Goal: Task Accomplishment & Management: Complete application form

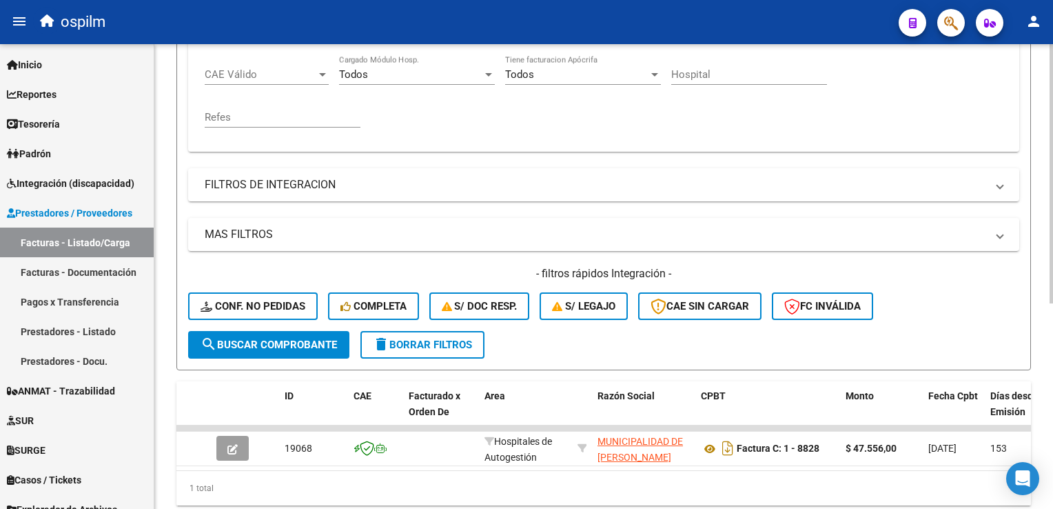
scroll to position [368, 0]
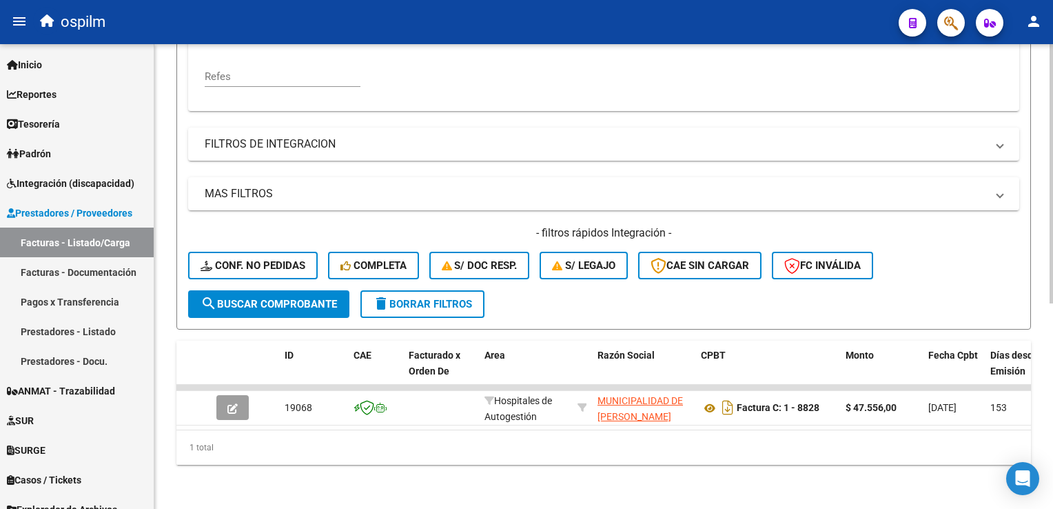
click at [350, 234] on div "- filtros rápidos Integración - Conf. no pedidas Completa S/ Doc Resp. S/ legaj…" at bounding box center [603, 257] width 831 height 65
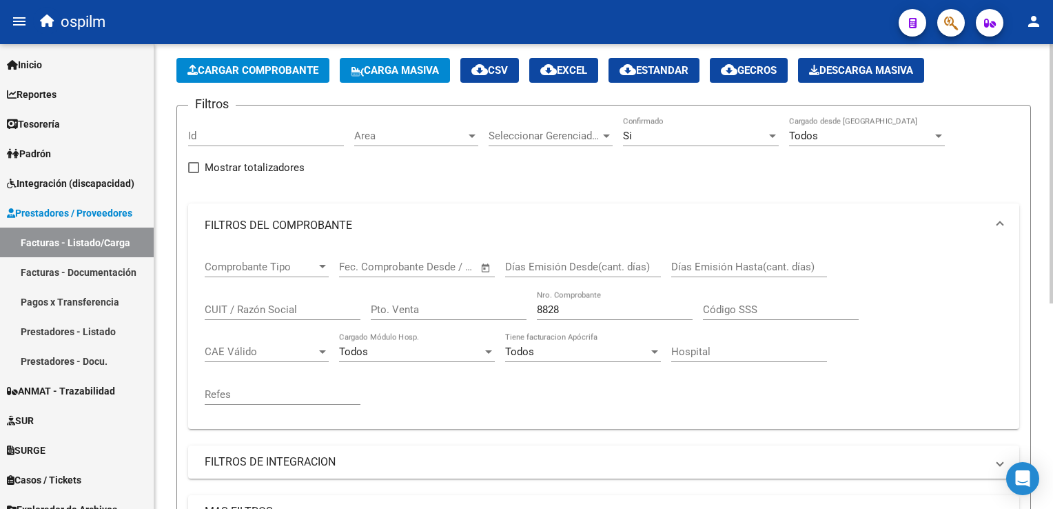
scroll to position [0, 0]
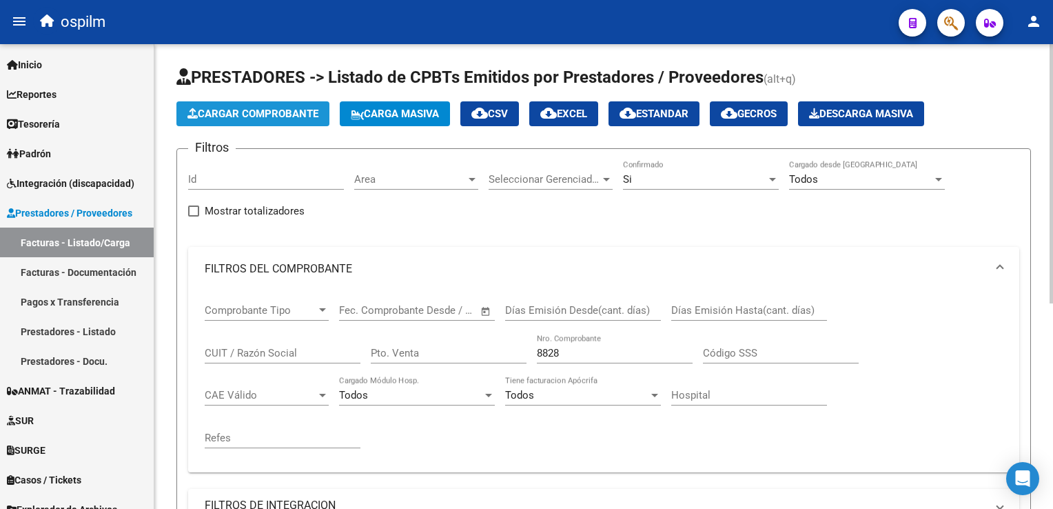
click at [238, 106] on button "Cargar Comprobante" at bounding box center [252, 113] width 153 height 25
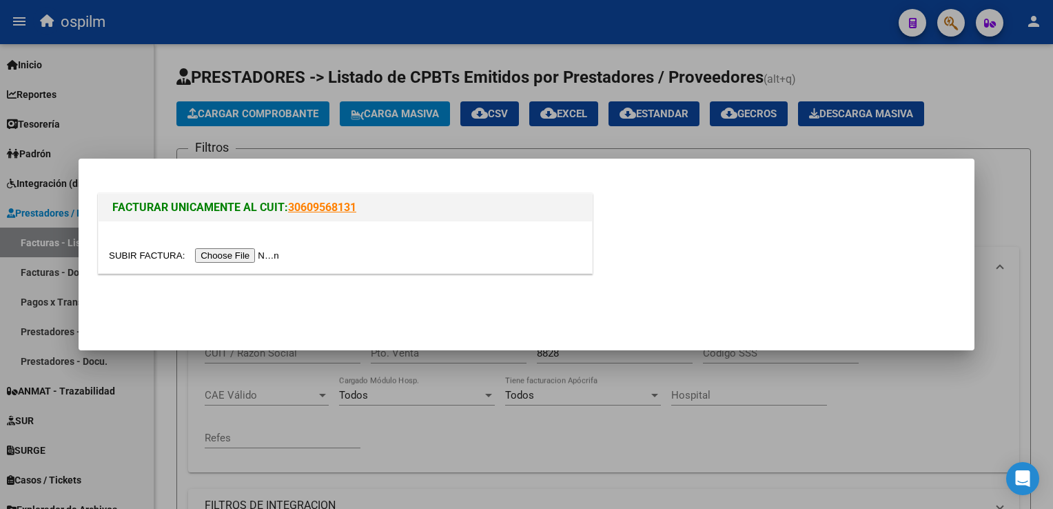
click at [223, 252] on input "file" at bounding box center [196, 255] width 174 height 14
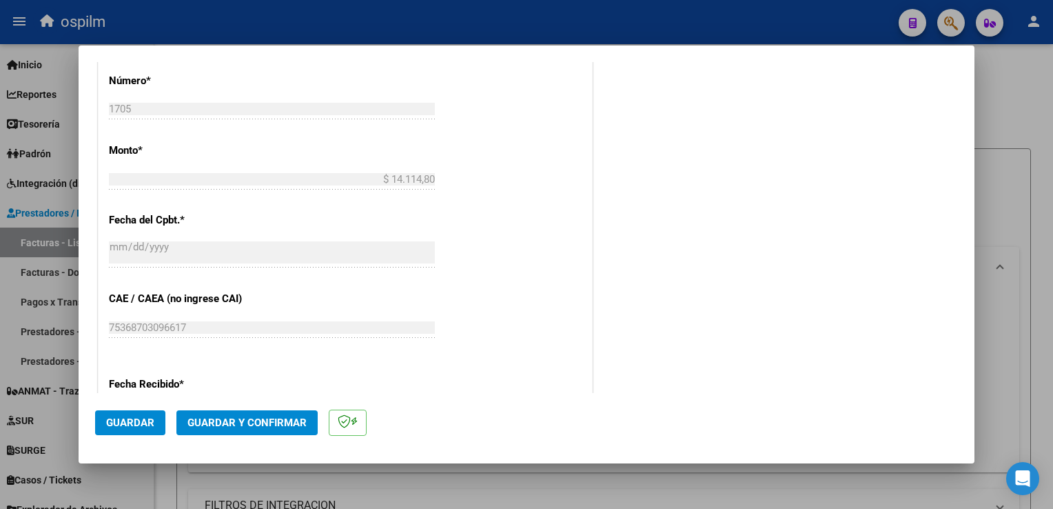
scroll to position [620, 0]
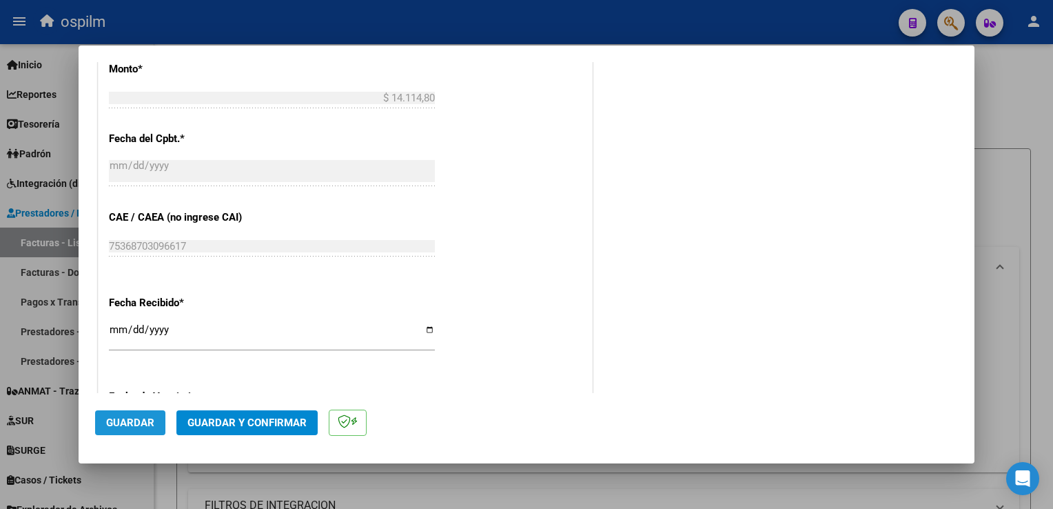
click at [133, 415] on button "Guardar" at bounding box center [130, 422] width 70 height 25
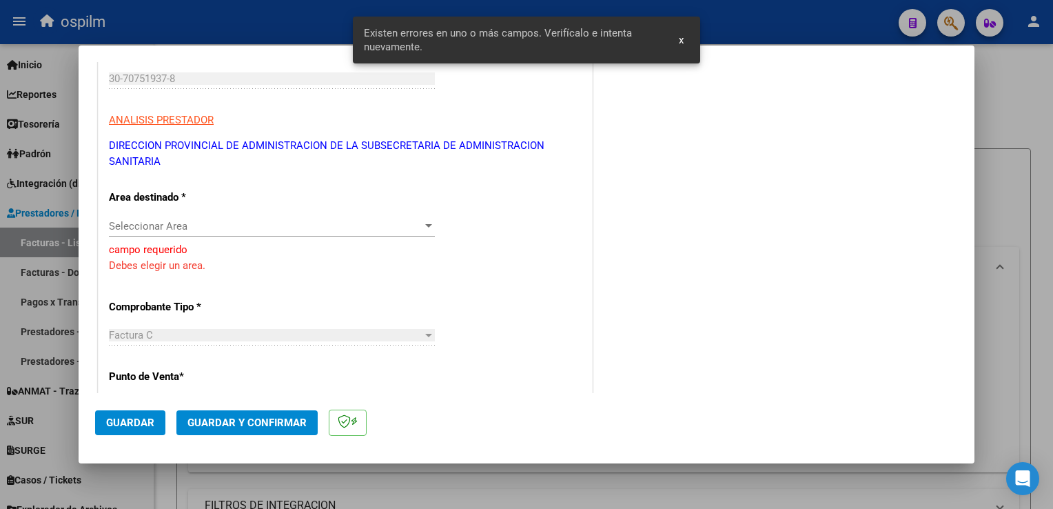
scroll to position [204, 0]
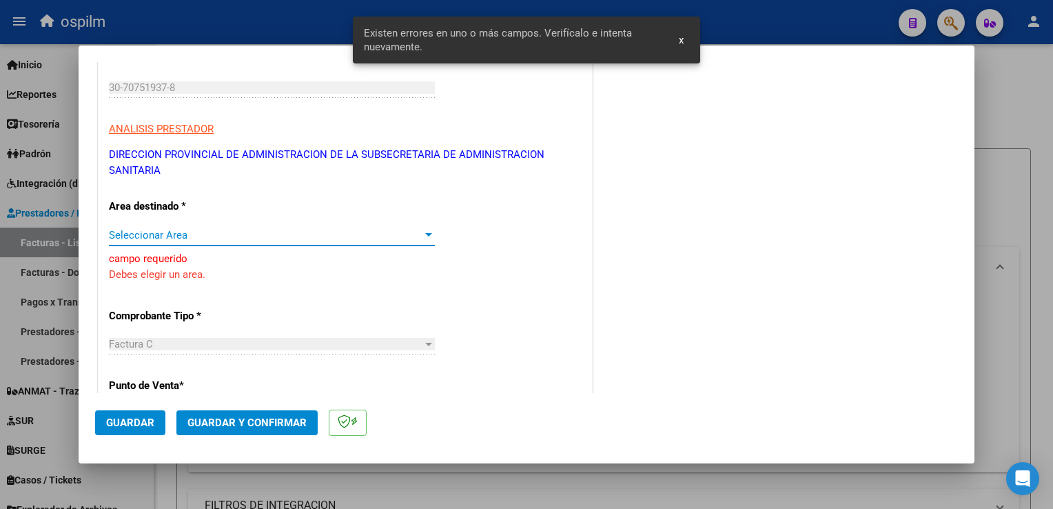
click at [210, 229] on span "Seleccionar Area" at bounding box center [266, 235] width 314 height 12
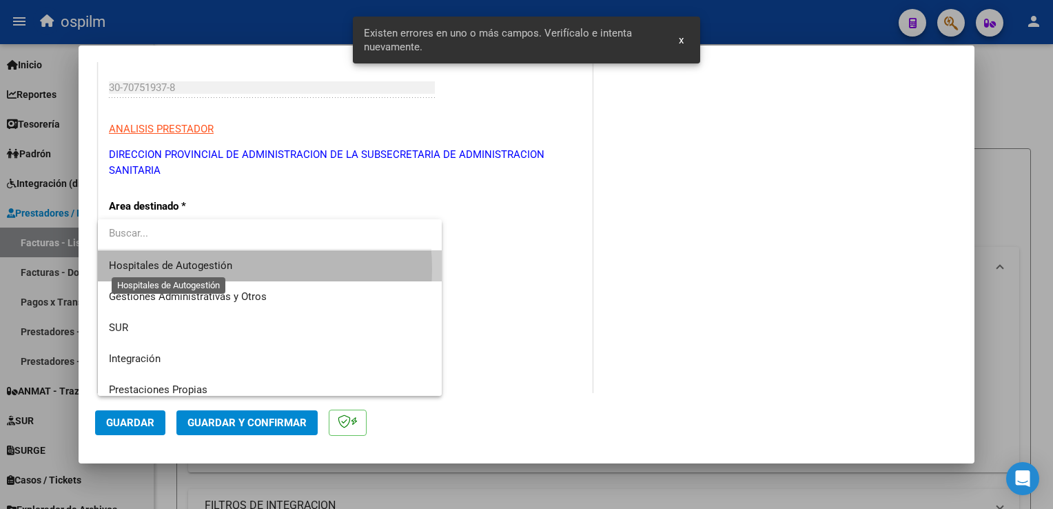
click at [206, 269] on span "Hospitales de Autogestión" at bounding box center [170, 265] width 123 height 12
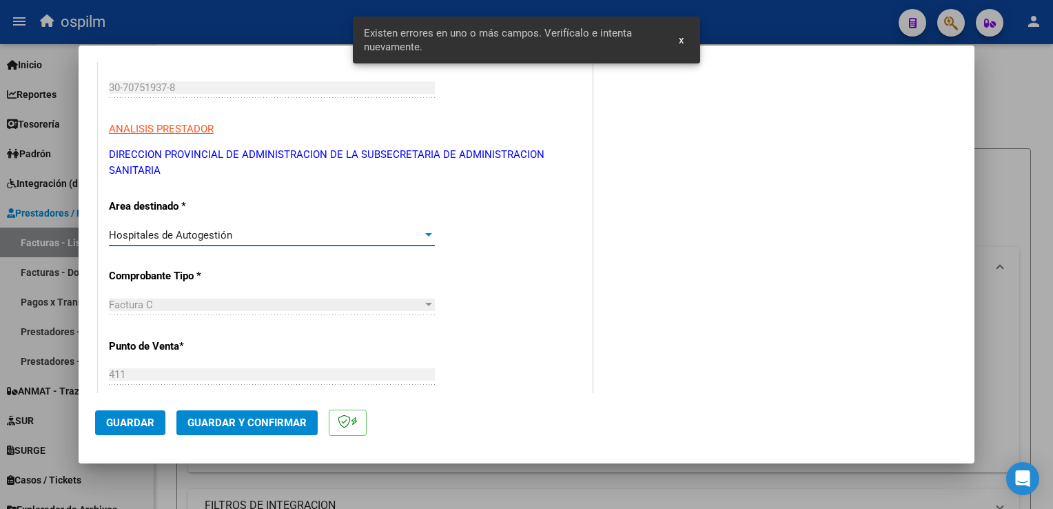
click at [131, 422] on span "Guardar" at bounding box center [130, 422] width 48 height 12
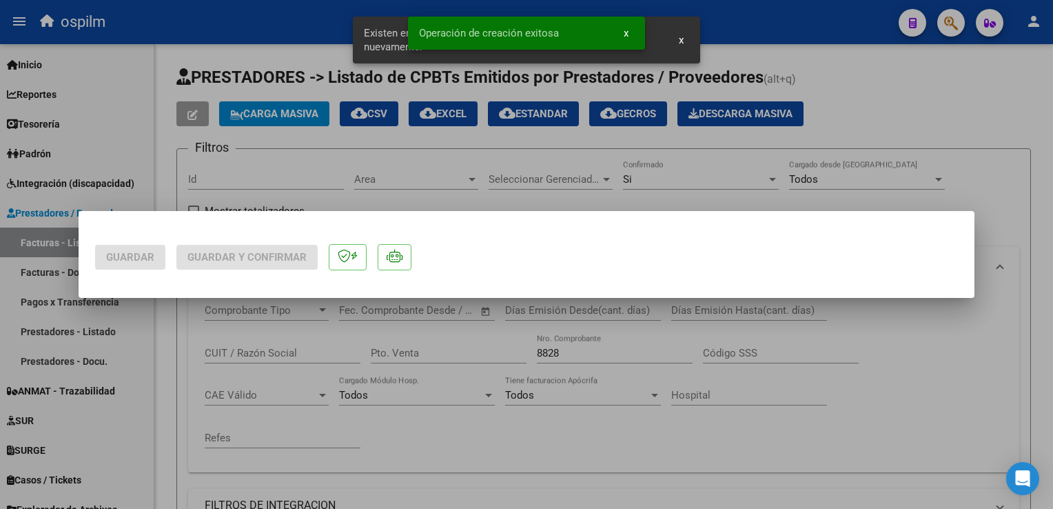
scroll to position [0, 0]
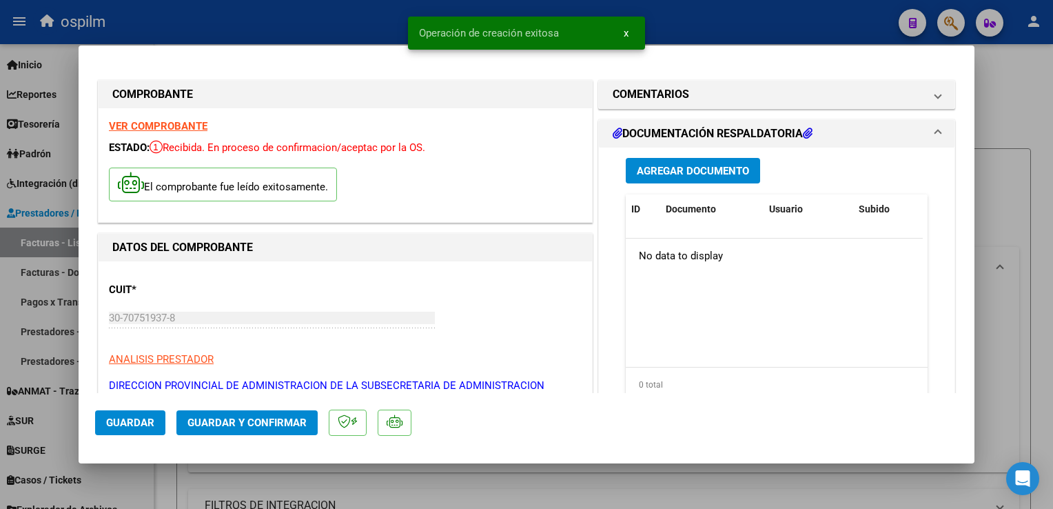
click at [704, 166] on span "Agregar Documento" at bounding box center [693, 171] width 112 height 12
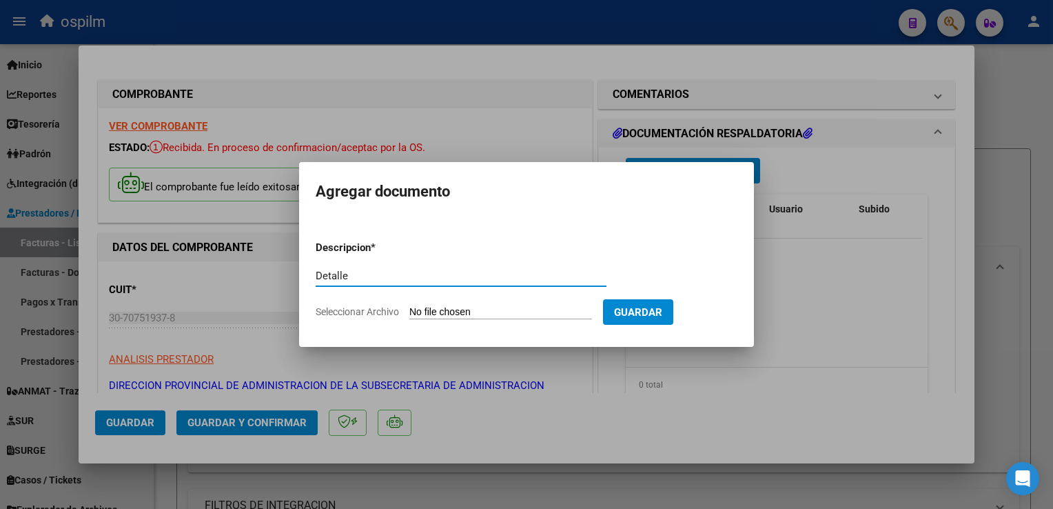
type input "Detalle"
click at [462, 301] on form "Descripcion * Detalle Escriba aquí una descripcion Seleccionar Archivo Guardar" at bounding box center [527, 280] width 422 height 101
drag, startPoint x: 462, startPoint y: 301, endPoint x: 465, endPoint y: 307, distance: 7.7
click at [465, 307] on input "Seleccionar Archivo" at bounding box center [500, 312] width 183 height 13
type input "C:\fakepath\Anexo 1705.pdf"
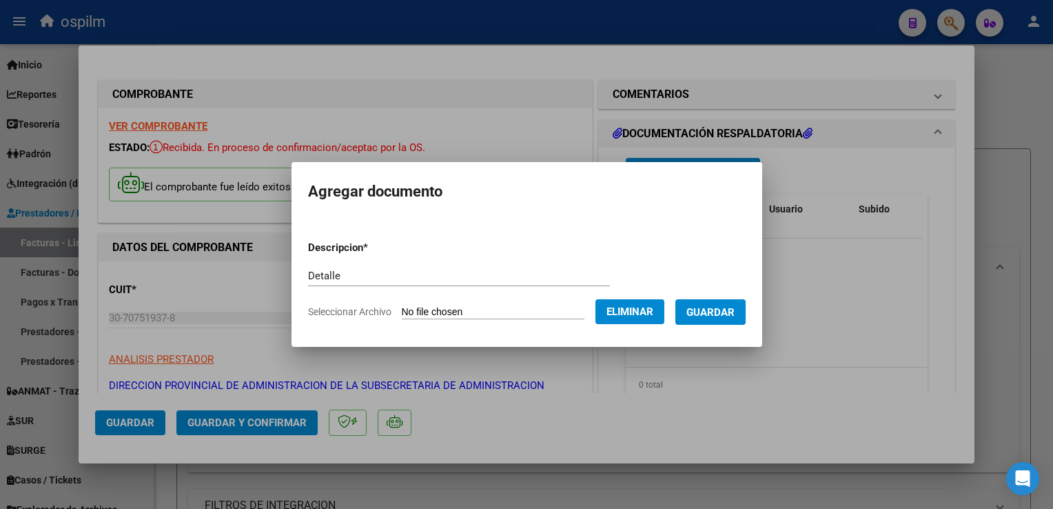
click at [729, 316] on span "Guardar" at bounding box center [711, 312] width 48 height 12
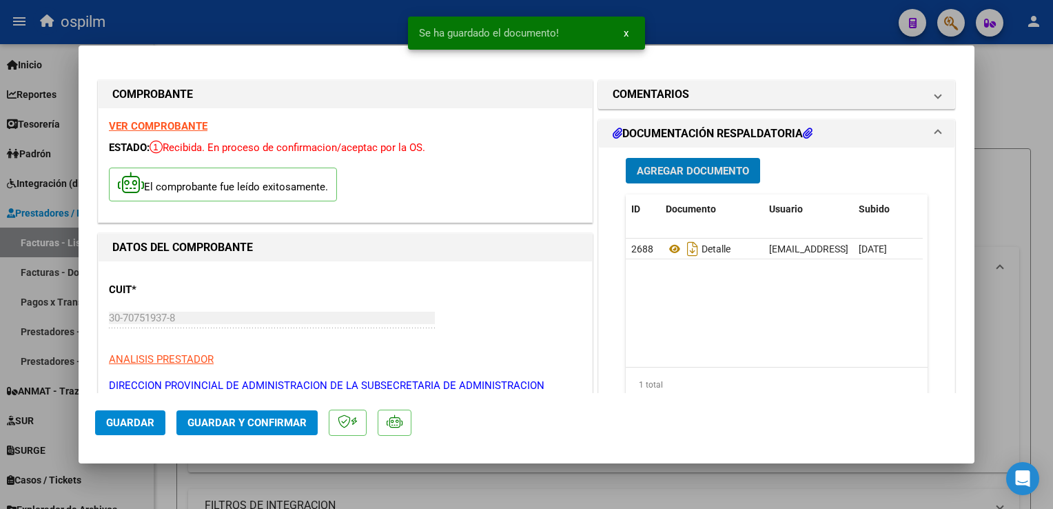
scroll to position [276, 0]
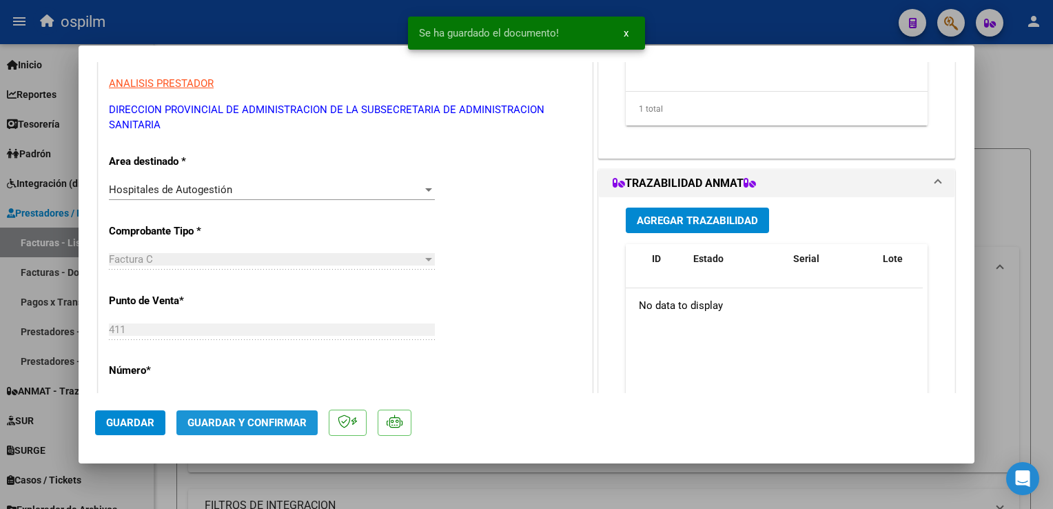
click at [287, 421] on span "Guardar y Confirmar" at bounding box center [247, 422] width 119 height 12
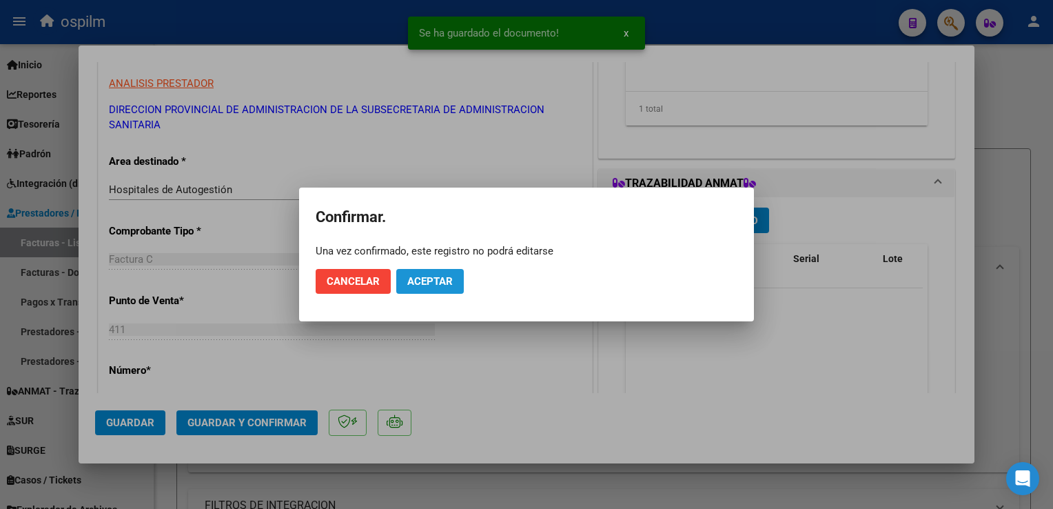
click at [434, 284] on span "Aceptar" at bounding box center [429, 281] width 45 height 12
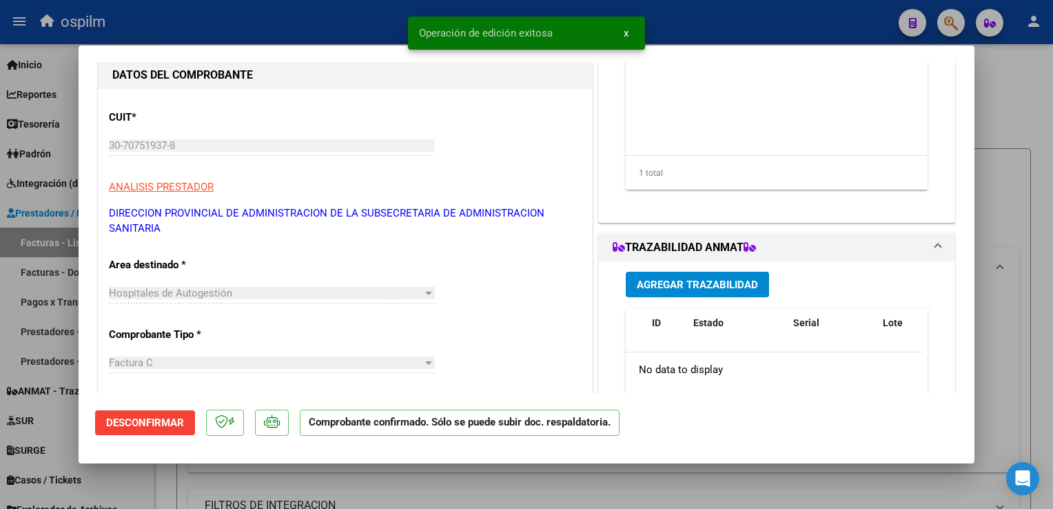
scroll to position [0, 0]
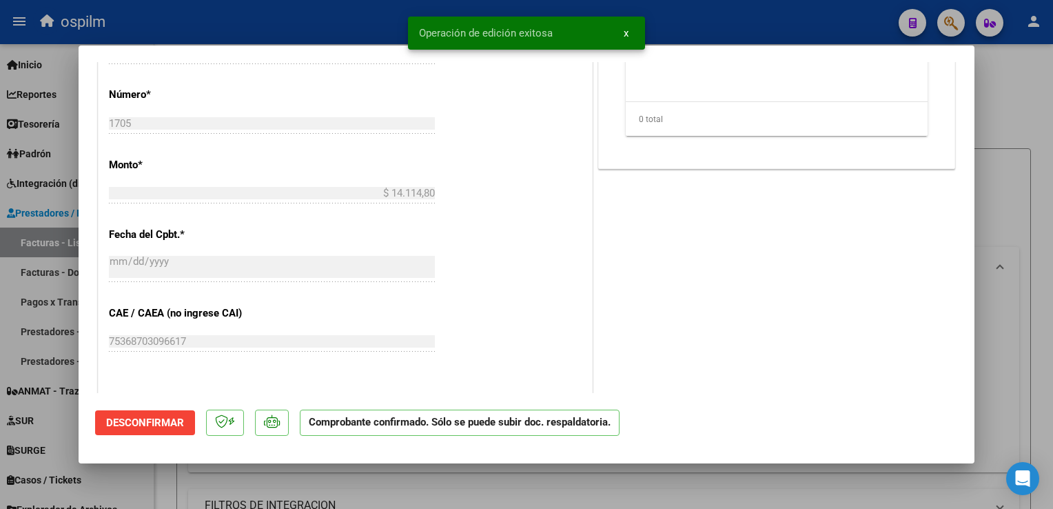
click at [1013, 343] on div at bounding box center [526, 254] width 1053 height 509
type input "$ 0,00"
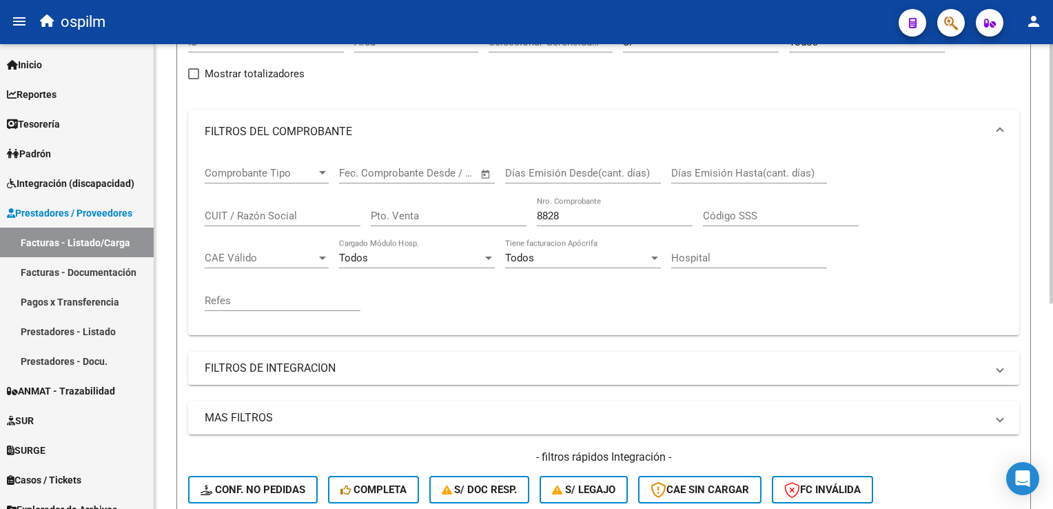
scroll to position [138, 0]
drag, startPoint x: 587, startPoint y: 213, endPoint x: 447, endPoint y: 196, distance: 140.9
click at [447, 196] on div "Comprobante Tipo Comprobante Tipo Fecha inicio – Fecha fin Fec. Comprobante Des…" at bounding box center [604, 238] width 798 height 170
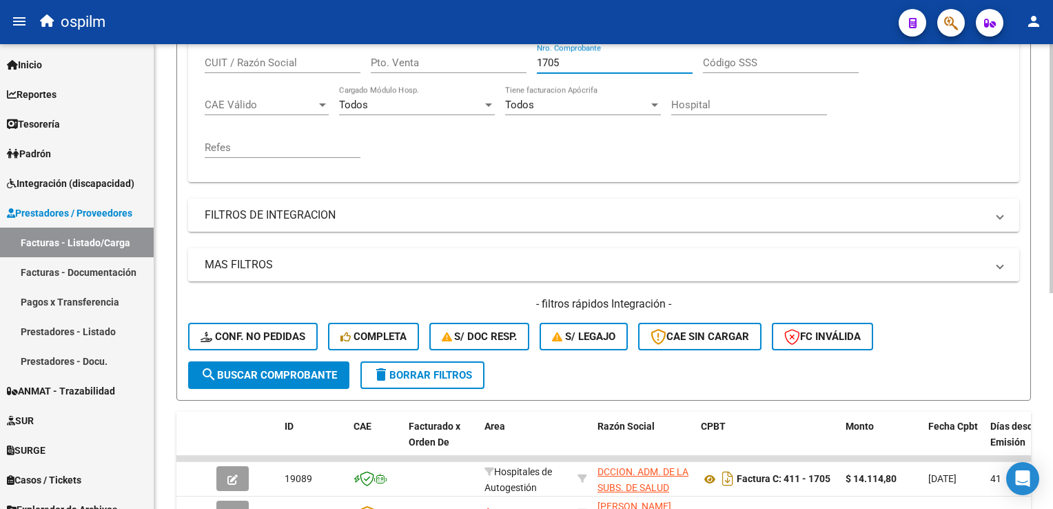
scroll to position [345, 0]
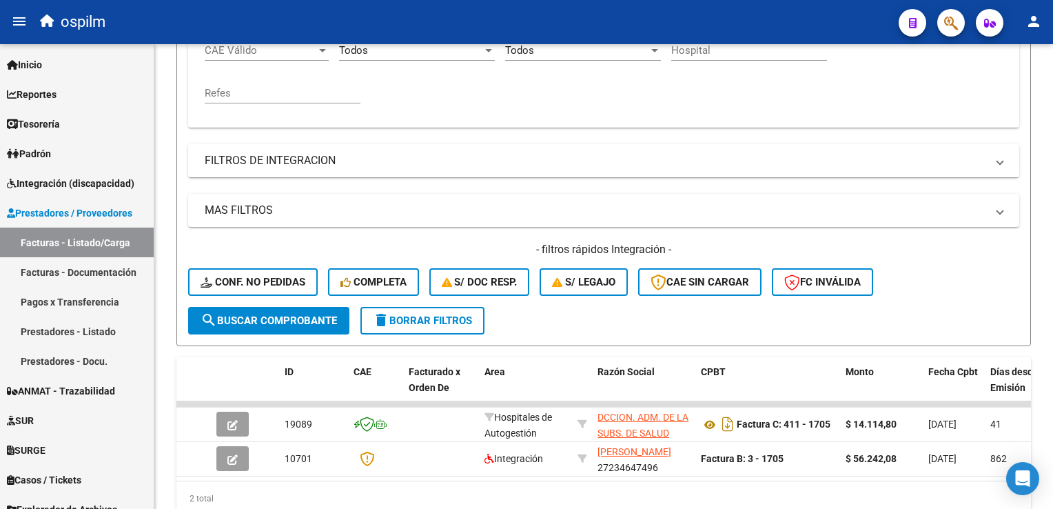
type input "1705"
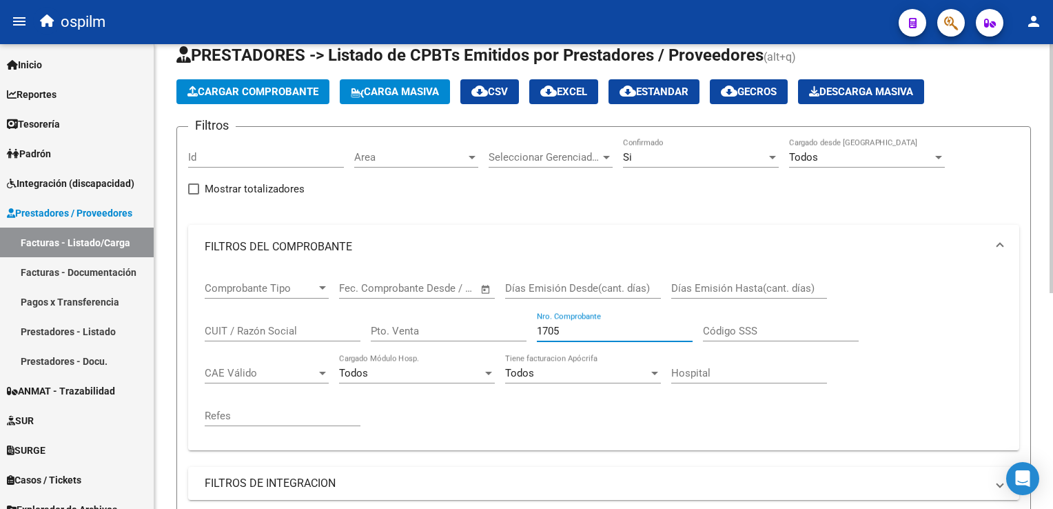
scroll to position [0, 0]
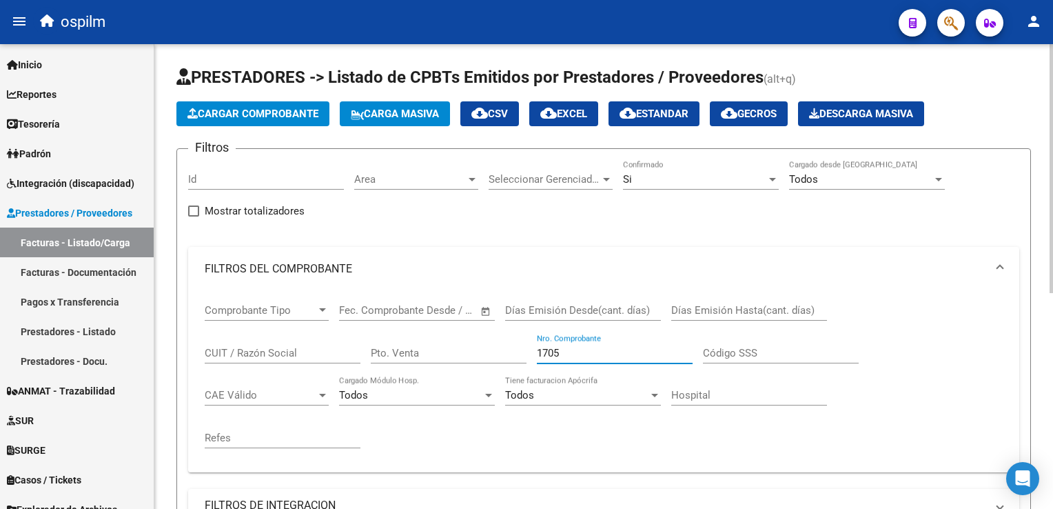
click at [278, 123] on button "Cargar Comprobante" at bounding box center [252, 113] width 153 height 25
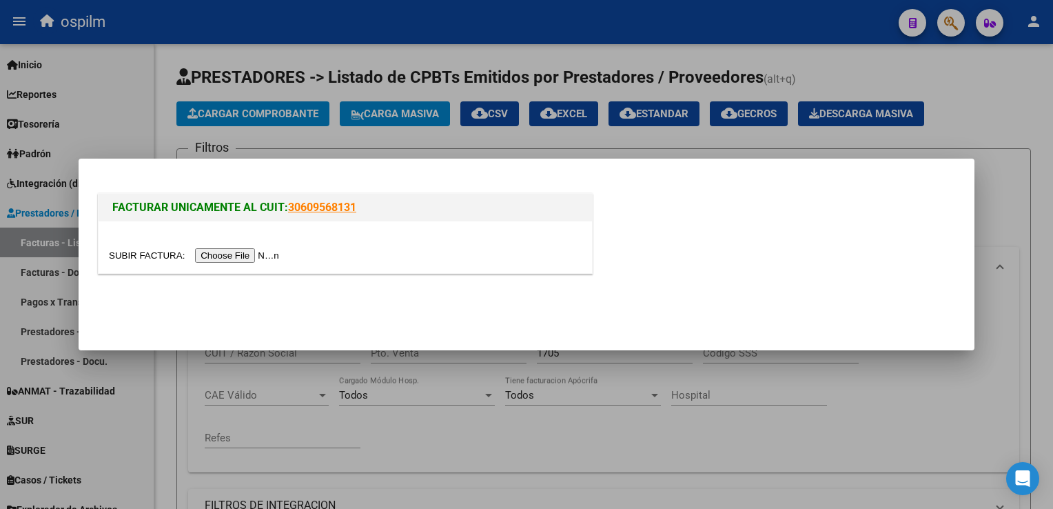
click at [245, 258] on input "file" at bounding box center [196, 255] width 174 height 14
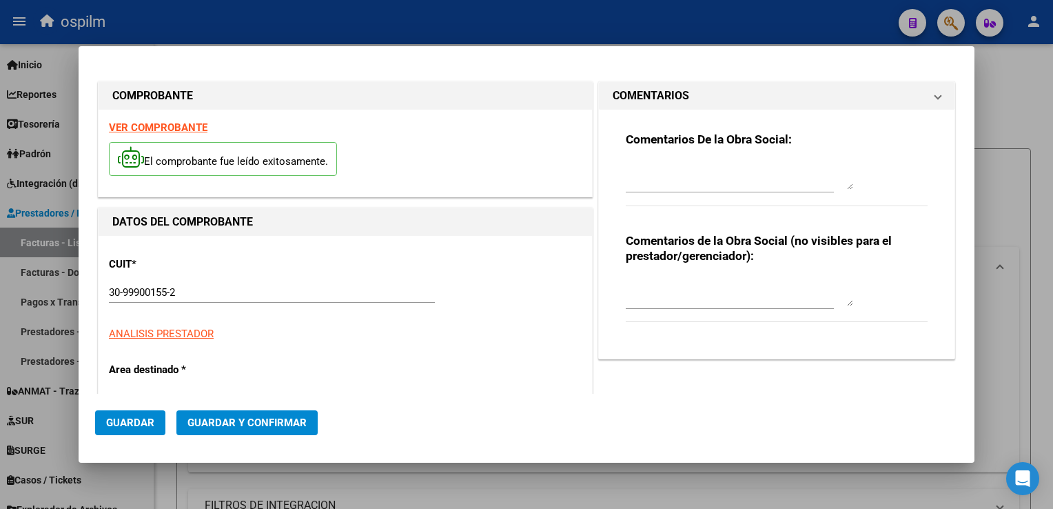
type input "6759"
type input "$ 9.485,00"
type input "[DATE]"
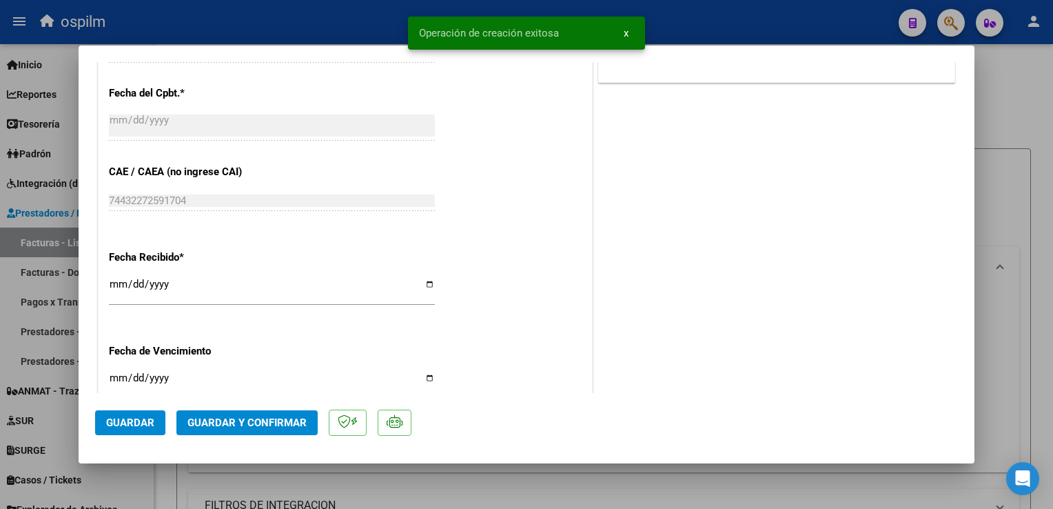
scroll to position [710, 0]
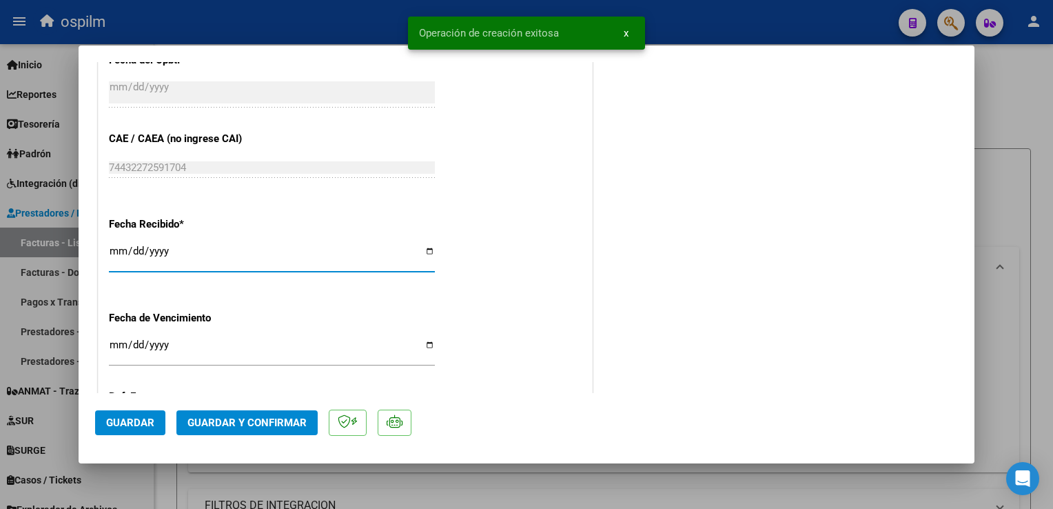
click at [117, 255] on input "[DATE]" at bounding box center [272, 256] width 326 height 22
type input "[DATE]"
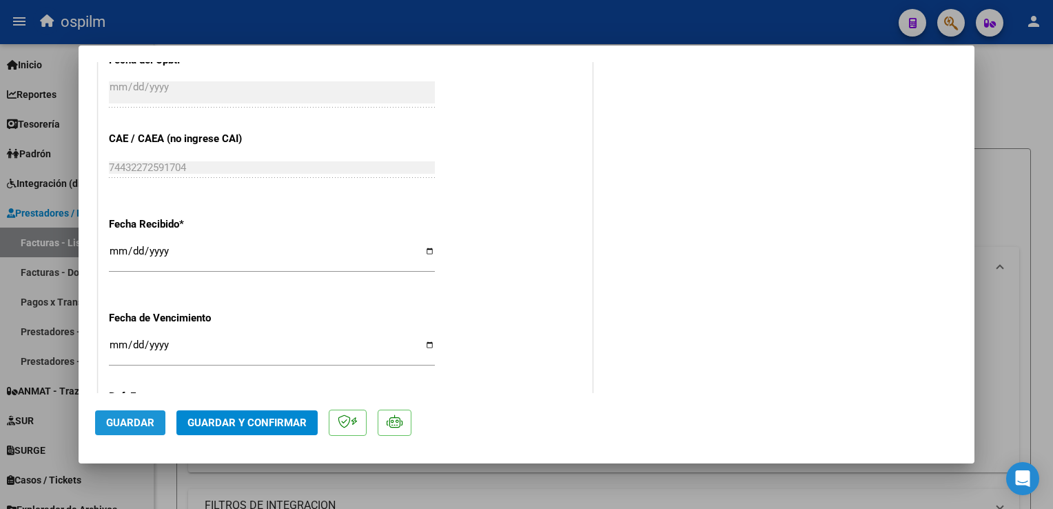
click at [128, 424] on span "Guardar" at bounding box center [130, 422] width 48 height 12
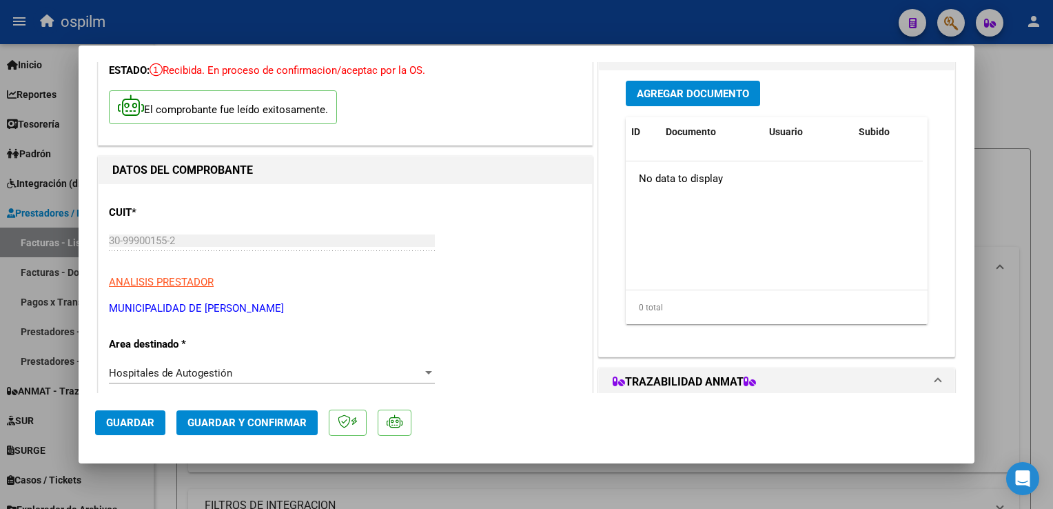
scroll to position [21, 0]
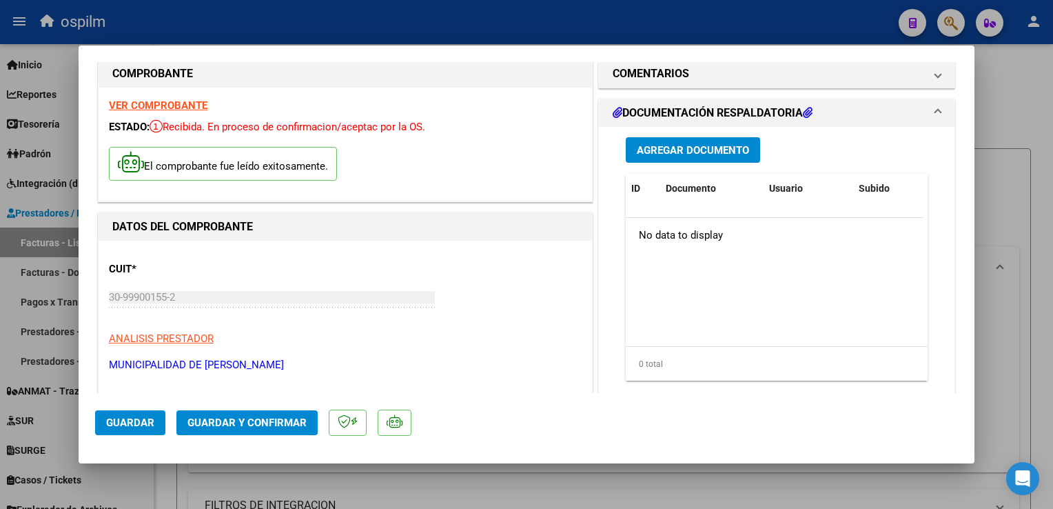
click at [689, 144] on span "Agregar Documento" at bounding box center [693, 150] width 112 height 12
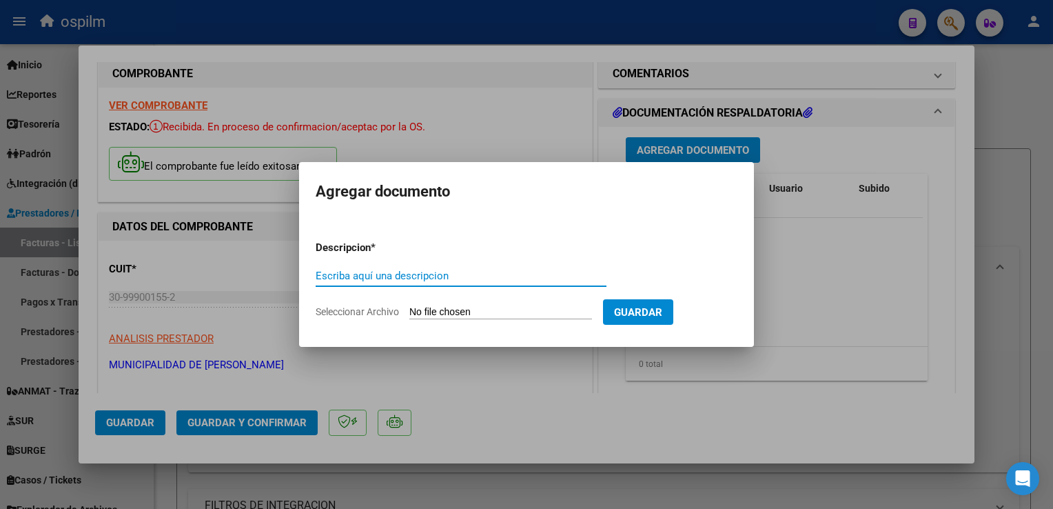
click at [488, 273] on input "Escriba aquí una descripcion" at bounding box center [461, 276] width 291 height 12
type input "Detalle"
click at [507, 318] on input "Seleccionar Archivo" at bounding box center [500, 312] width 183 height 13
type input "C:\fakepath\Anexo 6759.pdf"
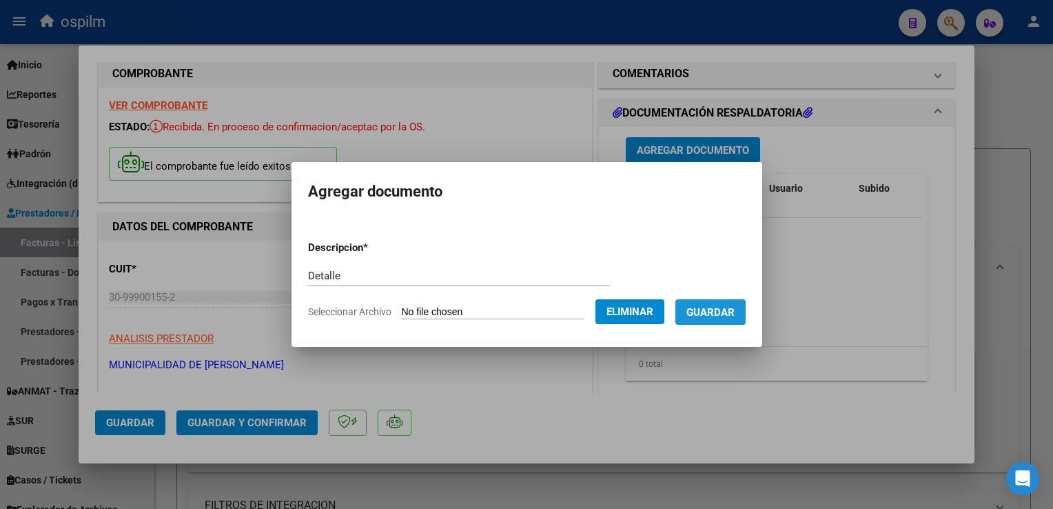
click at [727, 311] on span "Guardar" at bounding box center [711, 312] width 48 height 12
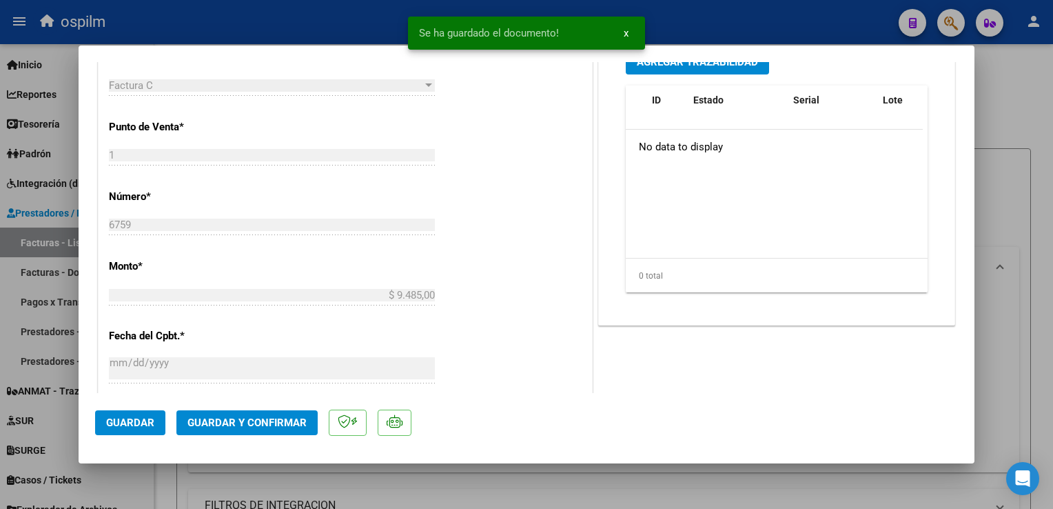
scroll to position [779, 0]
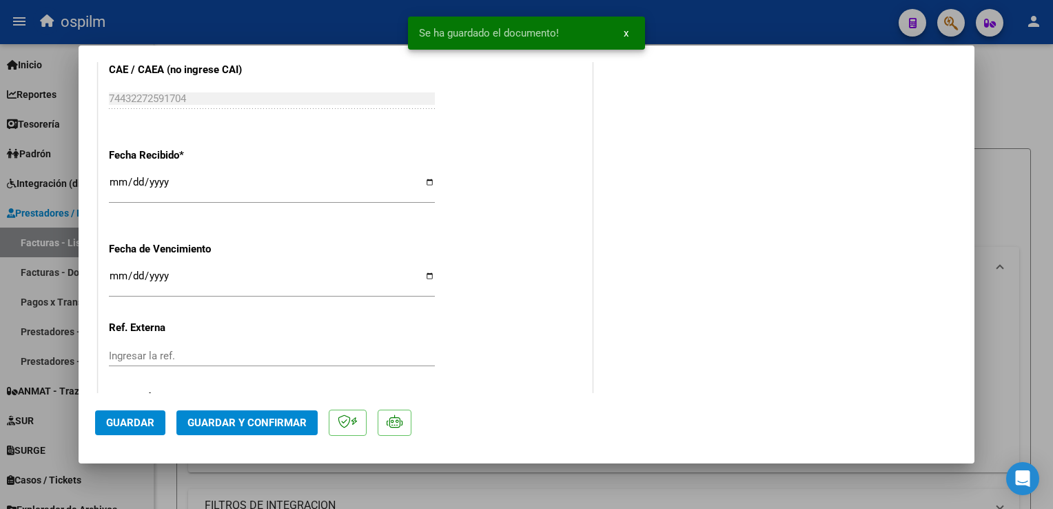
click at [141, 425] on span "Guardar" at bounding box center [130, 422] width 48 height 12
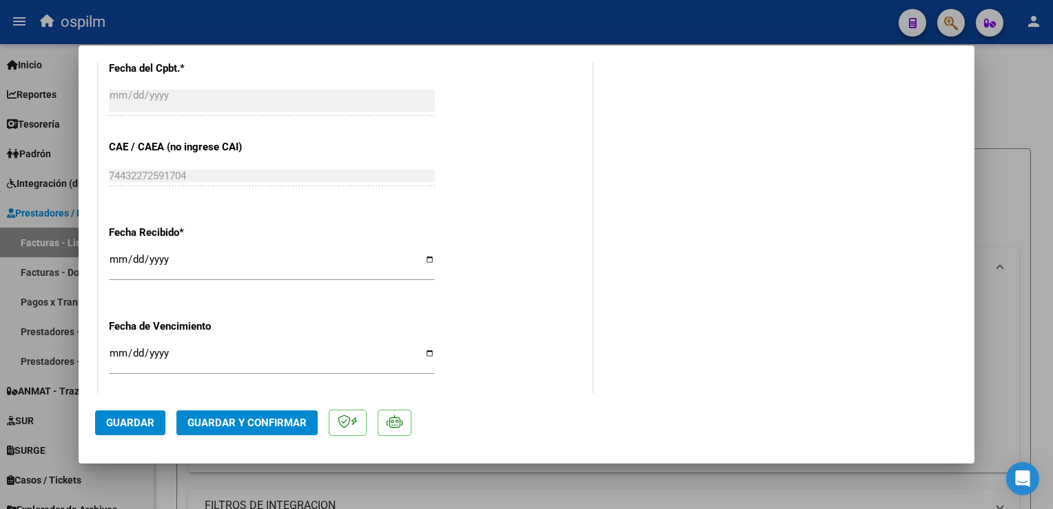
scroll to position [827, 0]
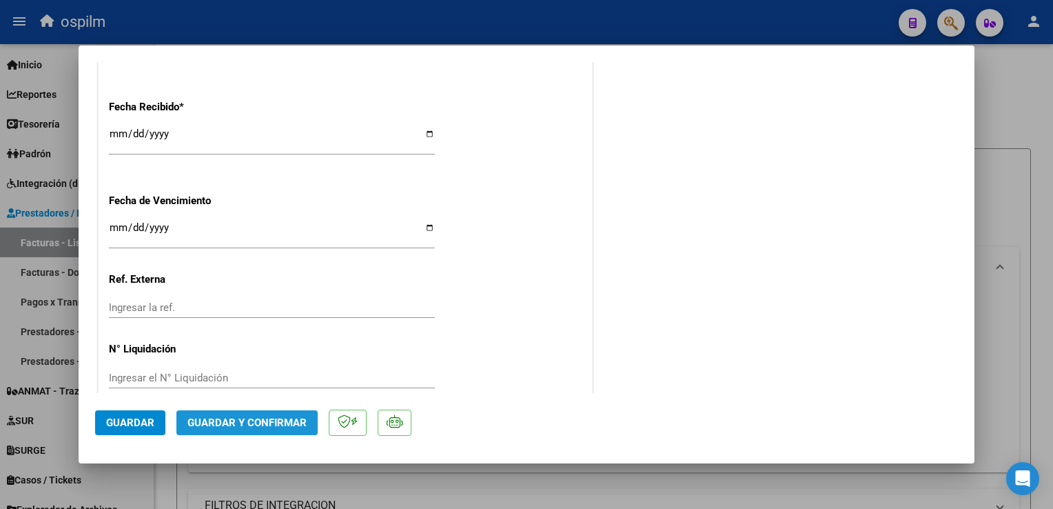
click at [269, 427] on span "Guardar y Confirmar" at bounding box center [247, 422] width 119 height 12
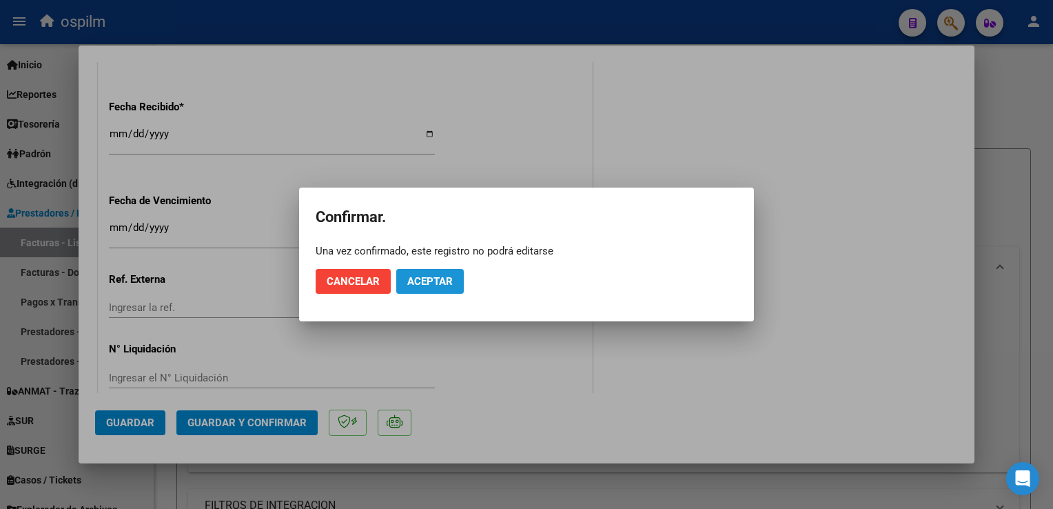
click at [422, 288] on button "Aceptar" at bounding box center [430, 281] width 68 height 25
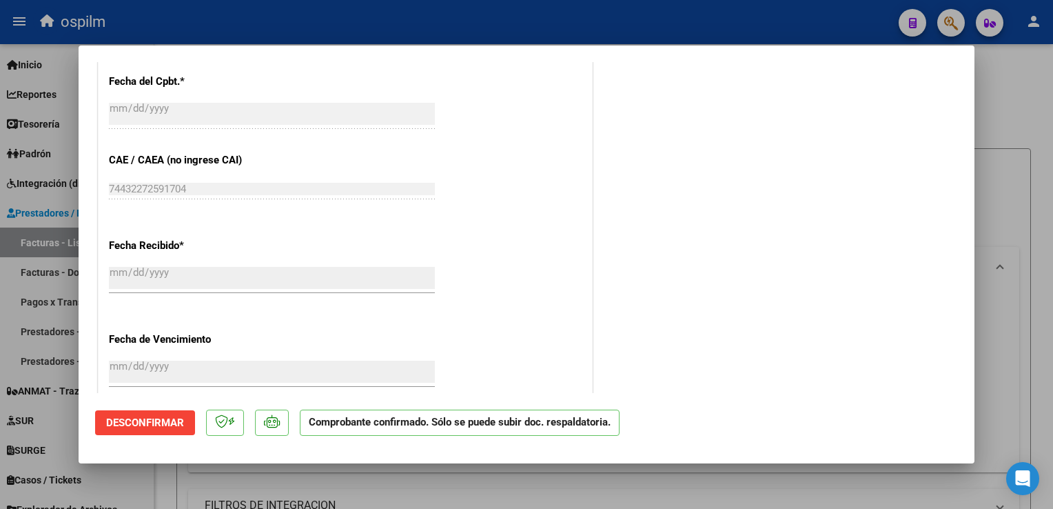
scroll to position [551, 0]
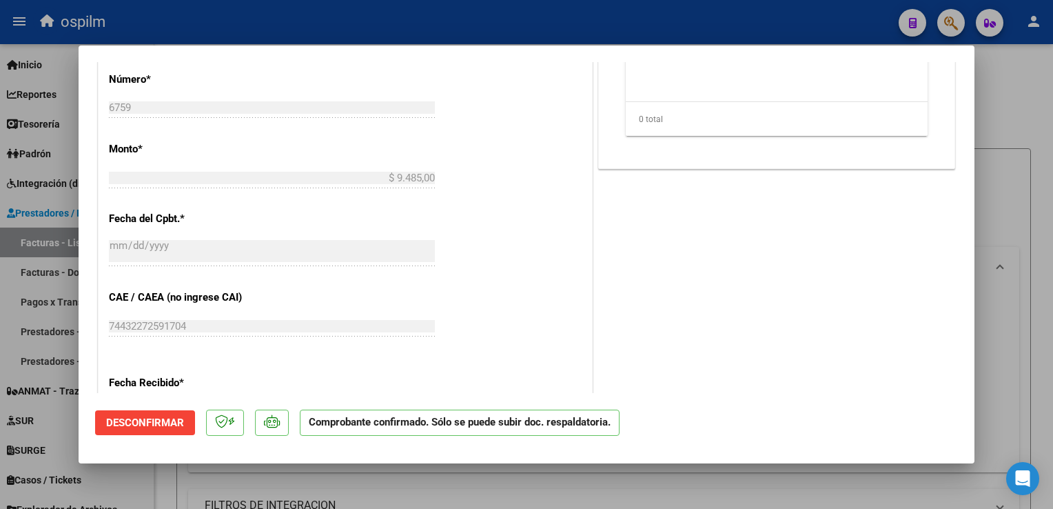
click at [1053, 321] on html "menu ospilm person Firma Express Inicio Calendario SSS Instructivos Contacto OS…" at bounding box center [526, 254] width 1053 height 509
click at [1002, 115] on div at bounding box center [526, 254] width 1053 height 509
type input "$ 0,00"
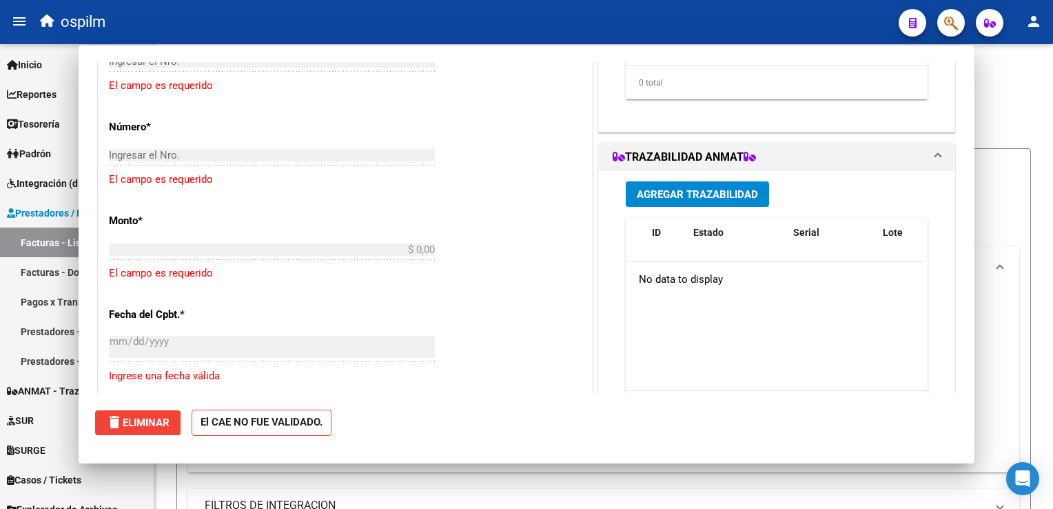
scroll to position [656, 0]
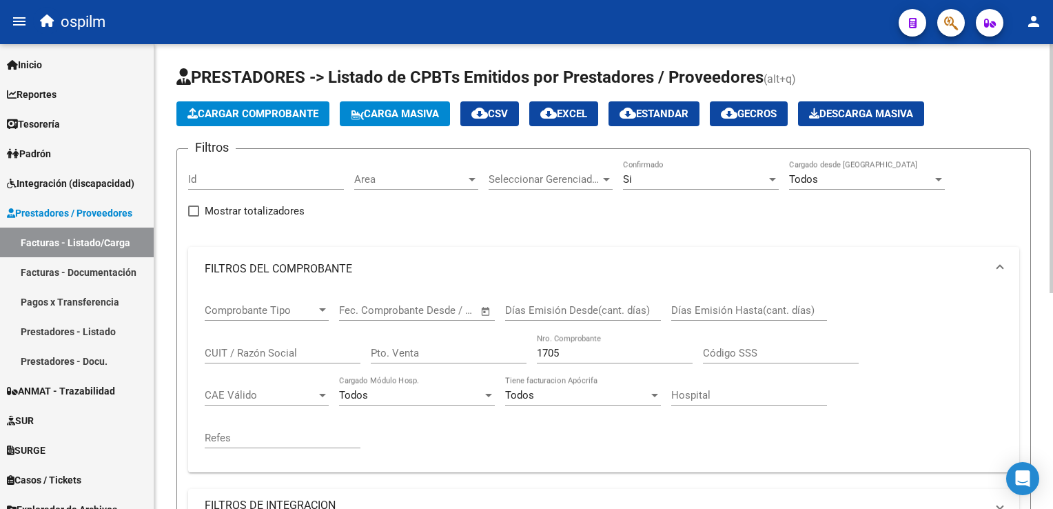
click at [285, 119] on span "Cargar Comprobante" at bounding box center [253, 114] width 131 height 12
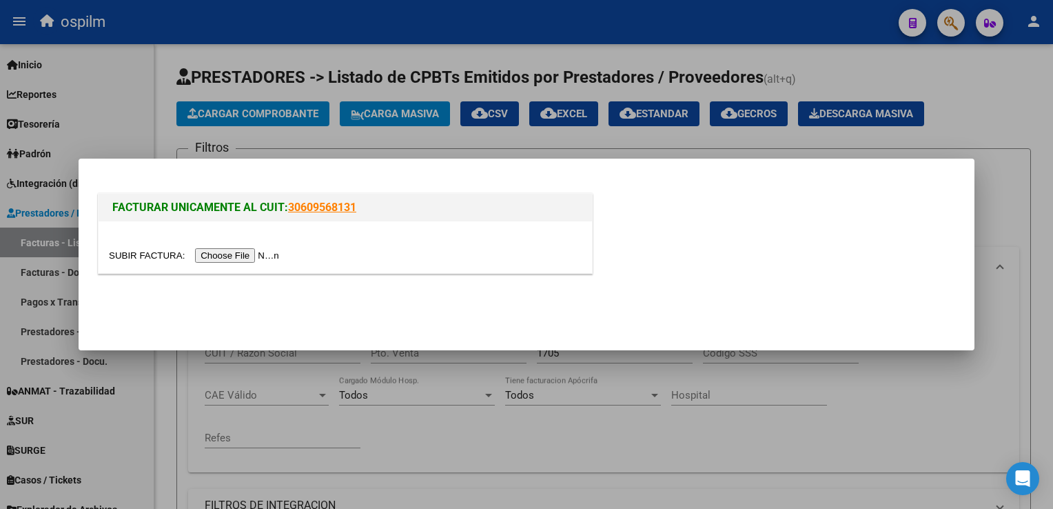
click at [221, 259] on input "file" at bounding box center [196, 255] width 174 height 14
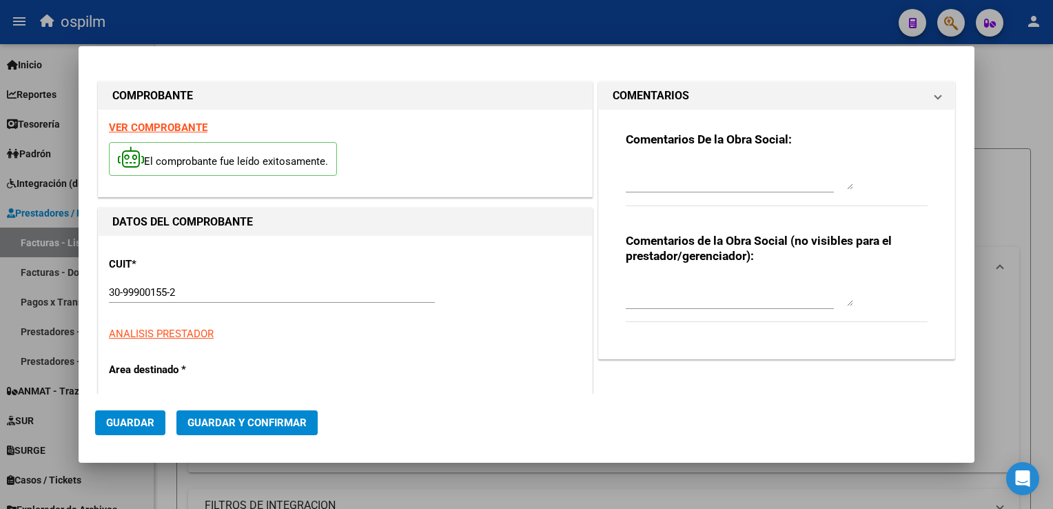
type input "6963"
type input "$ 2.534,00"
type input "[DATE]"
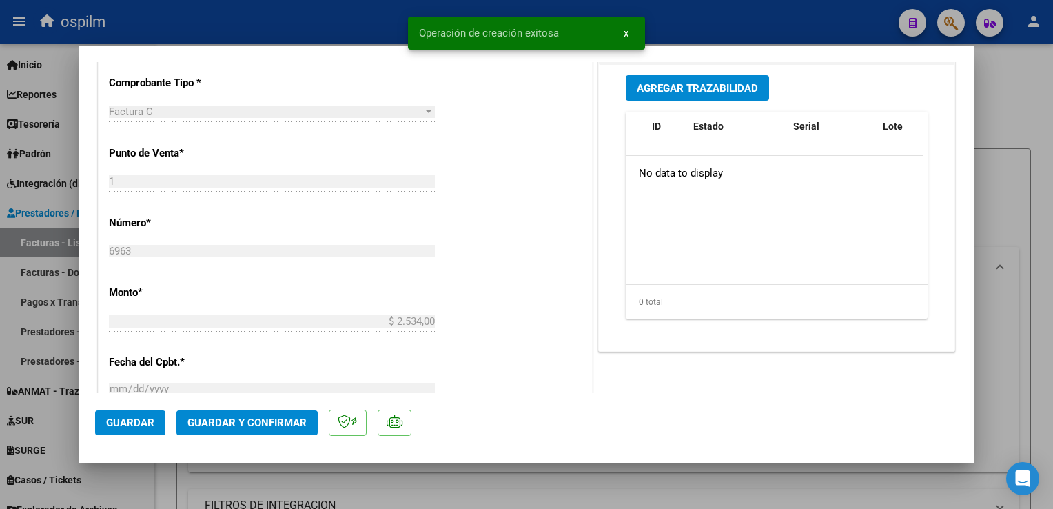
scroll to position [483, 0]
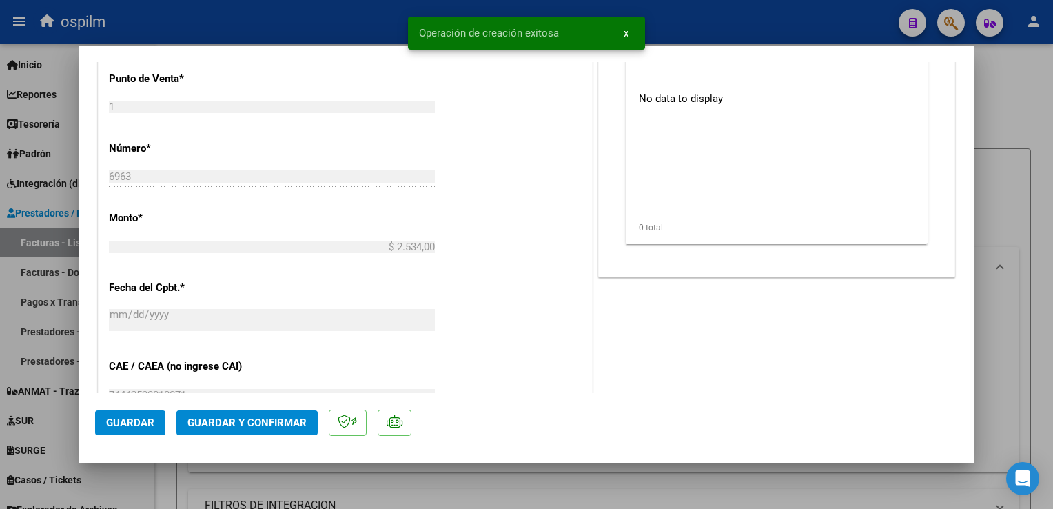
click at [128, 426] on span "Guardar" at bounding box center [130, 422] width 48 height 12
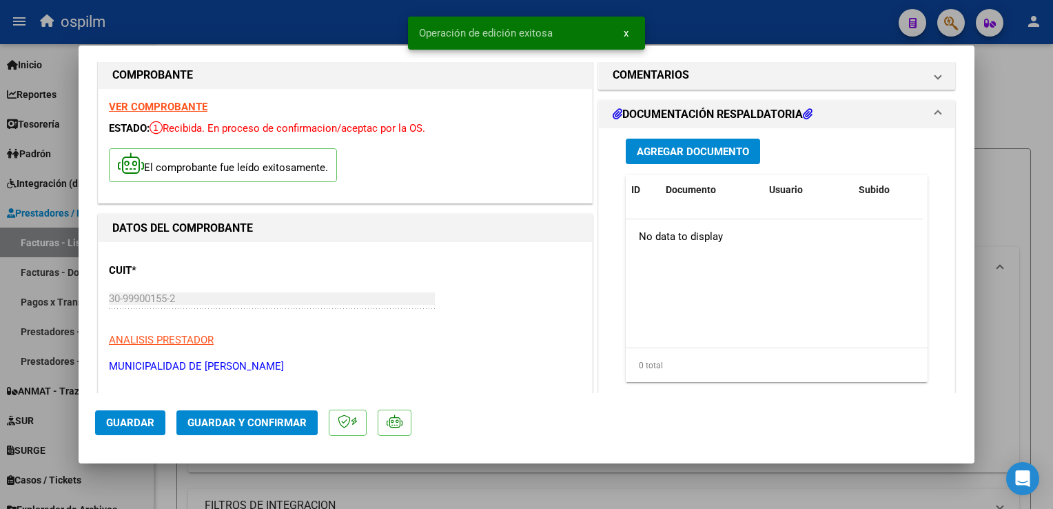
scroll to position [0, 0]
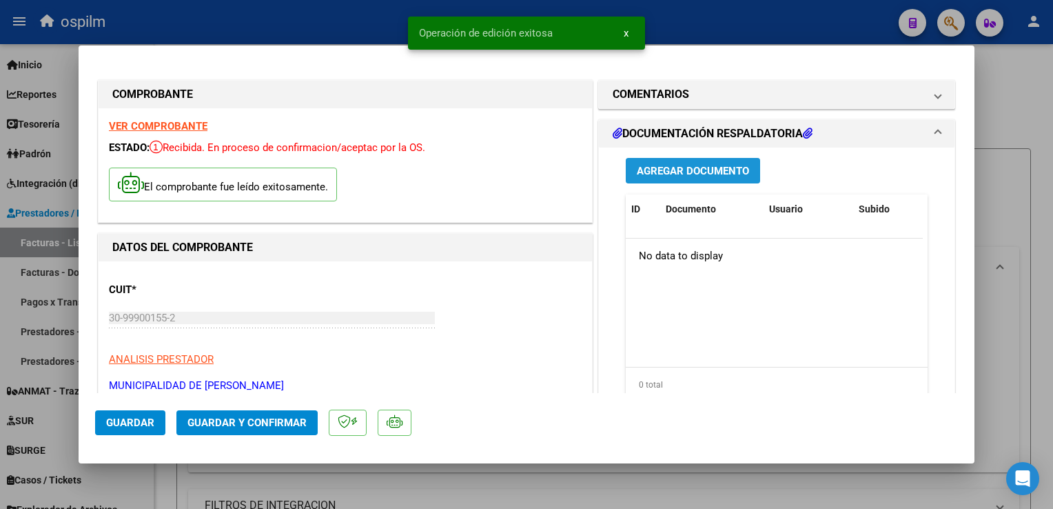
click at [713, 177] on span "Agregar Documento" at bounding box center [693, 171] width 112 height 12
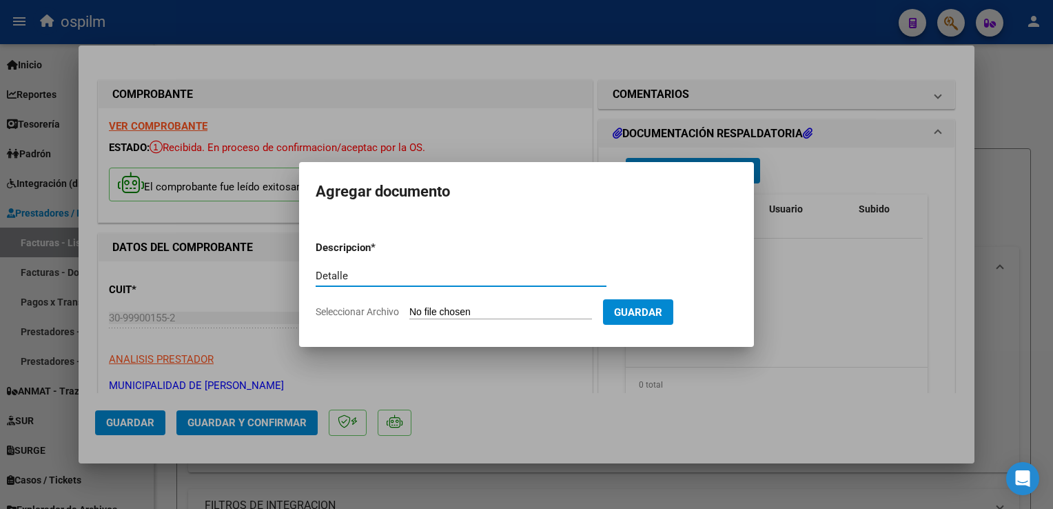
type input "Detalle"
click at [457, 315] on input "Seleccionar Archivo" at bounding box center [500, 312] width 183 height 13
type input "C:\fakepath\Anexo 6963.pdf"
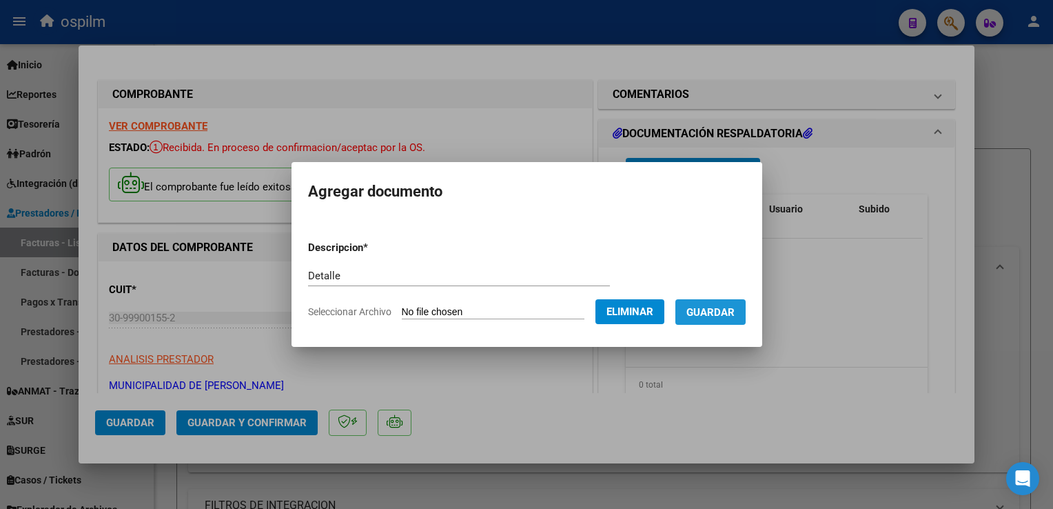
click at [711, 318] on span "Guardar" at bounding box center [711, 312] width 48 height 12
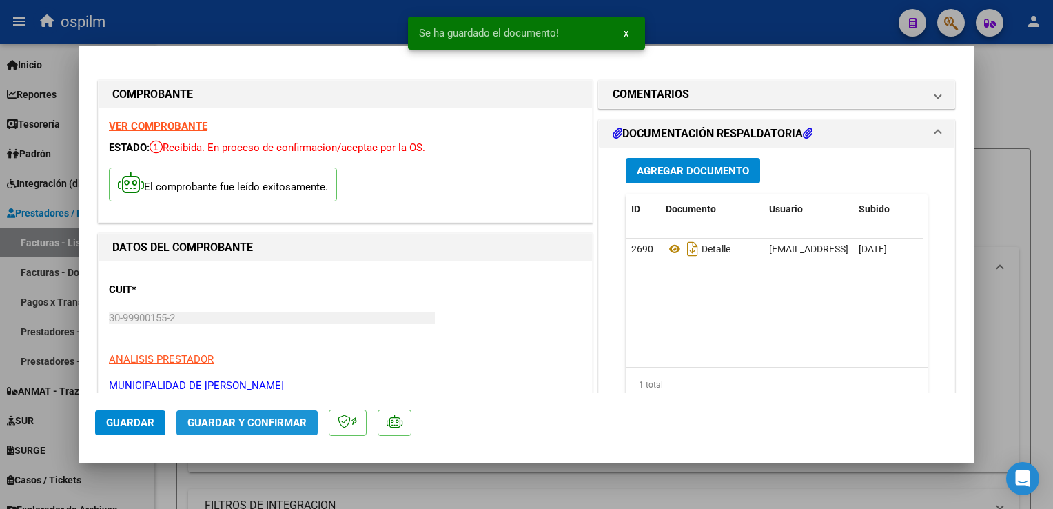
click at [248, 434] on button "Guardar y Confirmar" at bounding box center [246, 422] width 141 height 25
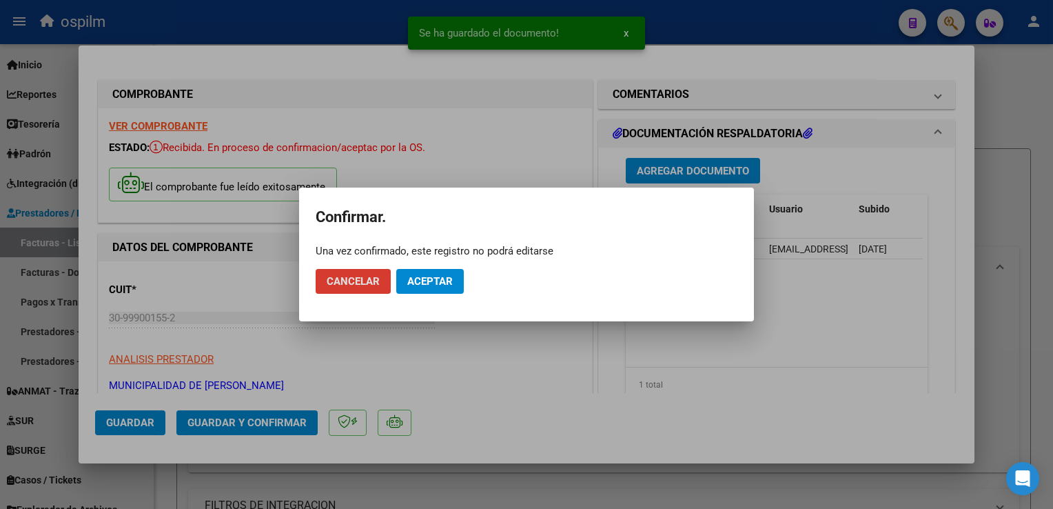
click at [428, 288] on button "Aceptar" at bounding box center [430, 281] width 68 height 25
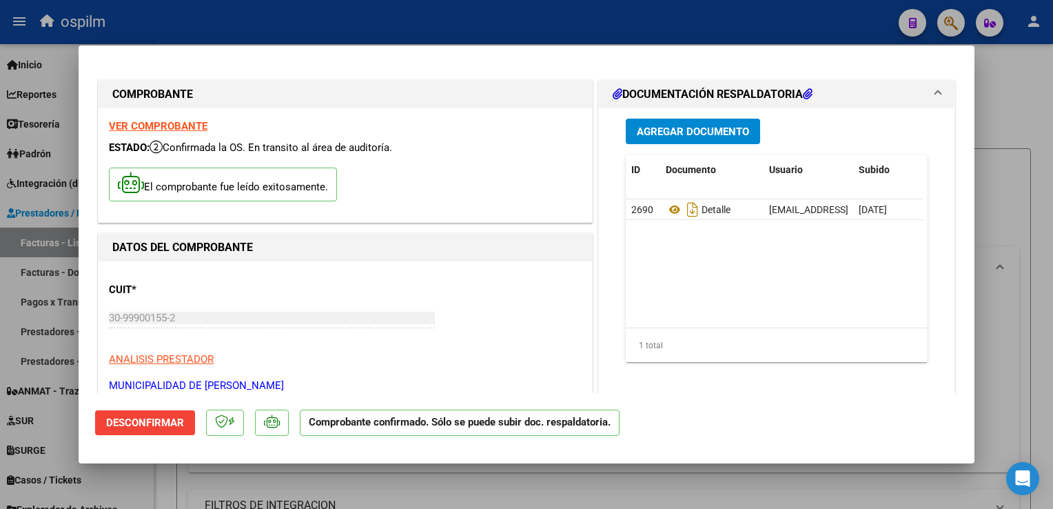
drag, startPoint x: 1027, startPoint y: 180, endPoint x: 790, endPoint y: 409, distance: 330.0
click at [1022, 181] on div at bounding box center [526, 254] width 1053 height 509
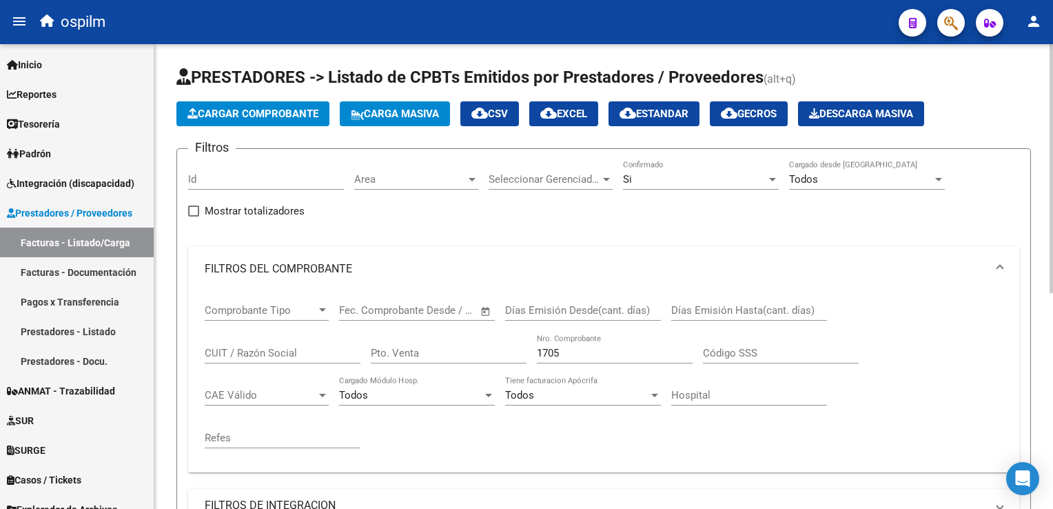
click at [744, 345] on div "Código SSS" at bounding box center [781, 349] width 156 height 30
drag, startPoint x: 273, startPoint y: 169, endPoint x: 418, endPoint y: 266, distance: 174.4
click at [418, 266] on div "Filtros Id Area Area Seleccionar Gerenciador Seleccionar Gerenciador Si Confirm…" at bounding box center [603, 406] width 831 height 492
click at [294, 115] on span "Cargar Comprobante" at bounding box center [253, 114] width 131 height 12
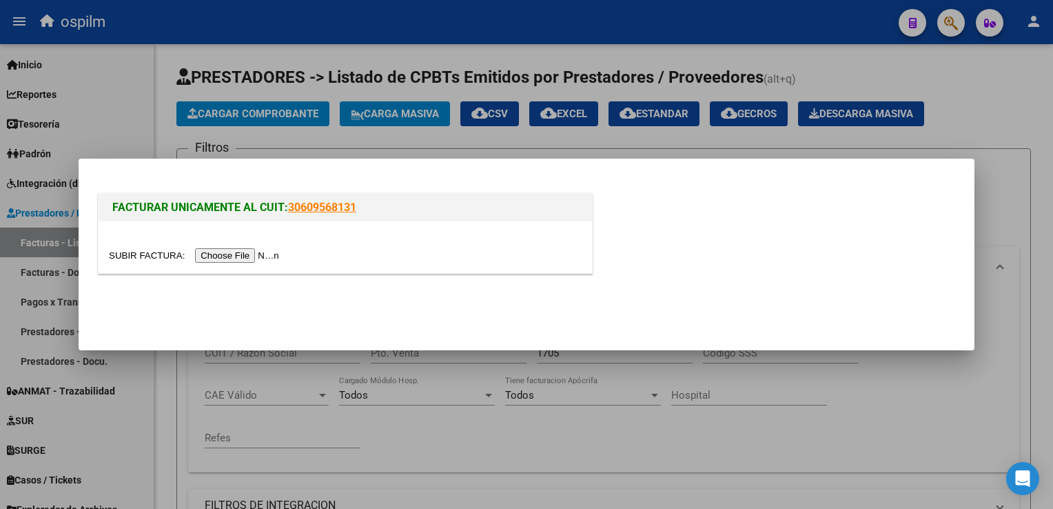
click at [234, 255] on input "file" at bounding box center [196, 255] width 174 height 14
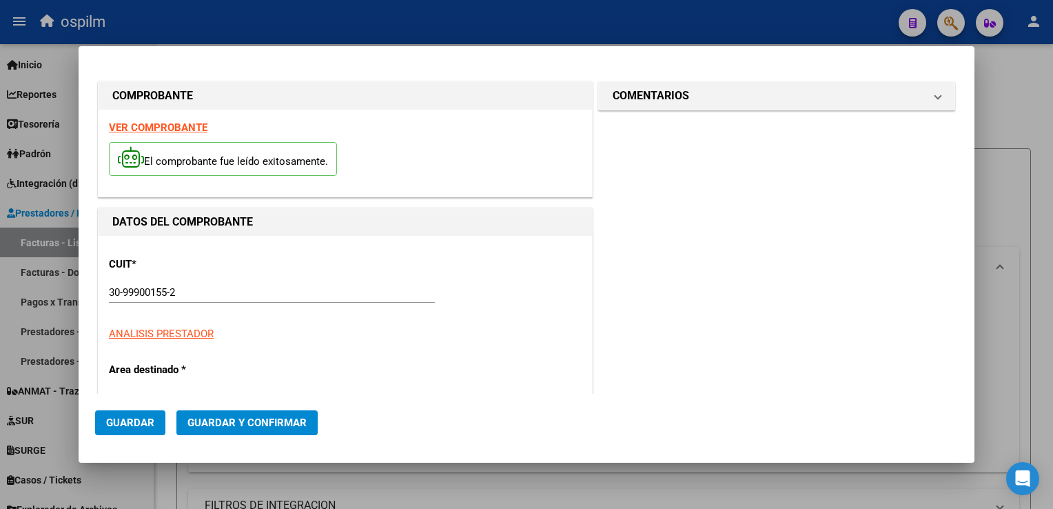
type input "6683"
type input "$ 6.614,00"
type input "[DATE]"
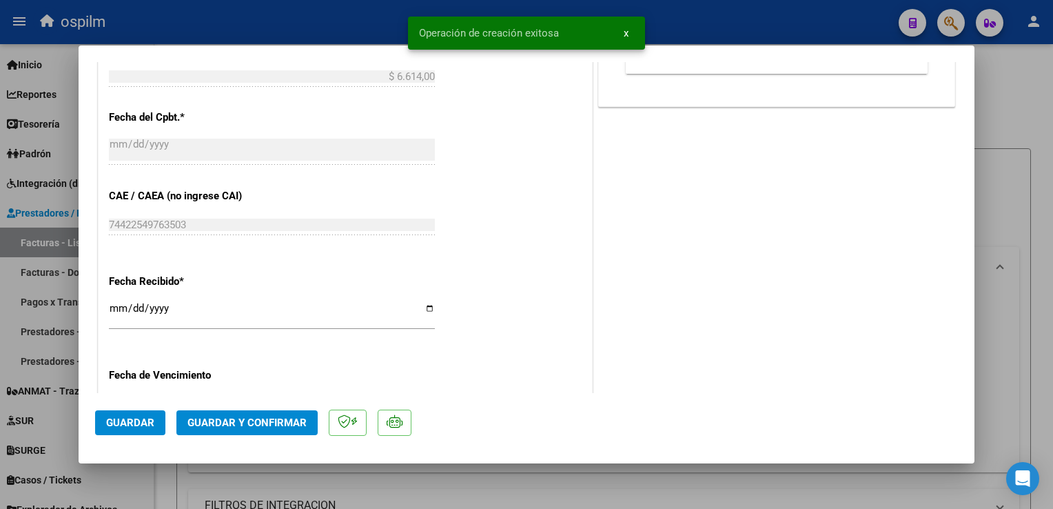
scroll to position [758, 0]
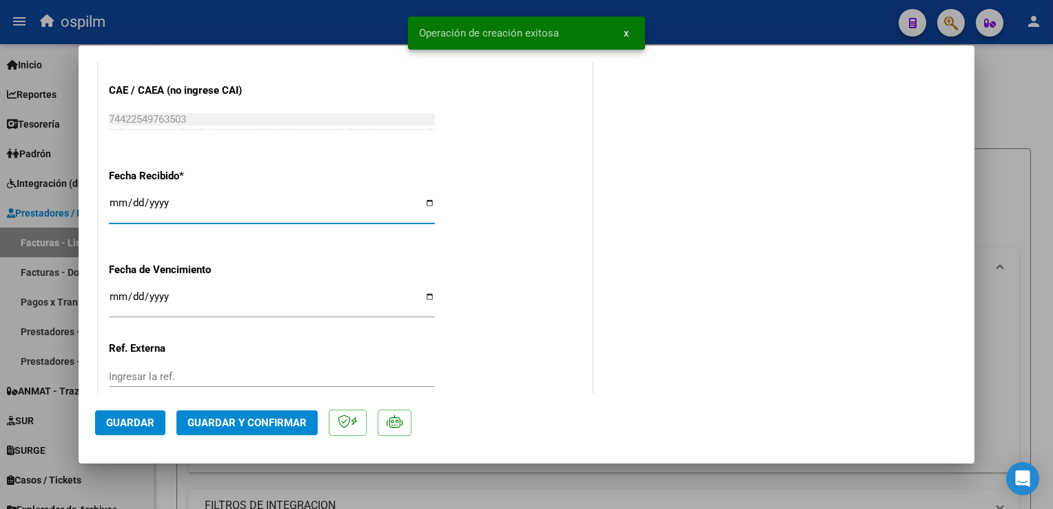
click at [123, 201] on input "[DATE]" at bounding box center [272, 208] width 326 height 22
type input "[DATE]"
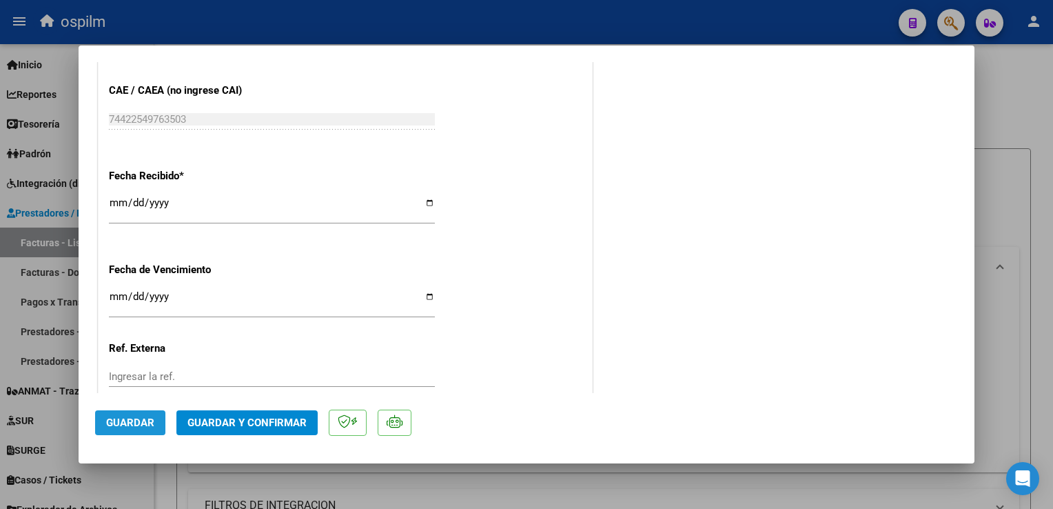
click at [127, 416] on span "Guardar" at bounding box center [130, 422] width 48 height 12
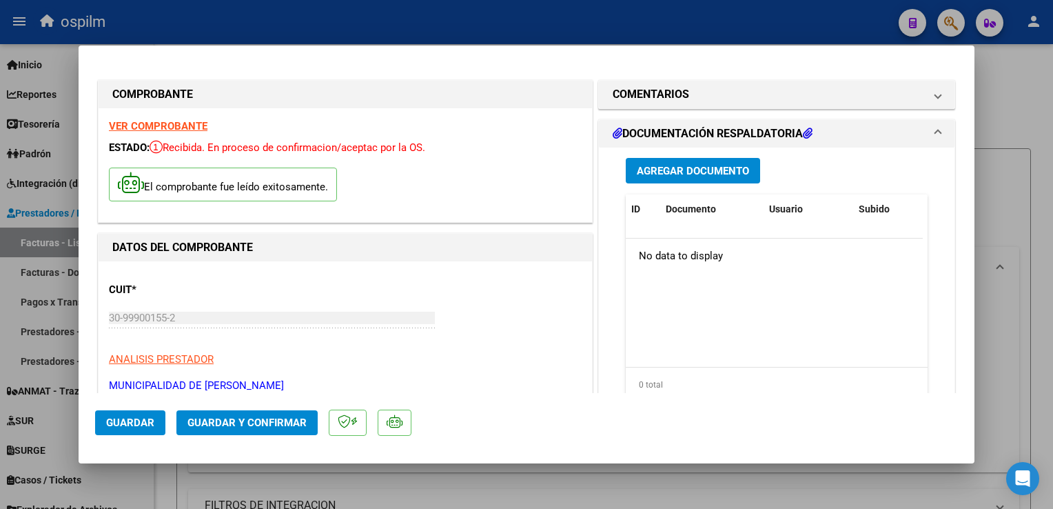
scroll to position [0, 0]
click at [698, 174] on span "Agregar Documento" at bounding box center [693, 171] width 112 height 12
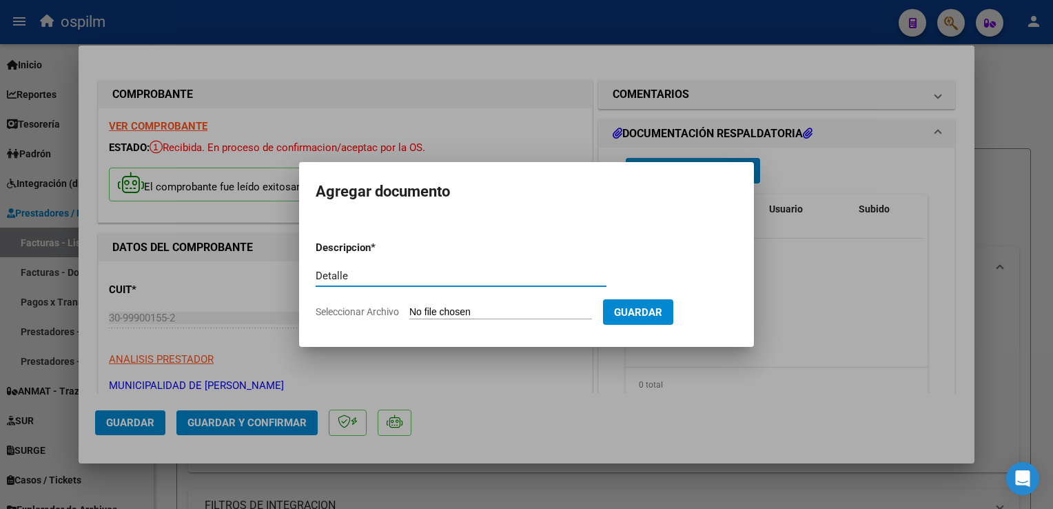
type input "Detalle"
click at [505, 310] on input "Seleccionar Archivo" at bounding box center [500, 312] width 183 height 13
type input "C:\fakepath\Anexo 6683.pdf"
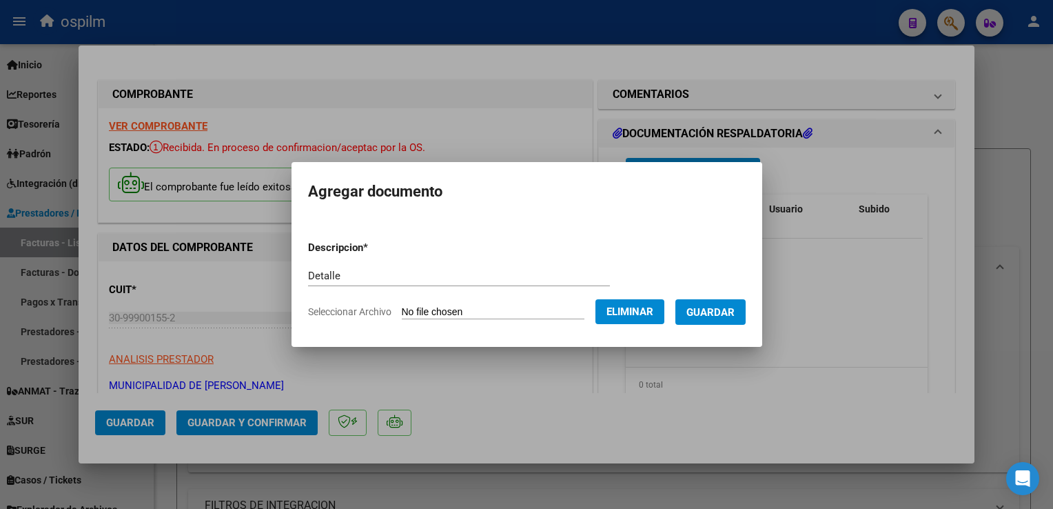
click at [706, 312] on span "Guardar" at bounding box center [711, 312] width 48 height 12
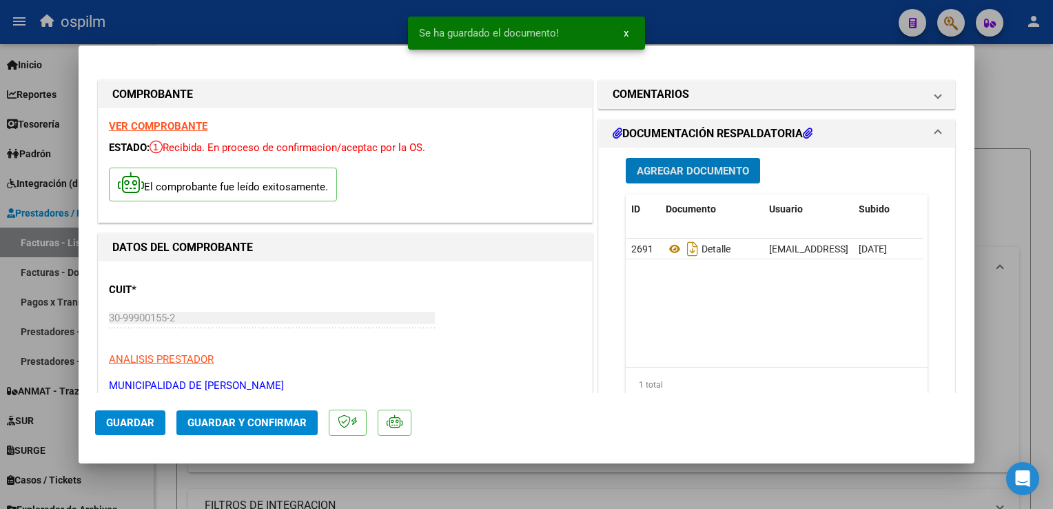
click at [285, 435] on mat-dialog-actions "Guardar Guardar y Confirmar" at bounding box center [526, 420] width 863 height 54
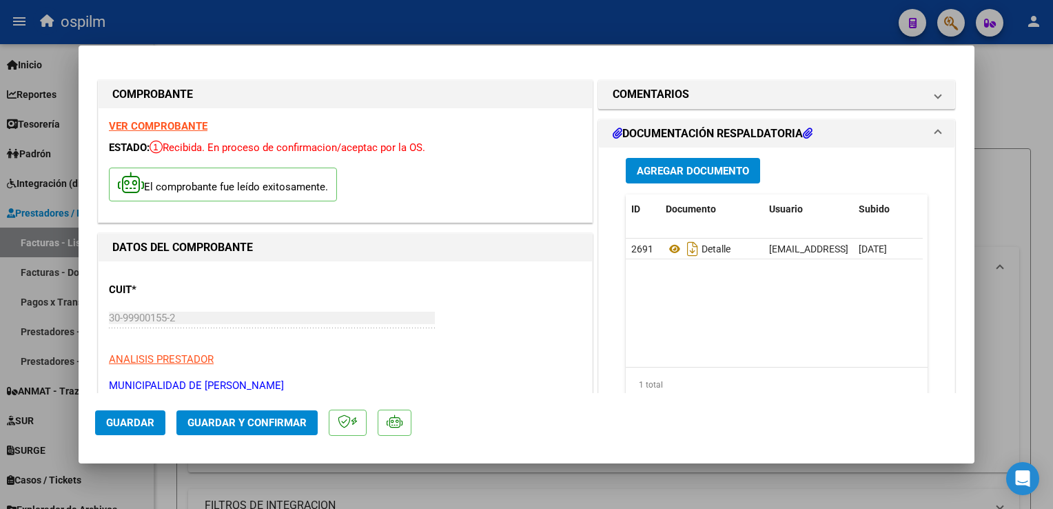
click at [298, 421] on span "Guardar y Confirmar" at bounding box center [247, 422] width 119 height 12
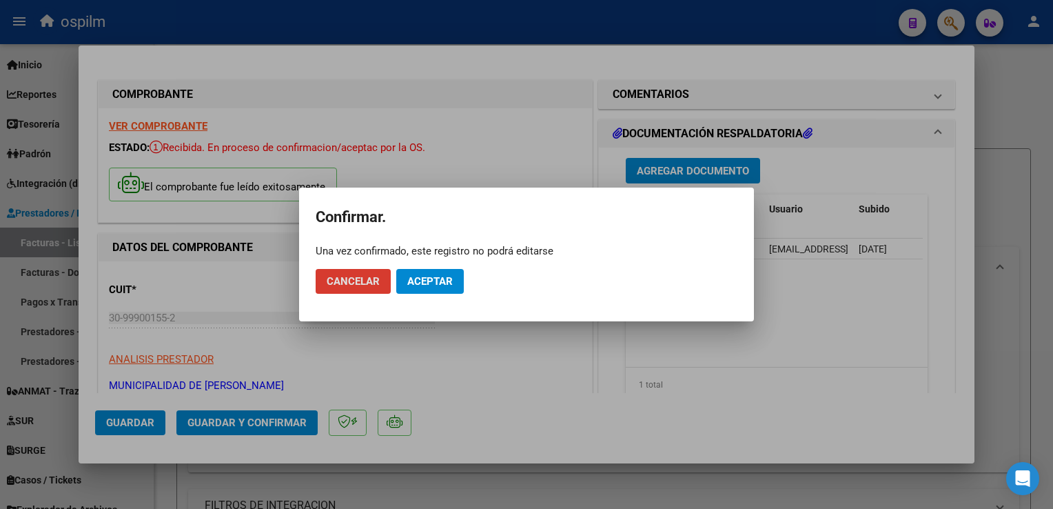
click at [435, 291] on button "Aceptar" at bounding box center [430, 281] width 68 height 25
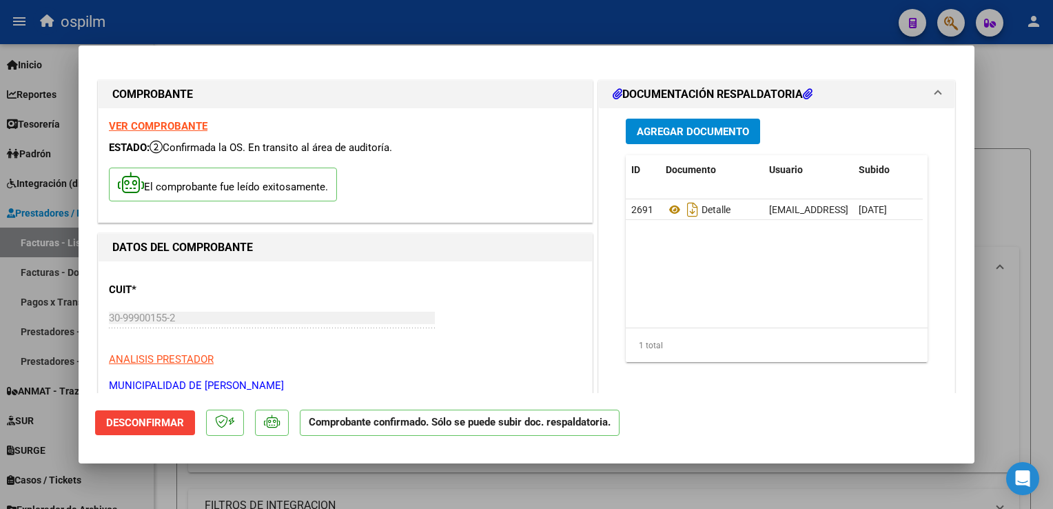
click at [1033, 307] on div at bounding box center [526, 254] width 1053 height 509
type input "$ 0,00"
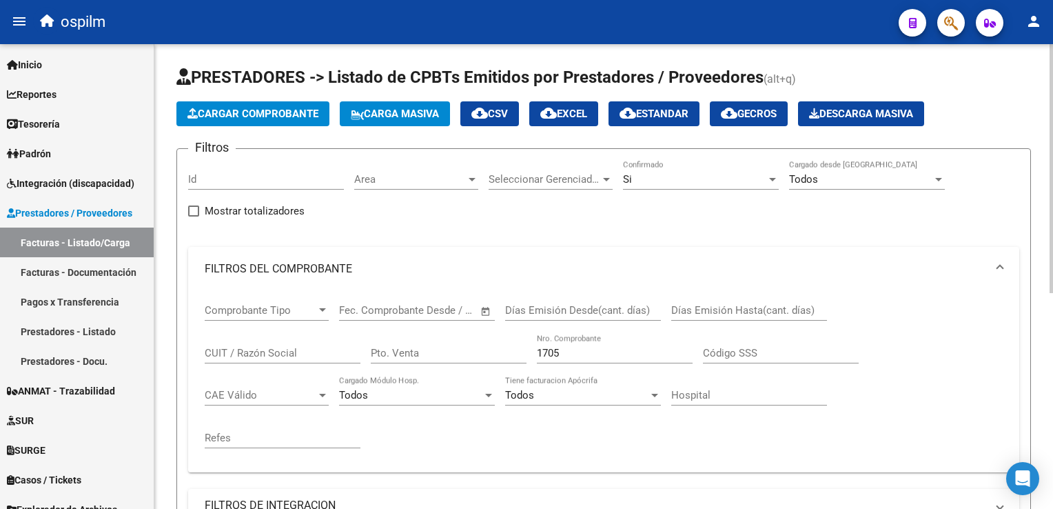
click at [271, 122] on button "Cargar Comprobante" at bounding box center [252, 113] width 153 height 25
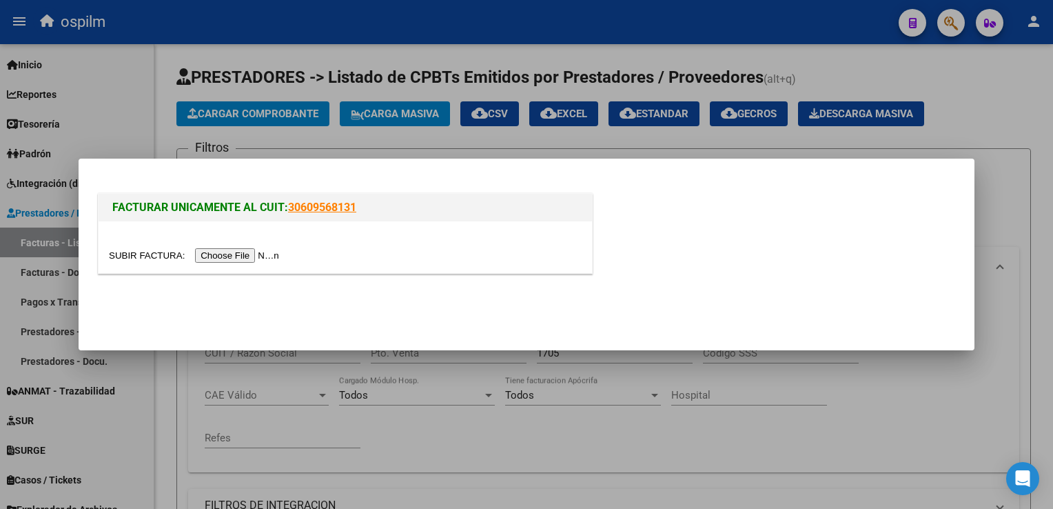
click at [227, 258] on input "file" at bounding box center [196, 255] width 174 height 14
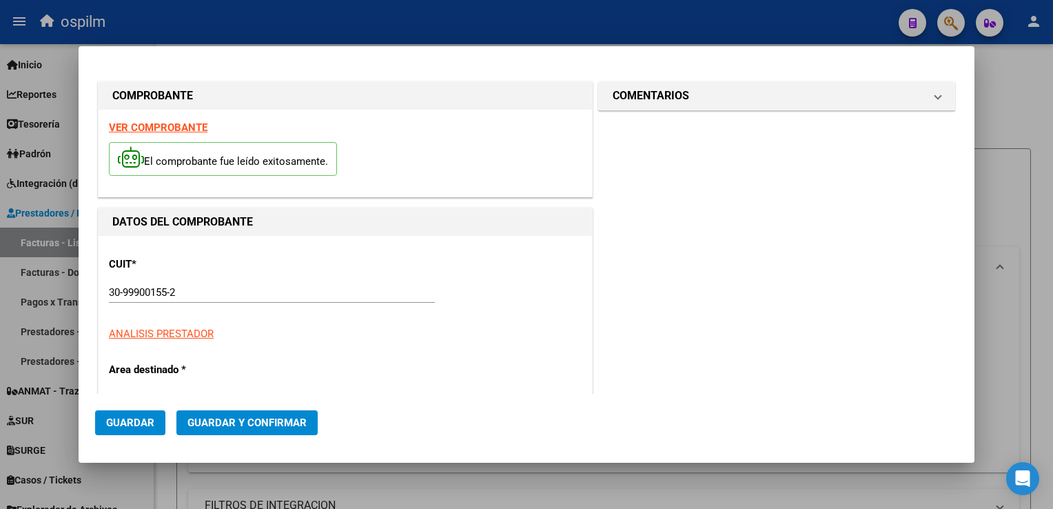
type input "6552"
type input "$ 45.784,00"
type input "[DATE]"
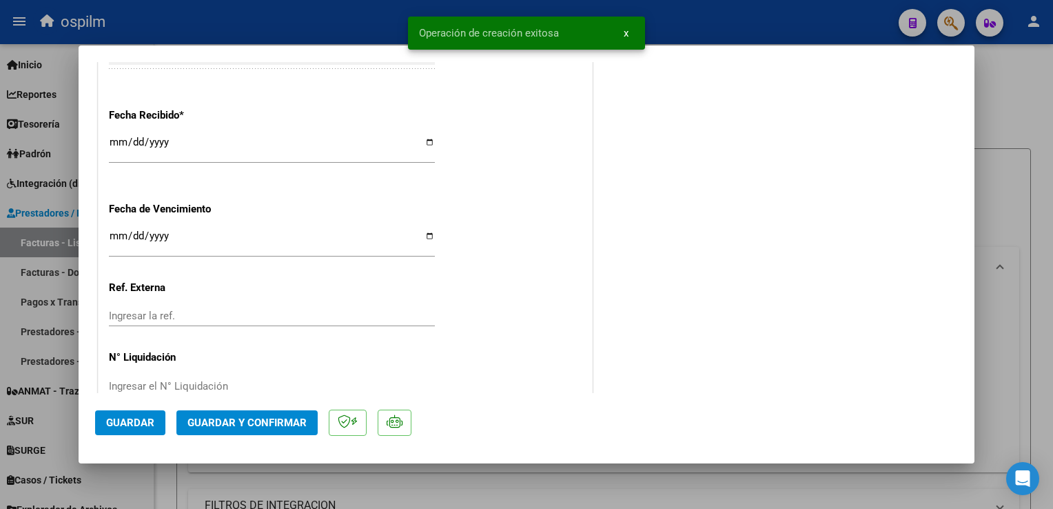
scroll to position [827, 0]
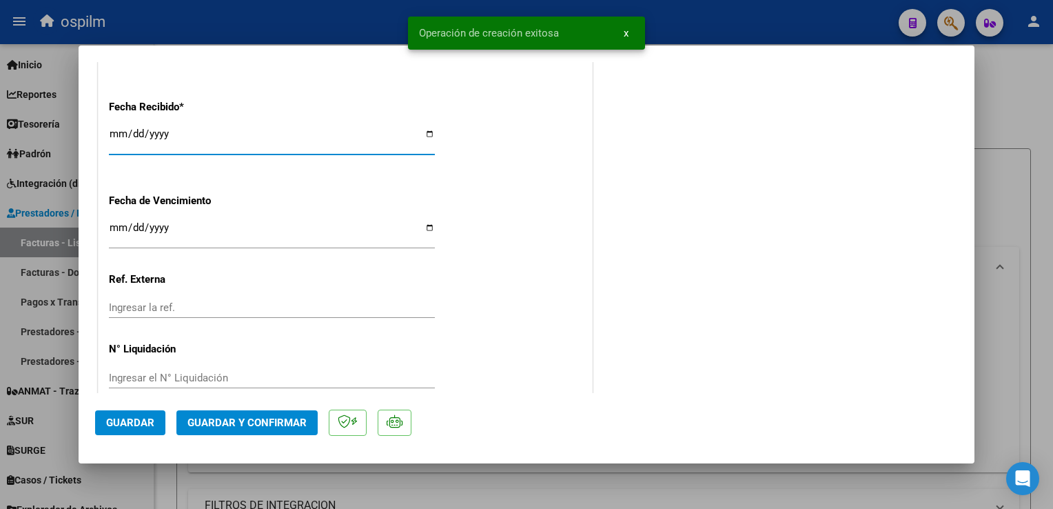
click at [110, 131] on input "[DATE]" at bounding box center [272, 139] width 326 height 22
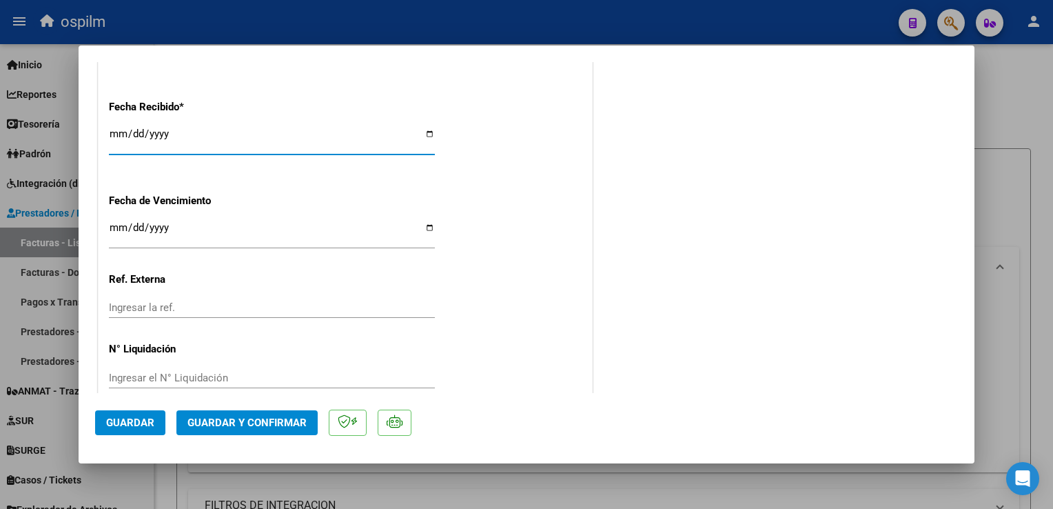
type input "[DATE]"
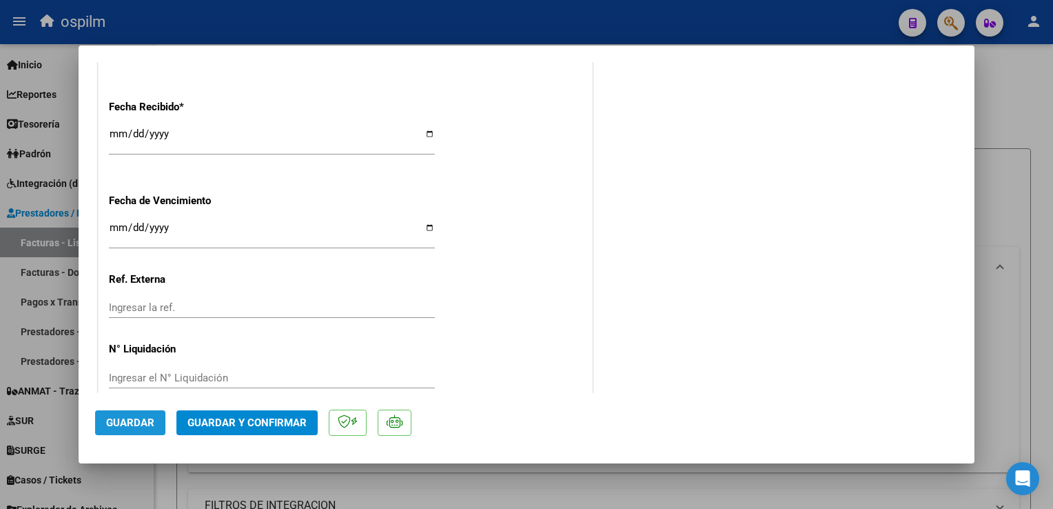
click at [122, 418] on span "Guardar" at bounding box center [130, 422] width 48 height 12
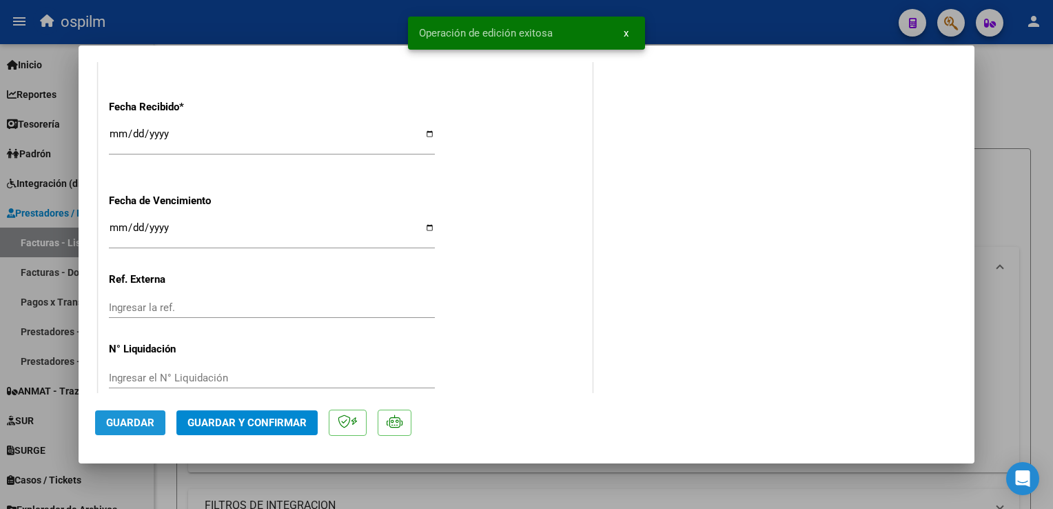
click at [121, 427] on span "Guardar" at bounding box center [130, 422] width 48 height 12
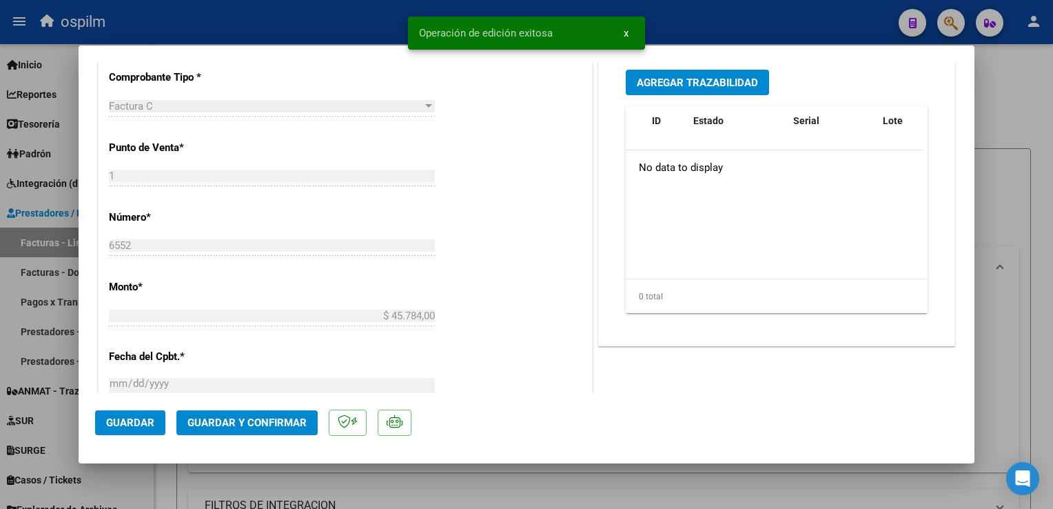
scroll to position [0, 0]
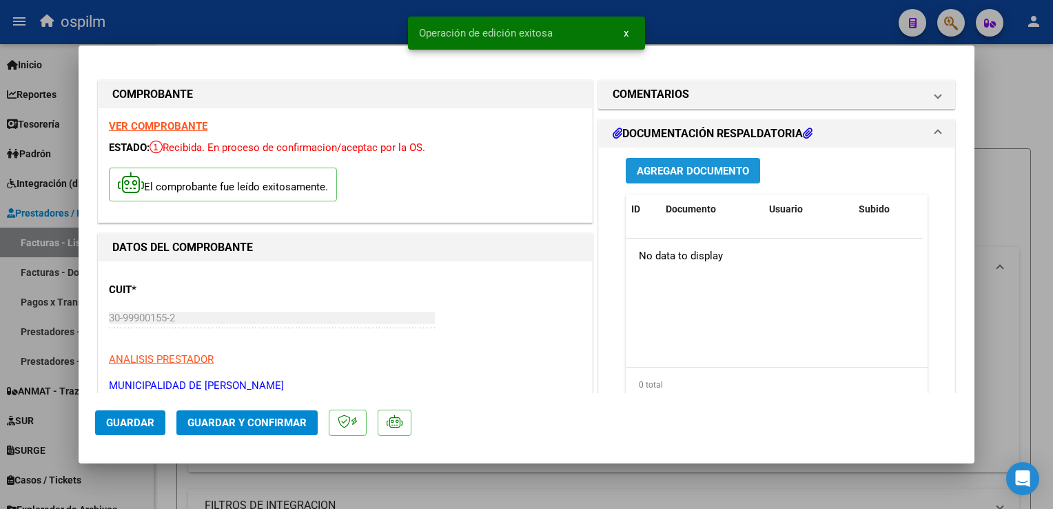
click at [685, 172] on span "Agregar Documento" at bounding box center [693, 171] width 112 height 12
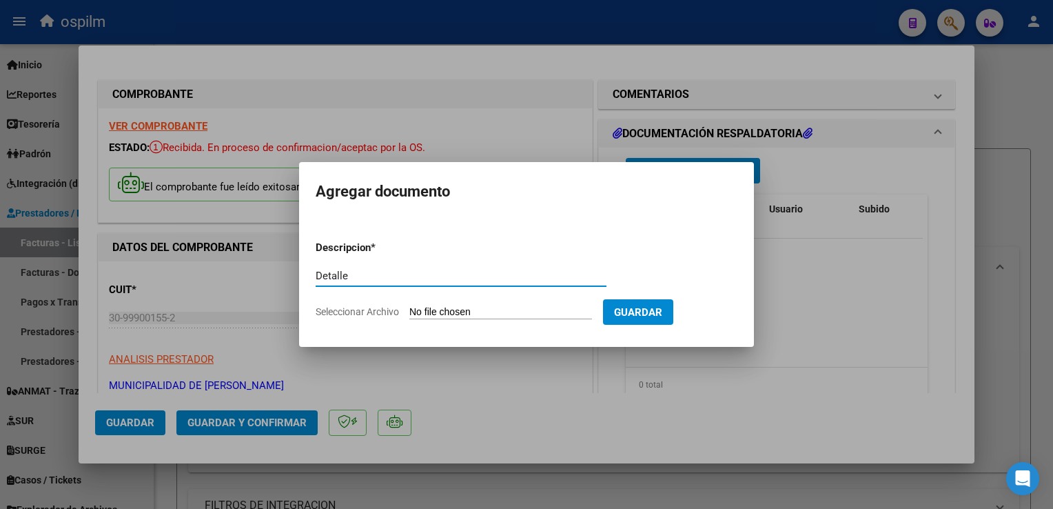
type input "Detalle"
click at [460, 314] on input "Seleccionar Archivo" at bounding box center [500, 312] width 183 height 13
type input "C:\fakepath\Anexo 6552.pdf"
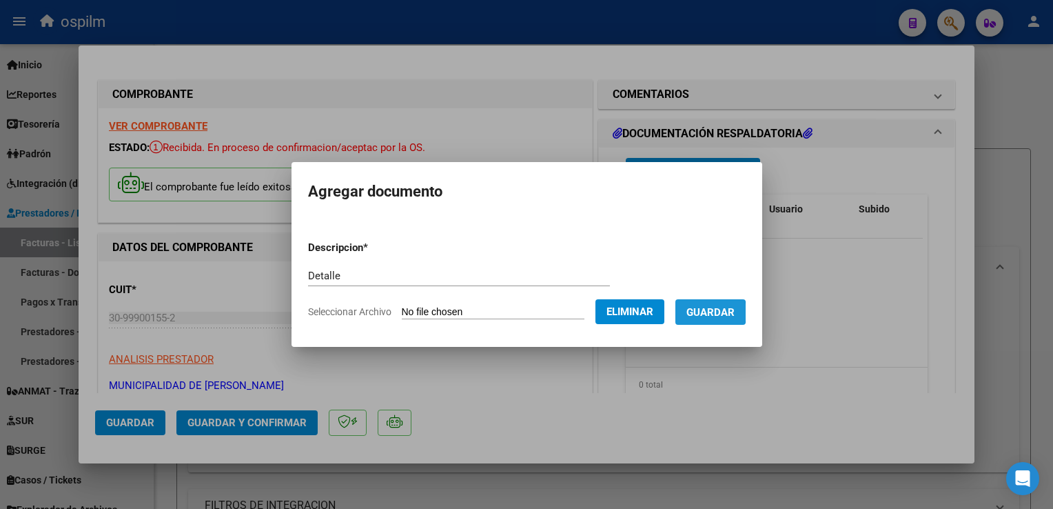
click at [701, 312] on span "Guardar" at bounding box center [711, 312] width 48 height 12
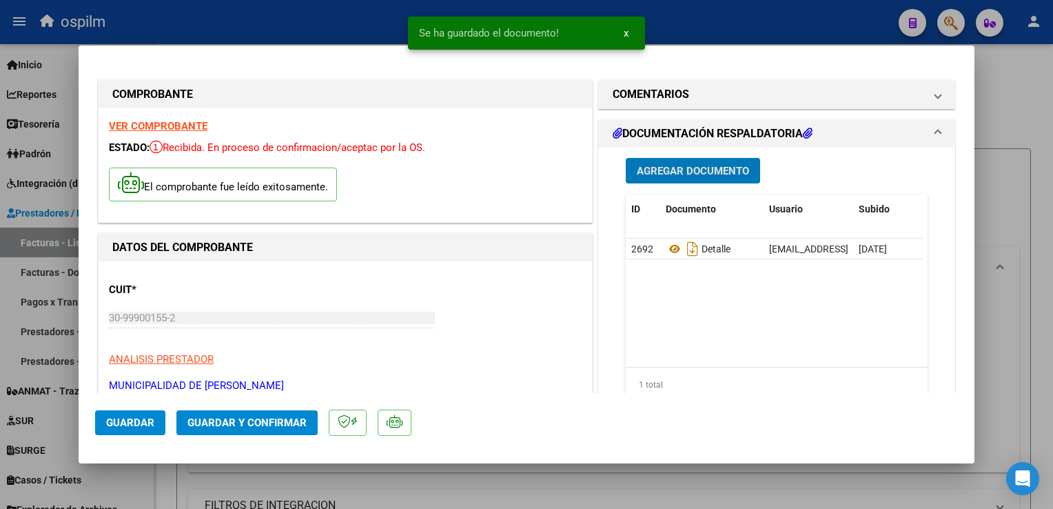
click at [296, 423] on span "Guardar y Confirmar" at bounding box center [247, 422] width 119 height 12
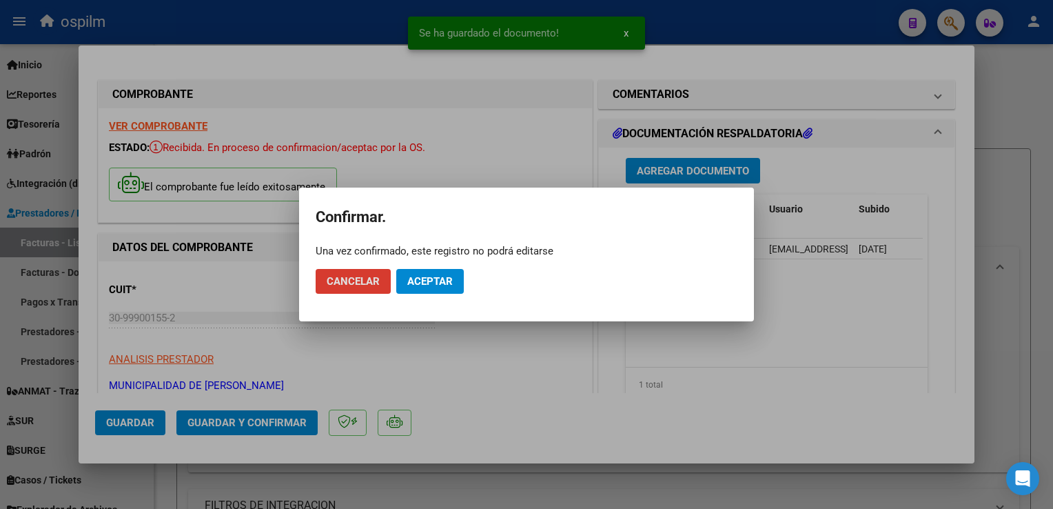
click at [425, 285] on span "Aceptar" at bounding box center [429, 281] width 45 height 12
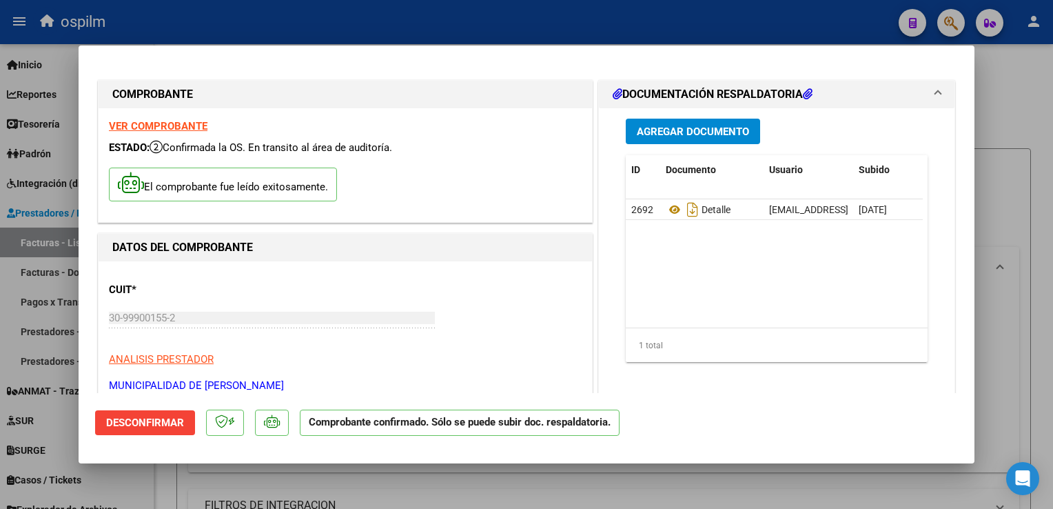
click at [1043, 236] on div at bounding box center [526, 254] width 1053 height 509
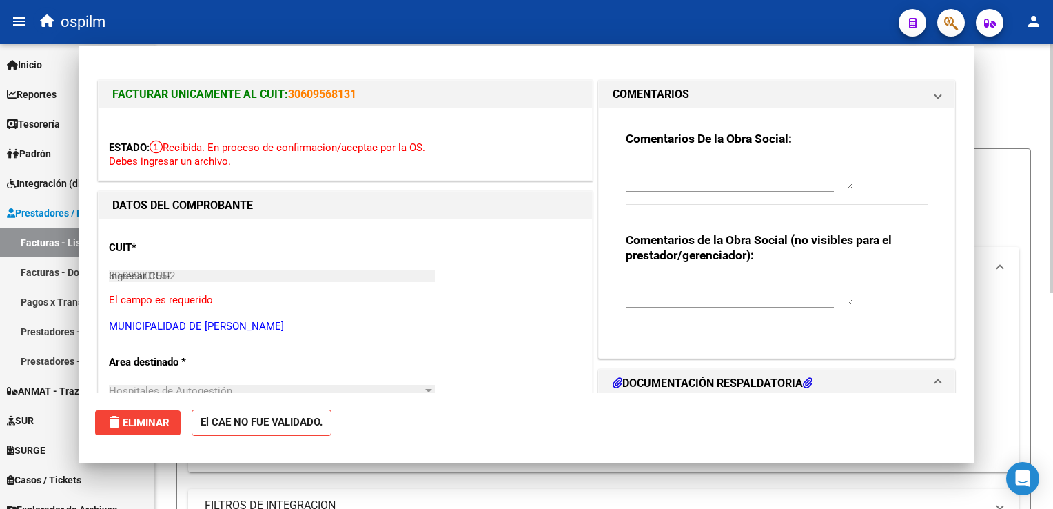
type input "$ 0,00"
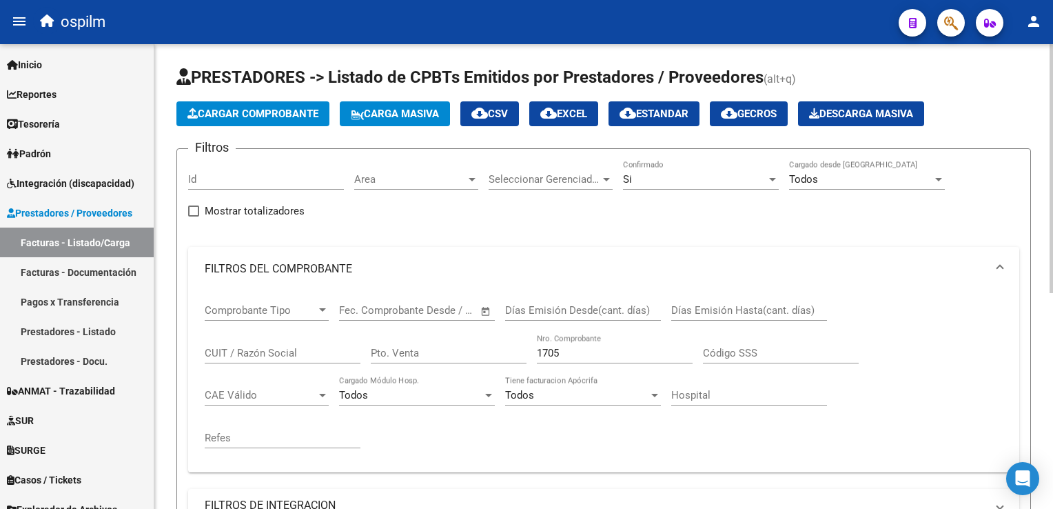
click at [281, 112] on span "Cargar Comprobante" at bounding box center [253, 114] width 131 height 12
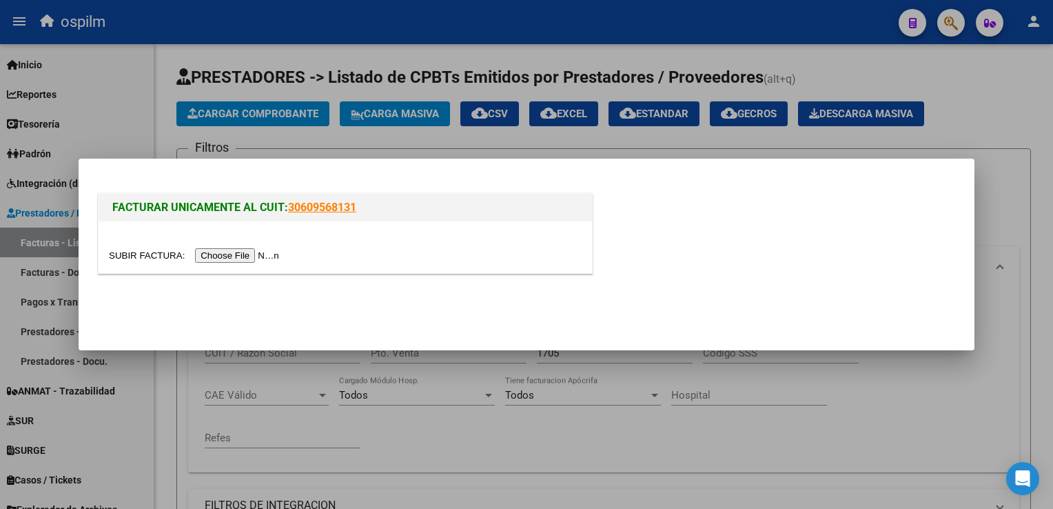
click at [228, 260] on input "file" at bounding box center [196, 255] width 174 height 14
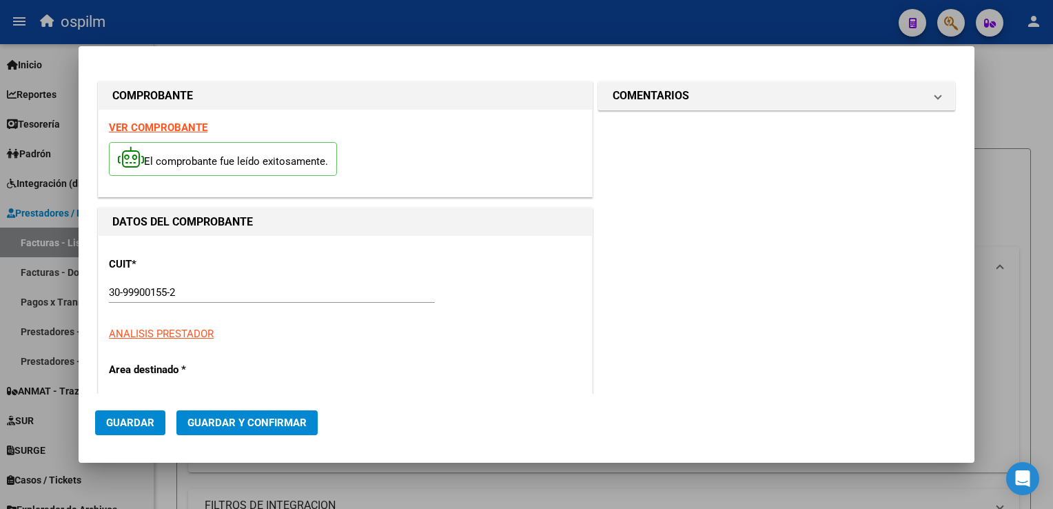
type input "6220"
type input "$ 15.788,00"
type input "[DATE]"
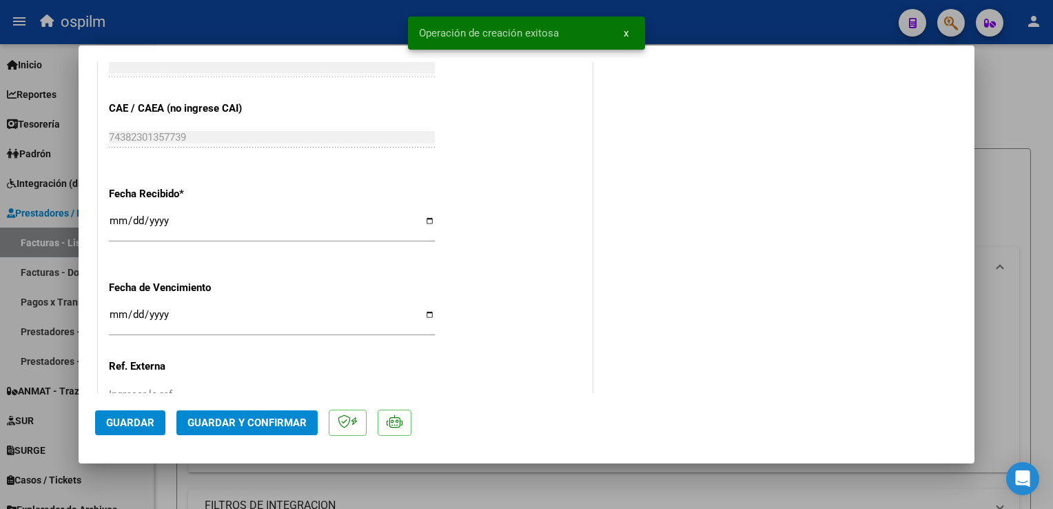
scroll to position [758, 0]
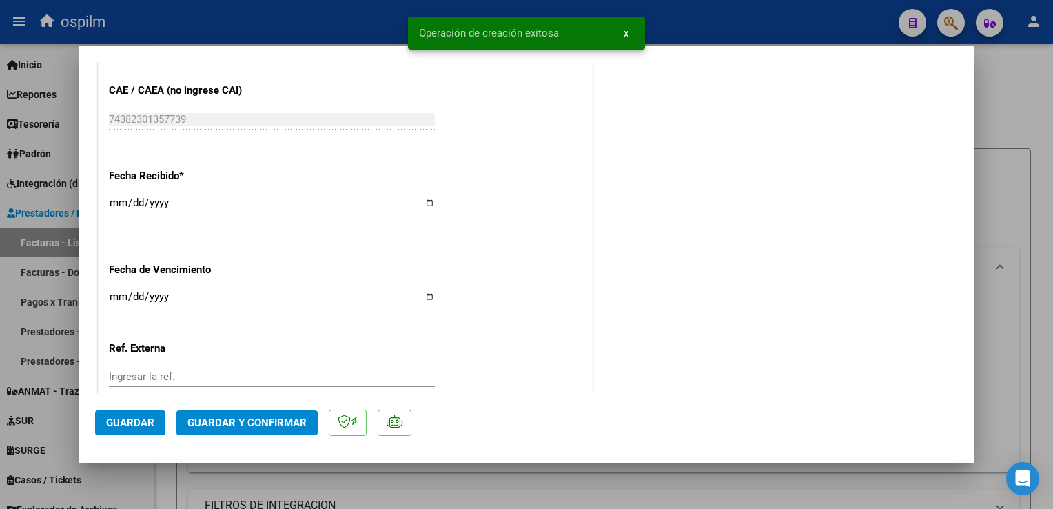
click at [119, 204] on input "[DATE]" at bounding box center [272, 208] width 326 height 22
type input "[DATE]"
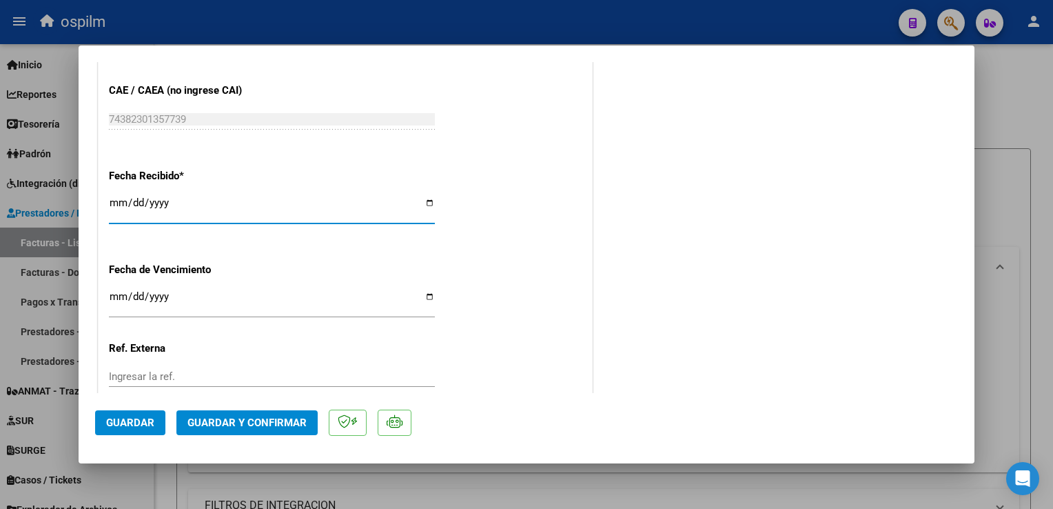
click at [116, 423] on span "Guardar" at bounding box center [130, 422] width 48 height 12
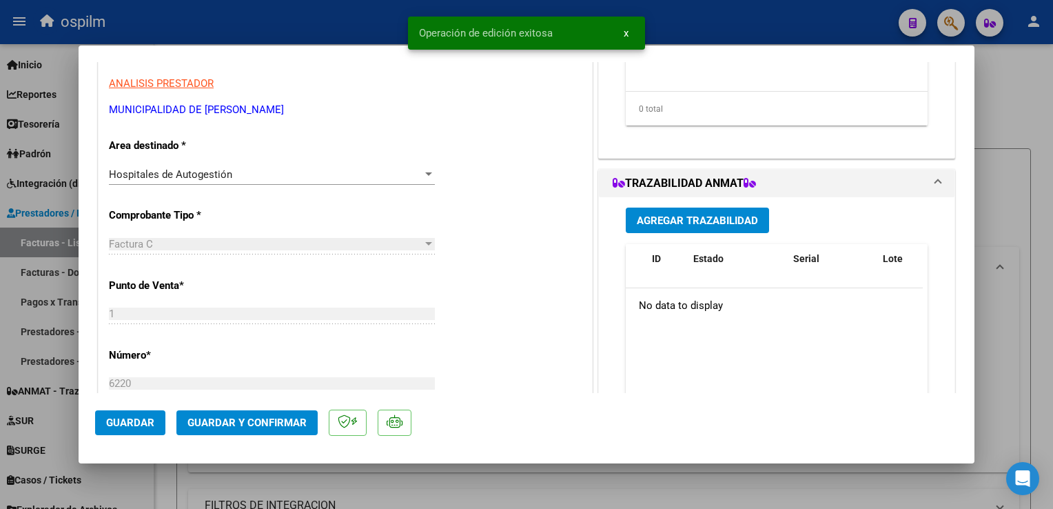
scroll to position [0, 0]
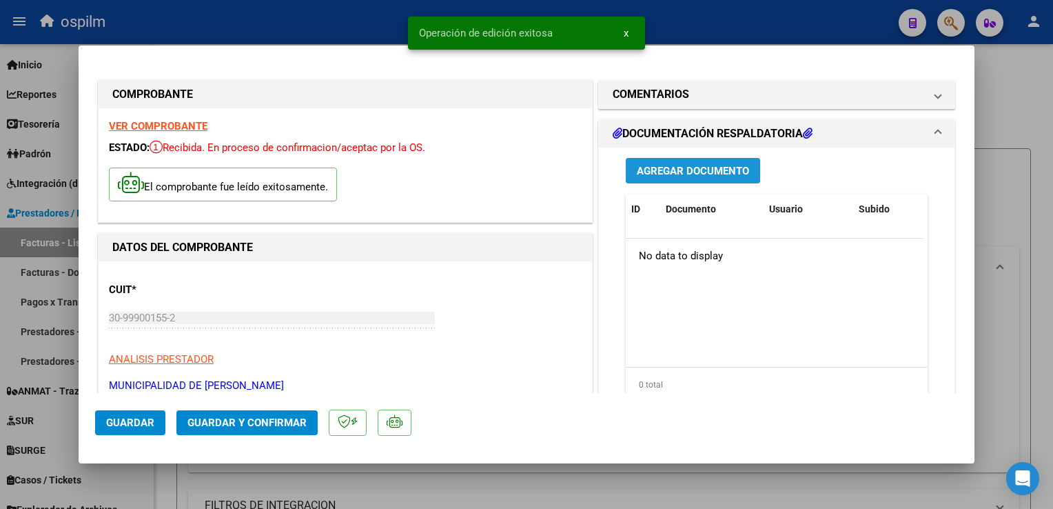
click at [680, 168] on span "Agregar Documento" at bounding box center [693, 171] width 112 height 12
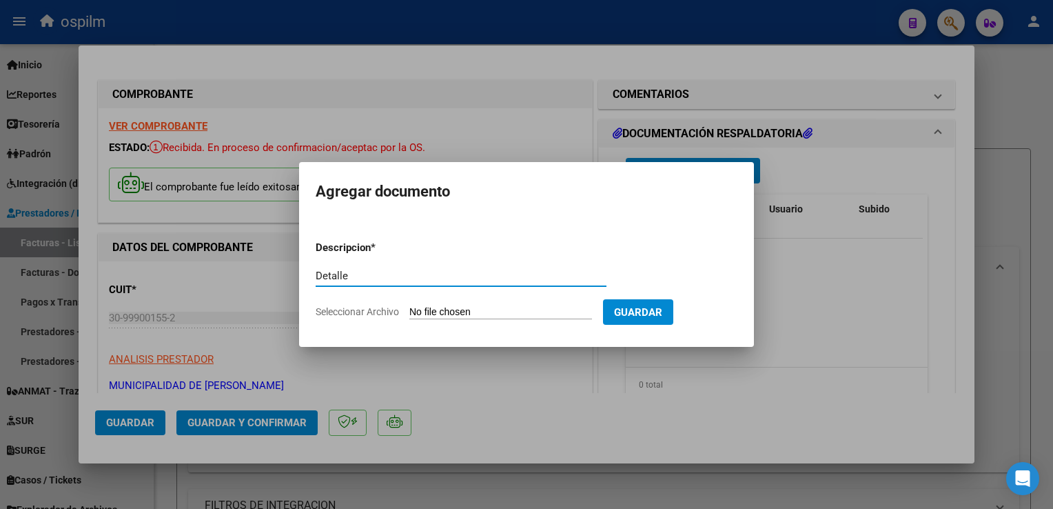
type input "Detalle"
click at [472, 307] on input "Seleccionar Archivo" at bounding box center [500, 312] width 183 height 13
type input "C:\fakepath\Anexo 6220.pdf"
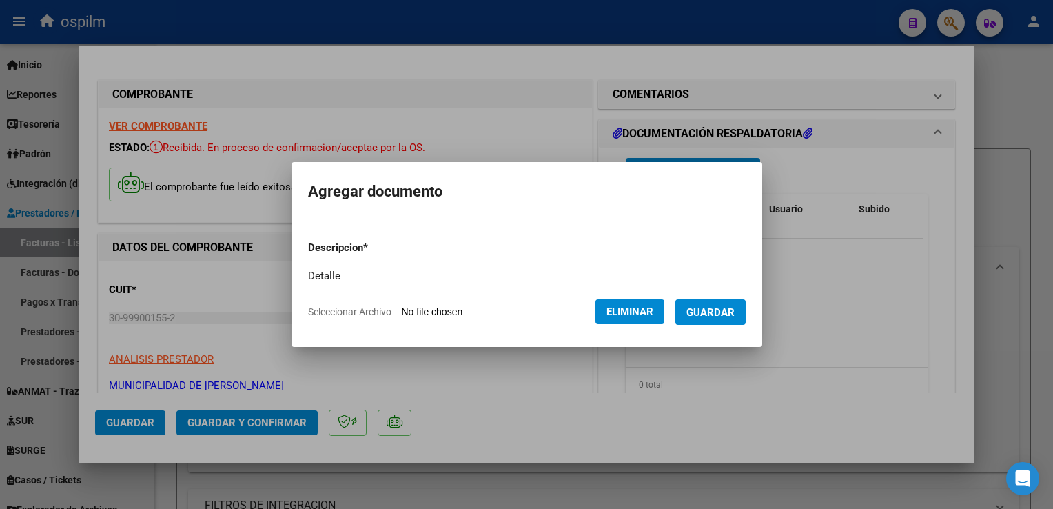
click at [710, 314] on span "Guardar" at bounding box center [711, 312] width 48 height 12
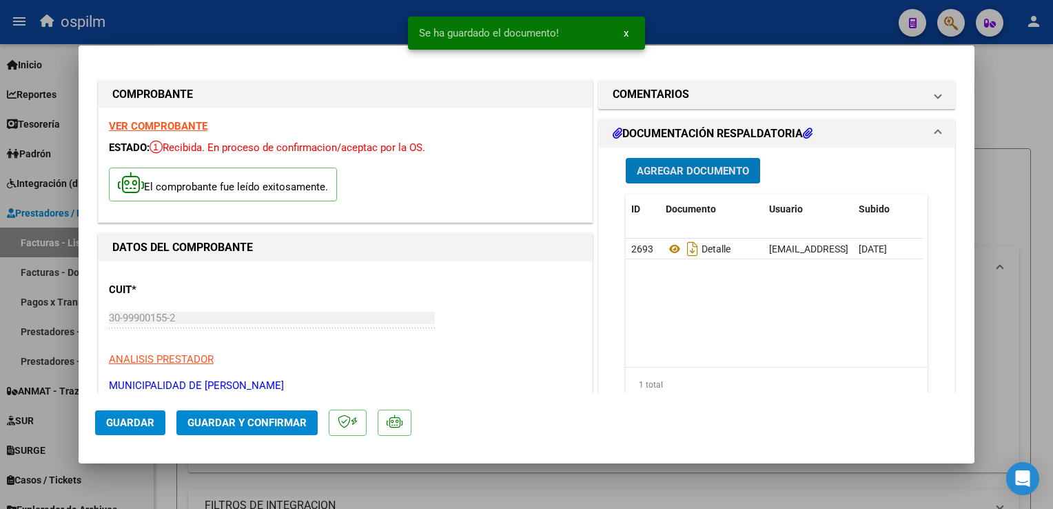
click at [256, 428] on span "Guardar y Confirmar" at bounding box center [247, 422] width 119 height 12
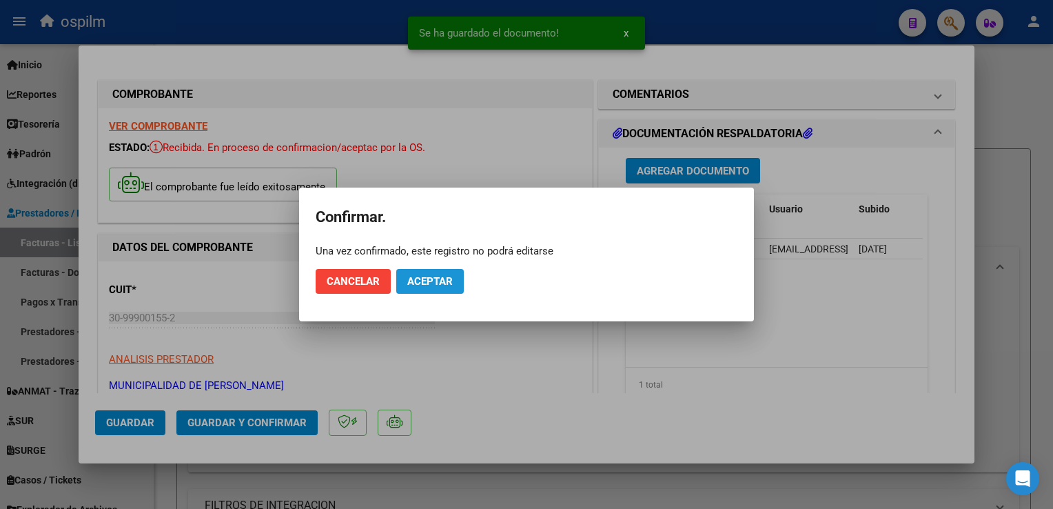
click at [422, 290] on button "Aceptar" at bounding box center [430, 281] width 68 height 25
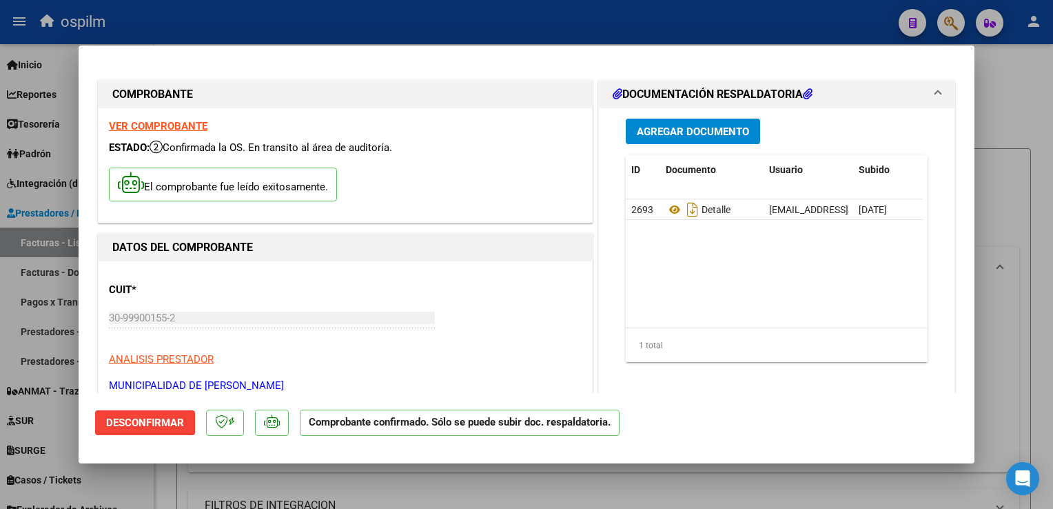
click at [1031, 380] on div at bounding box center [526, 254] width 1053 height 509
type input "$ 0,00"
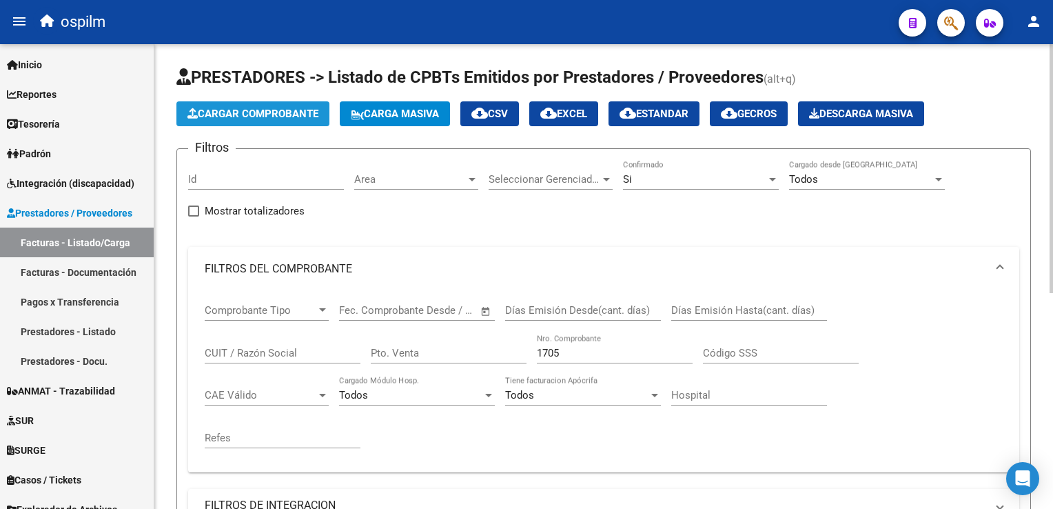
click at [258, 108] on span "Cargar Comprobante" at bounding box center [253, 114] width 131 height 12
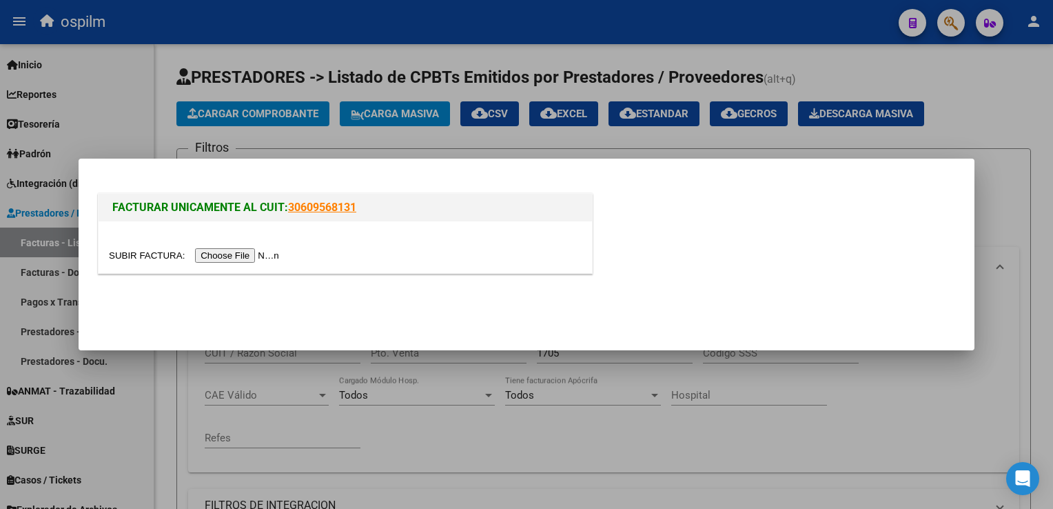
click at [241, 254] on input "file" at bounding box center [196, 255] width 174 height 14
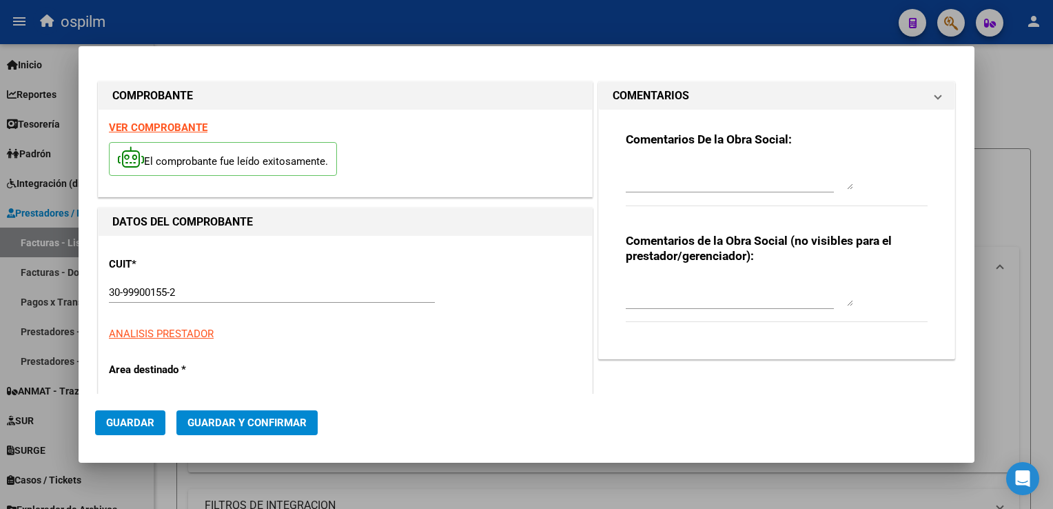
type input "9254"
type input "$ 23.778,00"
type input "[DATE]"
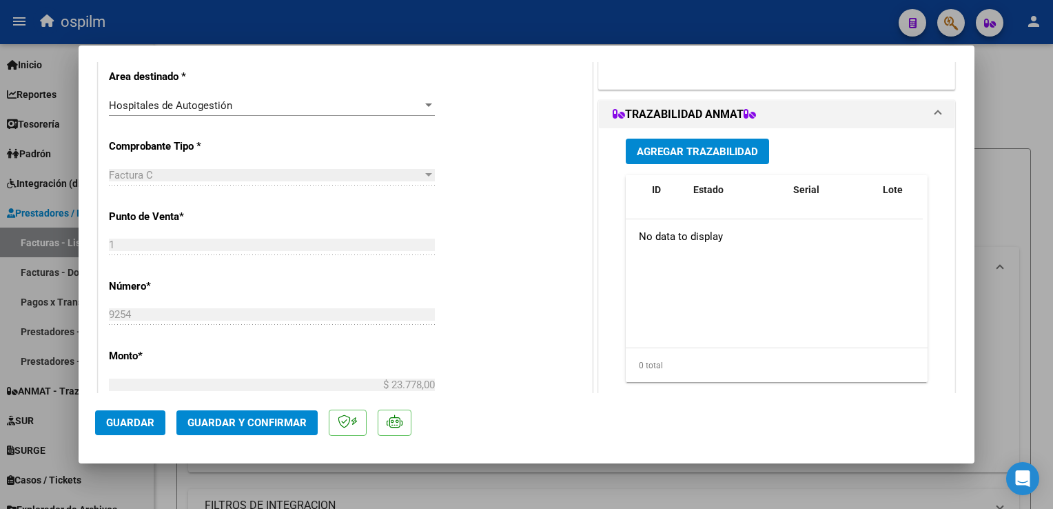
scroll to position [689, 0]
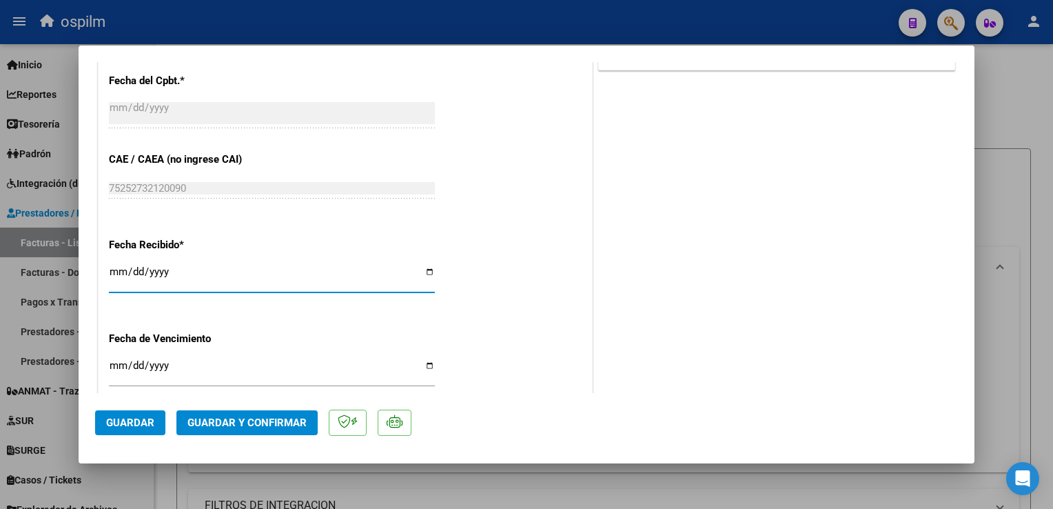
click at [117, 270] on input "[DATE]" at bounding box center [272, 277] width 326 height 22
type input "[DATE]"
click at [102, 432] on button "Guardar" at bounding box center [130, 422] width 70 height 25
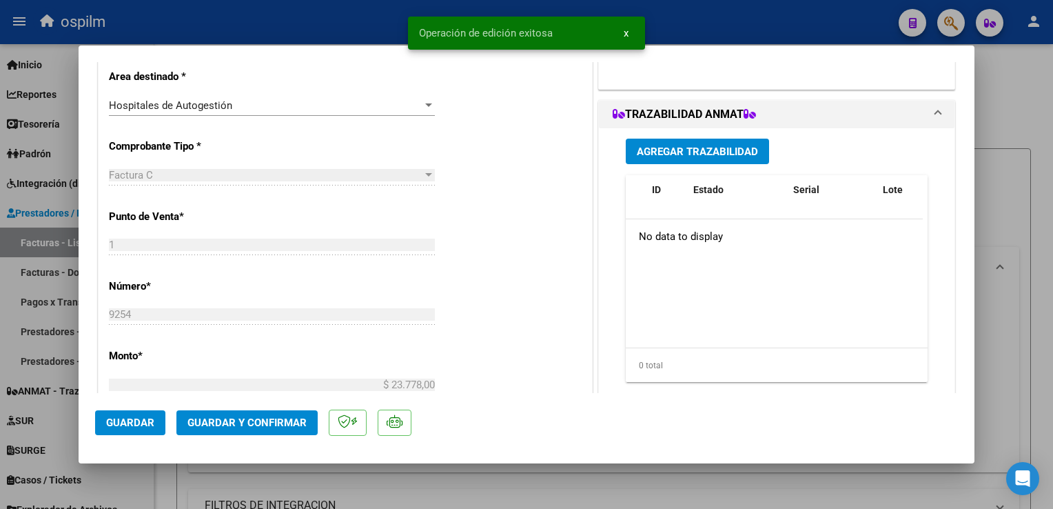
scroll to position [0, 0]
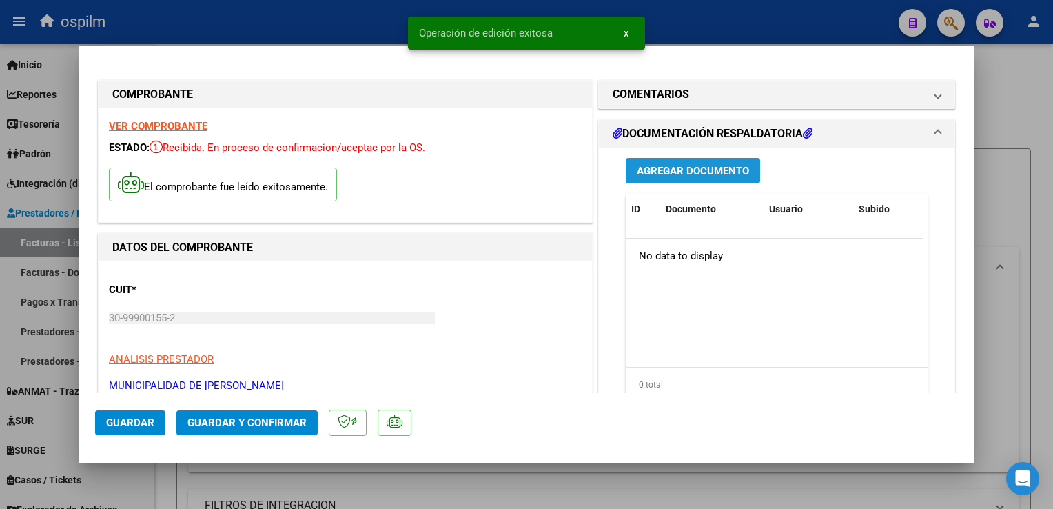
click at [671, 172] on span "Agregar Documento" at bounding box center [693, 171] width 112 height 12
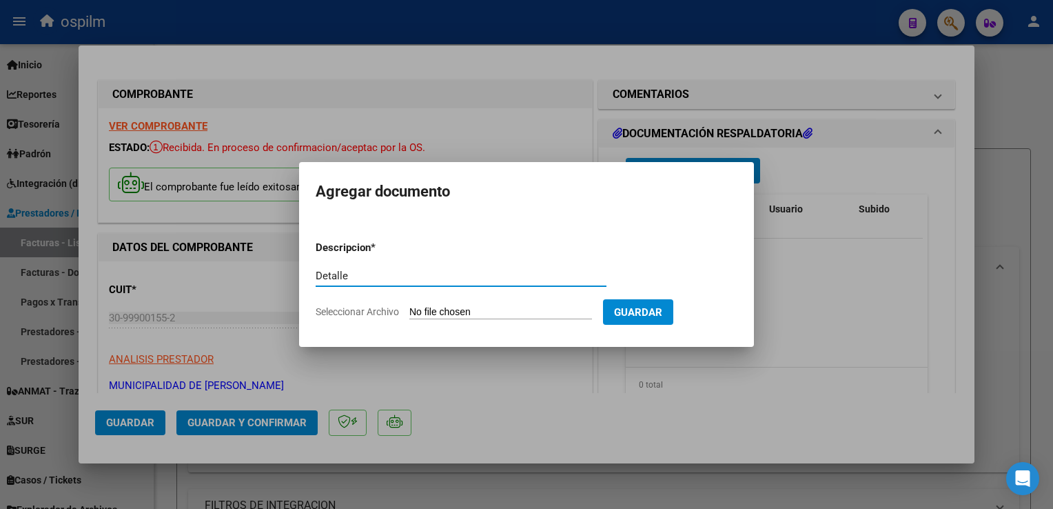
type input "Detalle"
click at [458, 307] on input "Seleccionar Archivo" at bounding box center [500, 312] width 183 height 13
type input "C:\fakepath\Anexo 9254.pdf"
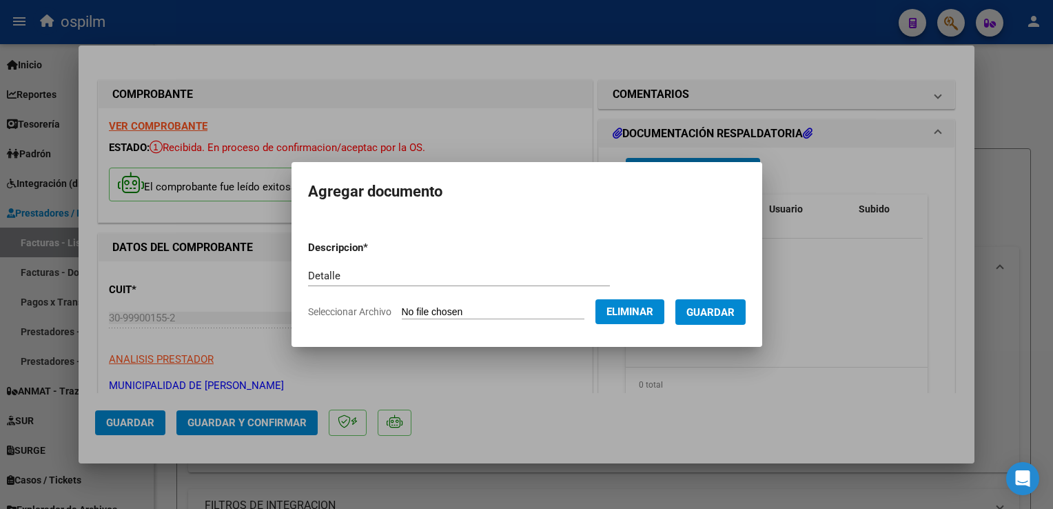
click at [725, 314] on span "Guardar" at bounding box center [711, 312] width 48 height 12
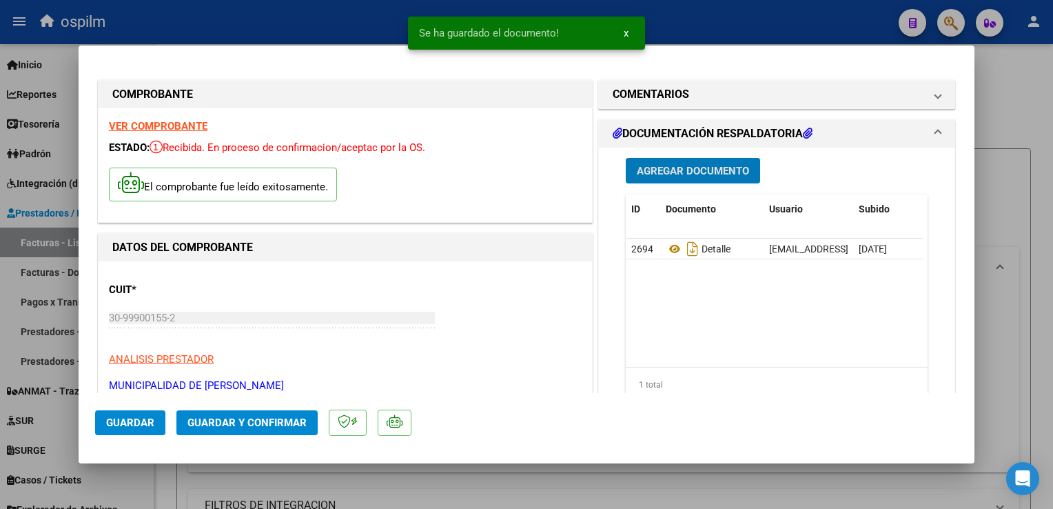
click at [254, 427] on span "Guardar y Confirmar" at bounding box center [247, 422] width 119 height 12
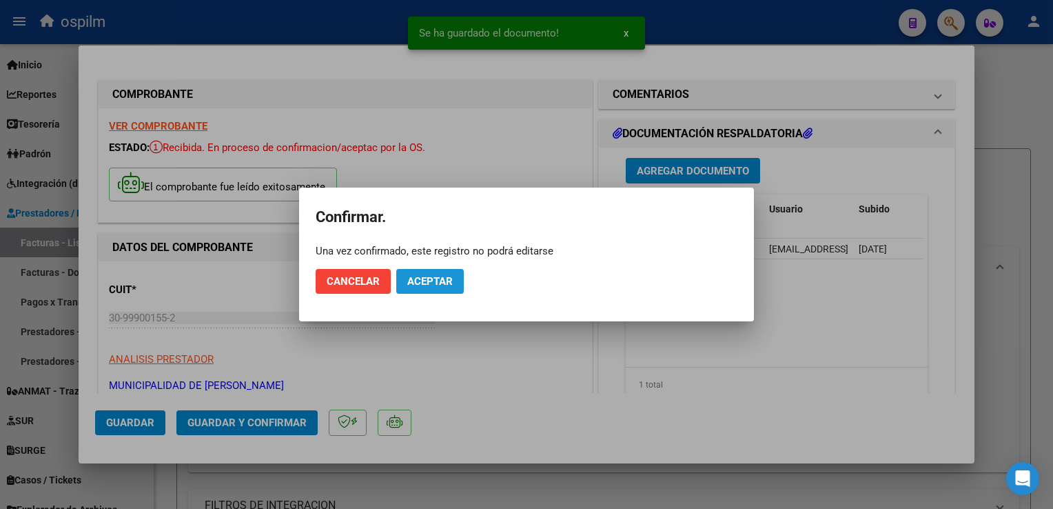
click at [436, 280] on span "Aceptar" at bounding box center [429, 281] width 45 height 12
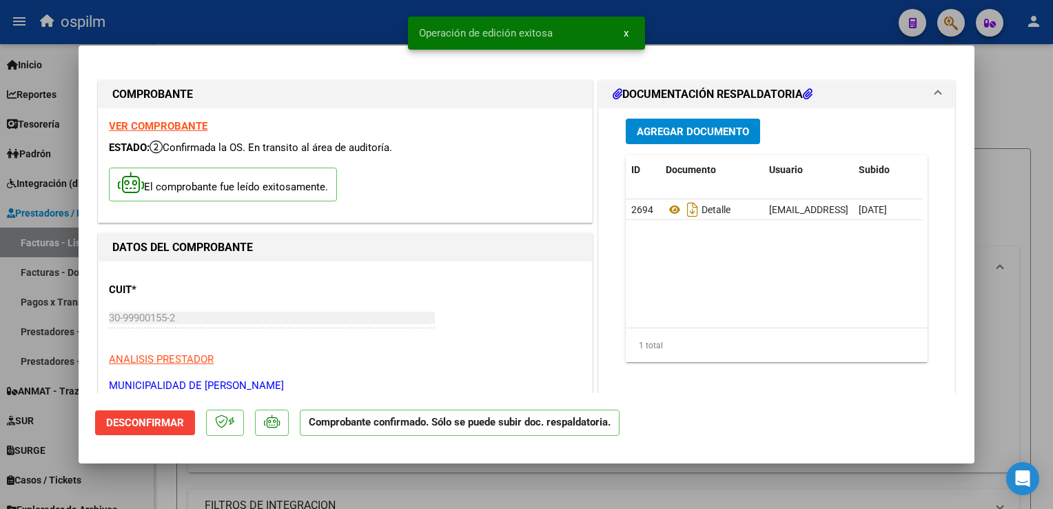
click at [1029, 349] on div at bounding box center [526, 254] width 1053 height 509
type input "$ 0,00"
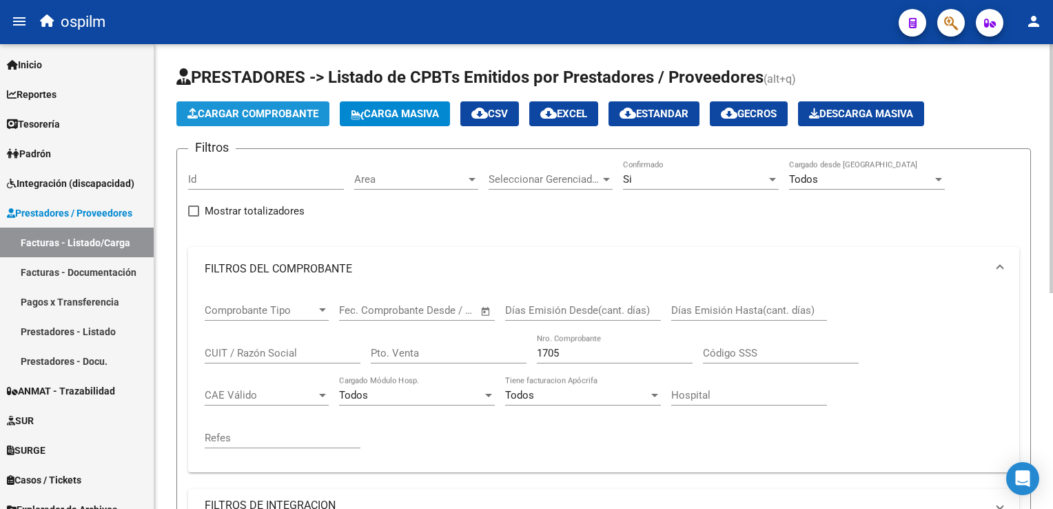
click at [273, 112] on span "Cargar Comprobante" at bounding box center [253, 114] width 131 height 12
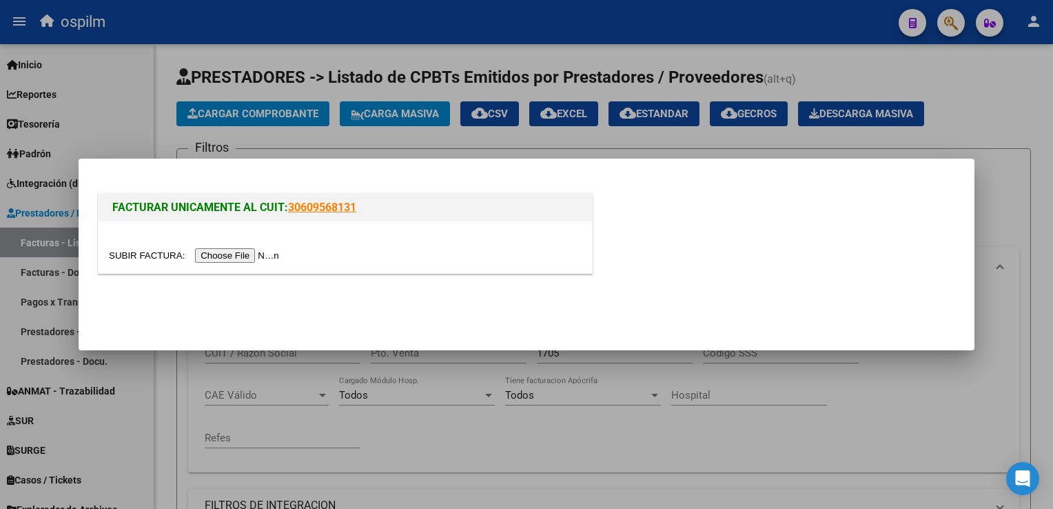
click at [232, 254] on input "file" at bounding box center [196, 255] width 174 height 14
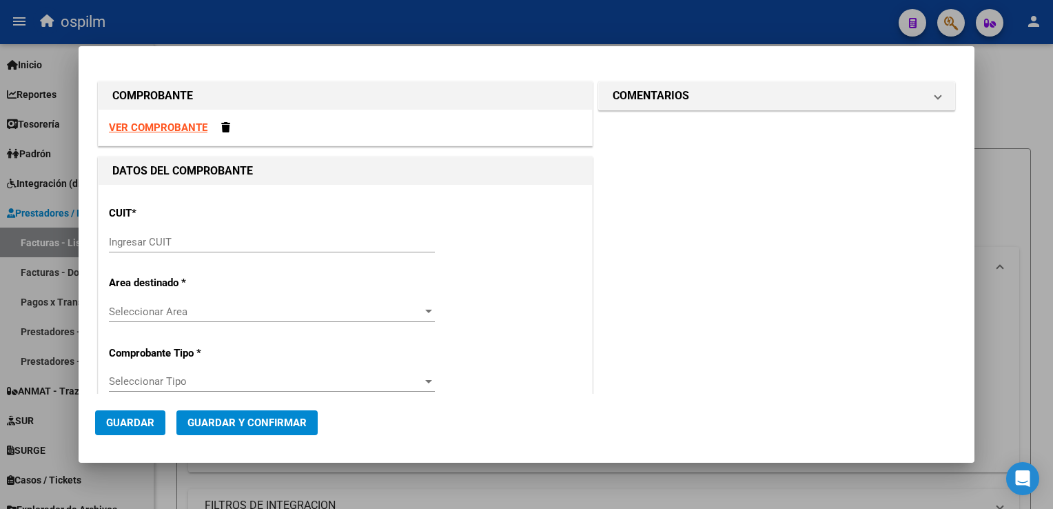
click at [145, 125] on strong "VER COMPROBANTE" at bounding box center [158, 127] width 99 height 12
click at [188, 241] on input "Ingresar CUIT" at bounding box center [272, 242] width 326 height 12
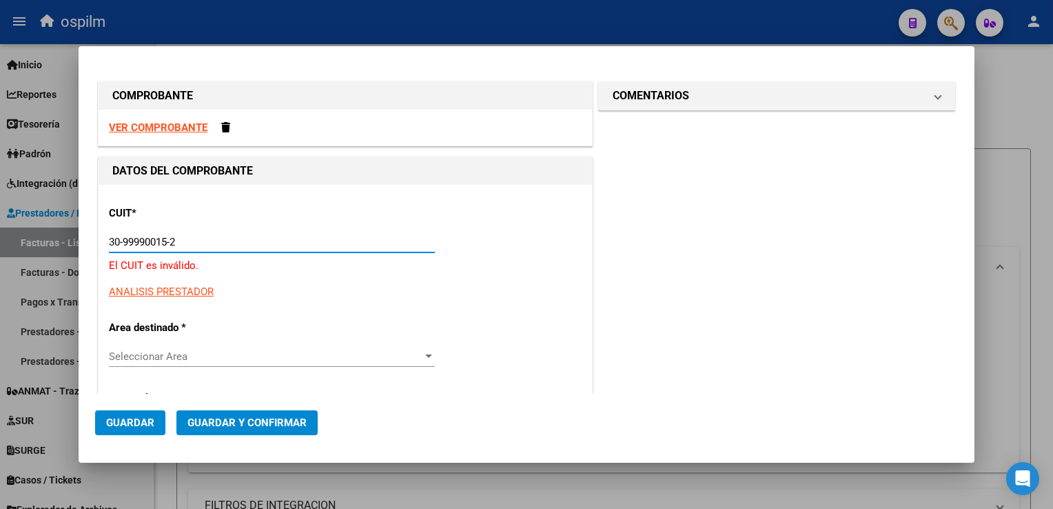
drag, startPoint x: 192, startPoint y: 241, endPoint x: 0, endPoint y: 188, distance: 198.9
click at [0, 188] on html "menu ospilm person Firma Express Inicio Calendario SSS Instructivos Contacto OS…" at bounding box center [526, 254] width 1053 height 509
type input "30-99900155-2"
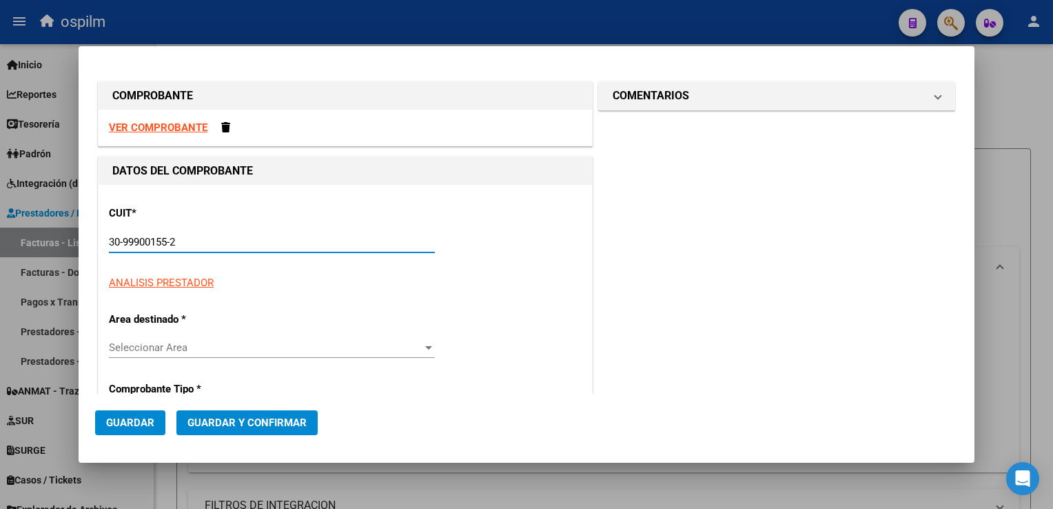
type input "1"
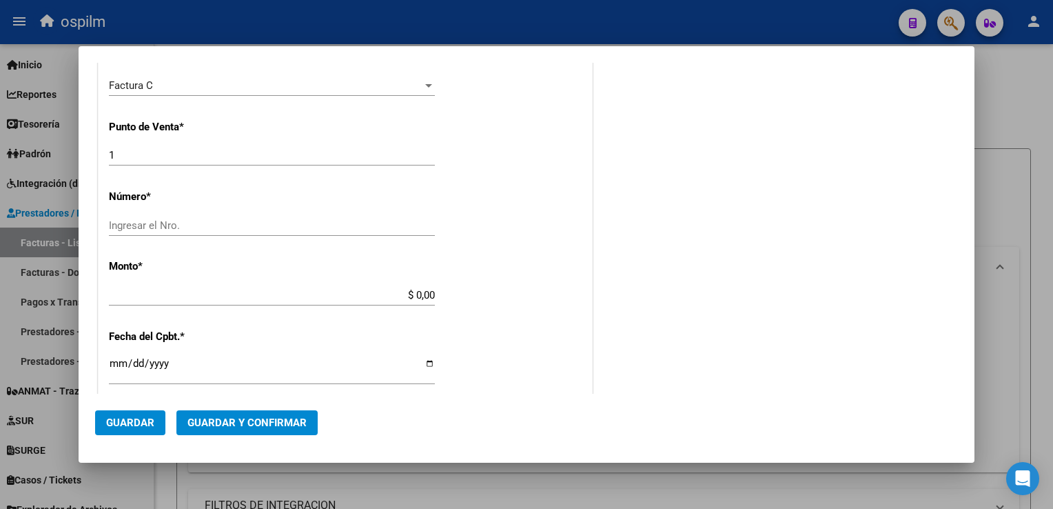
scroll to position [414, 0]
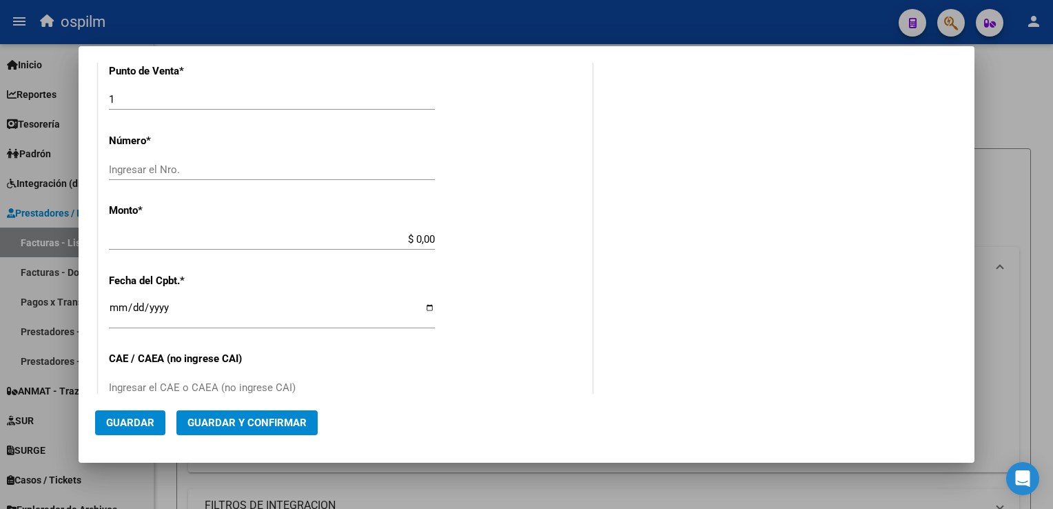
type input "30-99900155-2"
click at [155, 160] on div "Ingresar el Nro." at bounding box center [272, 169] width 326 height 21
type input "10165"
click at [499, 200] on div "CUIT * 30-99900155-2 Ingresar CUIT ANALISIS PRESTADOR MUNICIPALIDAD DE [PERSON_…" at bounding box center [346, 259] width 494 height 977
type input "$ 23.778,00"
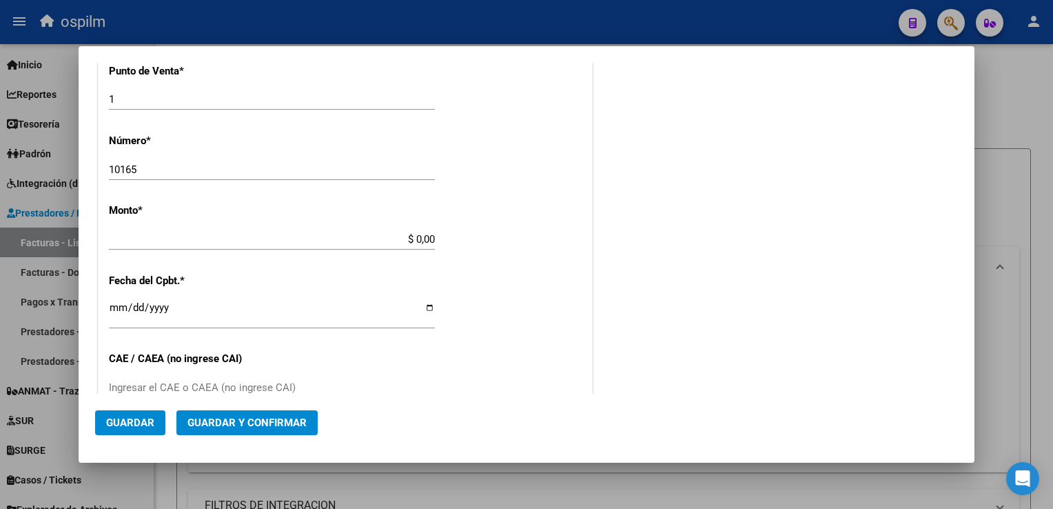
type input "[DATE]"
type input "75392553732866"
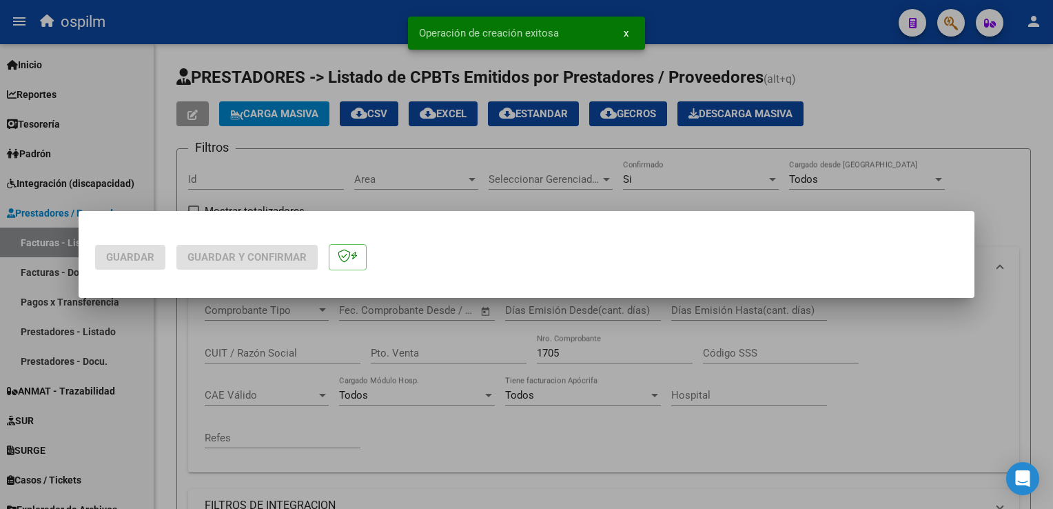
scroll to position [0, 0]
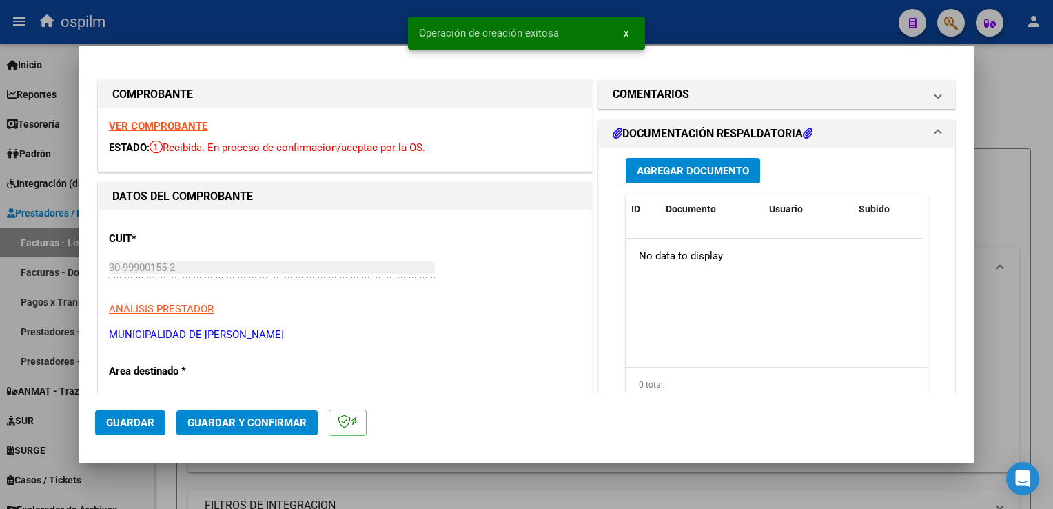
click at [122, 414] on button "Guardar" at bounding box center [130, 422] width 70 height 25
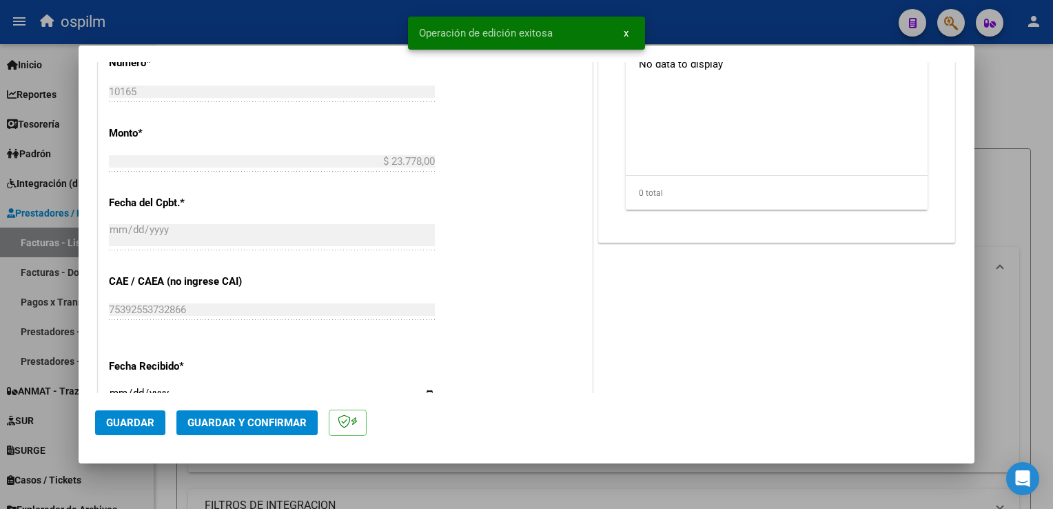
scroll to position [551, 0]
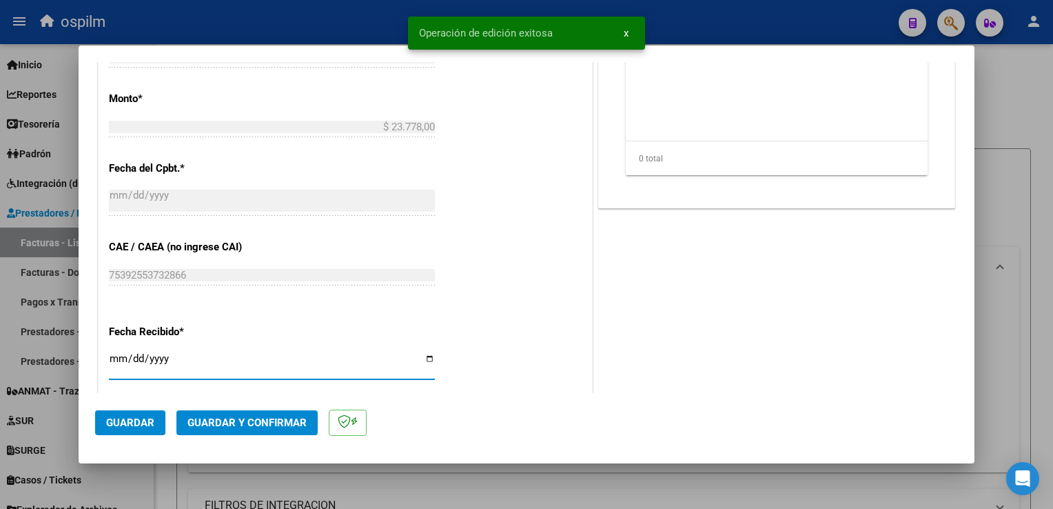
click at [116, 360] on input "[DATE]" at bounding box center [272, 364] width 326 height 22
type input "[DATE]"
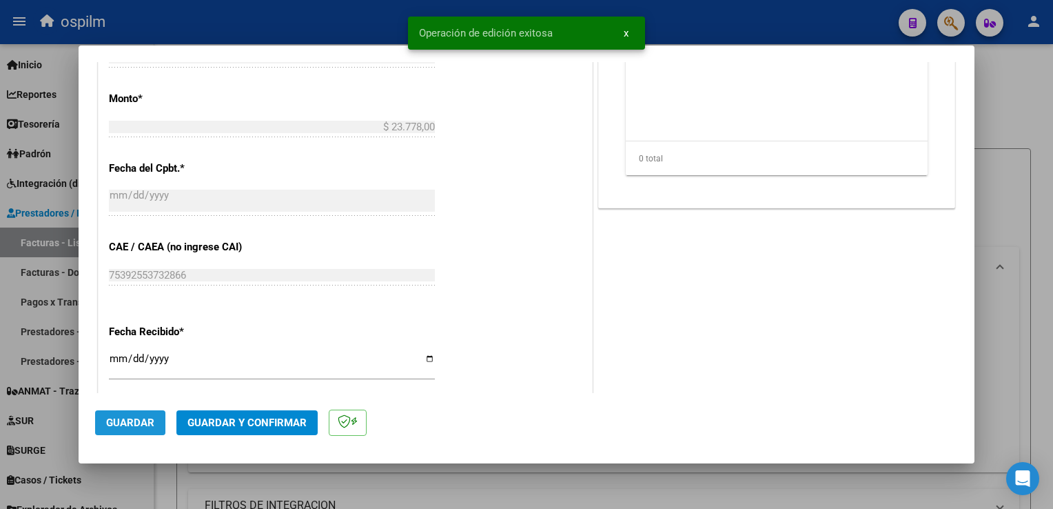
click at [130, 423] on span "Guardar" at bounding box center [130, 422] width 48 height 12
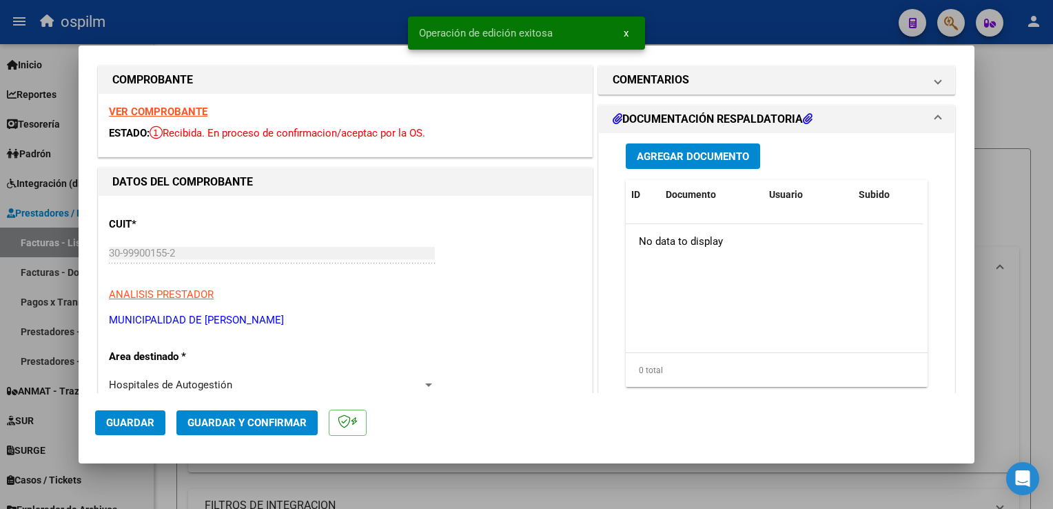
scroll to position [0, 0]
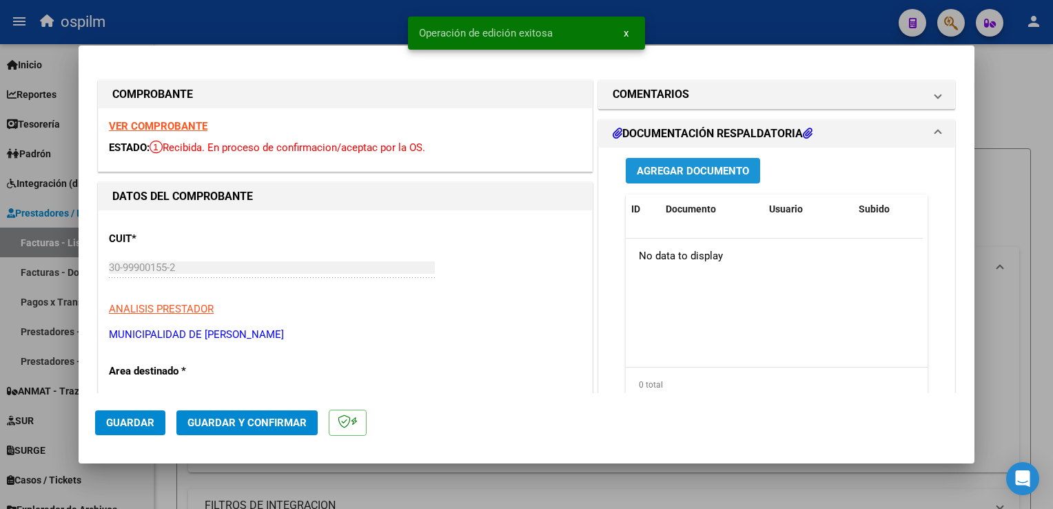
click at [720, 174] on span "Agregar Documento" at bounding box center [693, 171] width 112 height 12
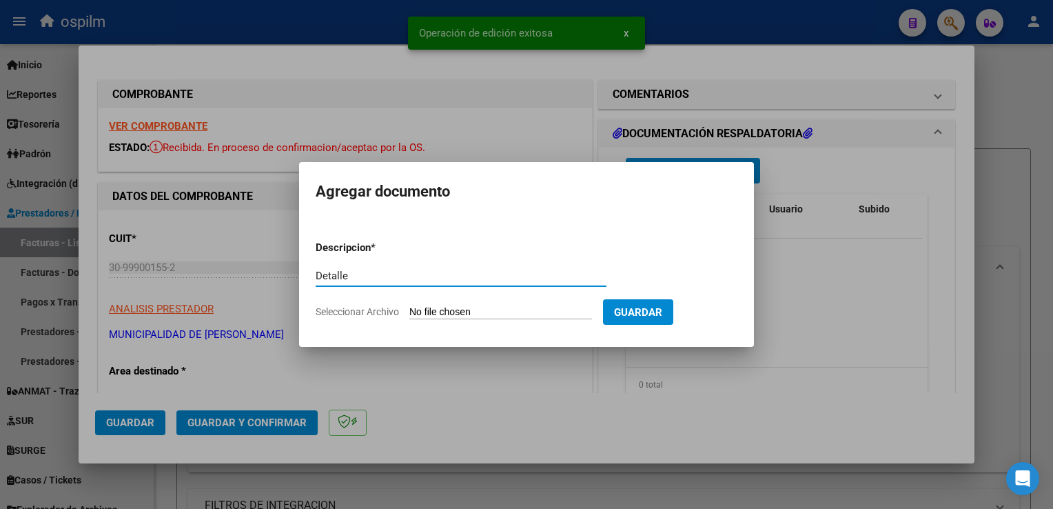
type input "Detalle"
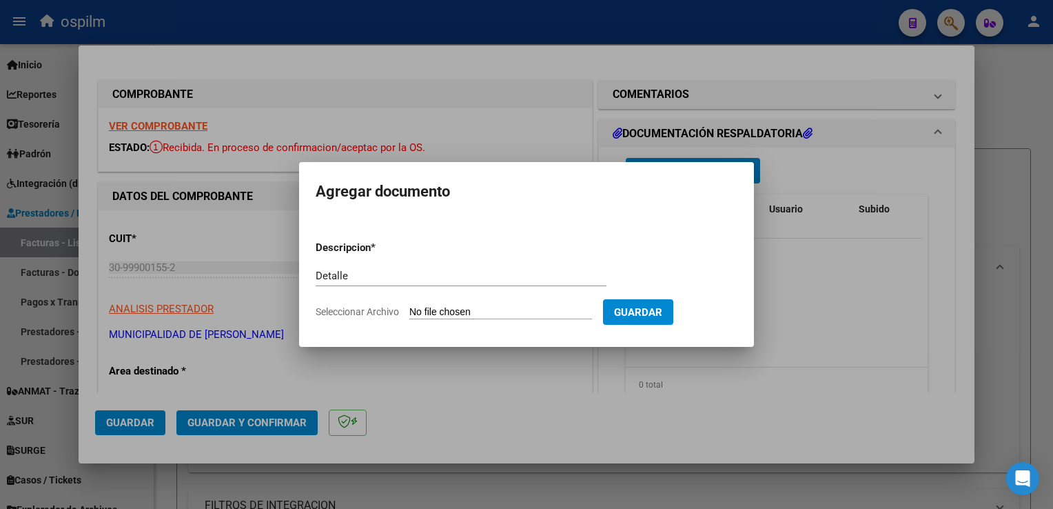
click at [423, 313] on input "Seleccionar Archivo" at bounding box center [500, 312] width 183 height 13
type input "C:\fakepath\Anexo 10165.pdf"
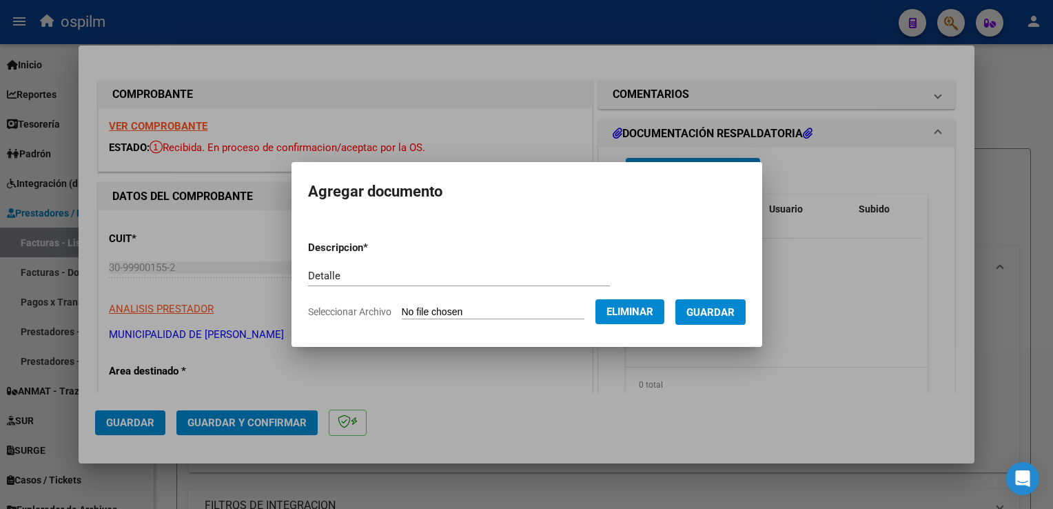
click at [728, 310] on span "Guardar" at bounding box center [711, 312] width 48 height 12
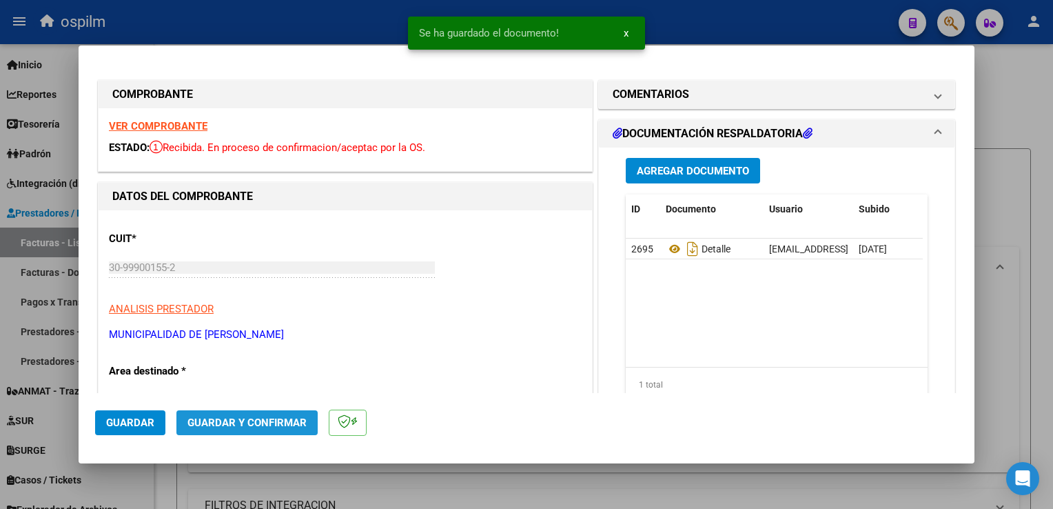
click at [264, 426] on span "Guardar y Confirmar" at bounding box center [247, 422] width 119 height 12
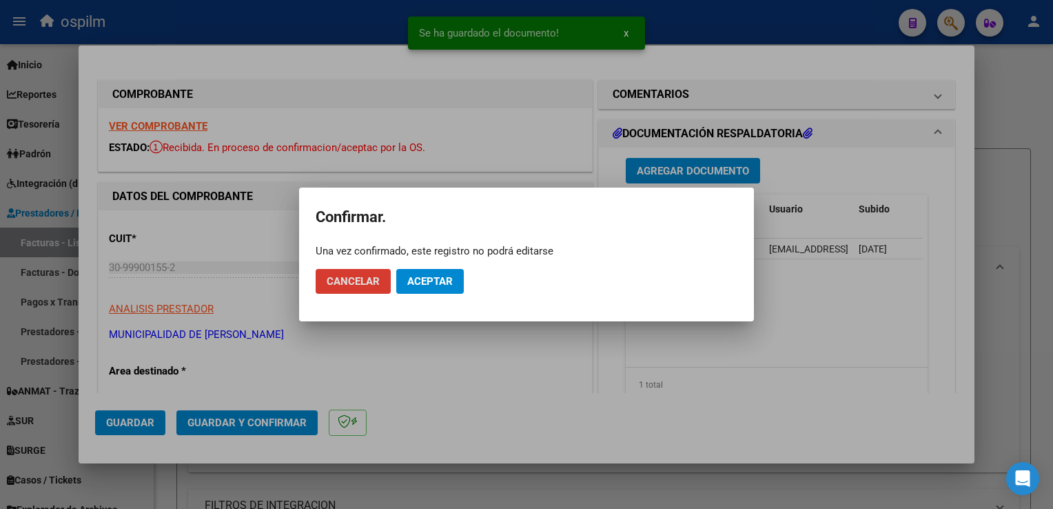
click at [440, 278] on span "Aceptar" at bounding box center [429, 281] width 45 height 12
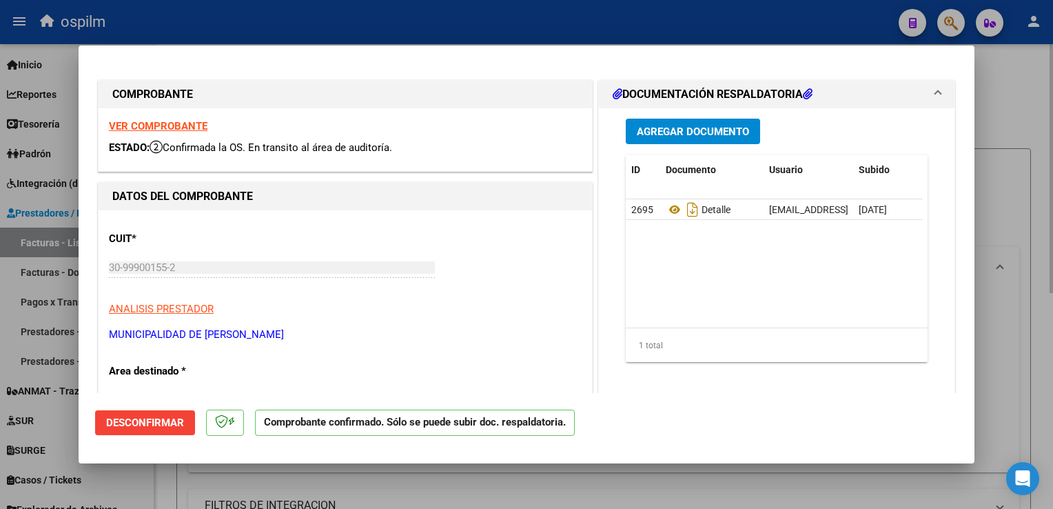
drag, startPoint x: 1034, startPoint y: 310, endPoint x: 1040, endPoint y: 281, distance: 28.8
click at [1040, 281] on div at bounding box center [526, 254] width 1053 height 509
type input "$ 0,00"
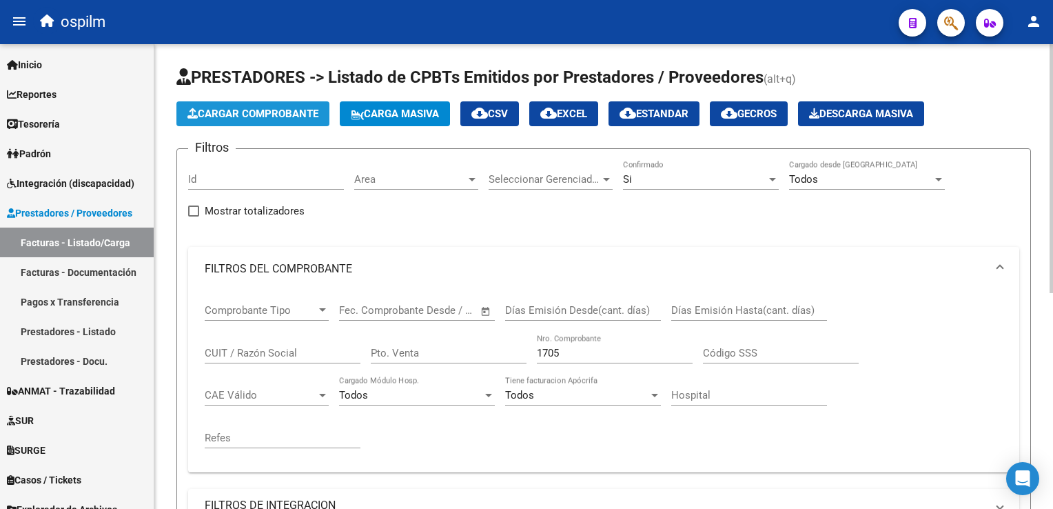
click at [248, 117] on span "Cargar Comprobante" at bounding box center [253, 114] width 131 height 12
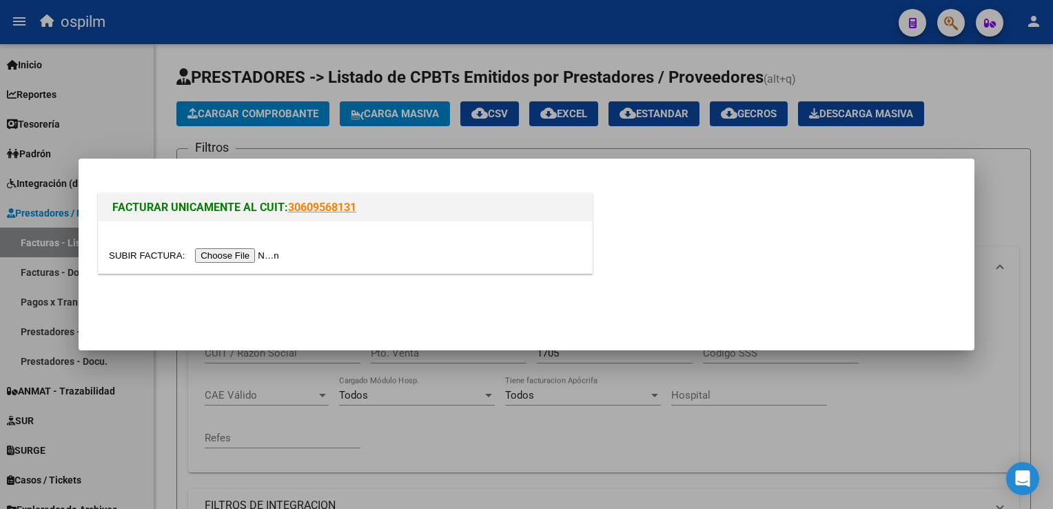
click at [214, 254] on input "file" at bounding box center [196, 255] width 174 height 14
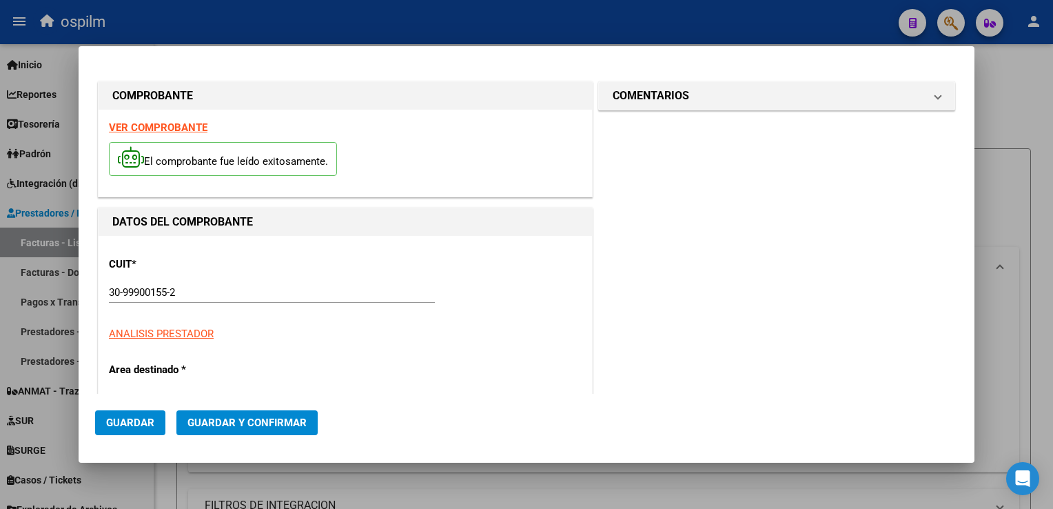
type input "9672"
type input "$ 5.794,00"
type input "[DATE]"
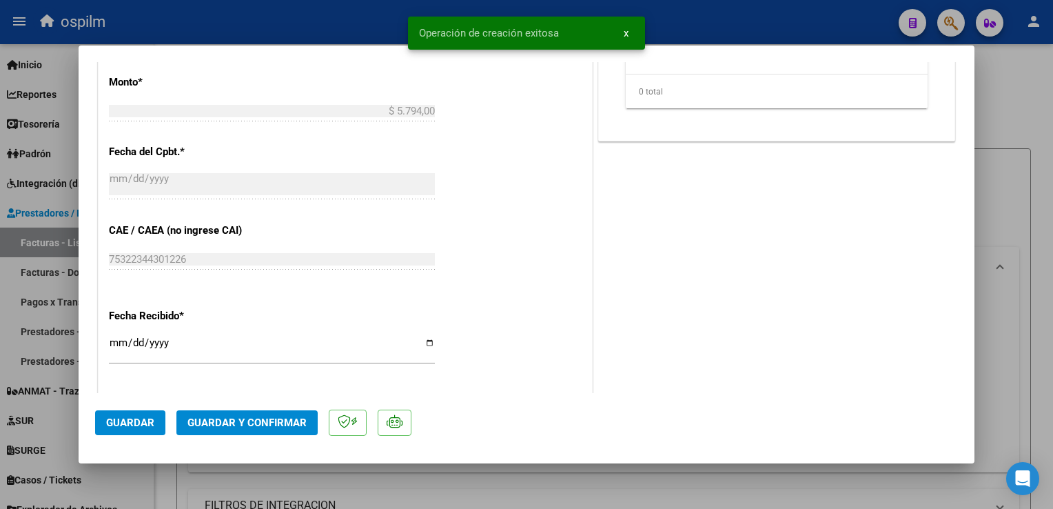
scroll to position [689, 0]
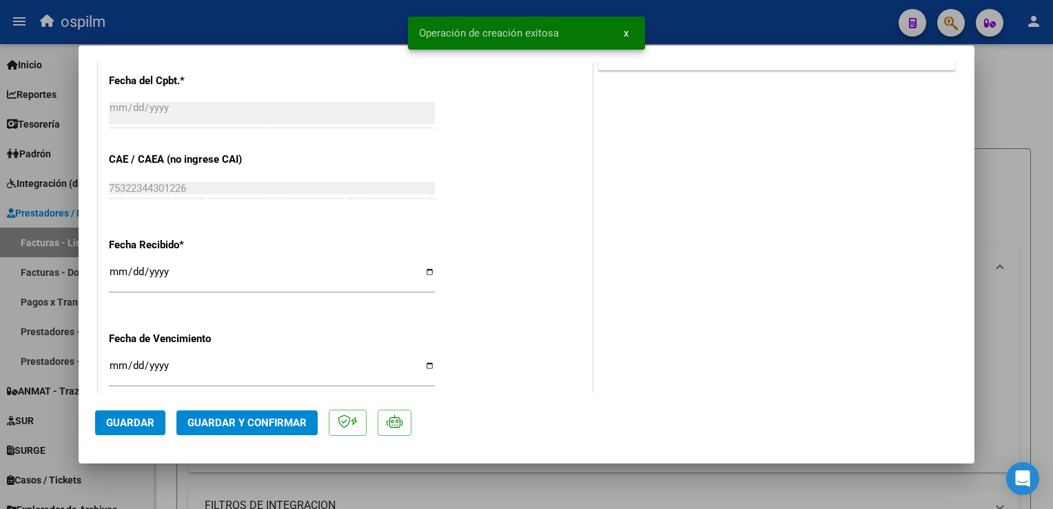
click at [113, 273] on input "[DATE]" at bounding box center [272, 277] width 326 height 22
type input "[DATE]"
click at [121, 428] on span "Guardar" at bounding box center [130, 422] width 48 height 12
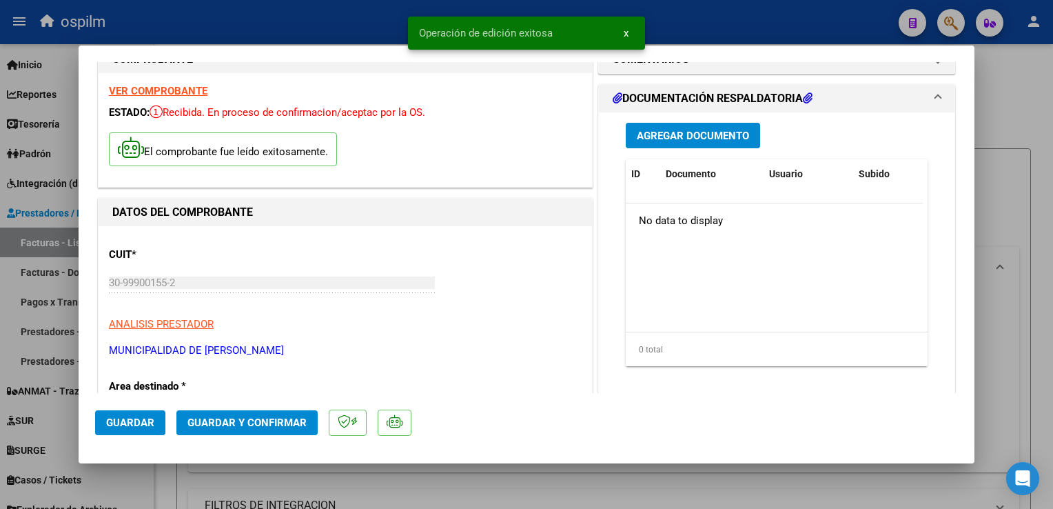
scroll to position [0, 0]
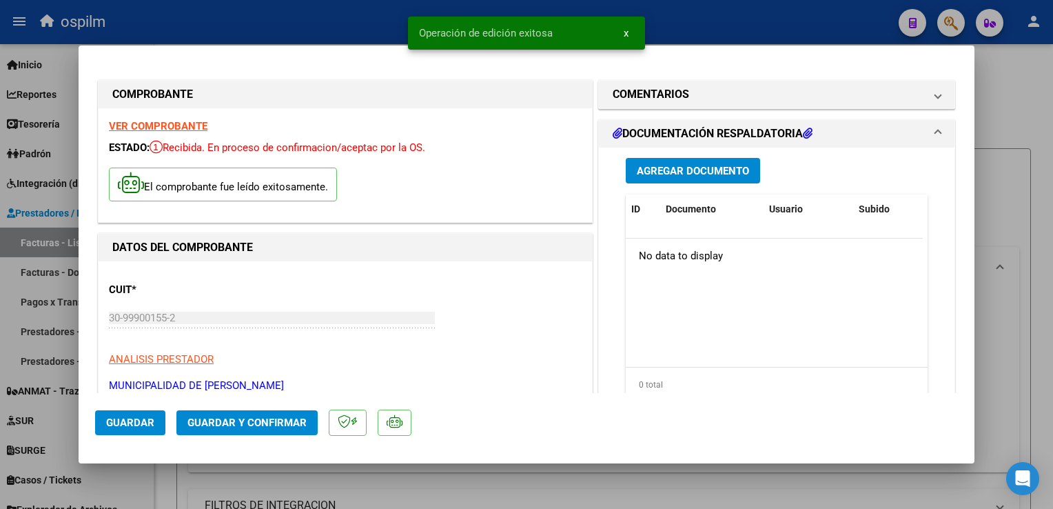
click at [692, 178] on button "Agregar Documento" at bounding box center [693, 171] width 134 height 26
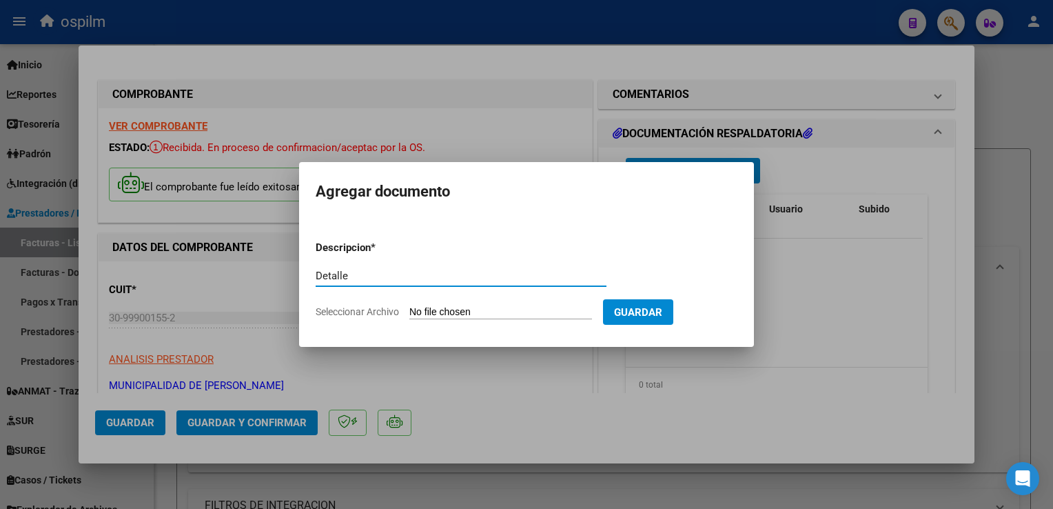
type input "Detalle"
click at [485, 309] on input "Seleccionar Archivo" at bounding box center [500, 312] width 183 height 13
type input "C:\fakepath\Anexo 9672.pdf"
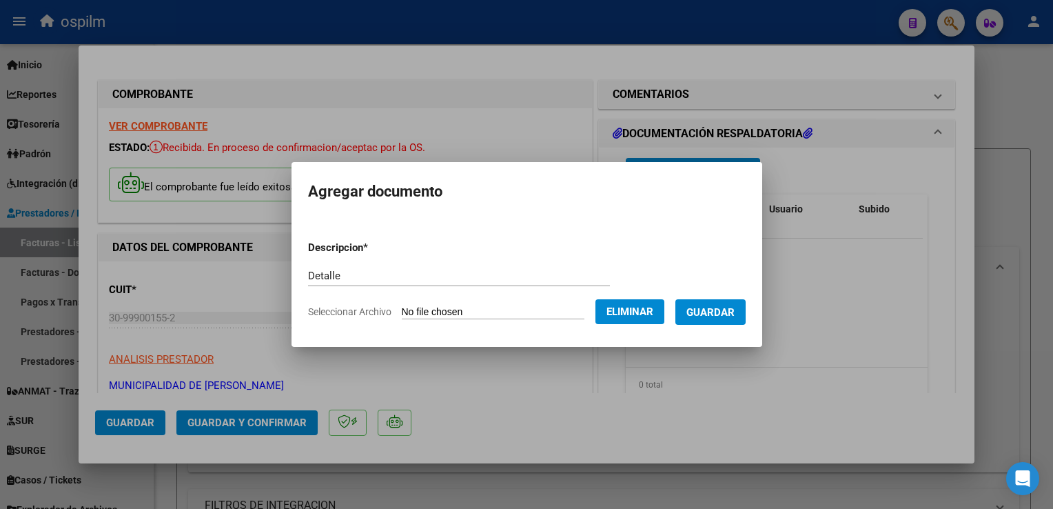
click at [722, 315] on span "Guardar" at bounding box center [711, 312] width 48 height 12
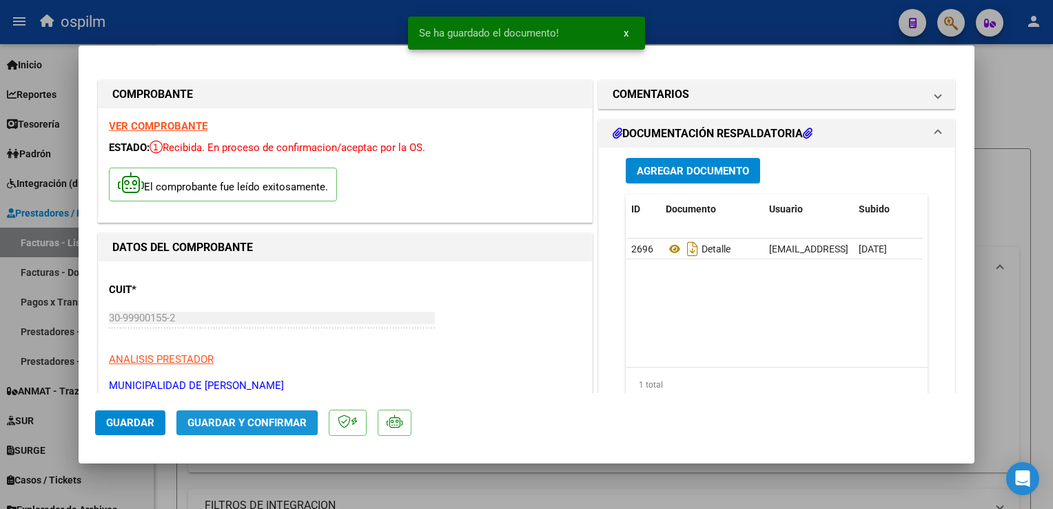
click at [212, 426] on span "Guardar y Confirmar" at bounding box center [247, 422] width 119 height 12
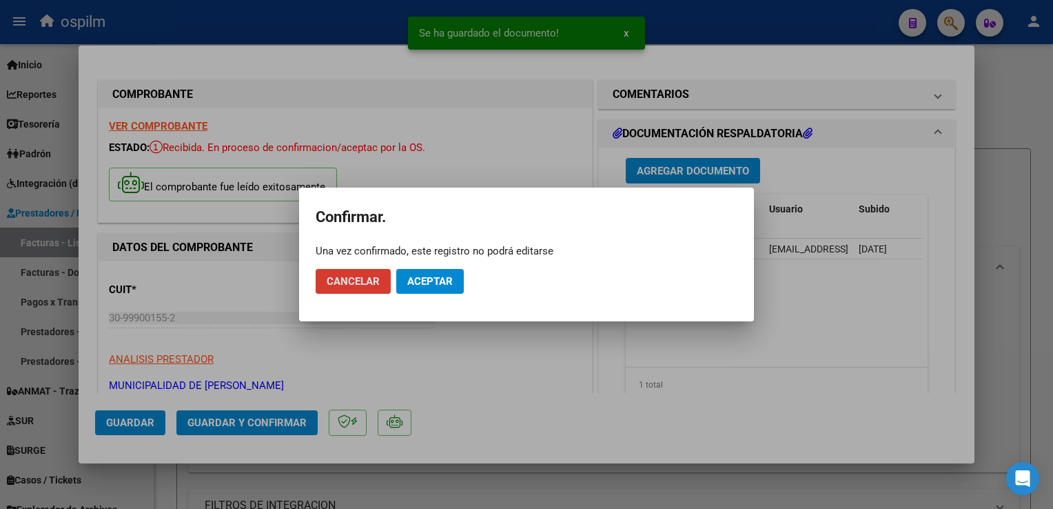
click at [436, 277] on span "Aceptar" at bounding box center [429, 281] width 45 height 12
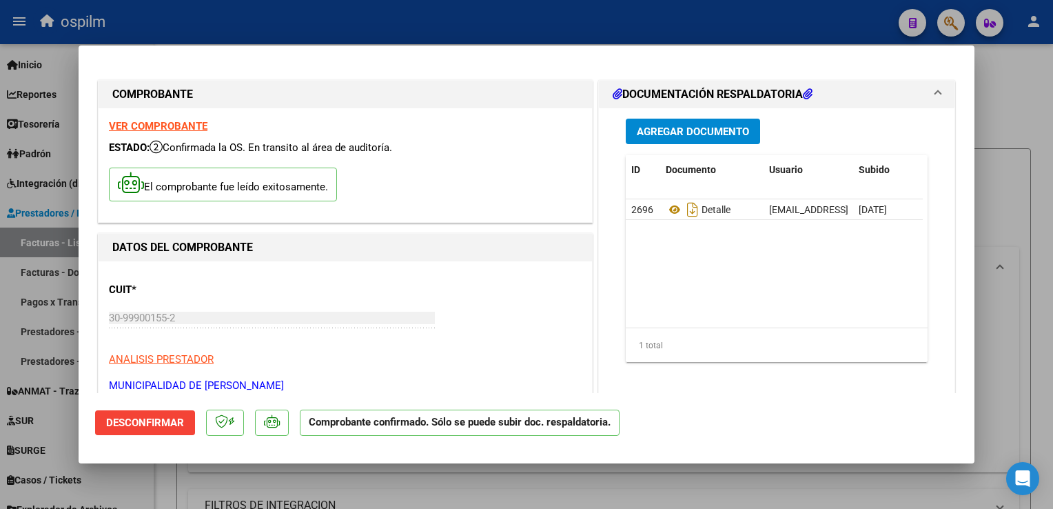
click at [1048, 285] on div at bounding box center [526, 254] width 1053 height 509
type input "$ 0,00"
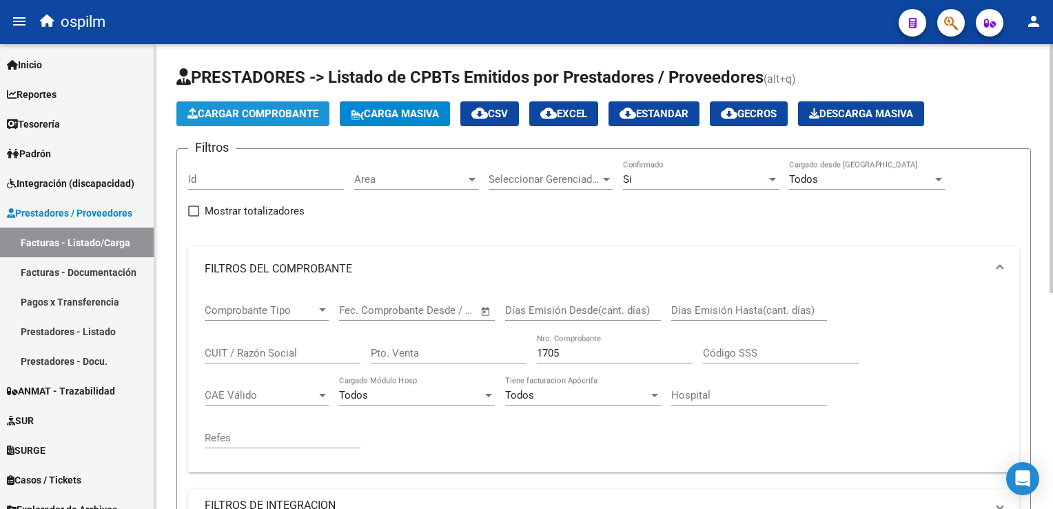
click at [301, 115] on span "Cargar Comprobante" at bounding box center [253, 114] width 131 height 12
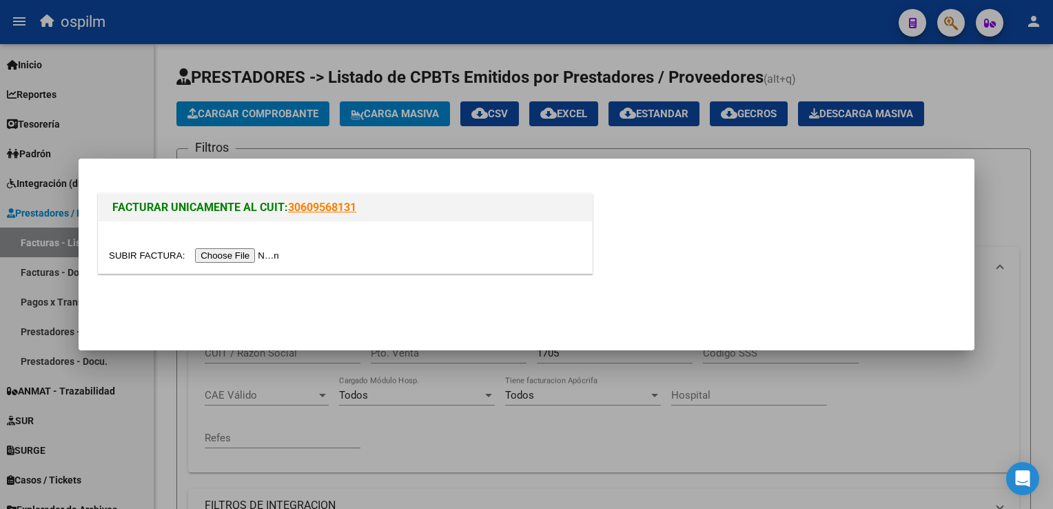
click at [218, 261] on input "file" at bounding box center [196, 255] width 174 height 14
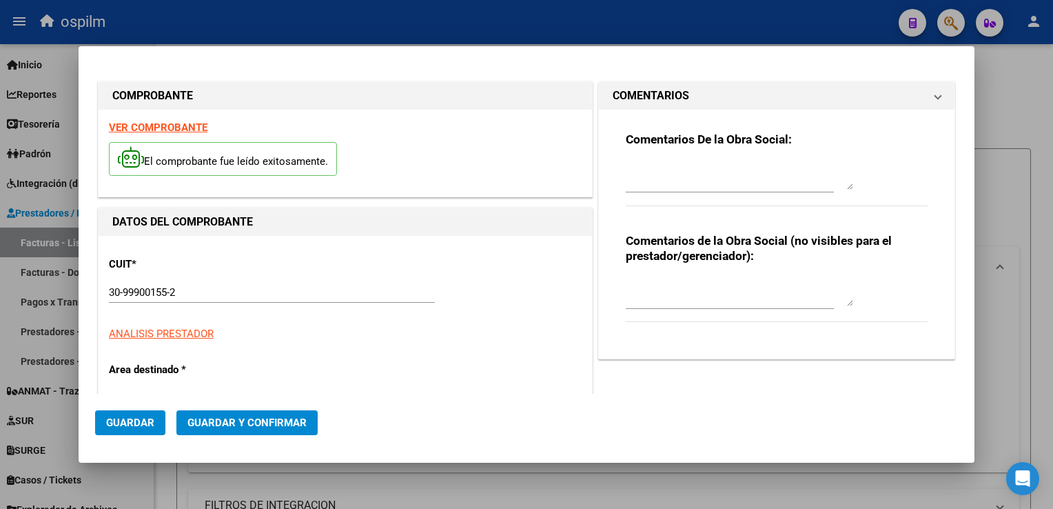
type input "7188"
type input "$ 44.533,00"
type input "[DATE]"
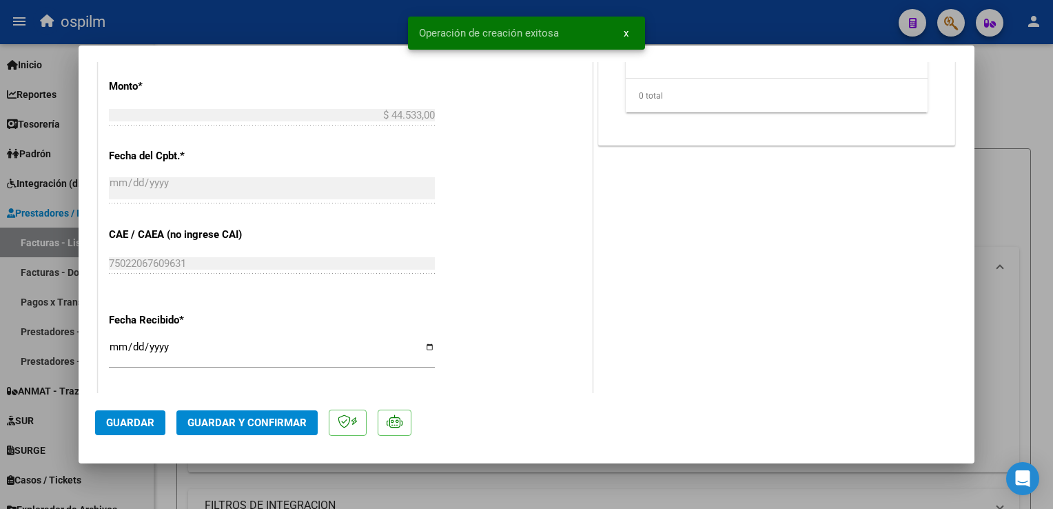
scroll to position [689, 0]
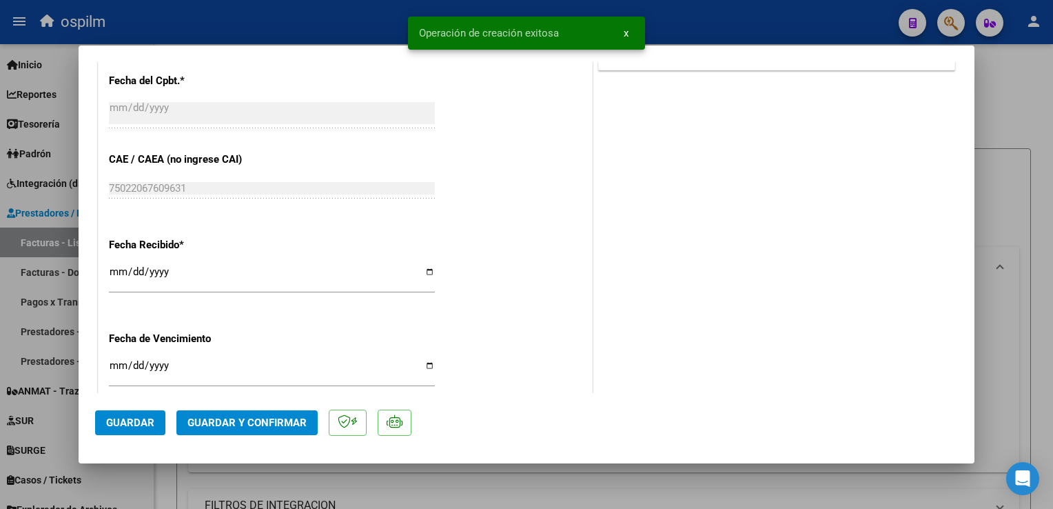
click at [110, 274] on input "[DATE]" at bounding box center [272, 277] width 326 height 22
type input "[DATE]"
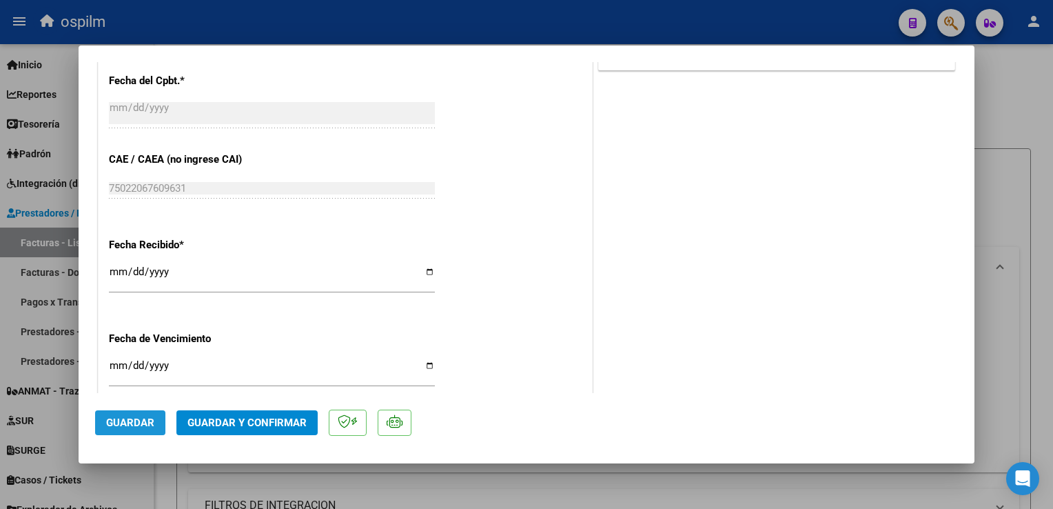
click at [143, 424] on span "Guardar" at bounding box center [130, 422] width 48 height 12
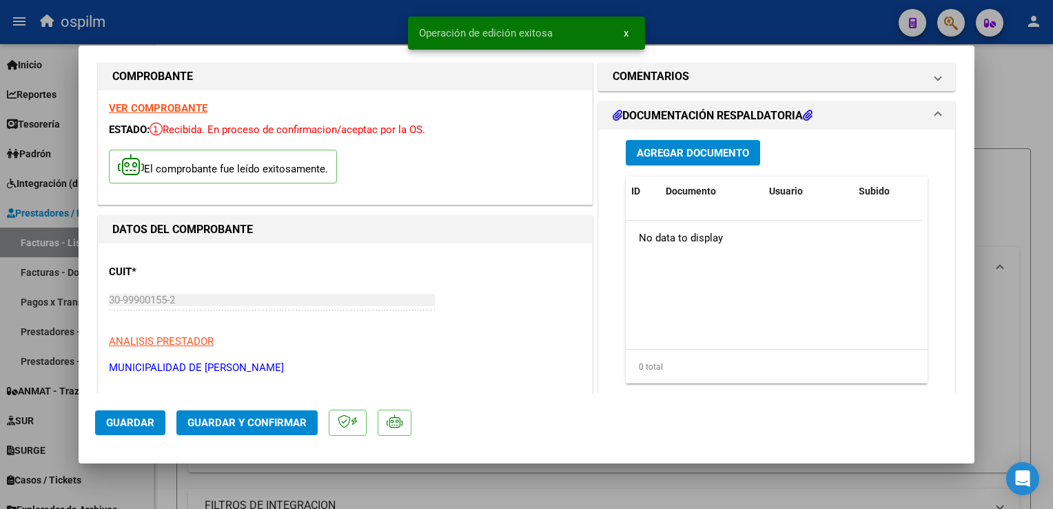
scroll to position [0, 0]
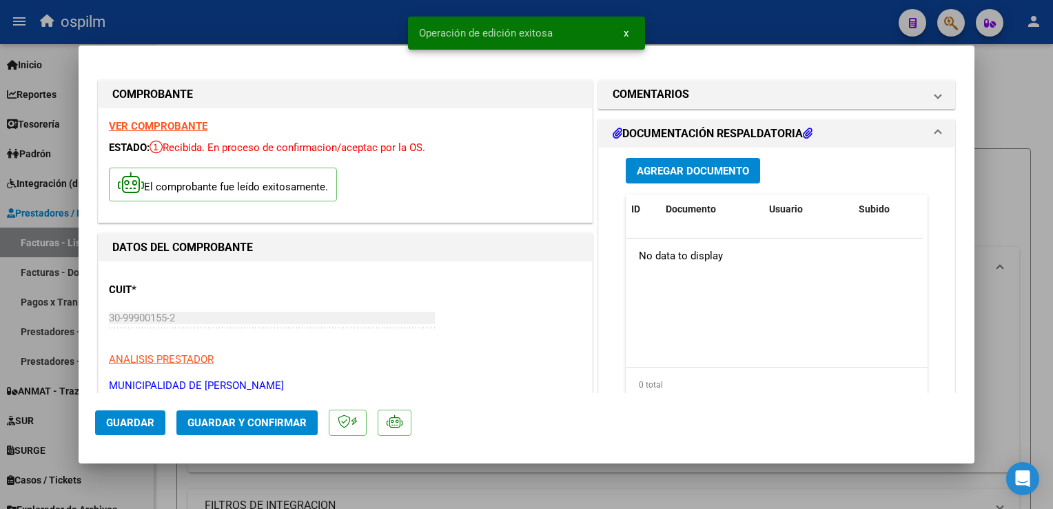
click at [717, 176] on span "Agregar Documento" at bounding box center [693, 171] width 112 height 12
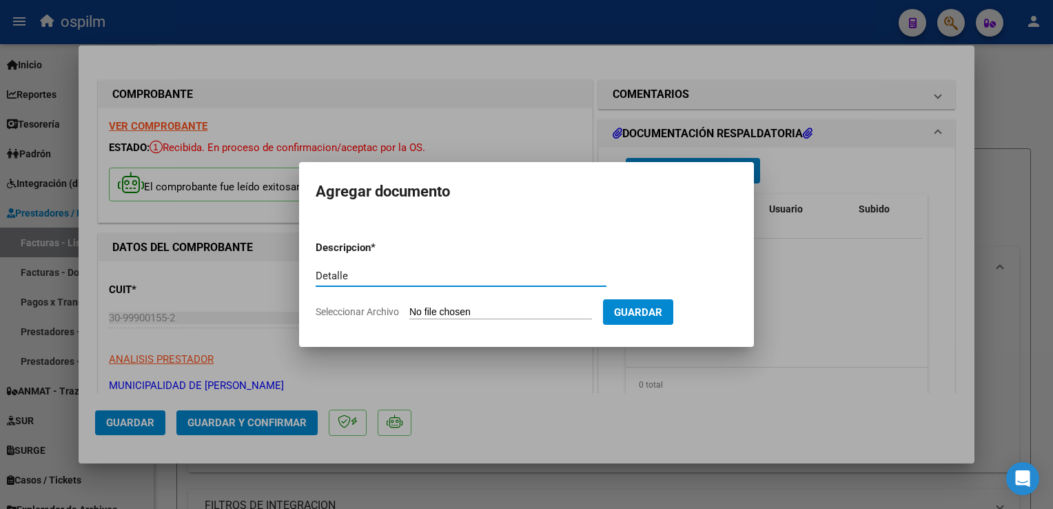
type input "Detalle"
click at [496, 304] on form "Descripcion * Detalle Escriba aquí una descripcion Seleccionar Archivo Guardar" at bounding box center [527, 280] width 422 height 101
click at [502, 313] on input "Seleccionar Archivo" at bounding box center [500, 312] width 183 height 13
type input "C:\fakepath\Anexo 7188.pdf"
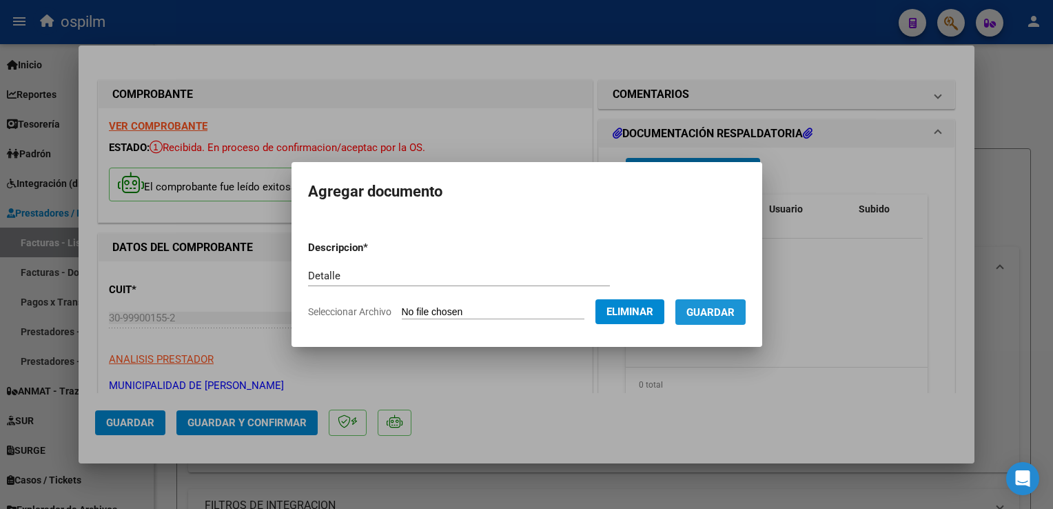
click at [708, 314] on span "Guardar" at bounding box center [711, 312] width 48 height 12
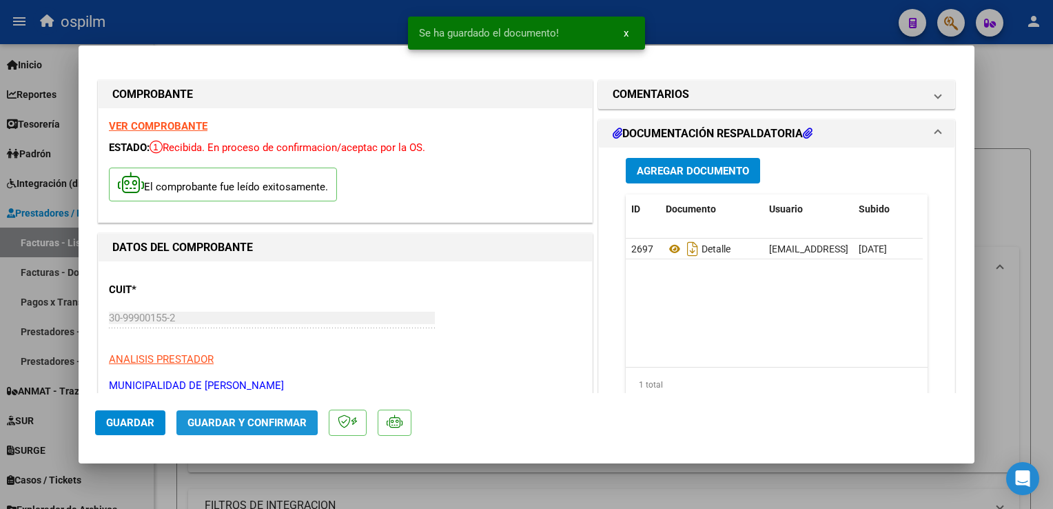
click at [230, 417] on span "Guardar y Confirmar" at bounding box center [247, 422] width 119 height 12
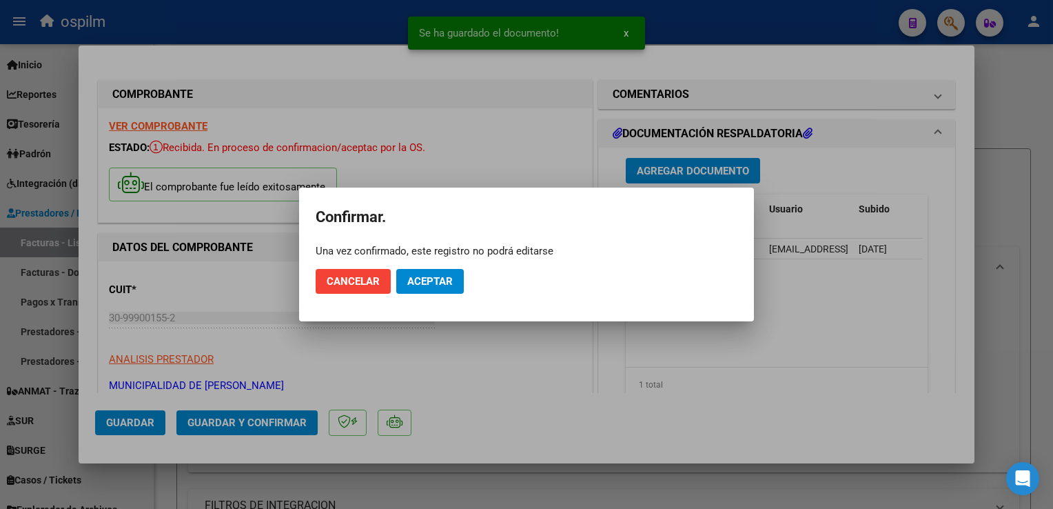
drag, startPoint x: 466, startPoint y: 272, endPoint x: 453, endPoint y: 278, distance: 14.5
click at [465, 273] on mat-dialog-actions "Cancelar Aceptar" at bounding box center [527, 281] width 422 height 47
click at [452, 278] on button "Aceptar" at bounding box center [430, 281] width 68 height 25
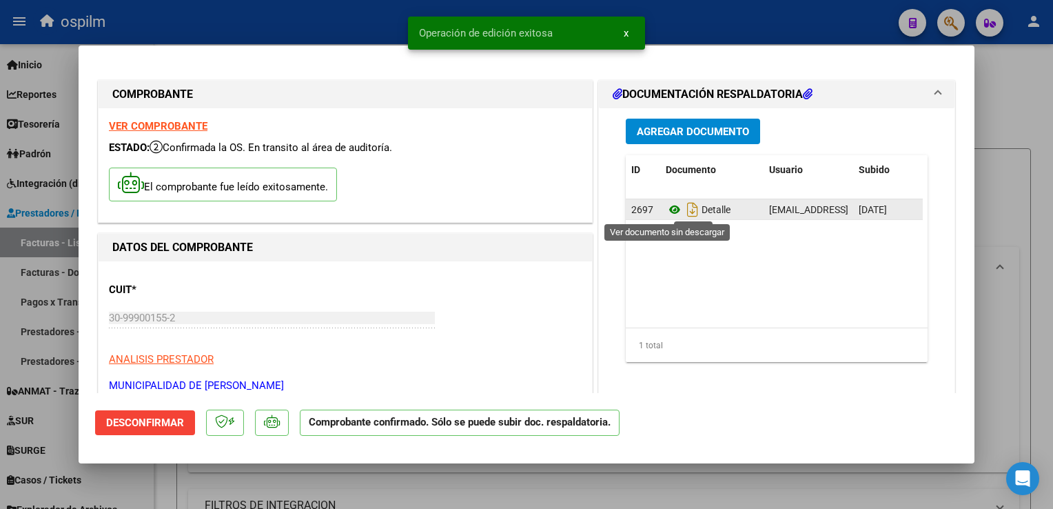
click at [669, 210] on icon at bounding box center [675, 209] width 18 height 17
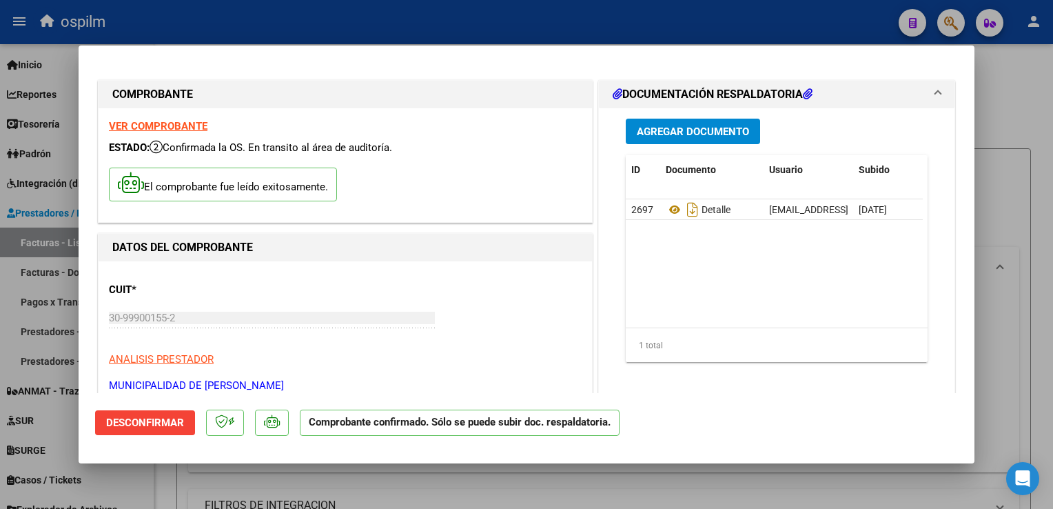
drag, startPoint x: 953, startPoint y: 314, endPoint x: 979, endPoint y: 313, distance: 25.5
click at [958, 314] on mat-dialog-content "COMPROBANTE VER COMPROBANTE ESTADO: Confirmada la OS. En transito al área de au…" at bounding box center [527, 227] width 896 height 331
click at [1005, 305] on div at bounding box center [526, 254] width 1053 height 509
type input "$ 0,00"
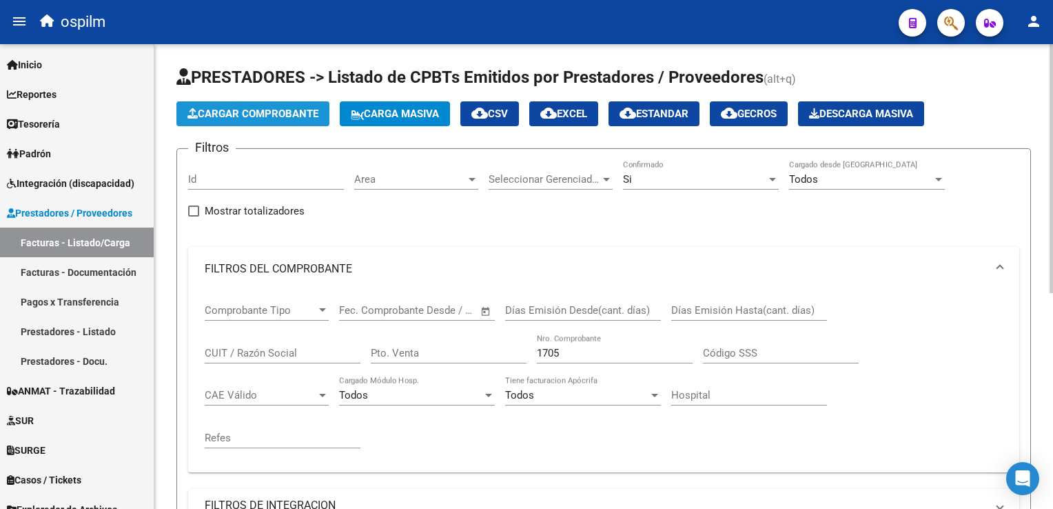
click at [298, 116] on span "Cargar Comprobante" at bounding box center [253, 114] width 131 height 12
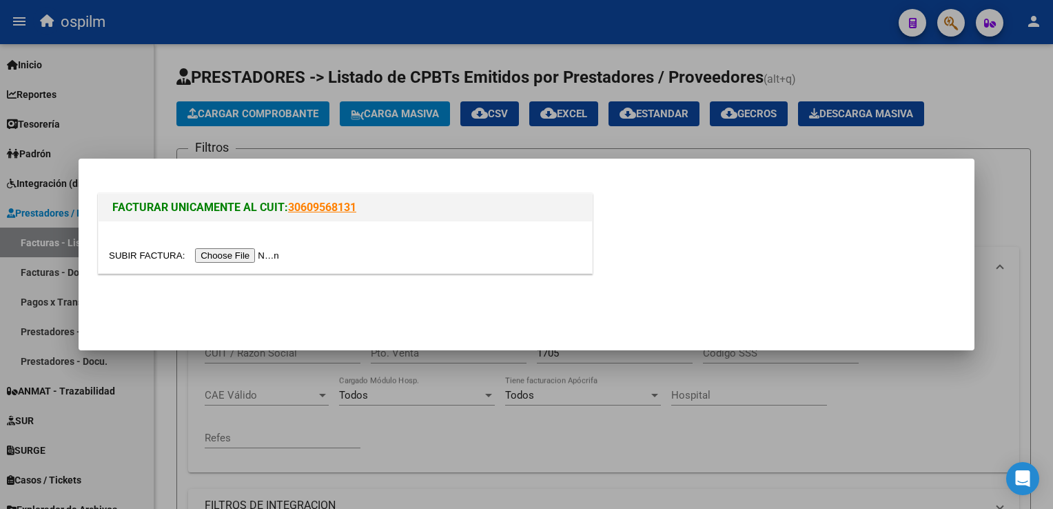
click at [226, 260] on input "file" at bounding box center [196, 255] width 174 height 14
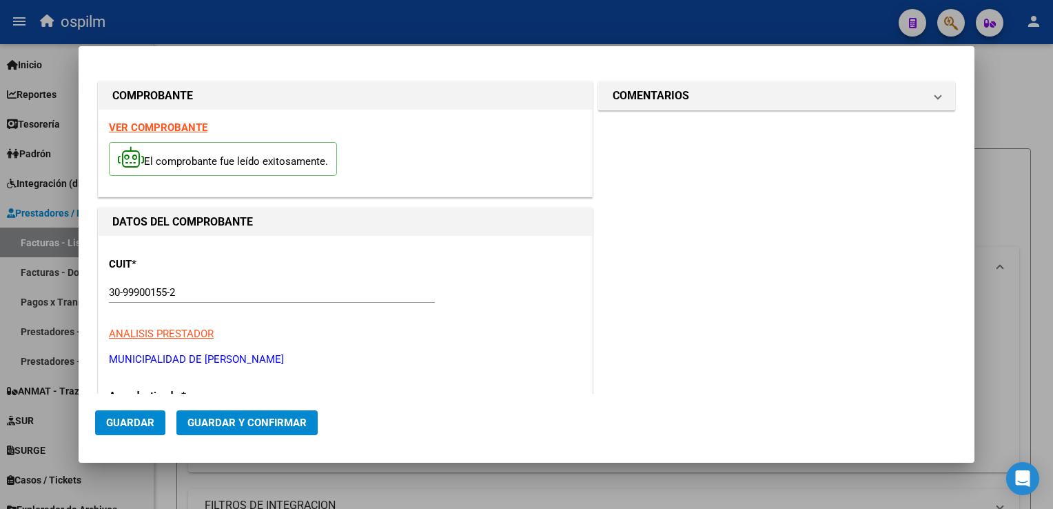
type input "6118"
type input "$ 26.056,00"
type input "[DATE]"
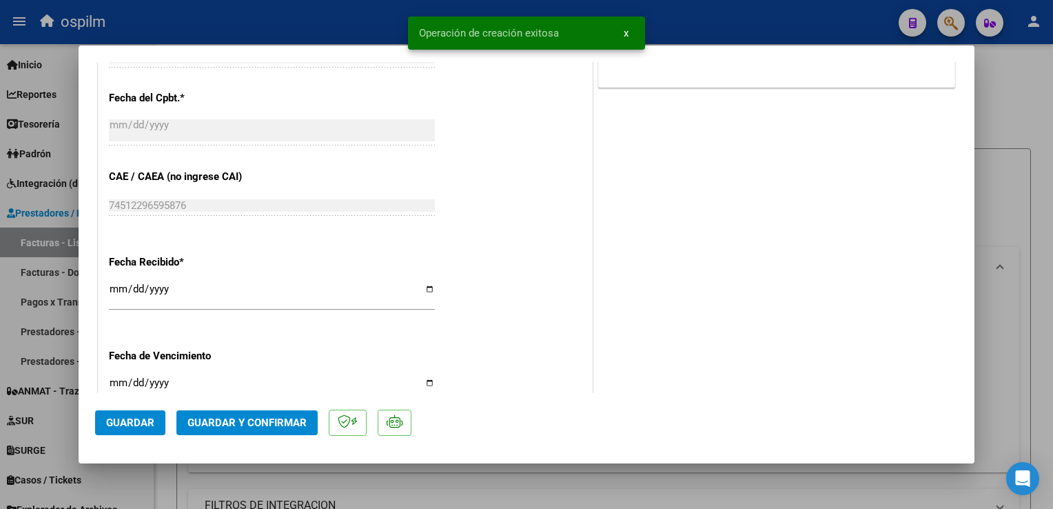
scroll to position [758, 0]
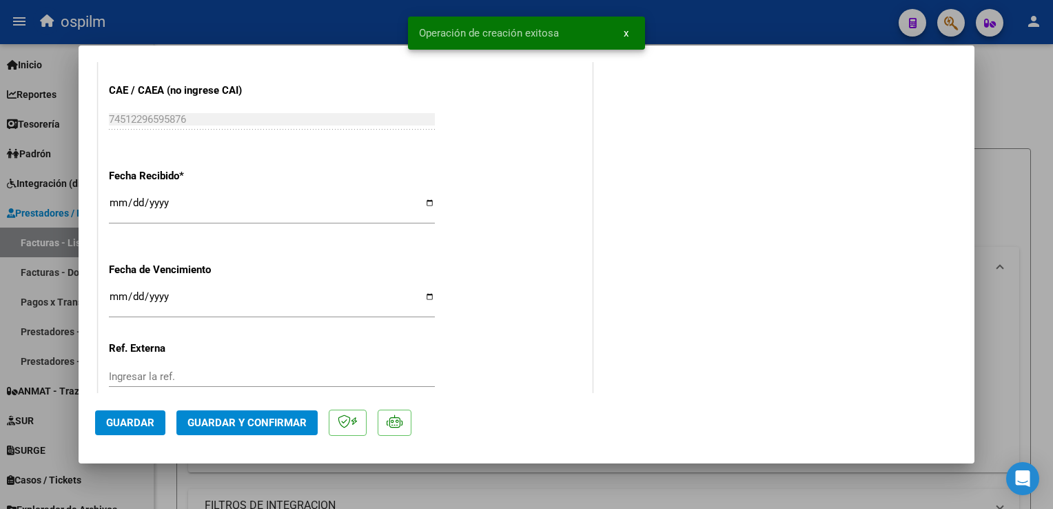
drag, startPoint x: 102, startPoint y: 197, endPoint x: 109, endPoint y: 200, distance: 7.4
click at [113, 203] on input "[DATE]" at bounding box center [272, 208] width 326 height 22
type input "[DATE]"
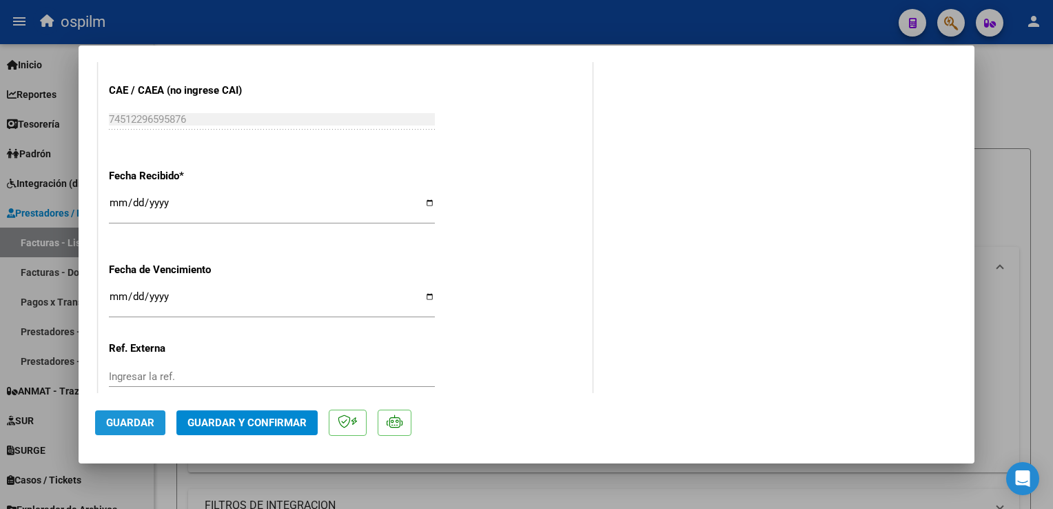
click at [130, 434] on button "Guardar" at bounding box center [130, 422] width 70 height 25
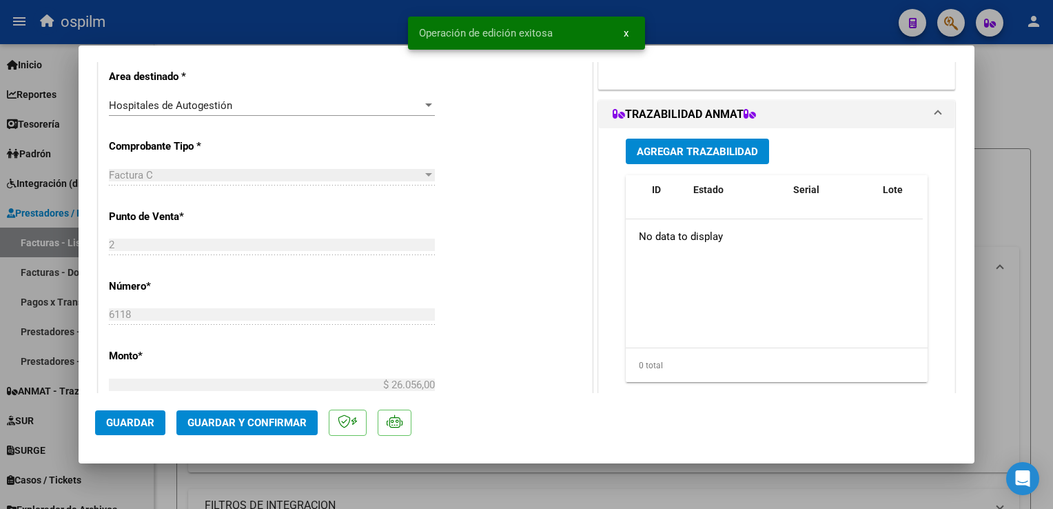
scroll to position [0, 0]
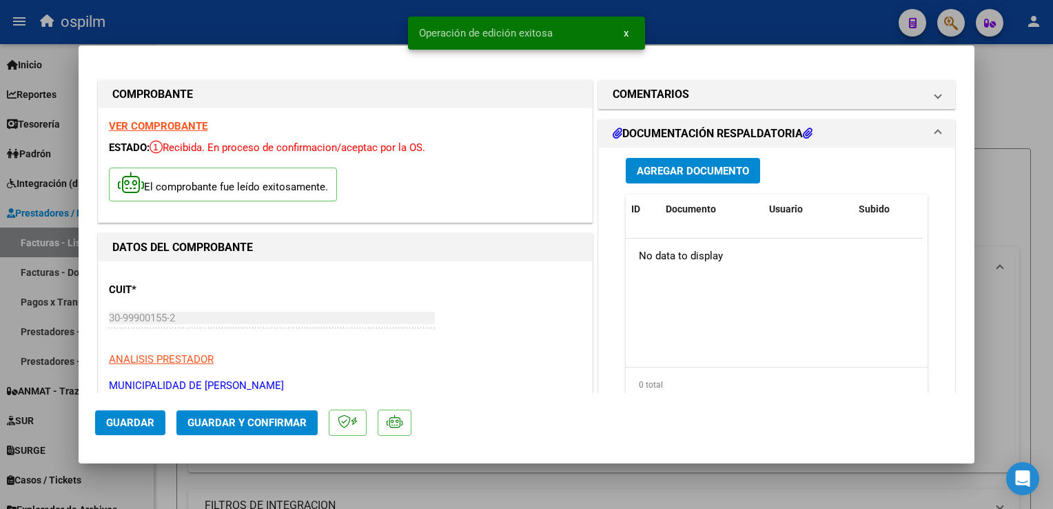
click at [717, 183] on div "Agregar Documento ID Documento Usuario Subido Acción No data to display 0 total…" at bounding box center [777, 285] width 323 height 275
click at [717, 165] on span "Agregar Documento" at bounding box center [693, 171] width 112 height 12
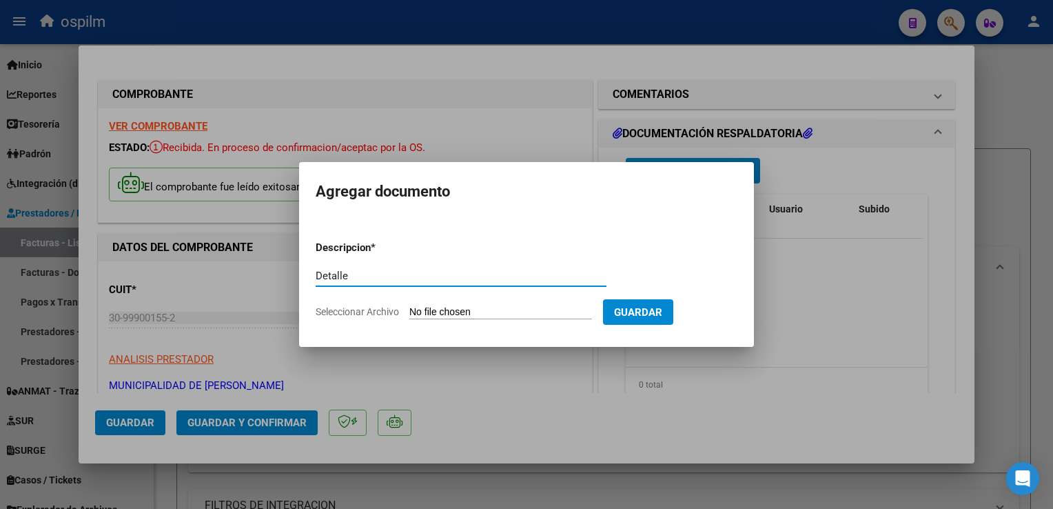
type input "Detalle"
click at [461, 307] on input "Seleccionar Archivo" at bounding box center [500, 312] width 183 height 13
type input "C:\fakepath\Fact 6118.pdf"
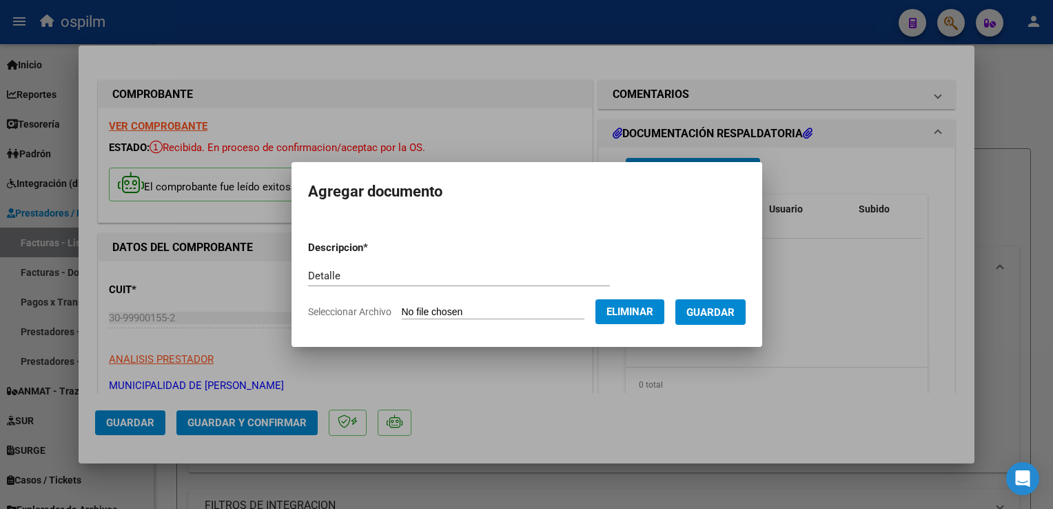
click at [722, 318] on span "Guardar" at bounding box center [711, 312] width 48 height 12
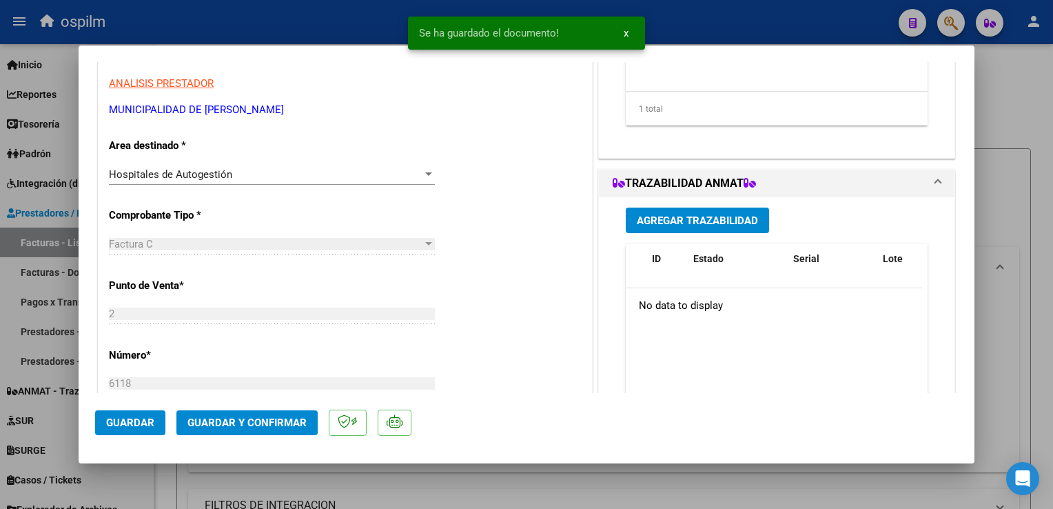
scroll to position [689, 0]
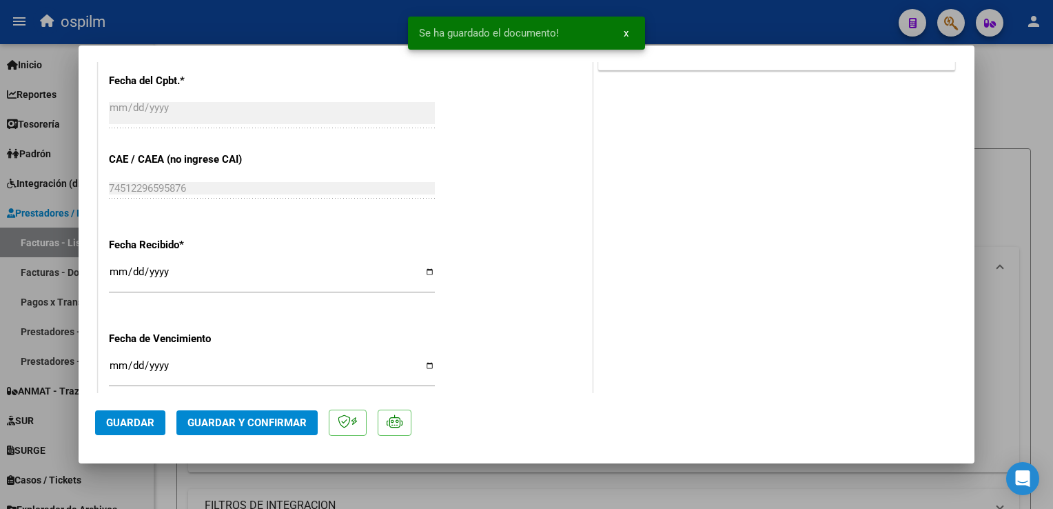
click at [262, 423] on span "Guardar y Confirmar" at bounding box center [247, 422] width 119 height 12
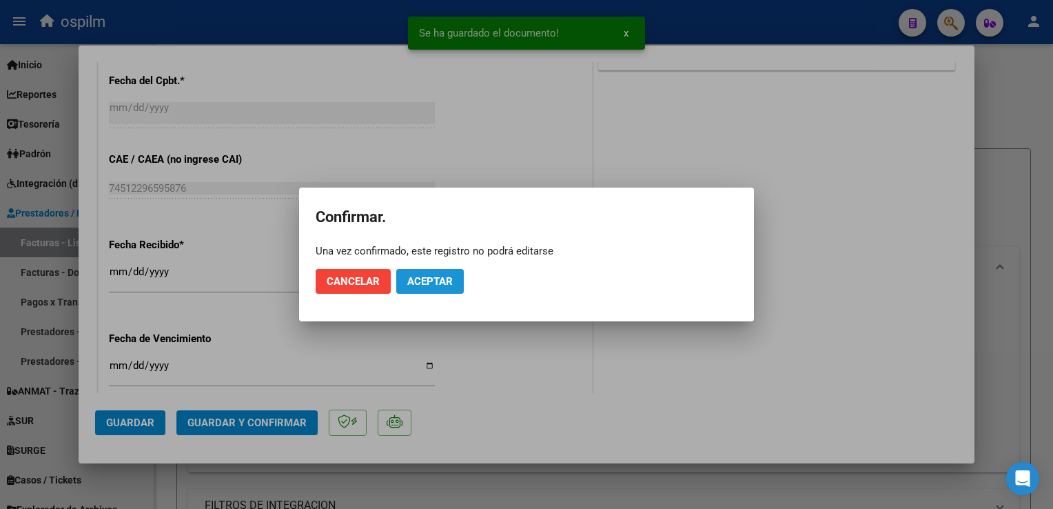
click at [435, 283] on span "Aceptar" at bounding box center [429, 281] width 45 height 12
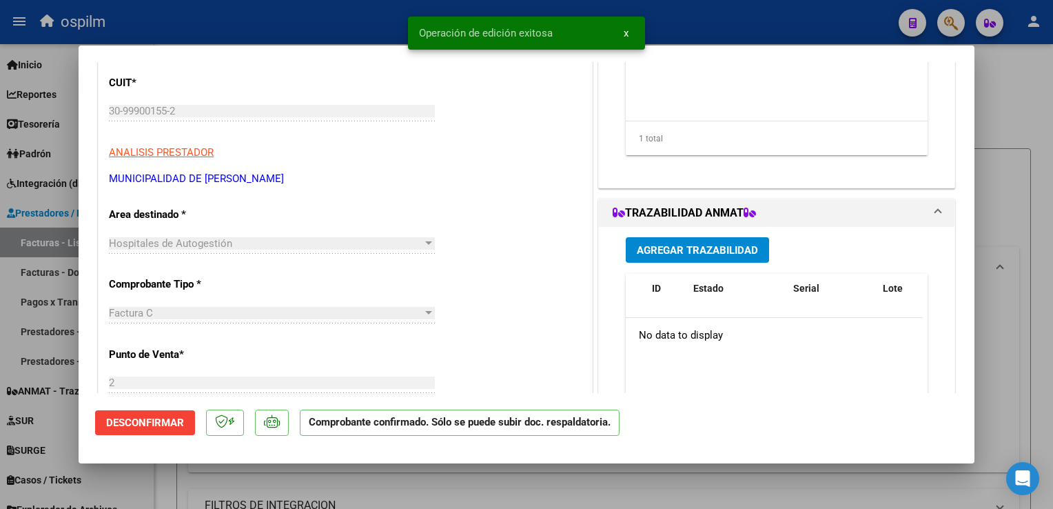
scroll to position [0, 0]
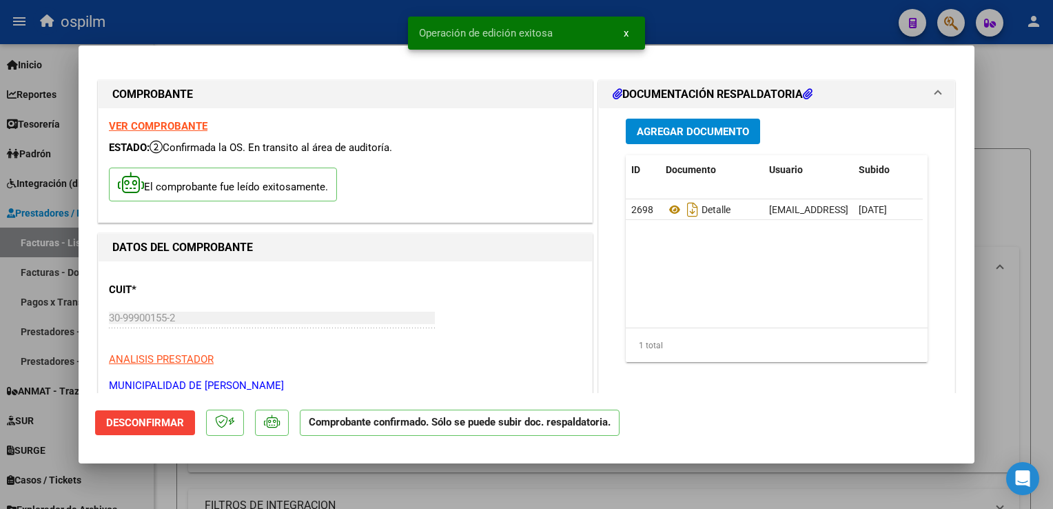
click at [156, 124] on strong "VER COMPROBANTE" at bounding box center [158, 126] width 99 height 12
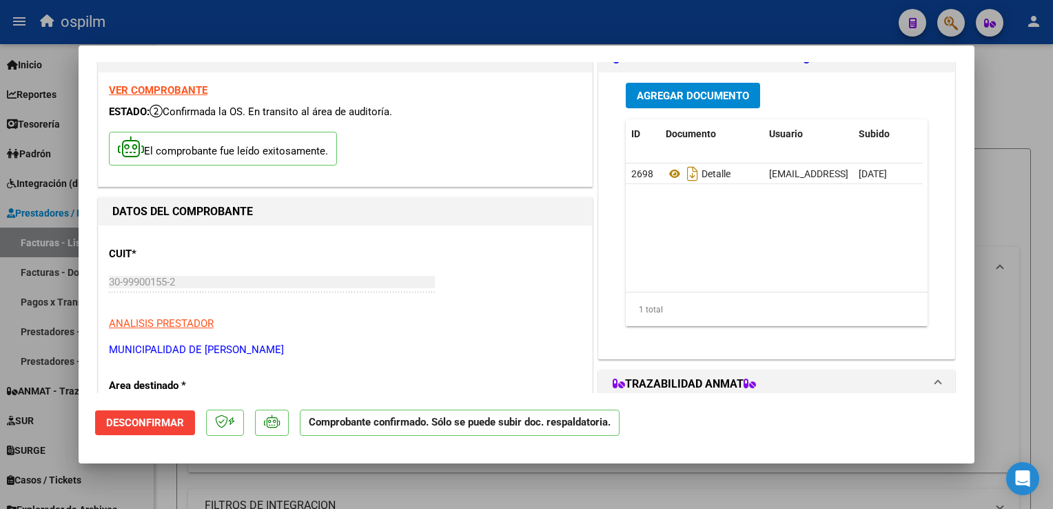
scroll to position [69, 0]
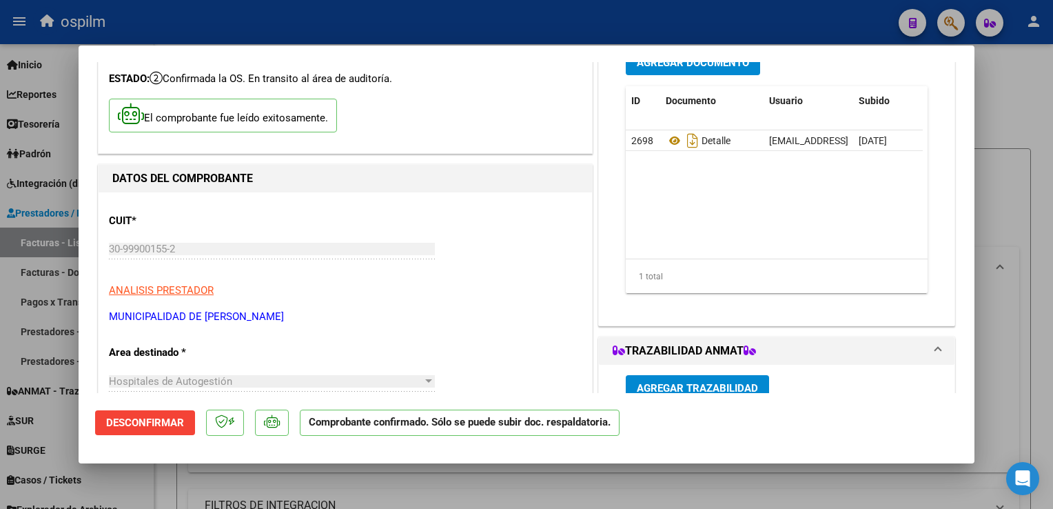
click at [1029, 249] on div at bounding box center [526, 254] width 1053 height 509
type input "$ 0,00"
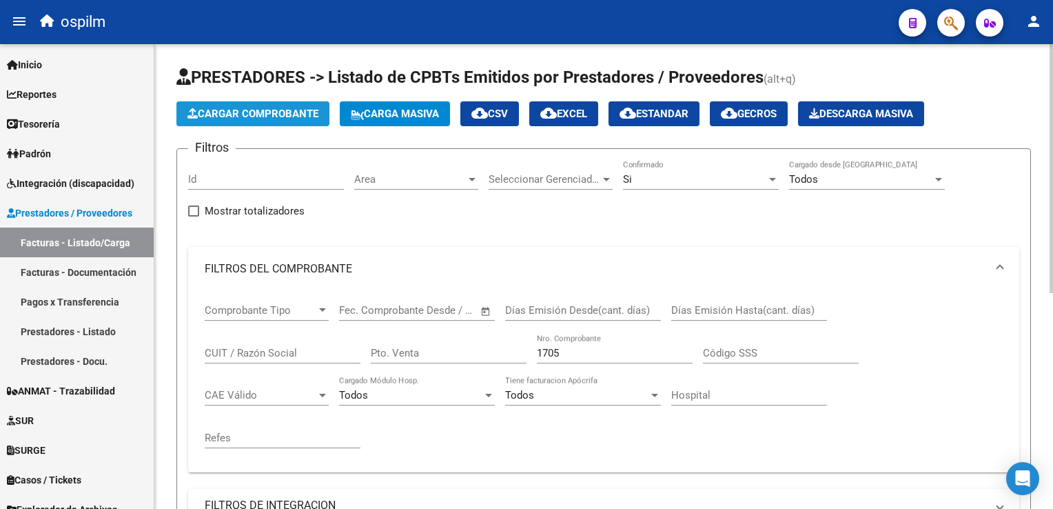
click at [216, 105] on button "Cargar Comprobante" at bounding box center [252, 113] width 153 height 25
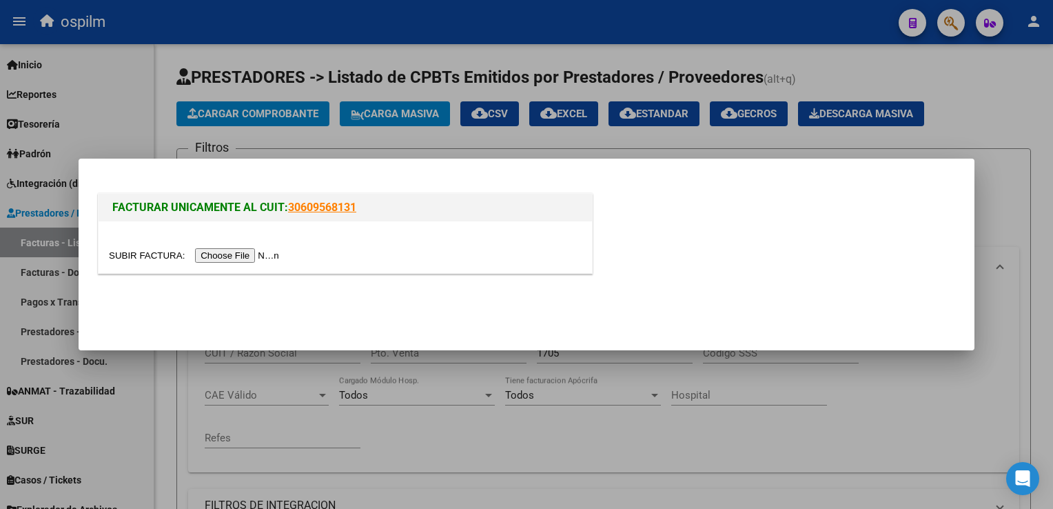
click at [224, 263] on div at bounding box center [346, 247] width 494 height 52
click at [225, 261] on input "file" at bounding box center [196, 255] width 174 height 14
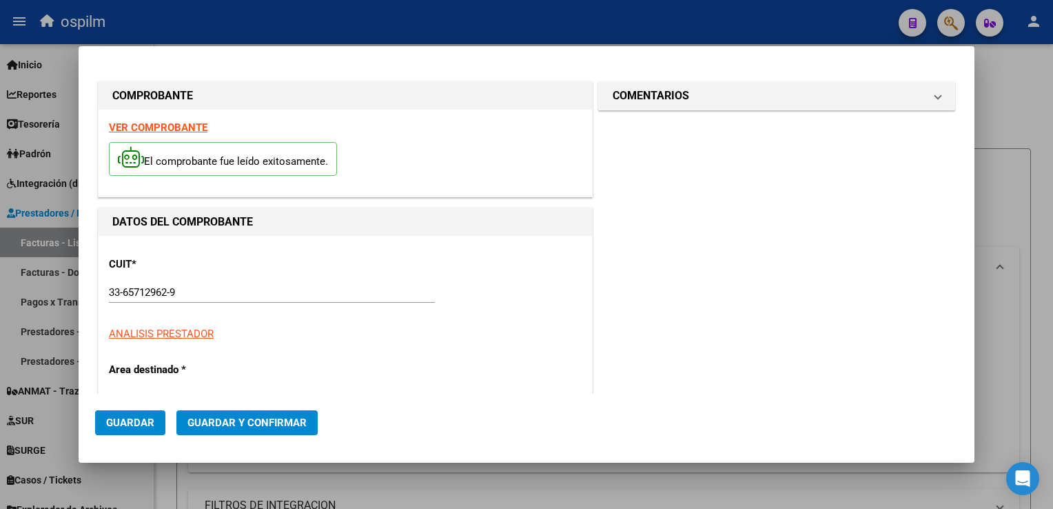
type input "$ 2.727.000,00"
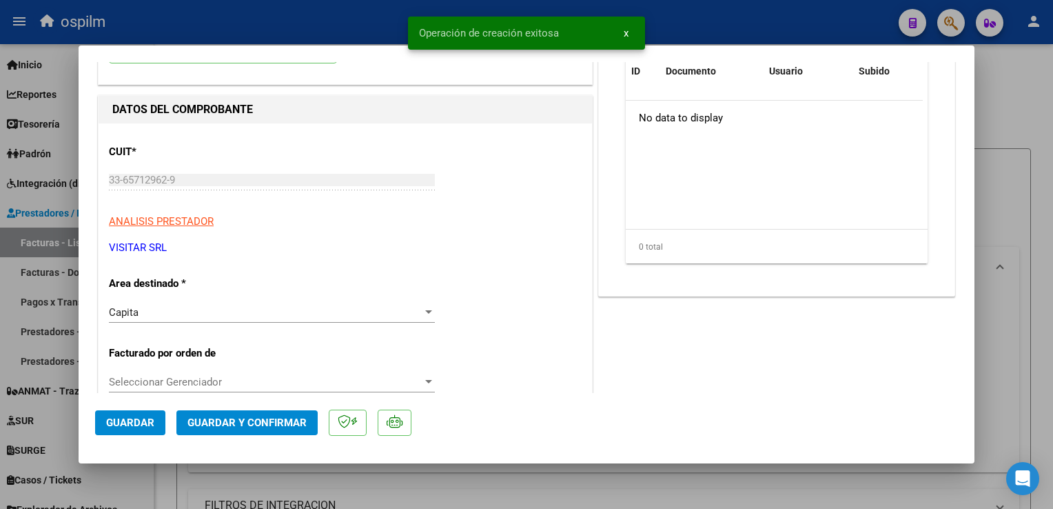
scroll to position [207, 0]
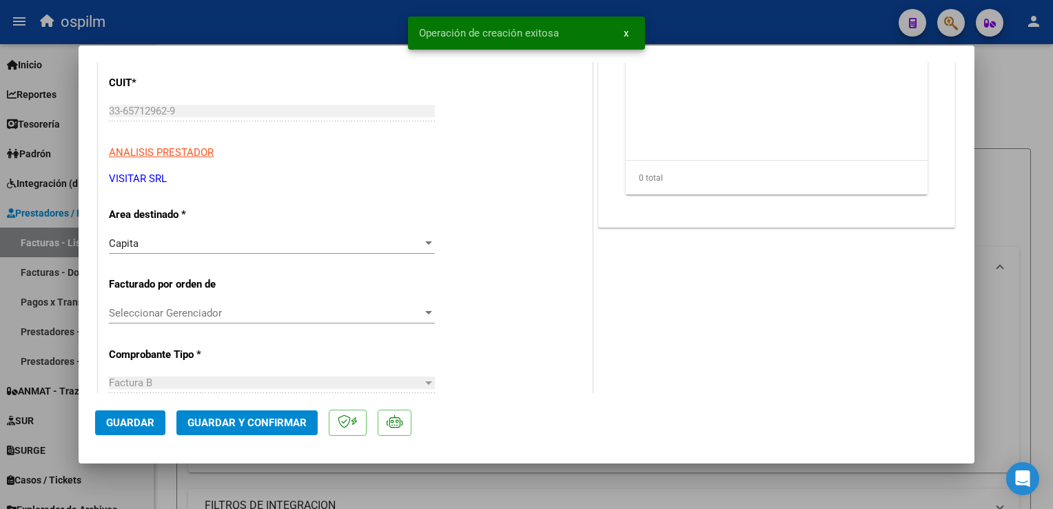
click at [267, 310] on span "Seleccionar Gerenciador" at bounding box center [266, 313] width 314 height 12
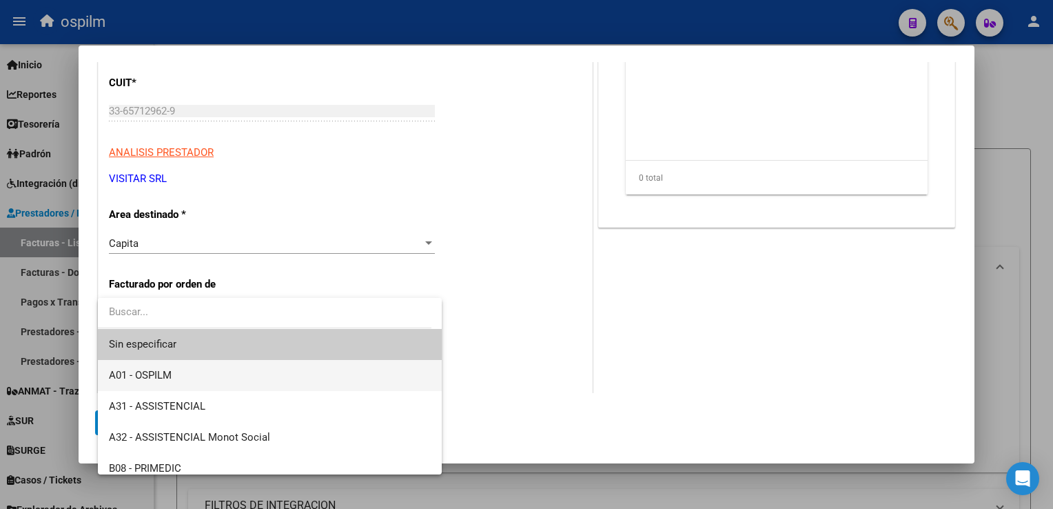
click at [230, 370] on span "A01 - OSPILM" at bounding box center [270, 375] width 323 height 31
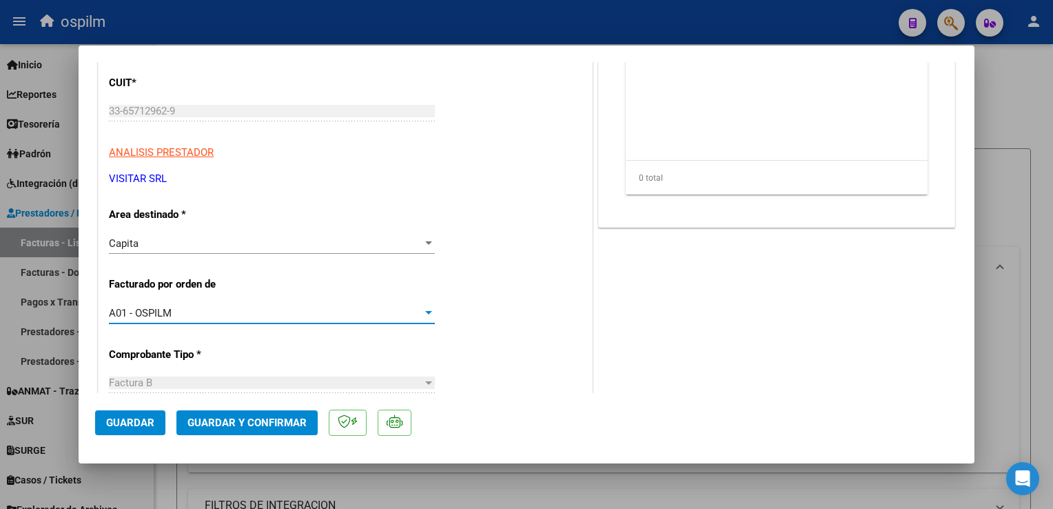
scroll to position [414, 0]
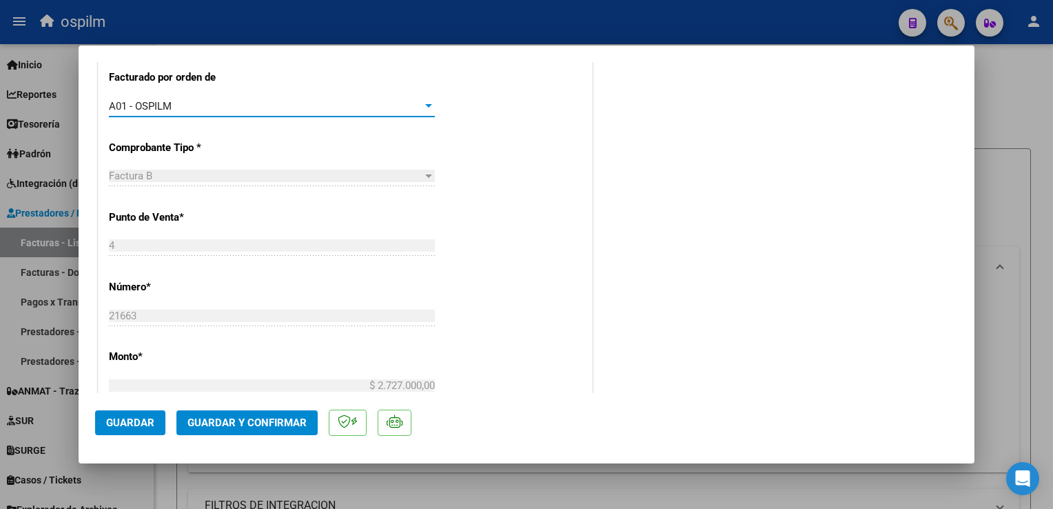
click at [227, 108] on div "A01 - OSPILM" at bounding box center [266, 106] width 314 height 12
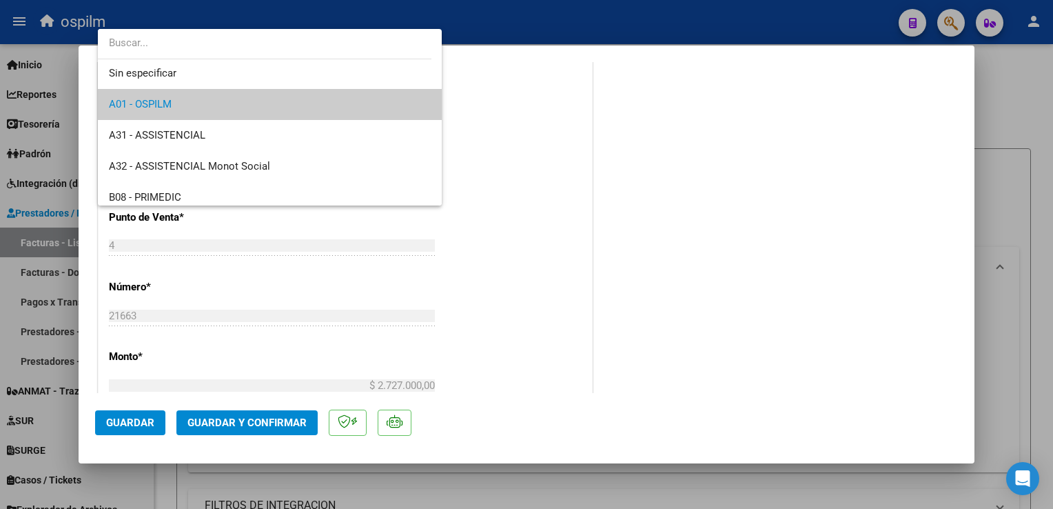
scroll to position [0, 0]
click at [169, 110] on span "A01 - OSPILM" at bounding box center [140, 106] width 63 height 12
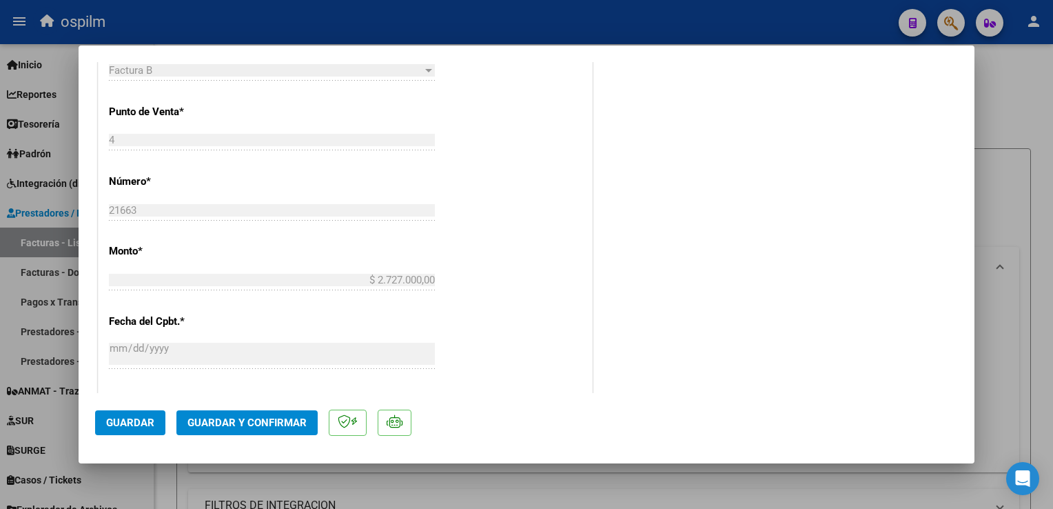
scroll to position [689, 0]
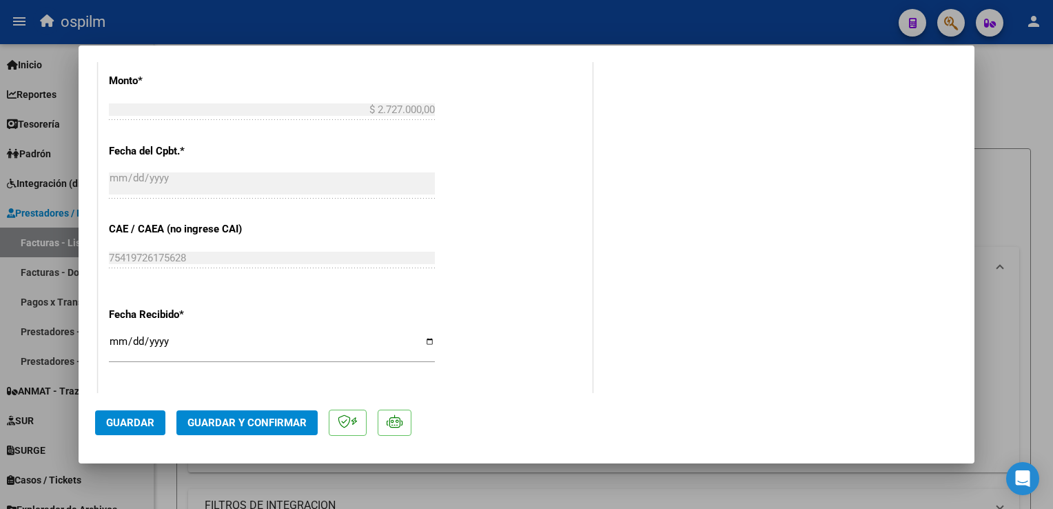
click at [105, 341] on div "CUIT * 33-65712962-9 Ingresar CUIT ANALISIS PRESTADOR VISITAR SRL ARCA Padrón A…" at bounding box center [346, 95] width 494 height 1047
click at [116, 343] on input "[DATE]" at bounding box center [272, 347] width 326 height 22
type input "[DATE]"
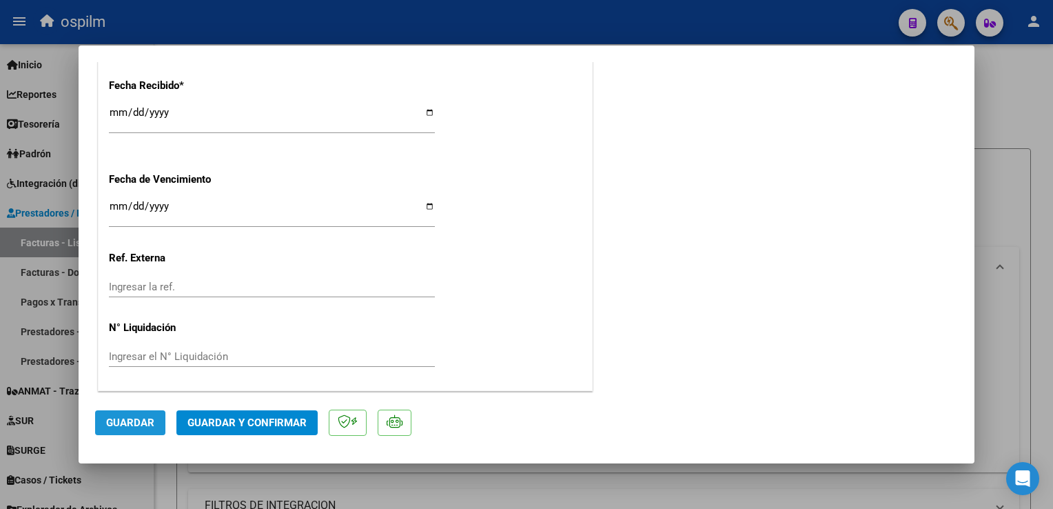
click at [117, 429] on span "Guardar" at bounding box center [130, 422] width 48 height 12
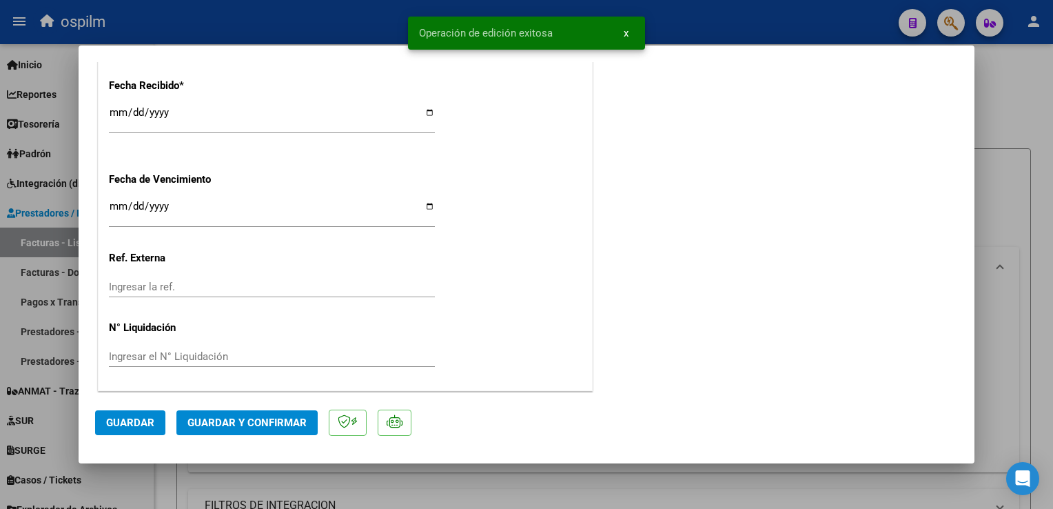
click at [250, 432] on button "Guardar y Confirmar" at bounding box center [246, 422] width 141 height 25
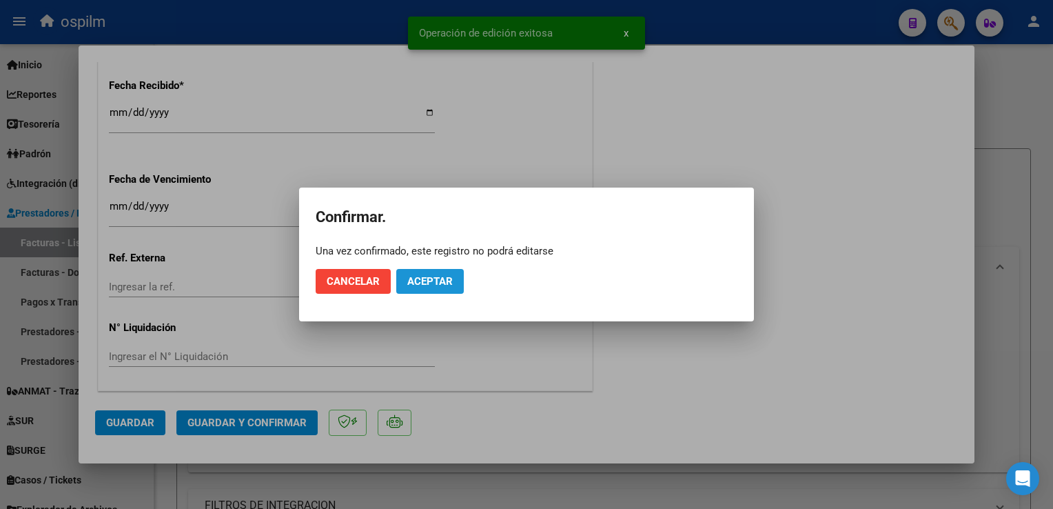
click at [447, 270] on button "Aceptar" at bounding box center [430, 281] width 68 height 25
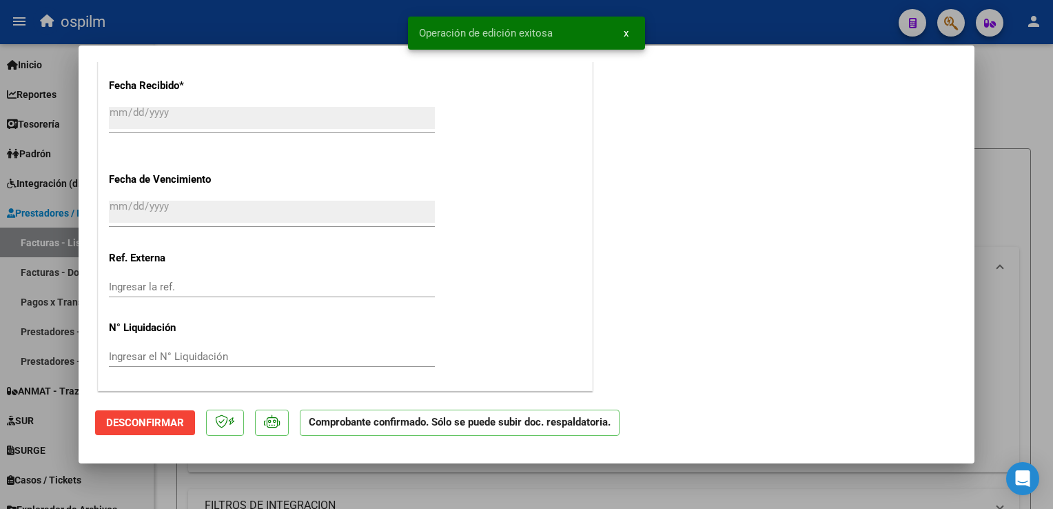
click at [1015, 279] on div at bounding box center [526, 254] width 1053 height 509
type input "$ 0,00"
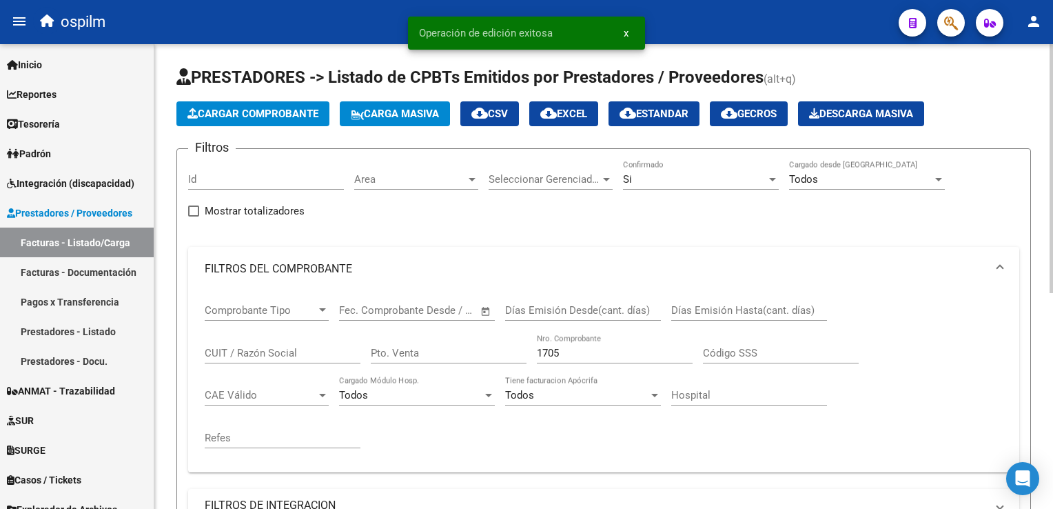
click at [252, 108] on span "Cargar Comprobante" at bounding box center [253, 114] width 131 height 12
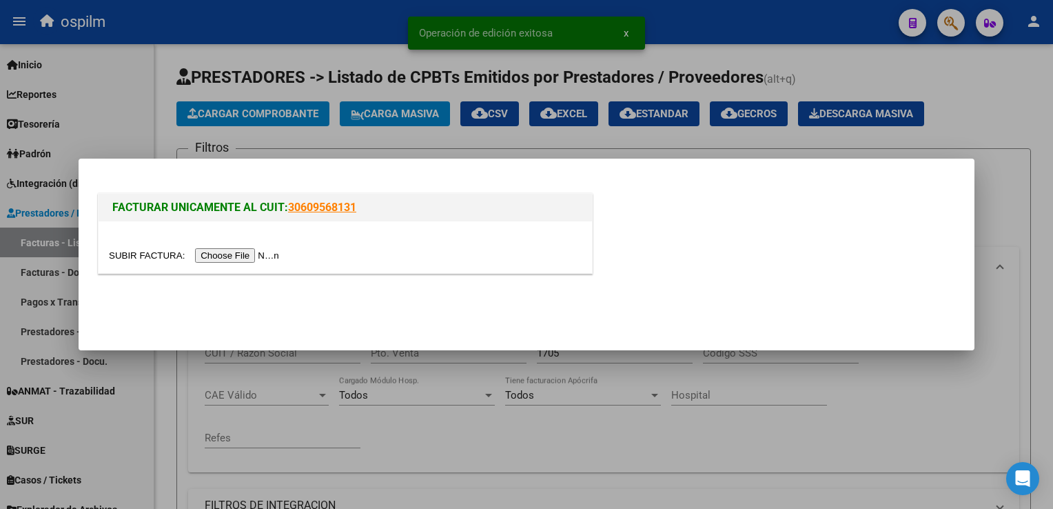
click at [238, 253] on input "file" at bounding box center [196, 255] width 174 height 14
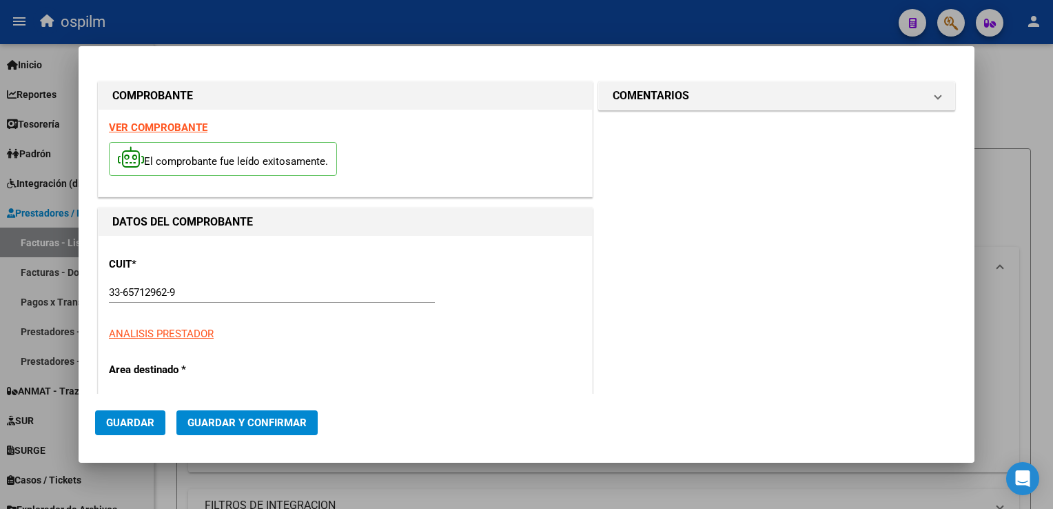
type input "$ 490.000,00"
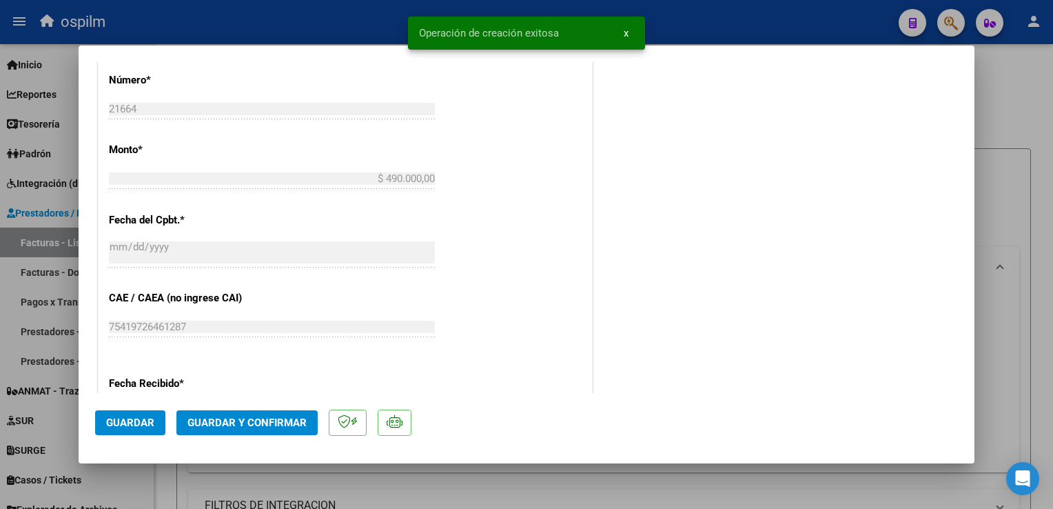
scroll to position [827, 0]
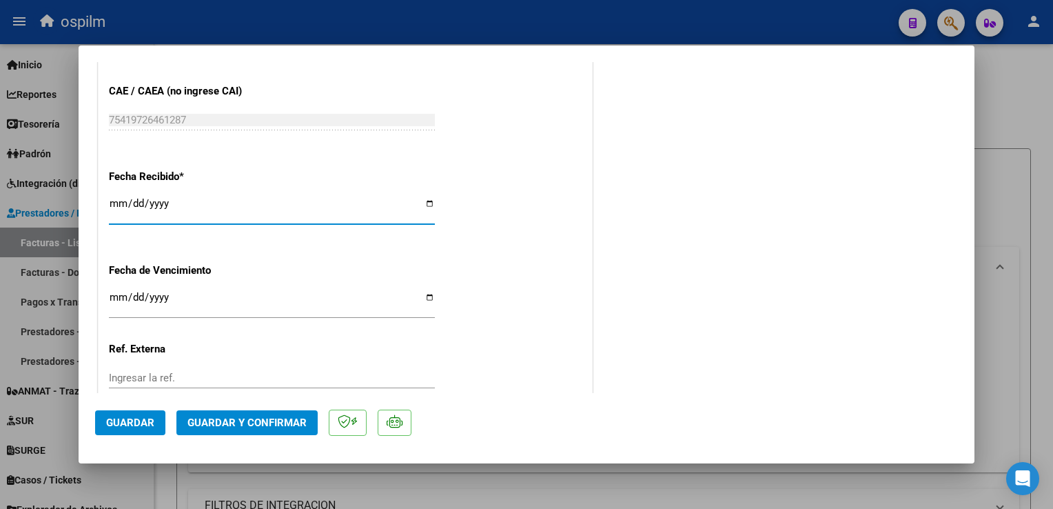
click at [123, 205] on input "[DATE]" at bounding box center [272, 209] width 326 height 22
type input "[DATE]"
click at [108, 420] on span "Guardar" at bounding box center [130, 422] width 48 height 12
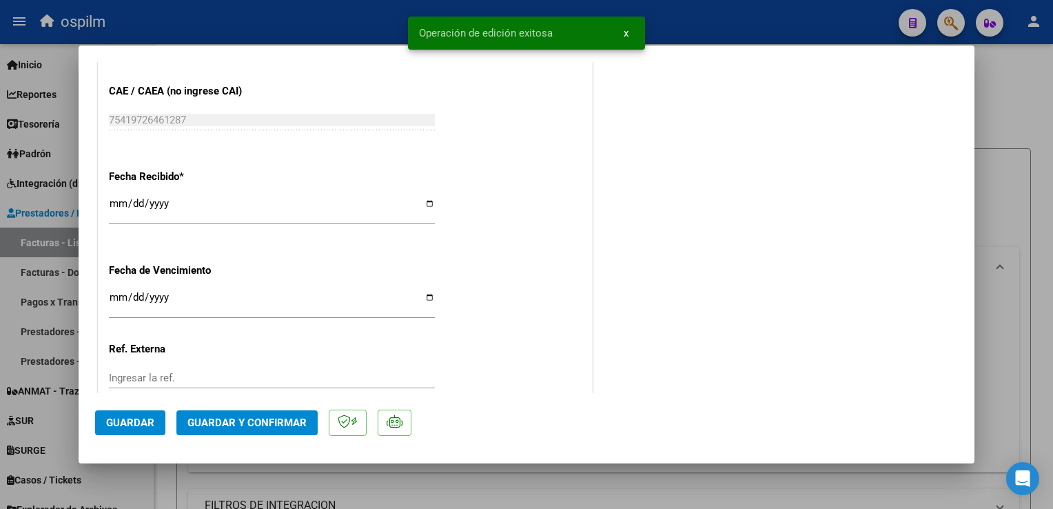
click at [251, 429] on button "Guardar y Confirmar" at bounding box center [246, 422] width 141 height 25
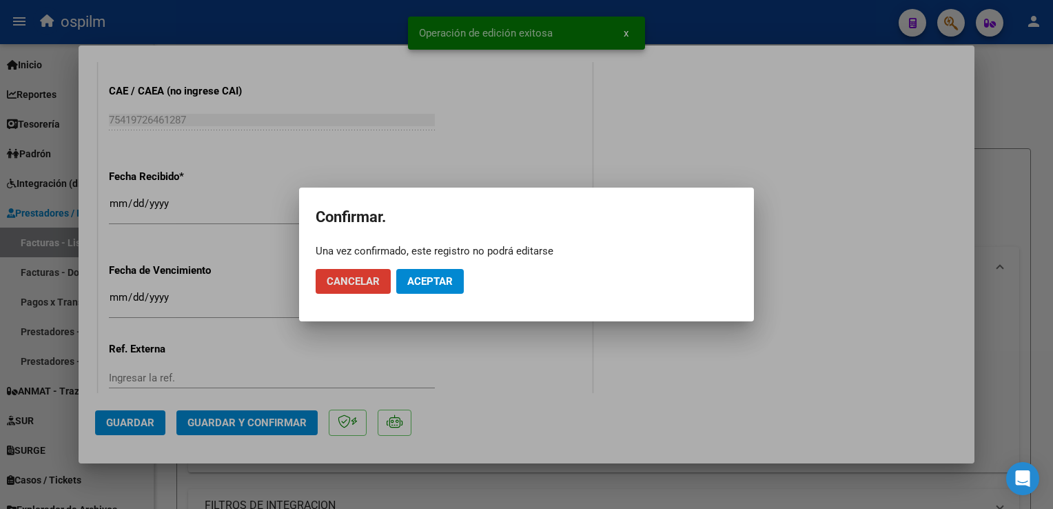
click at [444, 273] on button "Aceptar" at bounding box center [430, 281] width 68 height 25
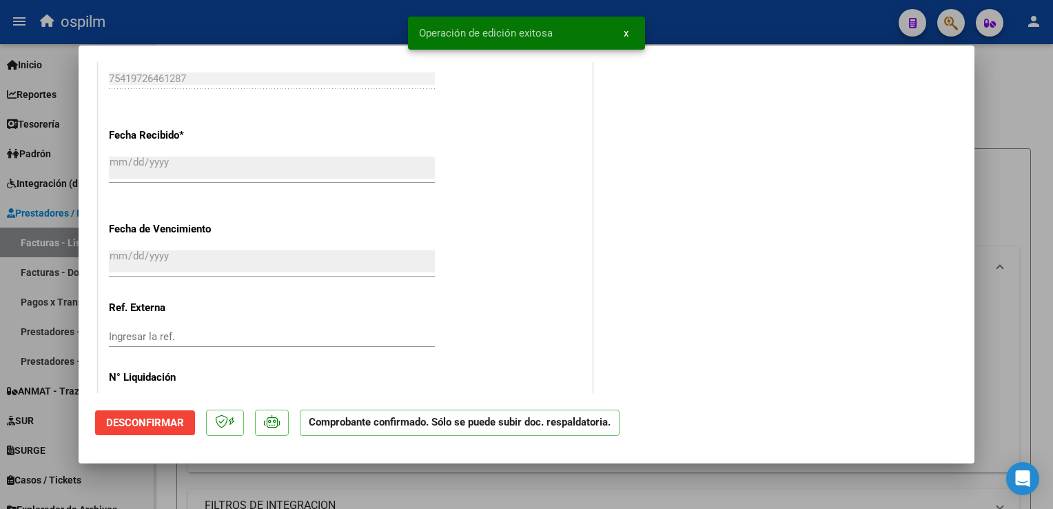
scroll to position [918, 0]
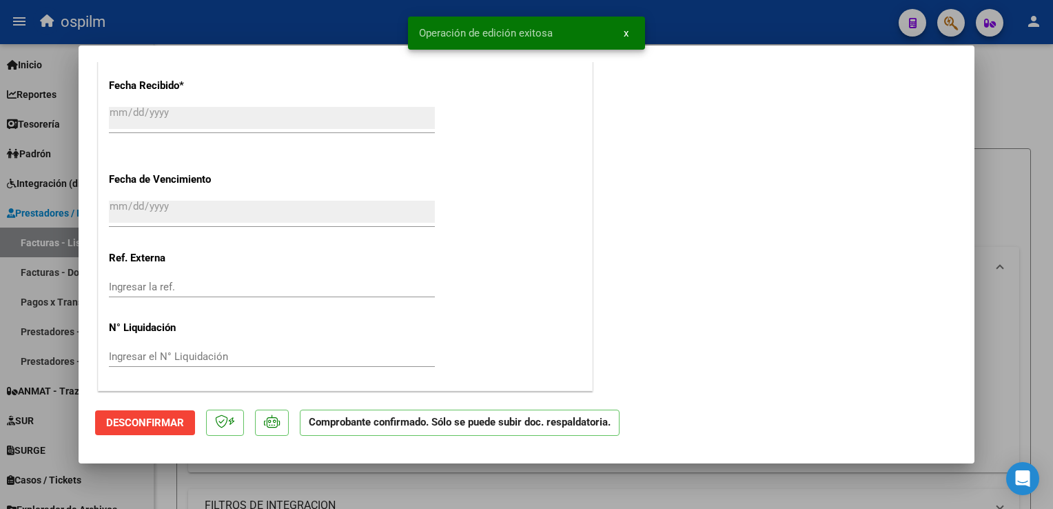
click at [1053, 256] on html "menu ospilm person Firma Express Inicio Calendario SSS Instructivos Contacto OS…" at bounding box center [526, 254] width 1053 height 509
click at [1007, 130] on div at bounding box center [526, 254] width 1053 height 509
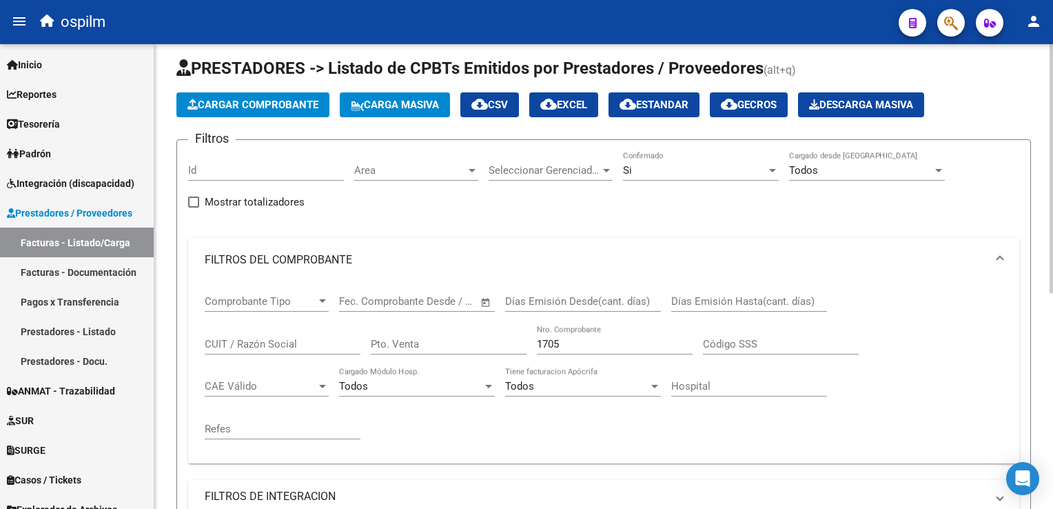
scroll to position [0, 0]
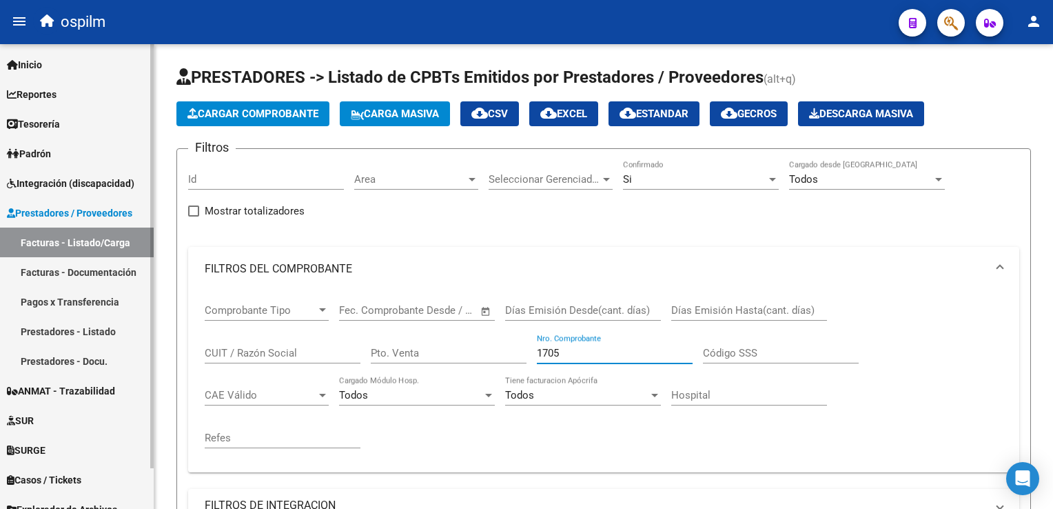
drag, startPoint x: 589, startPoint y: 355, endPoint x: 132, endPoint y: 325, distance: 457.3
click at [130, 327] on mat-sidenav-container "Firma Express Inicio Calendario SSS Instructivos Contacto OS Reportes SUR Exped…" at bounding box center [526, 276] width 1053 height 465
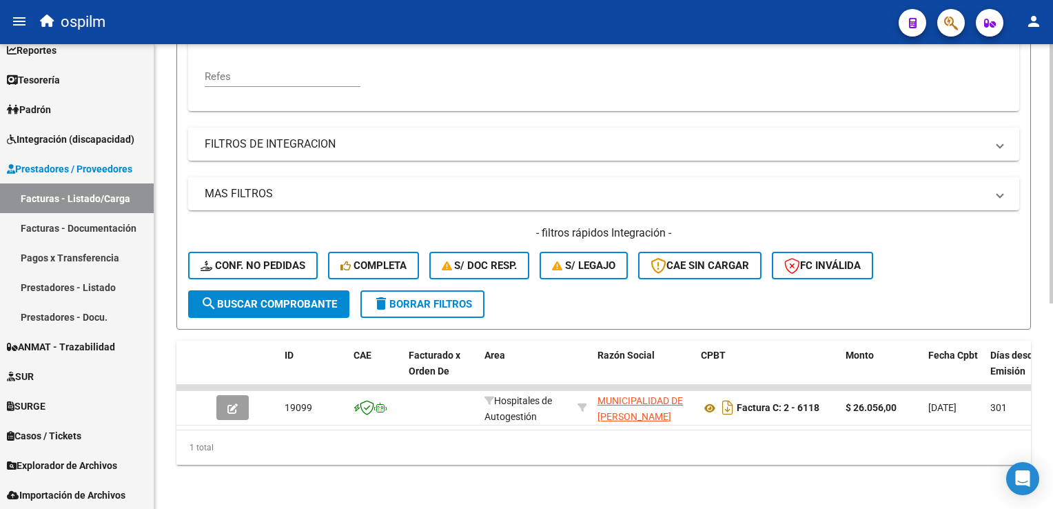
scroll to position [23, 0]
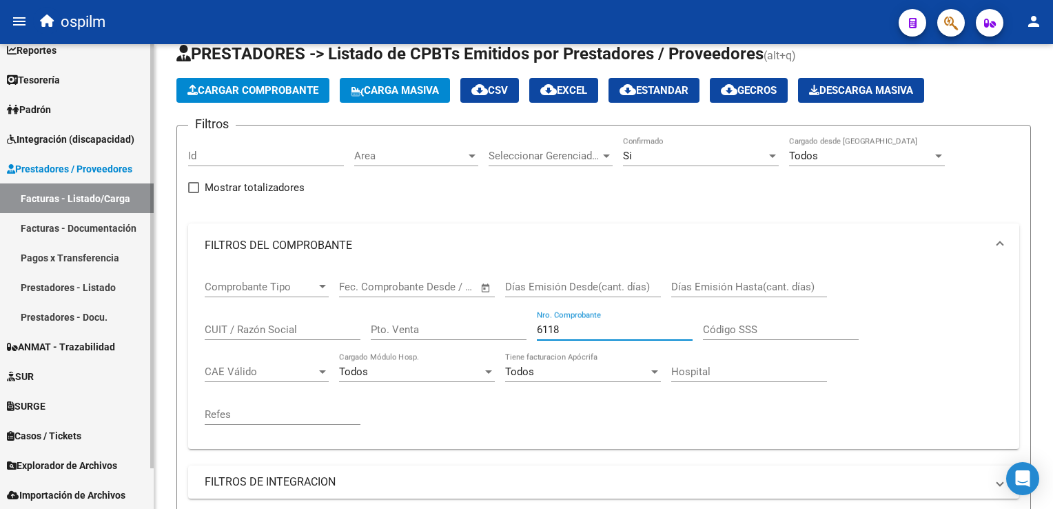
drag, startPoint x: 607, startPoint y: 325, endPoint x: 103, endPoint y: 301, distance: 504.5
click at [103, 301] on mat-sidenav-container "Firma Express Inicio Calendario SSS Instructivos Contacto OS Reportes SUR Exped…" at bounding box center [526, 276] width 1053 height 465
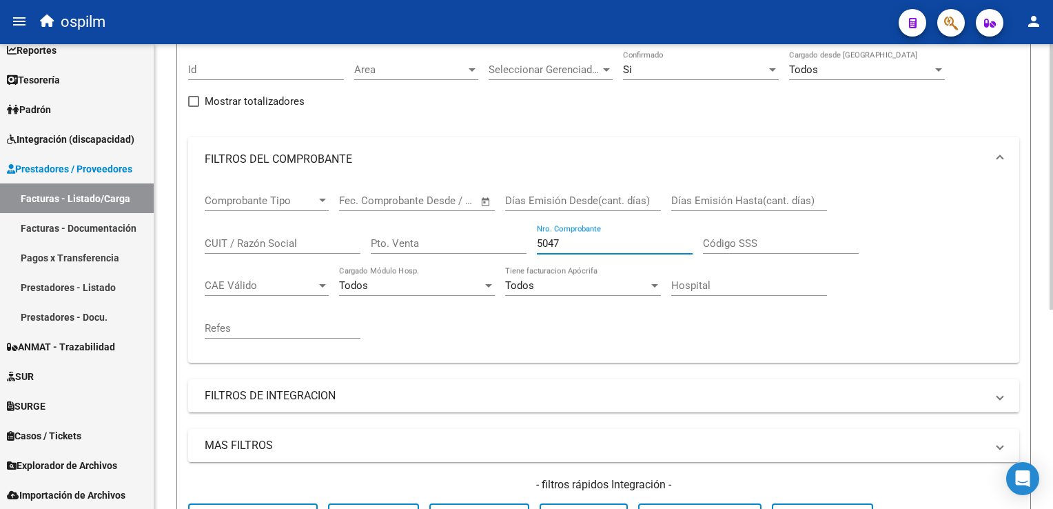
scroll to position [0, 0]
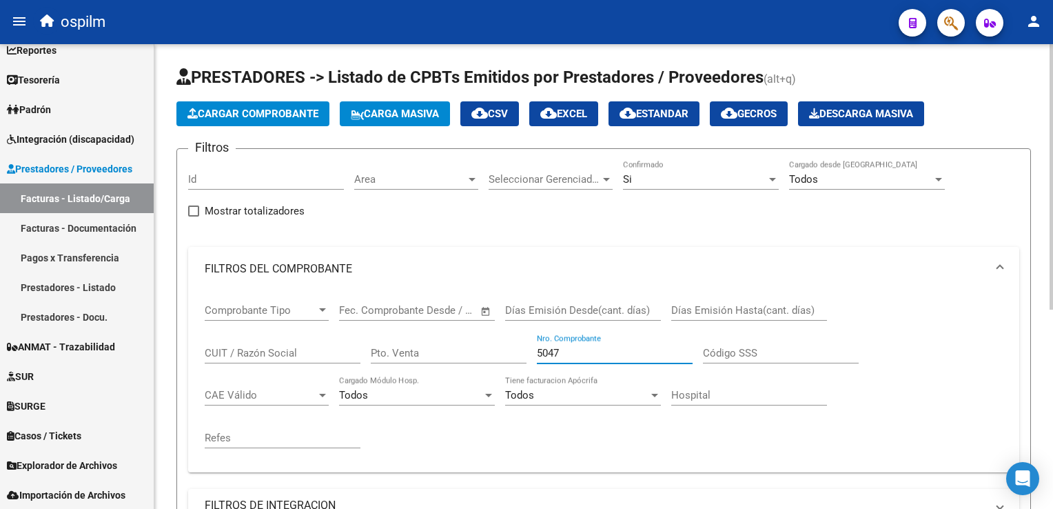
type input "5047"
click at [254, 108] on span "Cargar Comprobante" at bounding box center [253, 114] width 131 height 12
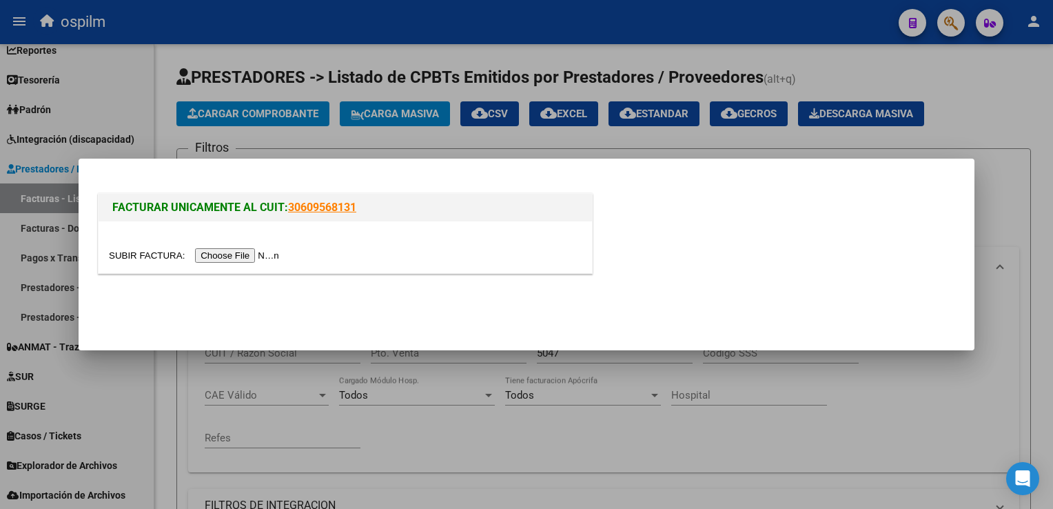
click at [230, 261] on input "file" at bounding box center [196, 255] width 174 height 14
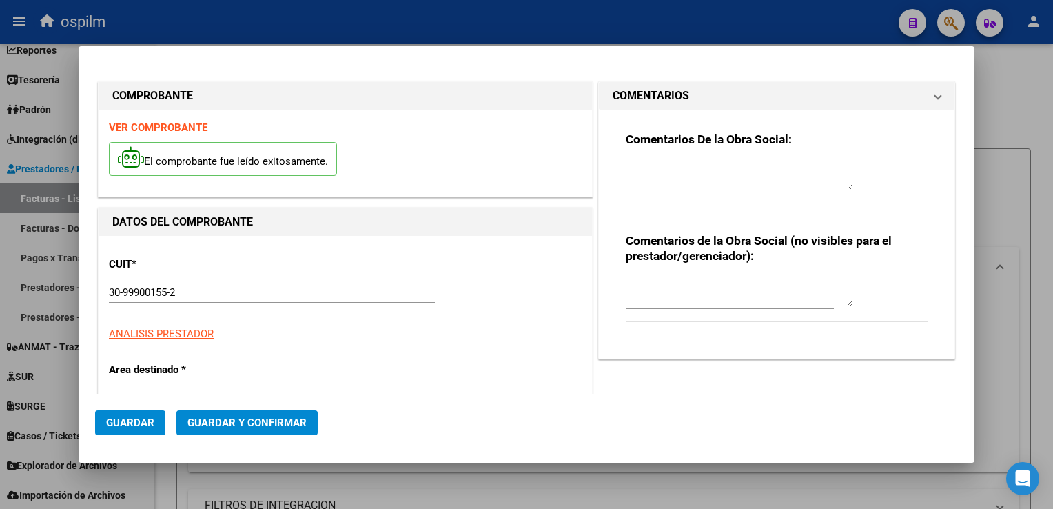
type input "5047"
type input "$ 12.988,00"
type input "[DATE]"
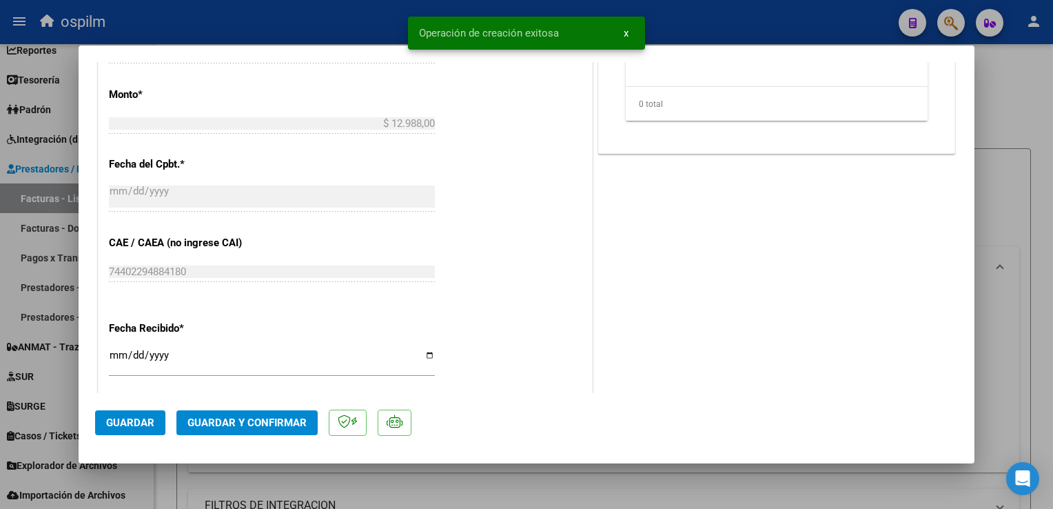
scroll to position [758, 0]
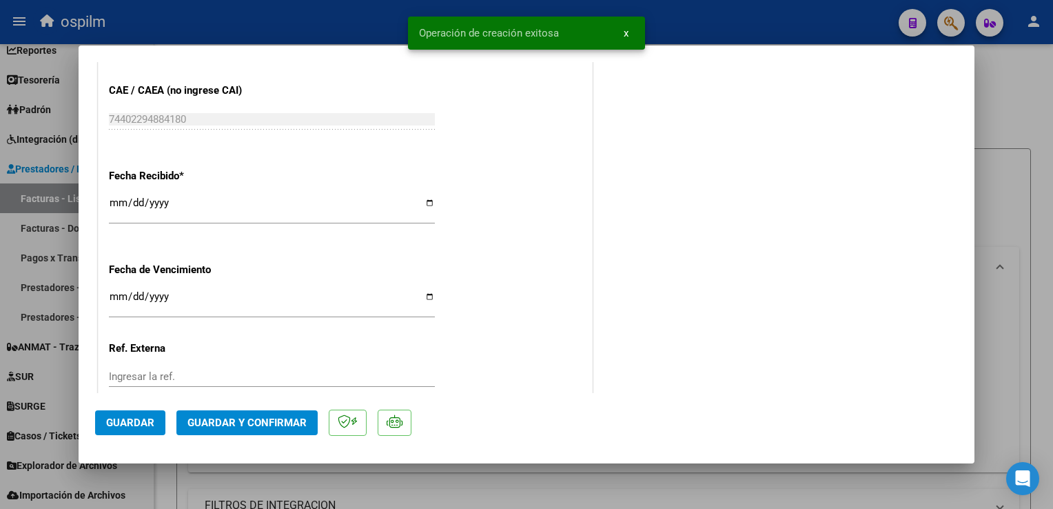
click at [119, 200] on input "[DATE]" at bounding box center [272, 208] width 326 height 22
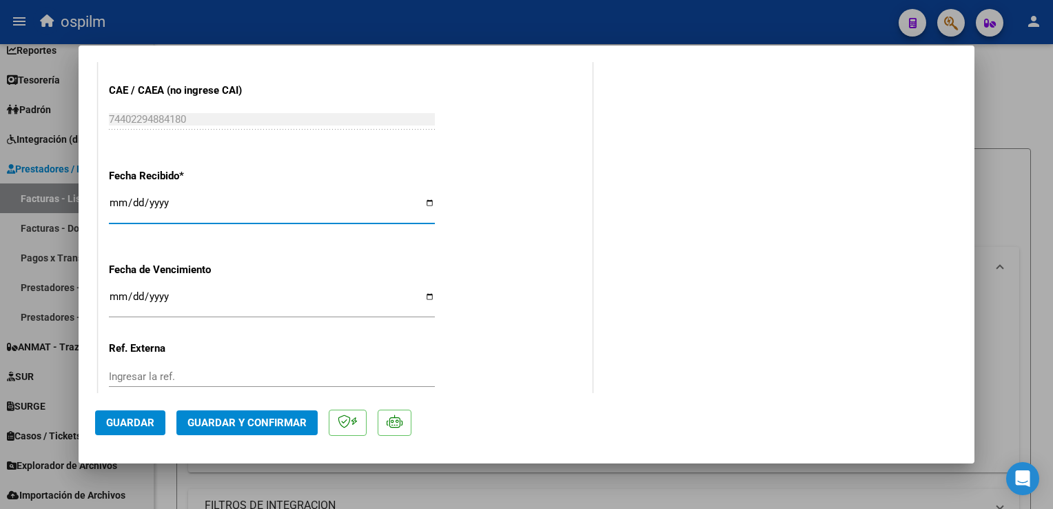
type input "[DATE]"
click at [132, 423] on span "Guardar" at bounding box center [130, 422] width 48 height 12
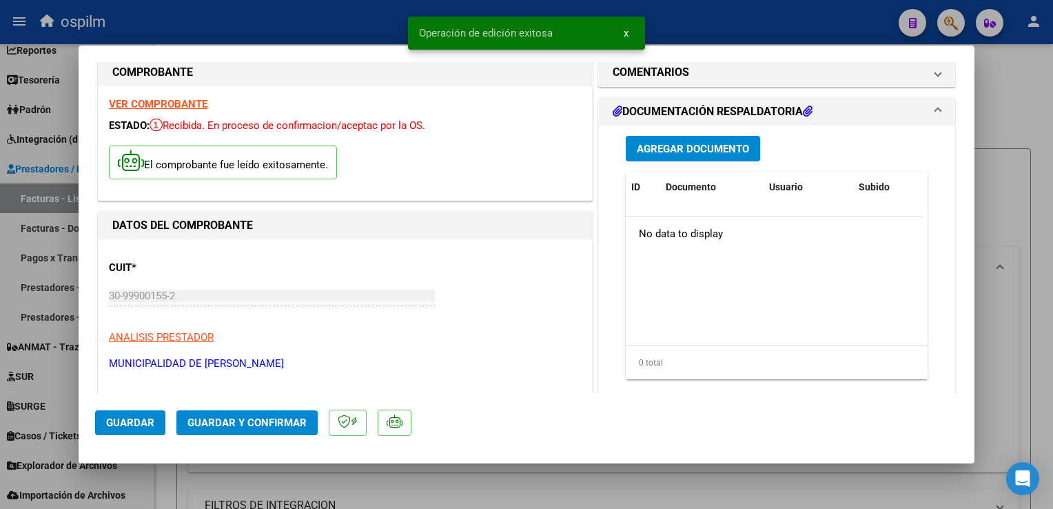
scroll to position [0, 0]
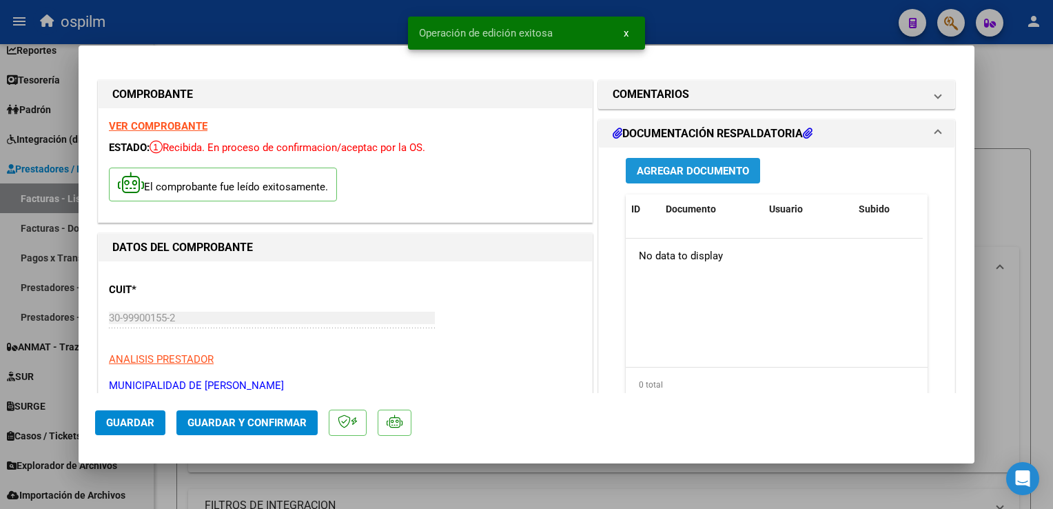
click at [720, 181] on button "Agregar Documento" at bounding box center [693, 171] width 134 height 26
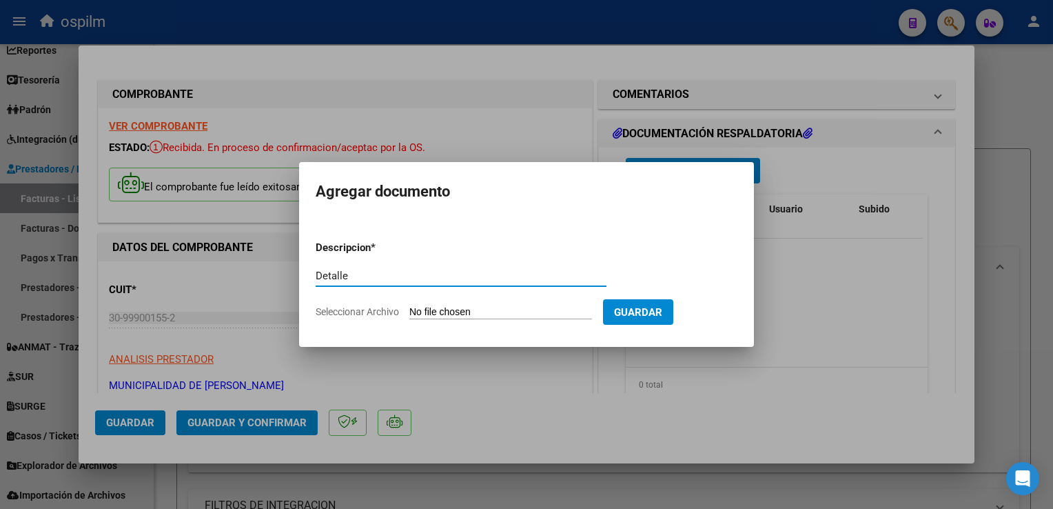
type input "Detalle"
click at [527, 314] on input "Seleccionar Archivo" at bounding box center [500, 312] width 183 height 13
type input "C:\fakepath\Anexo 5047.pdf"
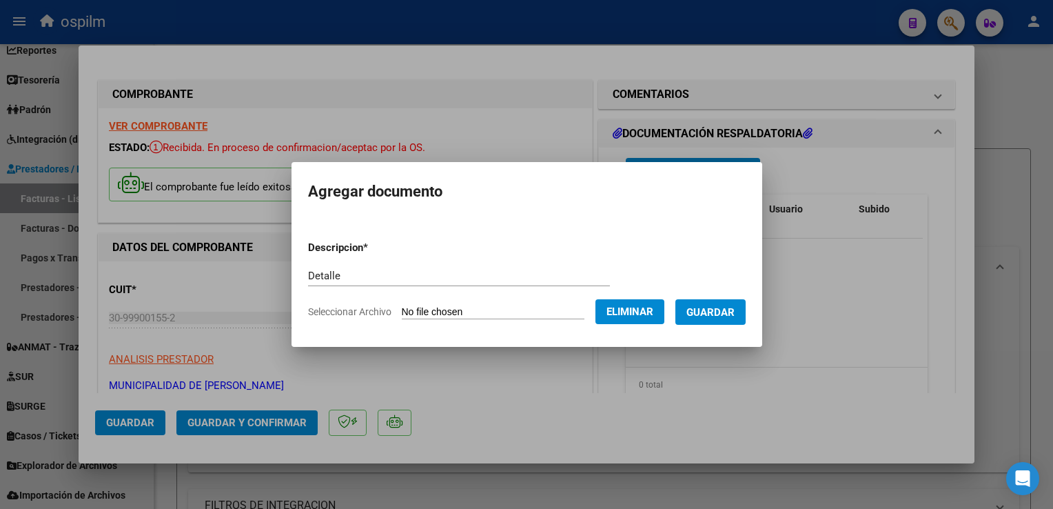
click at [719, 320] on button "Guardar" at bounding box center [711, 312] width 70 height 26
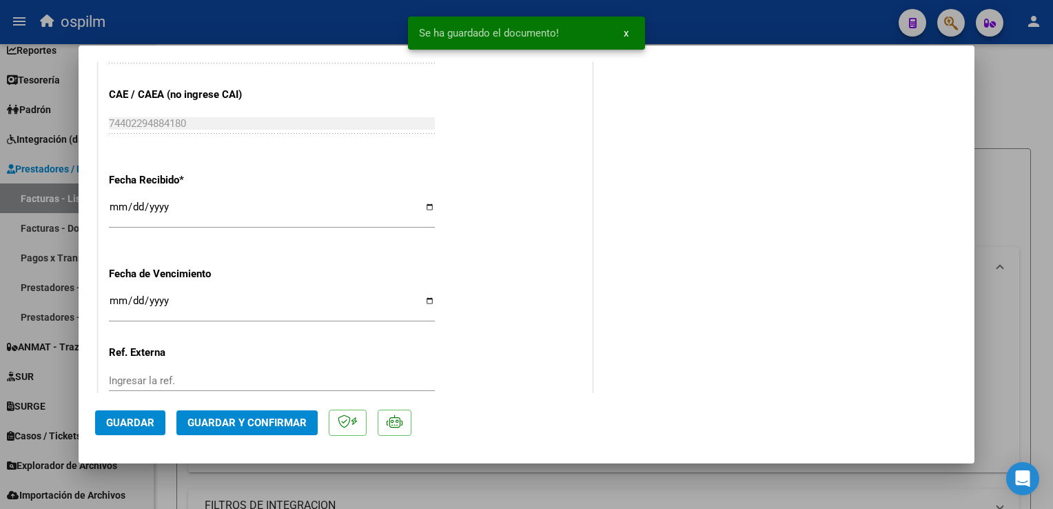
scroll to position [827, 0]
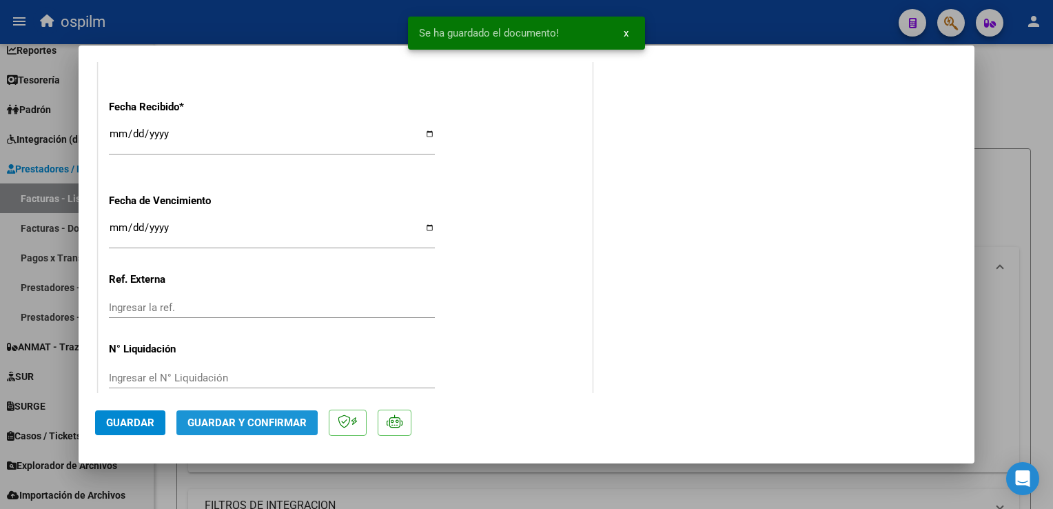
click at [225, 427] on span "Guardar y Confirmar" at bounding box center [247, 422] width 119 height 12
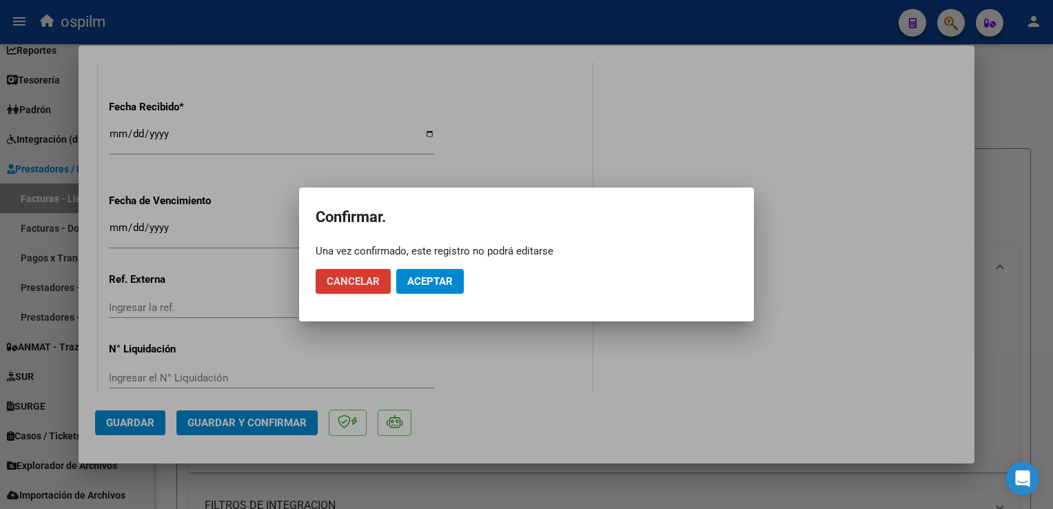
click at [456, 276] on button "Aceptar" at bounding box center [430, 281] width 68 height 25
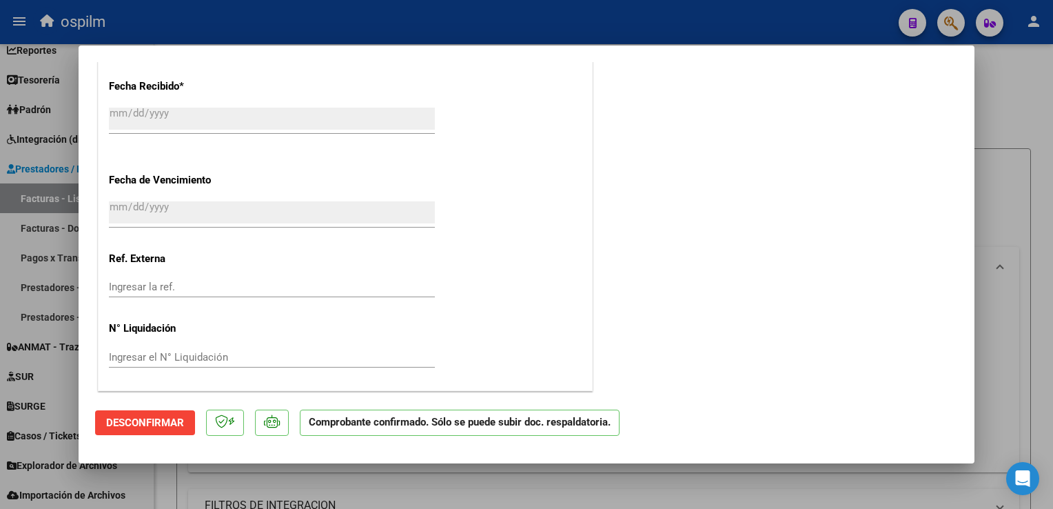
click at [1040, 214] on div at bounding box center [526, 254] width 1053 height 509
type input "$ 0,00"
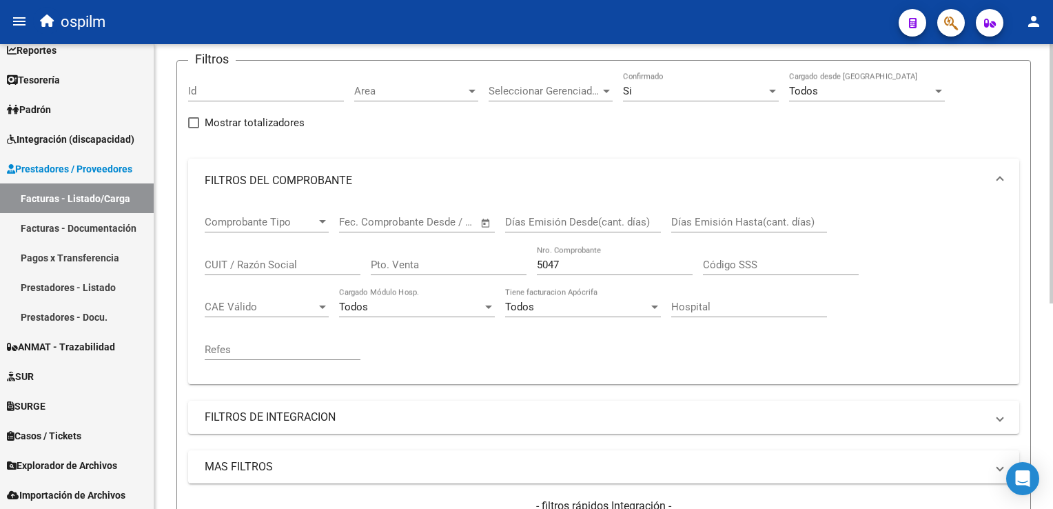
scroll to position [0, 0]
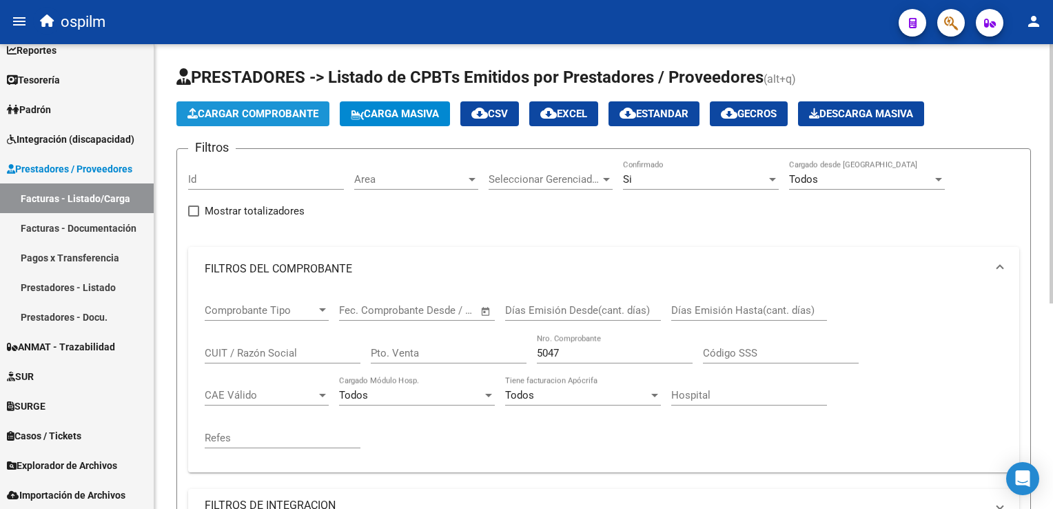
drag, startPoint x: 243, startPoint y: 122, endPoint x: 237, endPoint y: 119, distance: 7.1
click at [237, 119] on button "Cargar Comprobante" at bounding box center [252, 113] width 153 height 25
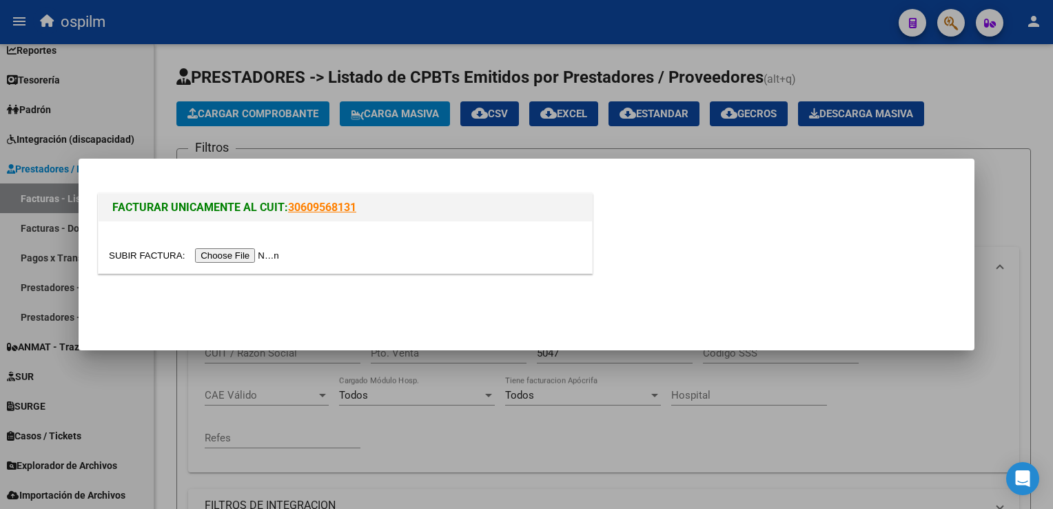
click at [234, 258] on input "file" at bounding box center [196, 255] width 174 height 14
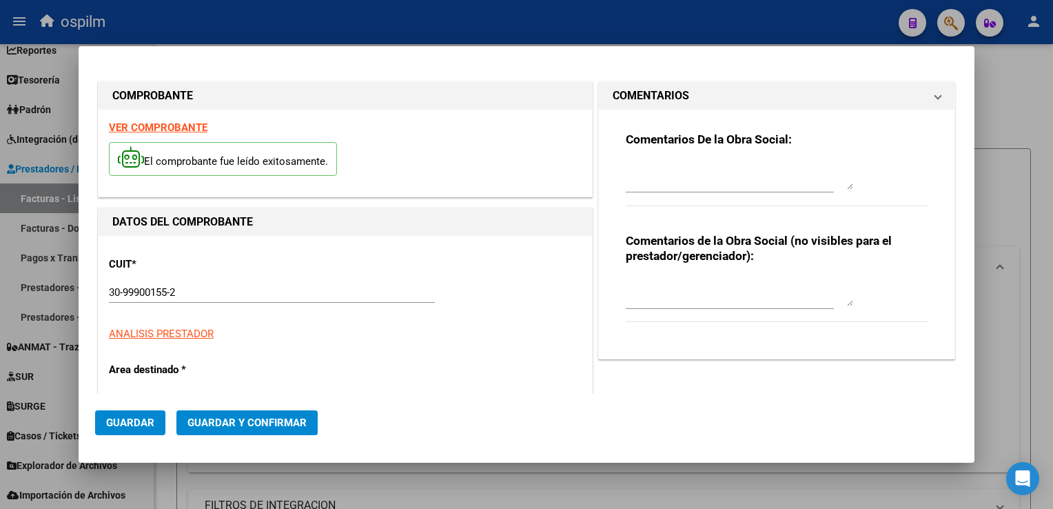
type input "4599"
type input "$ 53.760,00"
type input "[DATE]"
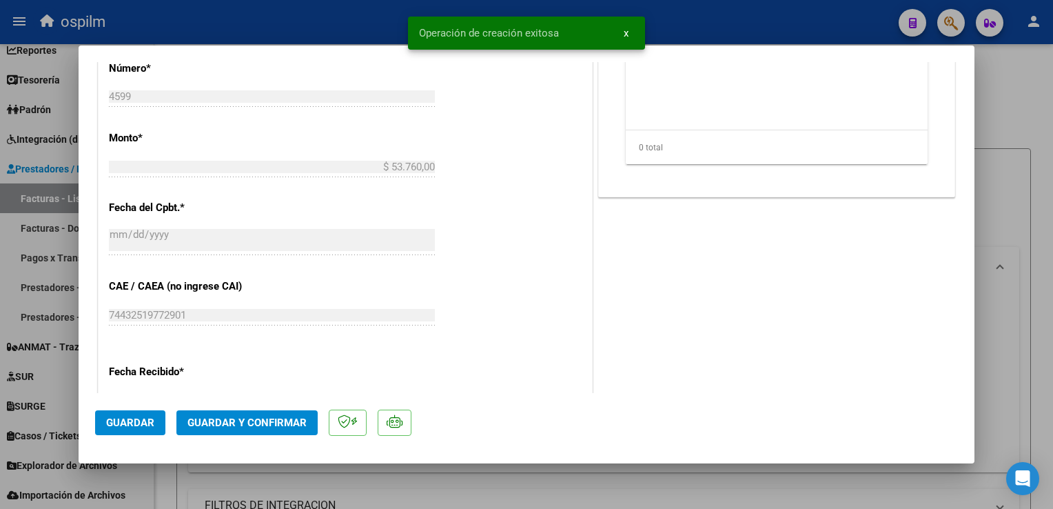
scroll to position [620, 0]
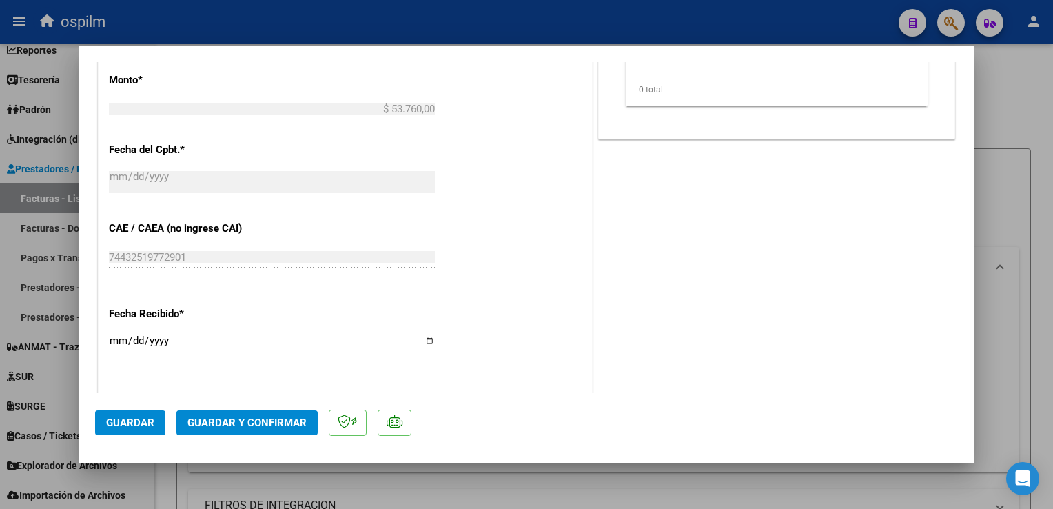
click at [121, 345] on input "[DATE]" at bounding box center [272, 346] width 326 height 22
type input "[DATE]"
click at [129, 423] on span "Guardar" at bounding box center [130, 422] width 48 height 12
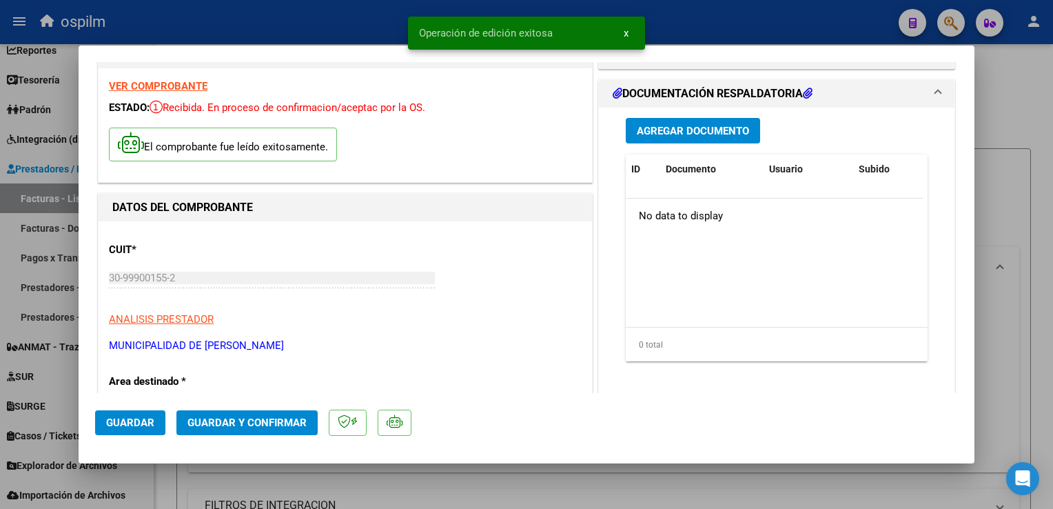
scroll to position [0, 0]
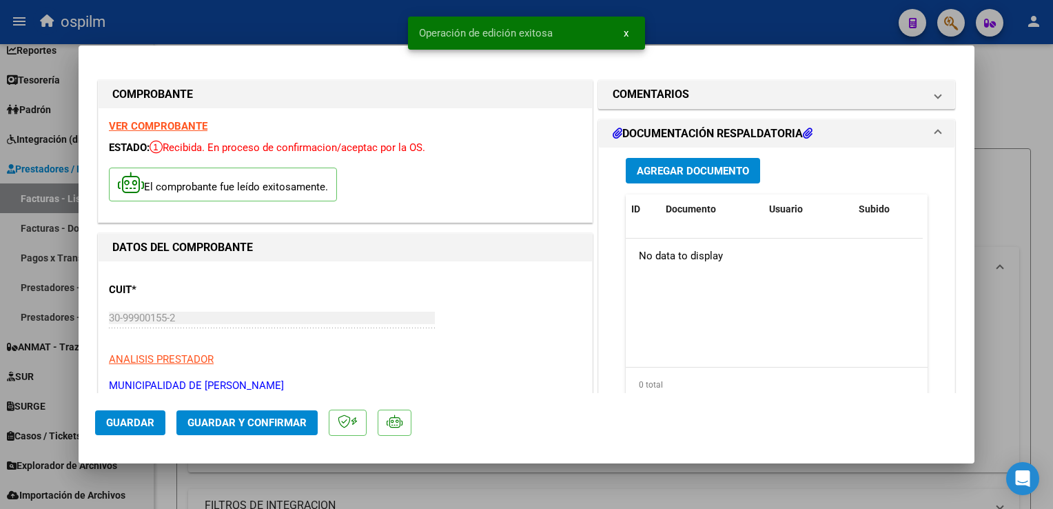
click at [692, 175] on span "Agregar Documento" at bounding box center [693, 171] width 112 height 12
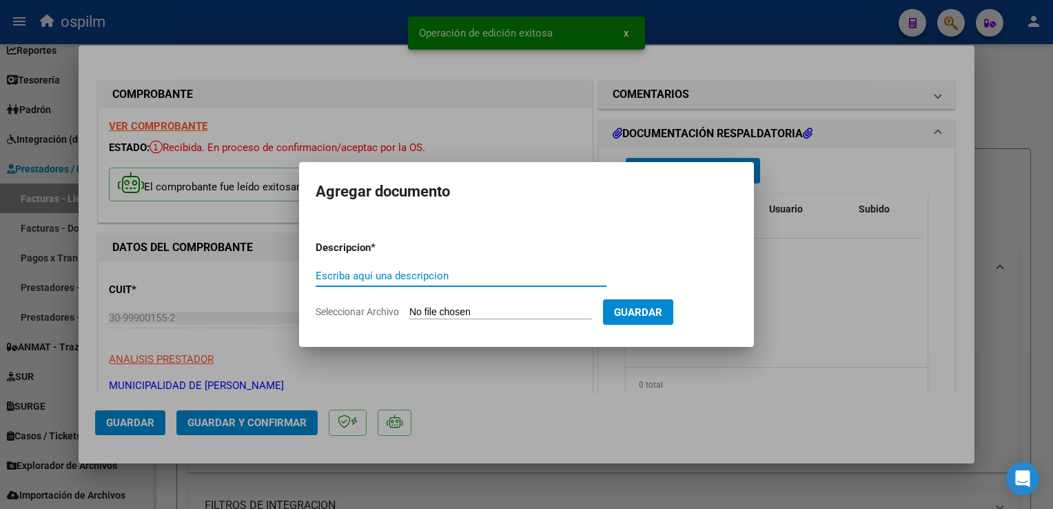
click at [425, 278] on input "Escriba aquí una descripcion" at bounding box center [461, 276] width 291 height 12
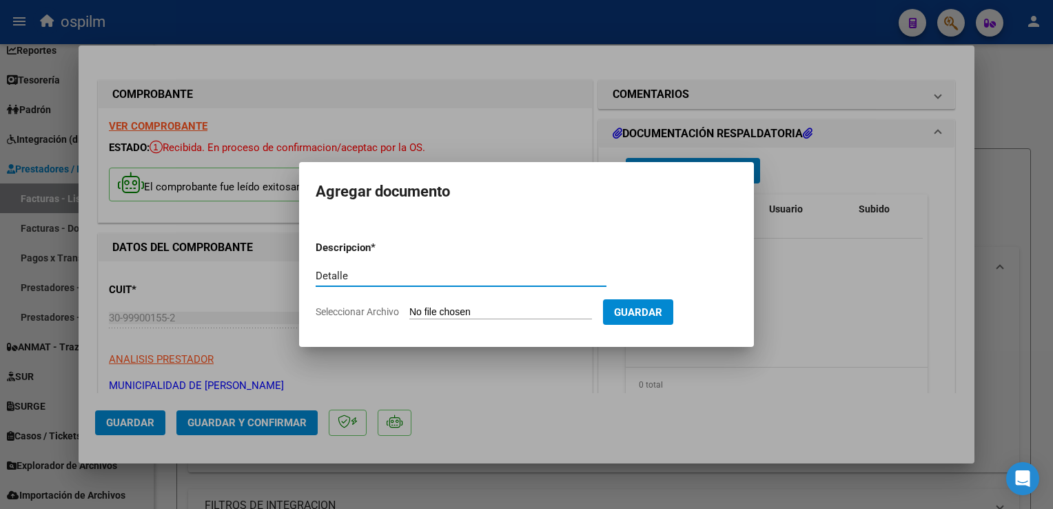
type input "Detalle"
click at [469, 313] on input "Seleccionar Archivo" at bounding box center [500, 312] width 183 height 13
type input "C:\fakepath\Anexo 4599.pdf"
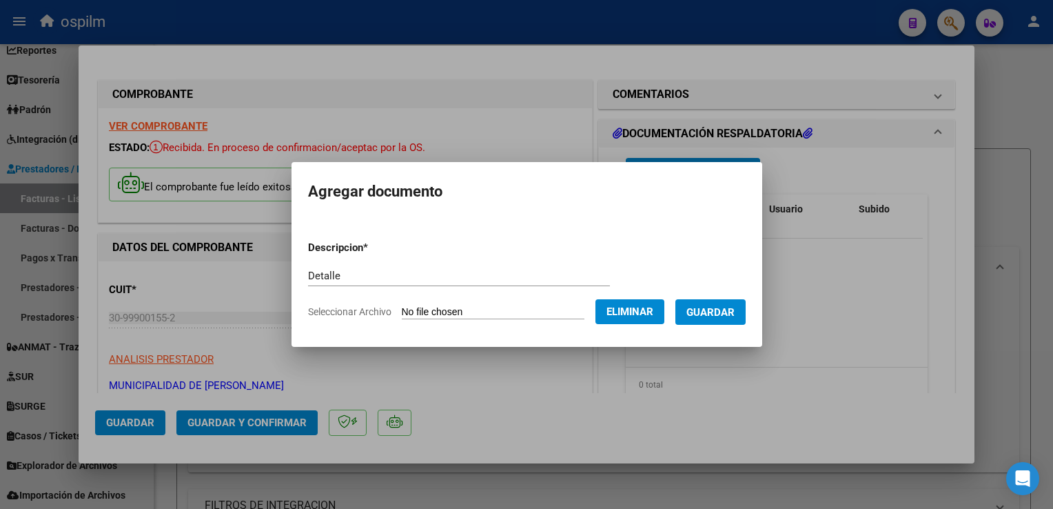
click at [710, 322] on button "Guardar" at bounding box center [711, 312] width 70 height 26
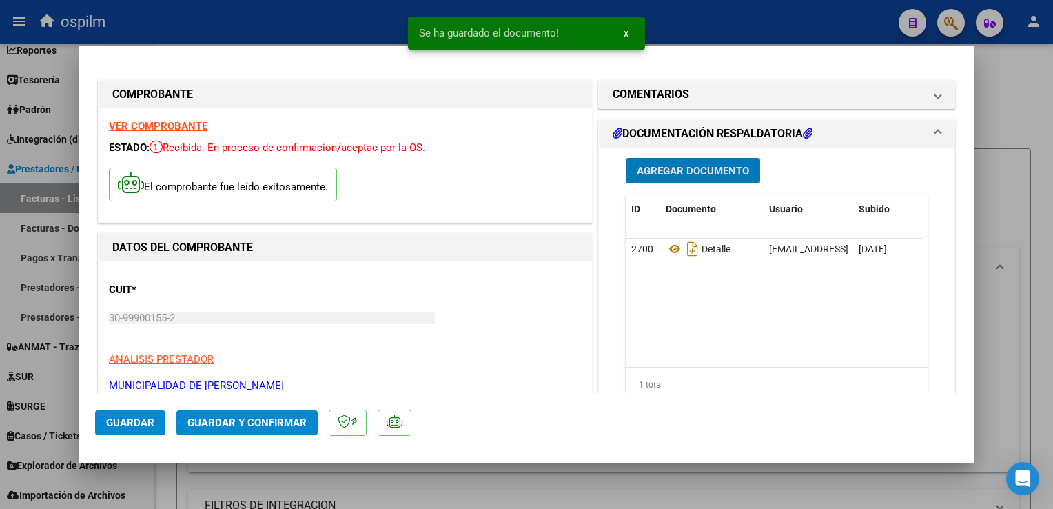
click at [241, 427] on span "Guardar y Confirmar" at bounding box center [247, 422] width 119 height 12
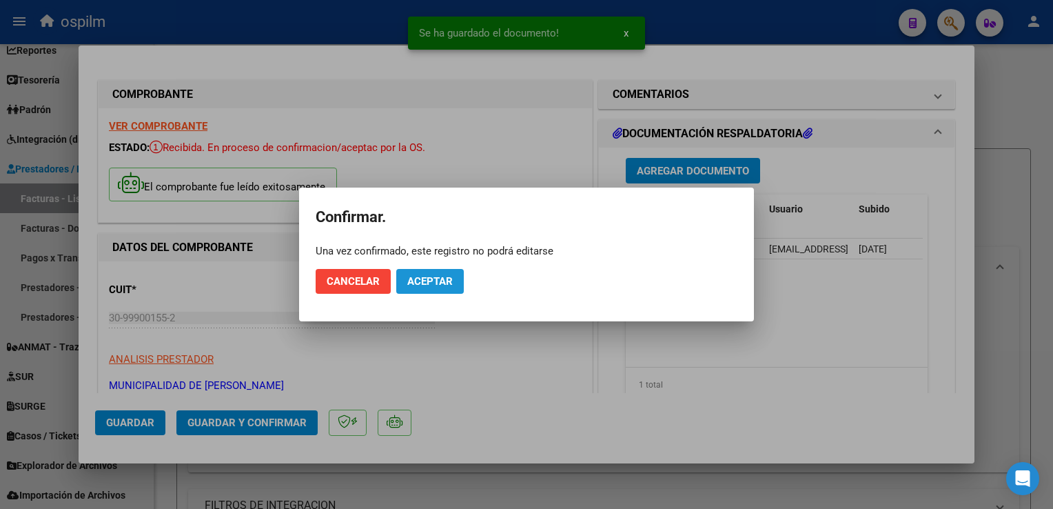
click at [448, 281] on span "Aceptar" at bounding box center [429, 281] width 45 height 12
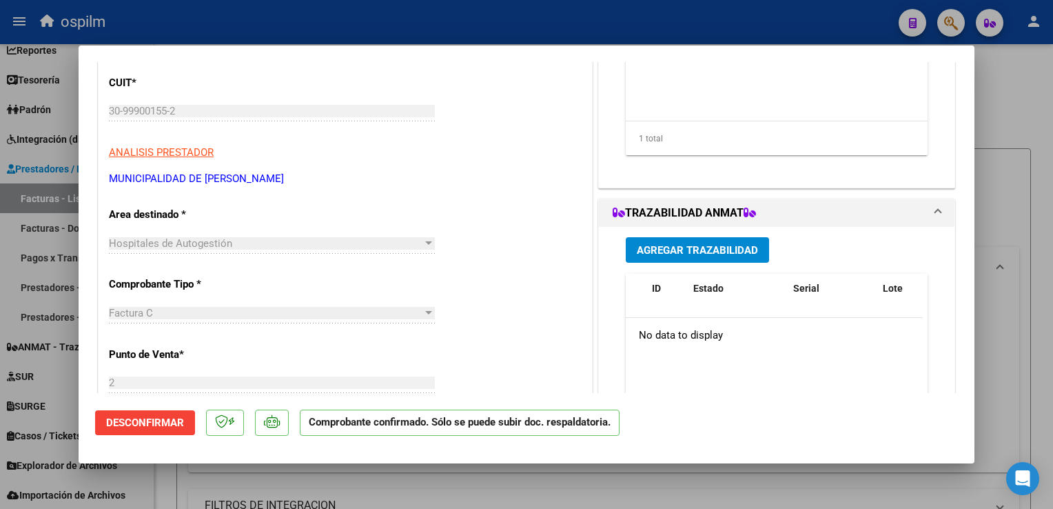
click at [1022, 347] on div at bounding box center [526, 254] width 1053 height 509
type input "$ 0,00"
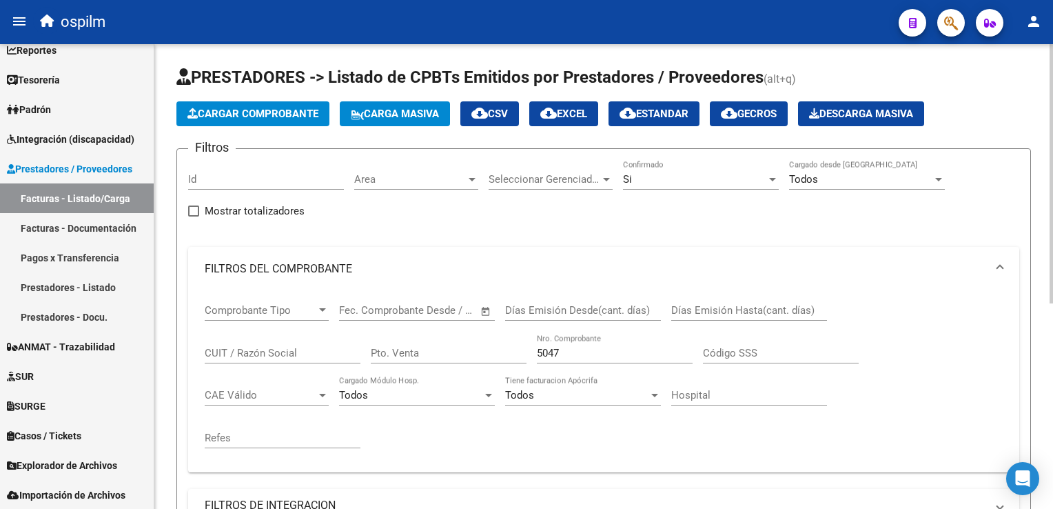
drag, startPoint x: 620, startPoint y: 338, endPoint x: 354, endPoint y: 298, distance: 268.3
click at [354, 298] on div "Comprobante Tipo Comprobante Tipo Fecha inicio – Fecha fin Fec. Comprobante Des…" at bounding box center [604, 376] width 798 height 170
drag, startPoint x: 568, startPoint y: 363, endPoint x: 563, endPoint y: 353, distance: 11.1
click at [563, 355] on div "5047 Nro. Comprobante" at bounding box center [615, 355] width 156 height 43
drag, startPoint x: 571, startPoint y: 349, endPoint x: 481, endPoint y: 335, distance: 90.7
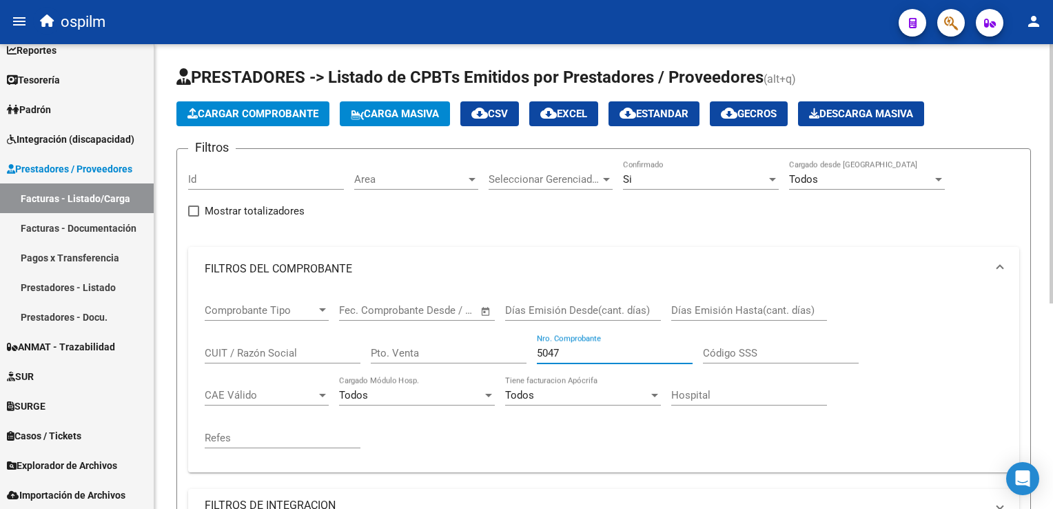
click at [481, 335] on div "Comprobante Tipo Comprobante Tipo Fecha inicio – Fecha fin Fec. Comprobante Des…" at bounding box center [604, 376] width 798 height 170
type input "4599"
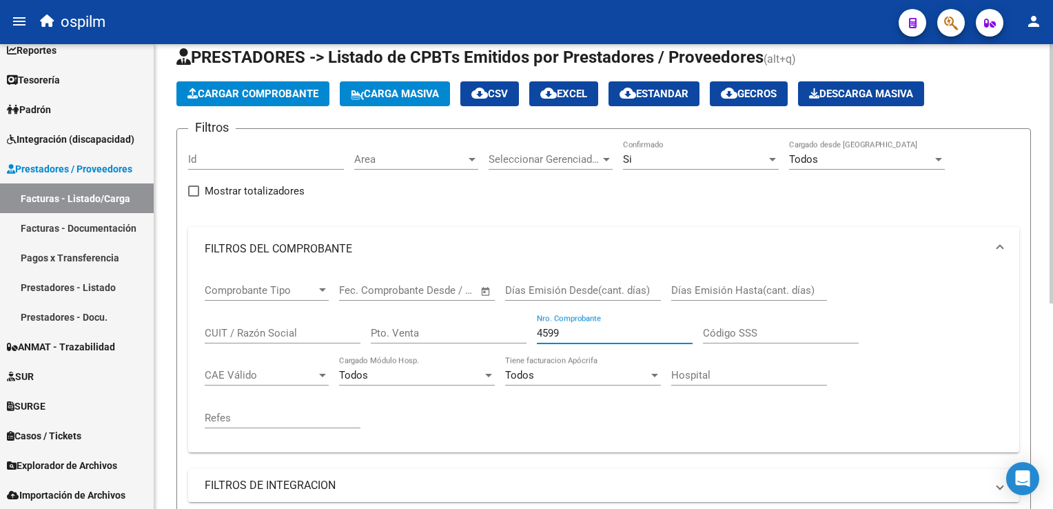
scroll to position [0, 0]
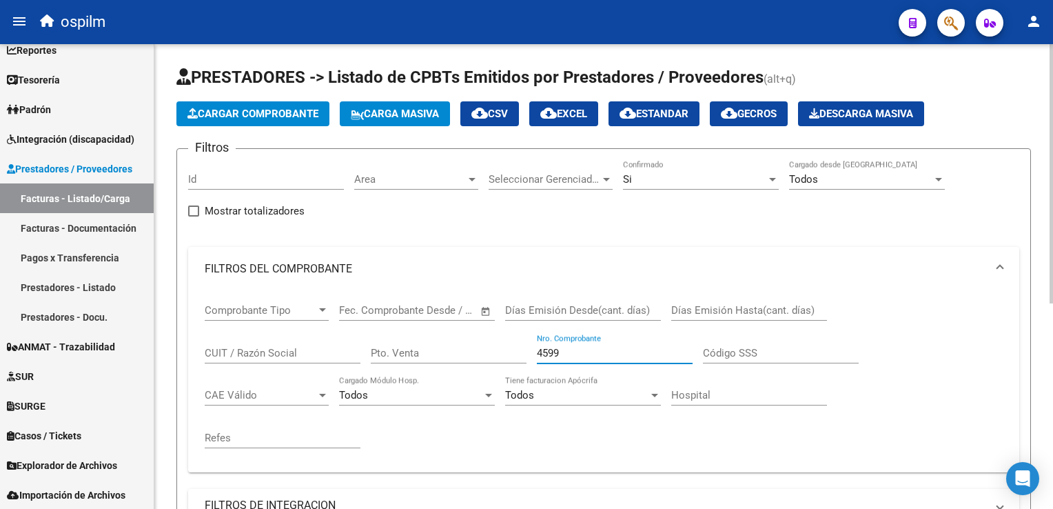
click at [267, 116] on span "Cargar Comprobante" at bounding box center [253, 114] width 131 height 12
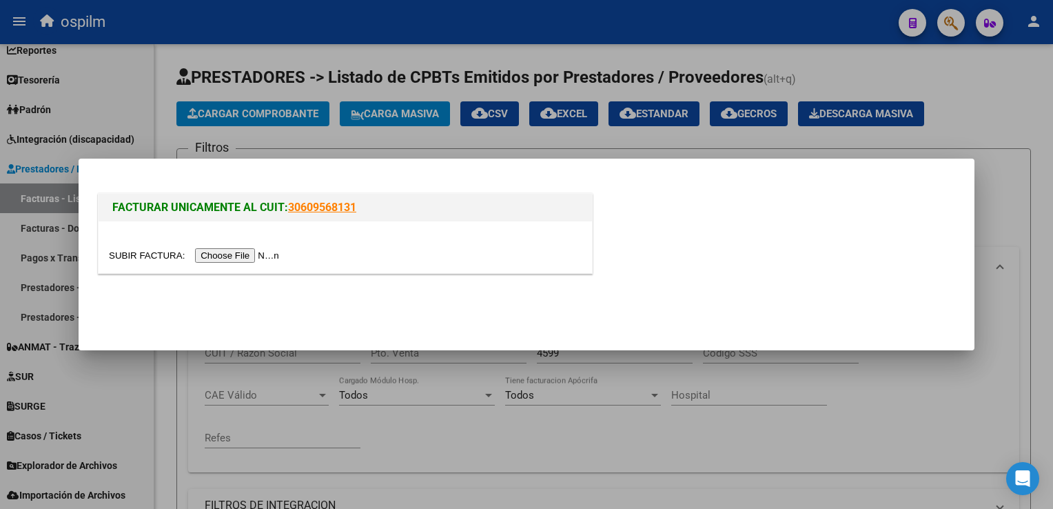
click at [233, 256] on input "file" at bounding box center [196, 255] width 174 height 14
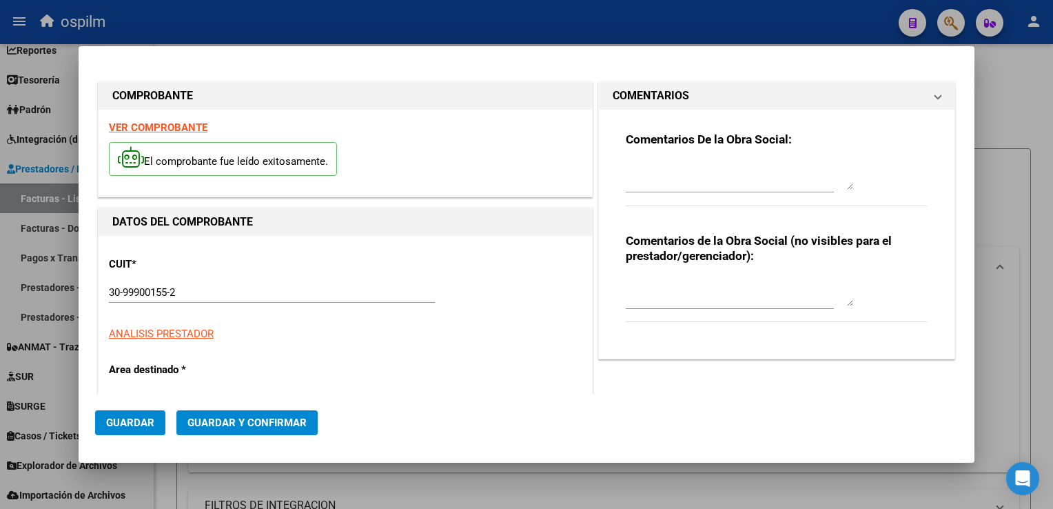
type input "9732"
type input "$ 11.889,00"
type input "[DATE]"
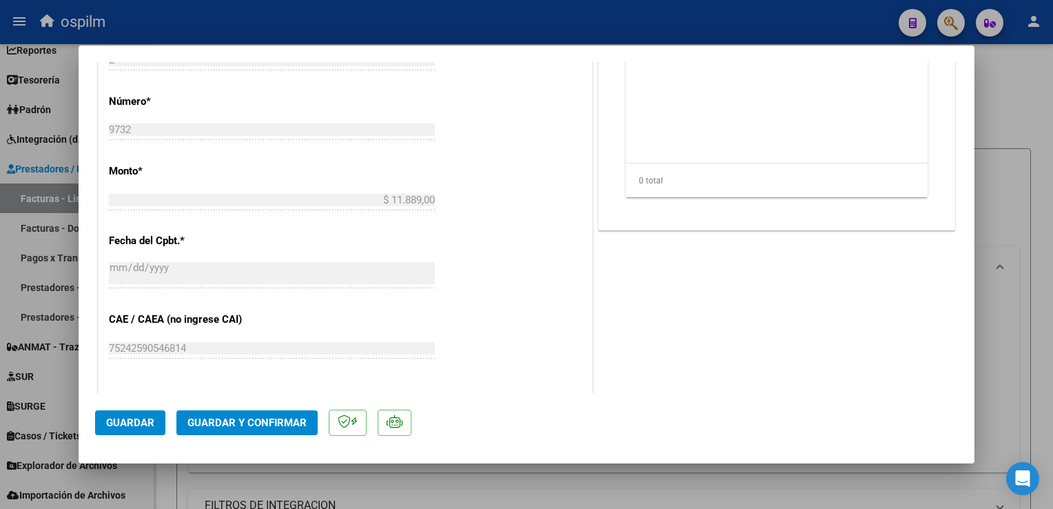
scroll to position [620, 0]
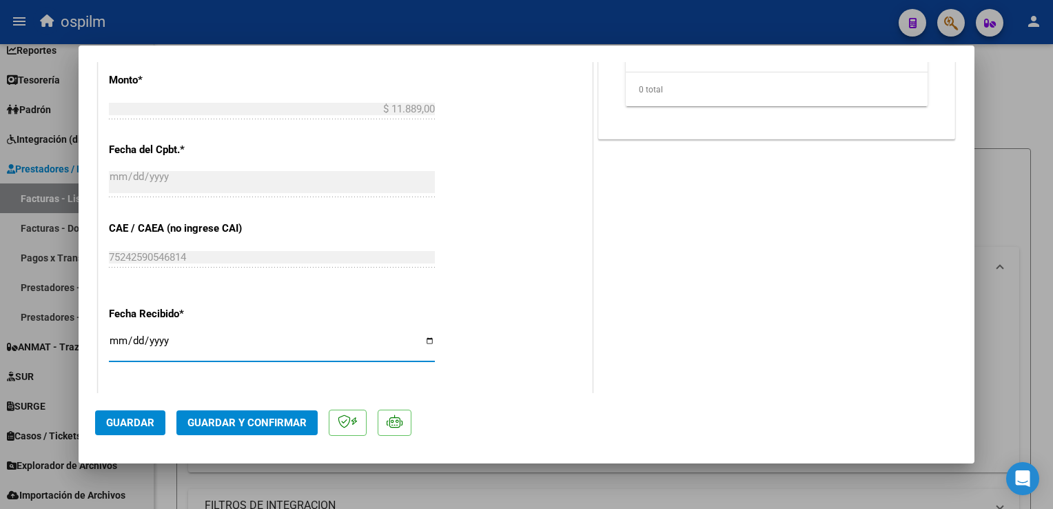
click at [116, 340] on input "[DATE]" at bounding box center [272, 346] width 326 height 22
type input "[DATE]"
click at [116, 422] on span "Guardar" at bounding box center [130, 422] width 48 height 12
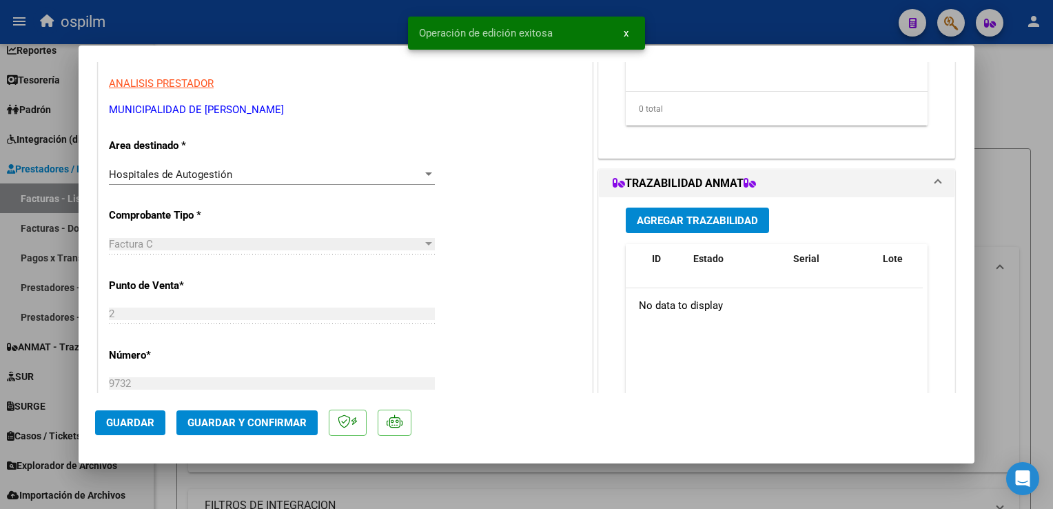
scroll to position [0, 0]
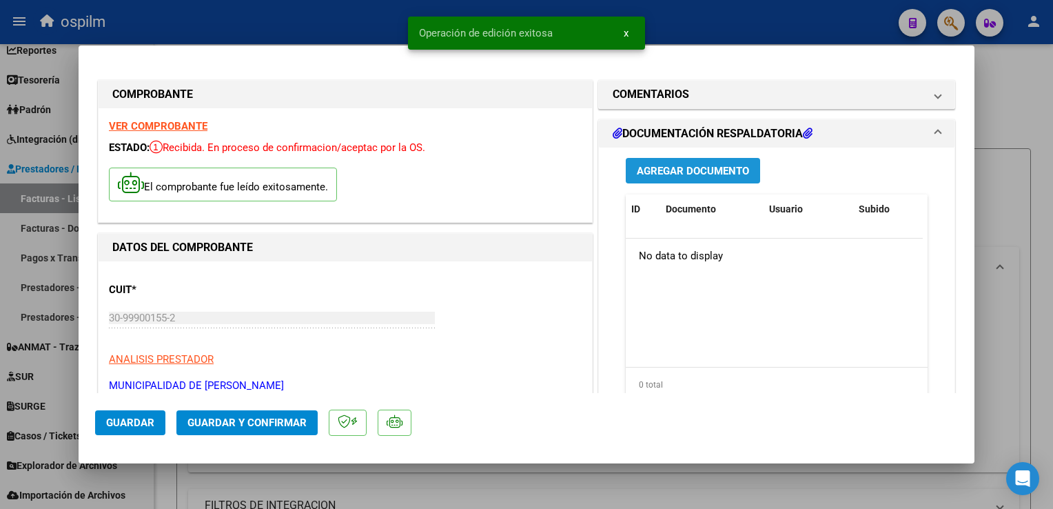
click at [665, 178] on button "Agregar Documento" at bounding box center [693, 171] width 134 height 26
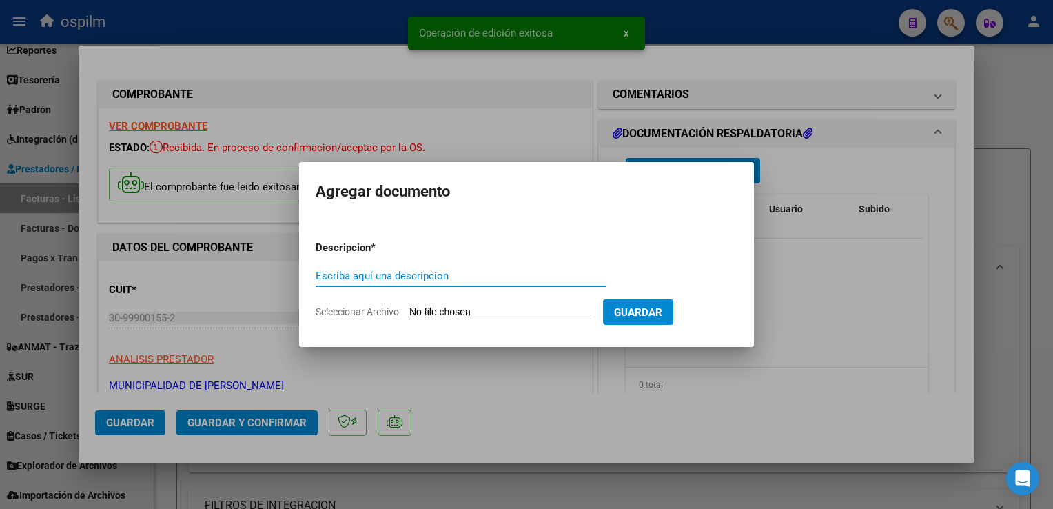
click at [506, 279] on input "Escriba aquí una descripcion" at bounding box center [461, 276] width 291 height 12
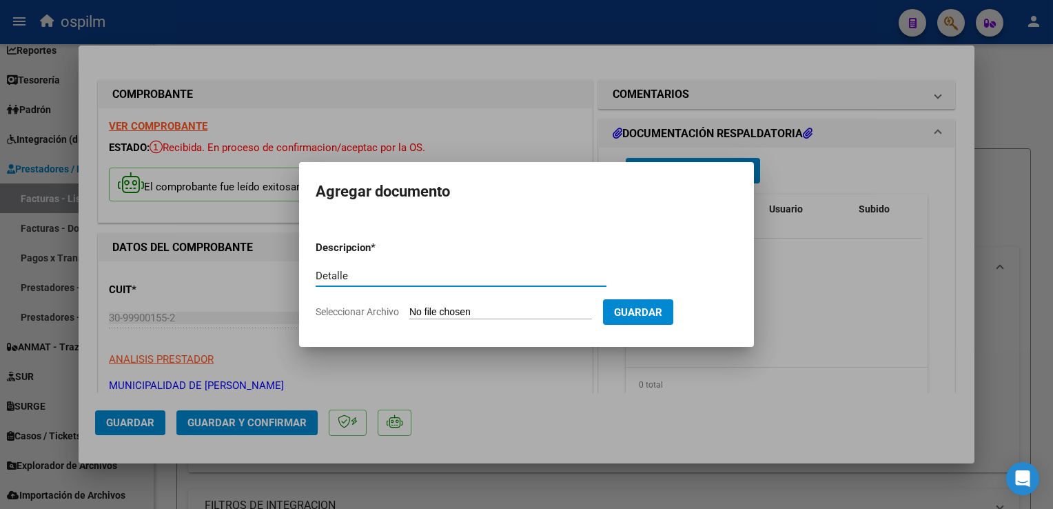
type input "Detalle"
click at [542, 304] on form "Descripcion * Detalle Escriba aquí una descripcion Seleccionar Archivo Guardar" at bounding box center [527, 280] width 422 height 101
click at [534, 311] on input "Seleccionar Archivo" at bounding box center [500, 312] width 183 height 13
type input "C:\fakepath\Anexo 9732.pdf"
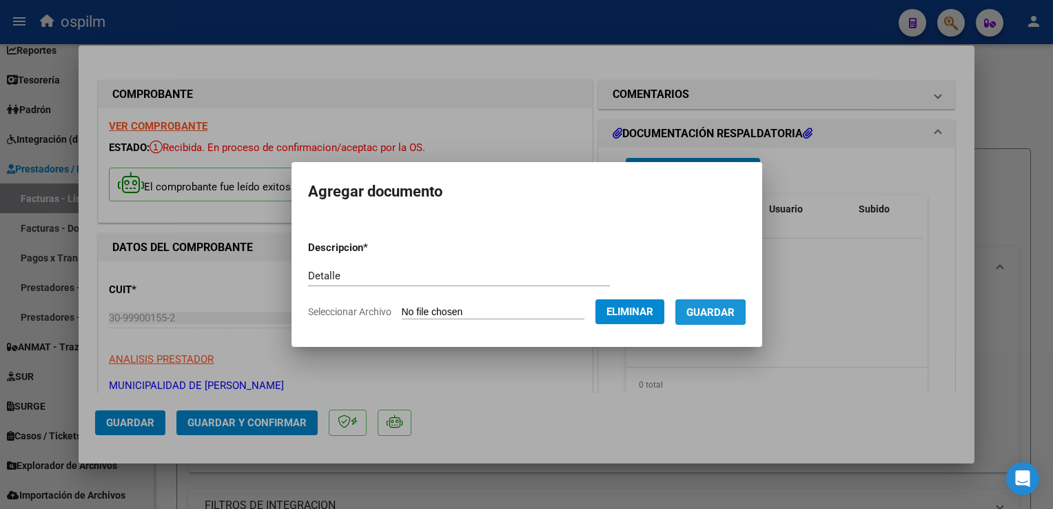
click at [681, 318] on button "Guardar" at bounding box center [711, 312] width 70 height 26
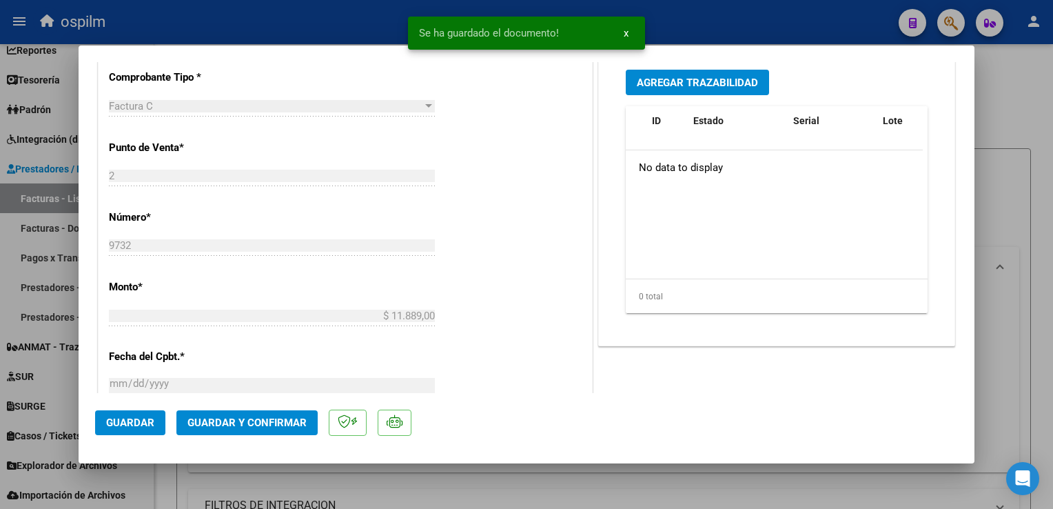
scroll to position [848, 0]
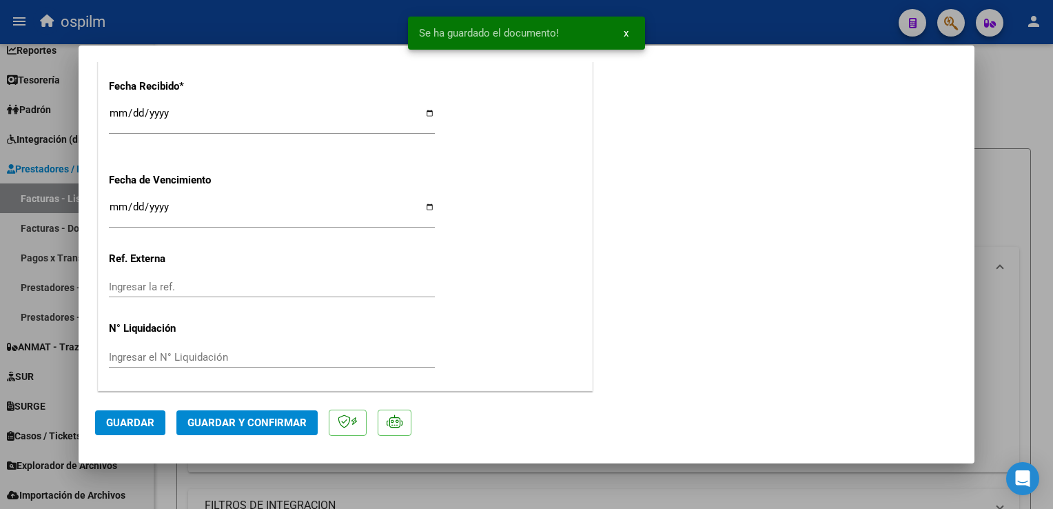
click at [251, 418] on span "Guardar y Confirmar" at bounding box center [247, 422] width 119 height 12
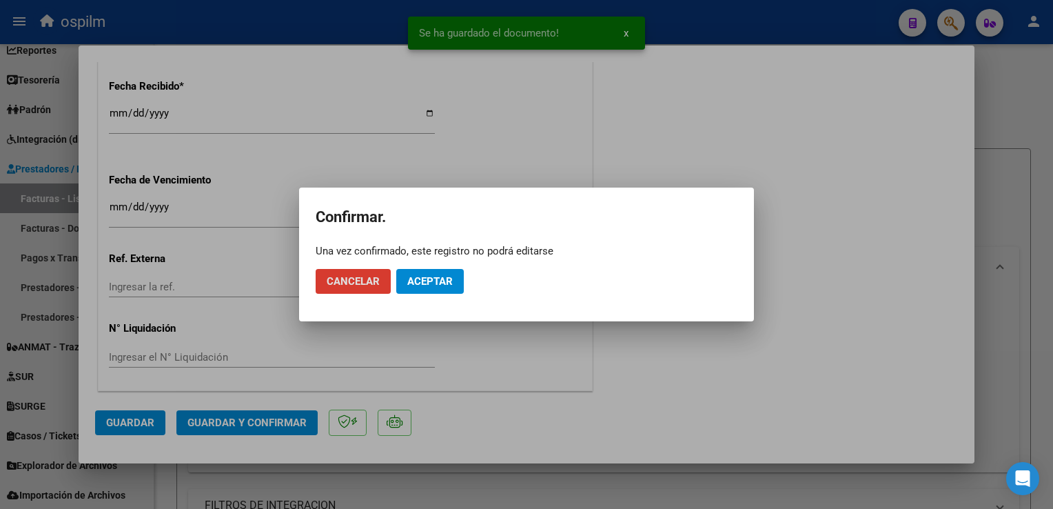
click at [422, 274] on button "Aceptar" at bounding box center [430, 281] width 68 height 25
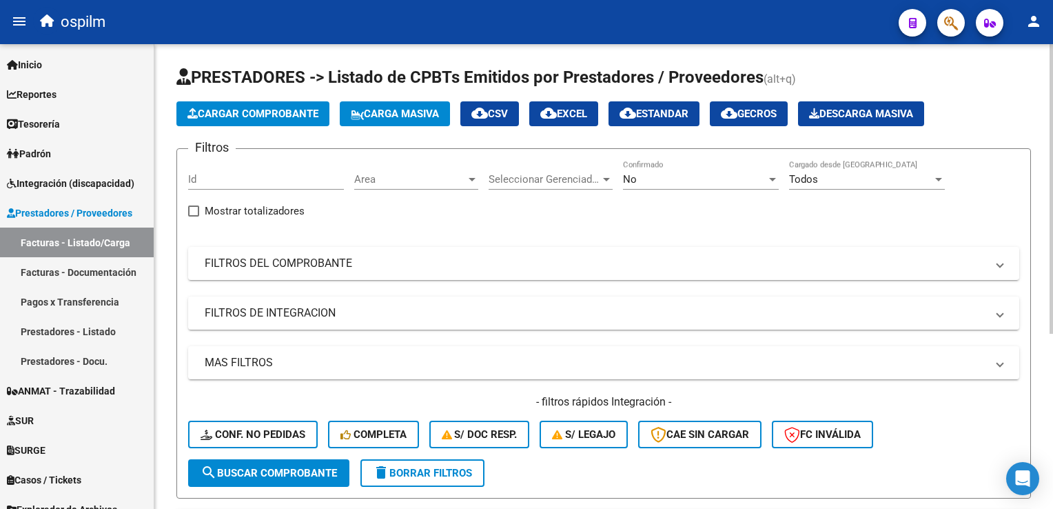
click at [243, 120] on button "Cargar Comprobante" at bounding box center [252, 113] width 153 height 25
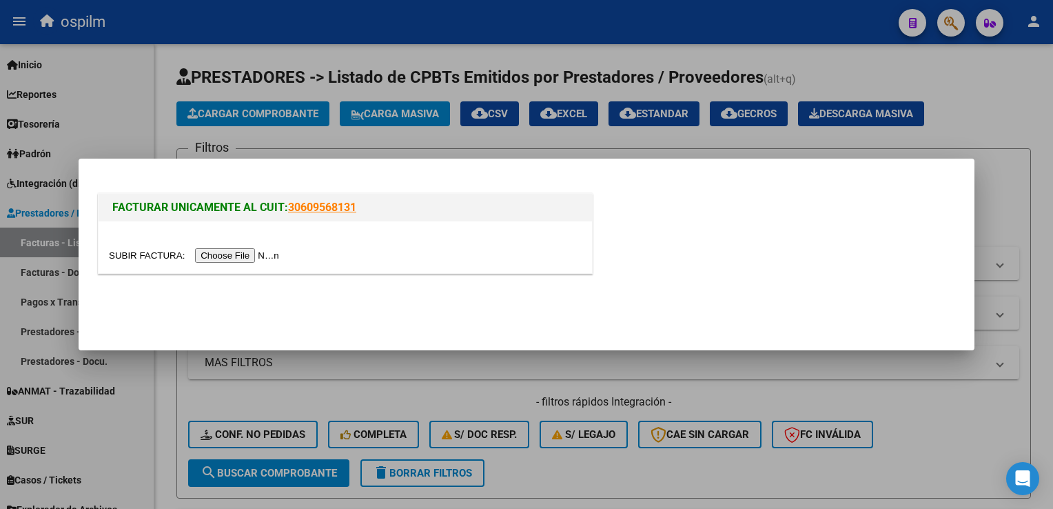
click at [236, 267] on div at bounding box center [346, 247] width 494 height 52
click at [241, 253] on input "file" at bounding box center [196, 255] width 174 height 14
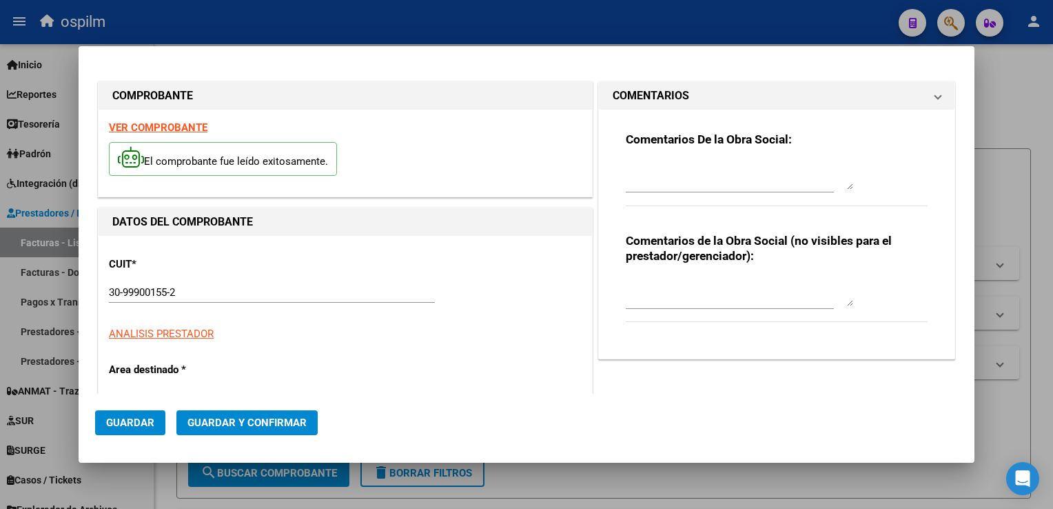
type input "8178"
type input "$ 27.335,00"
type input "2025-02-12"
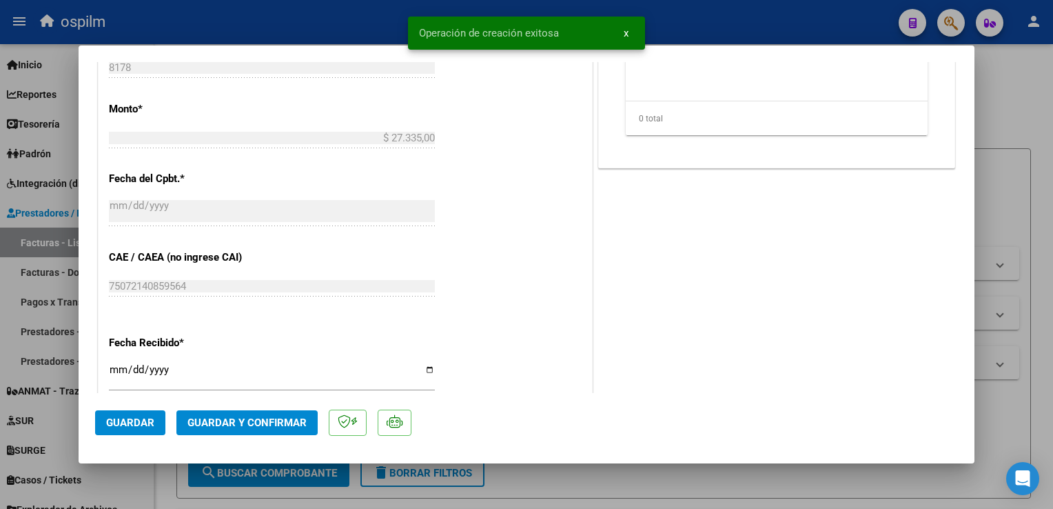
scroll to position [620, 0]
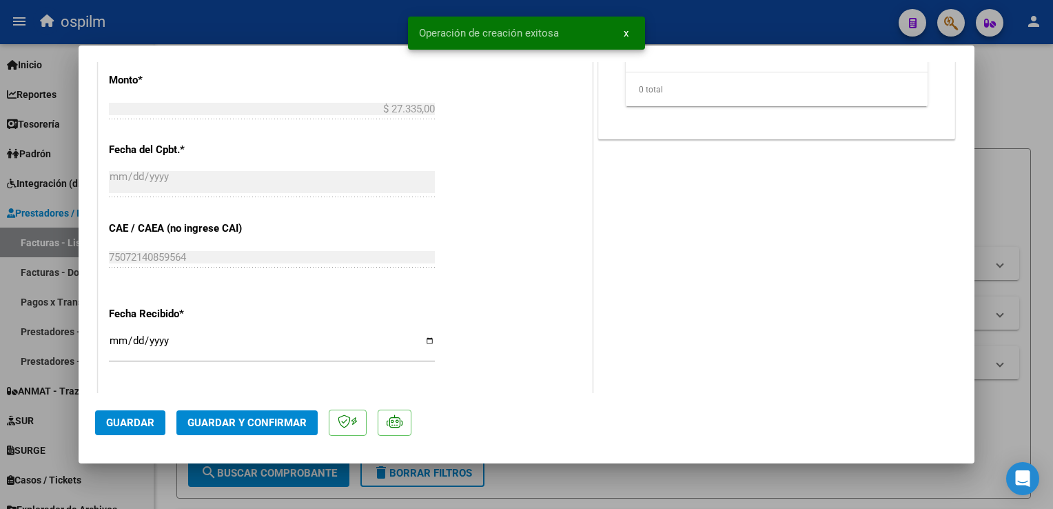
click at [110, 335] on input "[DATE]" at bounding box center [272, 346] width 326 height 22
type input "[DATE]"
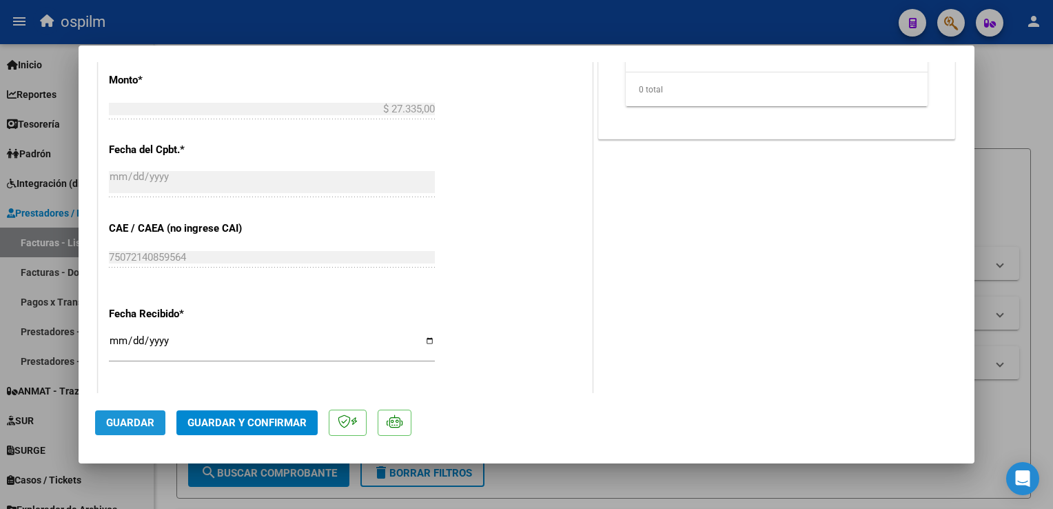
click at [146, 425] on span "Guardar" at bounding box center [130, 422] width 48 height 12
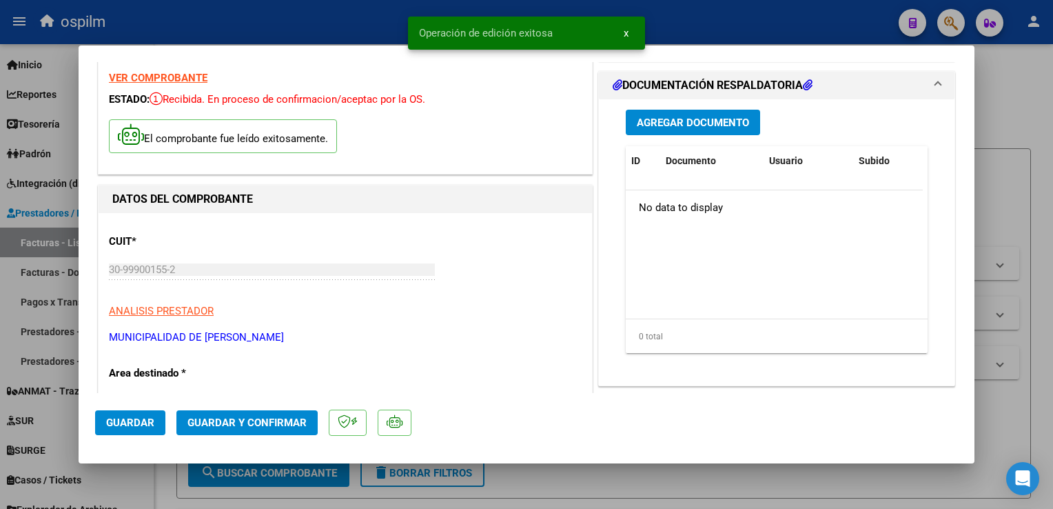
scroll to position [0, 0]
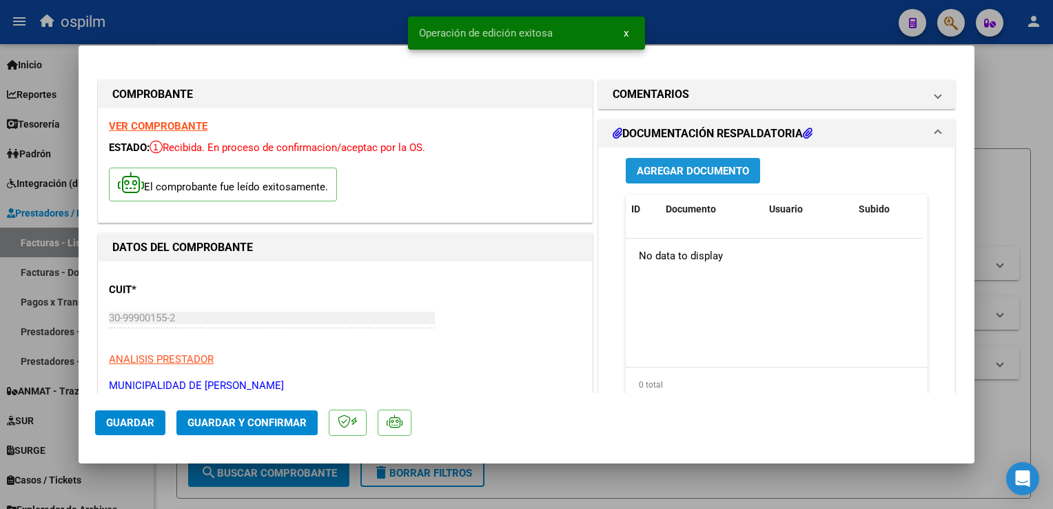
click at [669, 170] on span "Agregar Documento" at bounding box center [693, 171] width 112 height 12
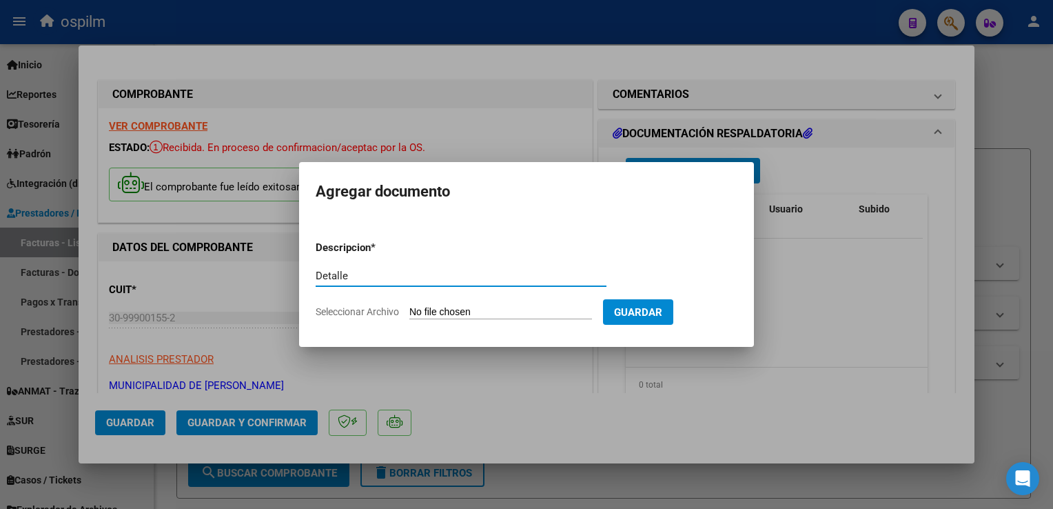
type input "Detalle"
click at [486, 305] on form "Descripcion * Detalle Escriba aquí una descripcion Seleccionar Archivo Guardar" at bounding box center [527, 280] width 422 height 101
click at [491, 316] on input "Seleccionar Archivo" at bounding box center [500, 312] width 183 height 13
type input "C:\fakepath\Anexo 8178.pdf"
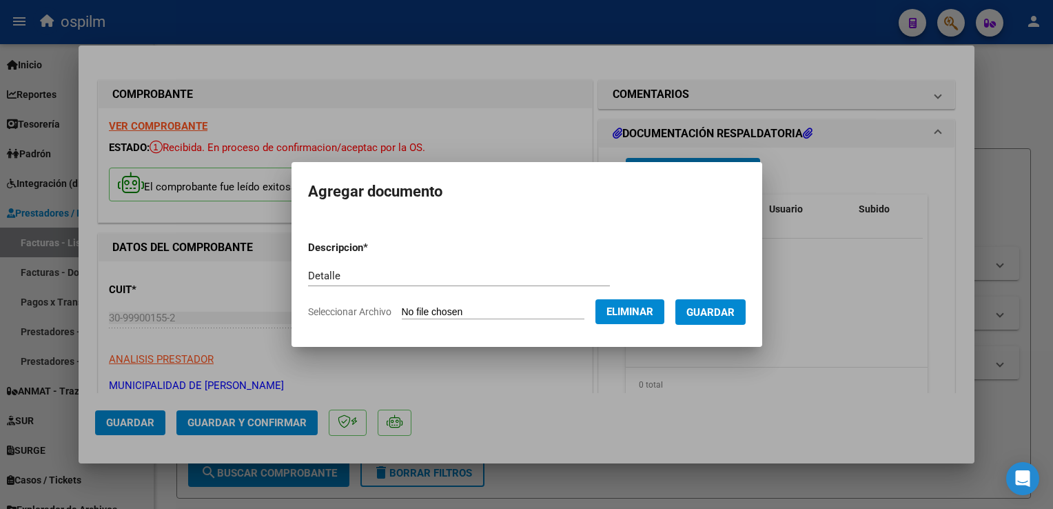
click at [691, 316] on span "Guardar" at bounding box center [711, 312] width 48 height 12
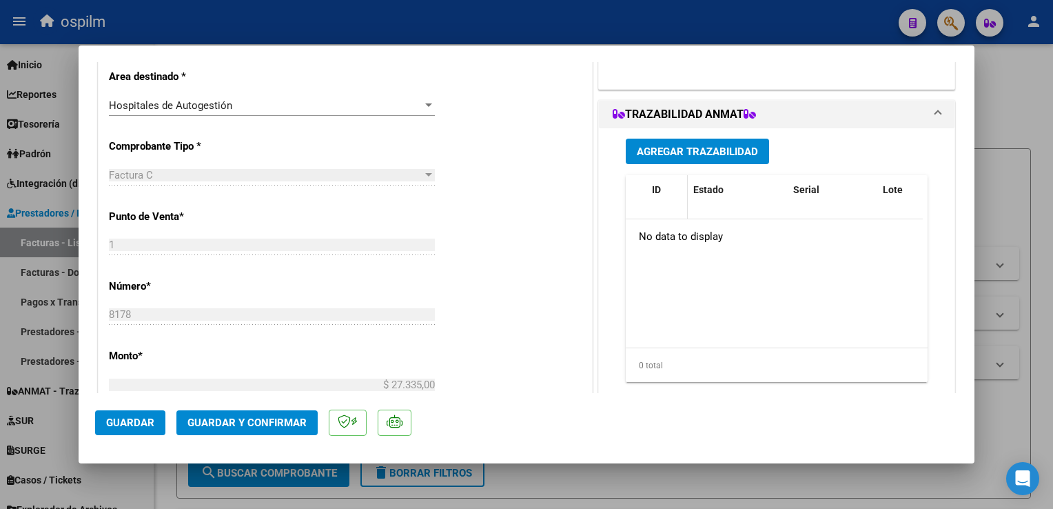
scroll to position [69, 0]
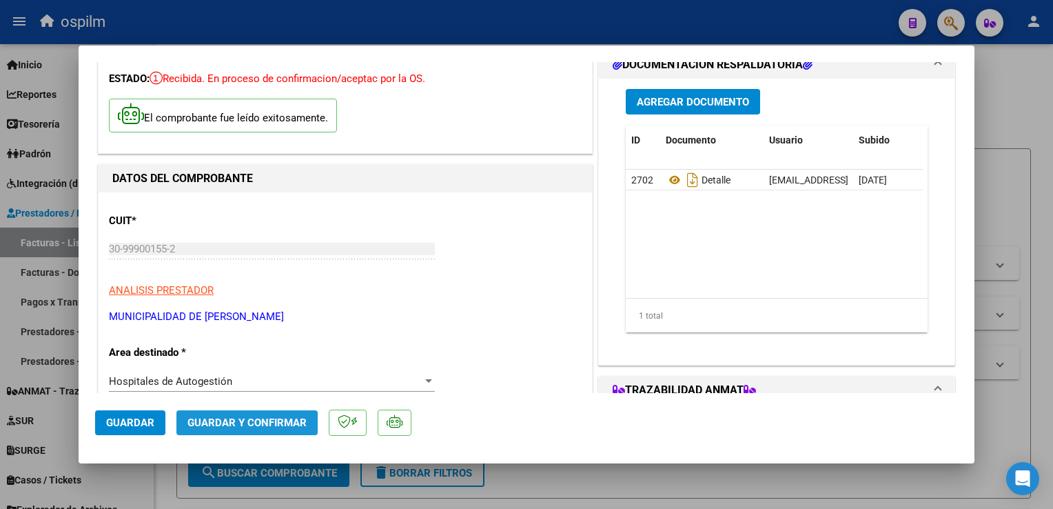
click at [251, 425] on span "Guardar y Confirmar" at bounding box center [247, 422] width 119 height 12
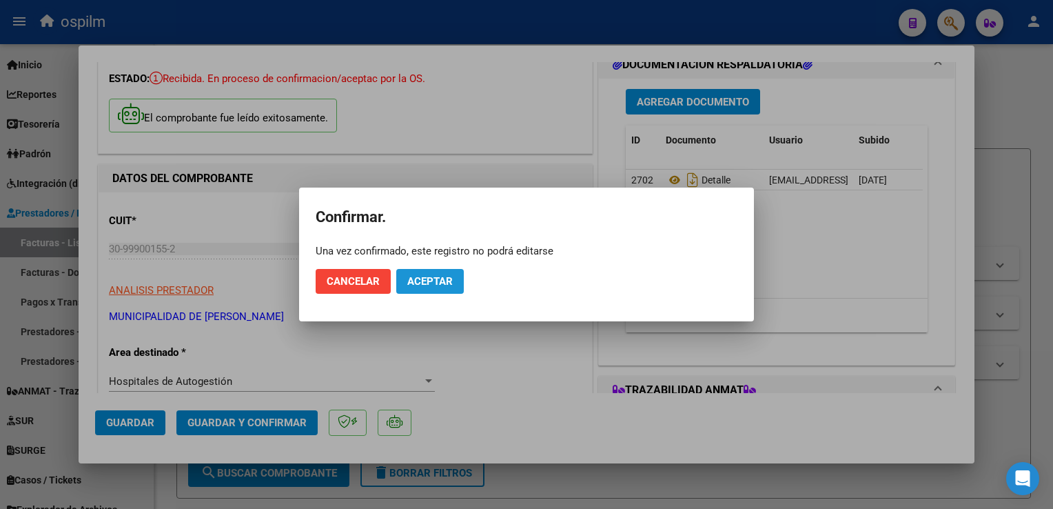
click at [433, 285] on span "Aceptar" at bounding box center [429, 281] width 45 height 12
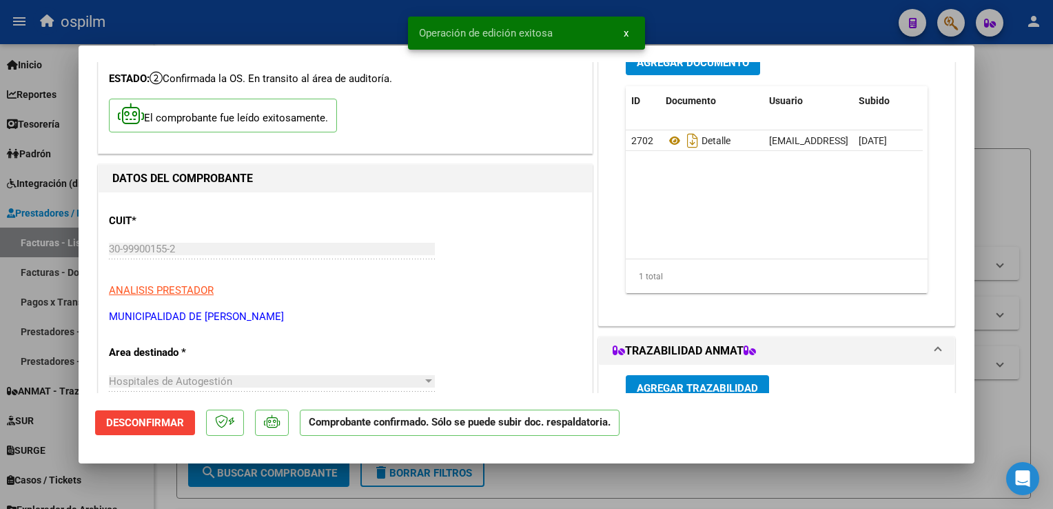
click at [1053, 300] on html "menu ospilm person Firma Express Inicio Calendario SSS Instructivos Contacto OS…" at bounding box center [526, 254] width 1053 height 509
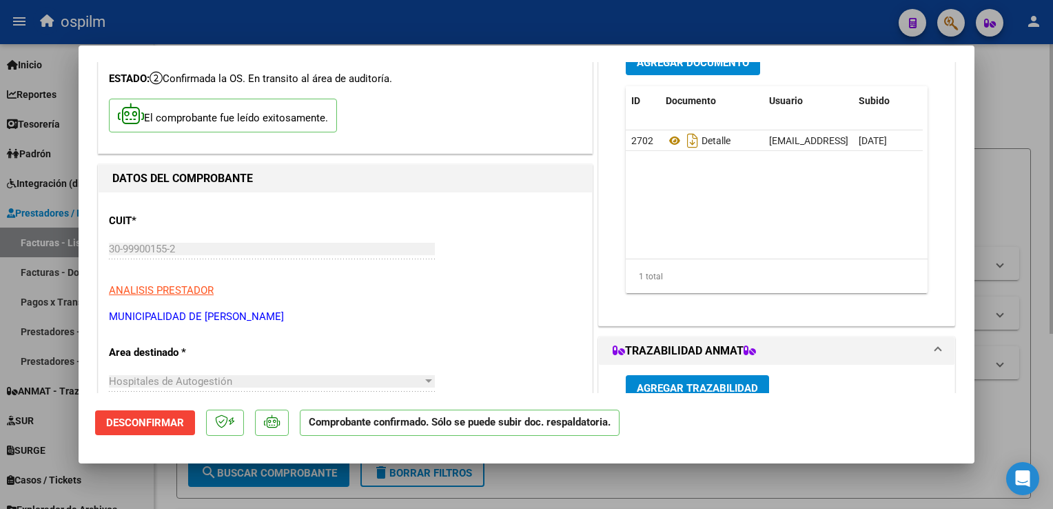
drag, startPoint x: 1053, startPoint y: 301, endPoint x: 1026, endPoint y: 133, distance: 170.3
click at [1024, 131] on div at bounding box center [526, 254] width 1053 height 509
type input "$ 0,00"
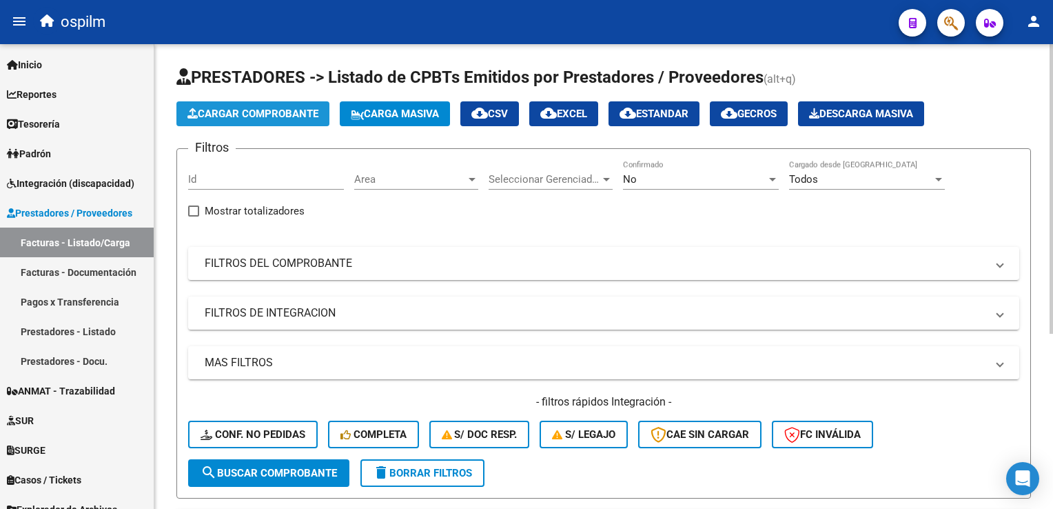
click at [229, 112] on span "Cargar Comprobante" at bounding box center [253, 114] width 131 height 12
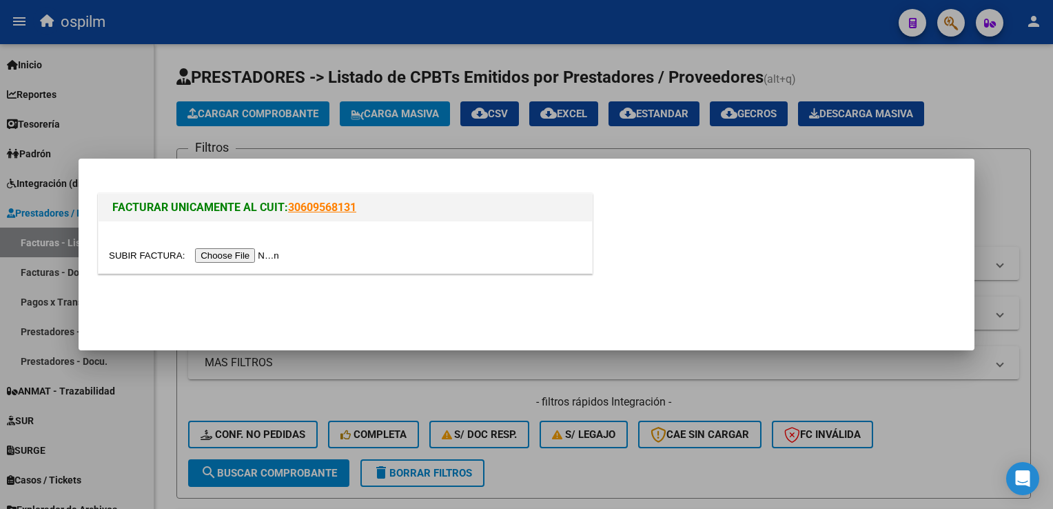
click at [223, 253] on input "file" at bounding box center [196, 255] width 174 height 14
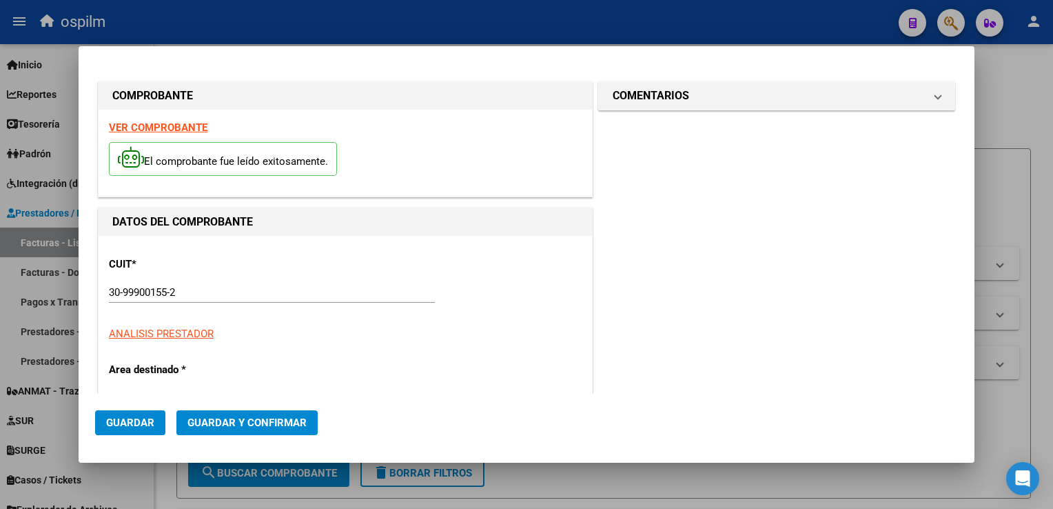
type input "8926"
type input "$ 42.591,00"
type input "2025-04-12"
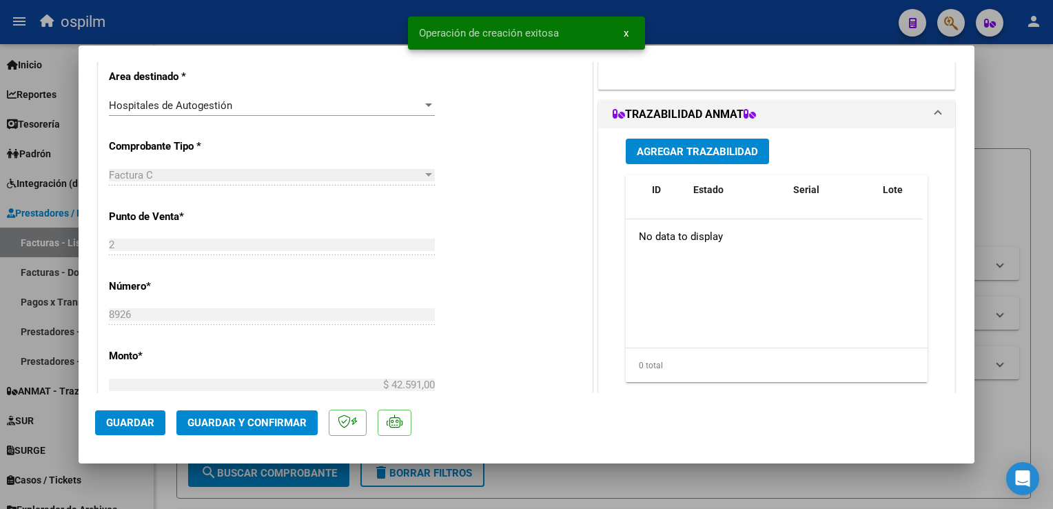
scroll to position [689, 0]
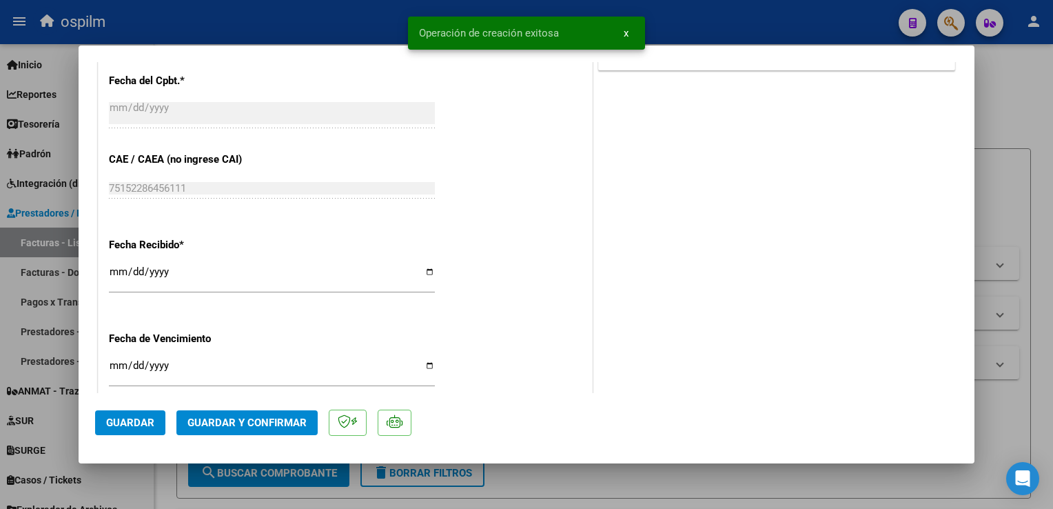
click at [121, 272] on input "[DATE]" at bounding box center [272, 277] width 326 height 22
type input "[DATE]"
click at [119, 428] on span "Guardar" at bounding box center [130, 422] width 48 height 12
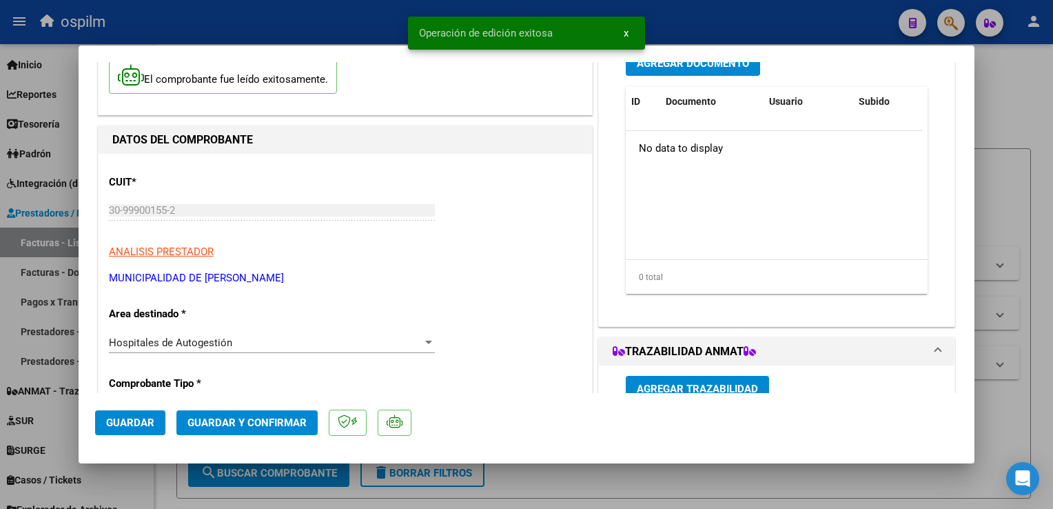
scroll to position [0, 0]
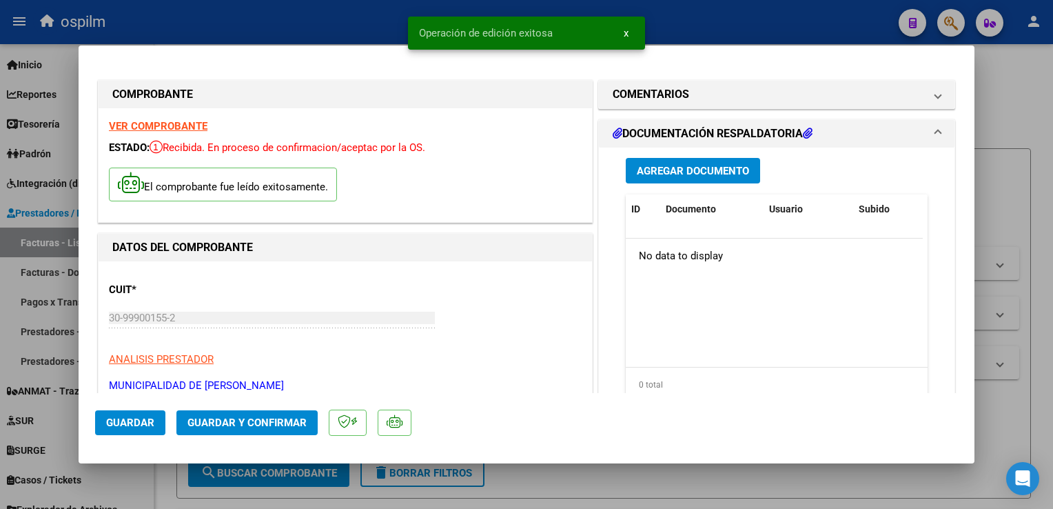
click at [685, 177] on span "Agregar Documento" at bounding box center [693, 171] width 112 height 12
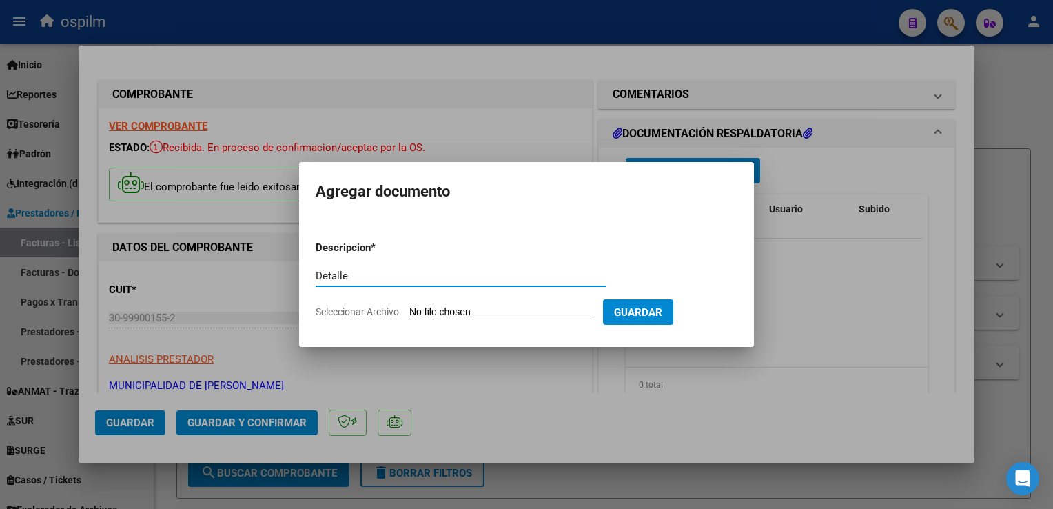
type input "Detalle"
click at [651, 314] on span "Guardar" at bounding box center [638, 312] width 48 height 12
click at [536, 314] on input "Seleccionar Archivo" at bounding box center [500, 312] width 183 height 13
type input "C:\fakepath\Anexo 8926.pdf"
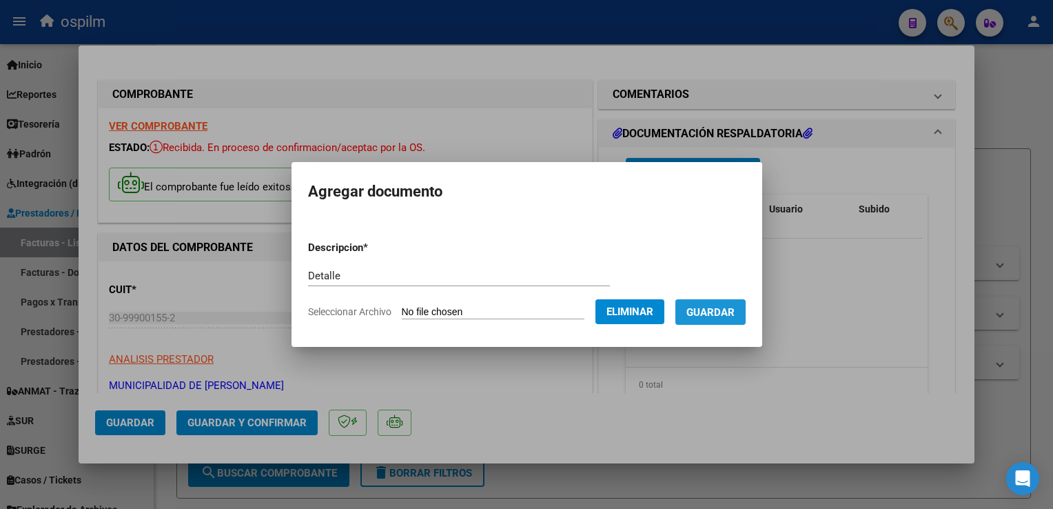
click at [709, 313] on span "Guardar" at bounding box center [711, 312] width 48 height 12
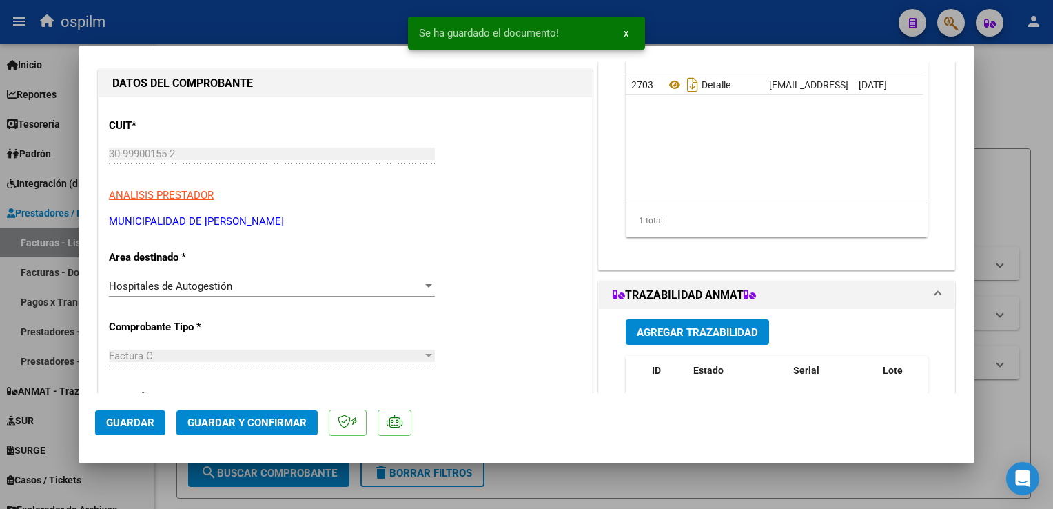
scroll to position [345, 0]
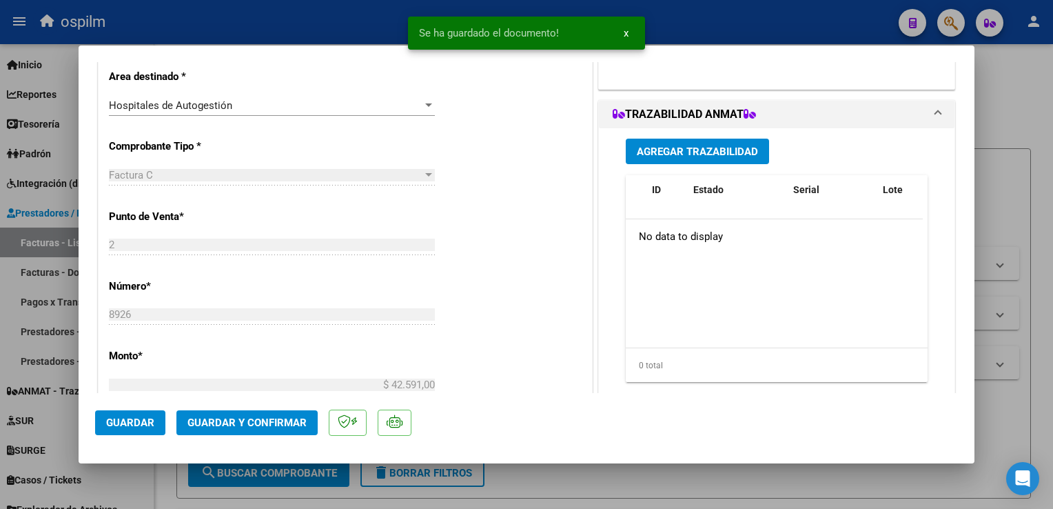
click at [270, 413] on button "Guardar y Confirmar" at bounding box center [246, 422] width 141 height 25
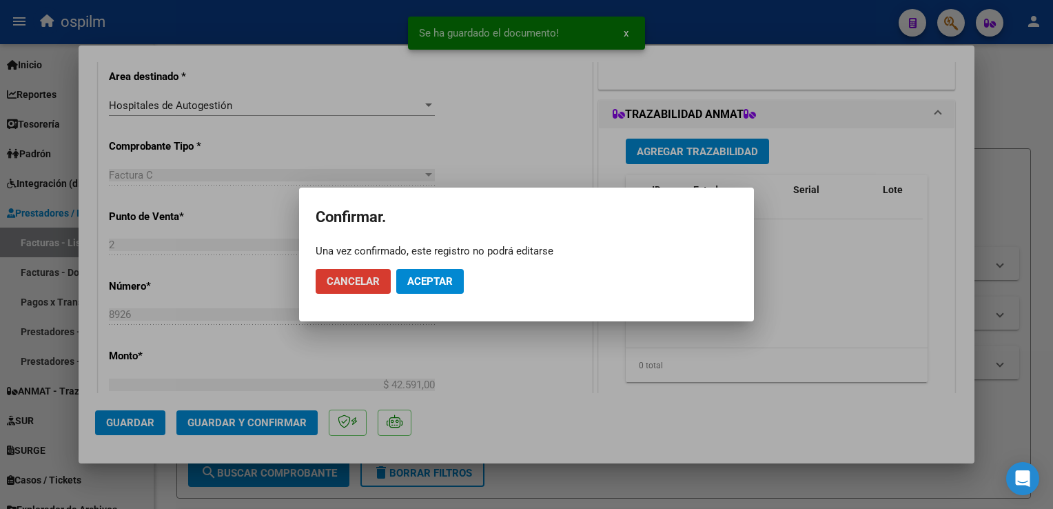
click at [427, 278] on span "Aceptar" at bounding box center [429, 281] width 45 height 12
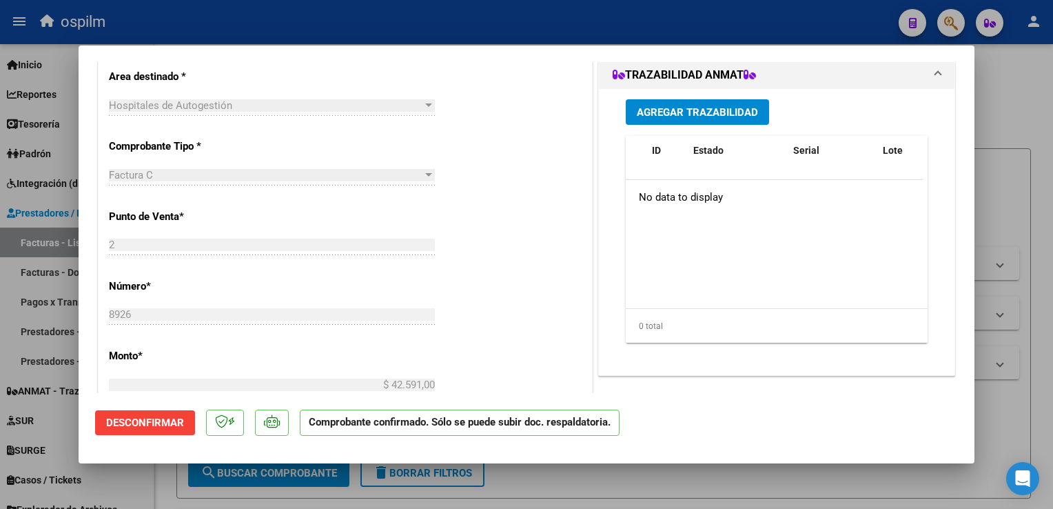
click at [1021, 409] on div at bounding box center [526, 254] width 1053 height 509
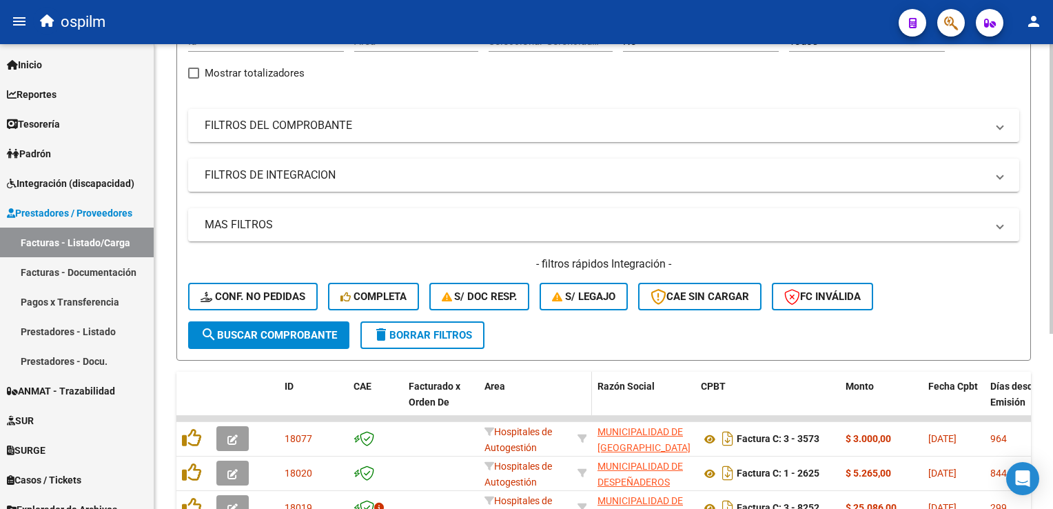
scroll to position [0, 0]
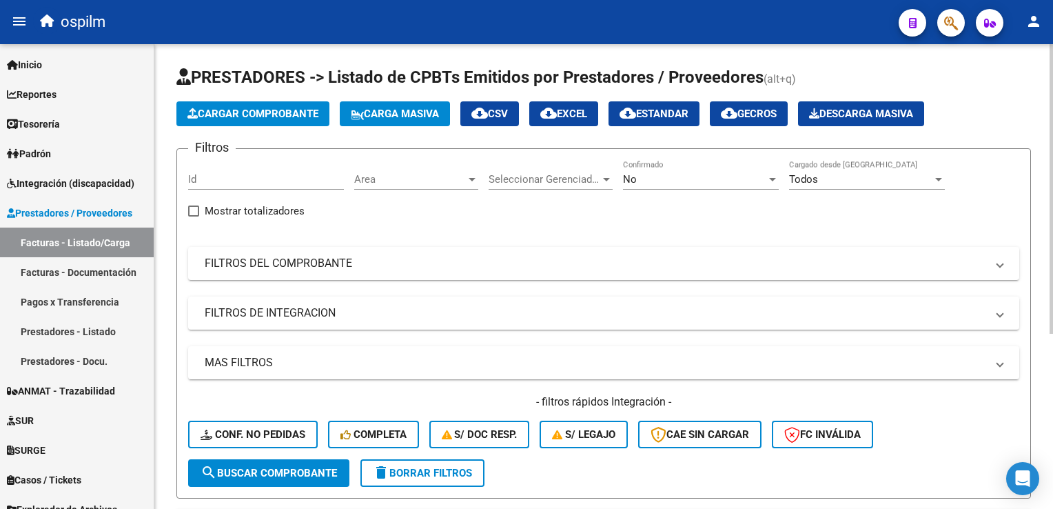
click at [260, 109] on span "Cargar Comprobante" at bounding box center [253, 114] width 131 height 12
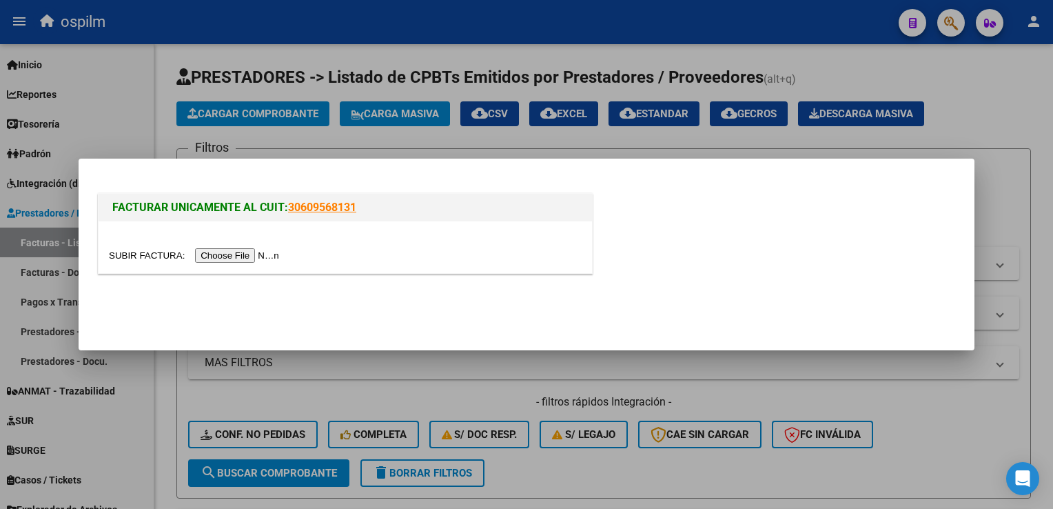
click at [224, 255] on input "file" at bounding box center [196, 255] width 174 height 14
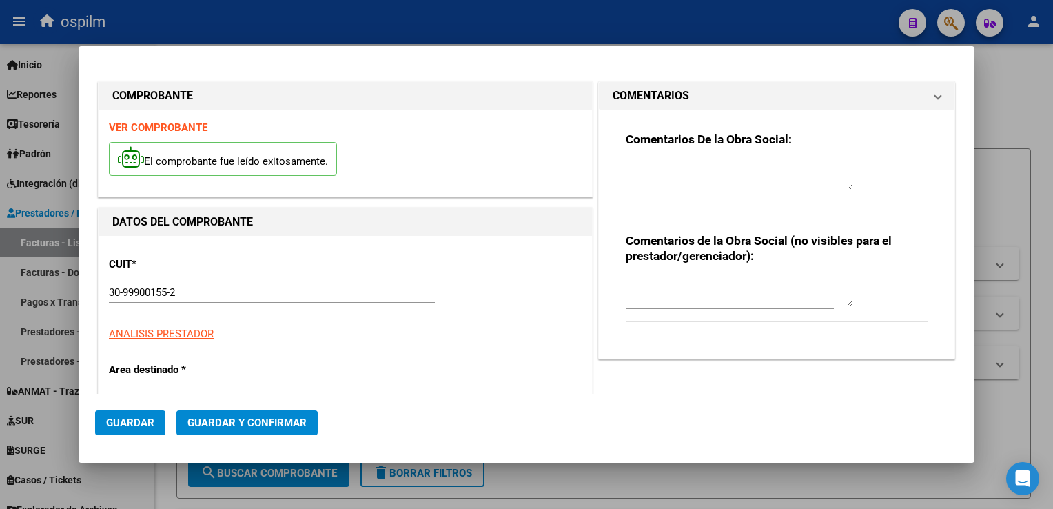
type input "9560"
type input "$ 11.889,00"
type input "2025-05-31"
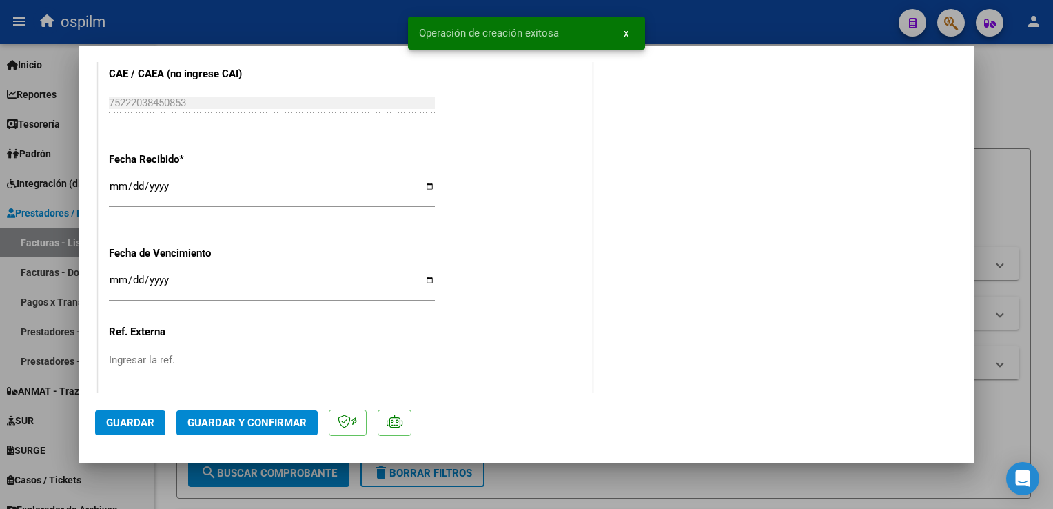
scroll to position [827, 0]
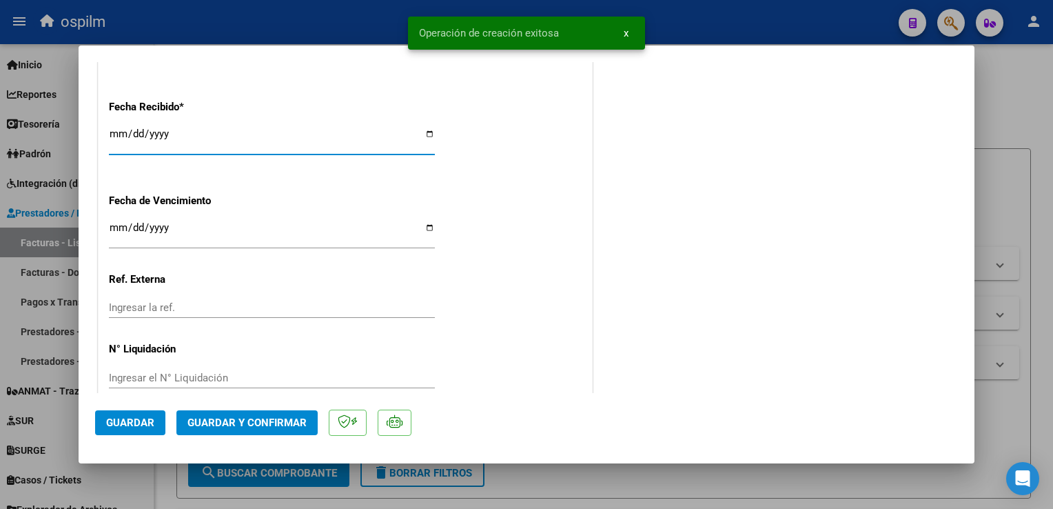
click at [118, 139] on input "[DATE]" at bounding box center [272, 139] width 326 height 22
type input "[DATE]"
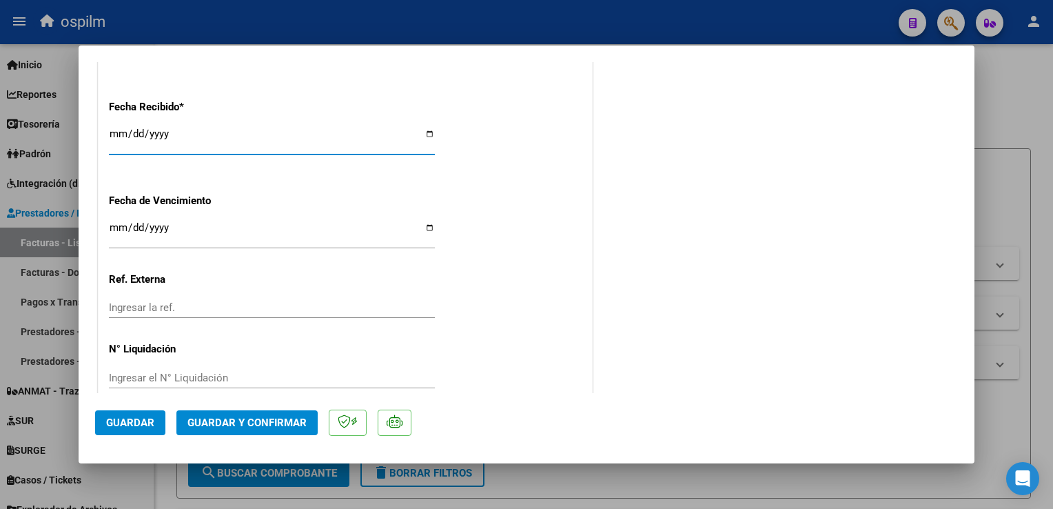
click at [132, 423] on span "Guardar" at bounding box center [130, 422] width 48 height 12
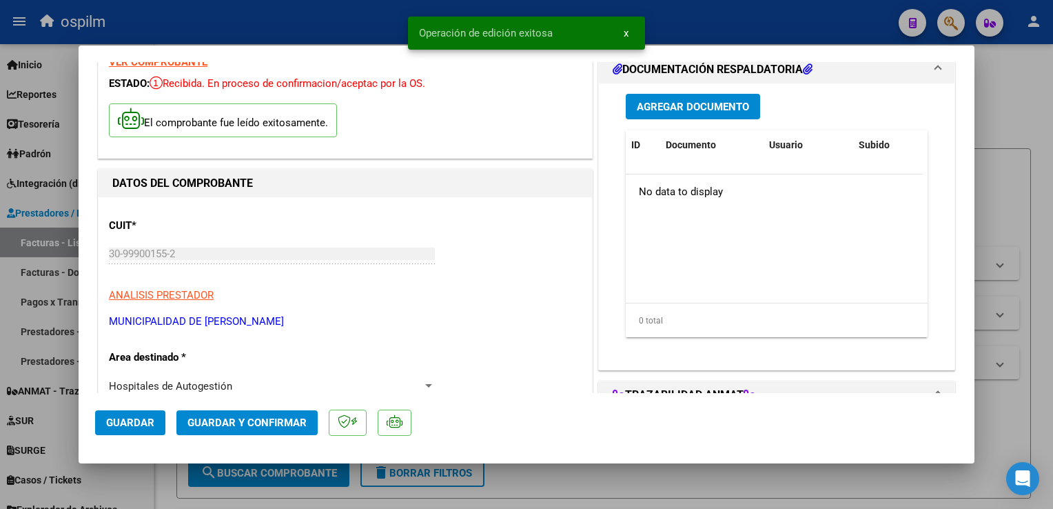
scroll to position [0, 0]
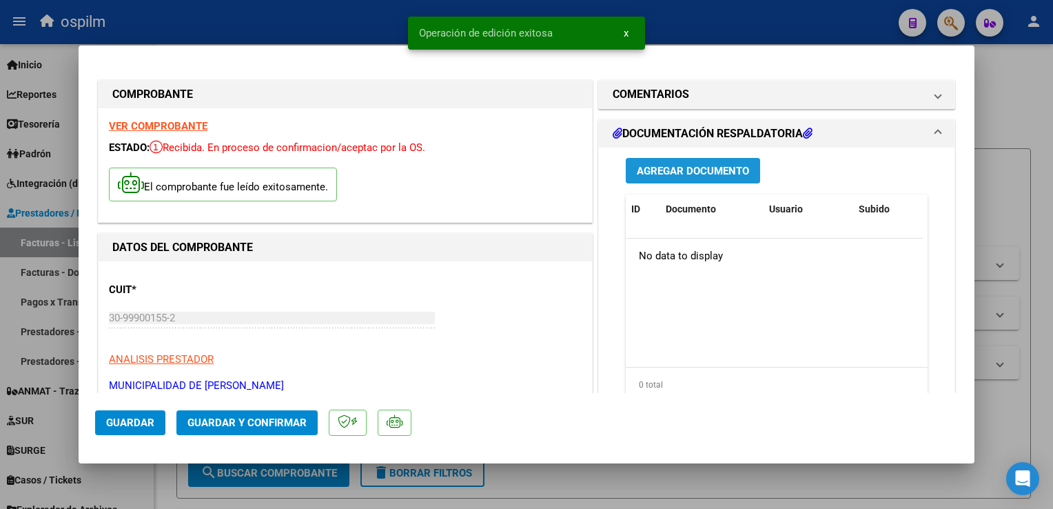
click at [683, 158] on button "Agregar Documento" at bounding box center [693, 171] width 134 height 26
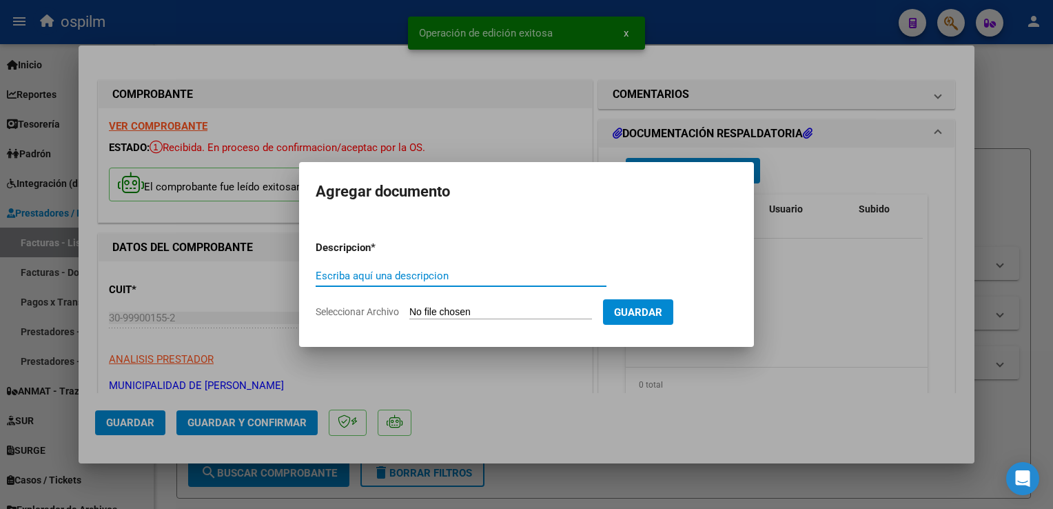
click at [429, 274] on input "Escriba aquí una descripcion" at bounding box center [461, 276] width 291 height 12
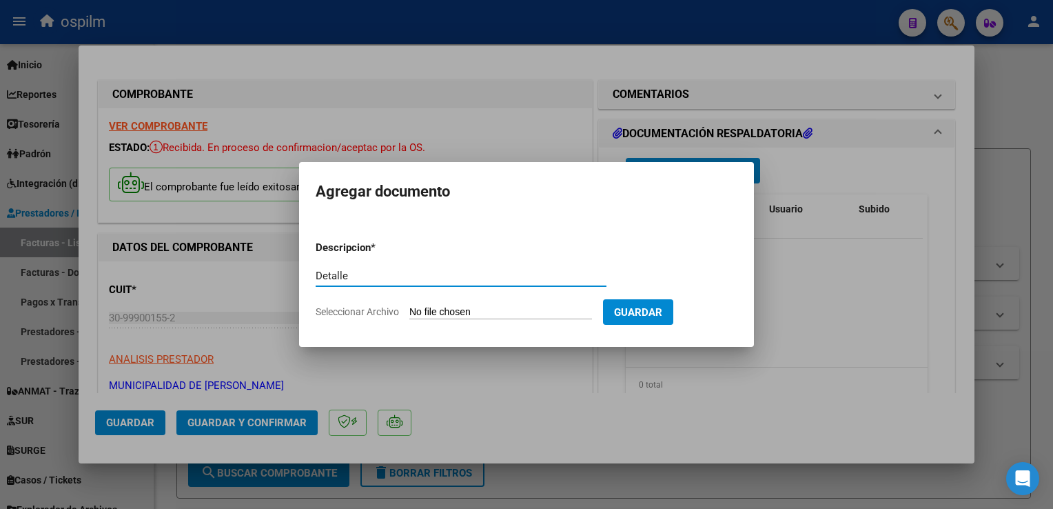
type input "Detalle"
click at [438, 310] on input "Seleccionar Archivo" at bounding box center [500, 312] width 183 height 13
type input "C:\fakepath\Anexo 9560.pdf"
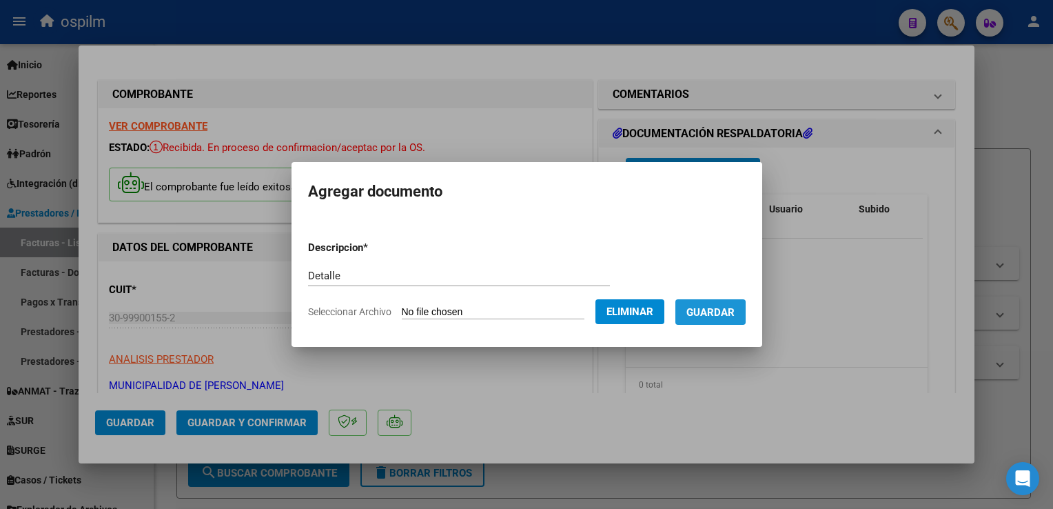
click at [711, 312] on span "Guardar" at bounding box center [711, 312] width 48 height 12
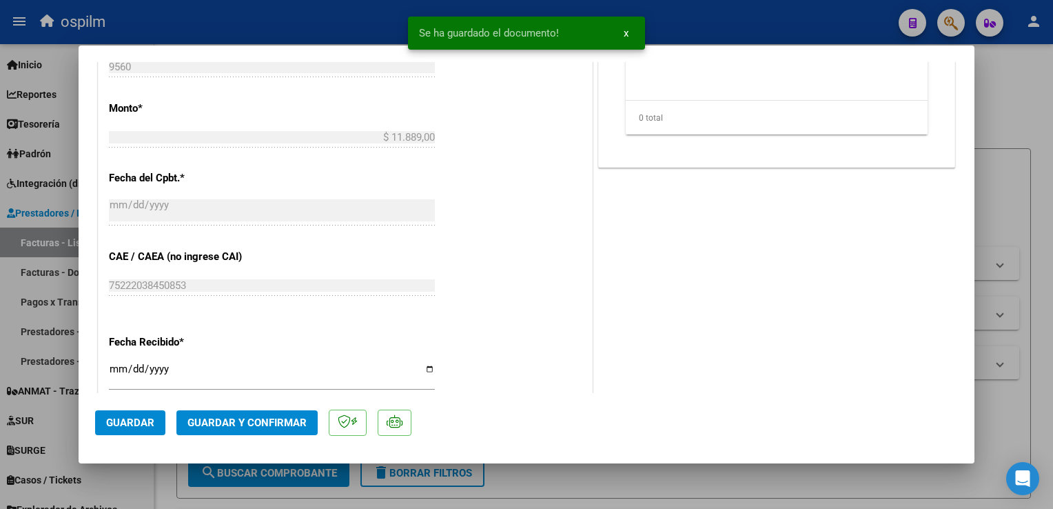
scroll to position [620, 0]
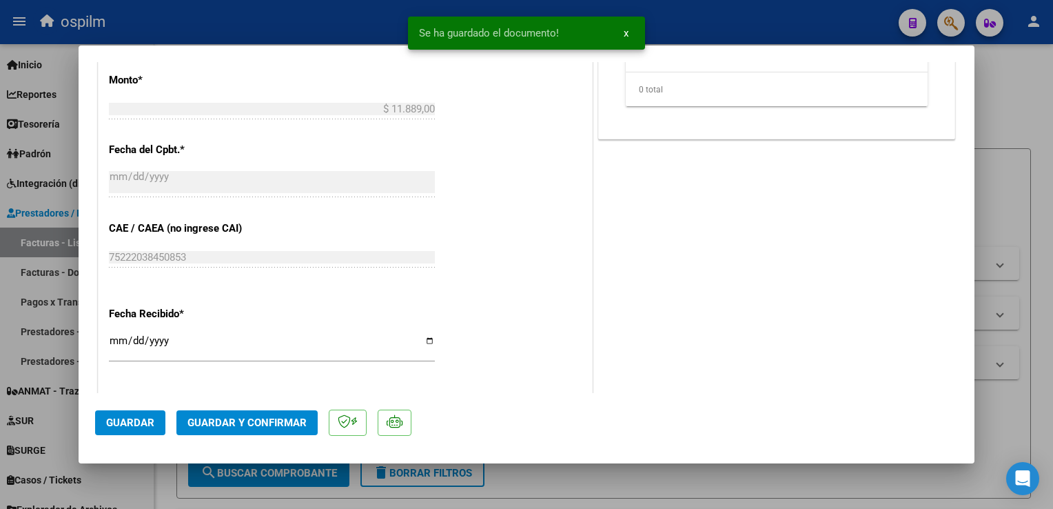
click at [239, 421] on span "Guardar y Confirmar" at bounding box center [247, 422] width 119 height 12
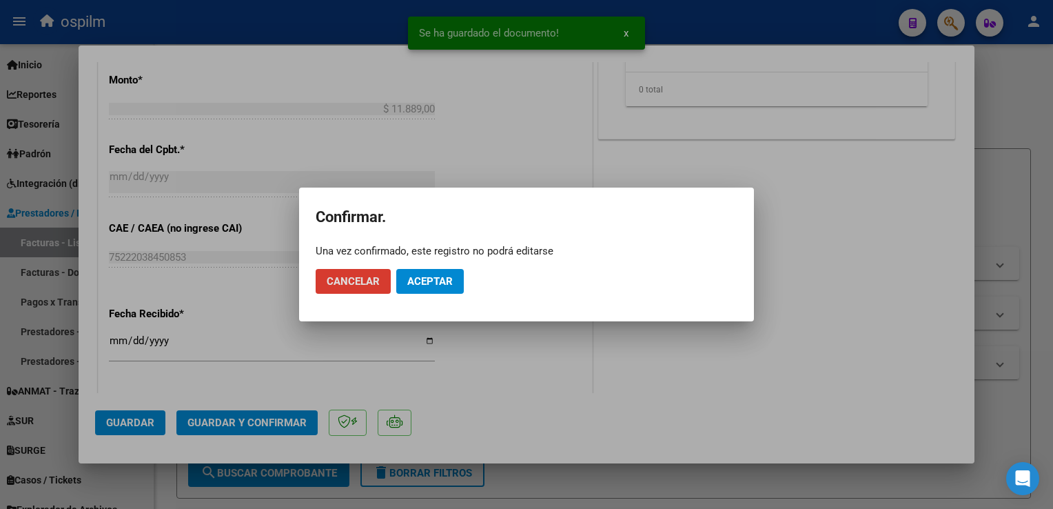
click at [440, 285] on span "Aceptar" at bounding box center [429, 281] width 45 height 12
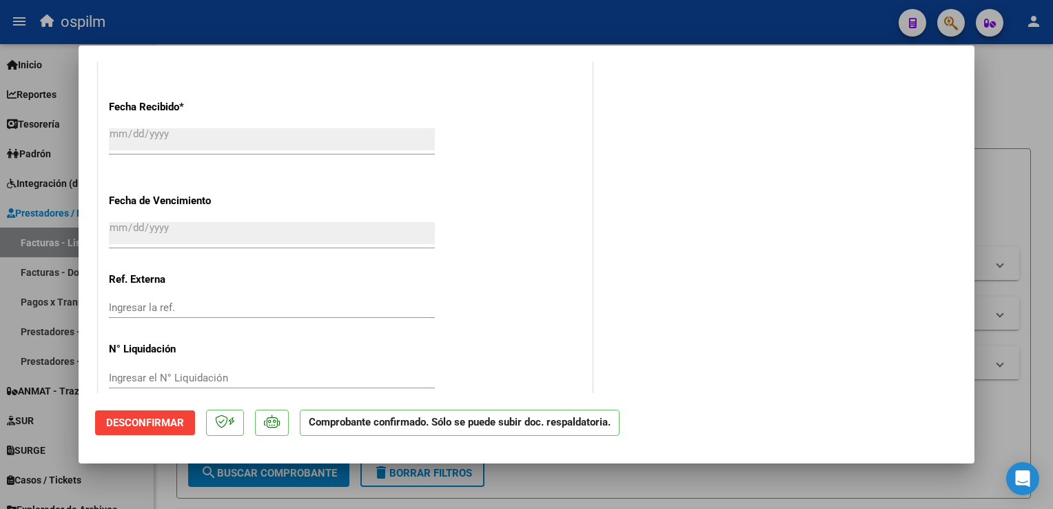
scroll to position [848, 0]
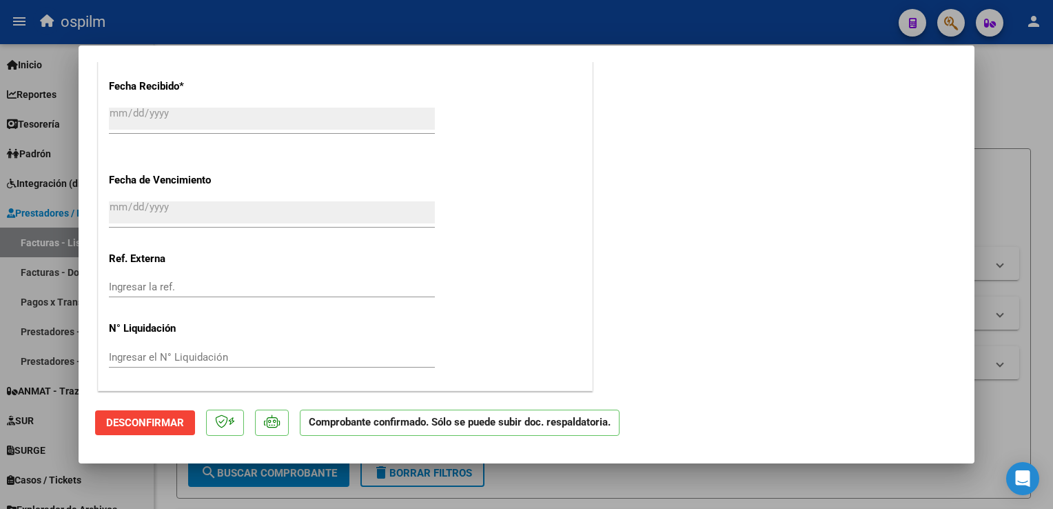
click at [1032, 212] on div at bounding box center [526, 254] width 1053 height 509
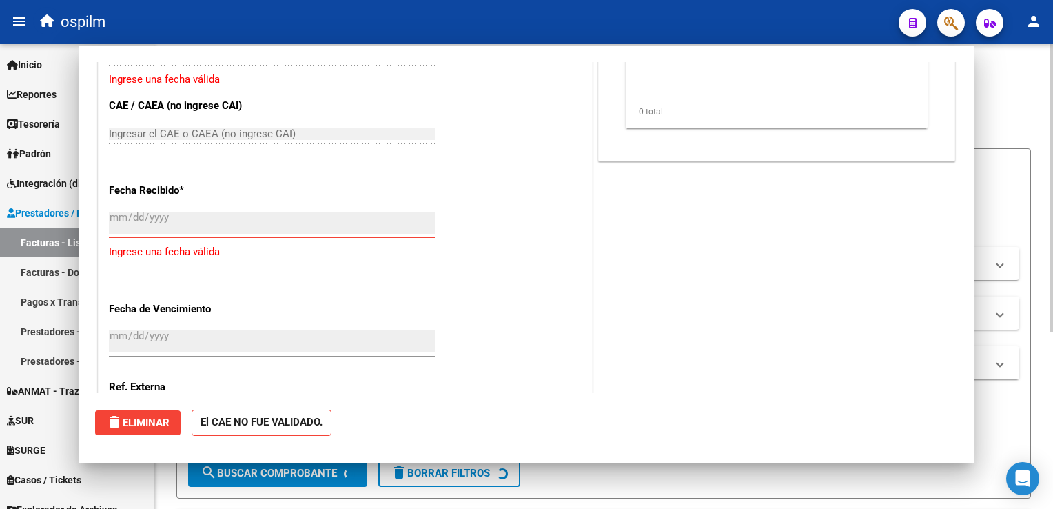
scroll to position [0, 0]
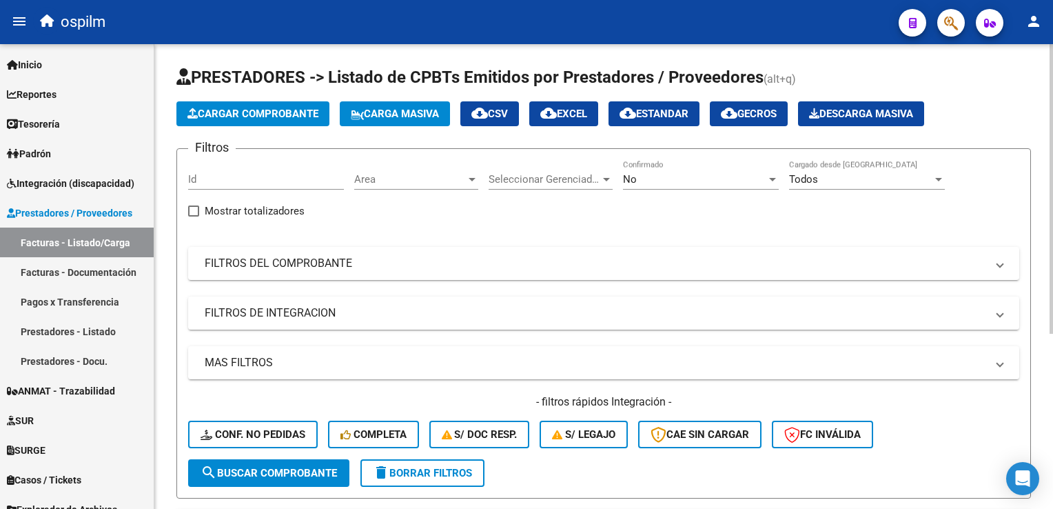
click at [256, 114] on span "Cargar Comprobante" at bounding box center [253, 114] width 131 height 12
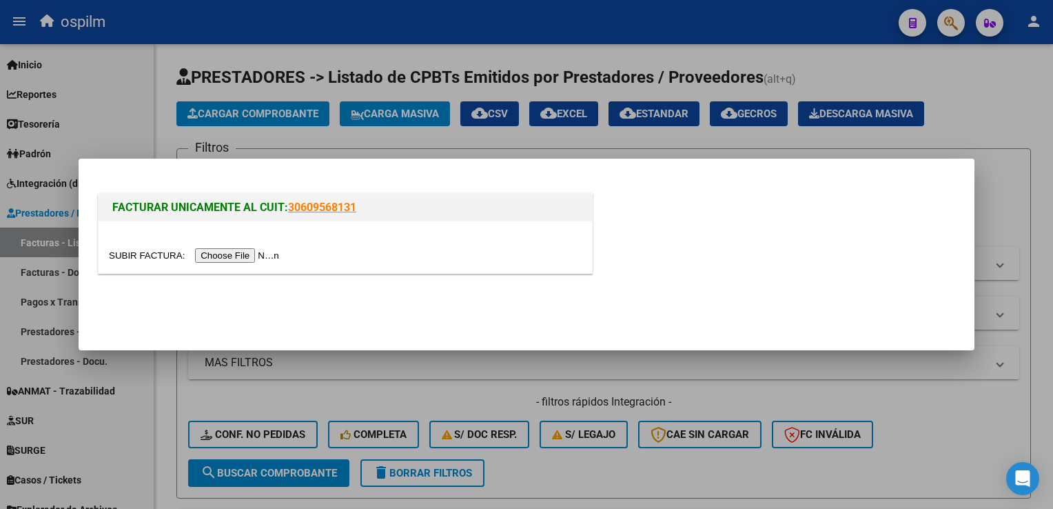
click at [216, 263] on input "file" at bounding box center [196, 255] width 174 height 14
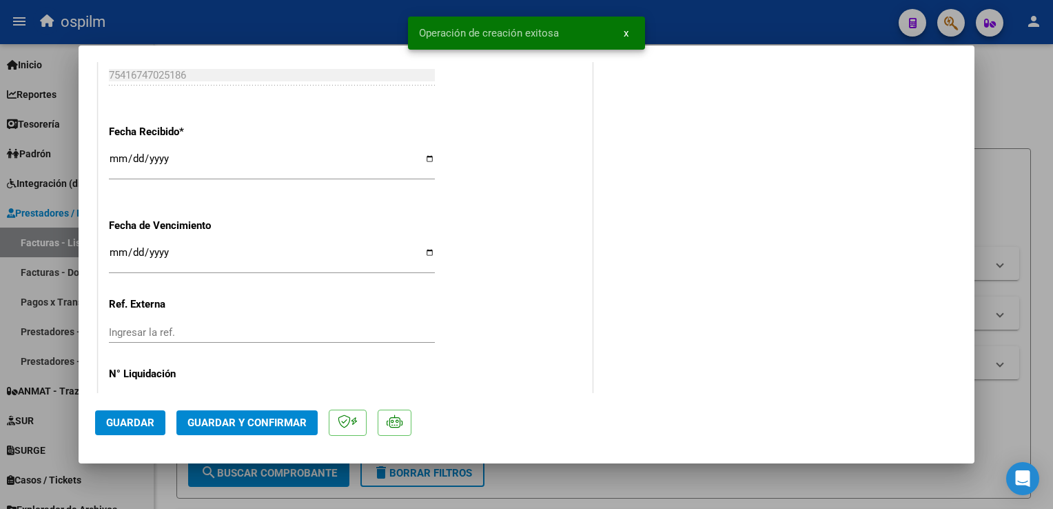
scroll to position [848, 0]
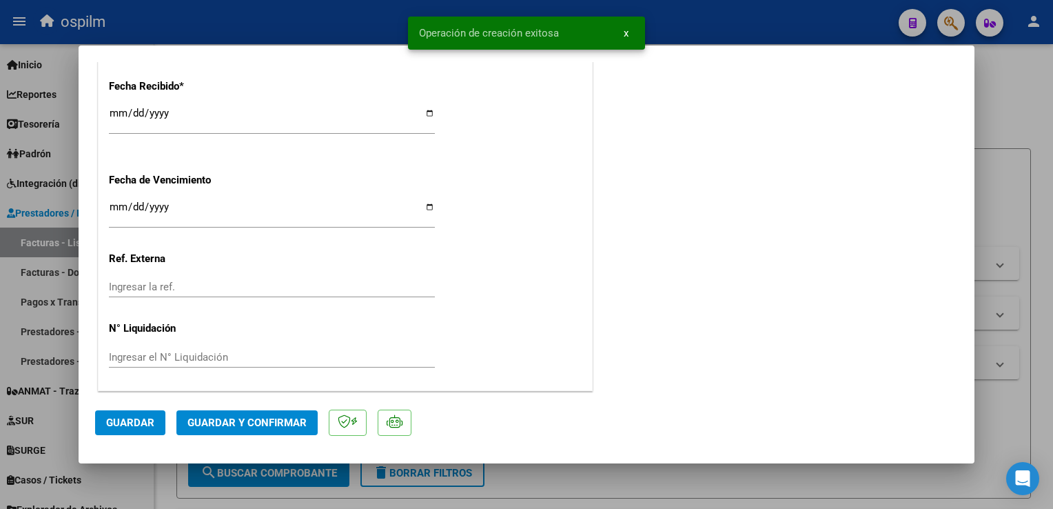
click at [139, 421] on span "Guardar" at bounding box center [130, 422] width 48 height 12
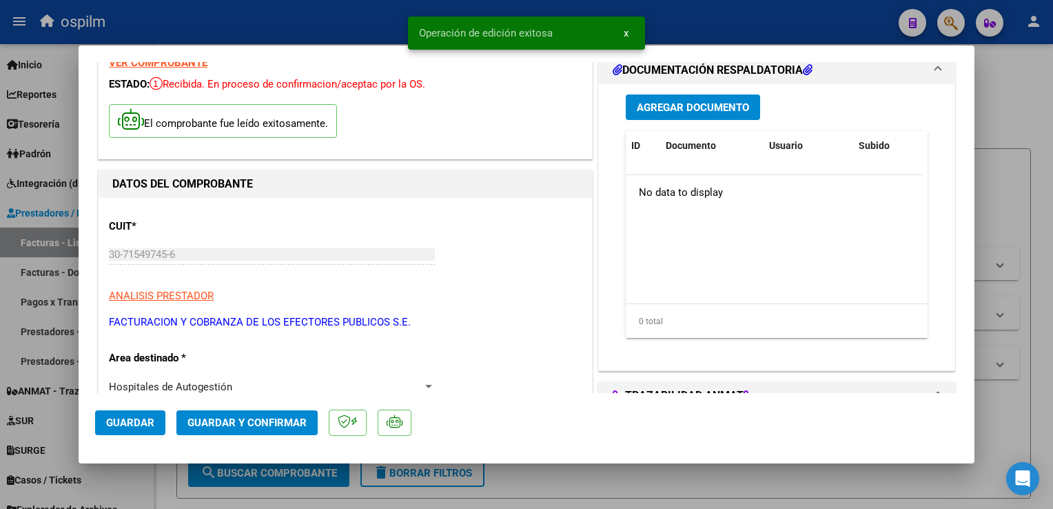
scroll to position [0, 0]
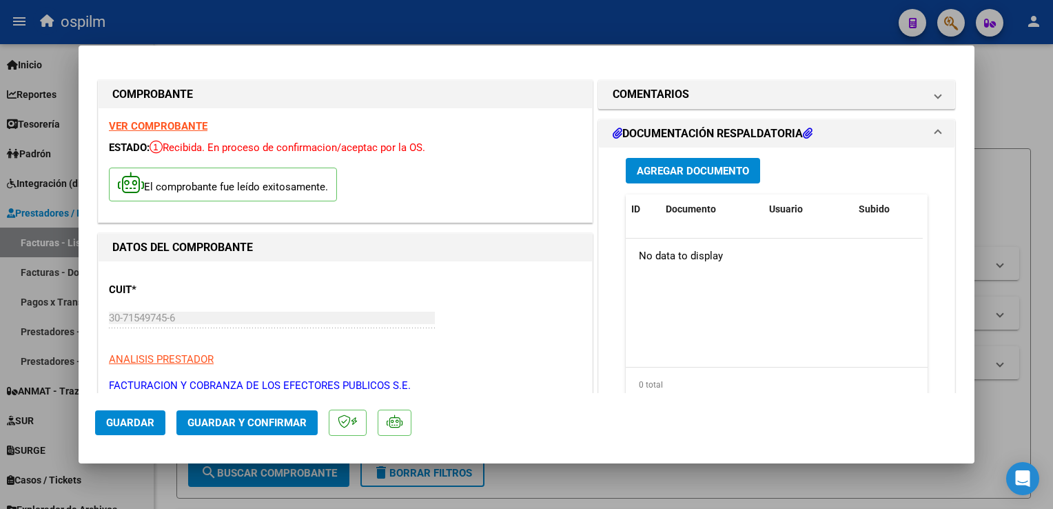
click at [654, 177] on span "Agregar Documento" at bounding box center [693, 171] width 112 height 12
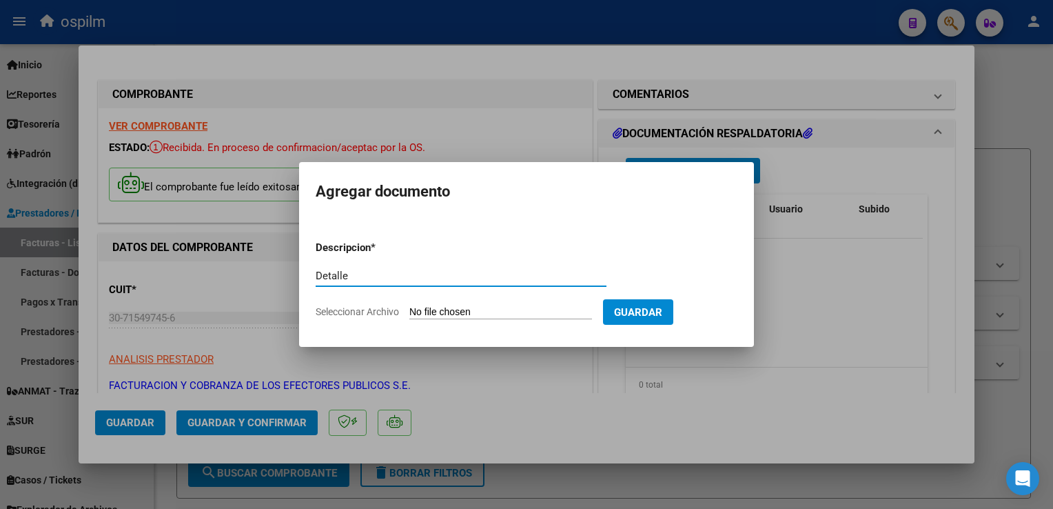
type input "Detalle"
click at [454, 321] on form "Descripcion * Detalle Escriba aquí una descripcion Seleccionar Archivo Guardar" at bounding box center [527, 280] width 422 height 101
click at [460, 316] on input "Seleccionar Archivo" at bounding box center [500, 312] width 183 height 13
type input "C:\fakepath\Anexo 87253.pdf"
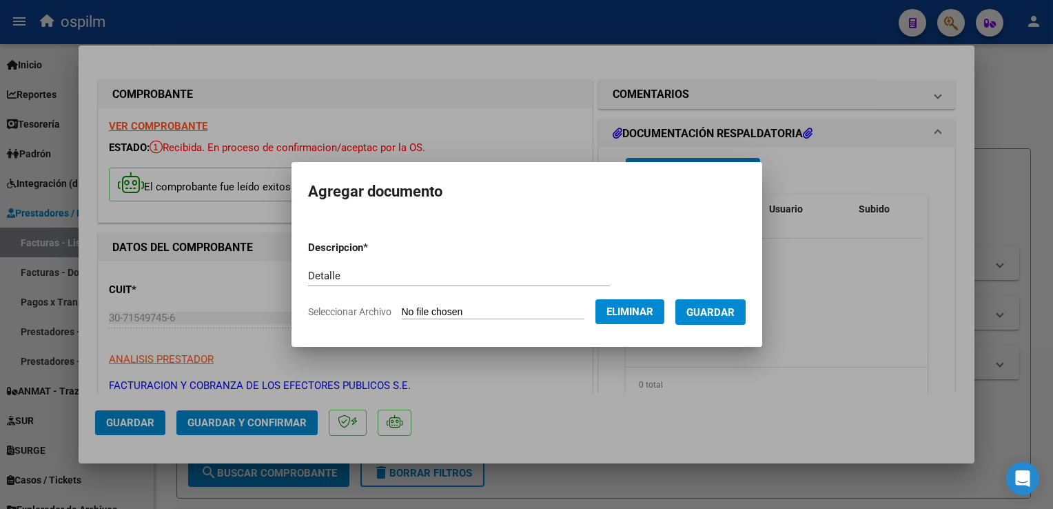
click at [707, 318] on span "Guardar" at bounding box center [711, 312] width 48 height 12
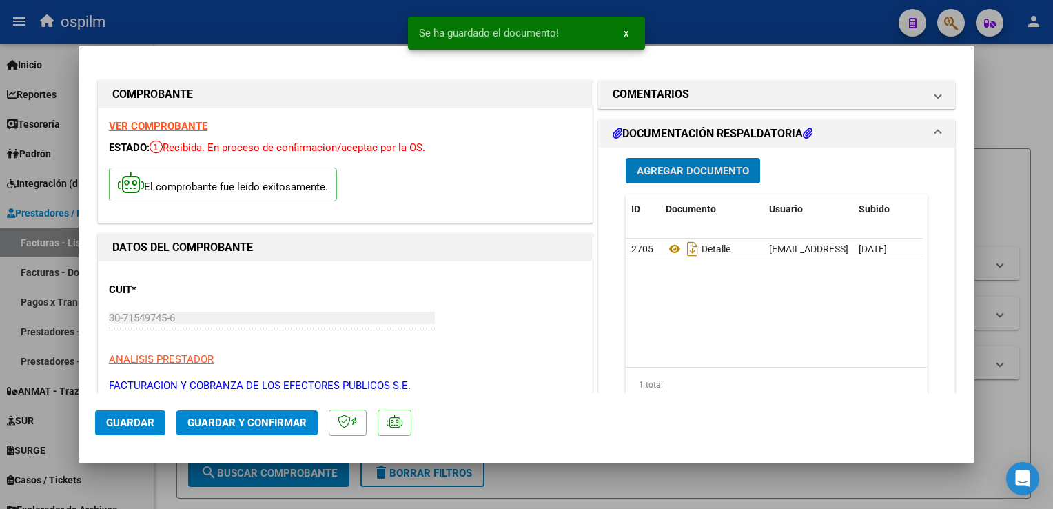
click at [252, 418] on span "Guardar y Confirmar" at bounding box center [247, 422] width 119 height 12
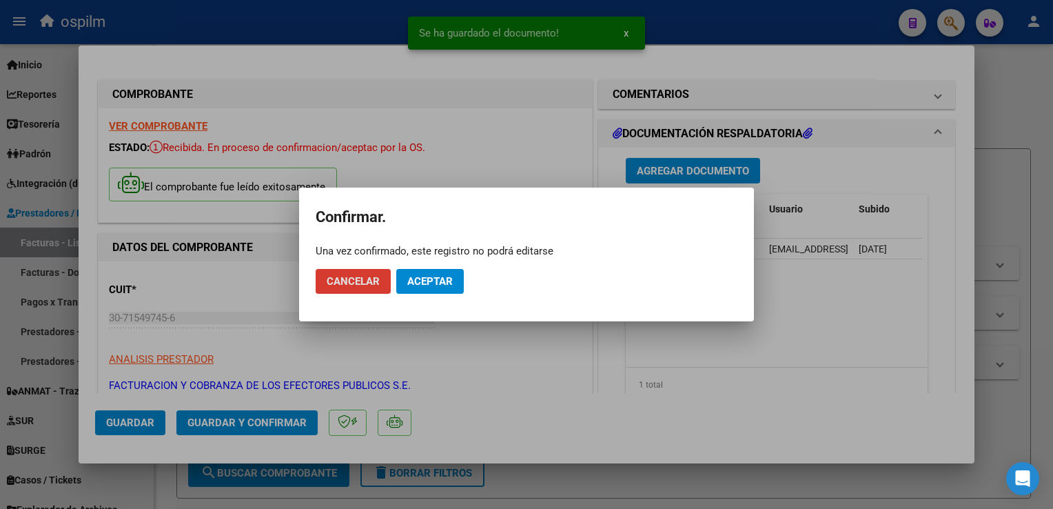
click at [410, 289] on button "Aceptar" at bounding box center [430, 281] width 68 height 25
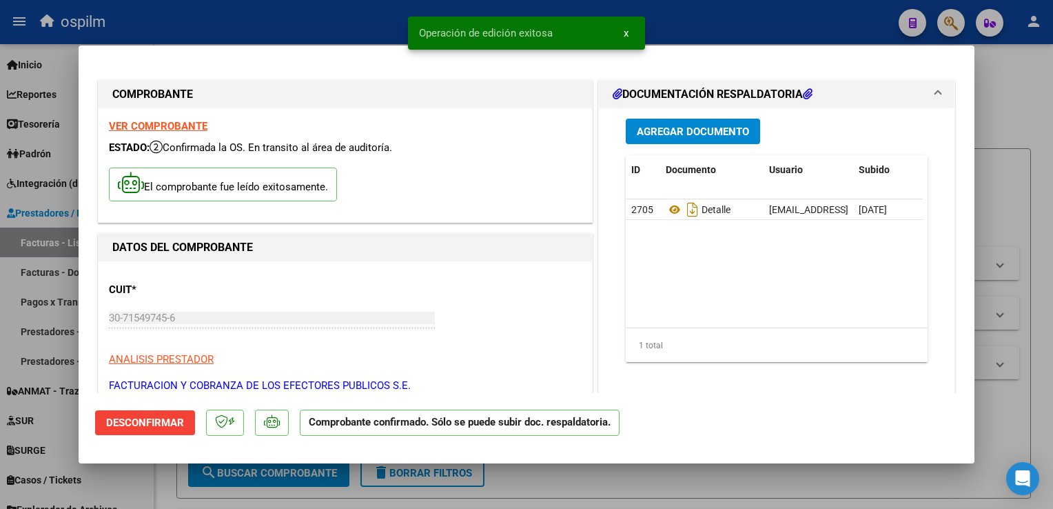
click at [1048, 384] on div at bounding box center [526, 254] width 1053 height 509
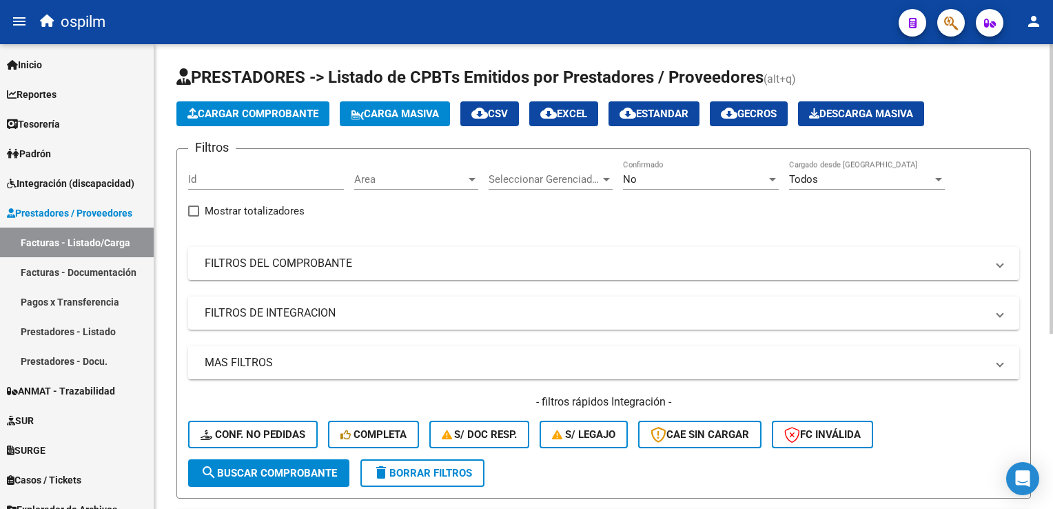
click at [325, 110] on button "Cargar Comprobante" at bounding box center [252, 113] width 153 height 25
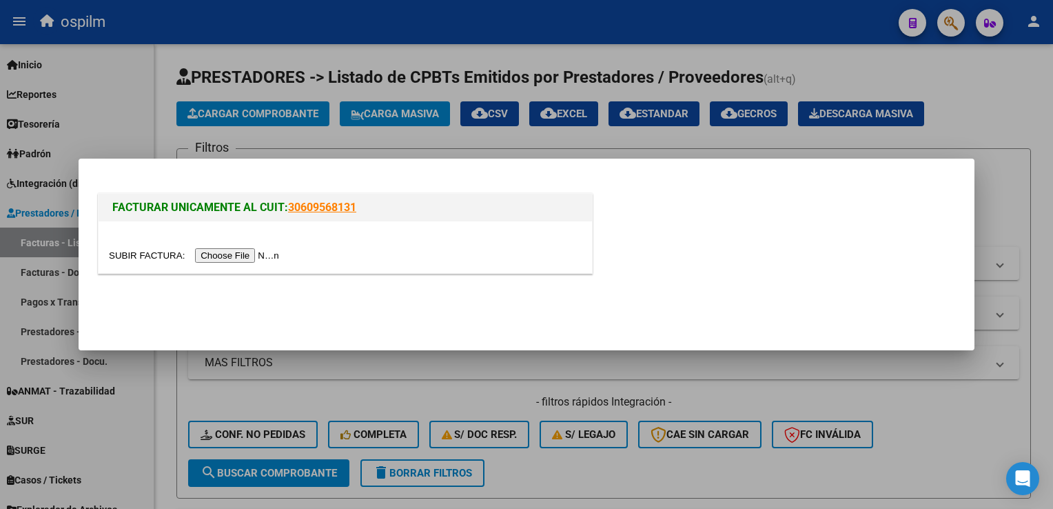
click at [249, 252] on input "file" at bounding box center [196, 255] width 174 height 14
click at [252, 266] on div at bounding box center [346, 247] width 494 height 52
click at [239, 252] on input "file" at bounding box center [196, 255] width 174 height 14
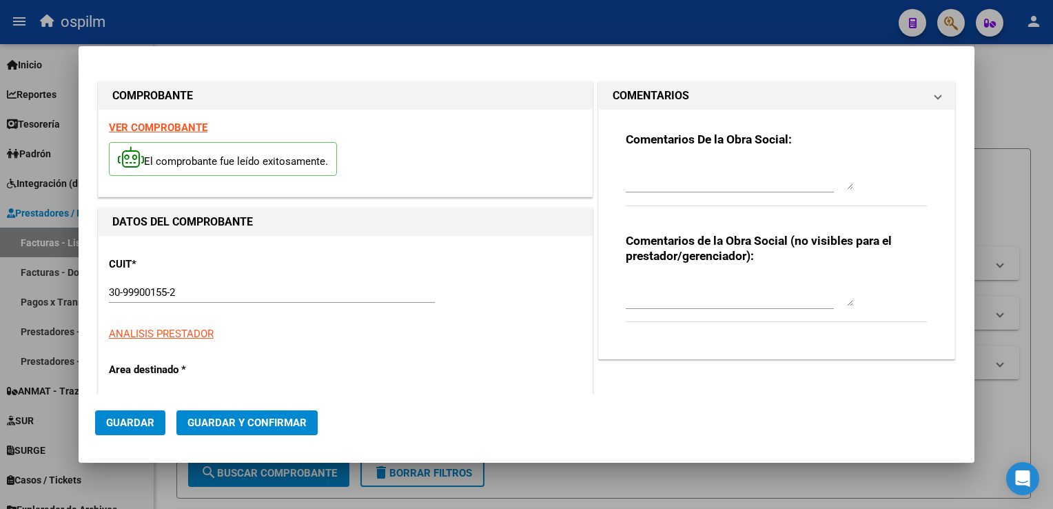
type input "7866"
type input "$ 2.534,00"
type input "2025-01-22"
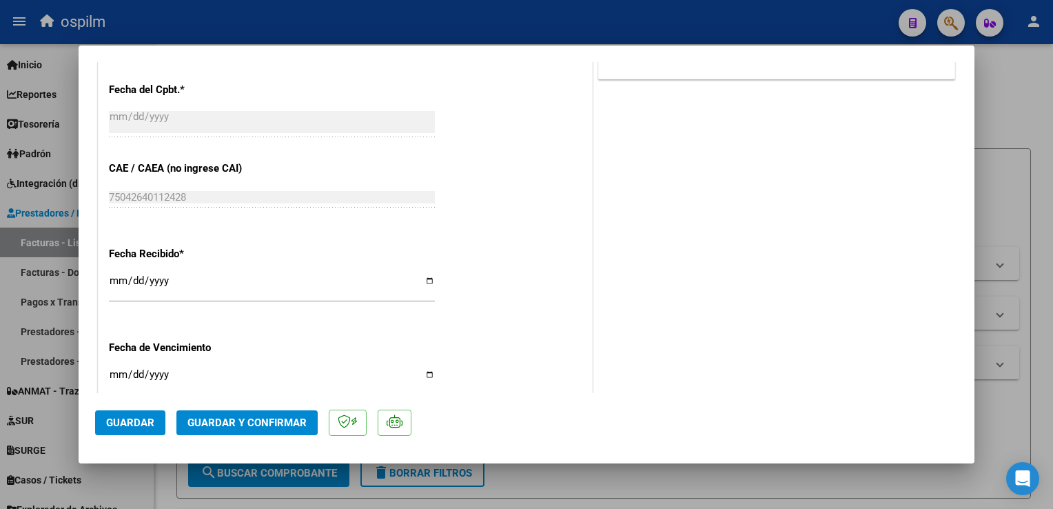
scroll to position [689, 0]
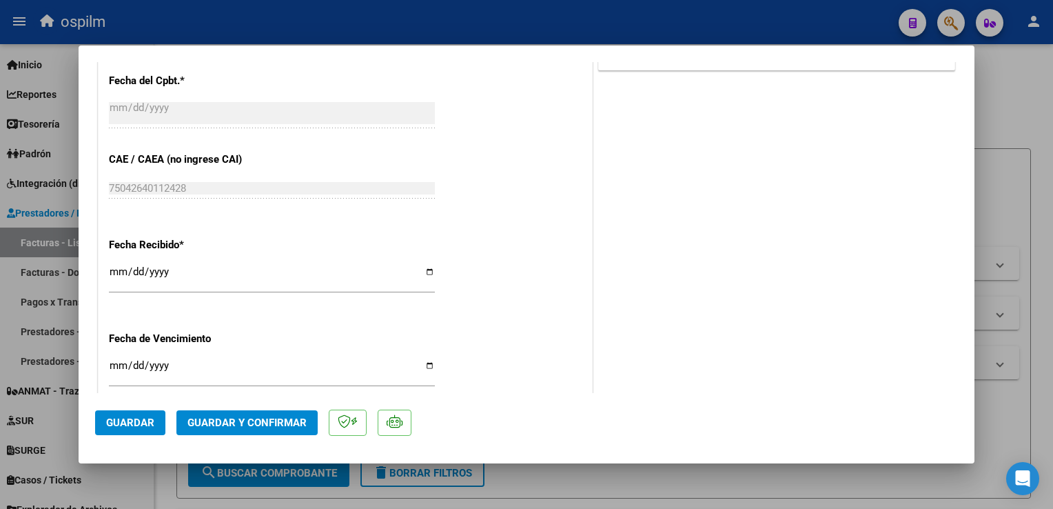
click at [108, 270] on div "CUIT * 30-99900155-2 Ingresar CUIT ANALISIS PRESTADOR MUNICIPALIDAD DE LOMAS DE…" at bounding box center [346, 60] width 494 height 977
click at [118, 272] on input "[DATE]" at bounding box center [272, 277] width 326 height 22
type input "[DATE]"
click at [139, 421] on span "Guardar" at bounding box center [130, 422] width 48 height 12
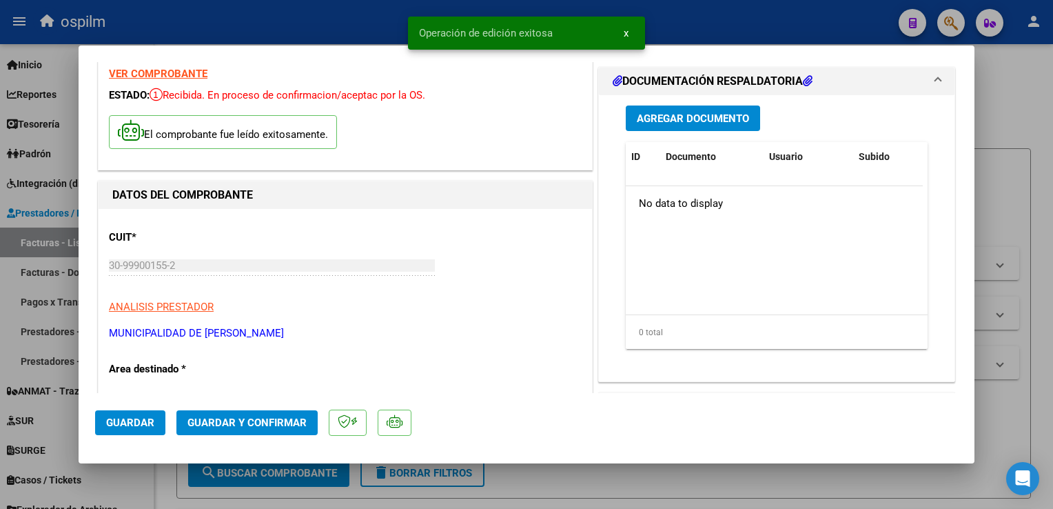
scroll to position [0, 0]
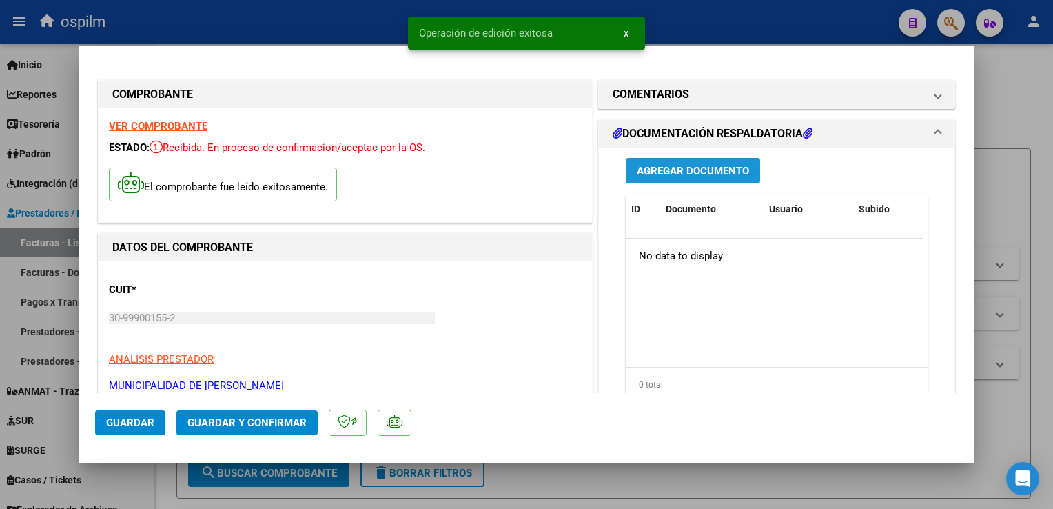
click at [691, 164] on span "Agregar Documento" at bounding box center [693, 170] width 112 height 12
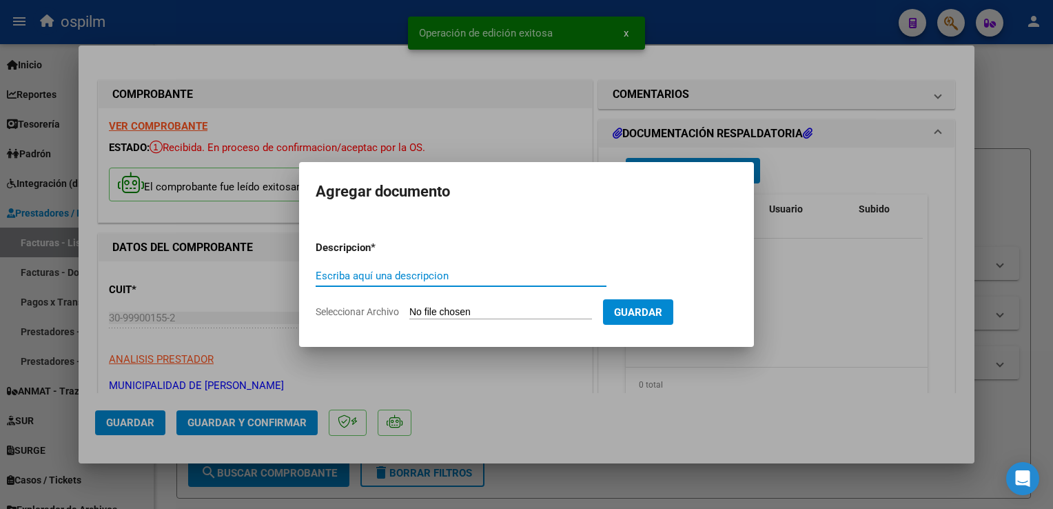
click at [432, 274] on input "Escriba aquí una descripcion" at bounding box center [461, 276] width 291 height 12
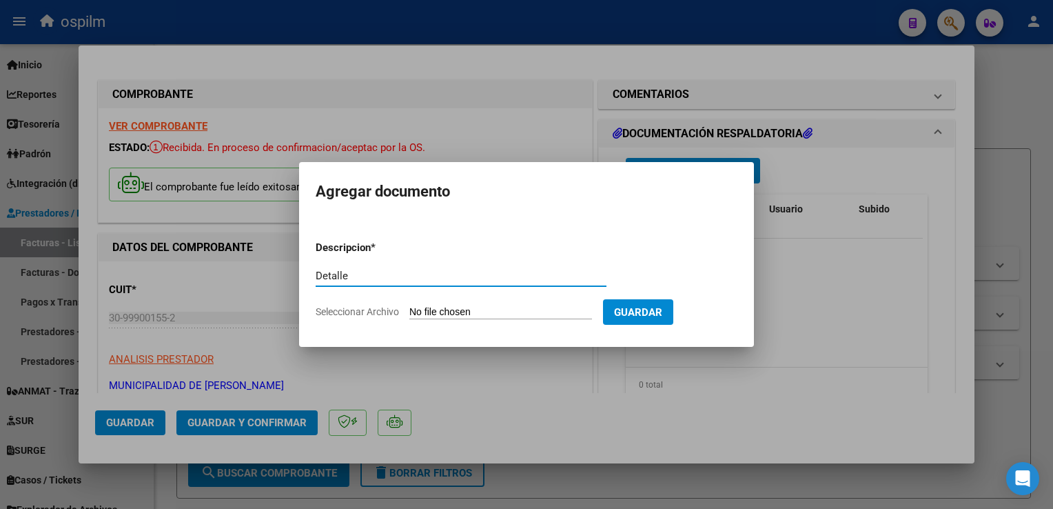
type input "Detalle"
click at [531, 310] on input "Seleccionar Archivo" at bounding box center [500, 312] width 183 height 13
type input "C:\fakepath\Anexo 7866.pdf"
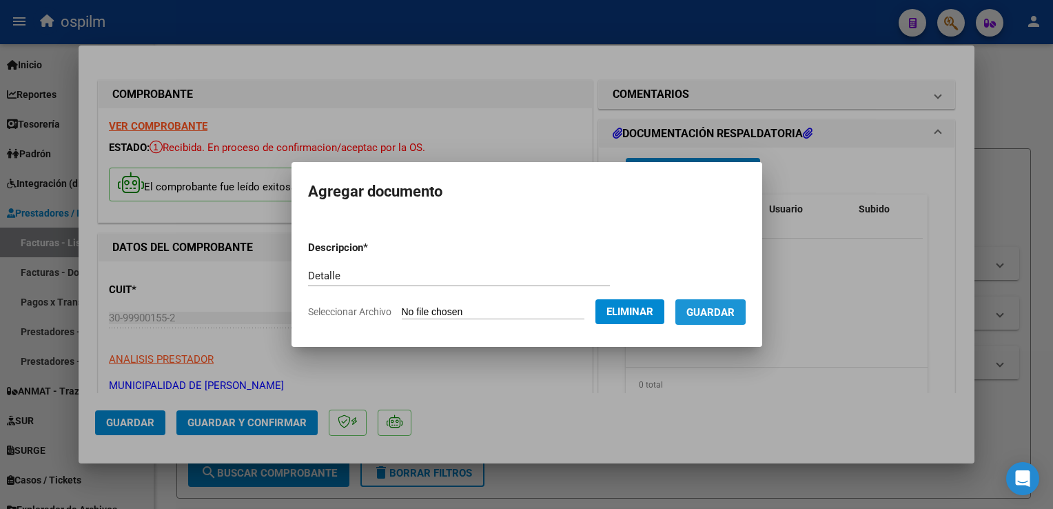
click at [698, 312] on span "Guardar" at bounding box center [711, 312] width 48 height 12
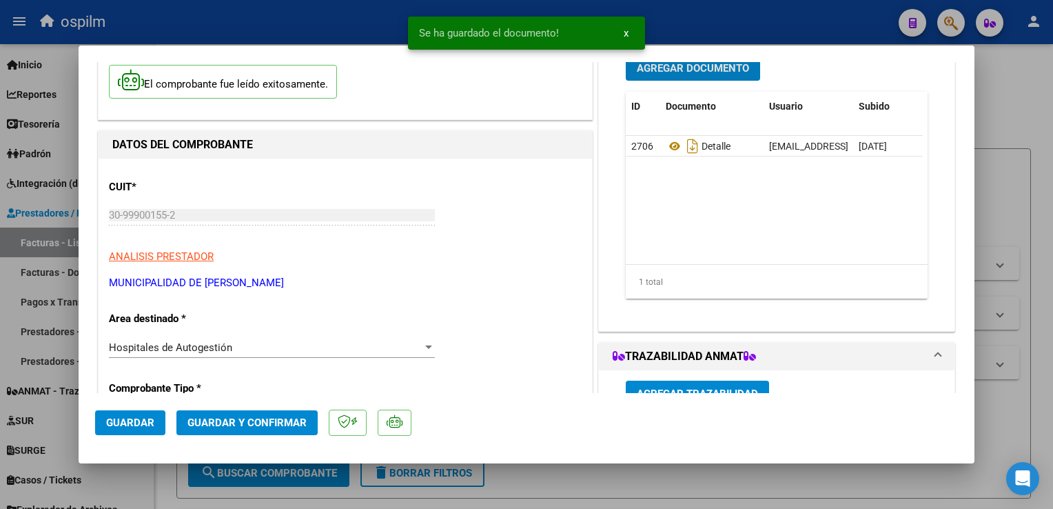
scroll to position [207, 0]
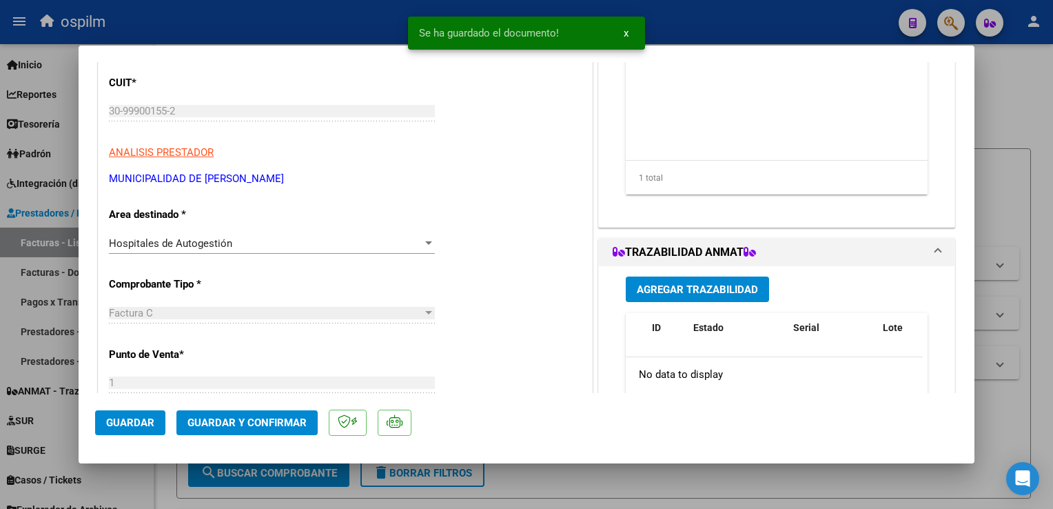
click at [240, 423] on span "Guardar y Confirmar" at bounding box center [247, 422] width 119 height 12
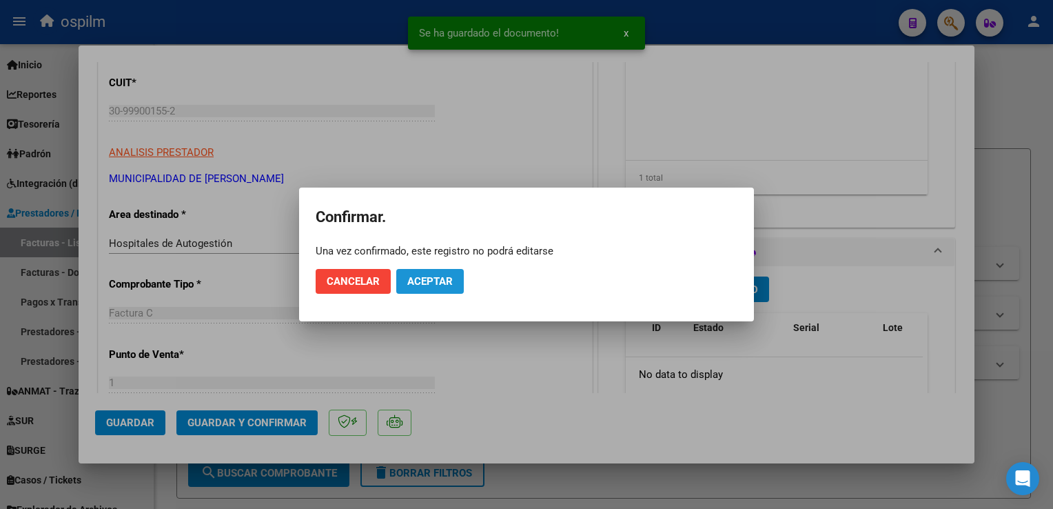
click at [438, 287] on span "Aceptar" at bounding box center [429, 281] width 45 height 12
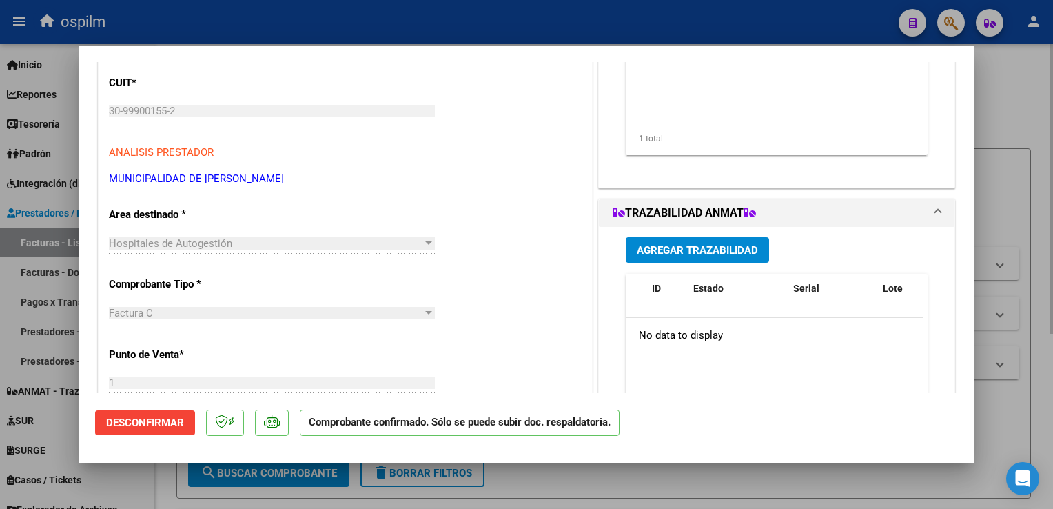
drag, startPoint x: 1042, startPoint y: 328, endPoint x: 1023, endPoint y: 323, distance: 19.9
click at [1042, 326] on div at bounding box center [526, 254] width 1053 height 509
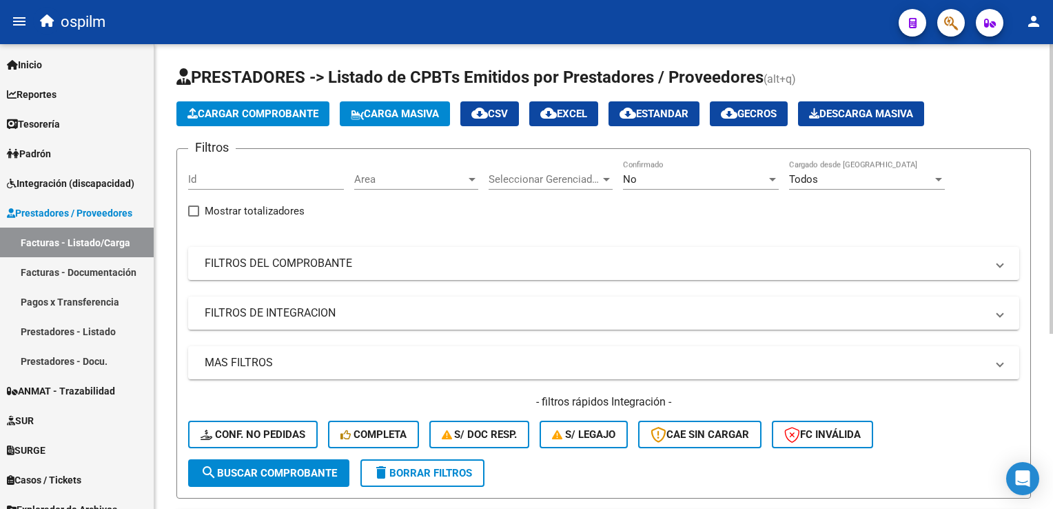
click at [245, 119] on button "Cargar Comprobante" at bounding box center [252, 113] width 153 height 25
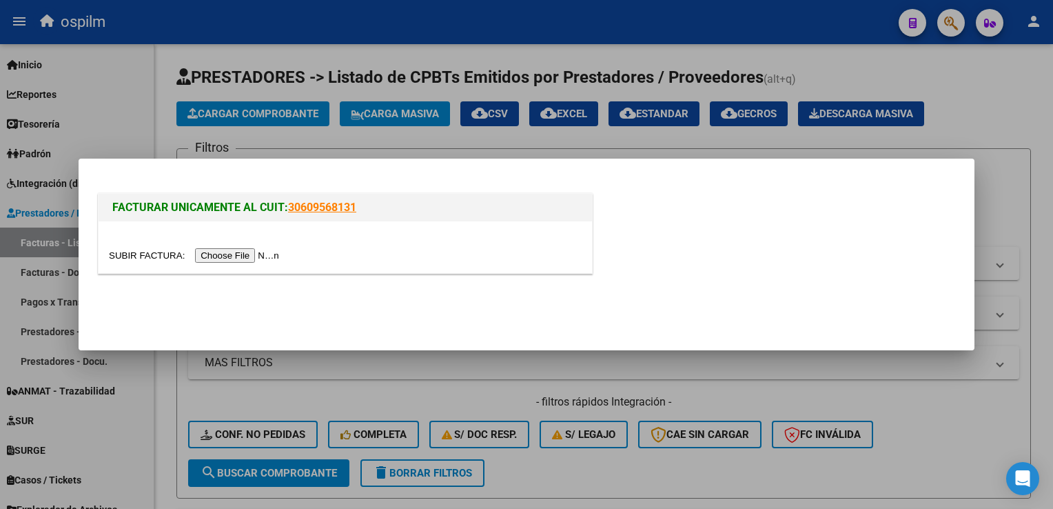
click at [223, 253] on input "file" at bounding box center [196, 255] width 174 height 14
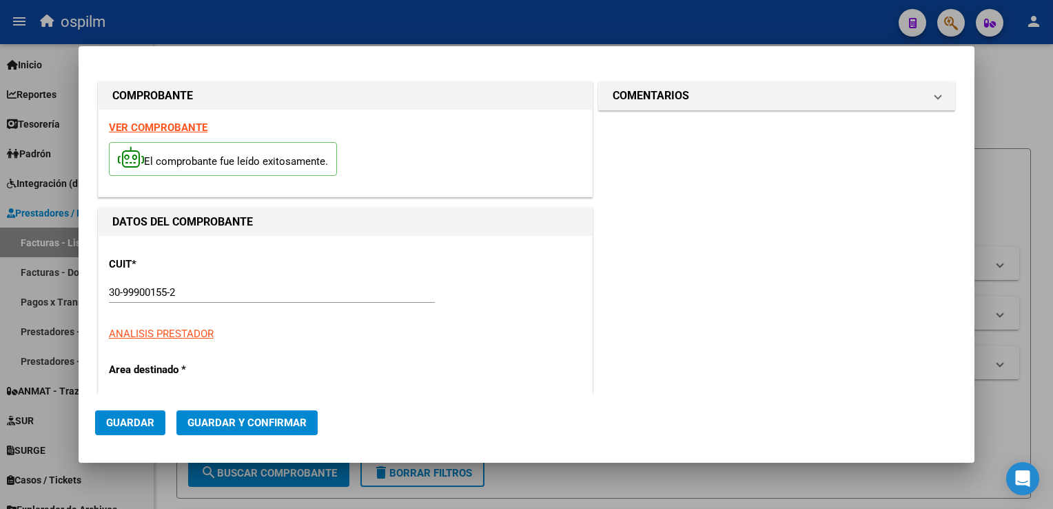
type input "9812"
type input "$ 97.071,00"
type input "2025-06-19"
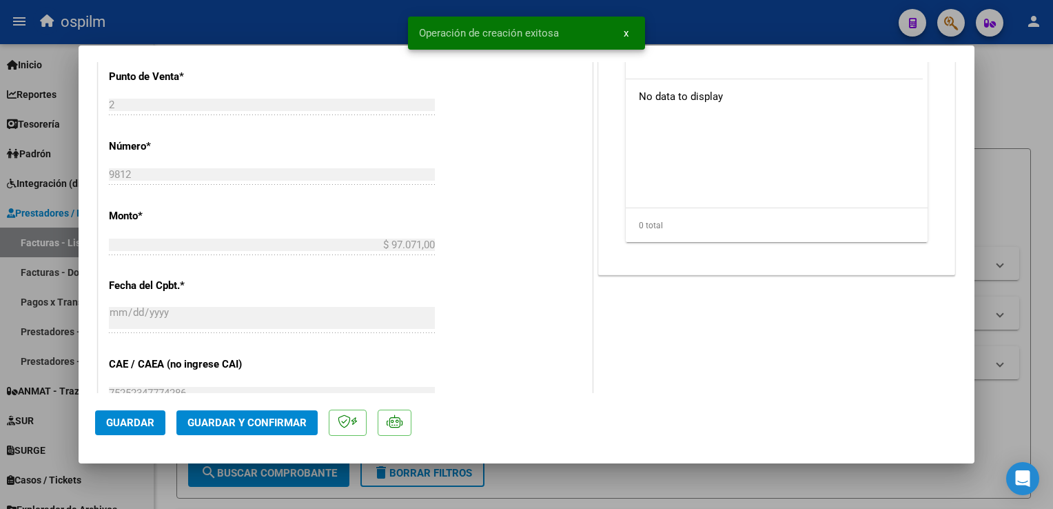
scroll to position [758, 0]
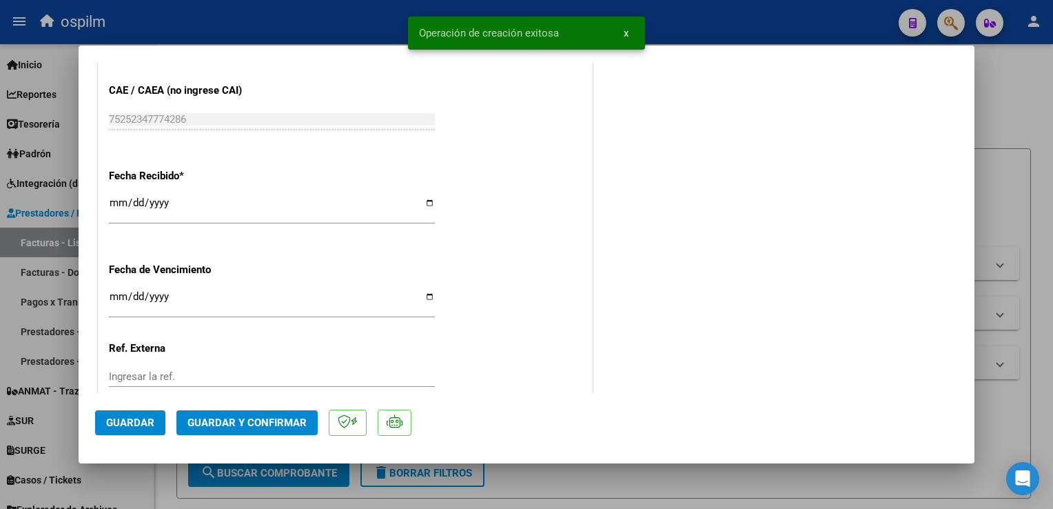
click at [119, 206] on input "[DATE]" at bounding box center [272, 208] width 326 height 22
type input "[DATE]"
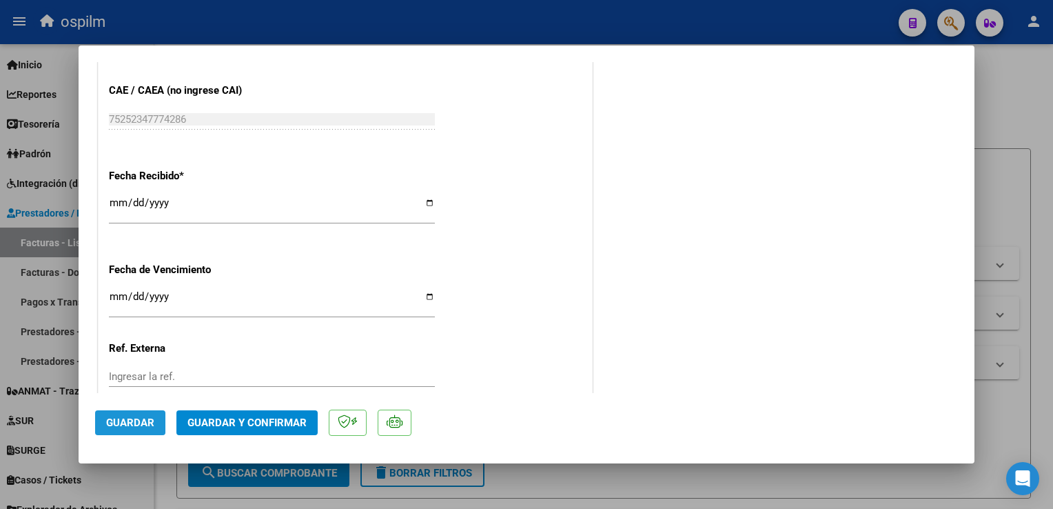
click at [111, 418] on span "Guardar" at bounding box center [130, 422] width 48 height 12
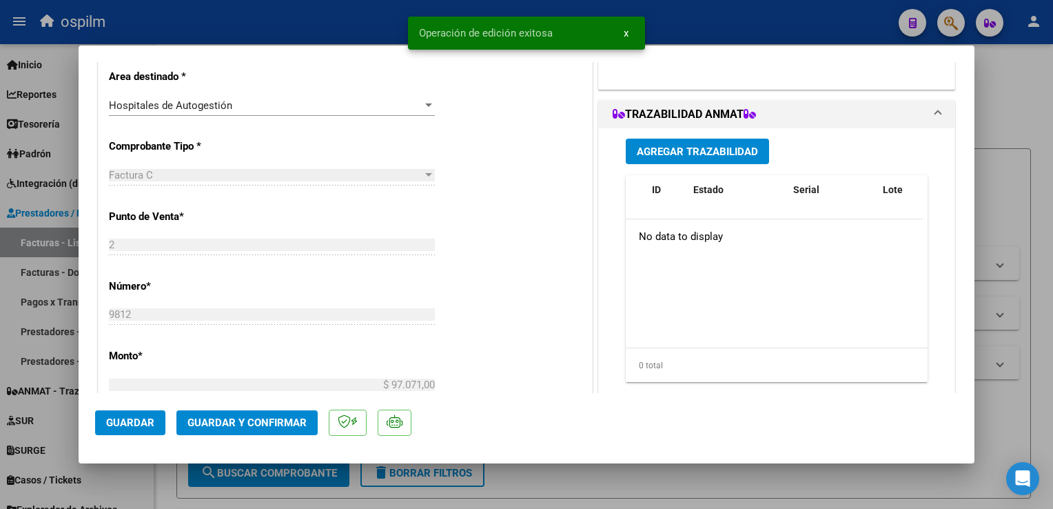
scroll to position [0, 0]
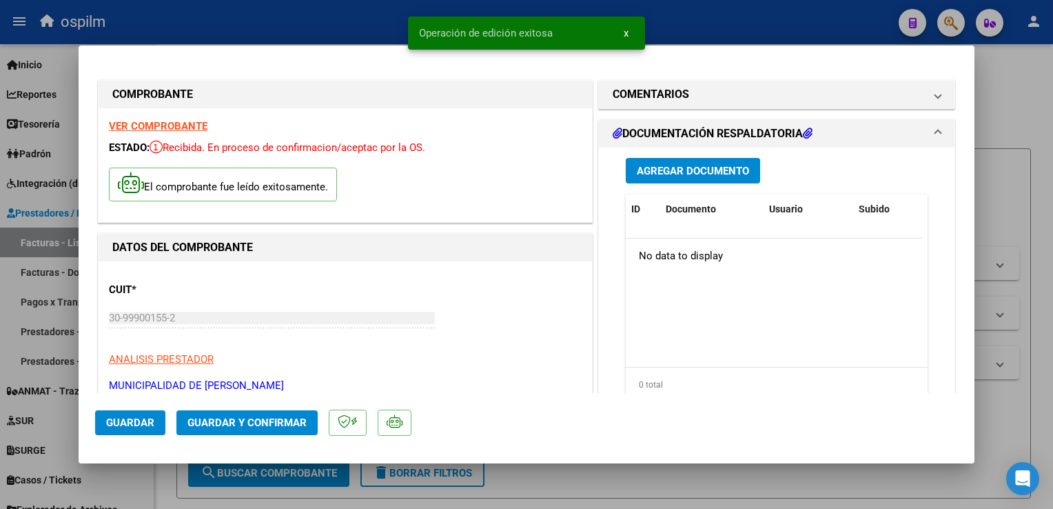
click at [722, 174] on span "Agregar Documento" at bounding box center [693, 171] width 112 height 12
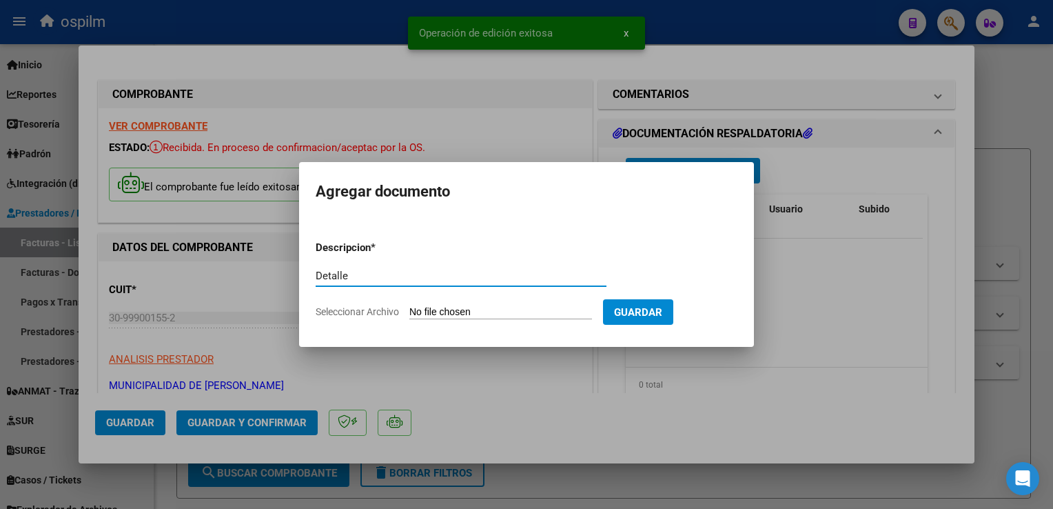
type input "Detalle"
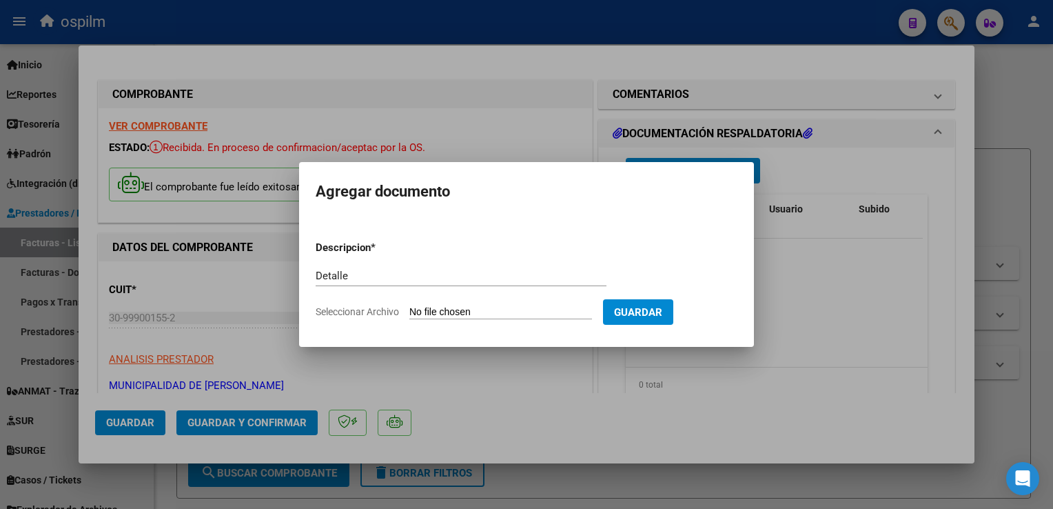
click at [529, 305] on form "Descripcion * Detalle Escriba aquí una descripcion Seleccionar Archivo Guardar" at bounding box center [527, 280] width 422 height 101
click at [526, 313] on input "Seleccionar Archivo" at bounding box center [500, 312] width 183 height 13
type input "C:\fakepath\Anexo 9812.pdf"
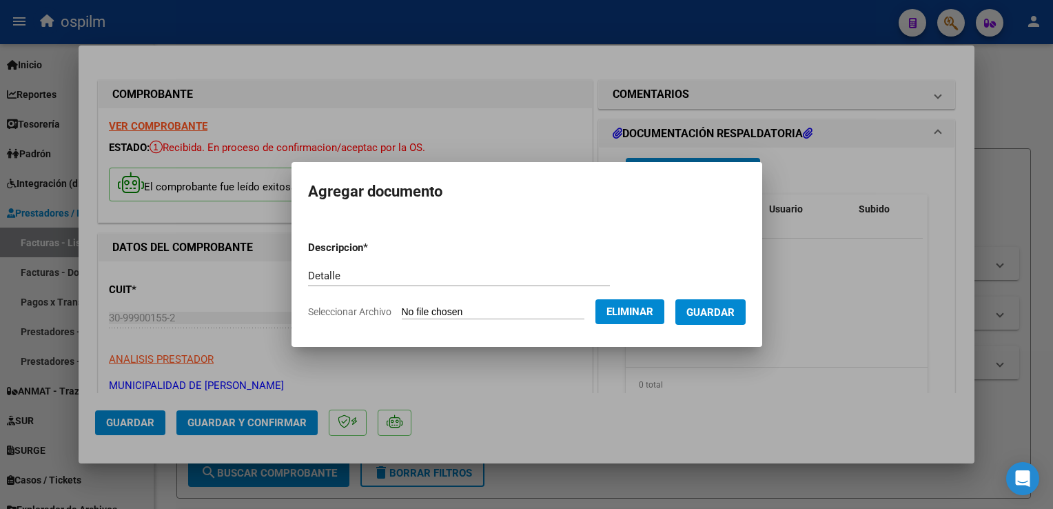
click at [705, 311] on span "Guardar" at bounding box center [711, 312] width 48 height 12
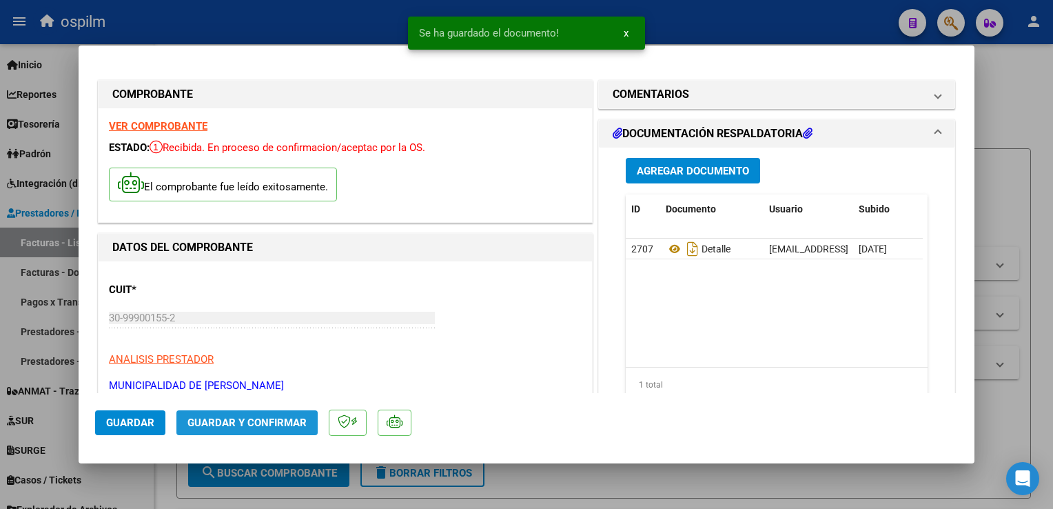
click at [235, 434] on button "Guardar y Confirmar" at bounding box center [246, 422] width 141 height 25
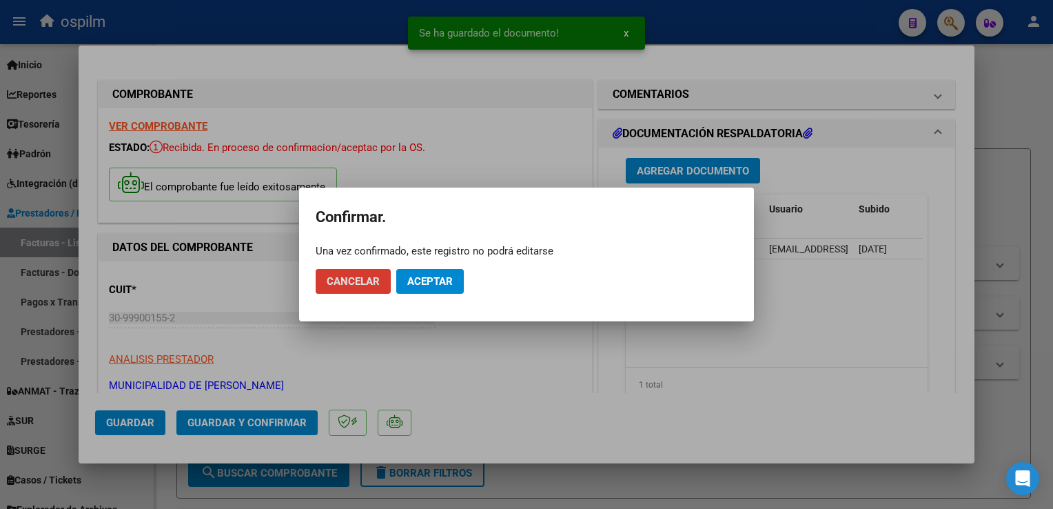
click at [452, 283] on span "Aceptar" at bounding box center [429, 281] width 45 height 12
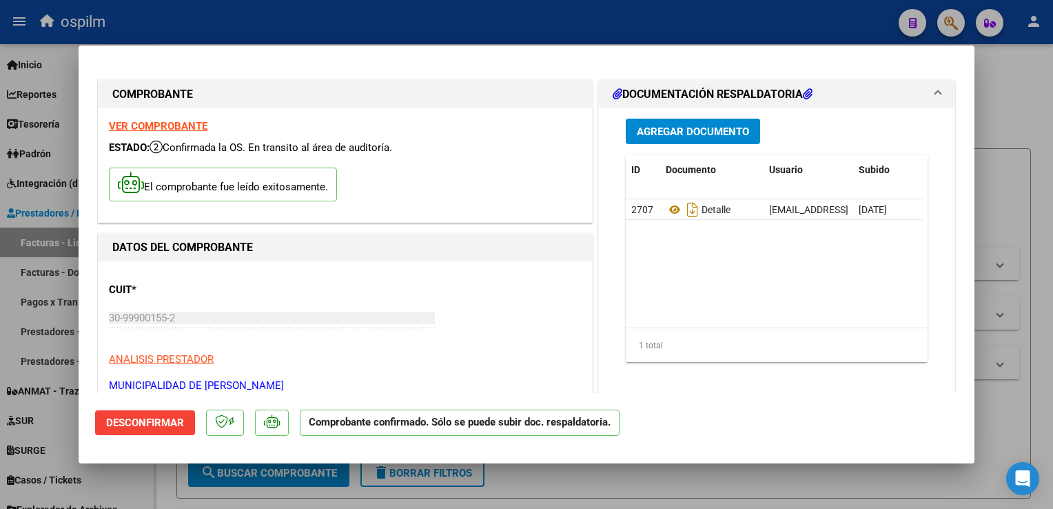
click at [1029, 385] on div at bounding box center [526, 254] width 1053 height 509
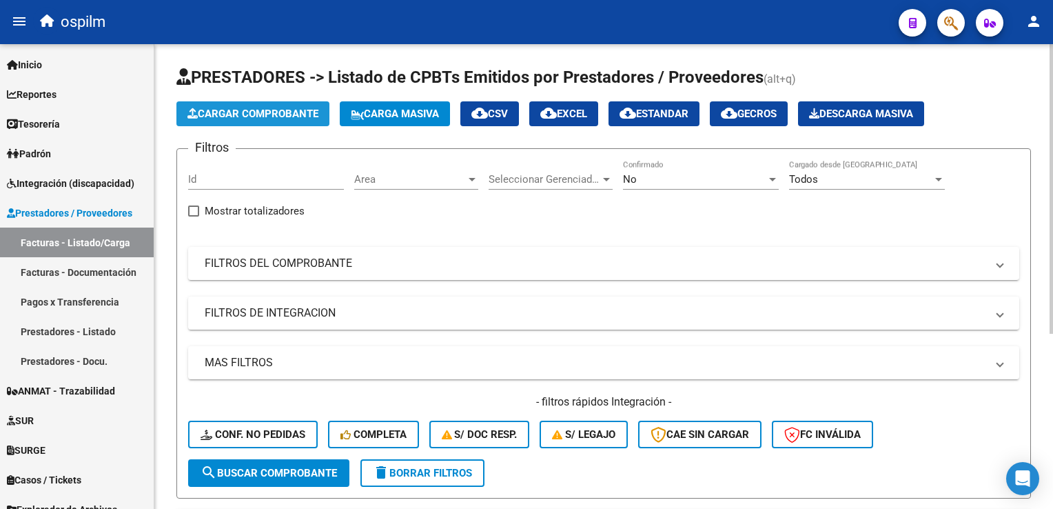
click at [260, 117] on span "Cargar Comprobante" at bounding box center [253, 114] width 131 height 12
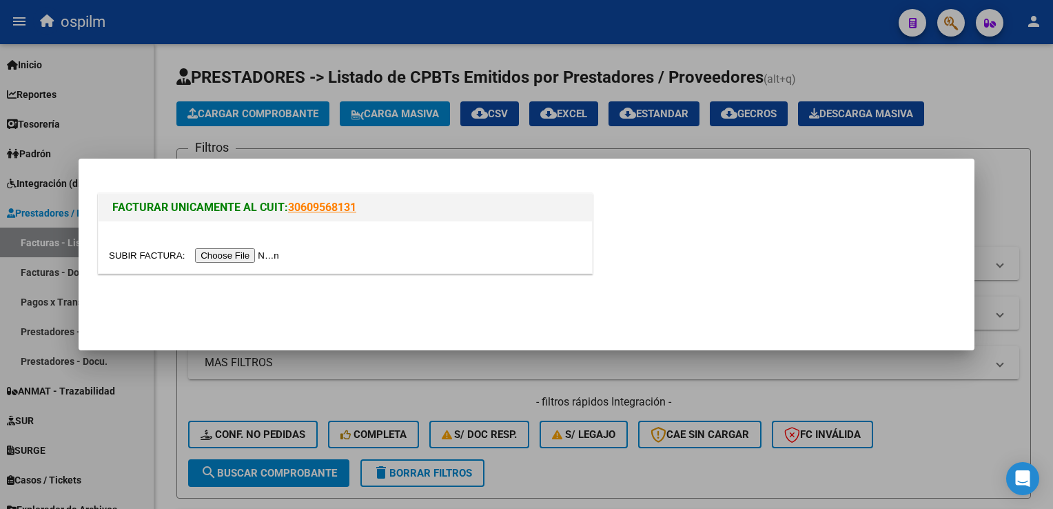
click at [242, 252] on input "file" at bounding box center [196, 255] width 174 height 14
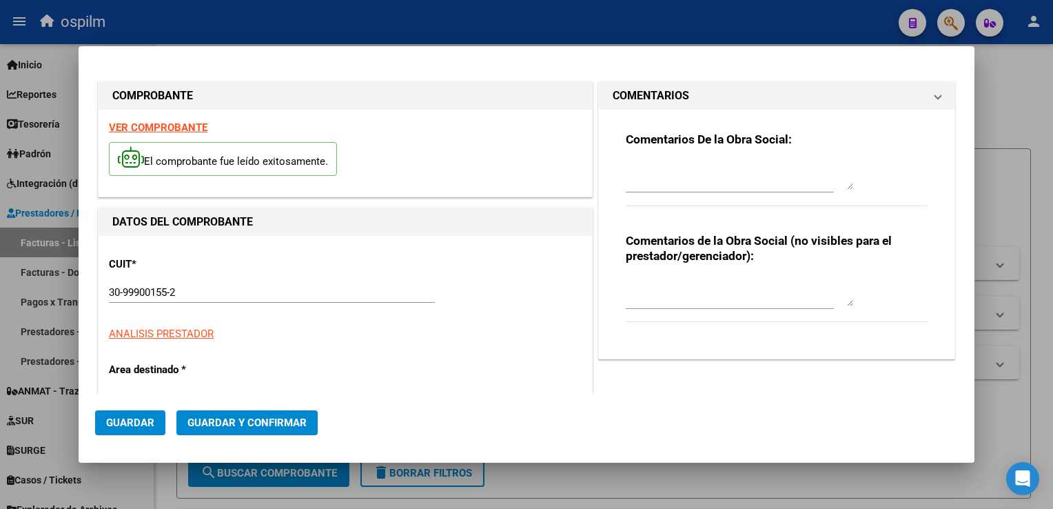
type input "8359"
type input "$ 31.501,00"
type input "2025-04-04"
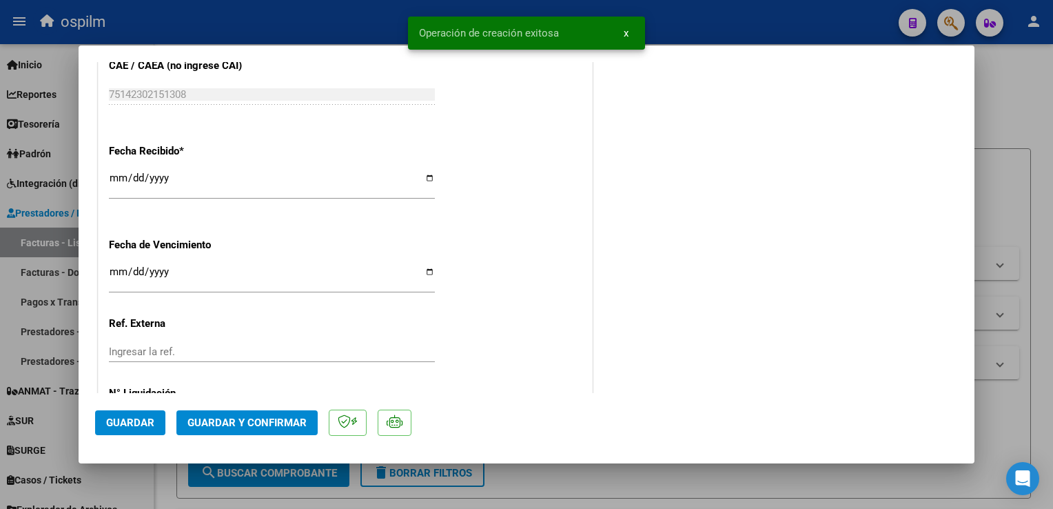
scroll to position [848, 0]
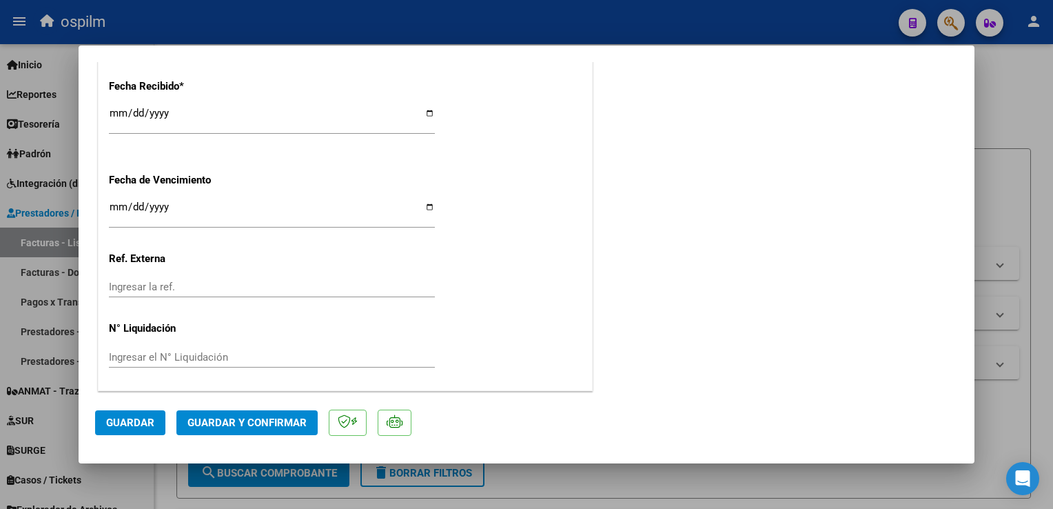
click at [115, 113] on input "[DATE]" at bounding box center [272, 119] width 326 height 22
type input "[DATE]"
click at [138, 412] on button "Guardar" at bounding box center [130, 422] width 70 height 25
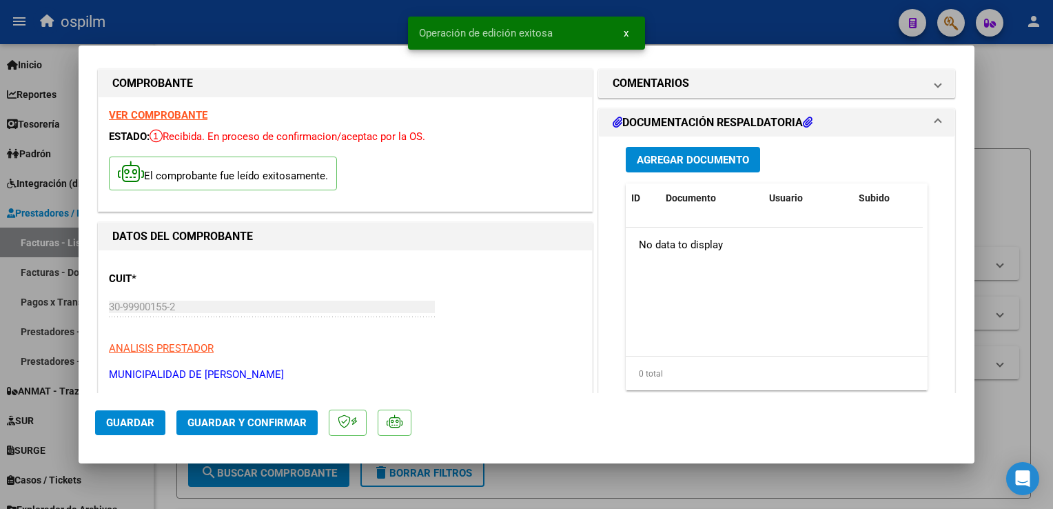
scroll to position [0, 0]
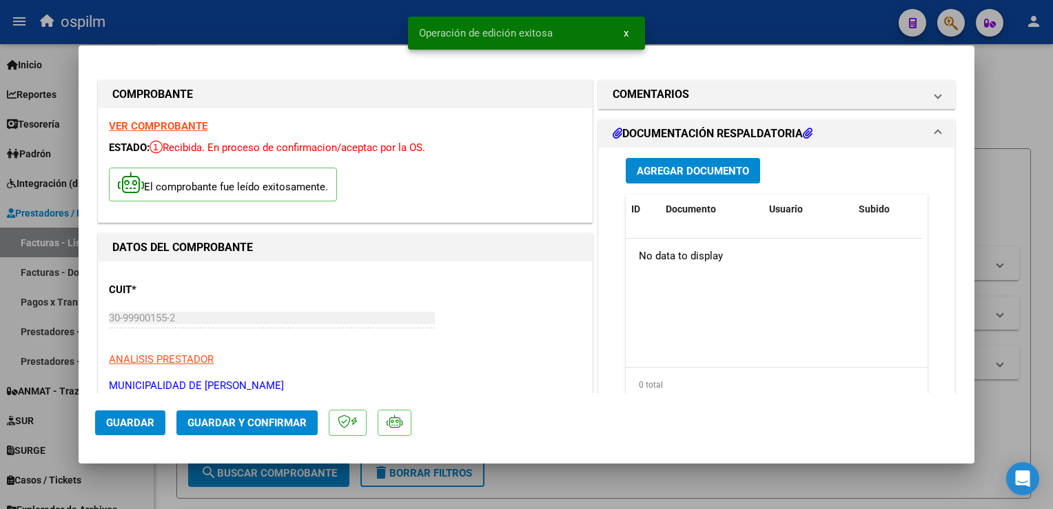
click at [707, 175] on span "Agregar Documento" at bounding box center [693, 171] width 112 height 12
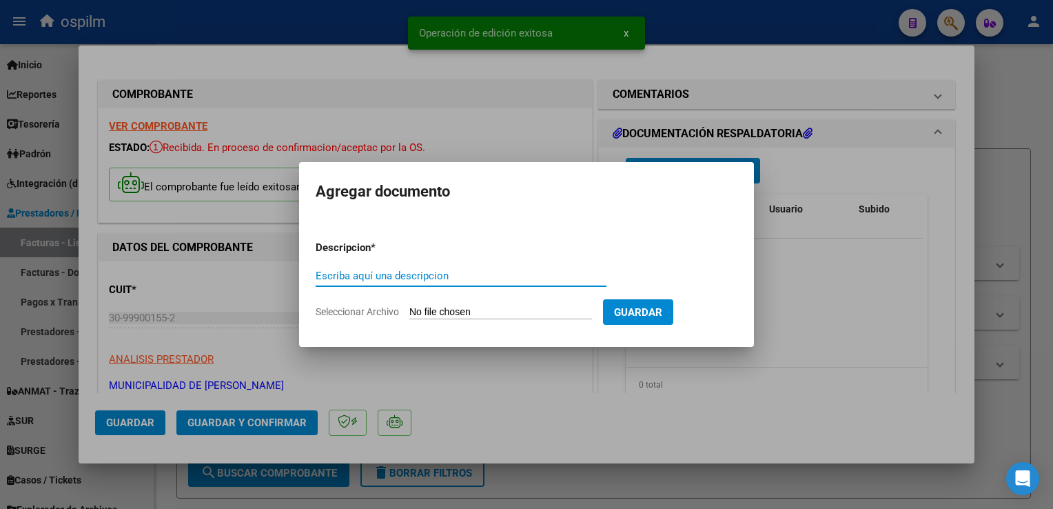
click at [525, 277] on input "Escriba aquí una descripcion" at bounding box center [461, 276] width 291 height 12
type input "Detalle"
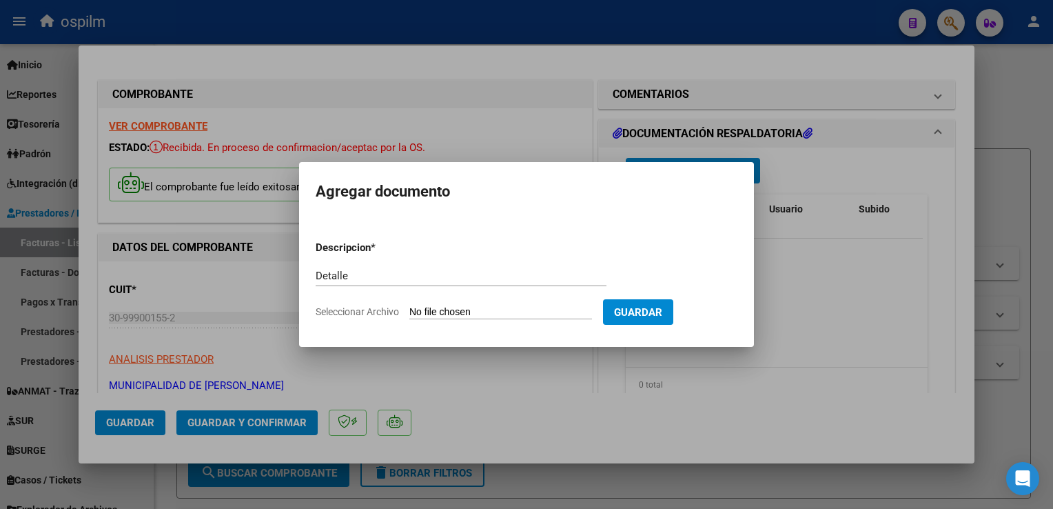
click at [529, 311] on input "Seleccionar Archivo" at bounding box center [500, 312] width 183 height 13
type input "C:\fakepath\Anexo 8359.pdf"
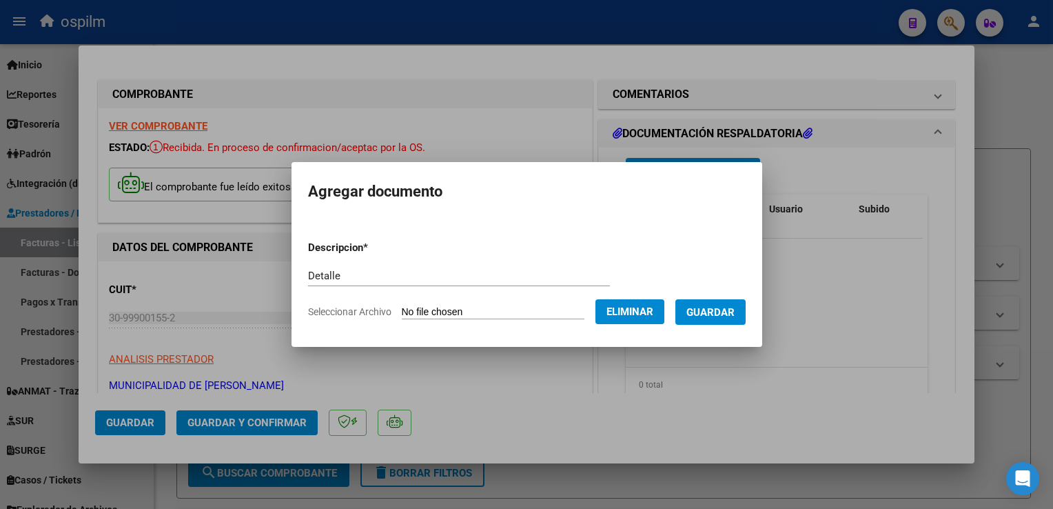
click at [714, 310] on span "Guardar" at bounding box center [711, 312] width 48 height 12
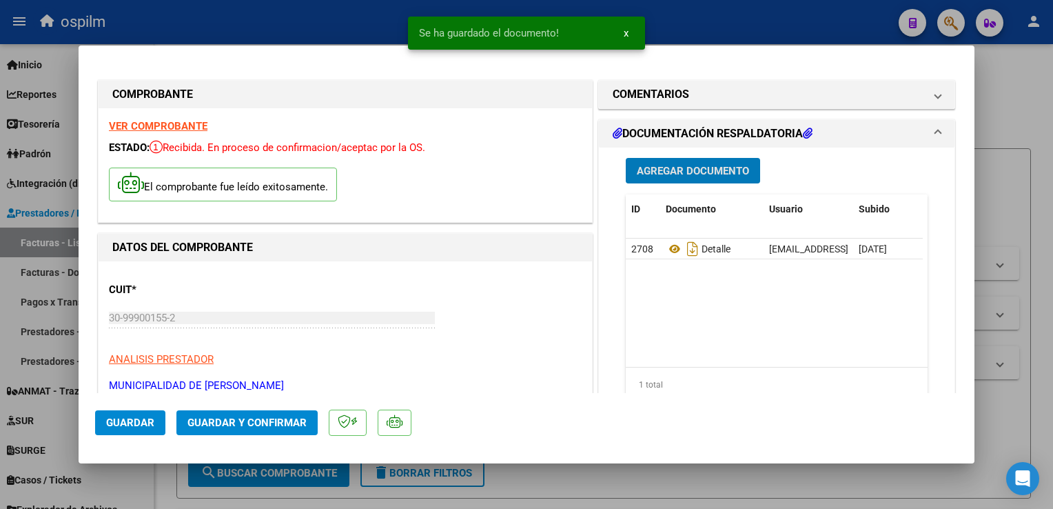
click at [238, 421] on span "Guardar y Confirmar" at bounding box center [247, 422] width 119 height 12
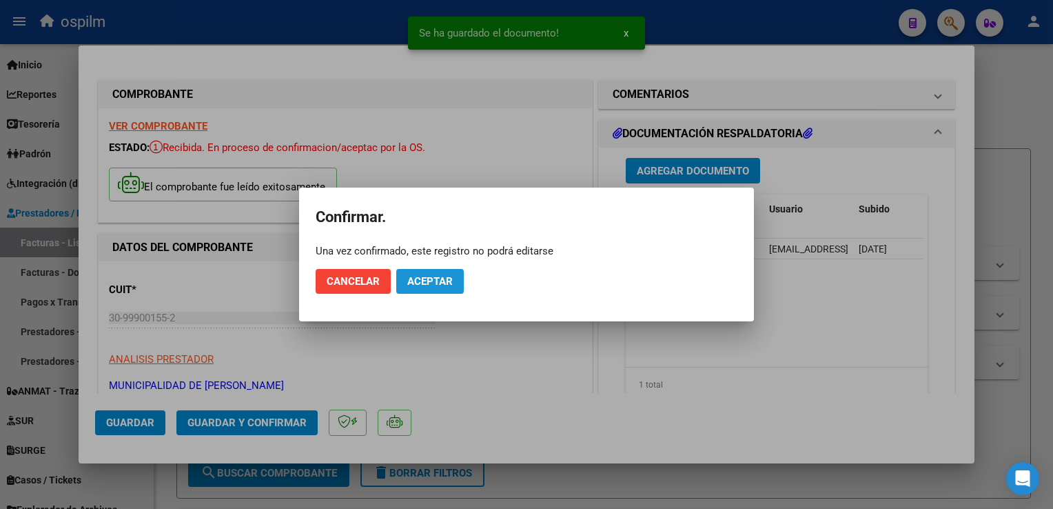
click at [436, 273] on button "Aceptar" at bounding box center [430, 281] width 68 height 25
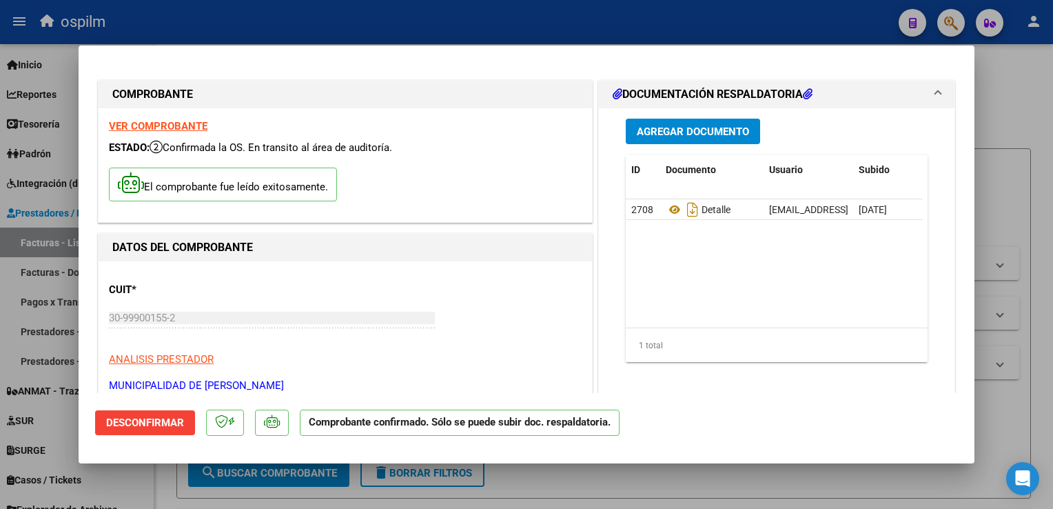
click at [1015, 422] on div at bounding box center [526, 254] width 1053 height 509
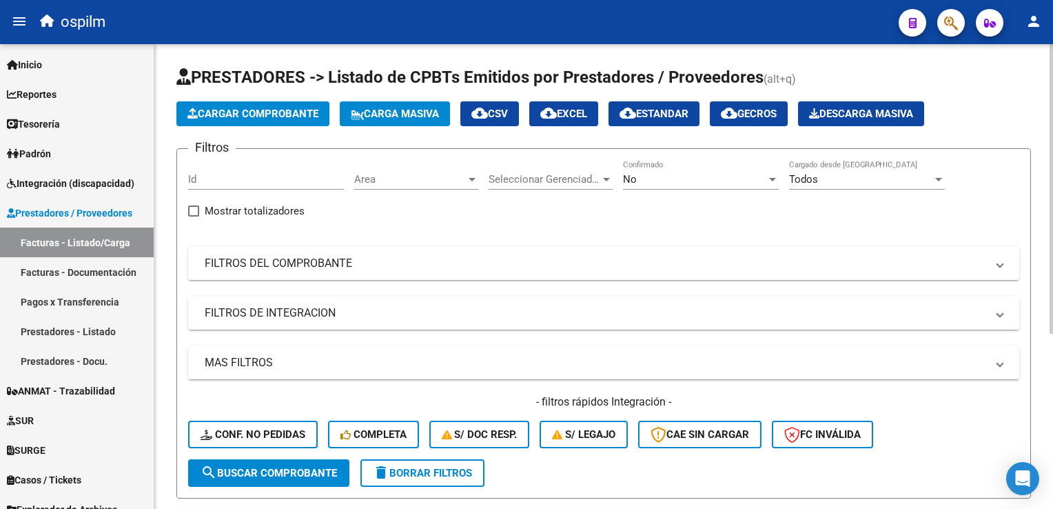
click at [298, 111] on span "Cargar Comprobante" at bounding box center [253, 114] width 131 height 12
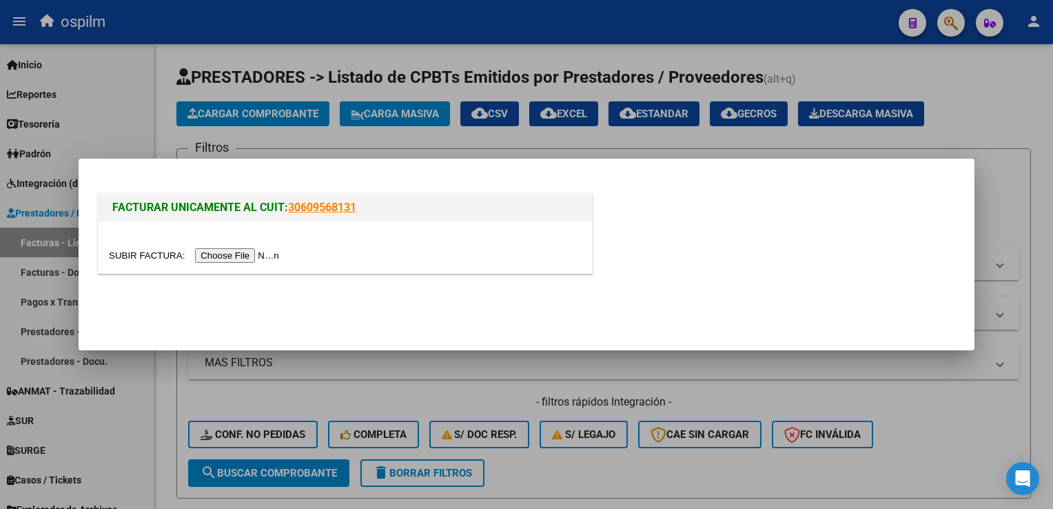
click at [242, 262] on input "file" at bounding box center [196, 255] width 174 height 14
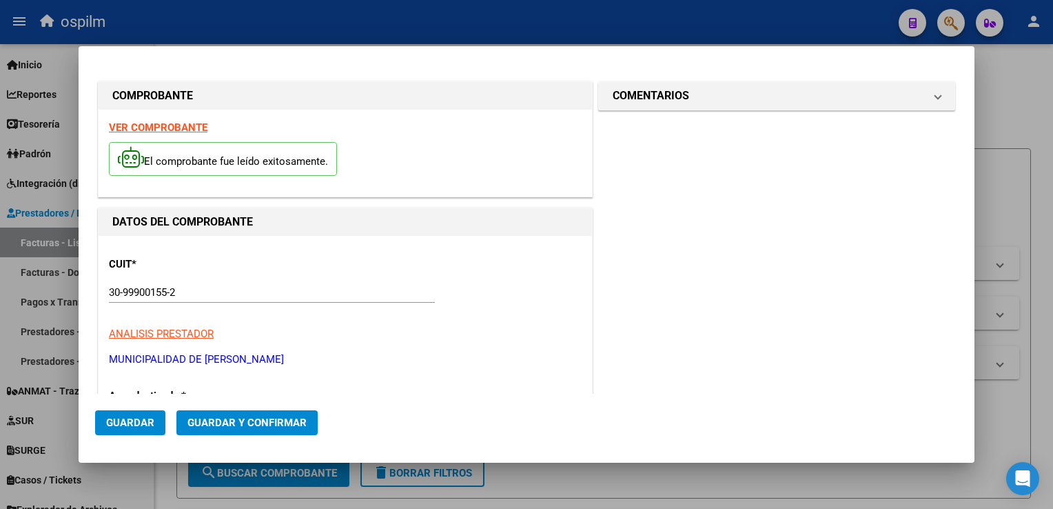
type input "8341"
type input "$ 11.889,00"
type input "2025-02-21"
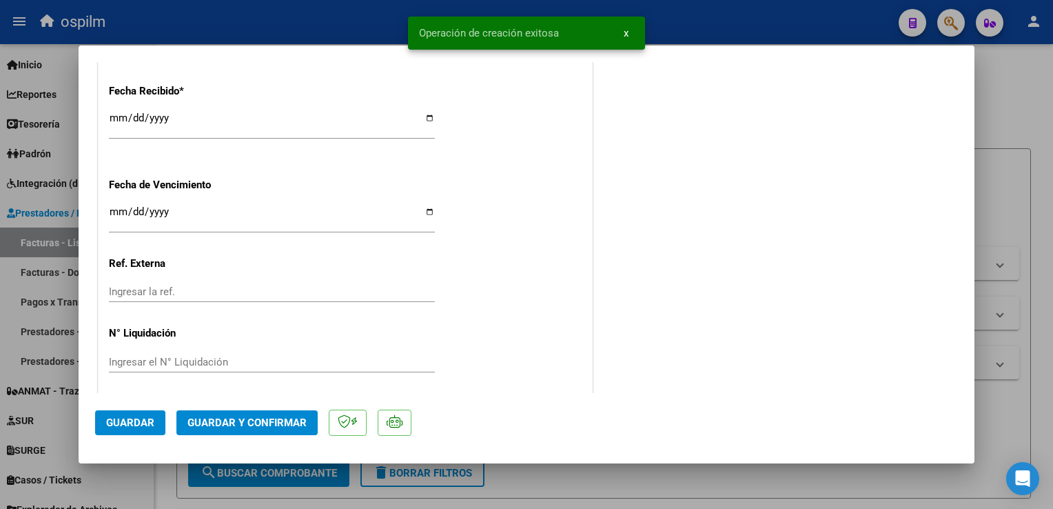
scroll to position [848, 0]
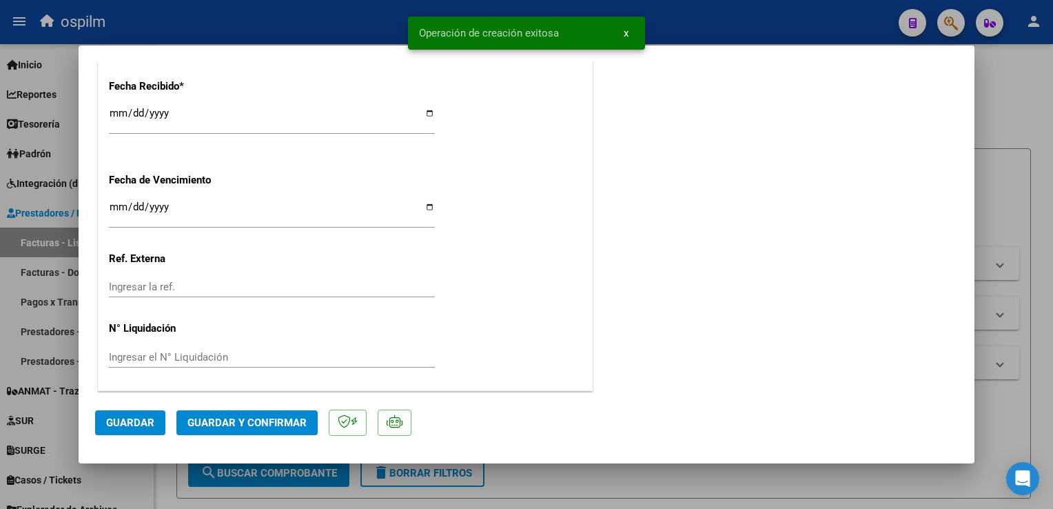
click at [114, 116] on input "[DATE]" at bounding box center [272, 119] width 326 height 22
type input "[DATE]"
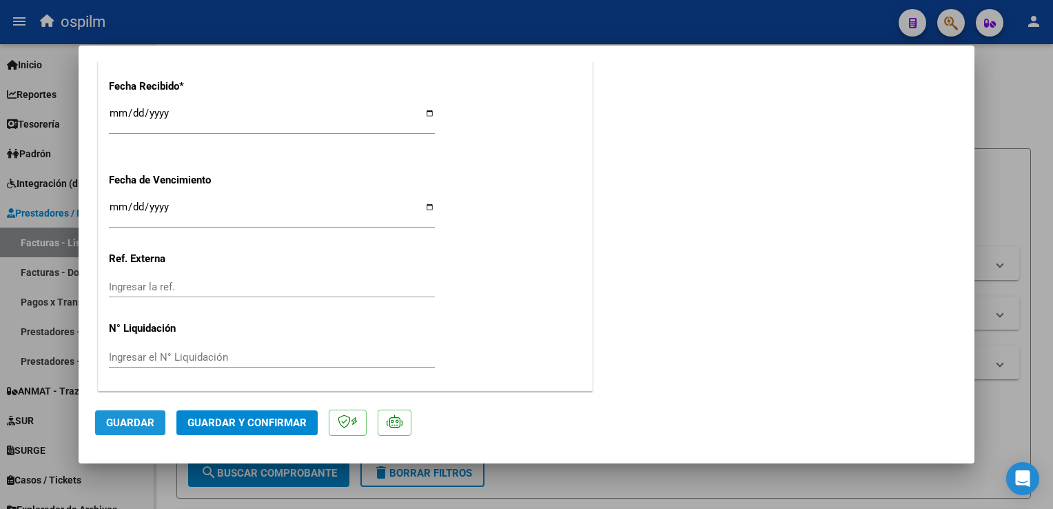
click at [130, 423] on span "Guardar" at bounding box center [130, 422] width 48 height 12
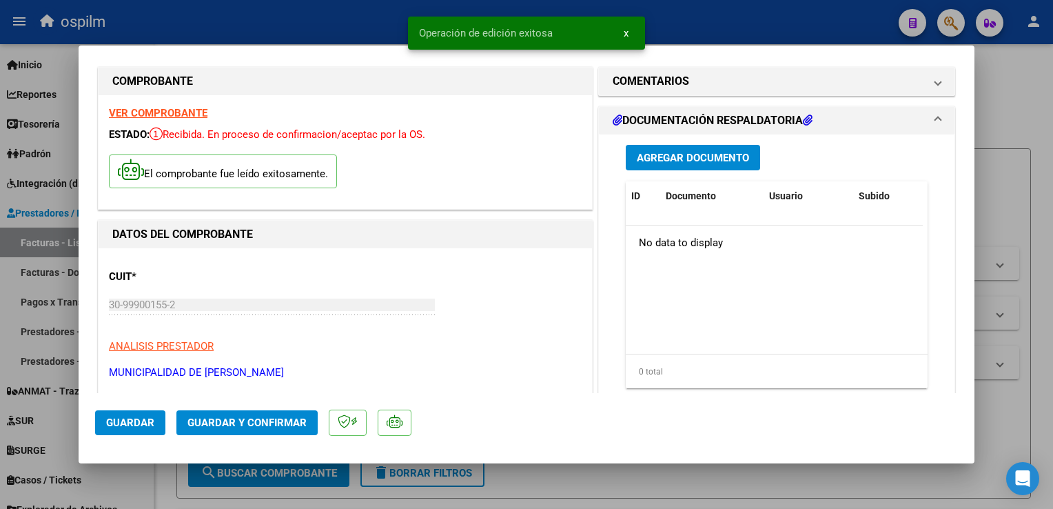
scroll to position [0, 0]
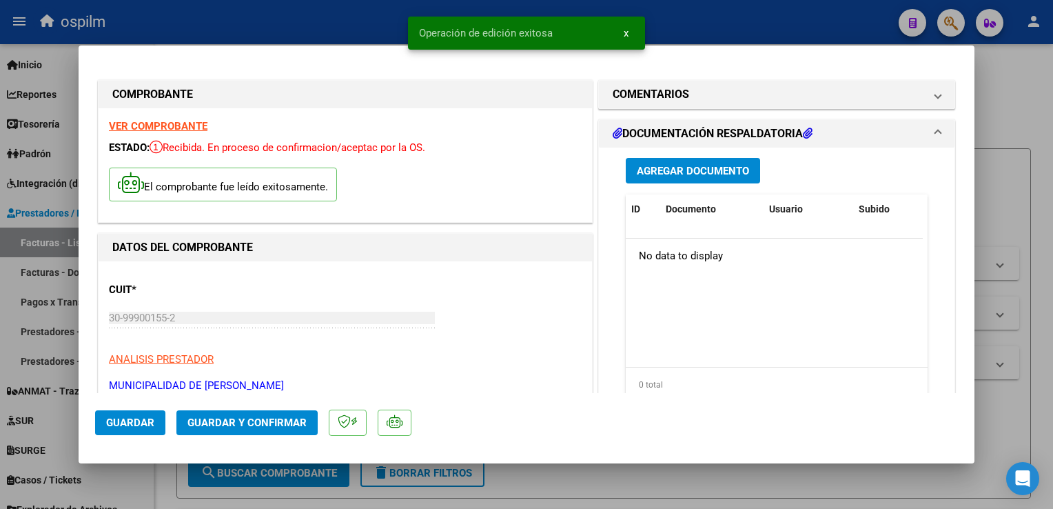
click at [684, 174] on span "Agregar Documento" at bounding box center [693, 171] width 112 height 12
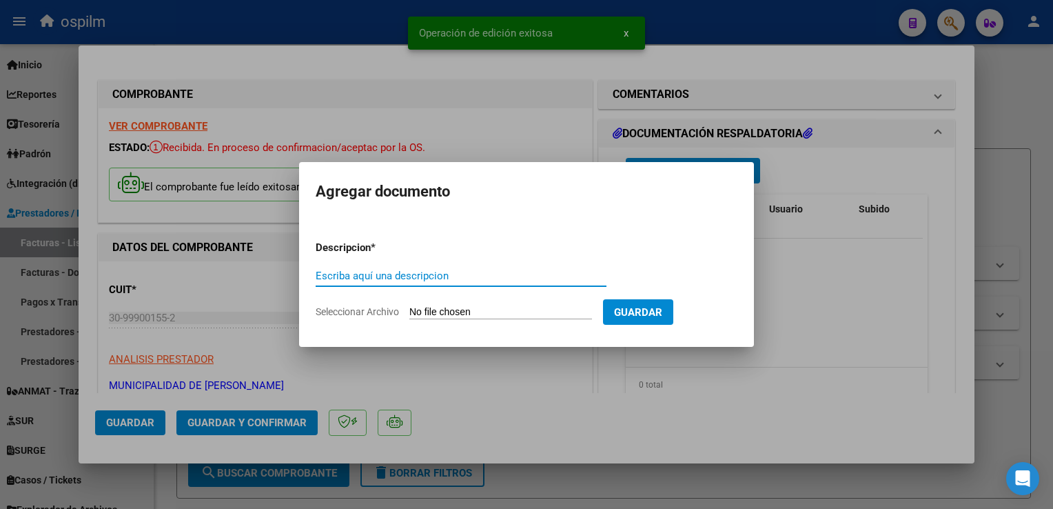
click at [478, 272] on input "Escriba aquí una descripcion" at bounding box center [461, 276] width 291 height 12
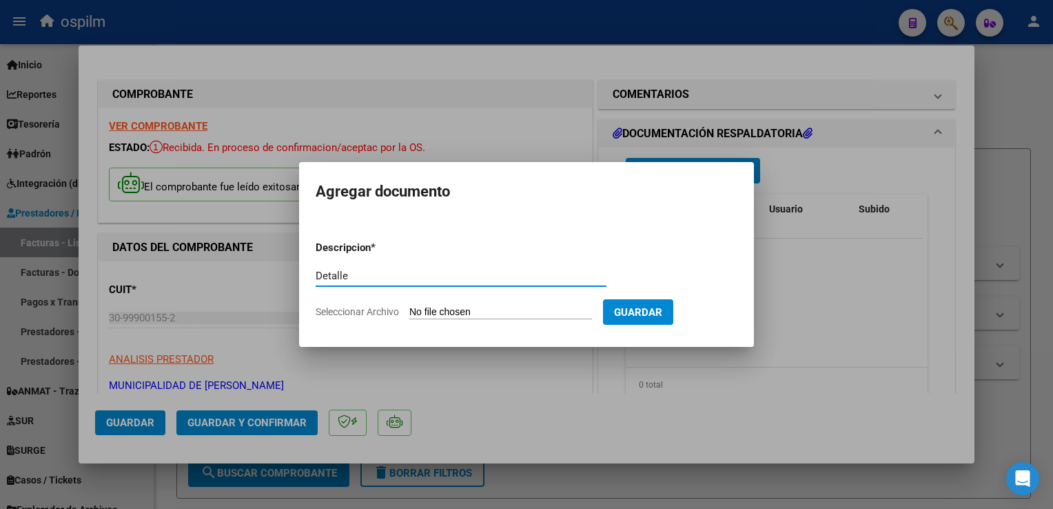
type input "Detalle"
click at [441, 317] on input "Seleccionar Archivo" at bounding box center [500, 312] width 183 height 13
type input "C:\fakepath\Anexo 8341.pdf"
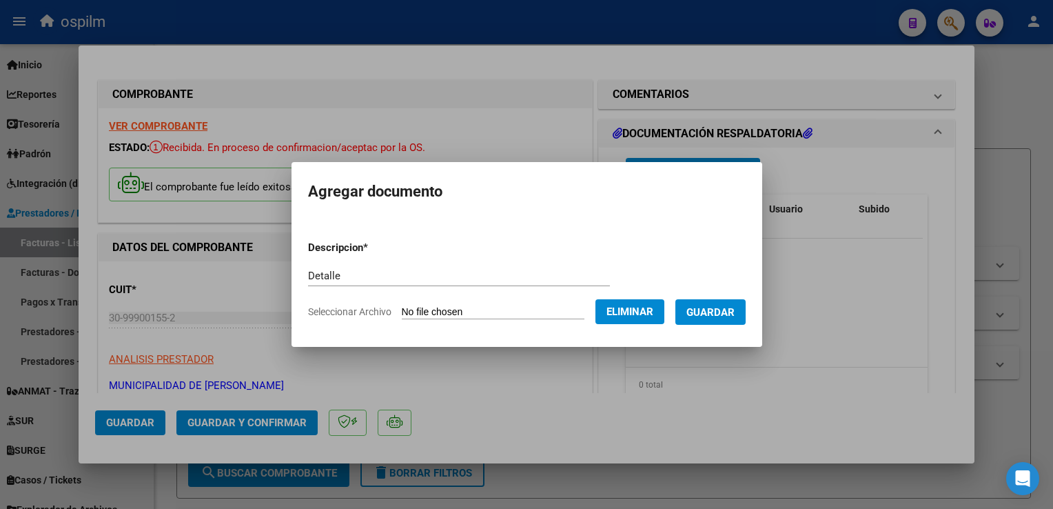
click at [704, 318] on button "Guardar" at bounding box center [711, 312] width 70 height 26
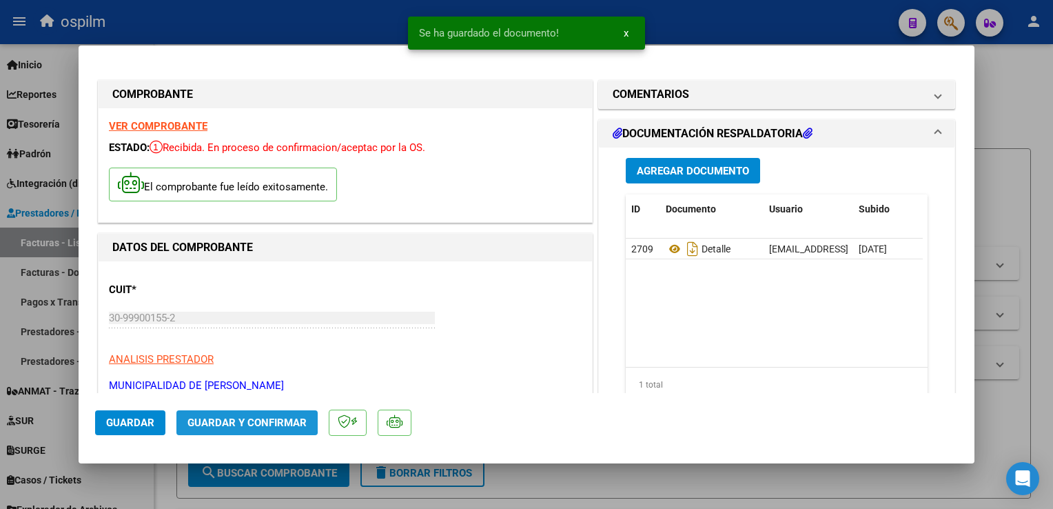
click at [226, 415] on button "Guardar y Confirmar" at bounding box center [246, 422] width 141 height 25
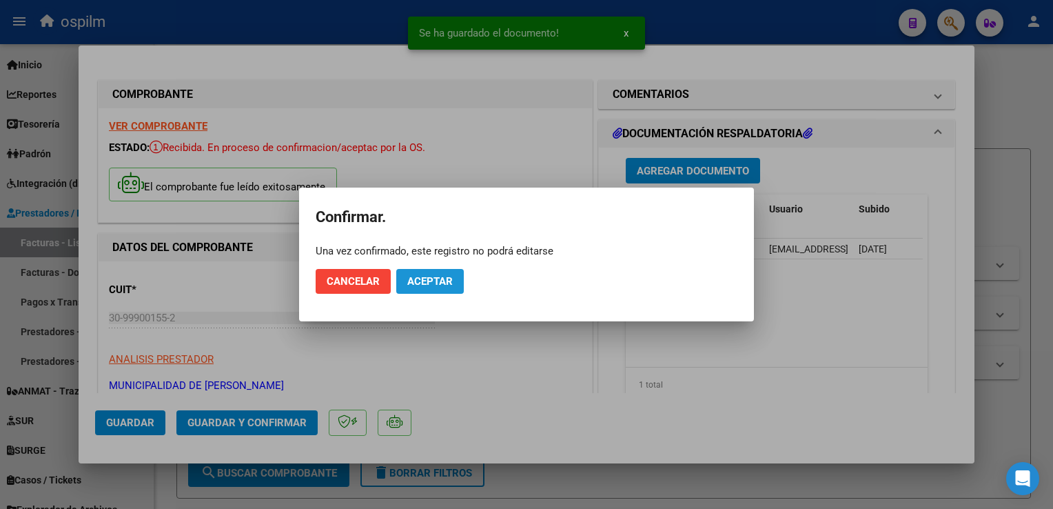
click at [424, 286] on span "Aceptar" at bounding box center [429, 281] width 45 height 12
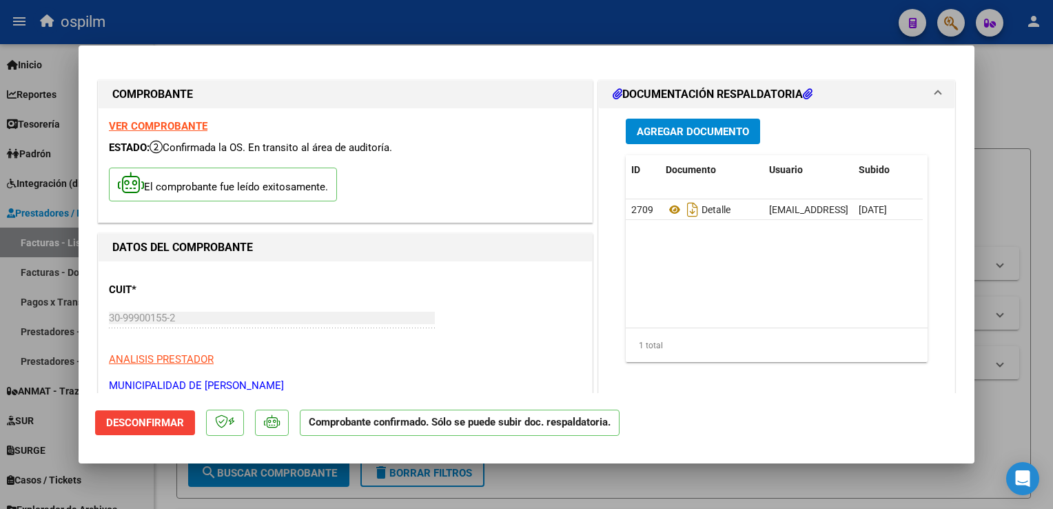
drag, startPoint x: 1029, startPoint y: 381, endPoint x: 554, endPoint y: 508, distance: 491.8
click at [1029, 381] on div at bounding box center [526, 254] width 1053 height 509
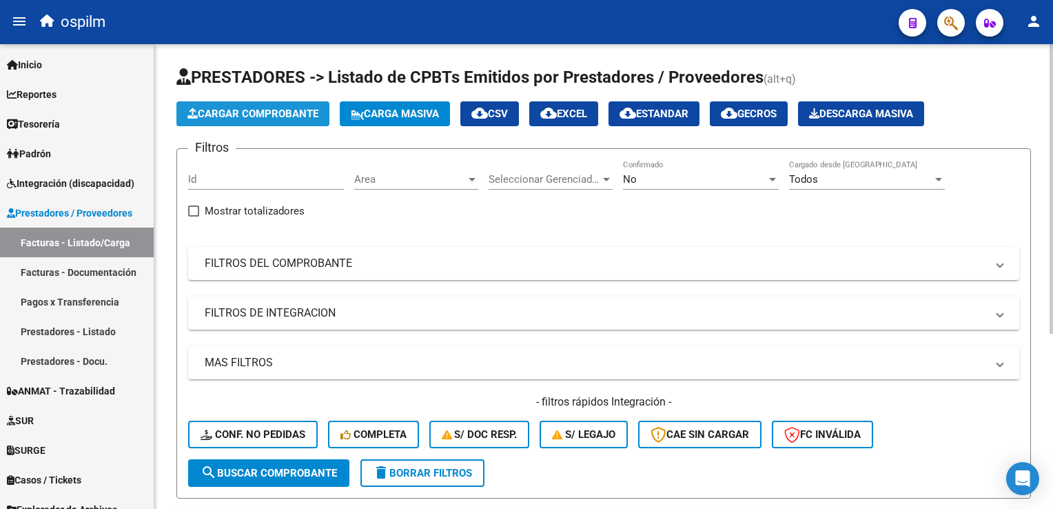
click at [273, 116] on span "Cargar Comprobante" at bounding box center [253, 114] width 131 height 12
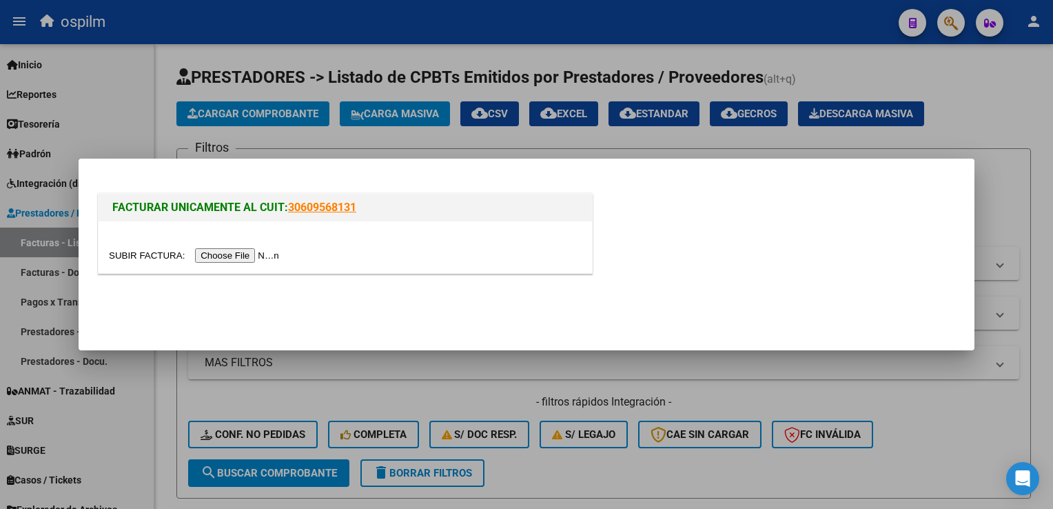
click at [218, 255] on input "file" at bounding box center [196, 255] width 174 height 14
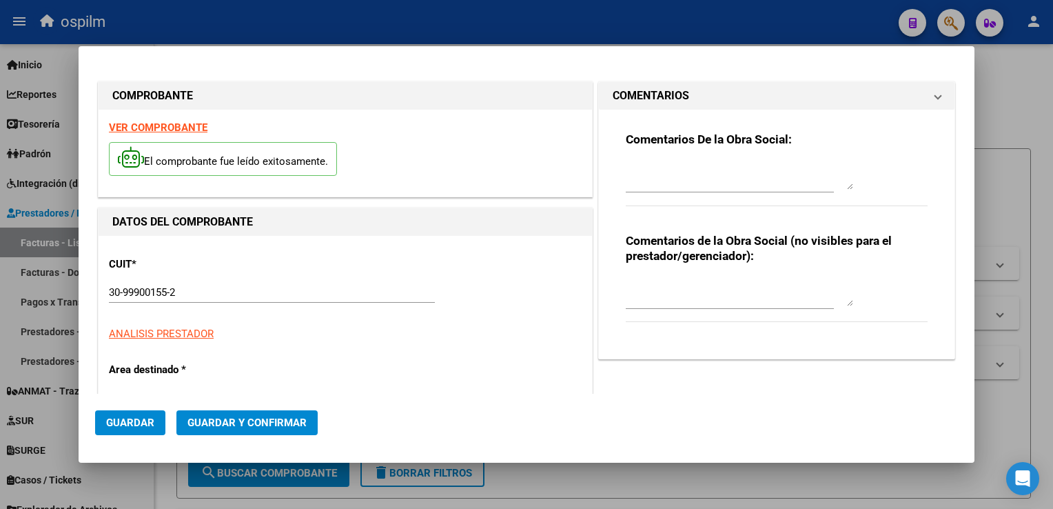
type input "5444"
type input "$ 28.554,00"
type input "2024-12-14"
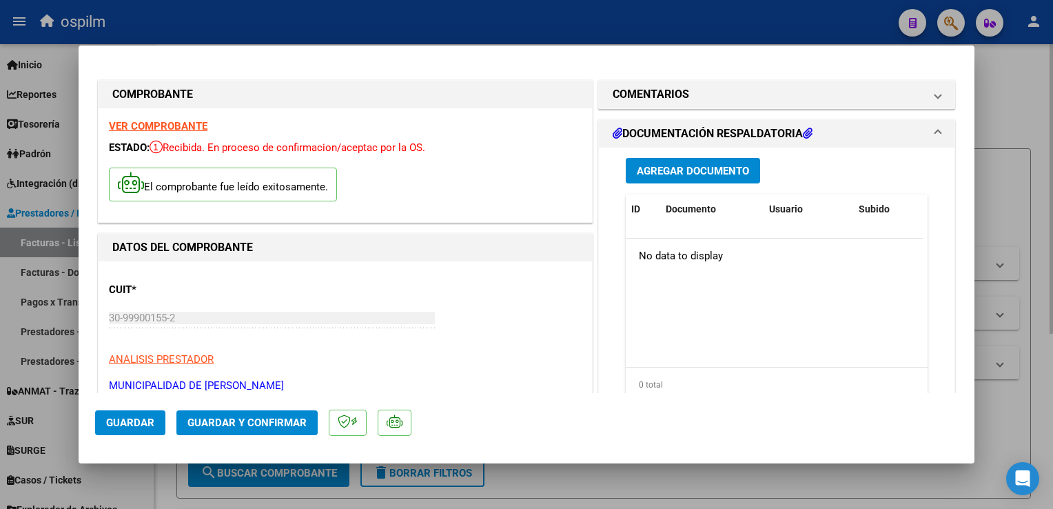
click at [996, 192] on div at bounding box center [526, 254] width 1053 height 509
type input "$ 0,00"
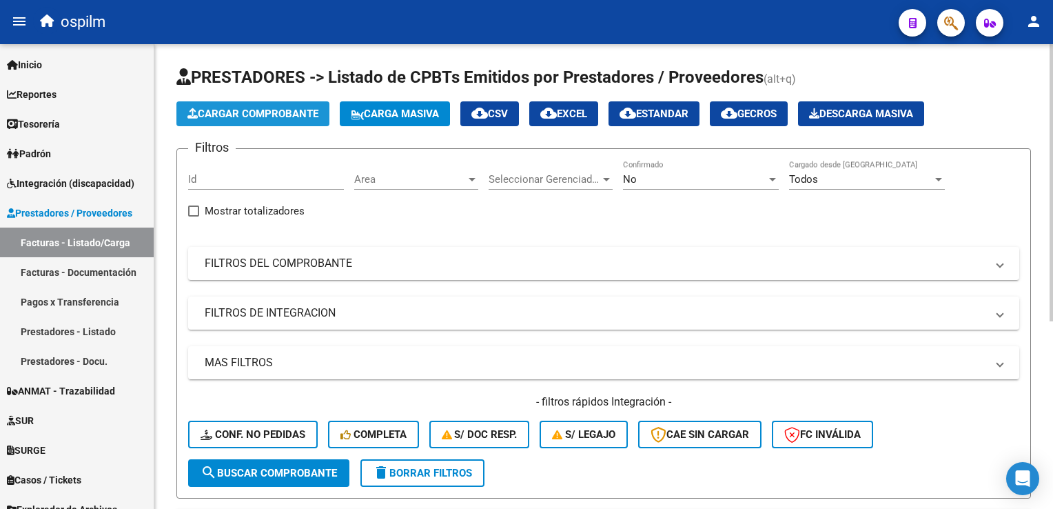
click at [254, 112] on span "Cargar Comprobante" at bounding box center [253, 114] width 131 height 12
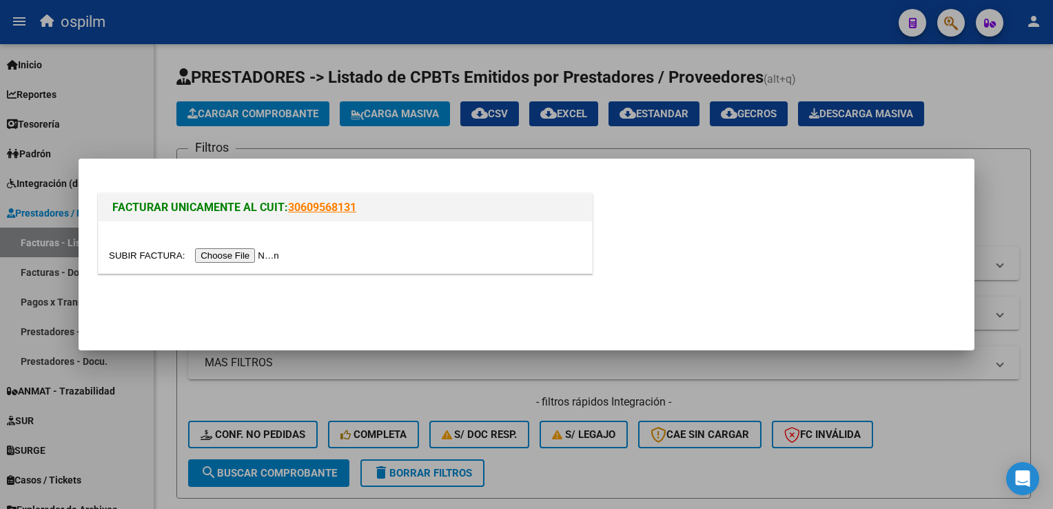
click at [221, 252] on input "file" at bounding box center [196, 255] width 174 height 14
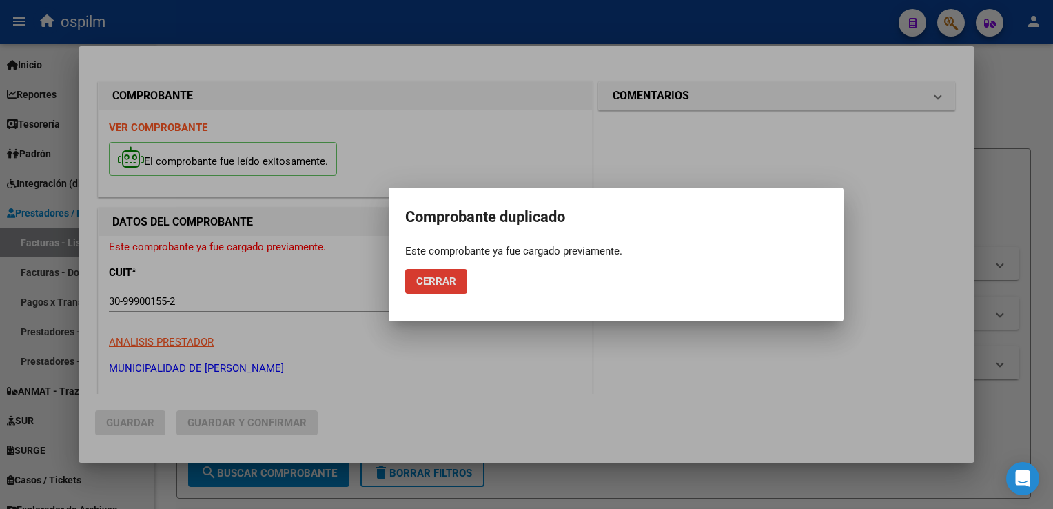
click at [427, 283] on span "Cerrar" at bounding box center [436, 281] width 40 height 12
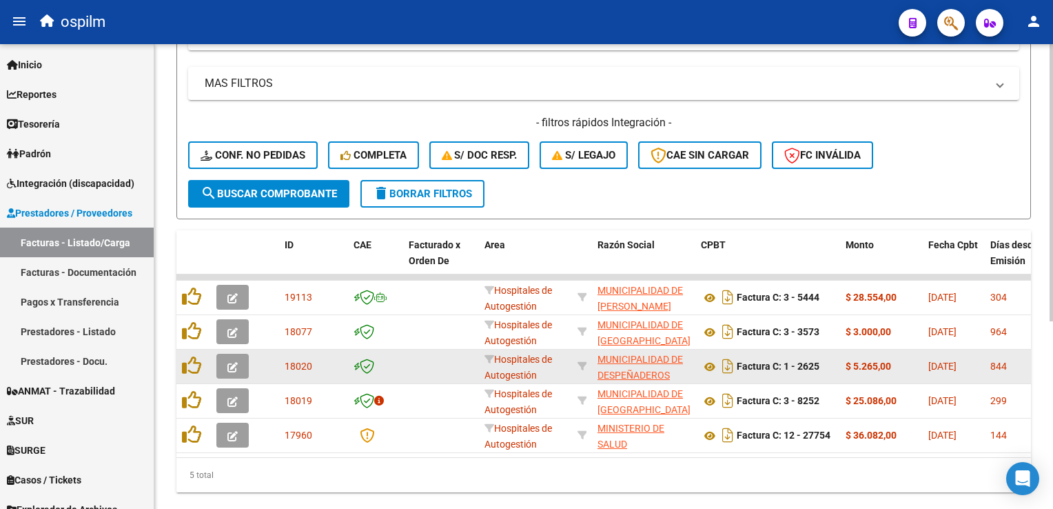
scroll to position [314, 0]
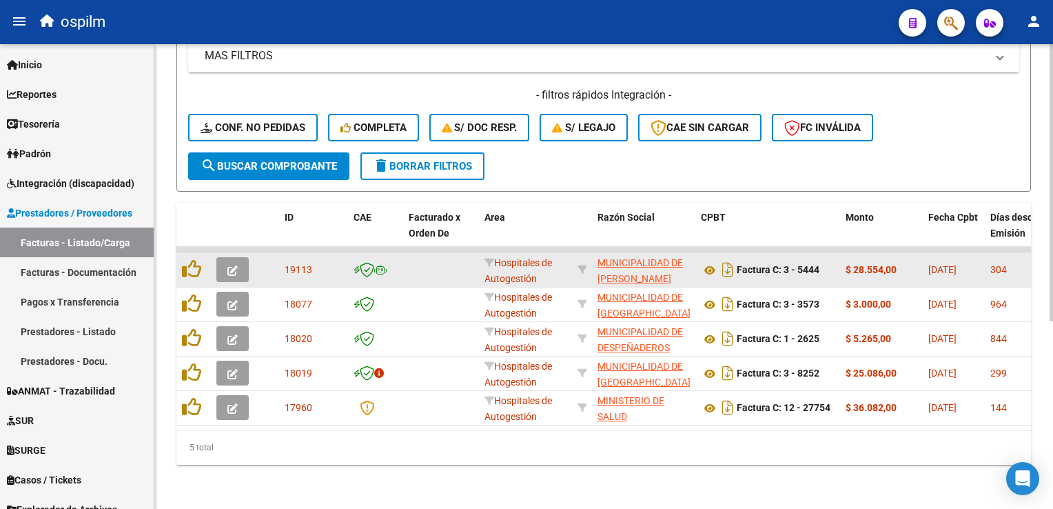
click at [234, 265] on icon "button" at bounding box center [232, 270] width 10 height 10
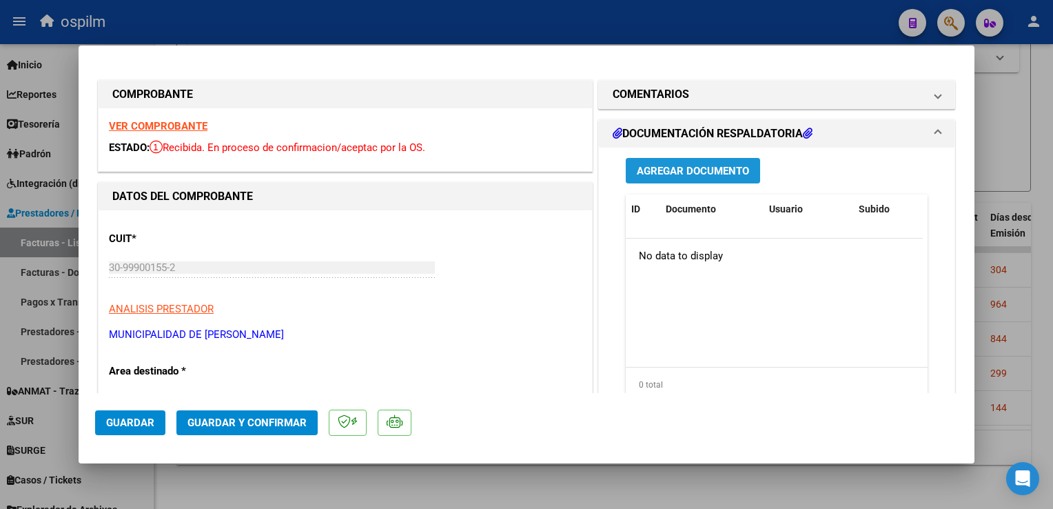
click at [711, 164] on span "Agregar Documento" at bounding box center [693, 170] width 112 height 12
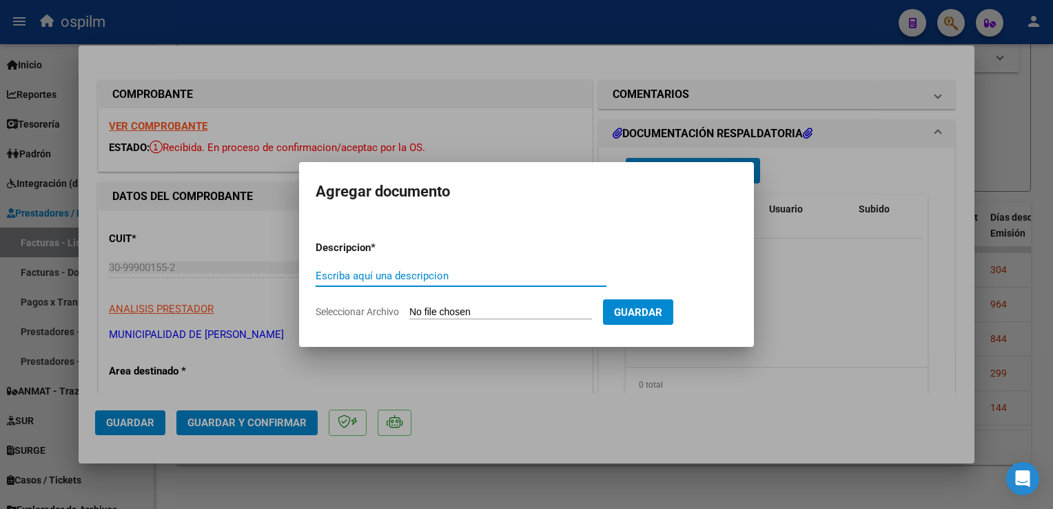
click at [427, 278] on input "Escriba aquí una descripcion" at bounding box center [461, 276] width 291 height 12
type input "e"
type input "Detalle"
click at [441, 310] on input "Seleccionar Archivo" at bounding box center [500, 312] width 183 height 13
type input "C:\fakepath\Anexo 5444.pdf"
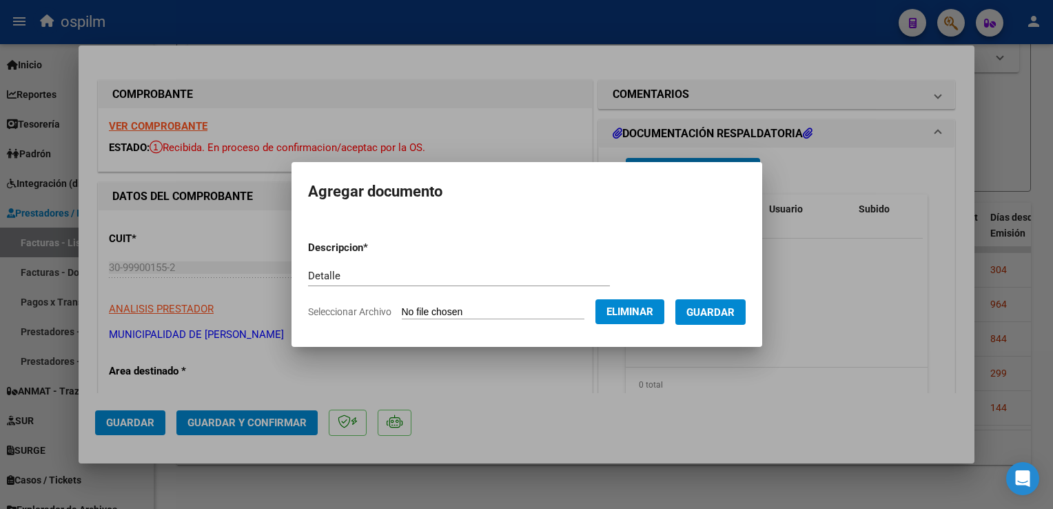
click at [712, 311] on span "Guardar" at bounding box center [711, 312] width 48 height 12
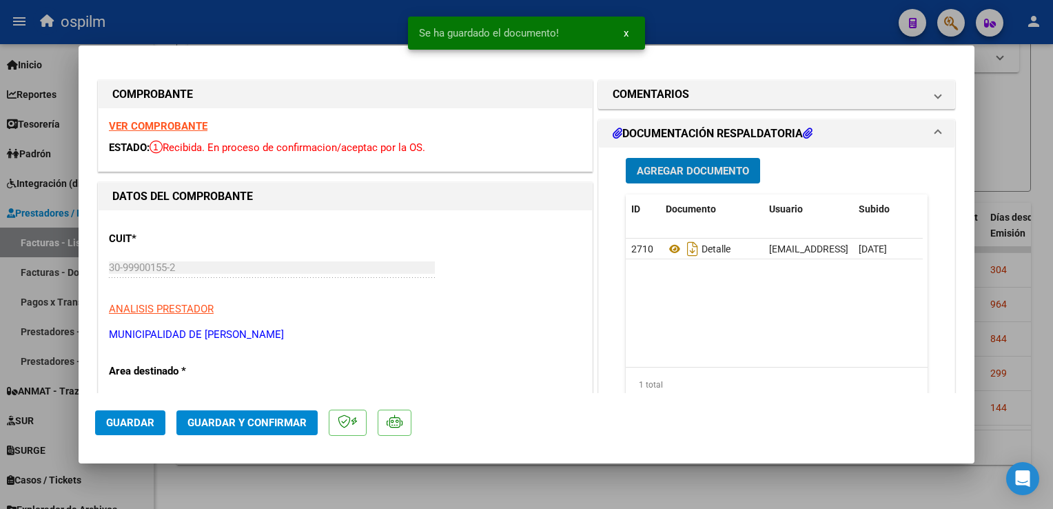
click at [270, 421] on span "Guardar y Confirmar" at bounding box center [247, 422] width 119 height 12
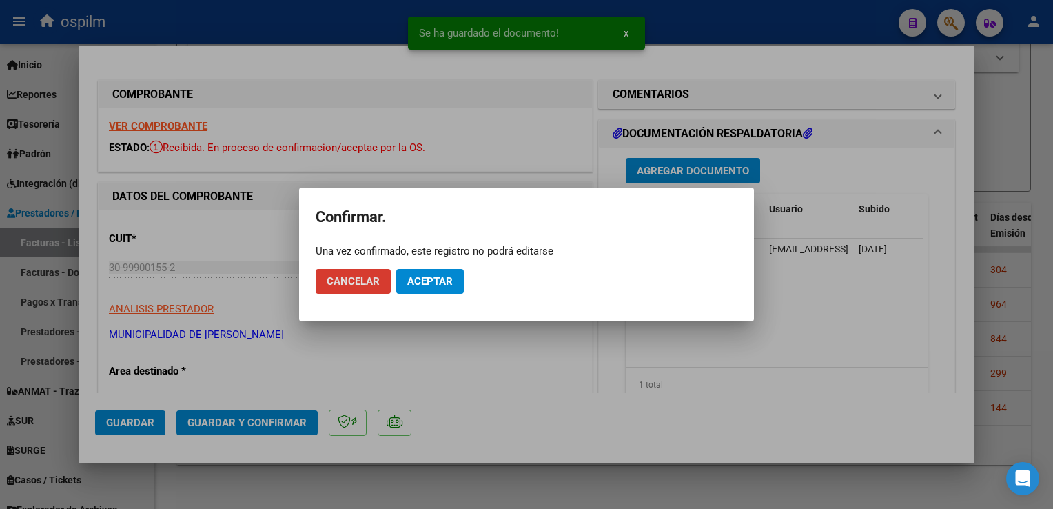
click at [433, 287] on span "Aceptar" at bounding box center [429, 281] width 45 height 12
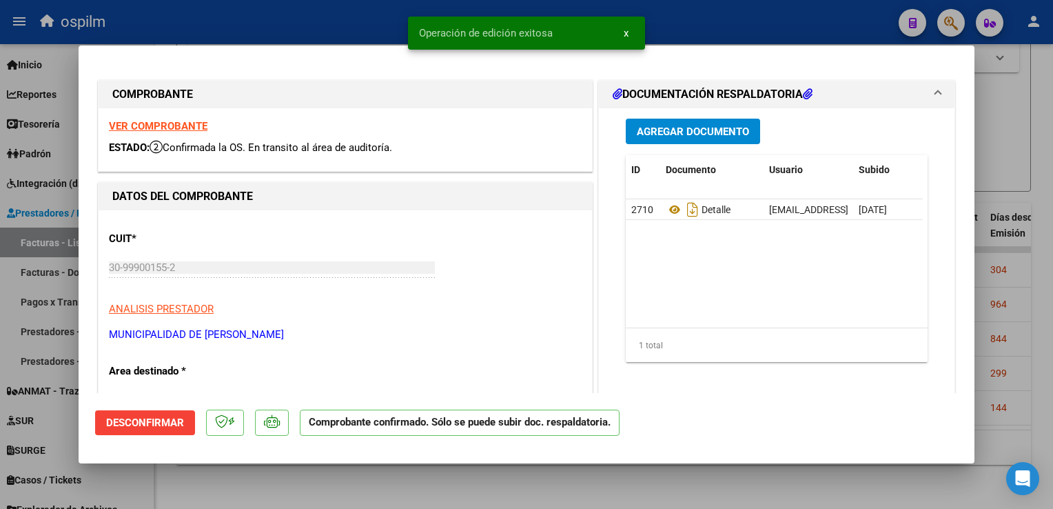
click at [157, 428] on span "Desconfirmar" at bounding box center [145, 422] width 78 height 12
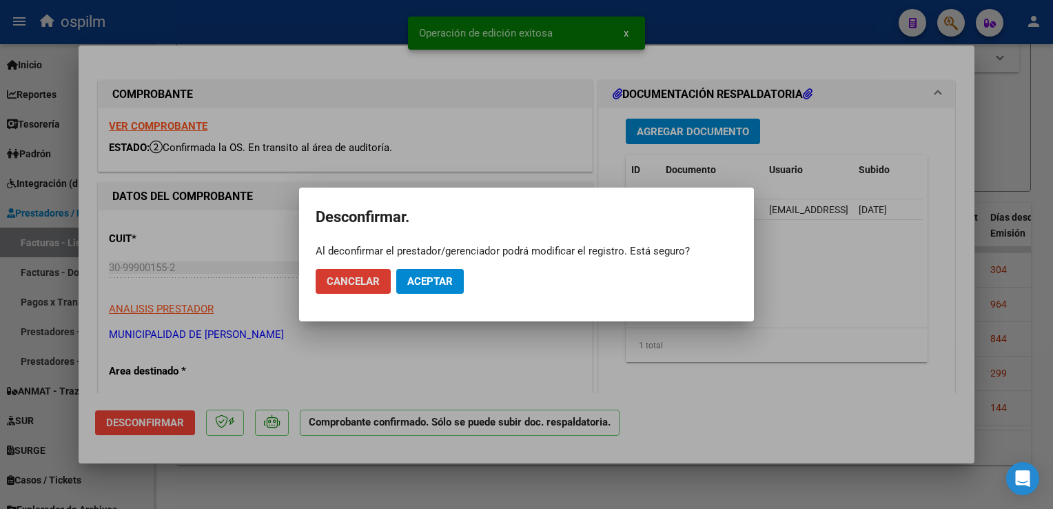
click at [423, 287] on span "Aceptar" at bounding box center [429, 281] width 45 height 12
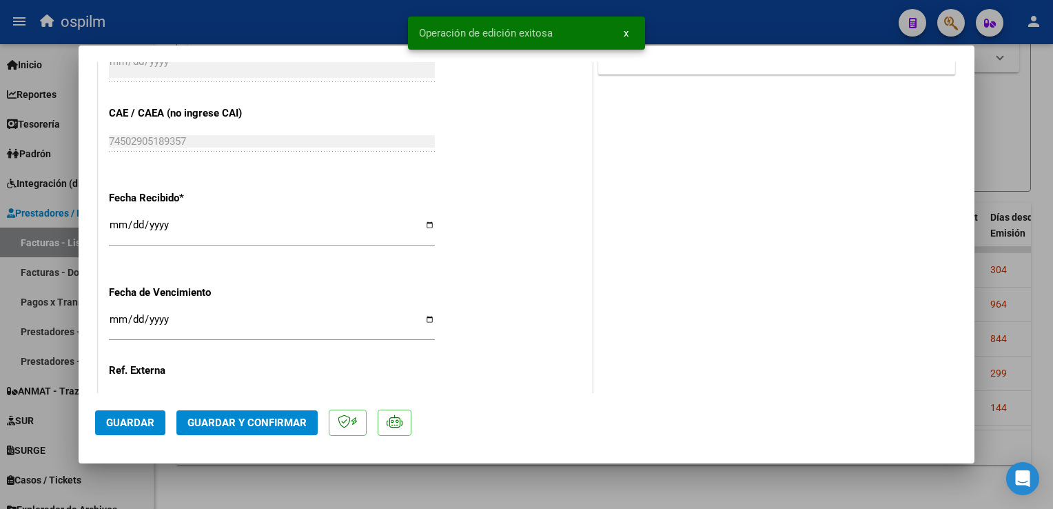
scroll to position [689, 0]
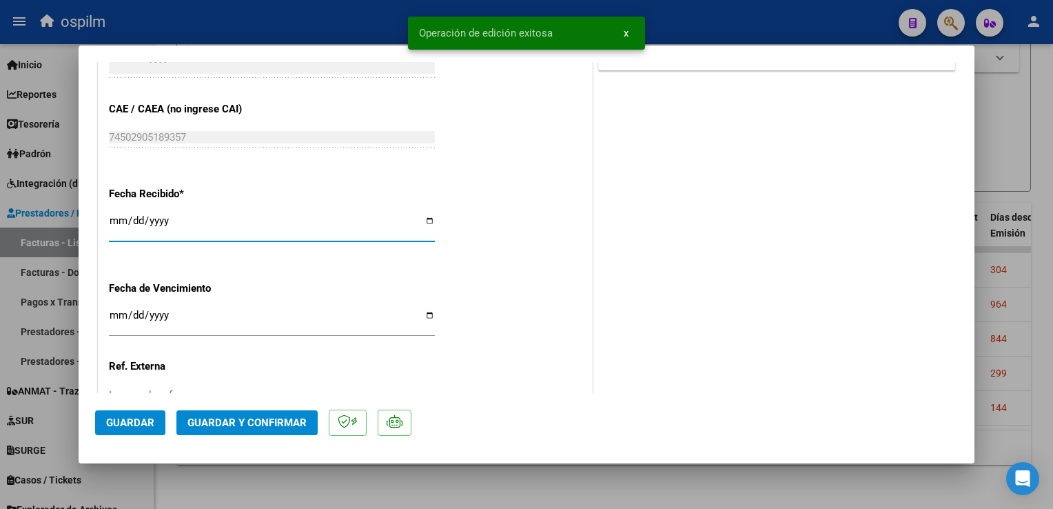
click at [112, 216] on input "[DATE]" at bounding box center [272, 226] width 326 height 22
type input "[DATE]"
click at [249, 426] on span "Guardar y Confirmar" at bounding box center [247, 422] width 119 height 12
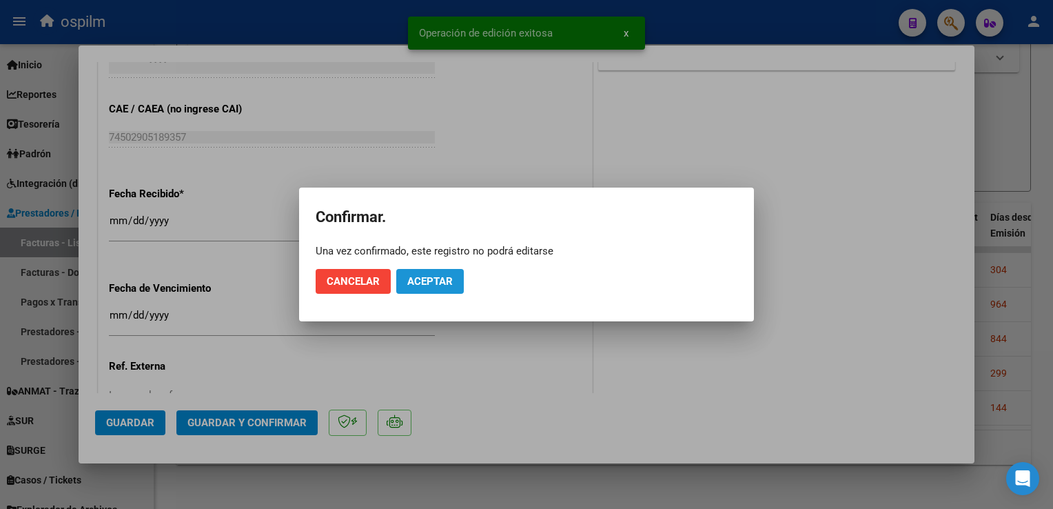
click at [444, 277] on span "Aceptar" at bounding box center [429, 281] width 45 height 12
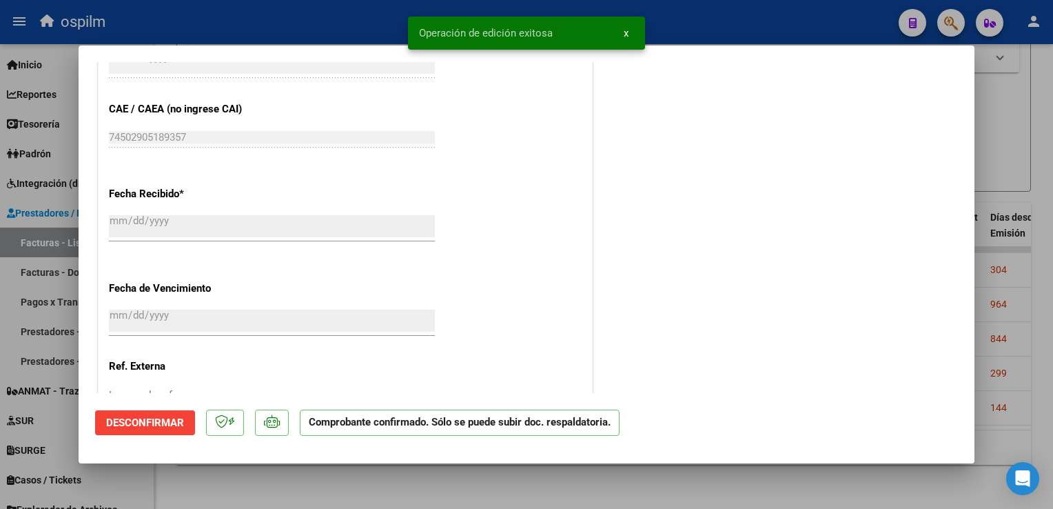
drag, startPoint x: 1044, startPoint y: 245, endPoint x: 587, endPoint y: 407, distance: 485.5
click at [1044, 245] on div at bounding box center [526, 254] width 1053 height 509
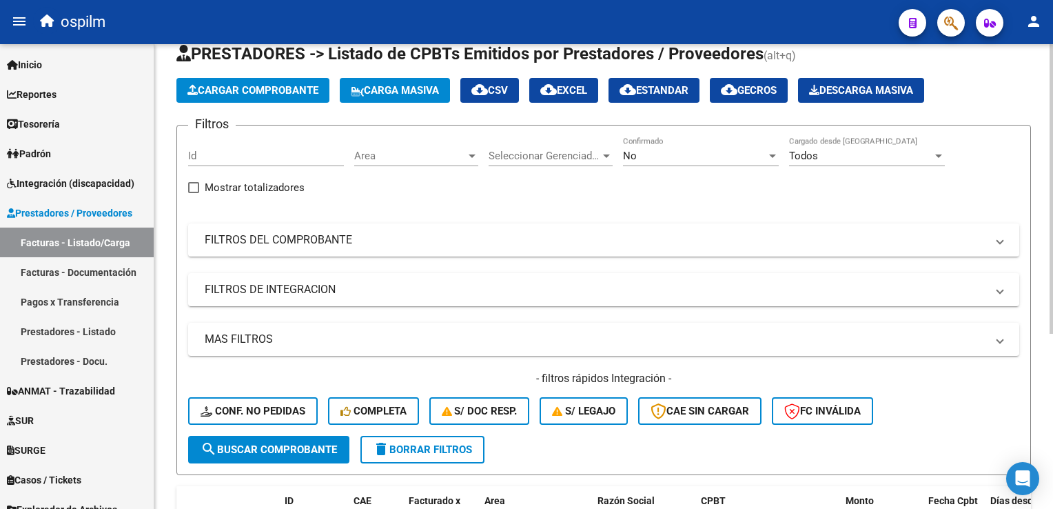
scroll to position [0, 0]
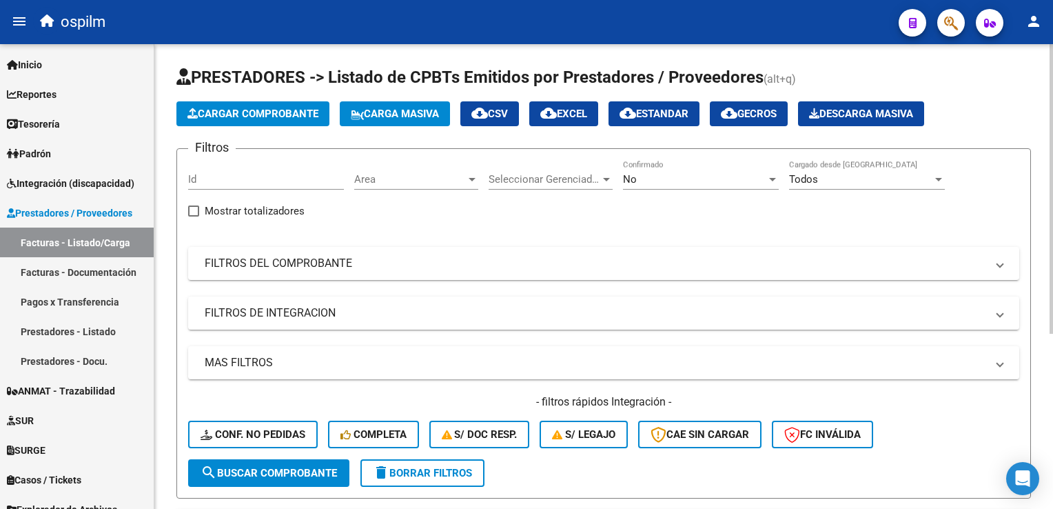
click at [263, 112] on span "Cargar Comprobante" at bounding box center [253, 114] width 131 height 12
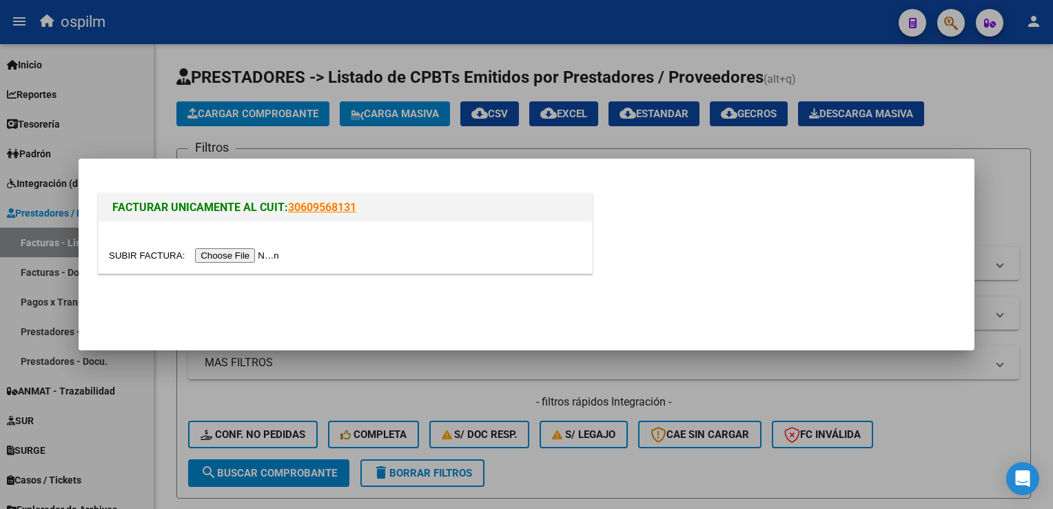
click at [233, 258] on input "file" at bounding box center [196, 255] width 174 height 14
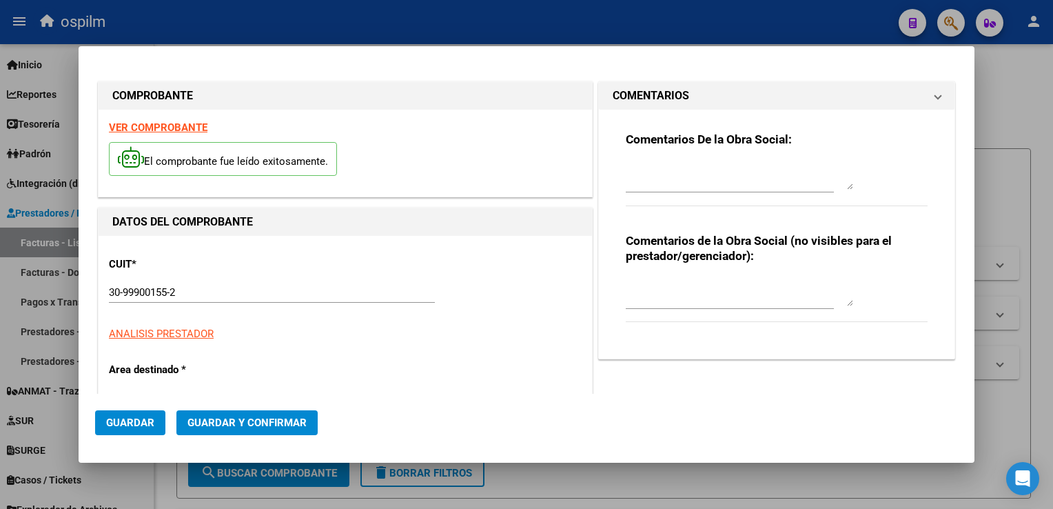
type input "7601"
type input "$ 17.054,00"
type input "2024-12-30"
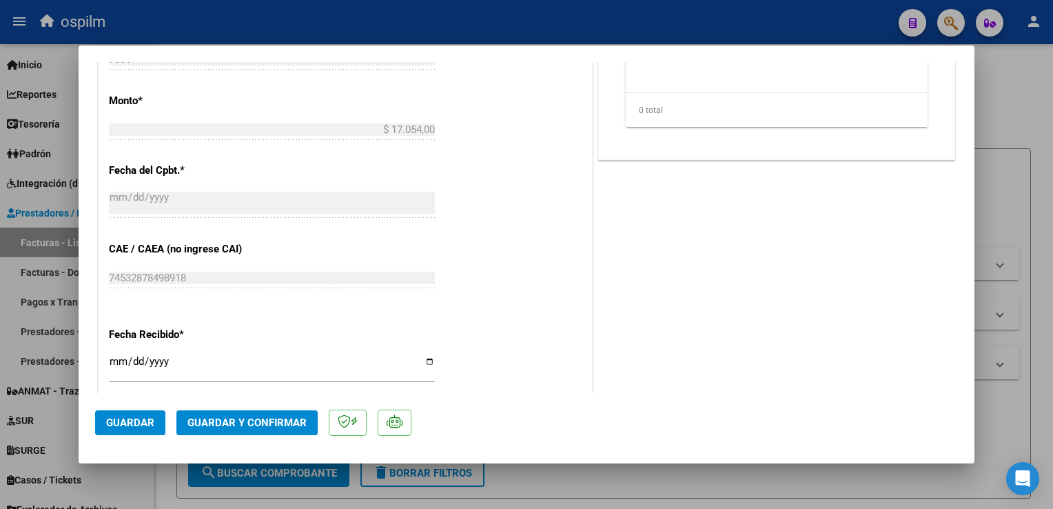
scroll to position [689, 0]
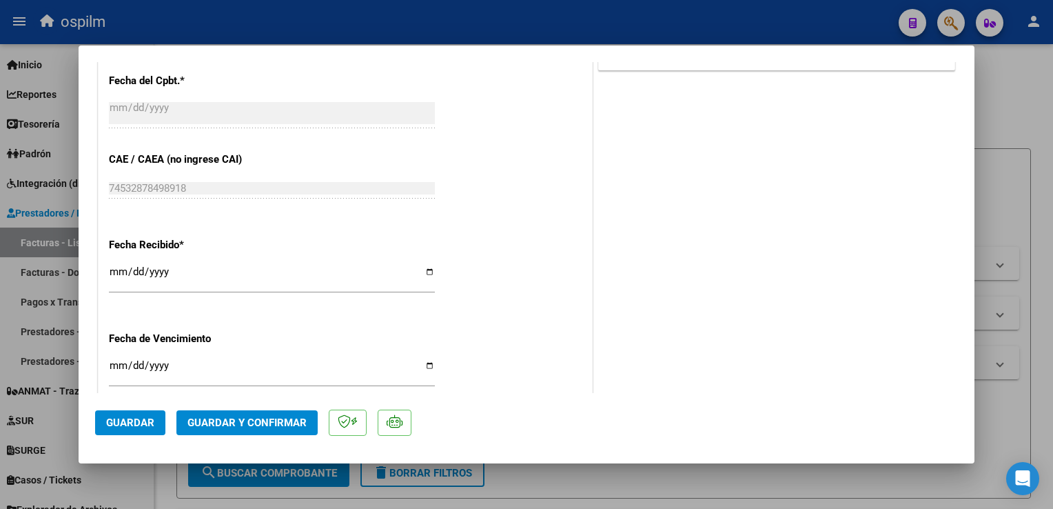
click at [110, 276] on input "[DATE]" at bounding box center [272, 277] width 326 height 22
type input "[DATE]"
click at [135, 418] on span "Guardar" at bounding box center [130, 422] width 48 height 12
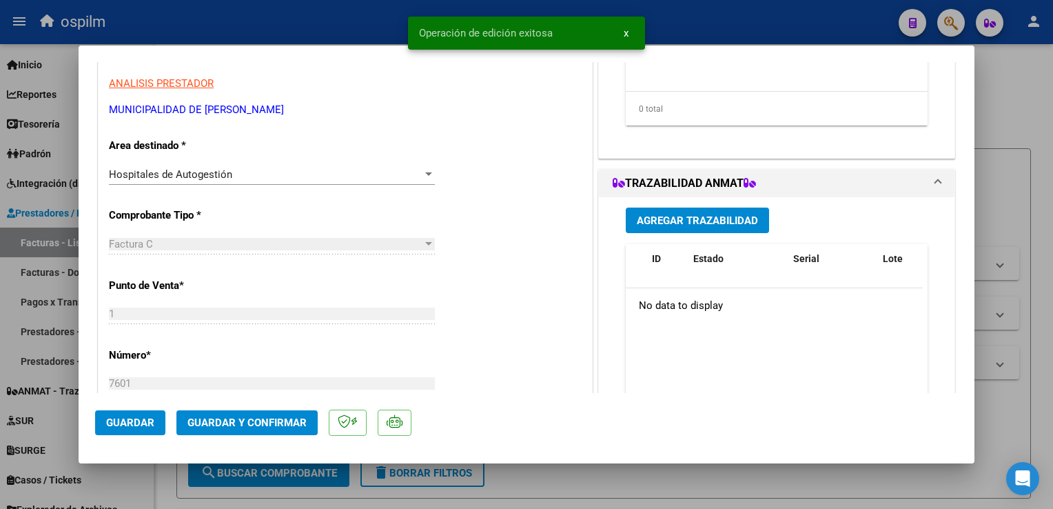
scroll to position [0, 0]
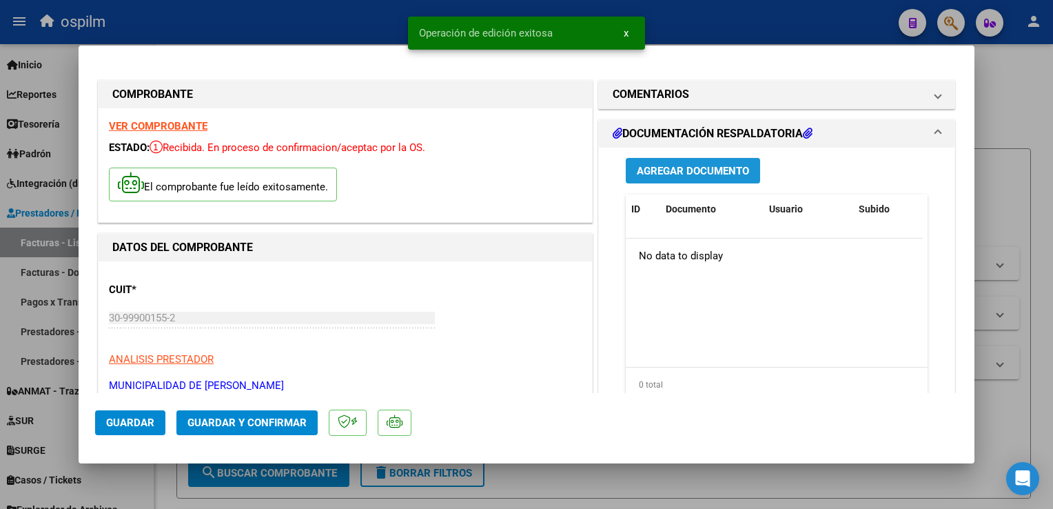
click at [681, 174] on span "Agregar Documento" at bounding box center [693, 171] width 112 height 12
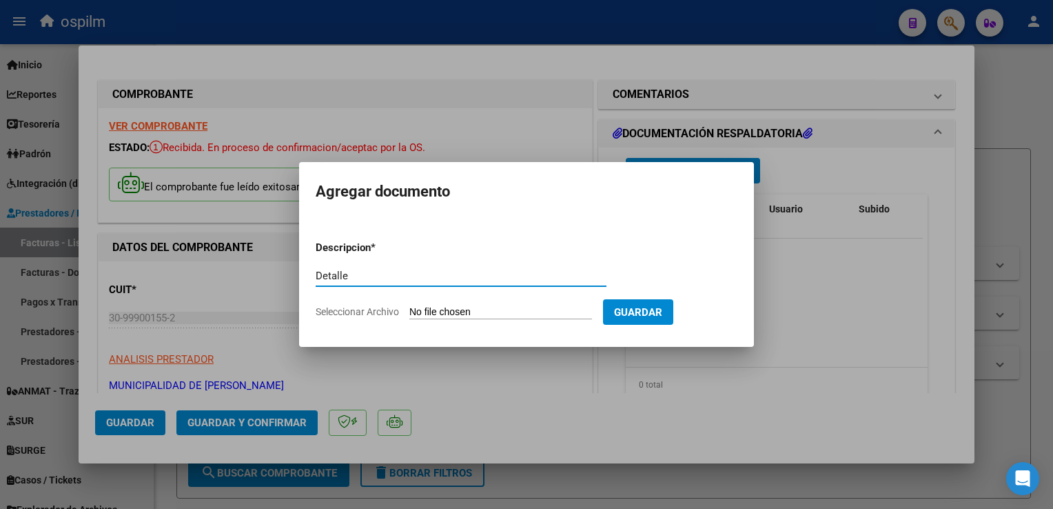
type input "Detalle"
click at [449, 315] on input "Seleccionar Archivo" at bounding box center [500, 312] width 183 height 13
type input "C:\fakepath\Anexo 7601.pdf"
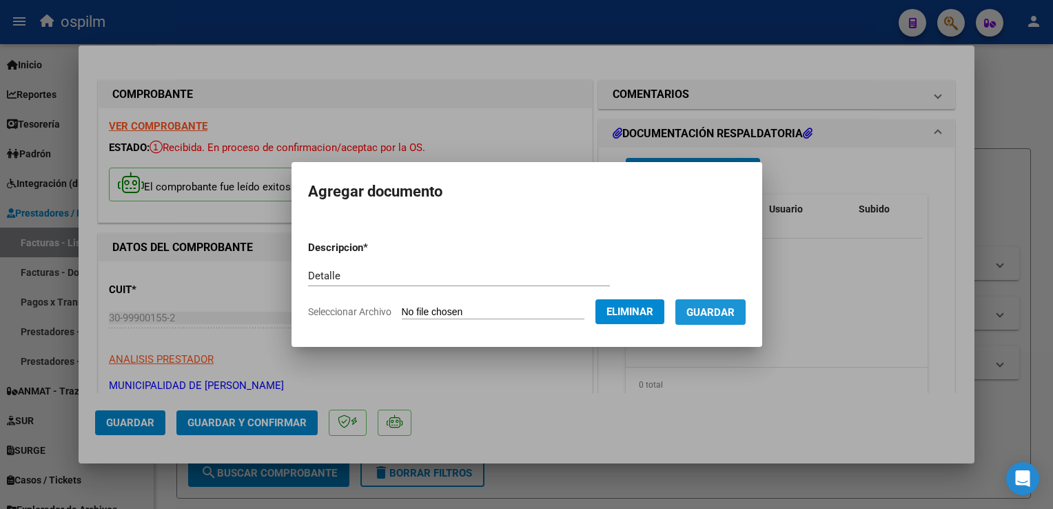
click at [721, 316] on span "Guardar" at bounding box center [711, 312] width 48 height 12
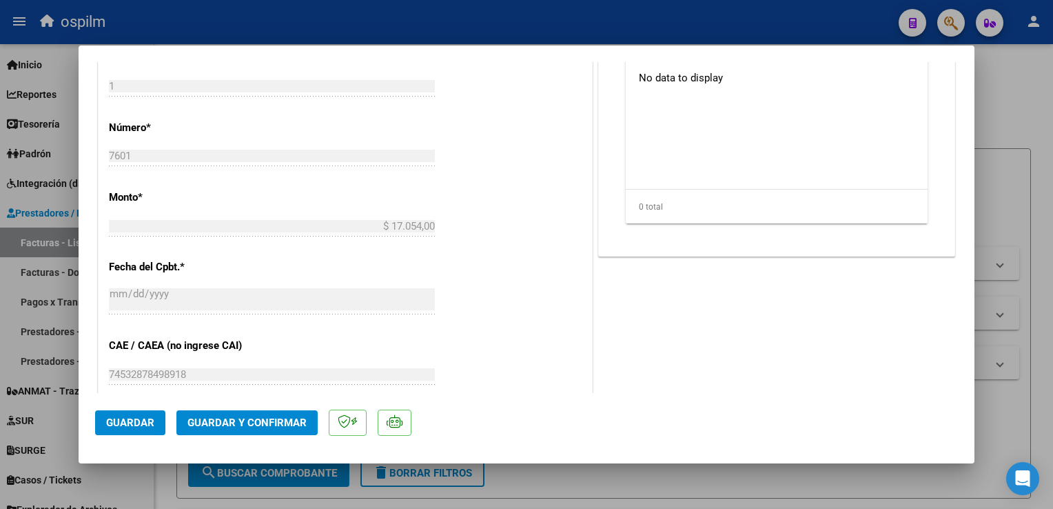
scroll to position [227, 0]
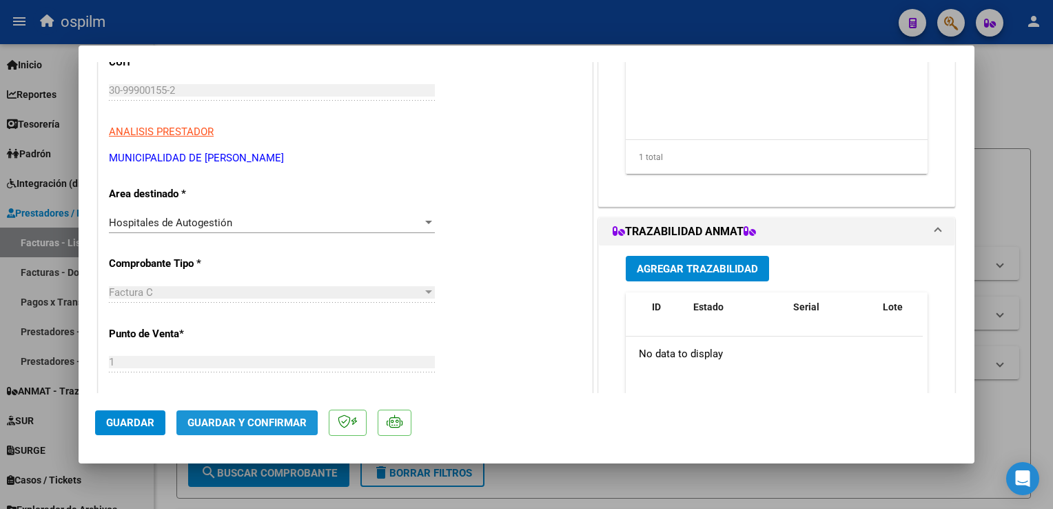
click at [236, 424] on span "Guardar y Confirmar" at bounding box center [247, 422] width 119 height 12
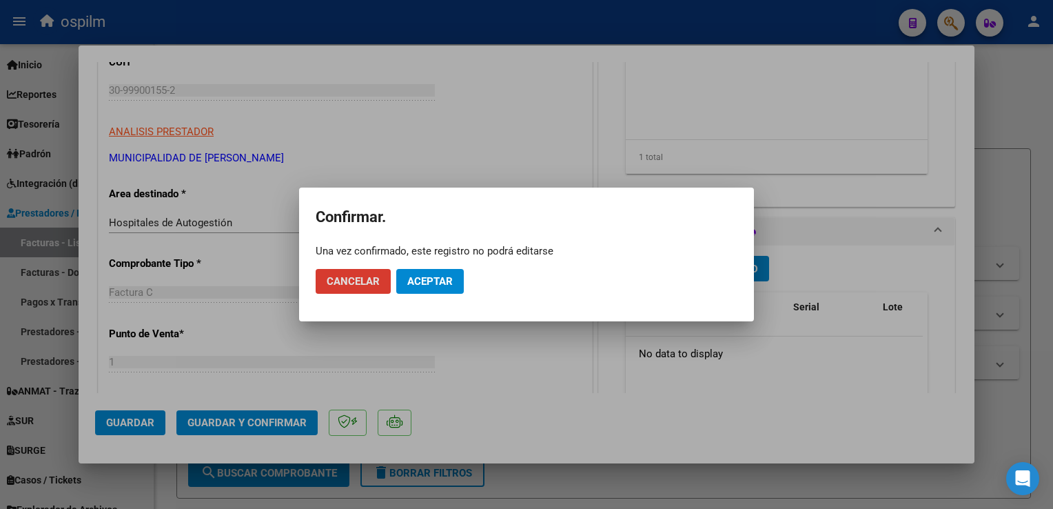
click at [441, 276] on span "Aceptar" at bounding box center [429, 281] width 45 height 12
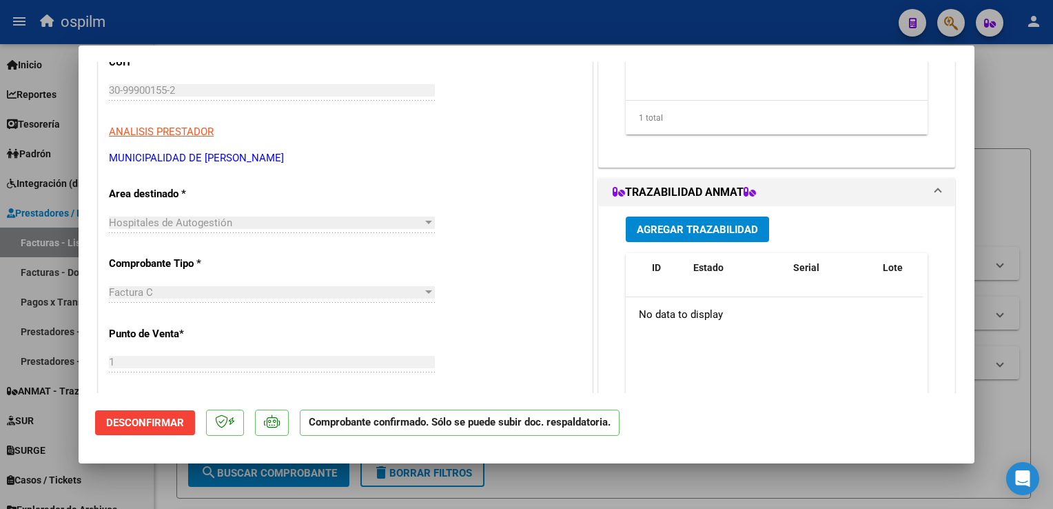
click at [1020, 191] on div at bounding box center [526, 254] width 1053 height 509
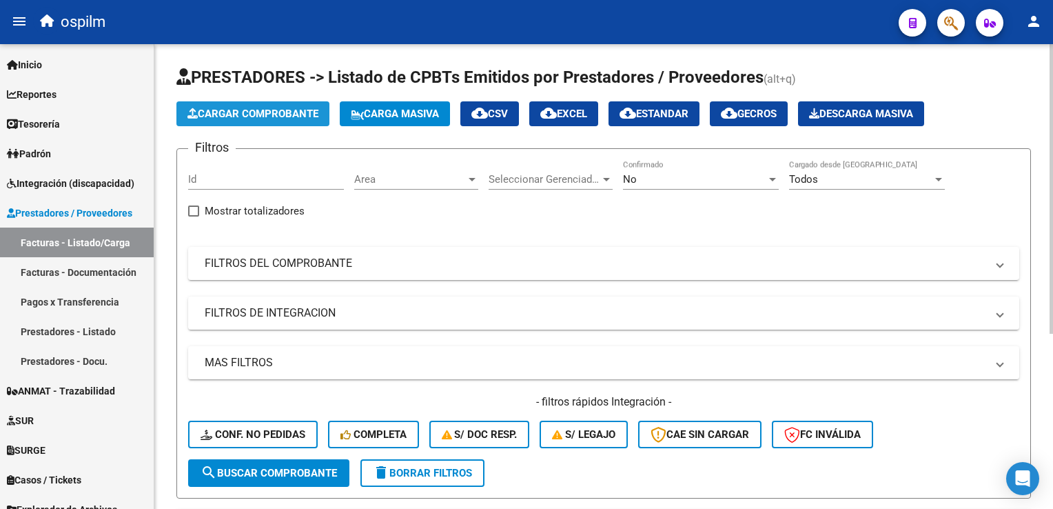
click at [276, 108] on span "Cargar Comprobante" at bounding box center [253, 114] width 131 height 12
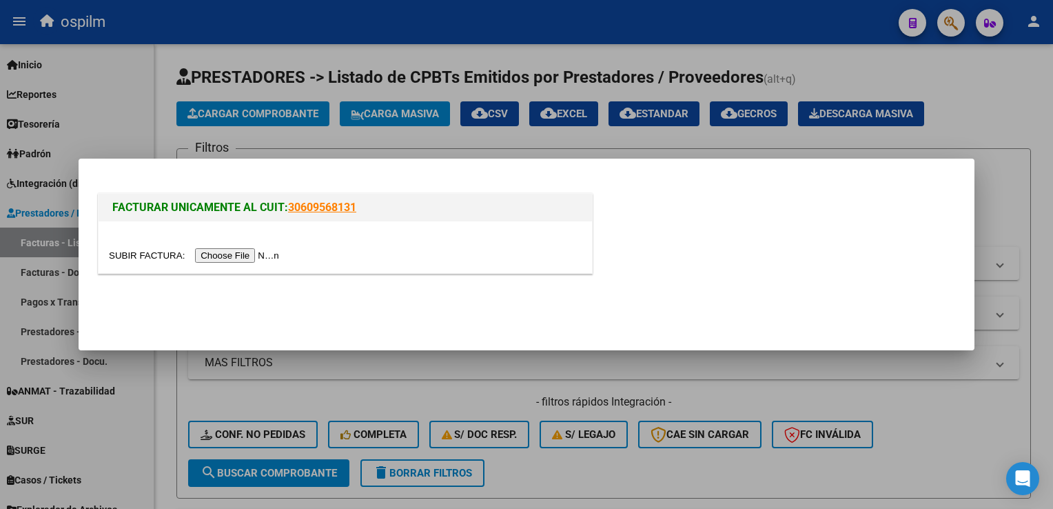
click at [243, 251] on input "file" at bounding box center [196, 255] width 174 height 14
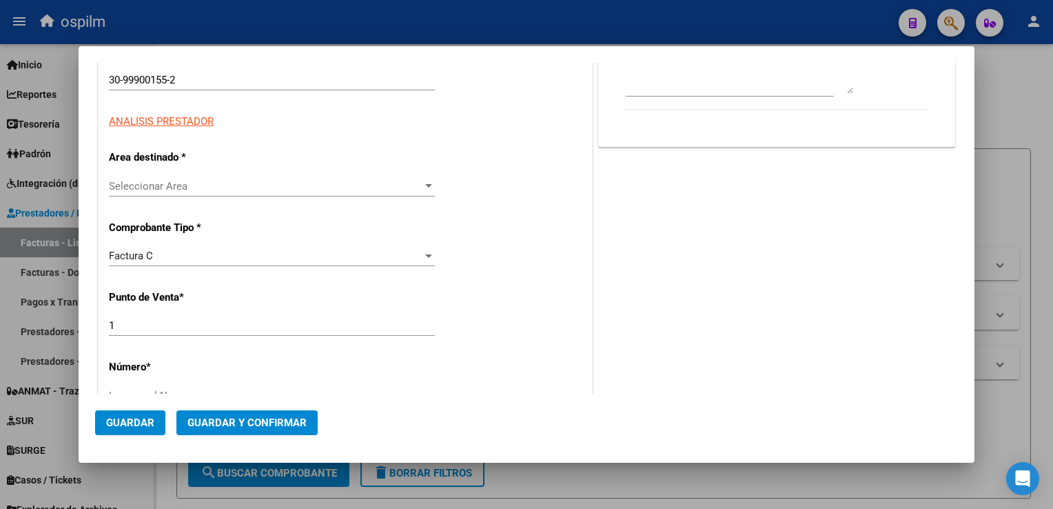
type input "9053"
type input "$ 31.022,00"
type input "2025-06-02"
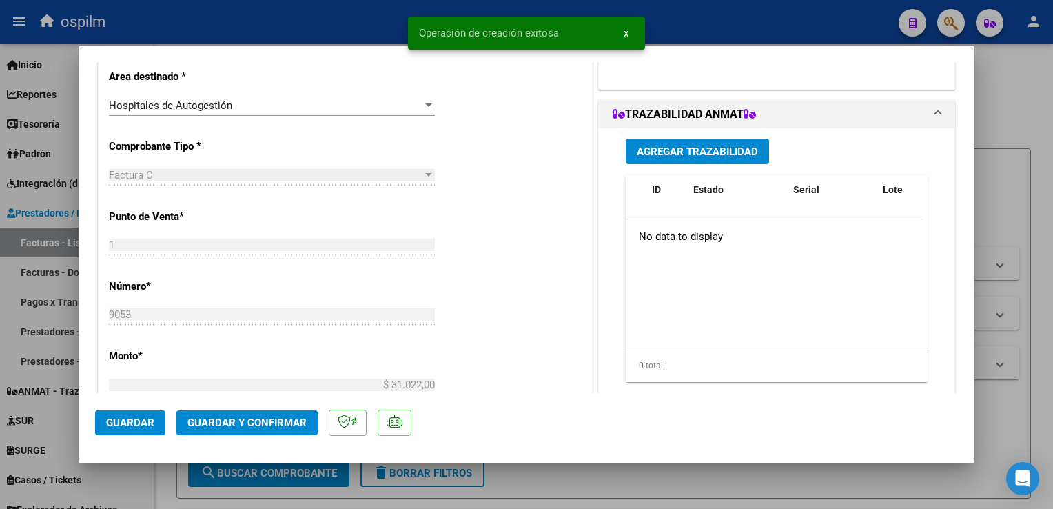
scroll to position [620, 0]
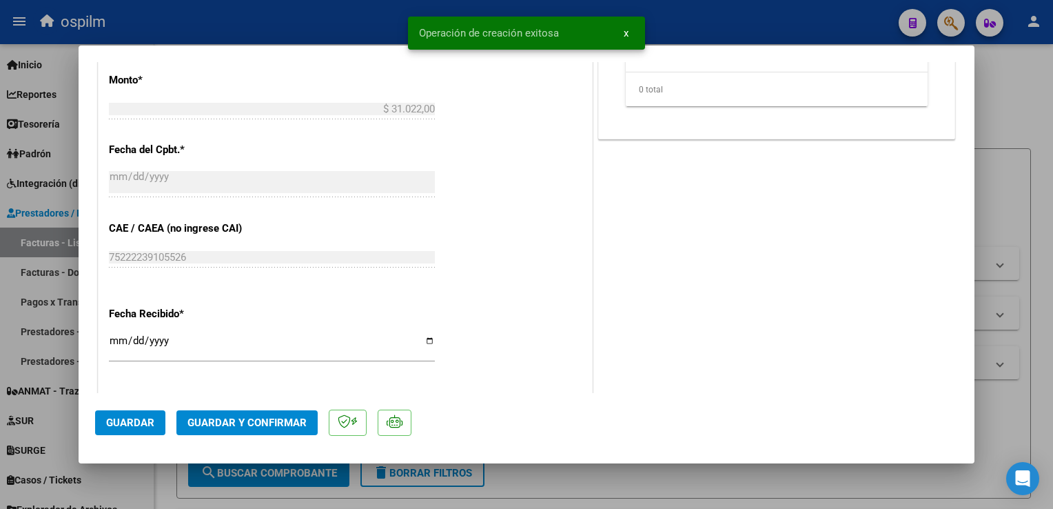
click at [116, 338] on input "[DATE]" at bounding box center [272, 346] width 326 height 22
type input "[DATE]"
click at [135, 422] on span "Guardar" at bounding box center [130, 422] width 48 height 12
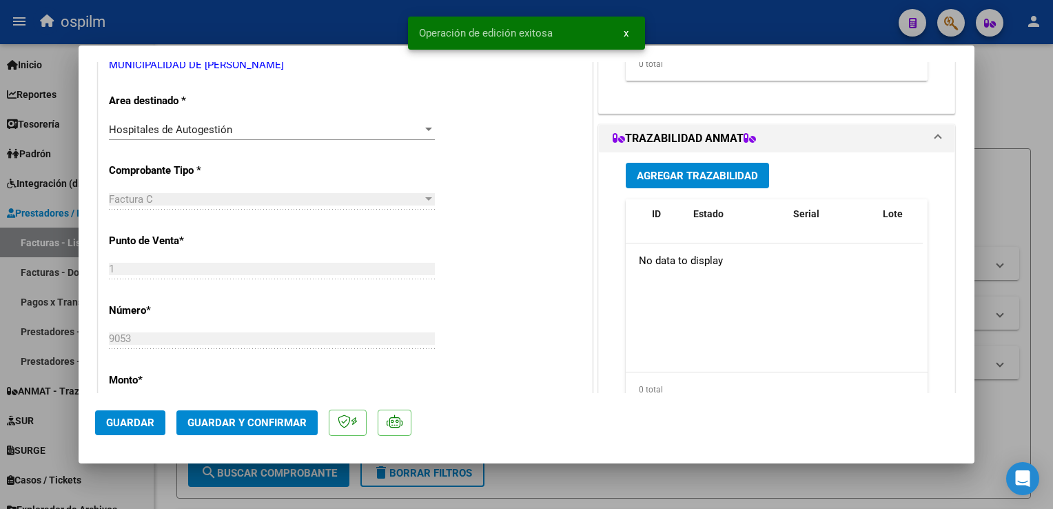
scroll to position [0, 0]
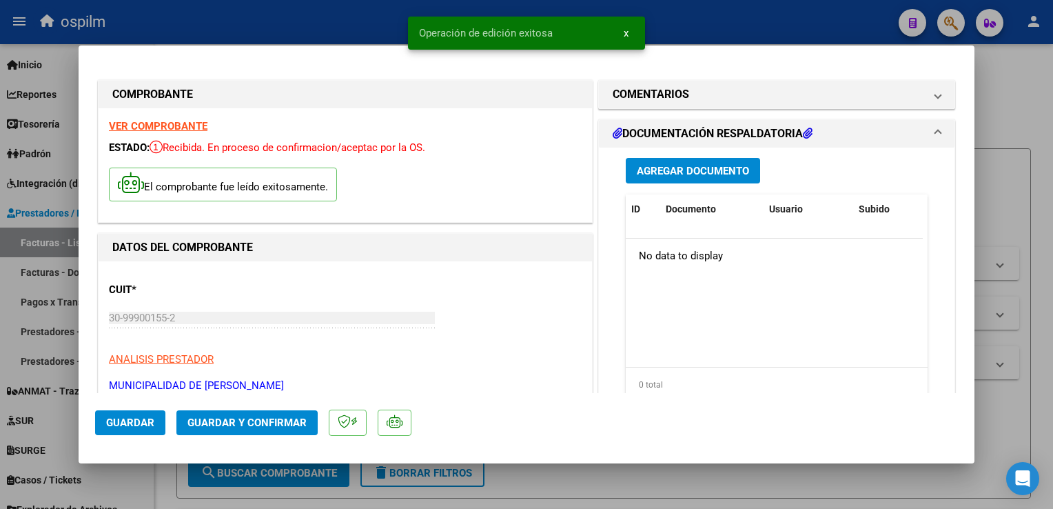
click at [664, 175] on span "Agregar Documento" at bounding box center [693, 171] width 112 height 12
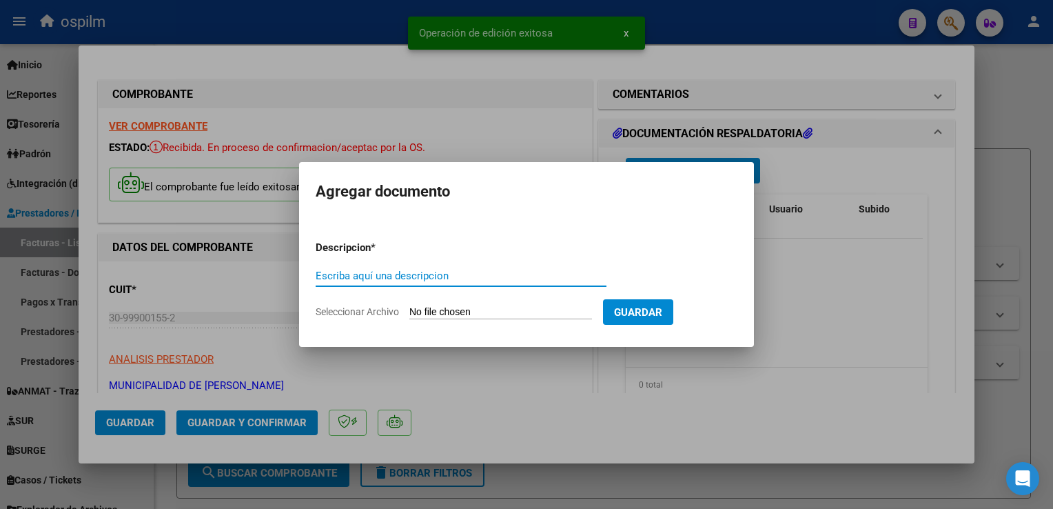
click at [441, 271] on input "Escriba aquí una descripcion" at bounding box center [461, 276] width 291 height 12
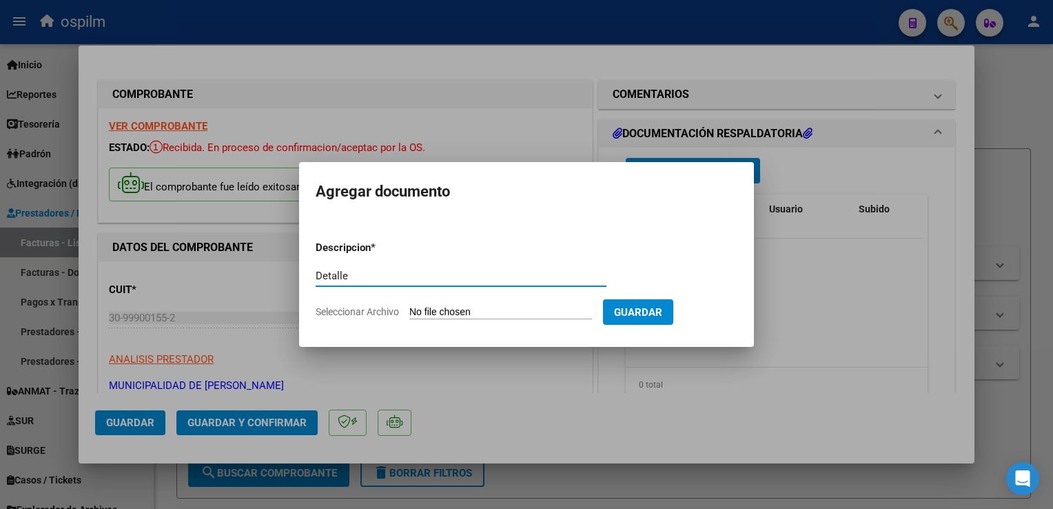
type input "Detalle"
click at [498, 314] on input "Seleccionar Archivo" at bounding box center [500, 312] width 183 height 13
type input "C:\fakepath\Anexo 9053.pdf"
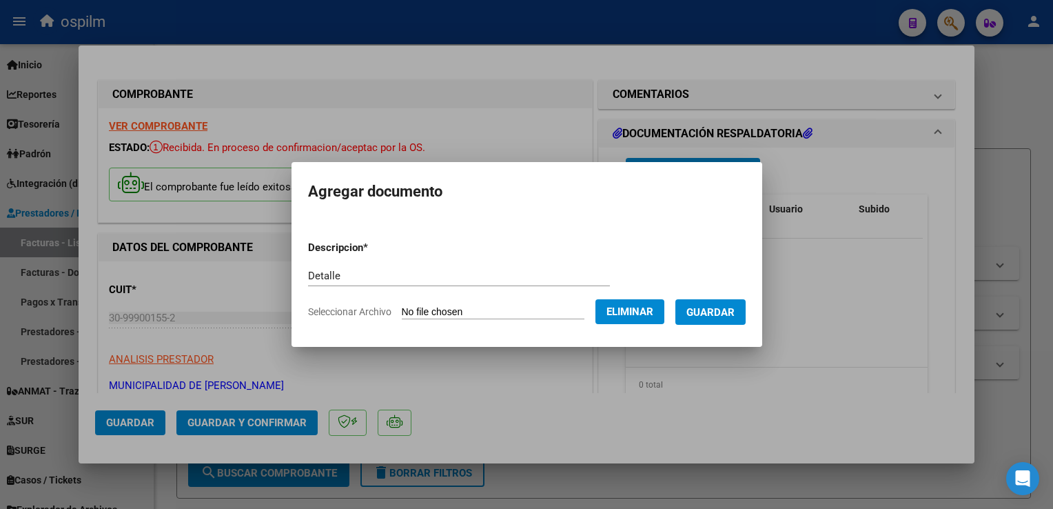
click at [722, 313] on span "Guardar" at bounding box center [711, 312] width 48 height 12
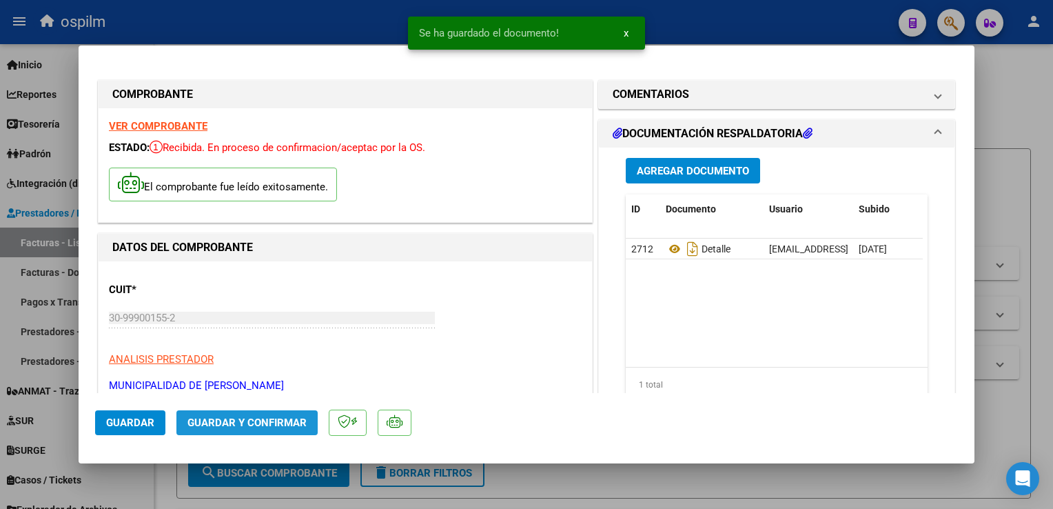
click at [273, 425] on span "Guardar y Confirmar" at bounding box center [247, 422] width 119 height 12
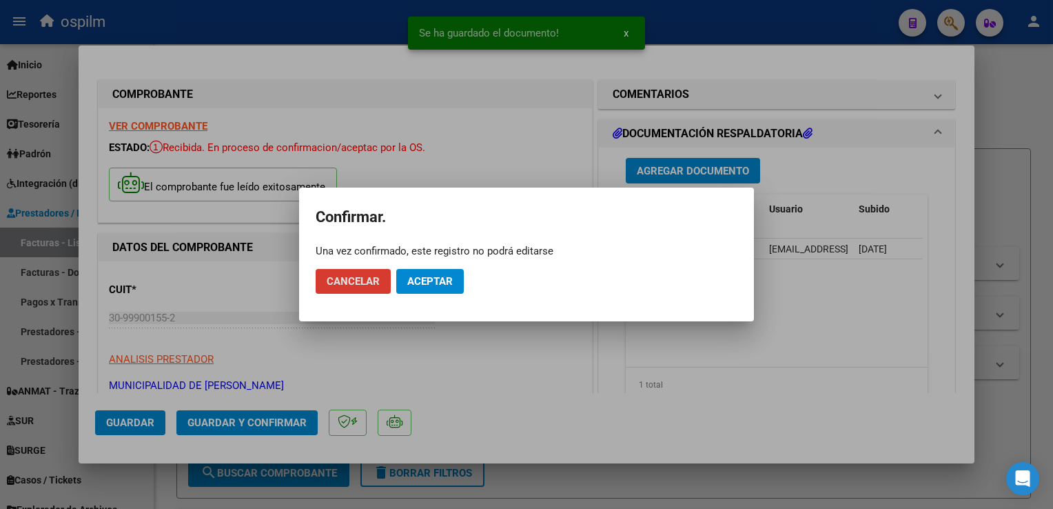
click at [438, 279] on span "Aceptar" at bounding box center [429, 281] width 45 height 12
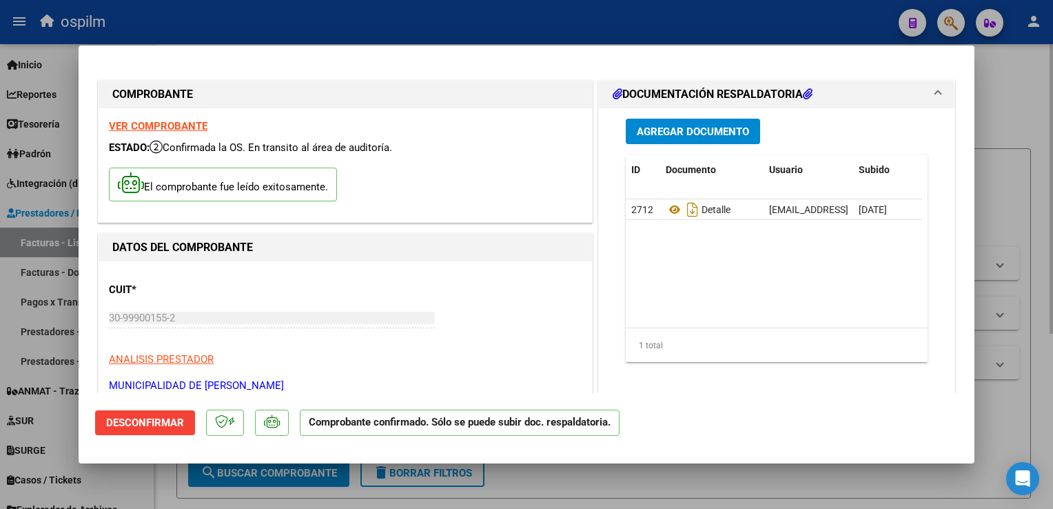
drag, startPoint x: 1020, startPoint y: 288, endPoint x: 786, endPoint y: 507, distance: 320.4
click at [1020, 290] on div at bounding box center [526, 254] width 1053 height 509
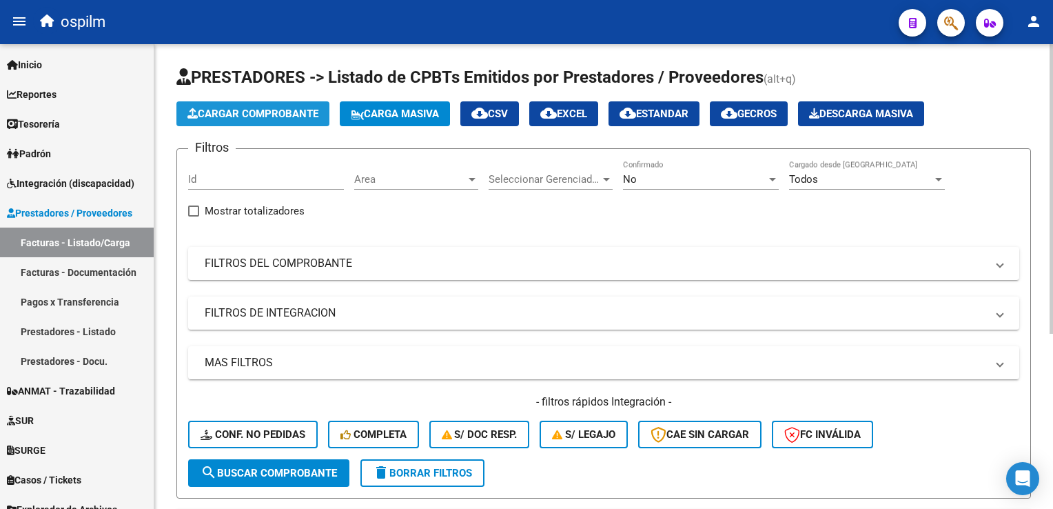
click at [246, 105] on button "Cargar Comprobante" at bounding box center [252, 113] width 153 height 25
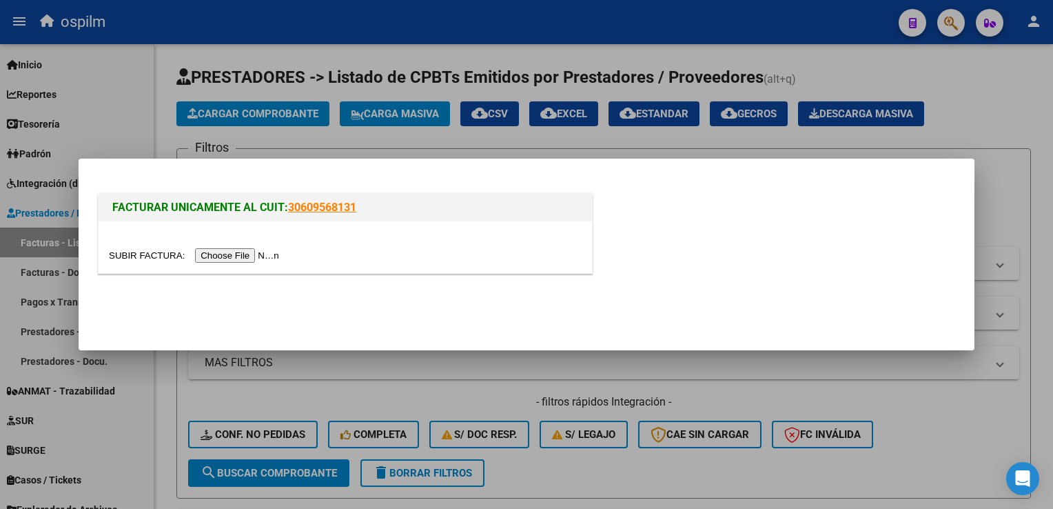
click at [223, 258] on input "file" at bounding box center [196, 255] width 174 height 14
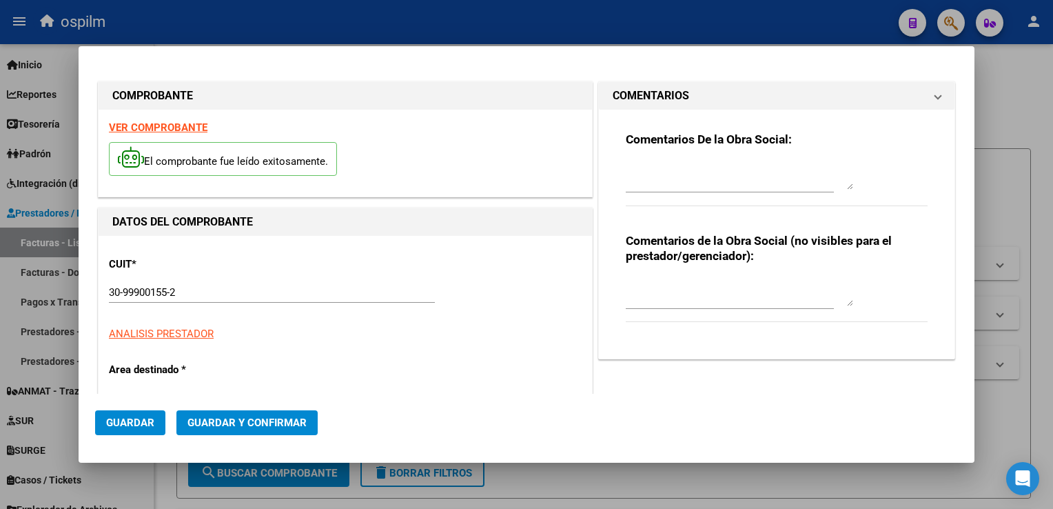
type input "10735"
type input "$ 120.166,00"
type input "2025-08-28"
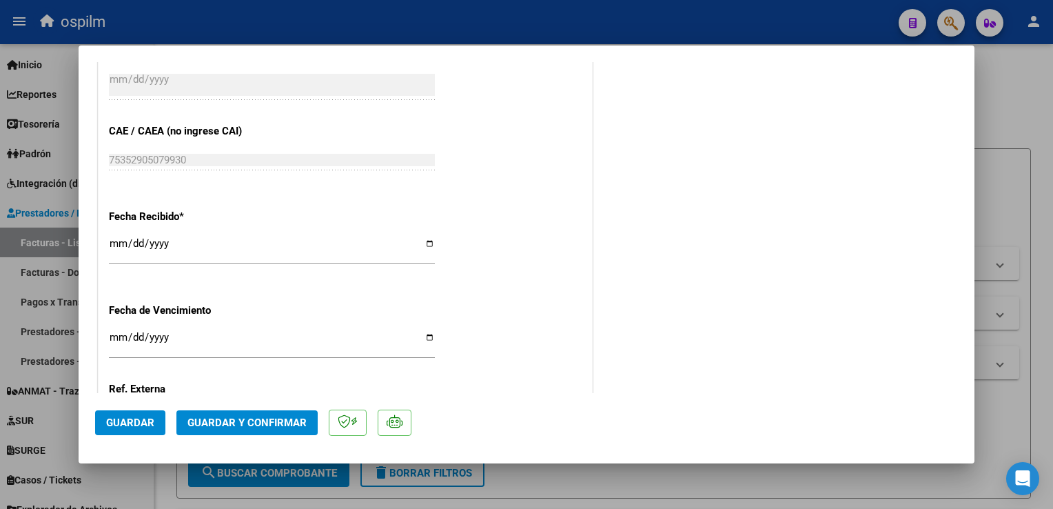
scroll to position [758, 0]
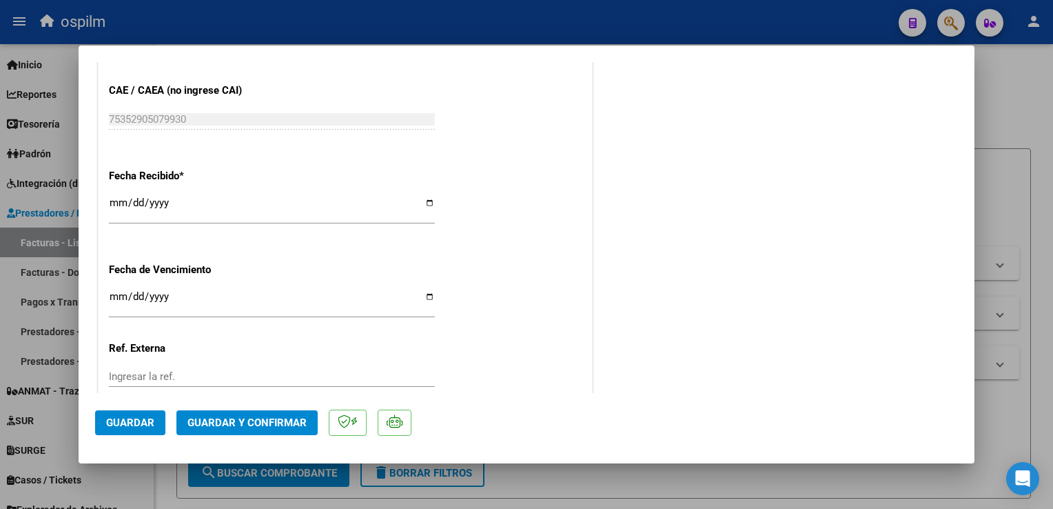
click at [126, 196] on div "2025-10-14 Ingresar la fecha" at bounding box center [272, 209] width 326 height 30
click at [119, 198] on input "[DATE]" at bounding box center [272, 208] width 326 height 22
type input "[DATE]"
click at [119, 426] on span "Guardar" at bounding box center [130, 422] width 48 height 12
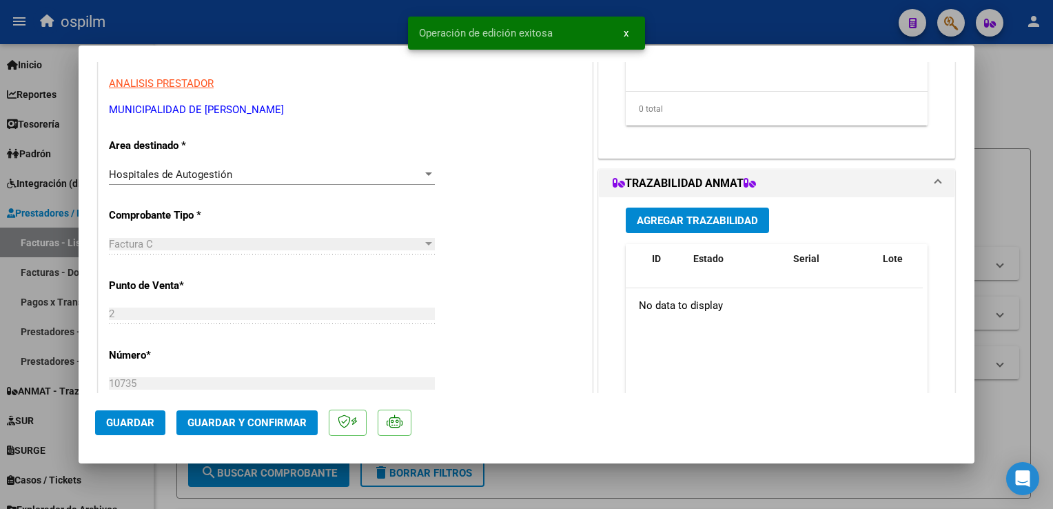
scroll to position [0, 0]
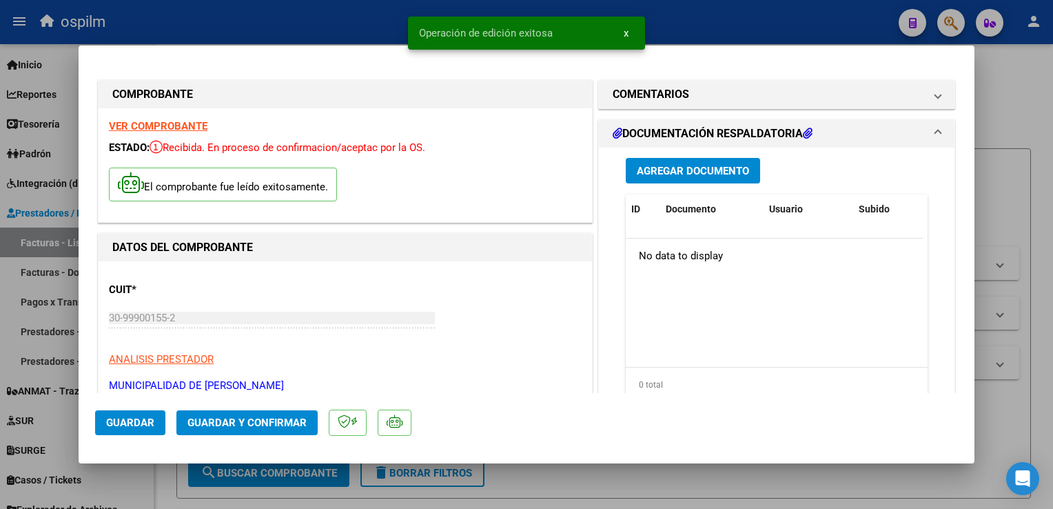
click at [697, 170] on span "Agregar Documento" at bounding box center [693, 171] width 112 height 12
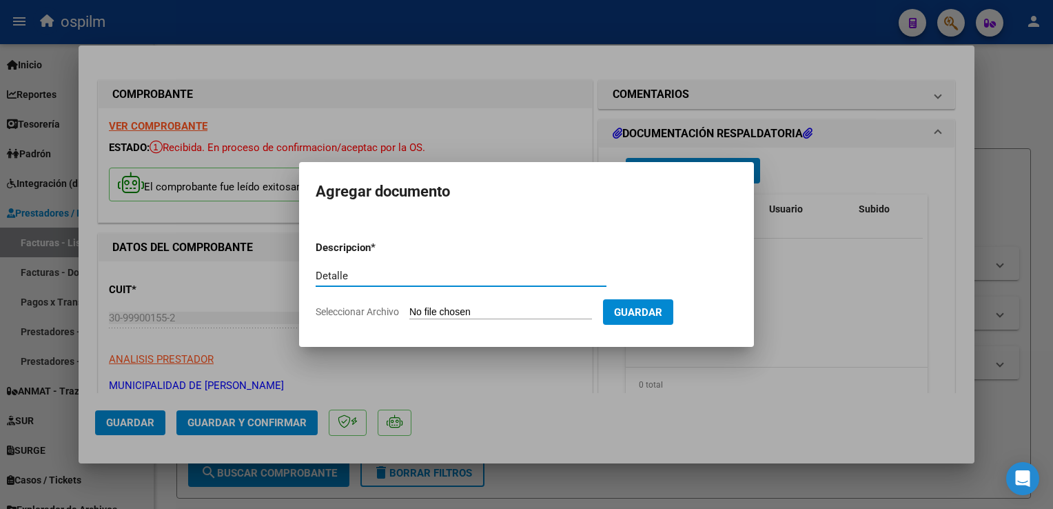
type input "Detalle"
click at [539, 310] on input "Seleccionar Archivo" at bounding box center [500, 312] width 183 height 13
type input "C:\fakepath\Anexo 10735.pdf"
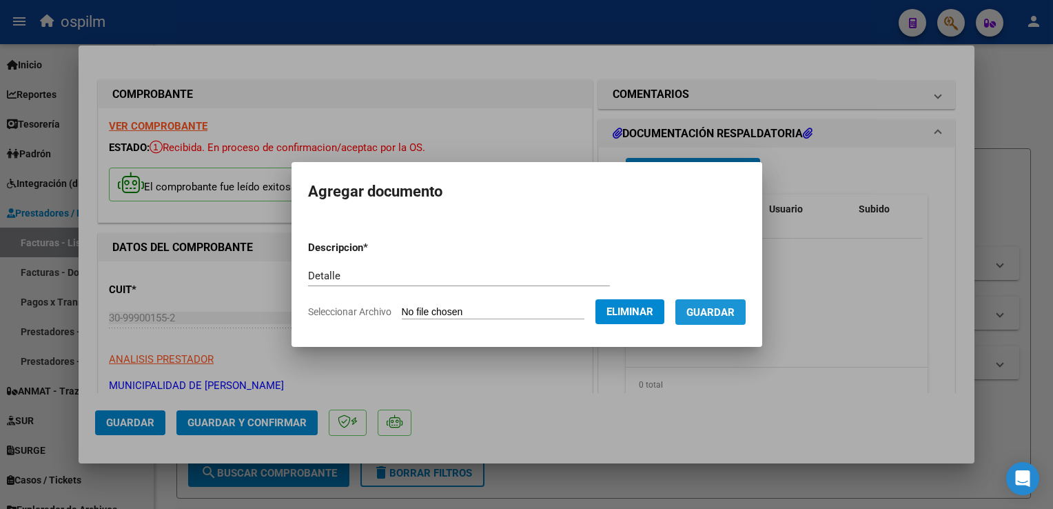
click at [701, 323] on button "Guardar" at bounding box center [711, 312] width 70 height 26
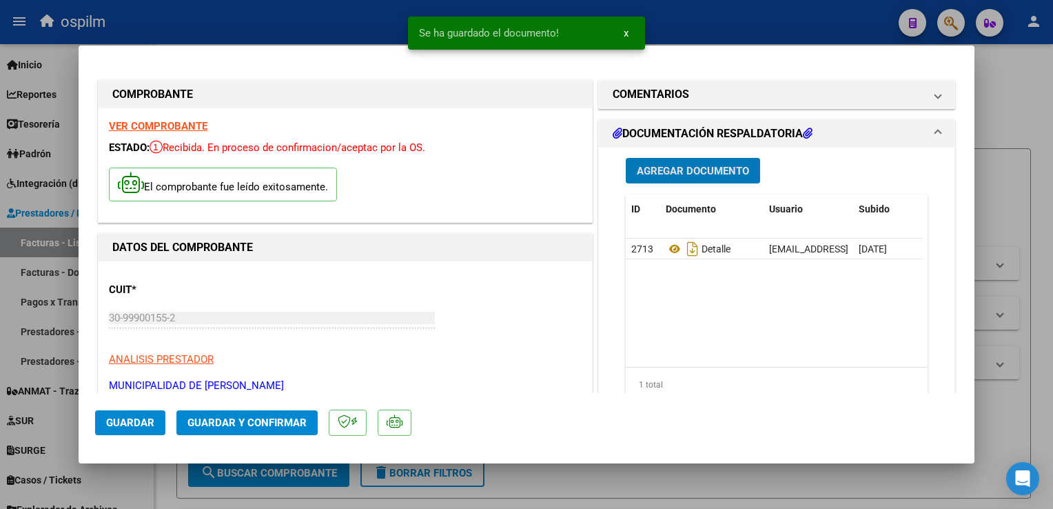
scroll to position [414, 0]
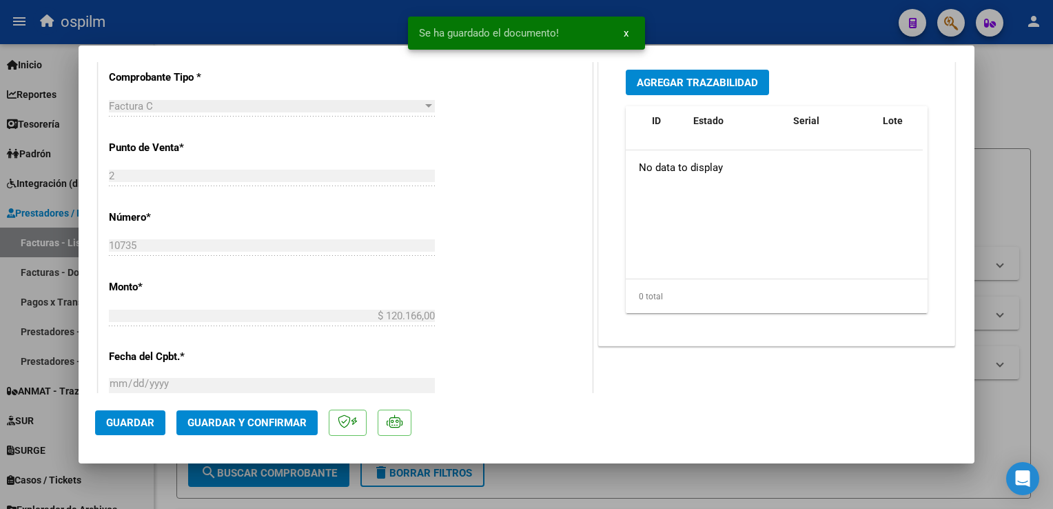
click at [232, 419] on span "Guardar y Confirmar" at bounding box center [247, 422] width 119 height 12
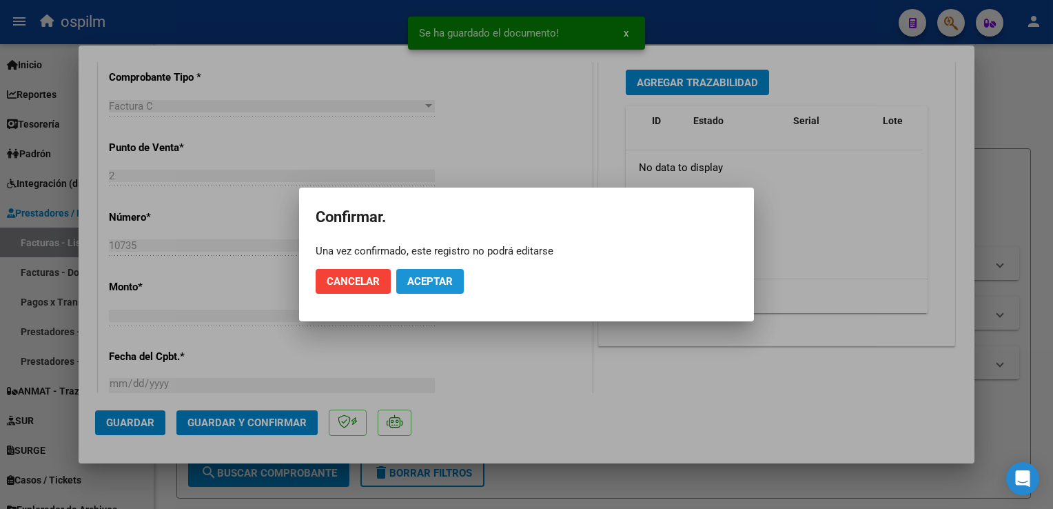
click at [425, 279] on span "Aceptar" at bounding box center [429, 281] width 45 height 12
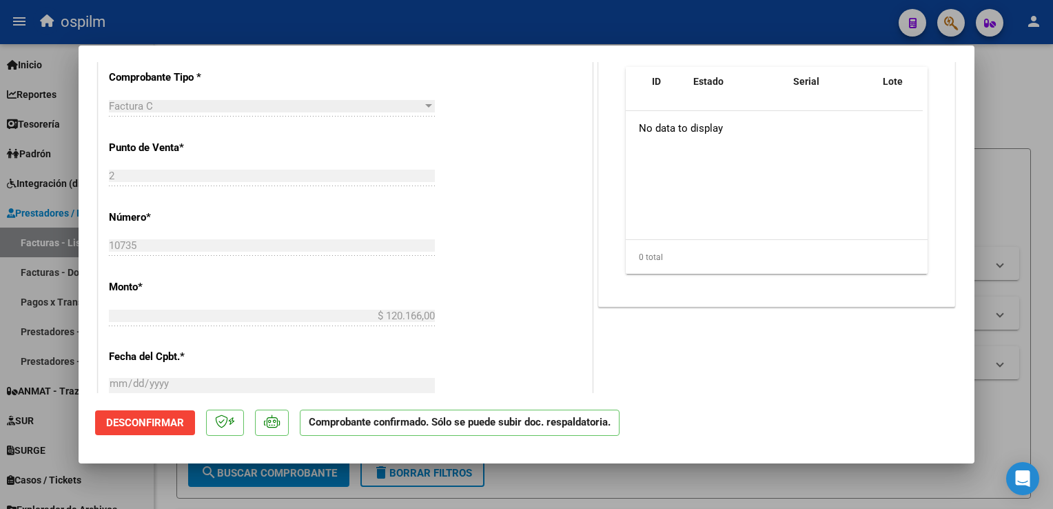
drag, startPoint x: 1044, startPoint y: 289, endPoint x: 973, endPoint y: 412, distance: 142.4
click at [1041, 290] on div at bounding box center [526, 254] width 1053 height 509
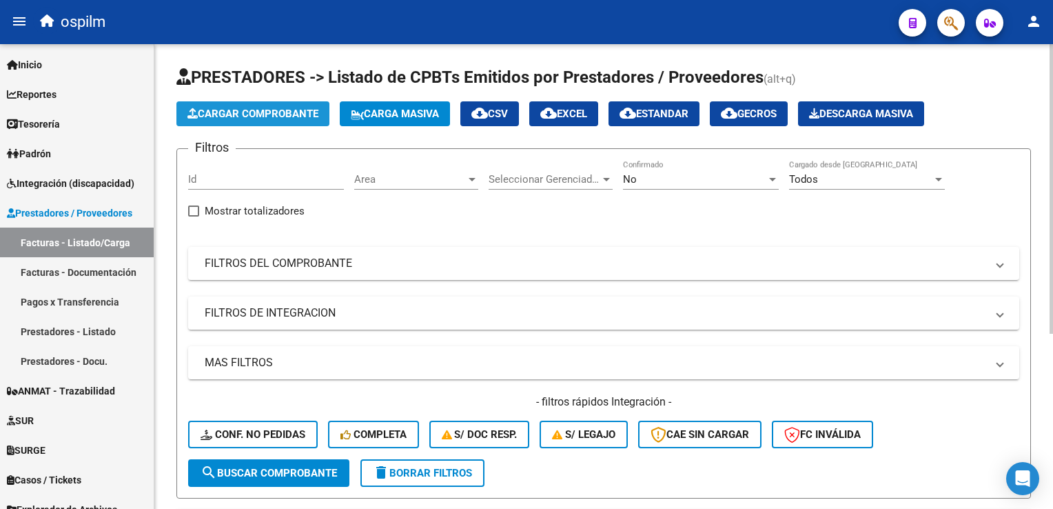
click at [265, 120] on button "Cargar Comprobante" at bounding box center [252, 113] width 153 height 25
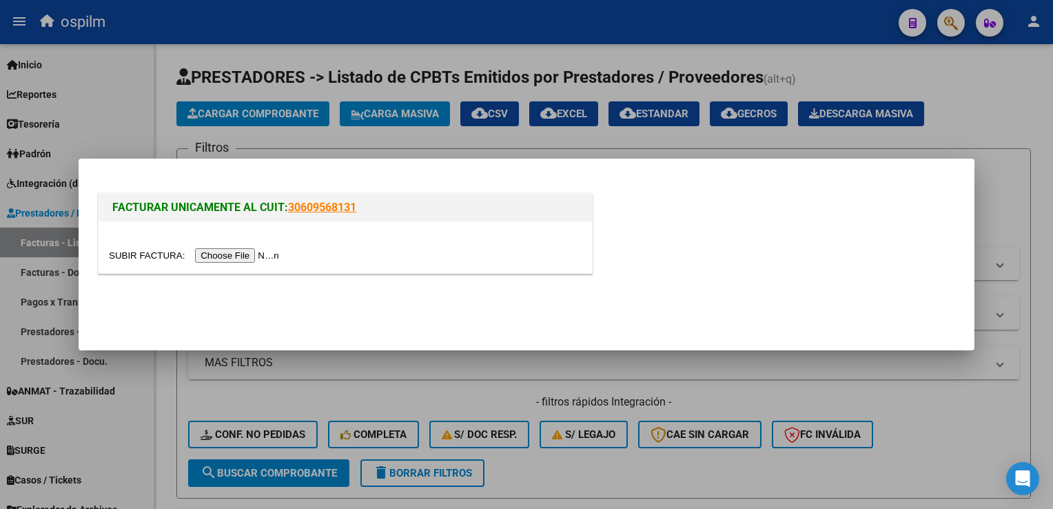
click at [219, 254] on input "file" at bounding box center [196, 255] width 174 height 14
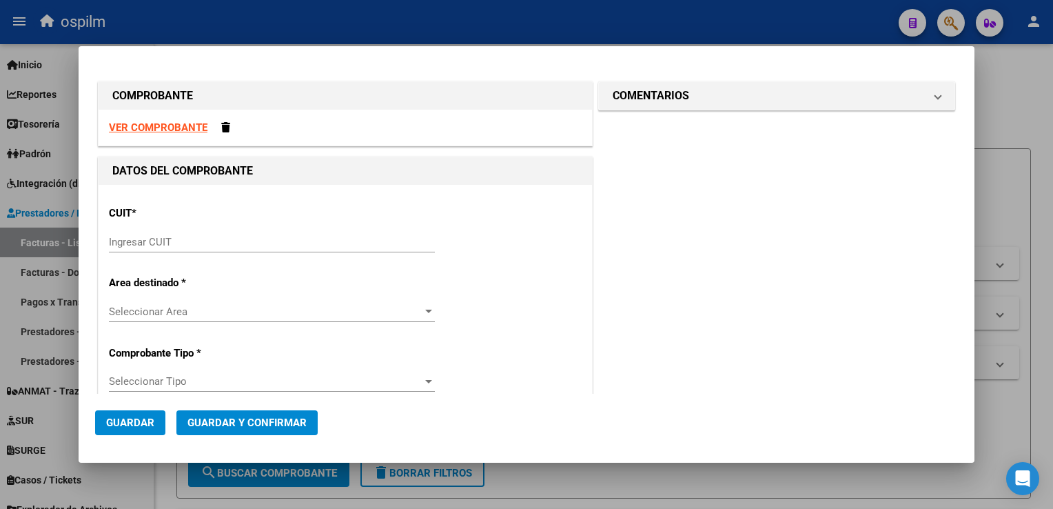
click at [179, 130] on strong "VER COMPROBANTE" at bounding box center [158, 127] width 99 height 12
click at [176, 247] on input "Ingresar CUIT" at bounding box center [272, 242] width 326 height 12
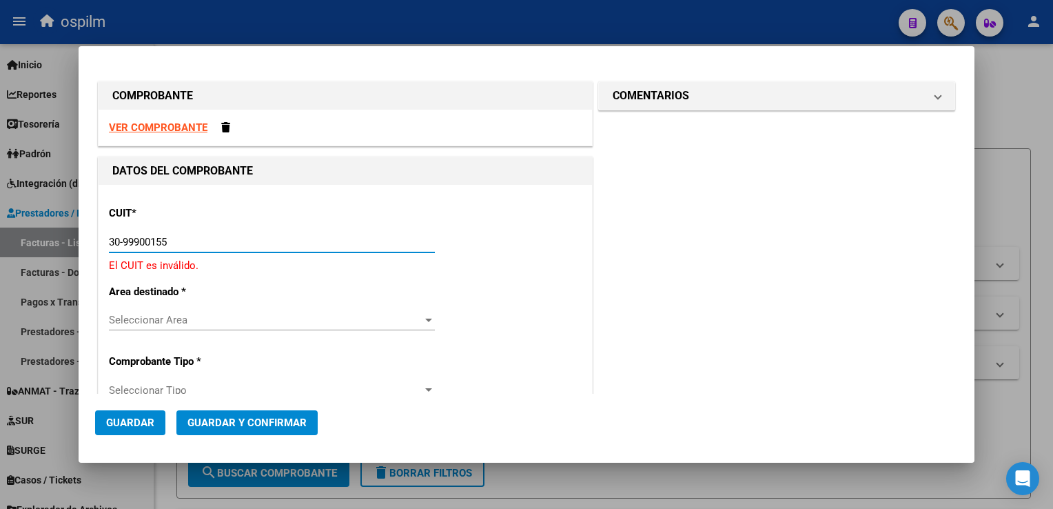
type input "30-99900155-2"
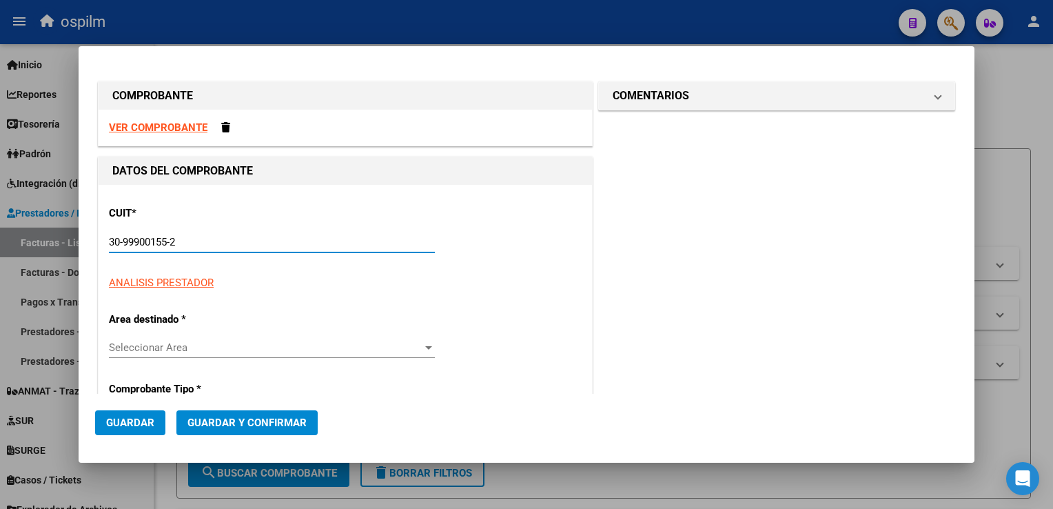
type input "1"
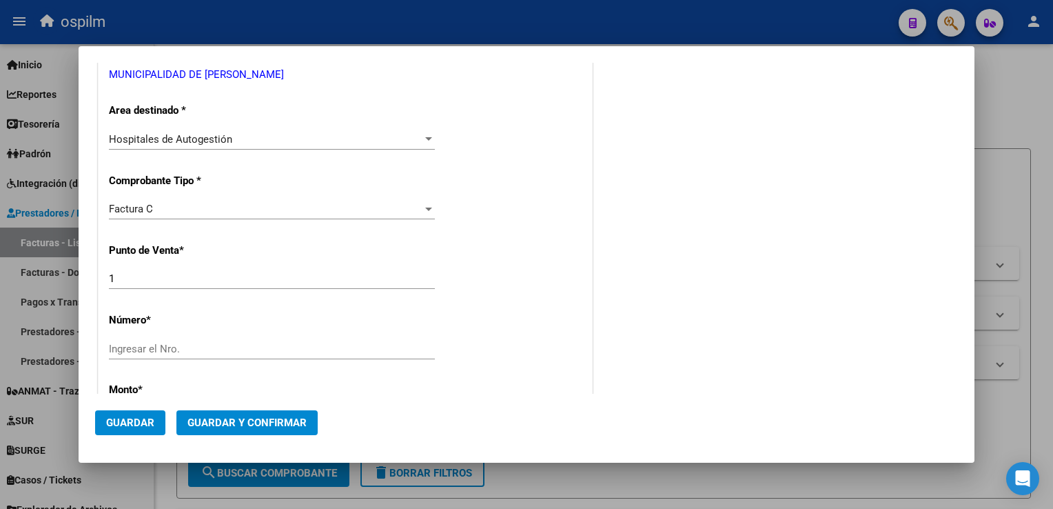
scroll to position [276, 0]
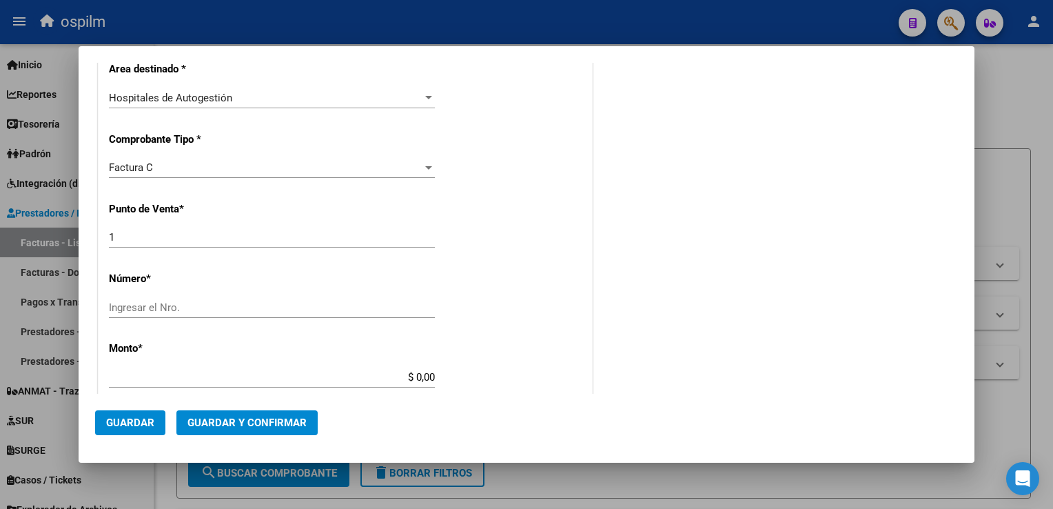
type input "30-99900155-2"
click at [191, 305] on input "Ingresar el Nro." at bounding box center [272, 307] width 326 height 12
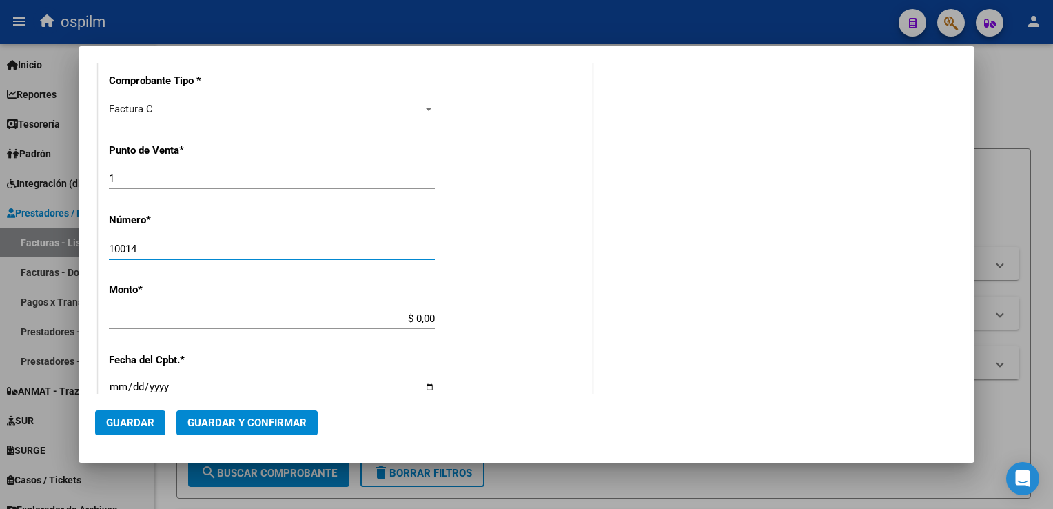
scroll to position [551, 0]
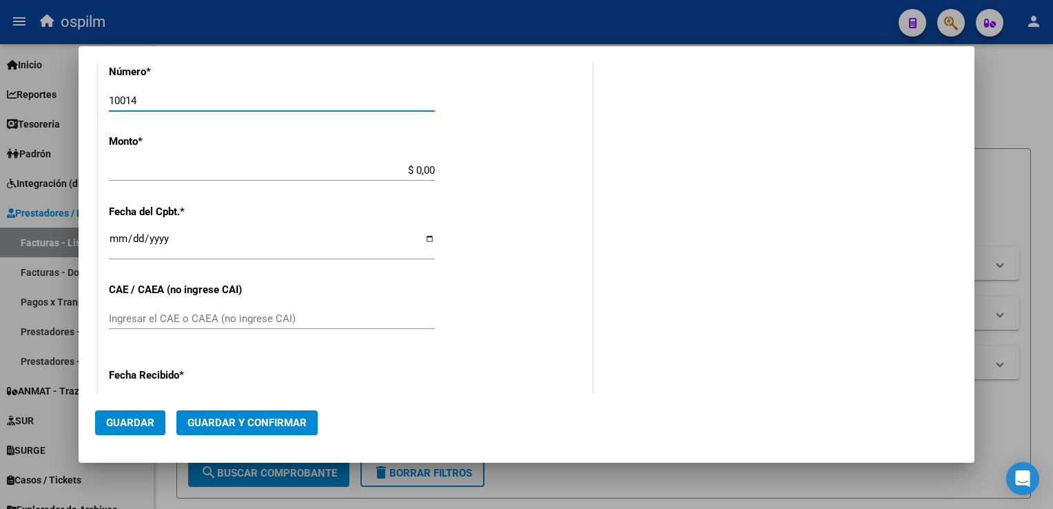
type input "10014"
click at [467, 170] on div "CUIT * 30-99900155-2 Ingresar CUIT ANALISIS PRESTADOR MUNICIPALIDAD DE LOMAS DE…" at bounding box center [346, 190] width 494 height 977
type input "$ 35.667,00"
type input "2025-08-27"
type input "75352791418869"
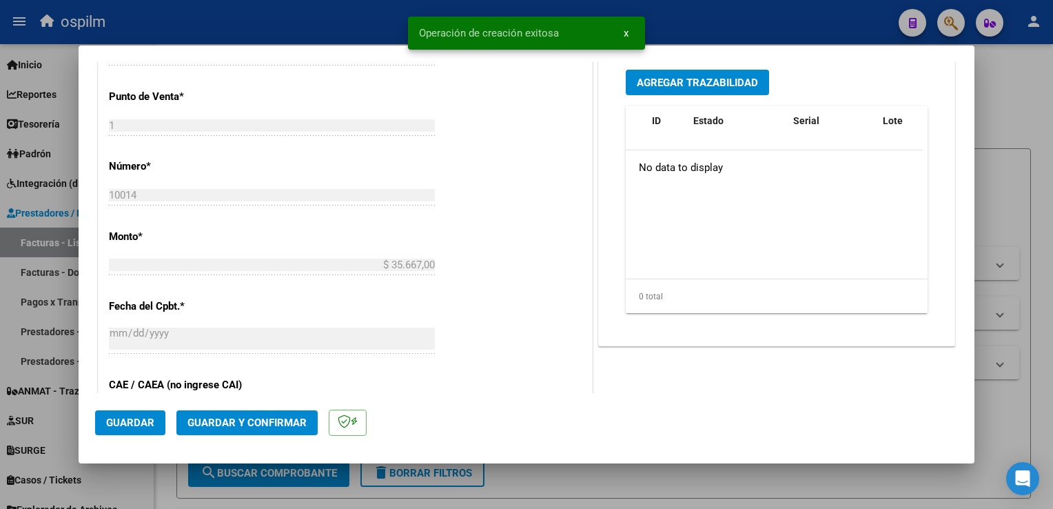
scroll to position [797, 0]
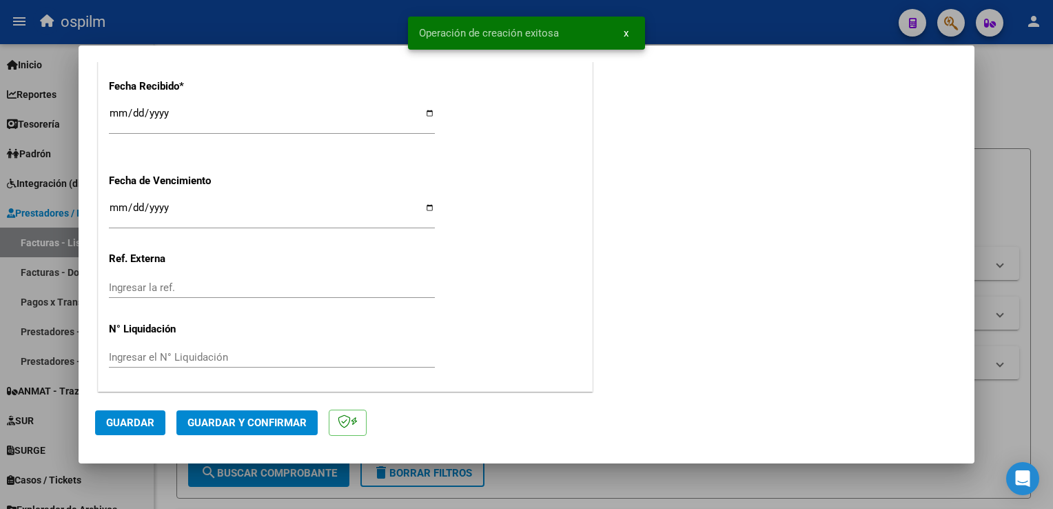
click at [110, 116] on input "[DATE]" at bounding box center [272, 119] width 326 height 22
type input "[DATE]"
click at [128, 426] on span "Guardar" at bounding box center [130, 422] width 48 height 12
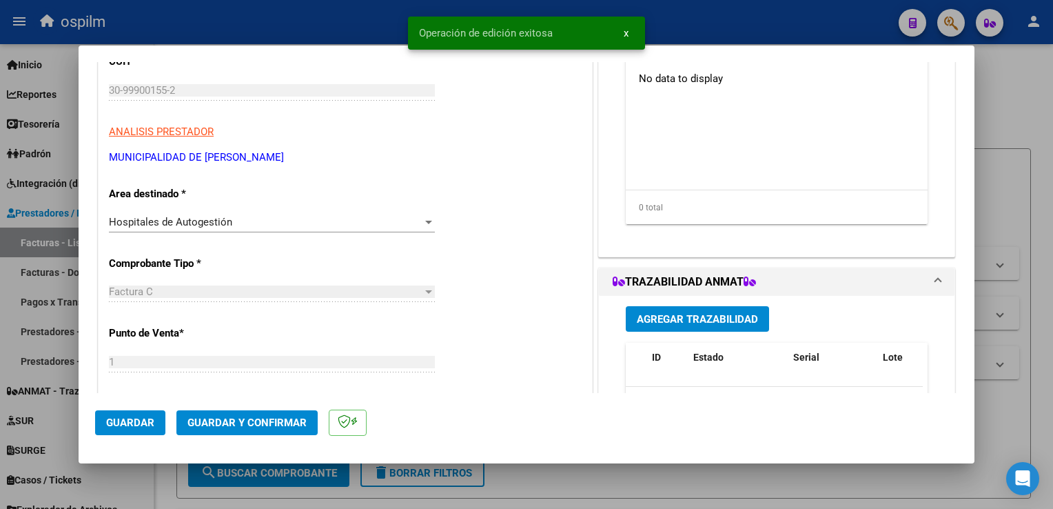
scroll to position [0, 0]
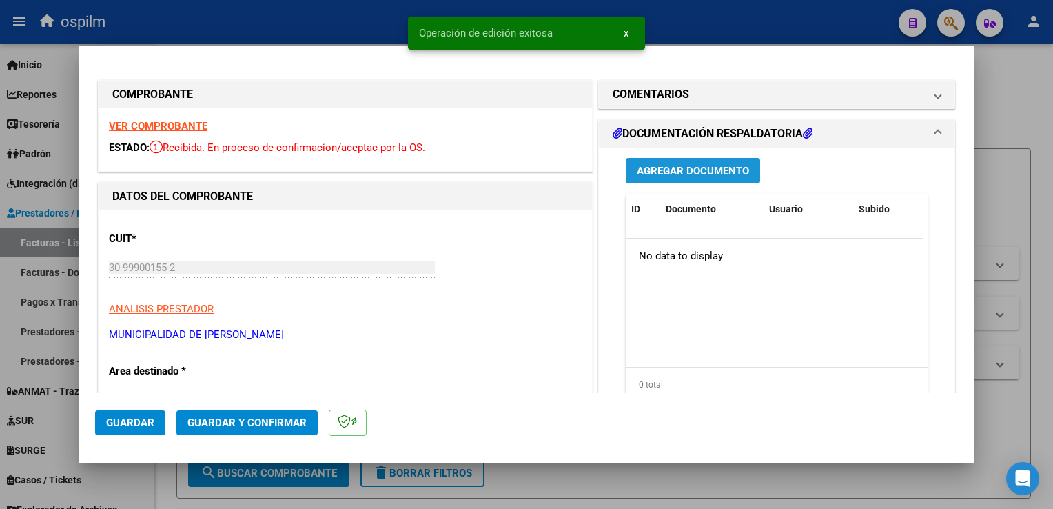
click at [691, 170] on span "Agregar Documento" at bounding box center [693, 171] width 112 height 12
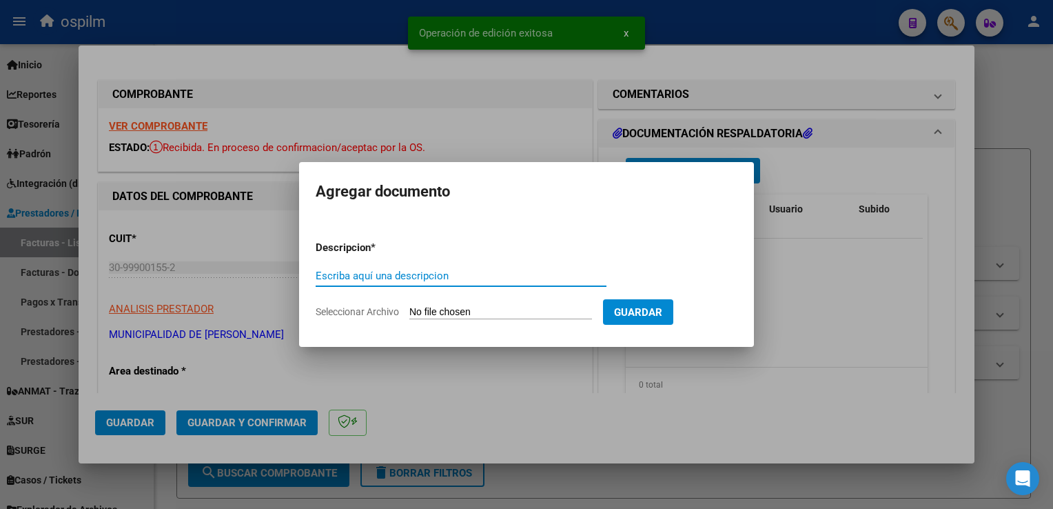
click at [395, 272] on input "Escriba aquí una descripcion" at bounding box center [461, 276] width 291 height 12
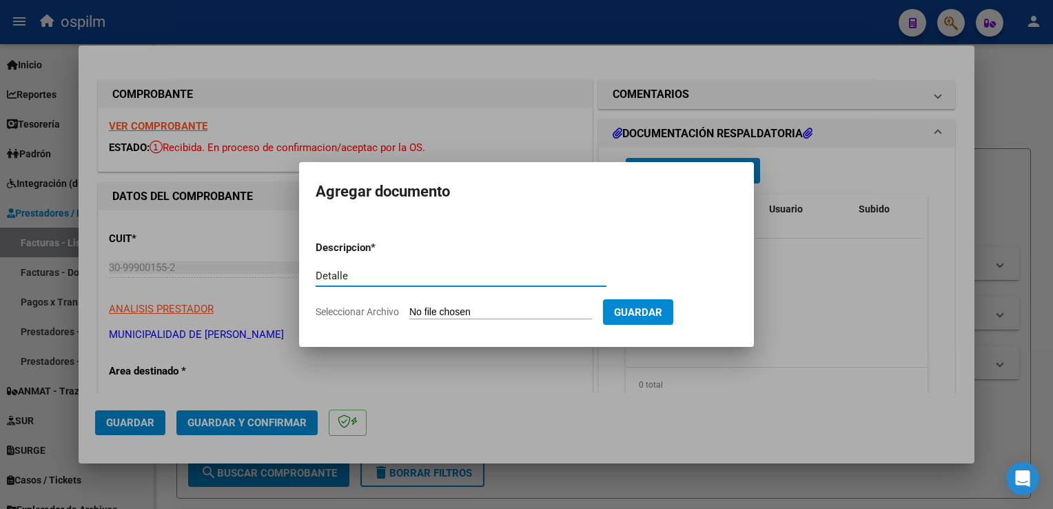
type input "Detalle"
click at [437, 312] on input "Seleccionar Archivo" at bounding box center [500, 312] width 183 height 13
type input "C:\fakepath\Anexo 100014.pdf"
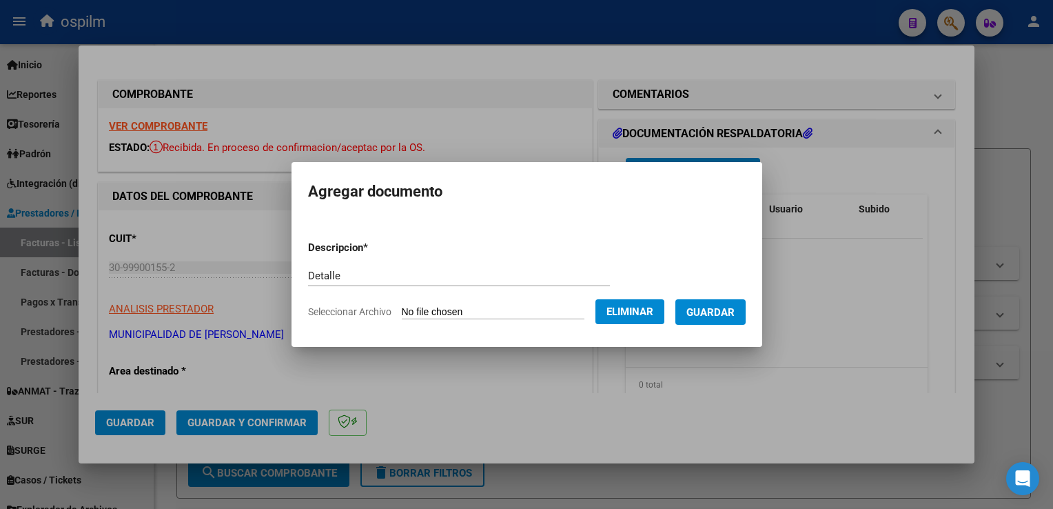
click at [727, 320] on button "Guardar" at bounding box center [711, 312] width 70 height 26
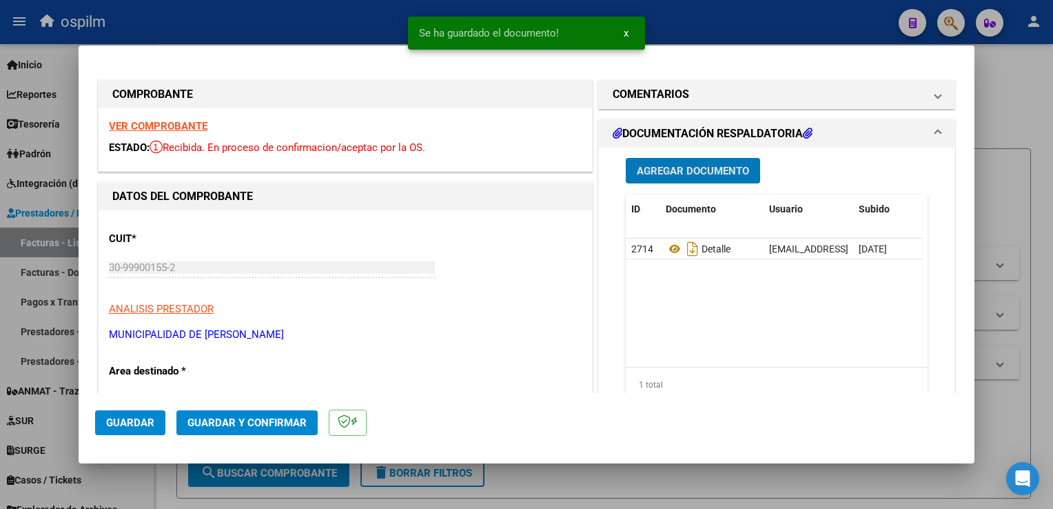
click at [238, 421] on span "Guardar y Confirmar" at bounding box center [247, 422] width 119 height 12
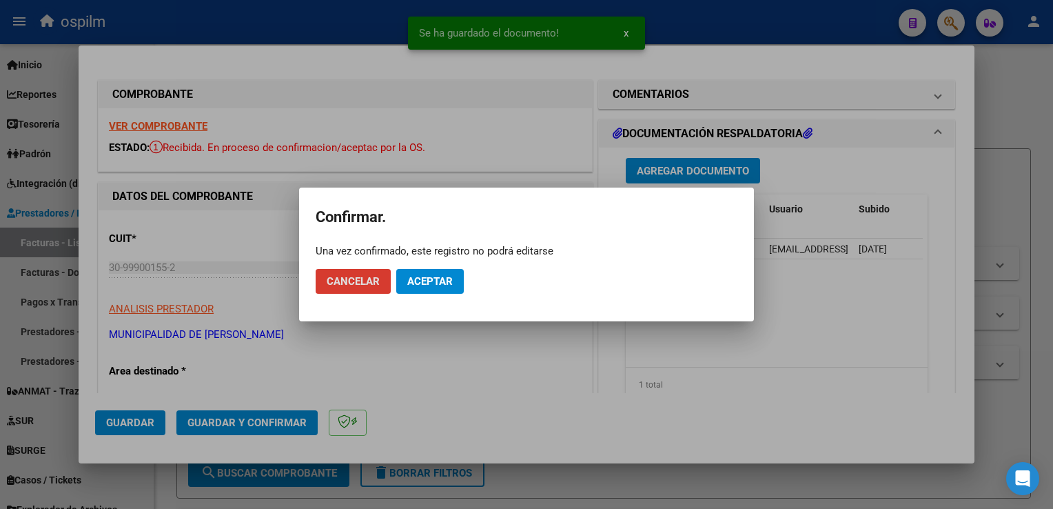
click at [438, 275] on span "Aceptar" at bounding box center [429, 281] width 45 height 12
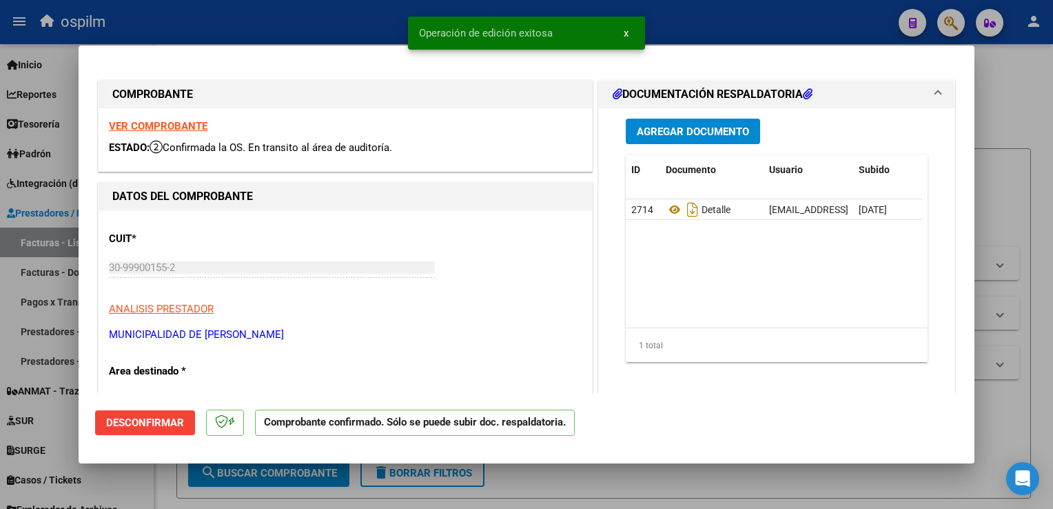
click at [1041, 396] on div at bounding box center [526, 254] width 1053 height 509
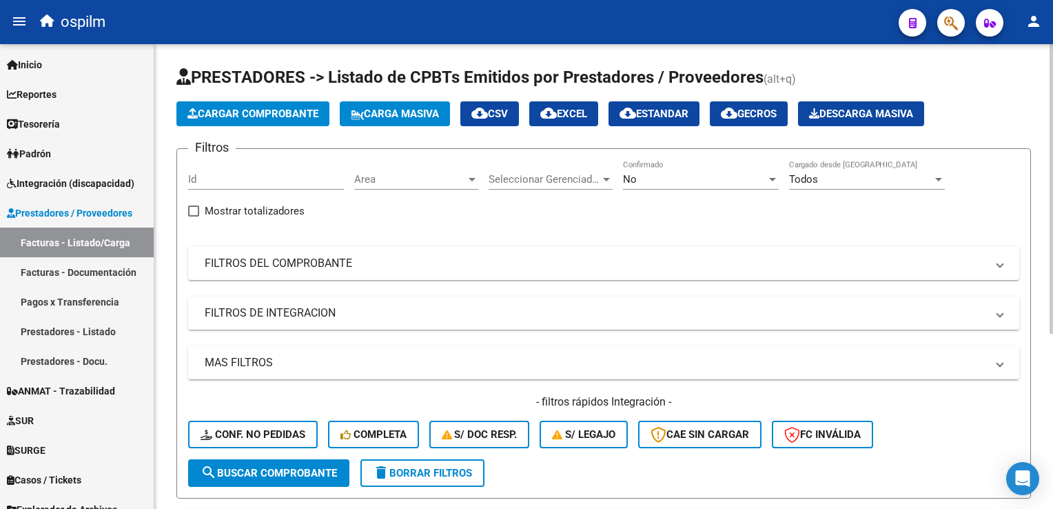
click at [291, 112] on span "Cargar Comprobante" at bounding box center [253, 114] width 131 height 12
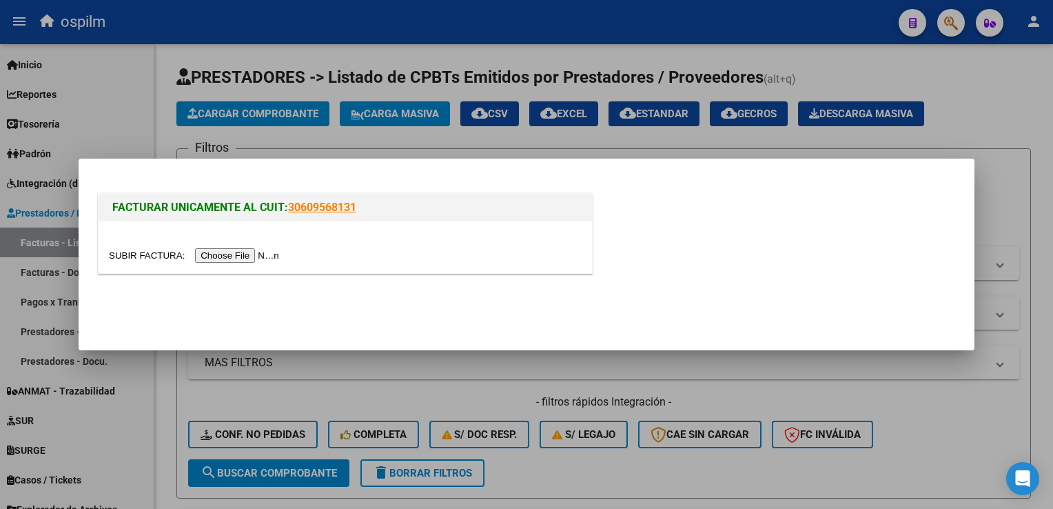
click at [239, 256] on input "file" at bounding box center [196, 255] width 174 height 14
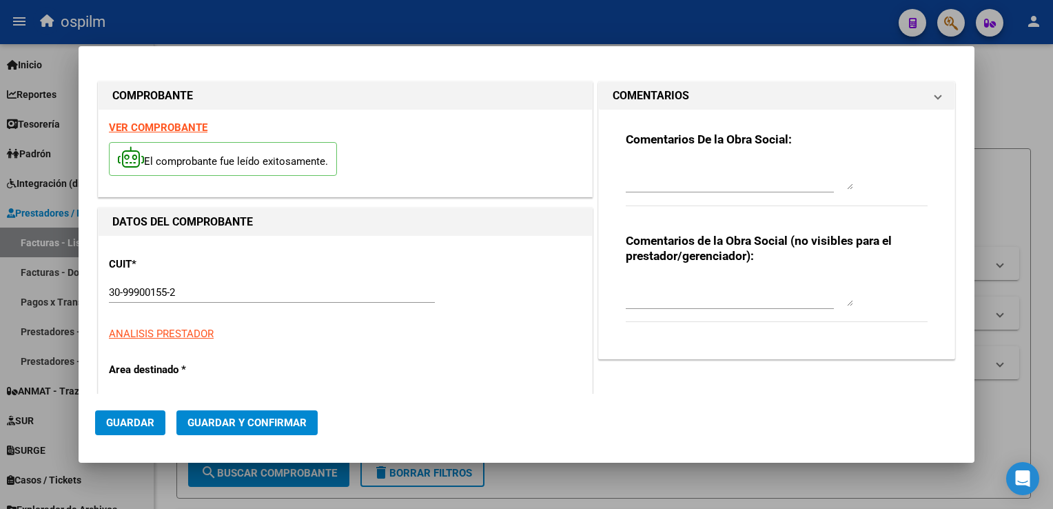
type input "7920"
type input "$ 38.972,00"
type input "2025-02-11"
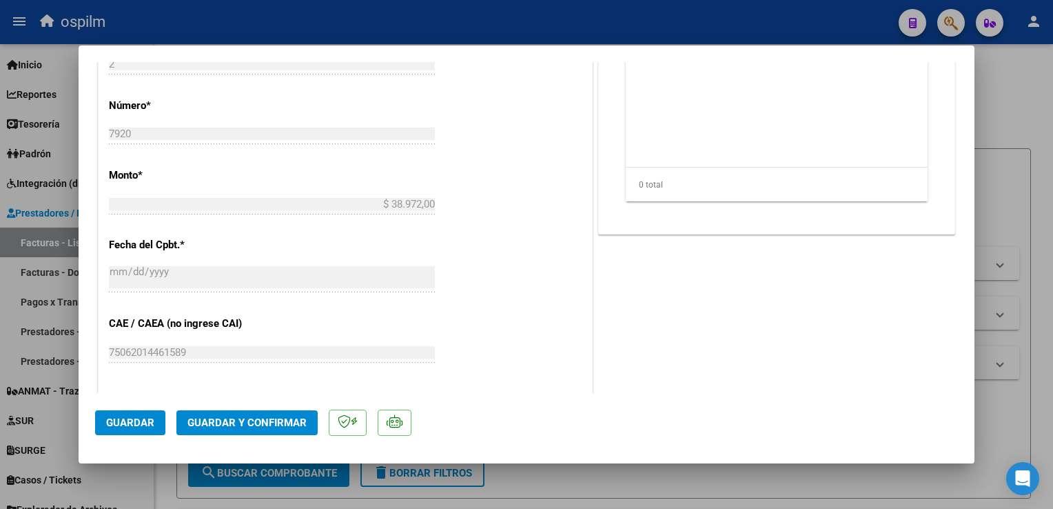
scroll to position [620, 0]
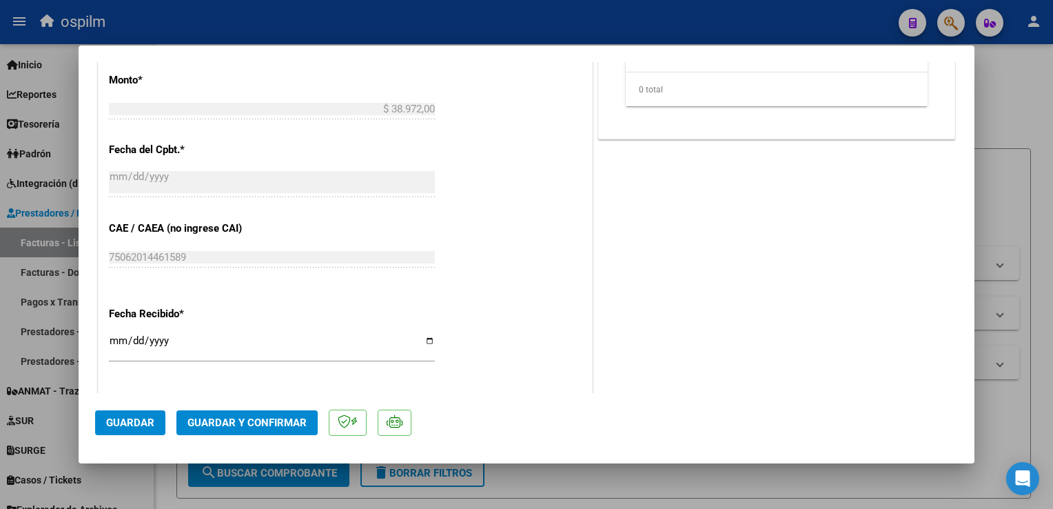
click at [113, 342] on input "[DATE]" at bounding box center [272, 346] width 326 height 22
type input "[DATE]"
click at [104, 422] on button "Guardar" at bounding box center [130, 422] width 70 height 25
drag, startPoint x: 104, startPoint y: 422, endPoint x: 111, endPoint y: 480, distance: 59.0
click at [111, 480] on div "COMPROBANTE VER COMPROBANTE ESTADO: Recibida. En proceso de confirmacion/acepta…" at bounding box center [526, 254] width 1053 height 509
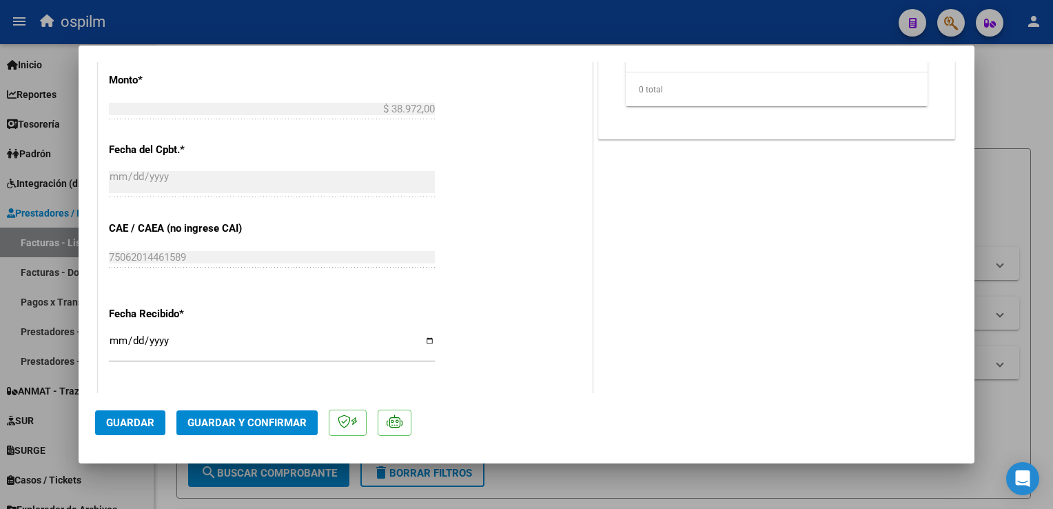
click at [114, 426] on span "Guardar" at bounding box center [130, 422] width 48 height 12
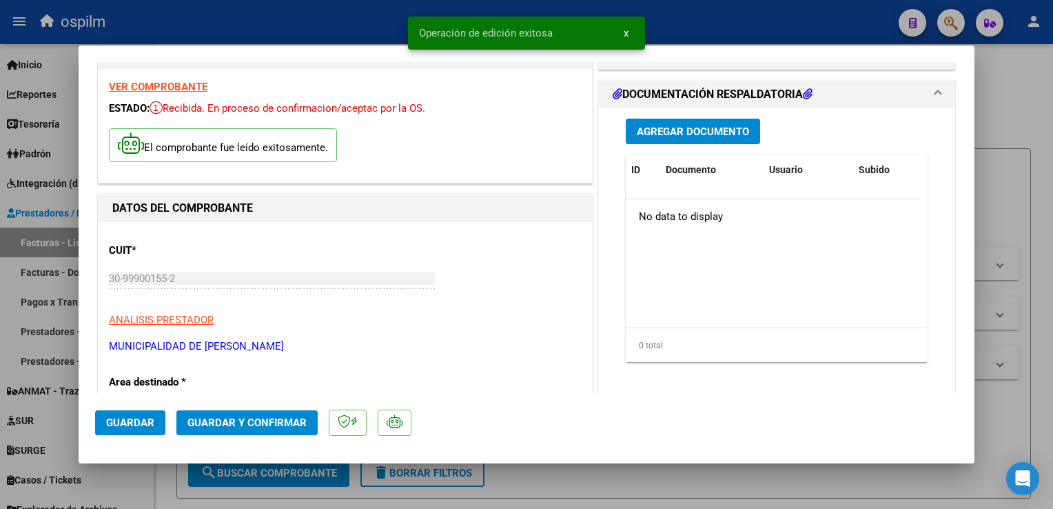
scroll to position [0, 0]
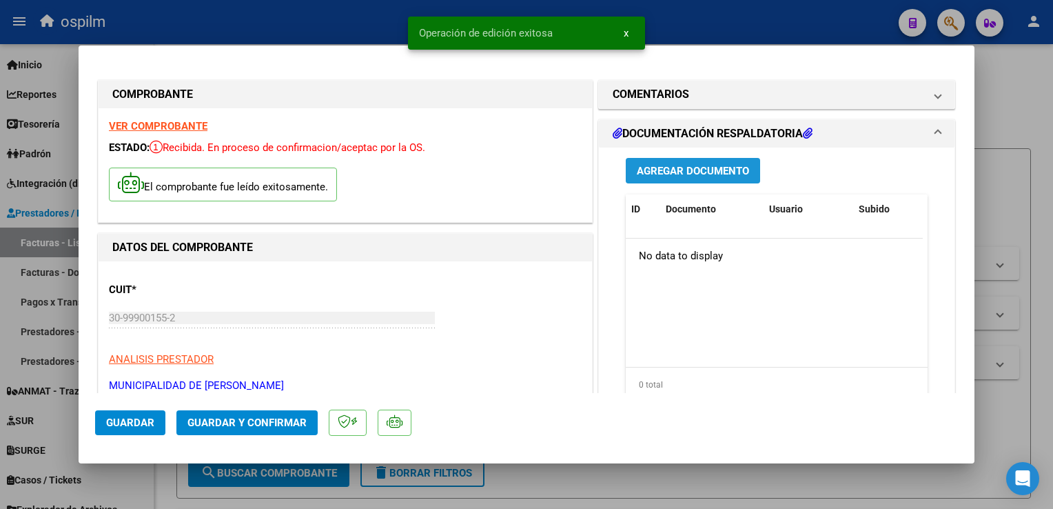
click at [716, 173] on span "Agregar Documento" at bounding box center [693, 171] width 112 height 12
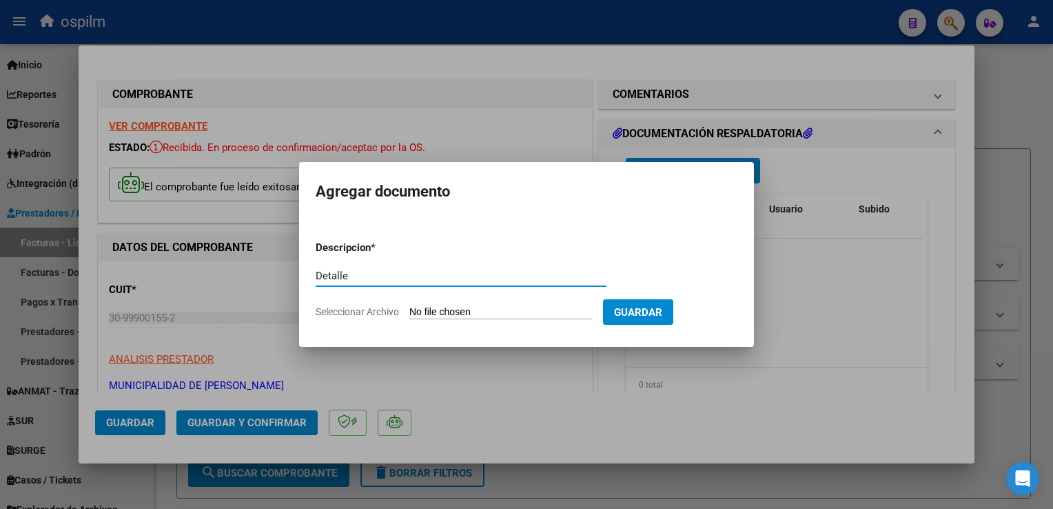
type input "Detalle"
click at [444, 314] on input "Seleccionar Archivo" at bounding box center [500, 312] width 183 height 13
type input "C:\fakepath\Anexo 7920.pdf"
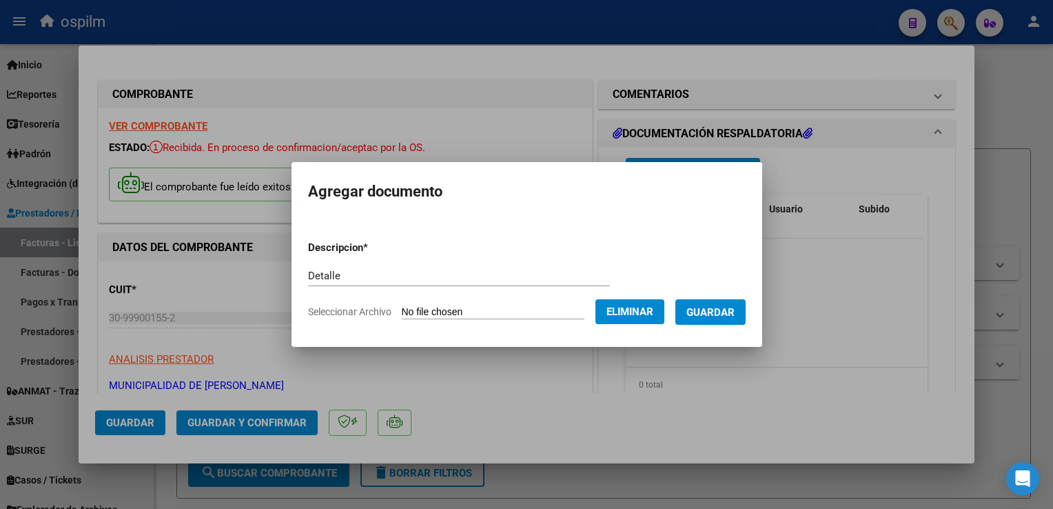
click at [735, 305] on button "Guardar" at bounding box center [711, 312] width 70 height 26
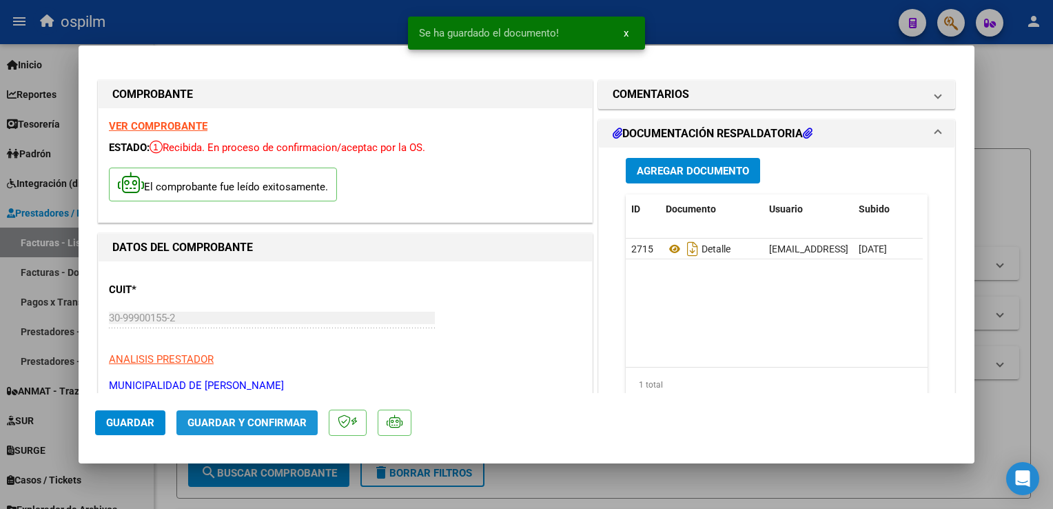
click at [278, 424] on span "Guardar y Confirmar" at bounding box center [247, 422] width 119 height 12
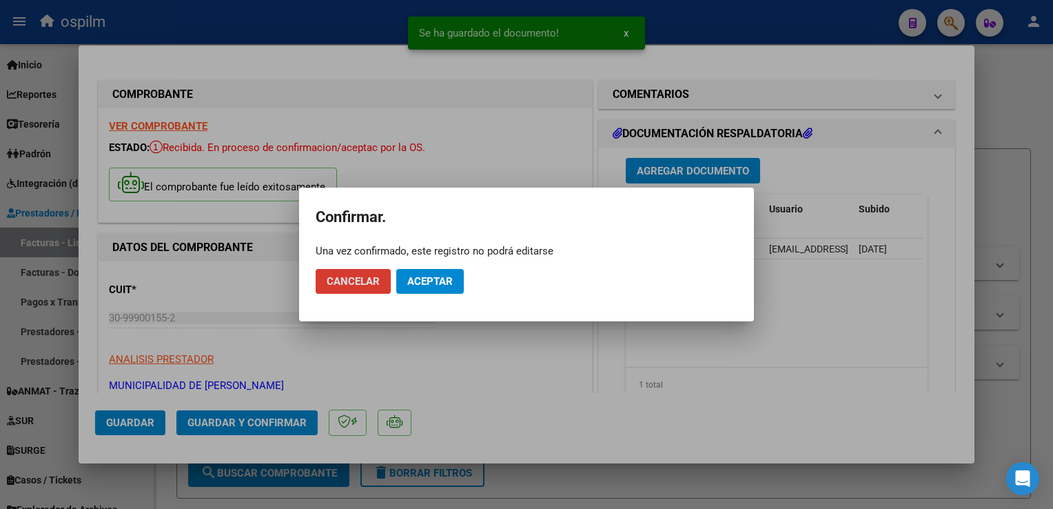
click at [416, 285] on span "Aceptar" at bounding box center [429, 281] width 45 height 12
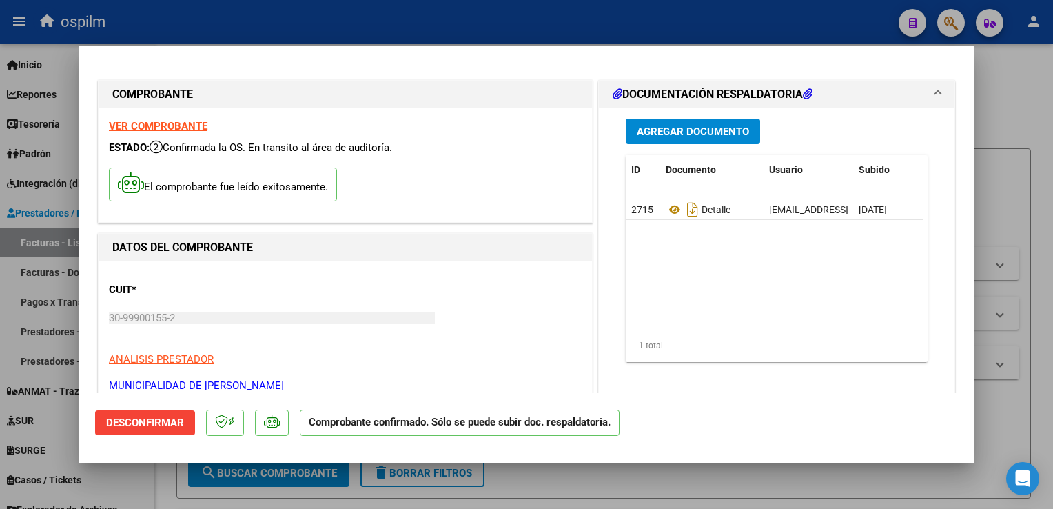
click at [1034, 175] on div at bounding box center [526, 254] width 1053 height 509
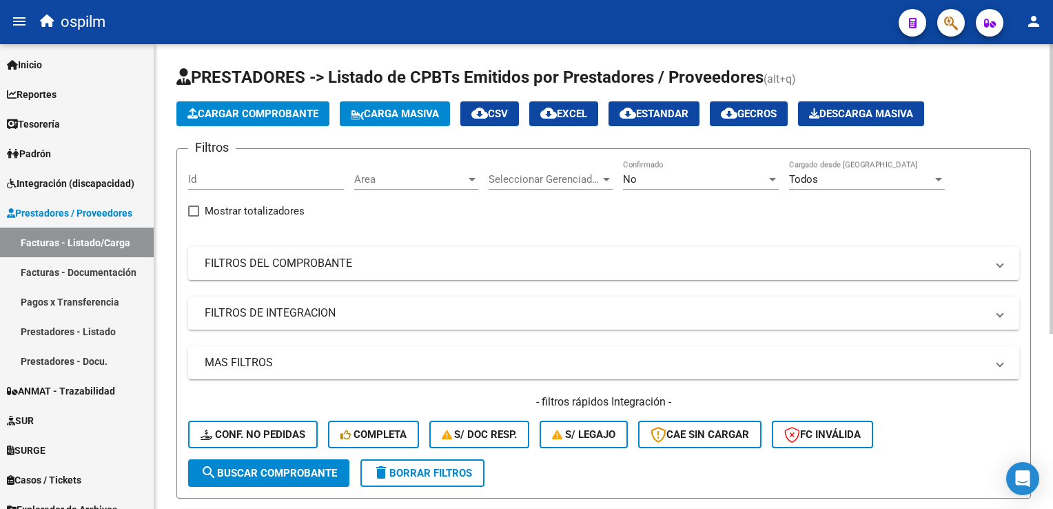
click at [978, 383] on div "MAS FILTROS Todos Con Doc. Respaldatoria Todos Con Trazabilidad Todos Asociado …" at bounding box center [603, 402] width 831 height 113
click at [265, 115] on span "Cargar Comprobante" at bounding box center [253, 114] width 131 height 12
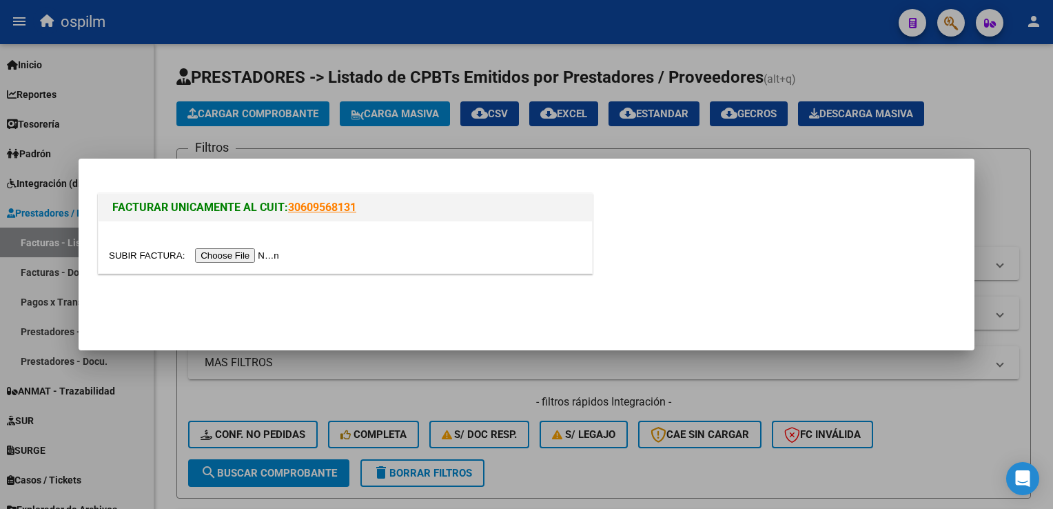
click at [219, 254] on input "file" at bounding box center [196, 255] width 174 height 14
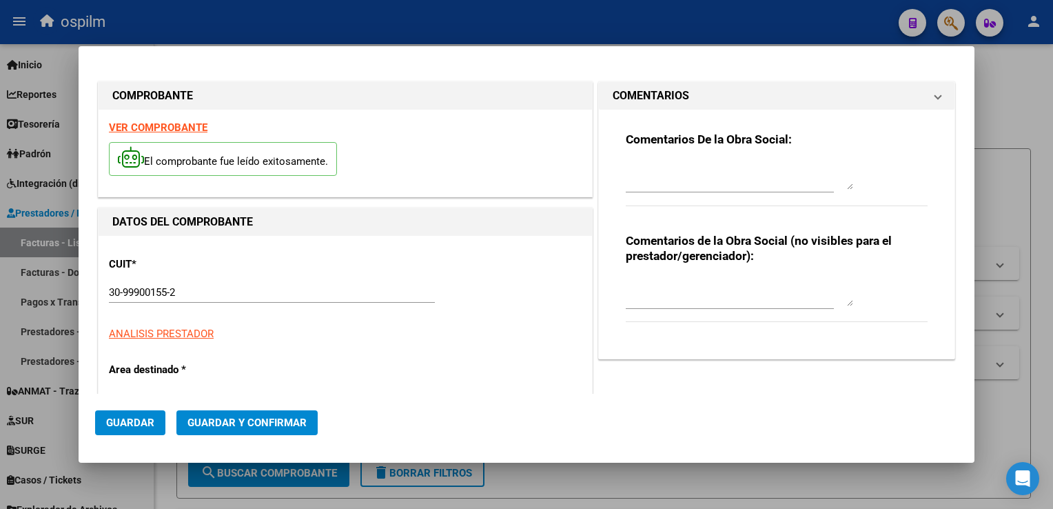
type input "4938"
type input "$ 34.429,00"
type input "2024-11-15"
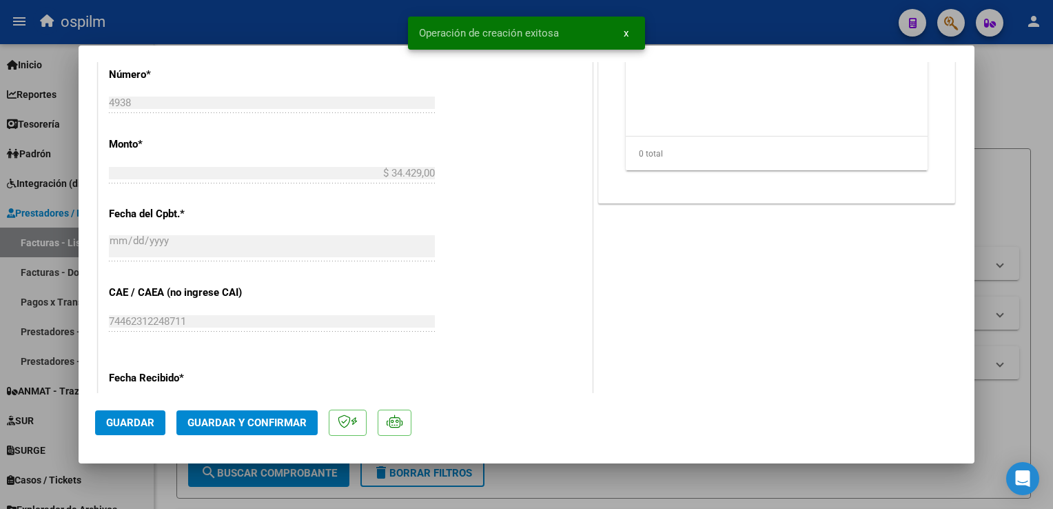
scroll to position [758, 0]
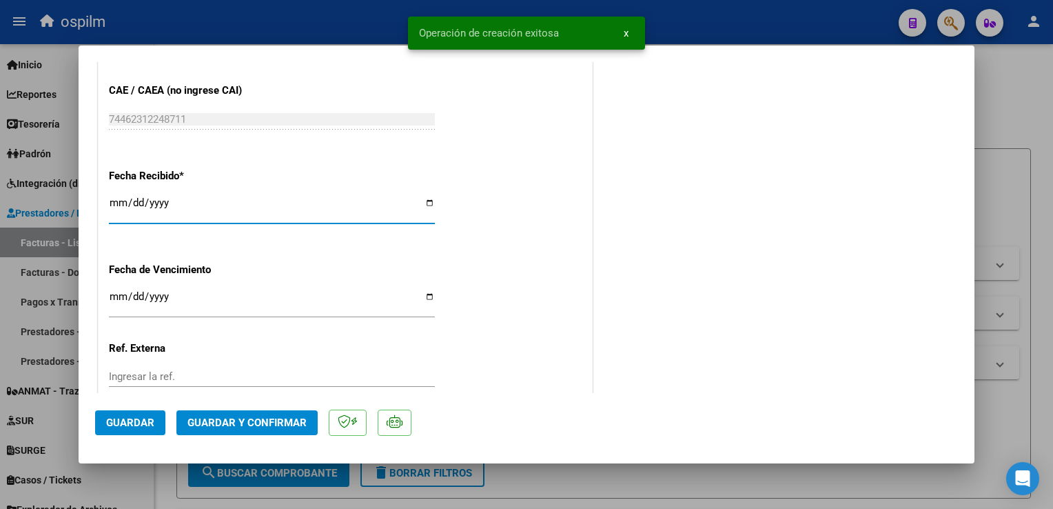
click at [116, 205] on input "[DATE]" at bounding box center [272, 208] width 326 height 22
type input "[DATE]"
click at [119, 426] on span "Guardar" at bounding box center [130, 422] width 48 height 12
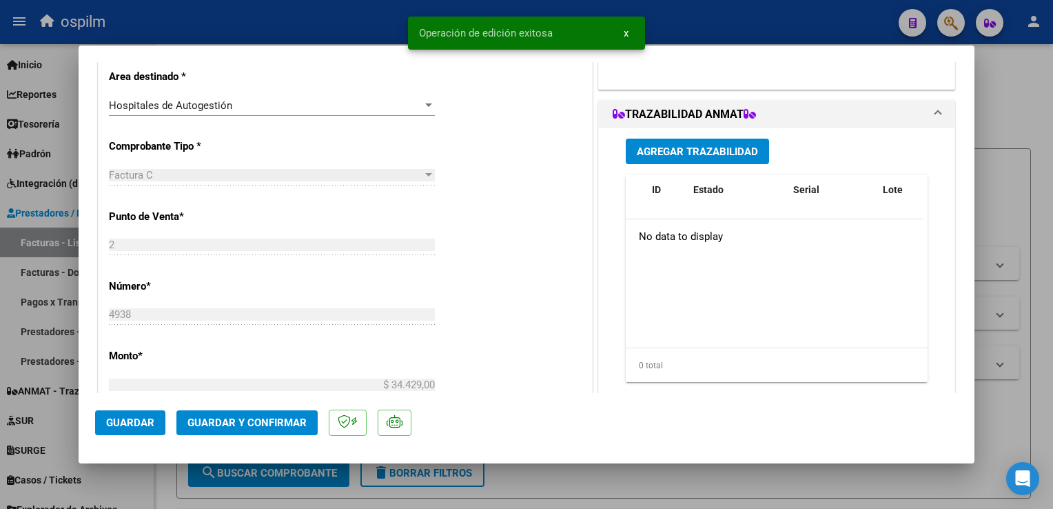
scroll to position [0, 0]
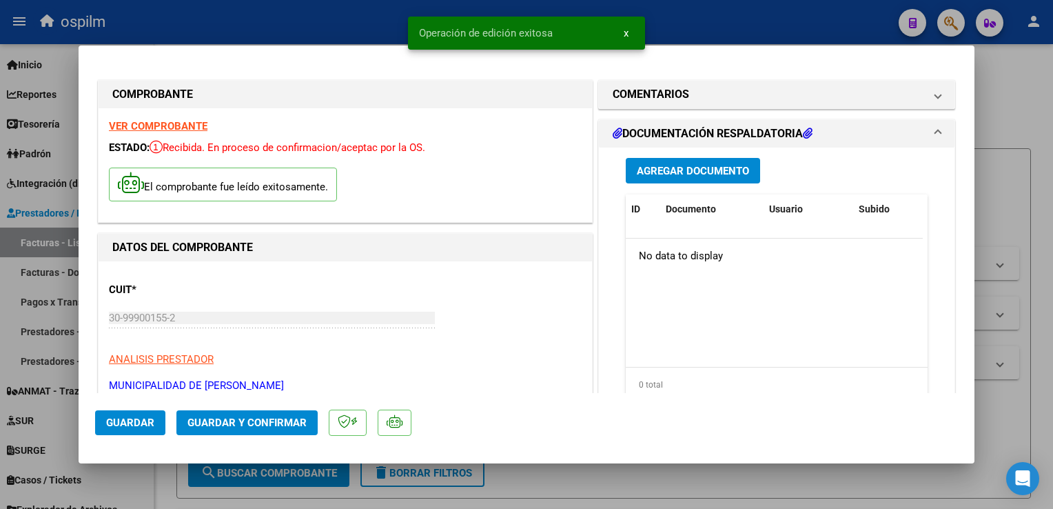
click at [713, 171] on span "Agregar Documento" at bounding box center [693, 171] width 112 height 12
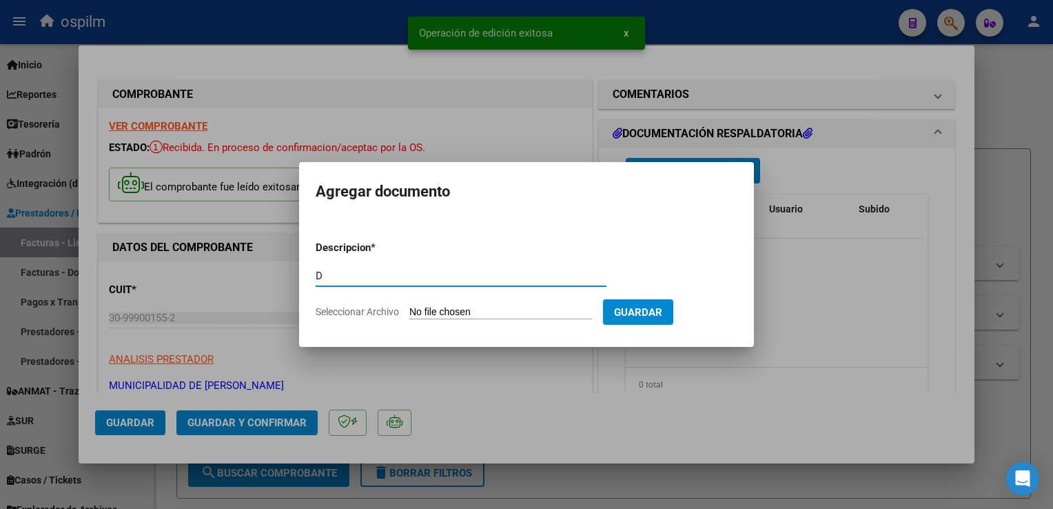
click at [409, 274] on input "D" at bounding box center [461, 276] width 291 height 12
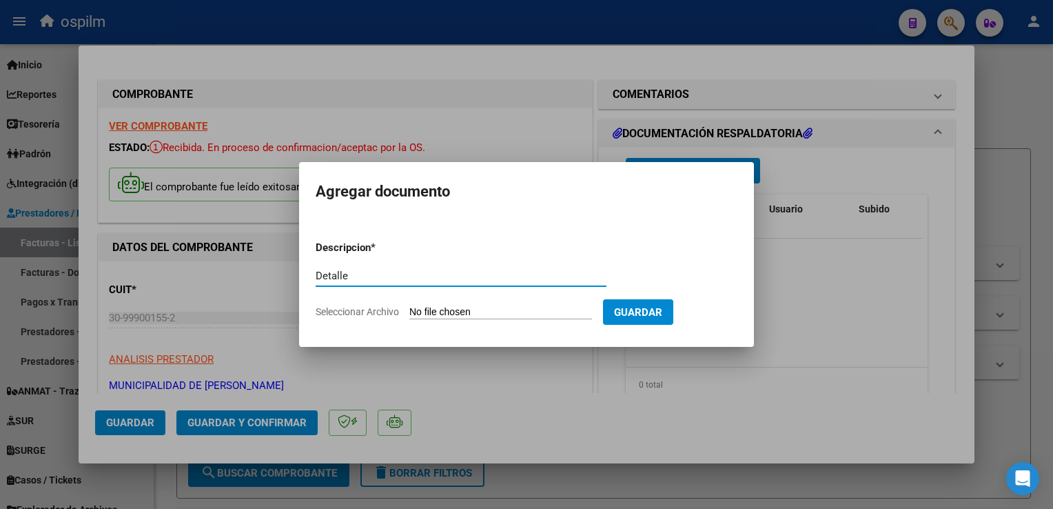
type input "Detalle"
click at [516, 305] on app-file-uploader "Seleccionar Archivo" at bounding box center [459, 311] width 287 height 12
click at [534, 311] on input "Seleccionar Archivo" at bounding box center [500, 312] width 183 height 13
type input "C:\fakepath\Anexo 4938.pdf"
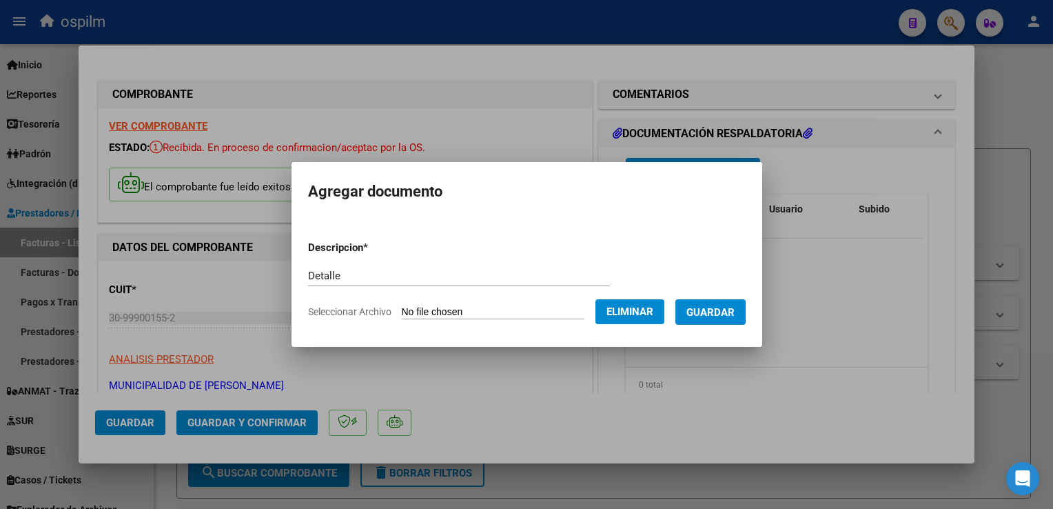
drag, startPoint x: 720, startPoint y: 294, endPoint x: 722, endPoint y: 310, distance: 15.4
click at [720, 295] on form "Descripcion * Detalle Escriba aquí una descripcion Seleccionar Archivo Eliminar…" at bounding box center [527, 280] width 438 height 101
click at [720, 313] on span "Guardar" at bounding box center [711, 312] width 48 height 12
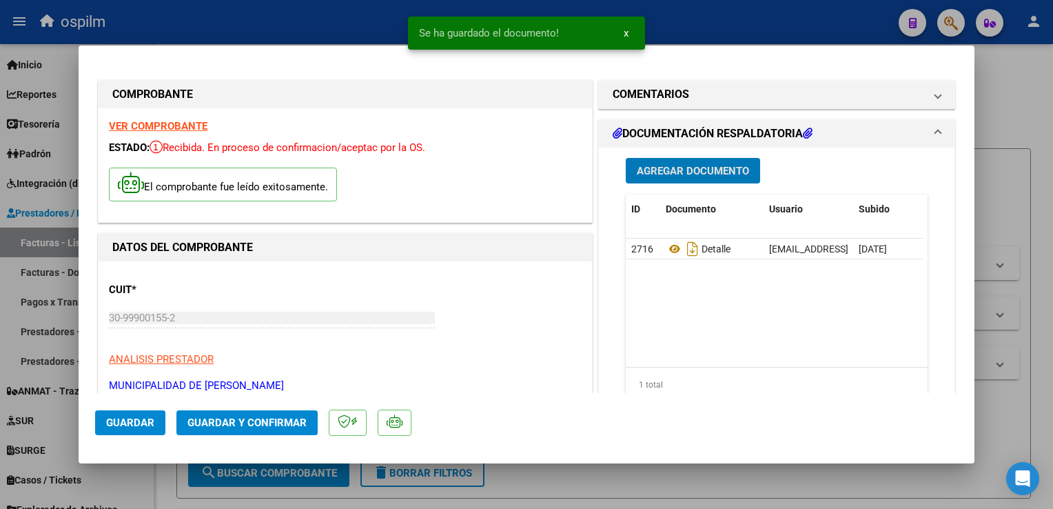
click at [245, 427] on span "Guardar y Confirmar" at bounding box center [247, 422] width 119 height 12
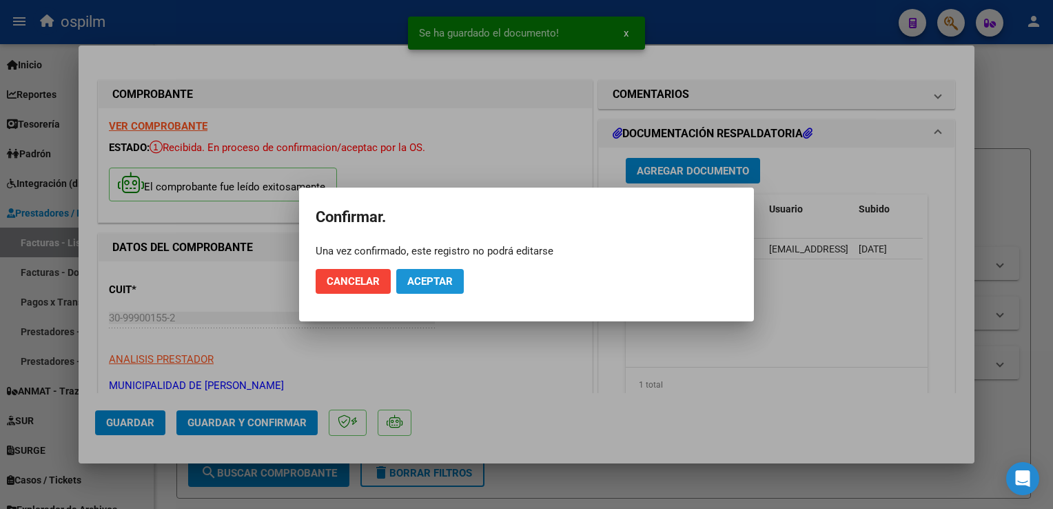
click at [442, 285] on span "Aceptar" at bounding box center [429, 281] width 45 height 12
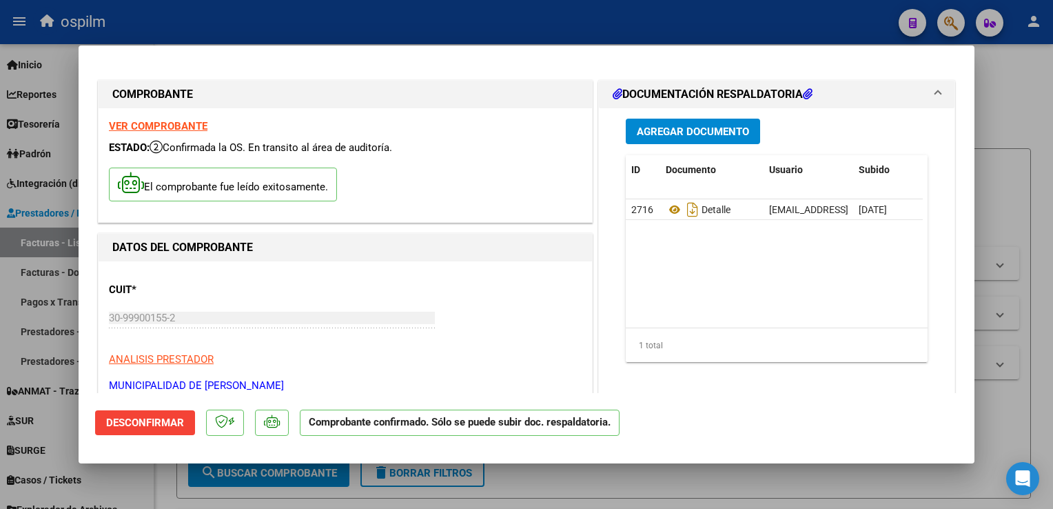
click at [1019, 398] on div at bounding box center [526, 254] width 1053 height 509
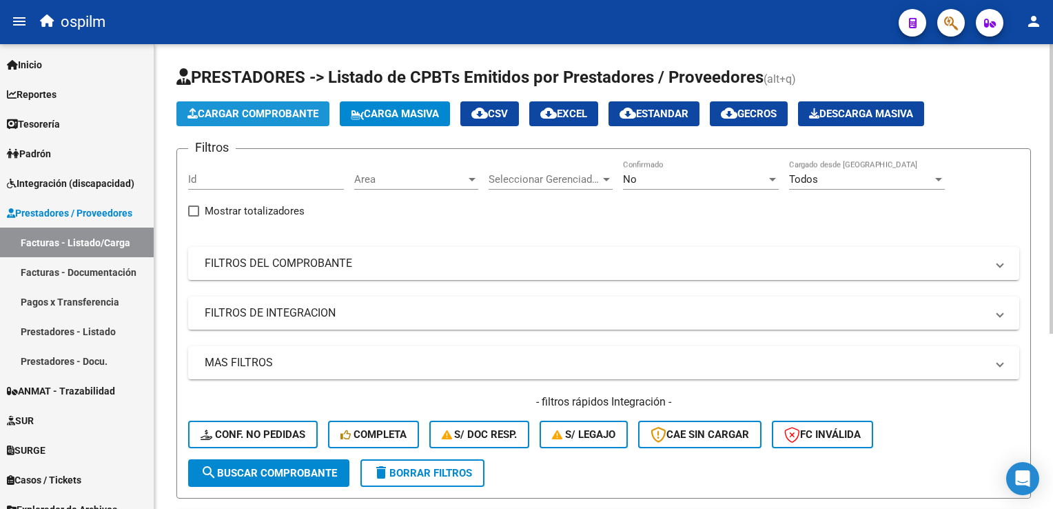
click at [313, 114] on span "Cargar Comprobante" at bounding box center [253, 114] width 131 height 12
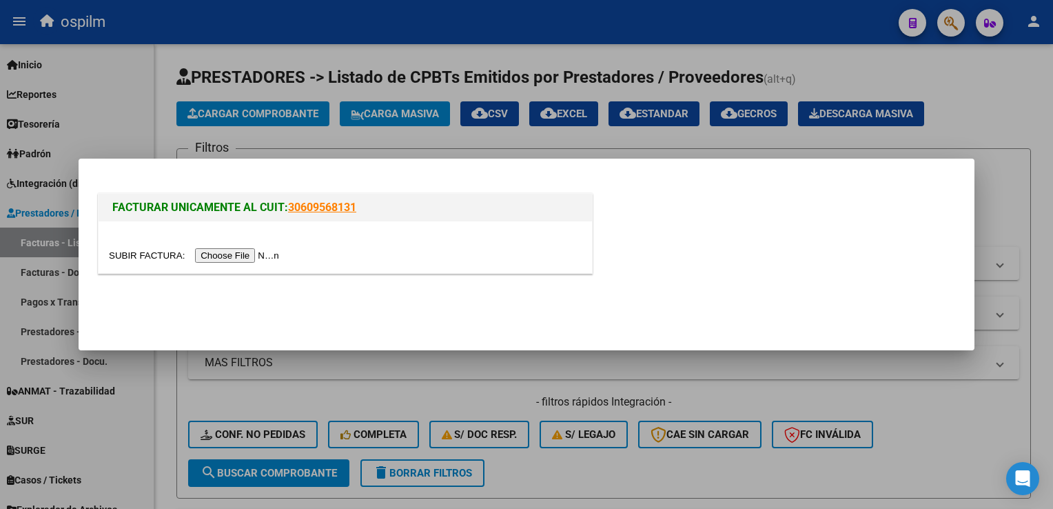
click at [227, 257] on input "file" at bounding box center [196, 255] width 174 height 14
click at [219, 258] on input "file" at bounding box center [196, 255] width 174 height 14
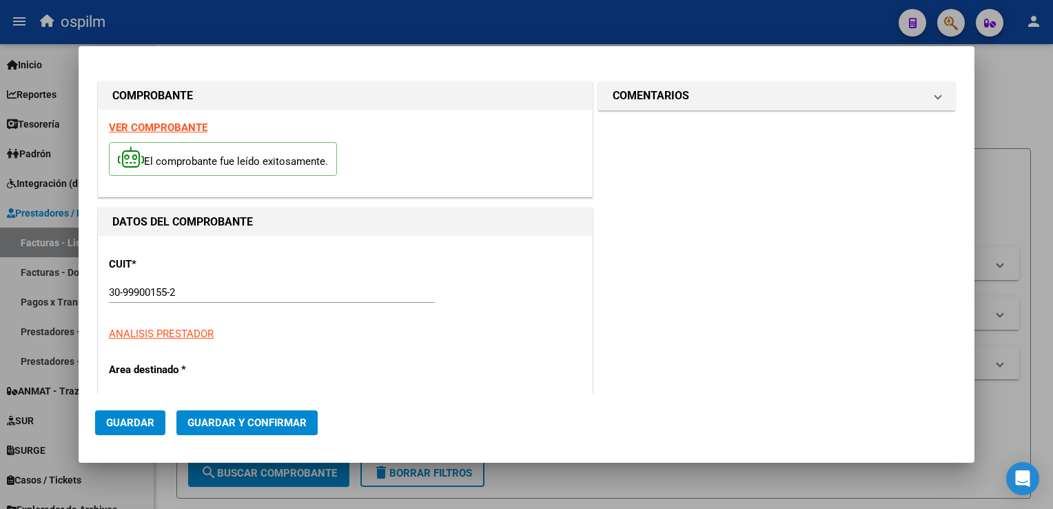
type input "8005"
type input "$ 146.648,00"
type input "2025-02-05"
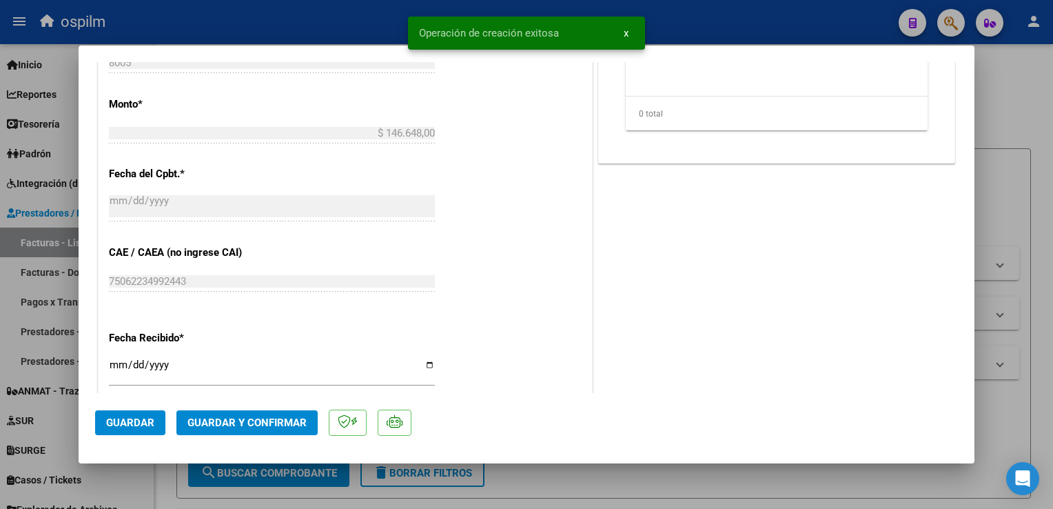
scroll to position [620, 0]
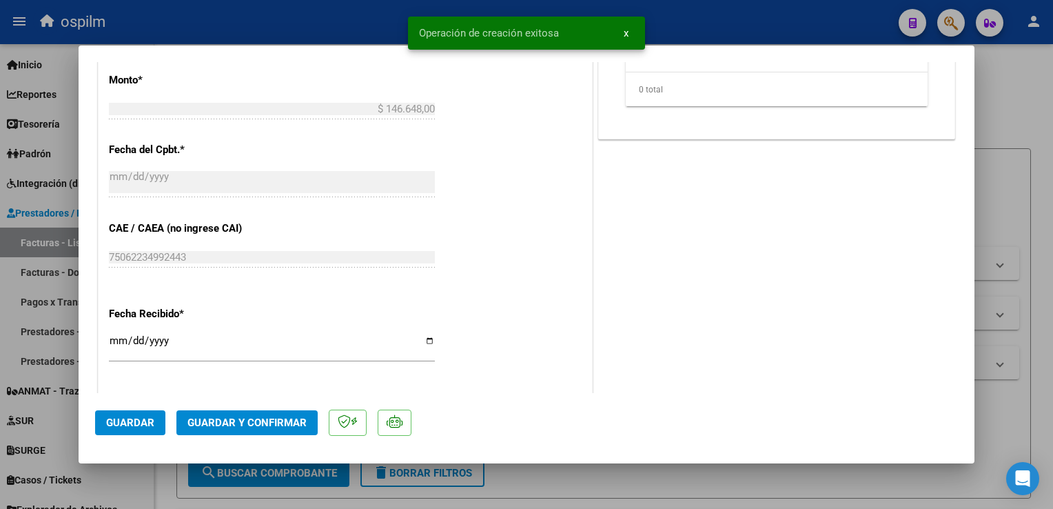
click at [114, 343] on input "[DATE]" at bounding box center [272, 346] width 326 height 22
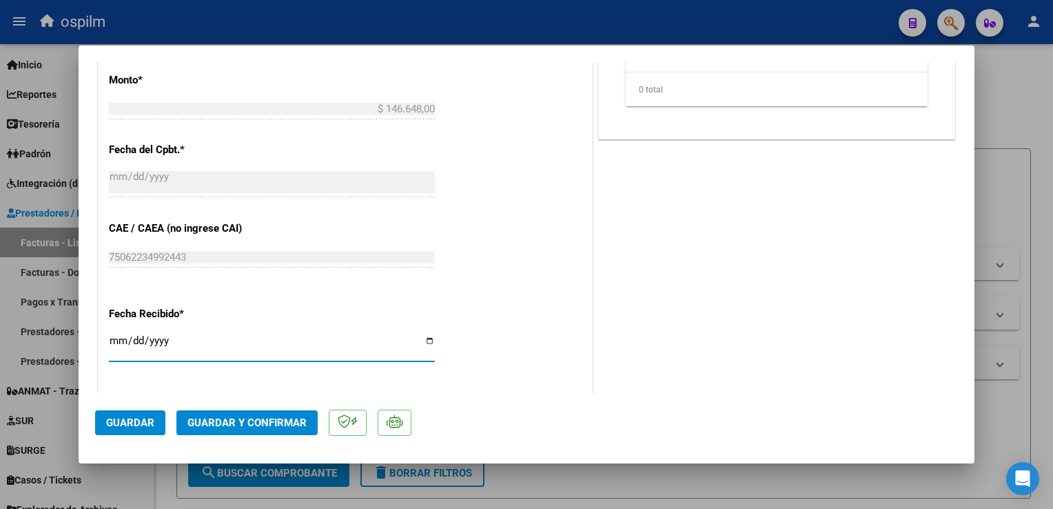
type input "[DATE]"
click at [143, 423] on span "Guardar" at bounding box center [130, 422] width 48 height 12
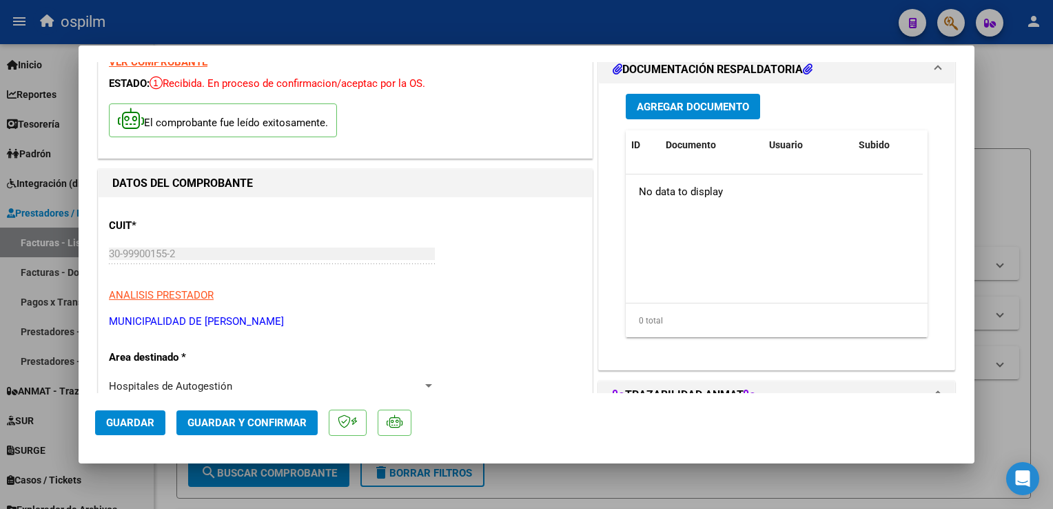
scroll to position [0, 0]
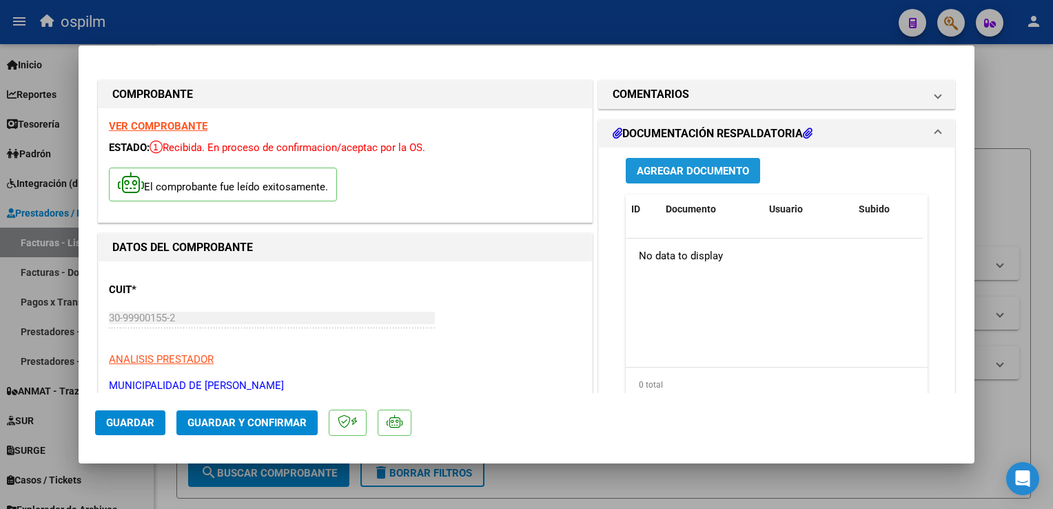
click at [708, 179] on button "Agregar Documento" at bounding box center [693, 171] width 134 height 26
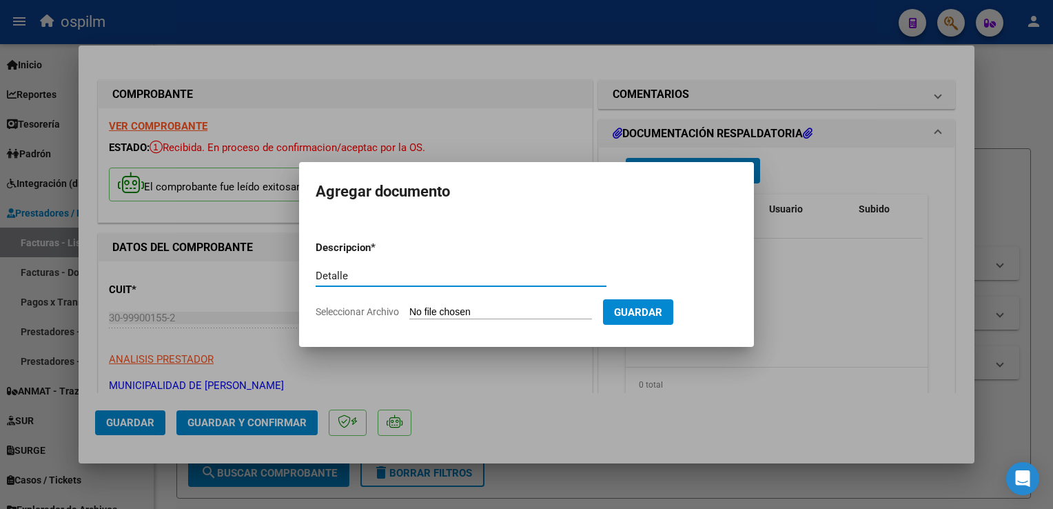
type input "Detalle"
click at [567, 320] on form "Descripcion * Detalle Escriba aquí una descripcion Seleccionar Archivo Guardar" at bounding box center [527, 280] width 422 height 101
click at [540, 316] on input "Seleccionar Archivo" at bounding box center [500, 312] width 183 height 13
type input "C:\fakepath\Anexo 1 8005.pdf"
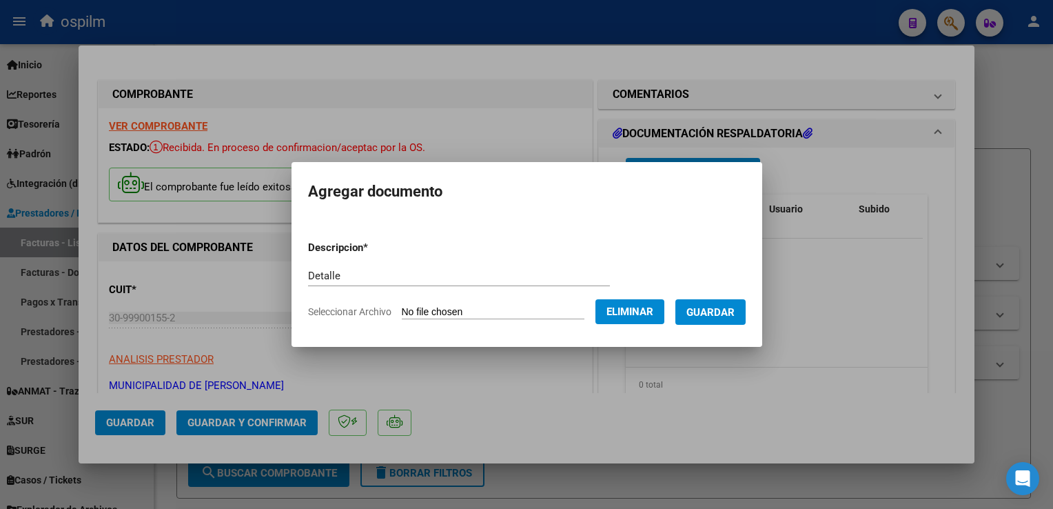
click at [709, 321] on button "Guardar" at bounding box center [711, 312] width 70 height 26
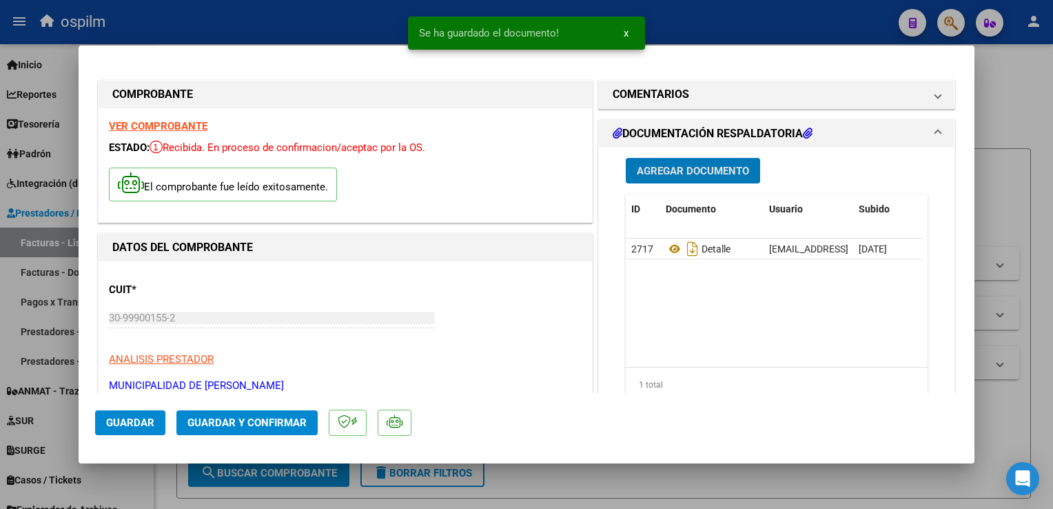
click at [259, 418] on span "Guardar y Confirmar" at bounding box center [247, 422] width 119 height 12
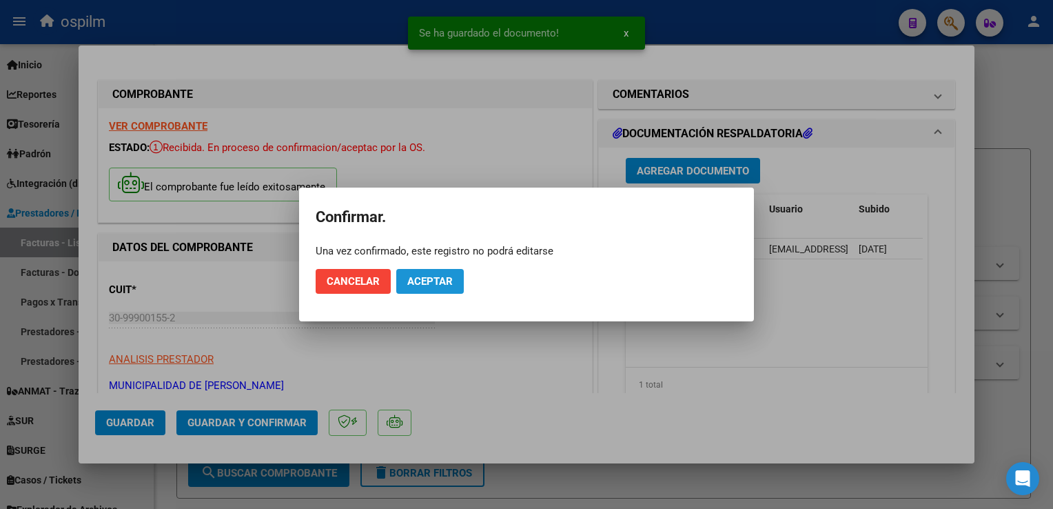
click at [429, 284] on span "Aceptar" at bounding box center [429, 281] width 45 height 12
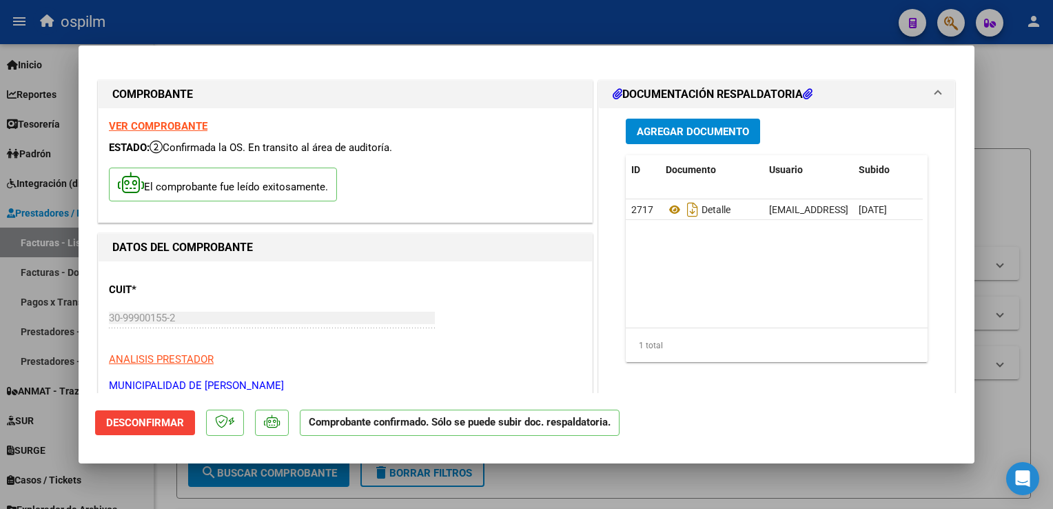
click at [1011, 418] on div at bounding box center [526, 254] width 1053 height 509
type input "$ 0,00"
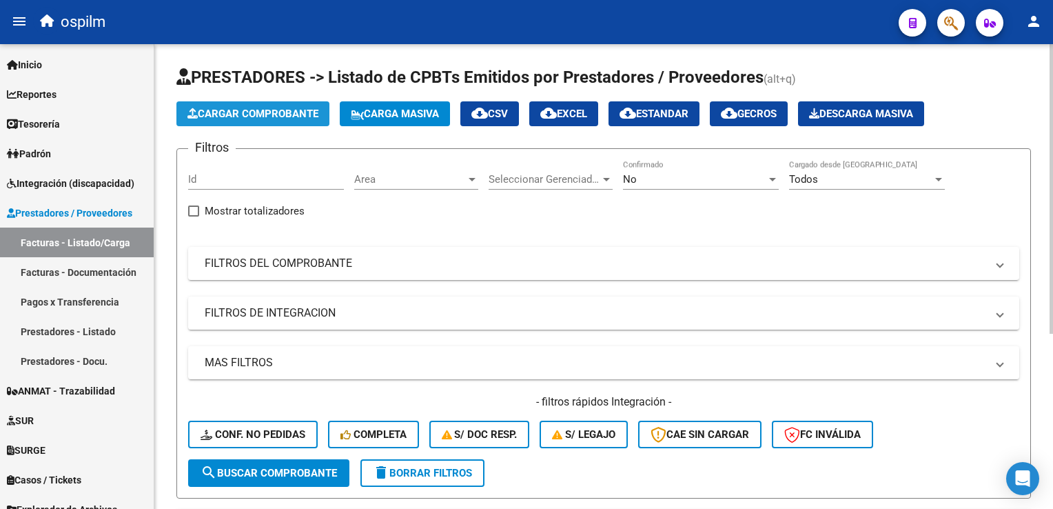
click at [292, 114] on span "Cargar Comprobante" at bounding box center [253, 114] width 131 height 12
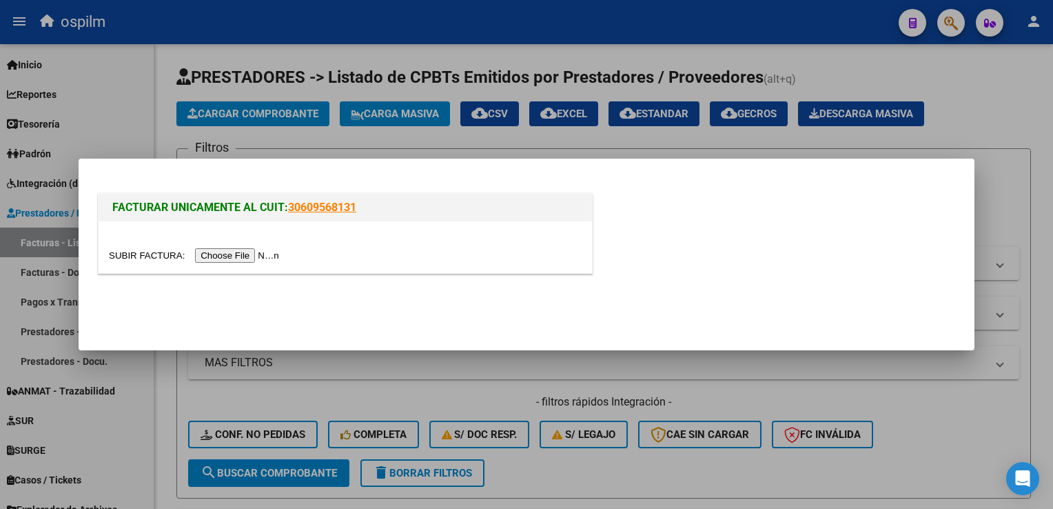
click at [251, 259] on input "file" at bounding box center [196, 255] width 174 height 14
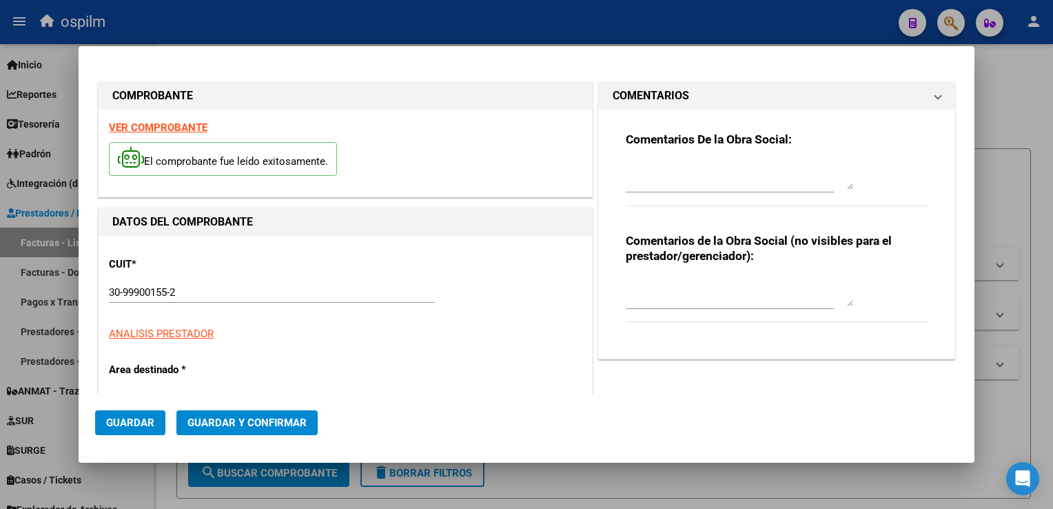
type input "8959"
type input "$ 100.479,00"
type input "2025-05-28"
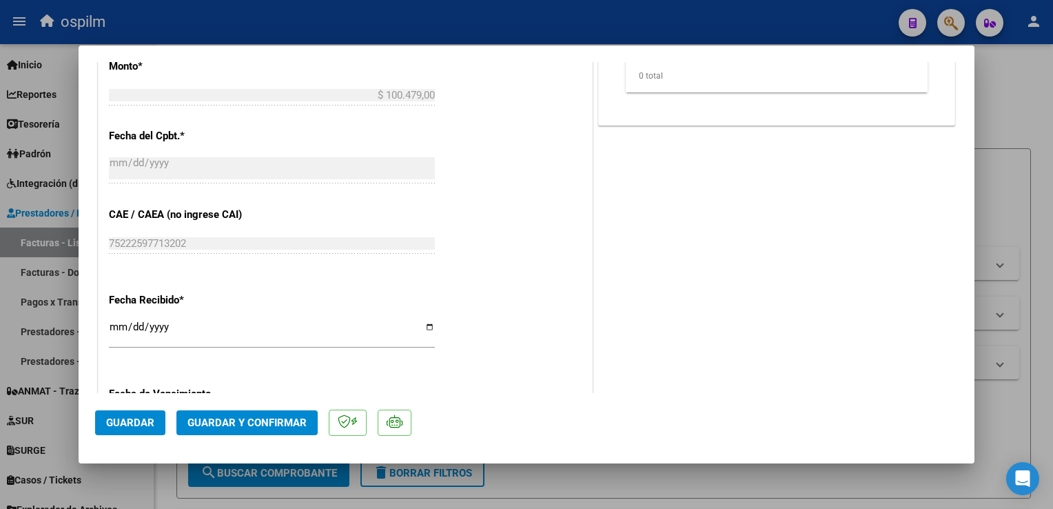
scroll to position [758, 0]
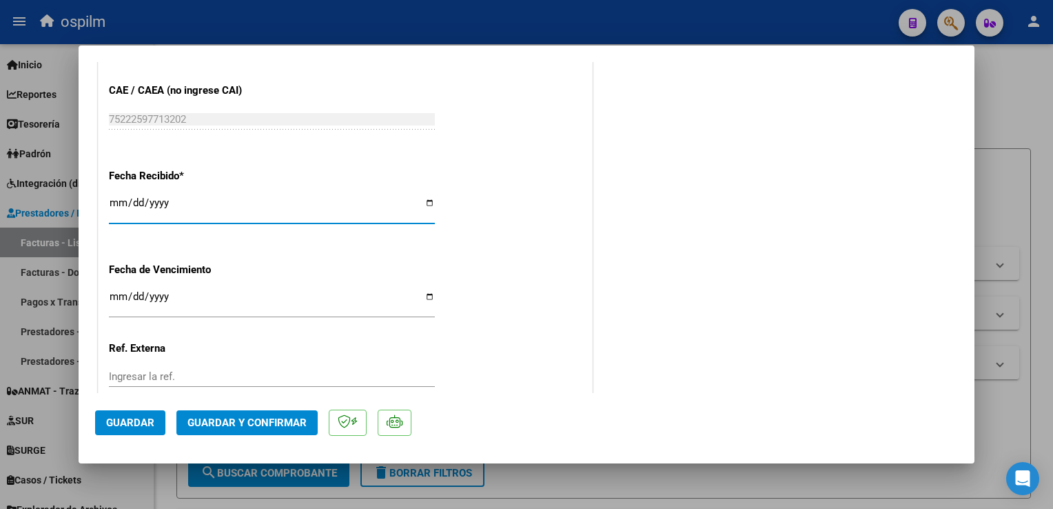
click at [116, 203] on input "[DATE]" at bounding box center [272, 208] width 326 height 22
type input "[DATE]"
click at [123, 426] on span "Guardar" at bounding box center [130, 422] width 48 height 12
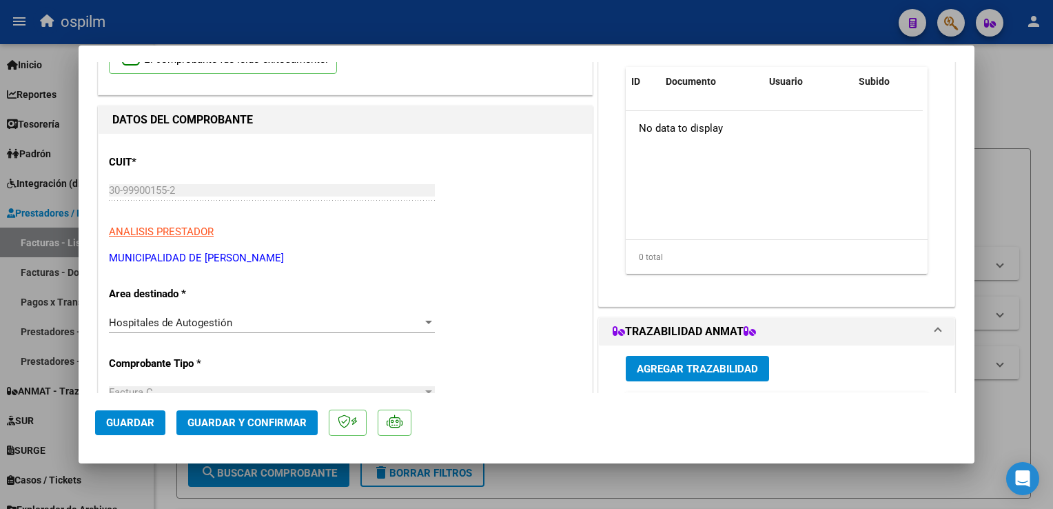
scroll to position [0, 0]
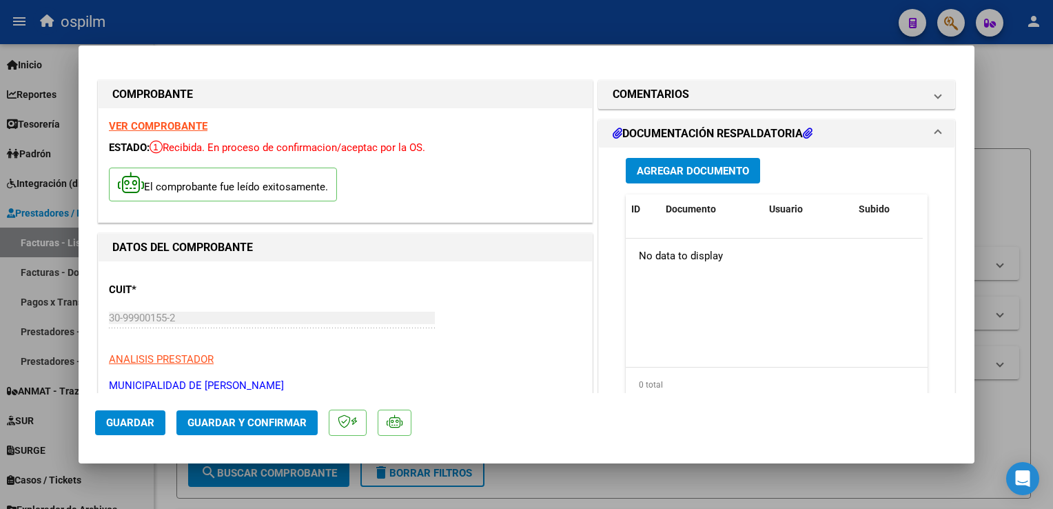
click at [703, 172] on span "Agregar Documento" at bounding box center [693, 171] width 112 height 12
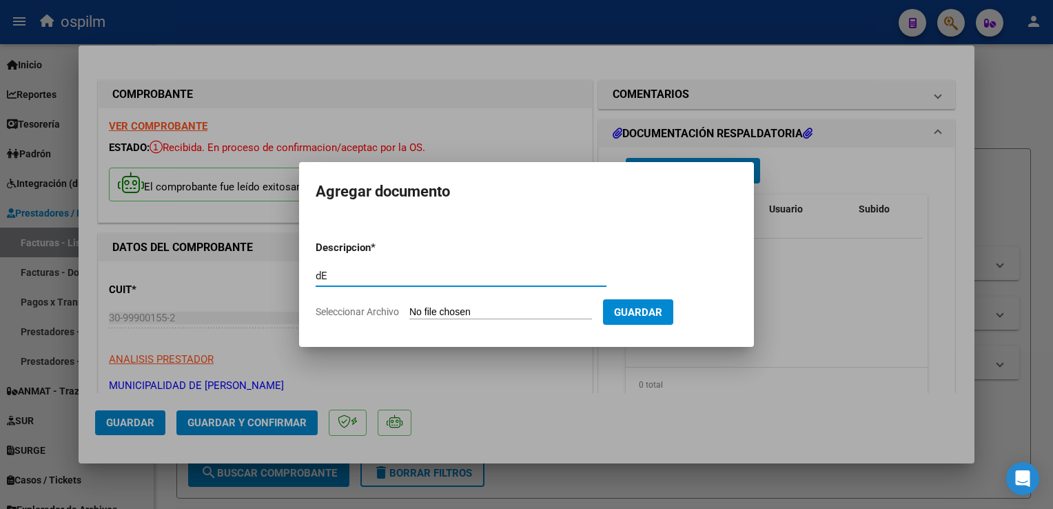
type input "d"
type input "Detalle"
click at [485, 310] on input "Seleccionar Archivo" at bounding box center [500, 312] width 183 height 13
type input "C:\fakepath\anexo 8959.pdf"
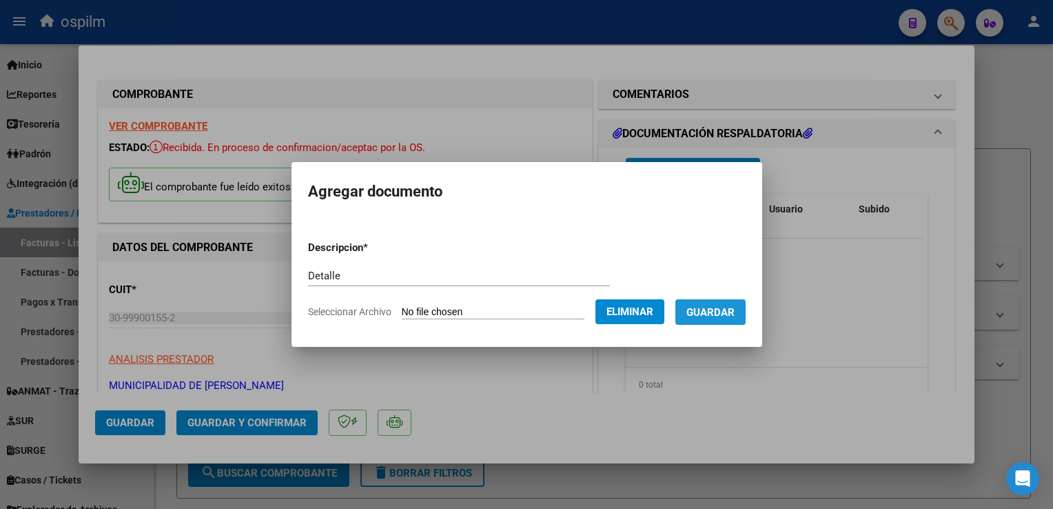
click at [719, 312] on span "Guardar" at bounding box center [711, 312] width 48 height 12
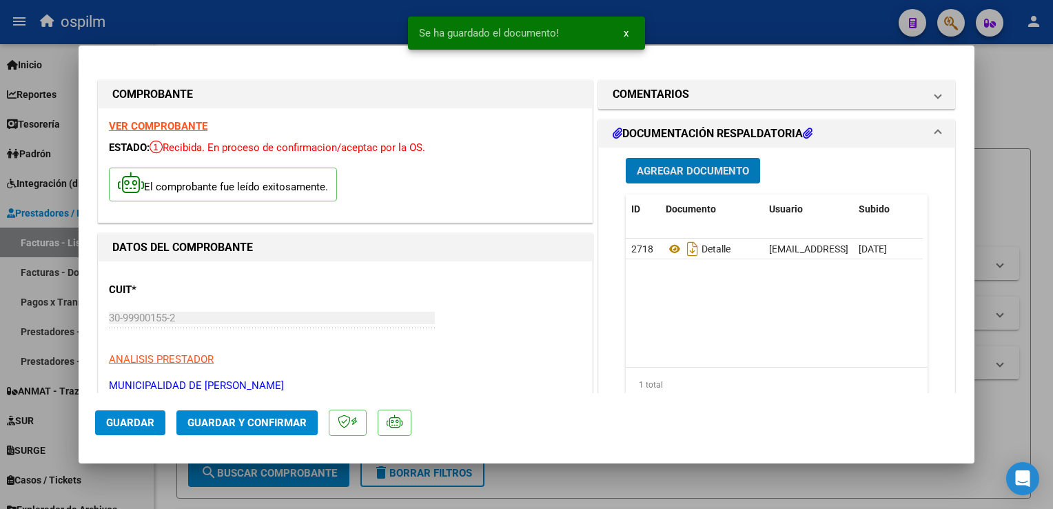
click at [223, 418] on span "Guardar y Confirmar" at bounding box center [247, 422] width 119 height 12
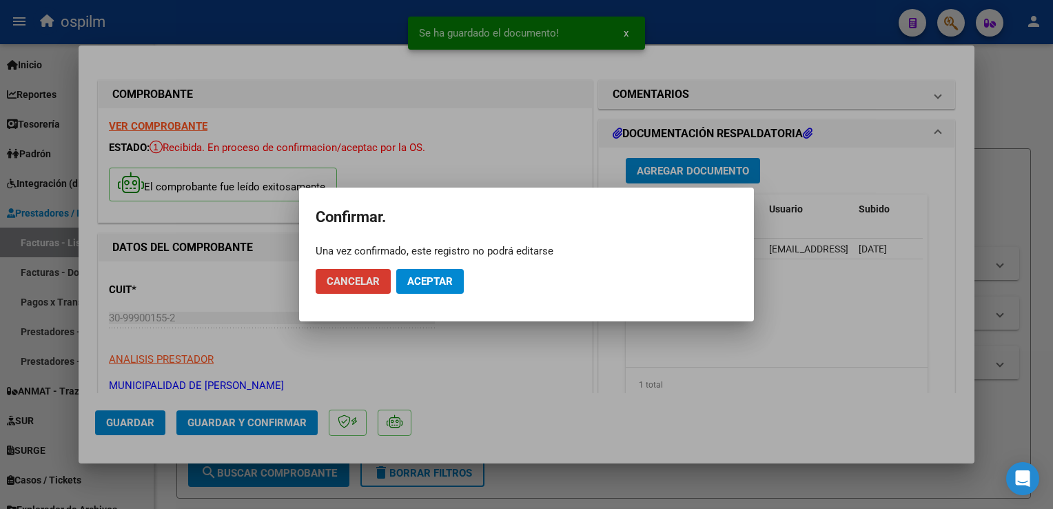
click at [411, 279] on span "Aceptar" at bounding box center [429, 281] width 45 height 12
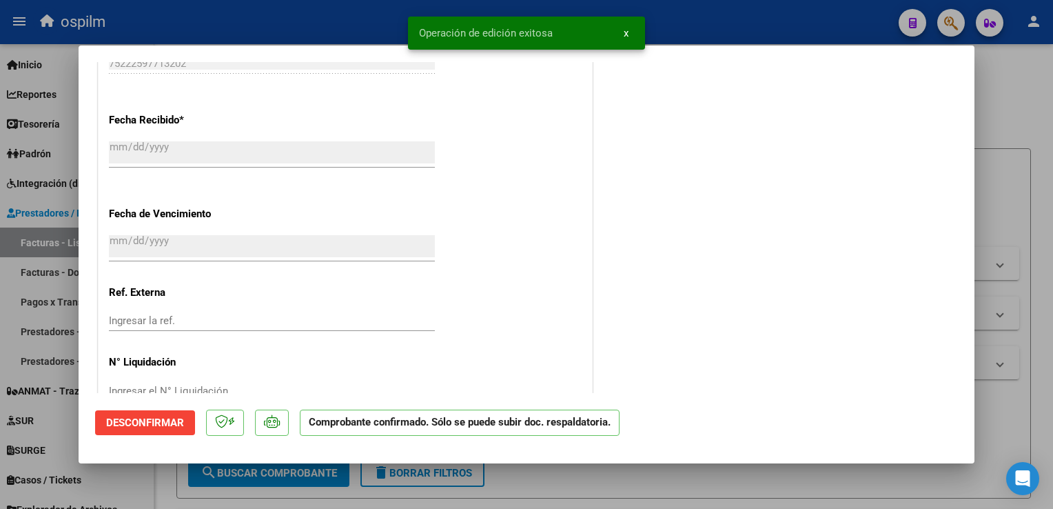
scroll to position [848, 0]
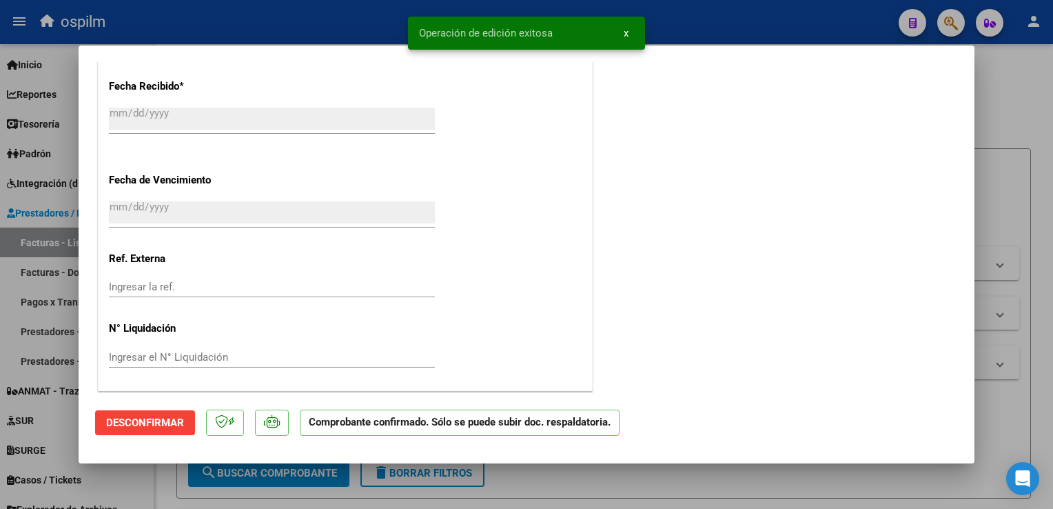
click at [1047, 305] on div at bounding box center [526, 254] width 1053 height 509
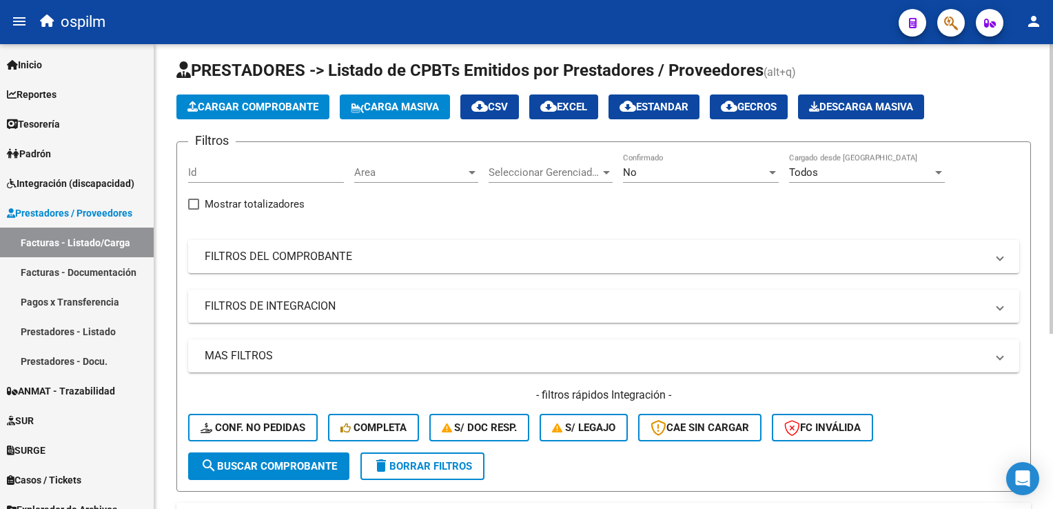
scroll to position [0, 0]
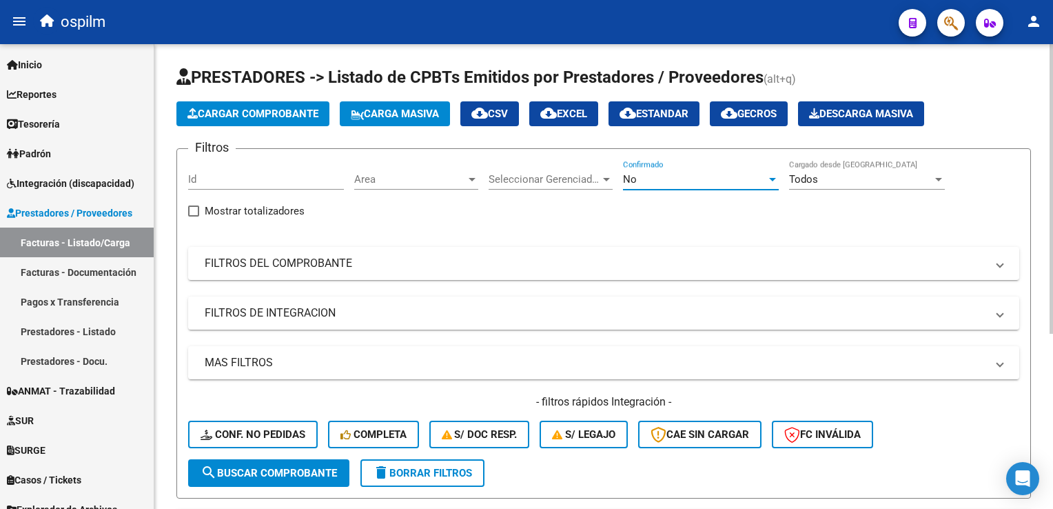
click at [661, 183] on div "No" at bounding box center [694, 179] width 143 height 12
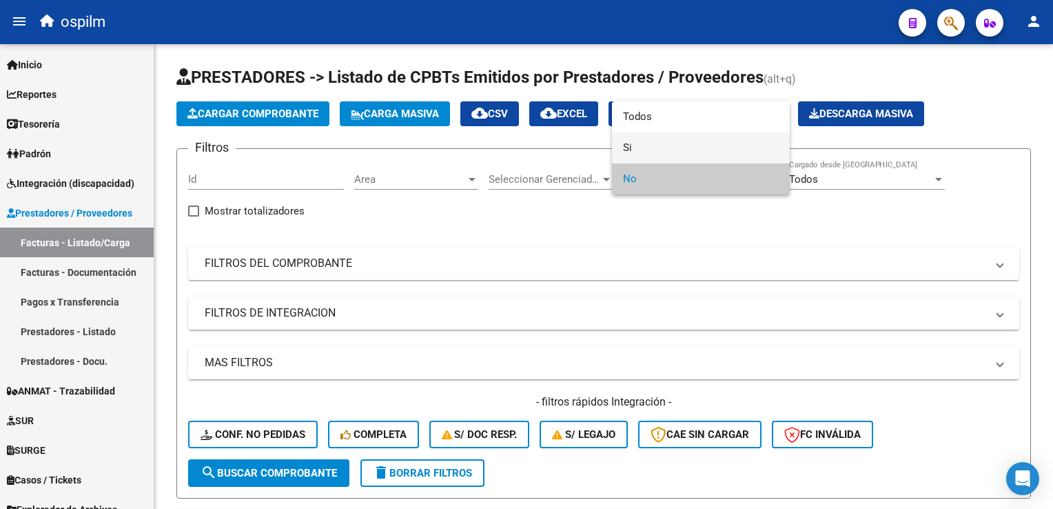
click at [665, 139] on span "Si" at bounding box center [701, 147] width 156 height 31
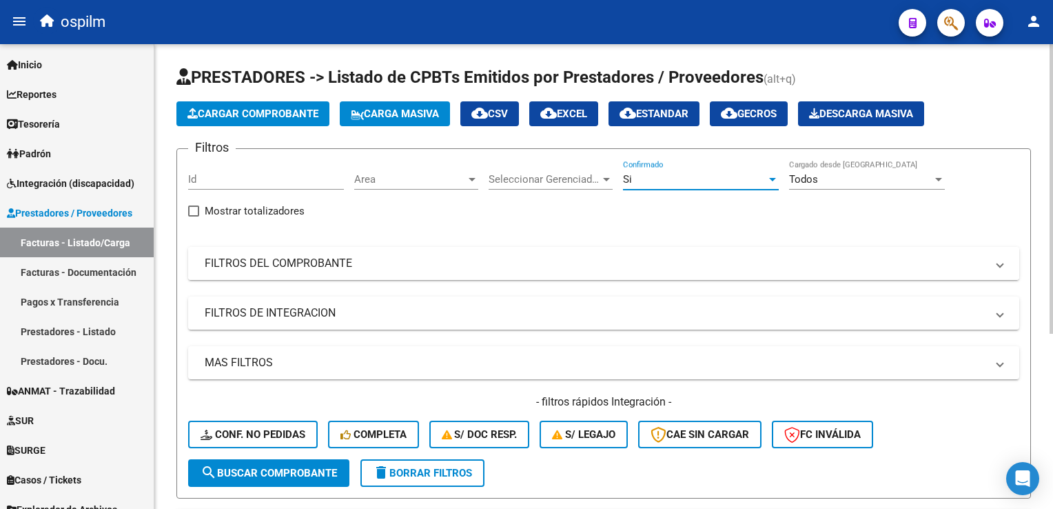
click at [256, 253] on mat-expansion-panel-header "FILTROS DEL COMPROBANTE" at bounding box center [603, 263] width 831 height 33
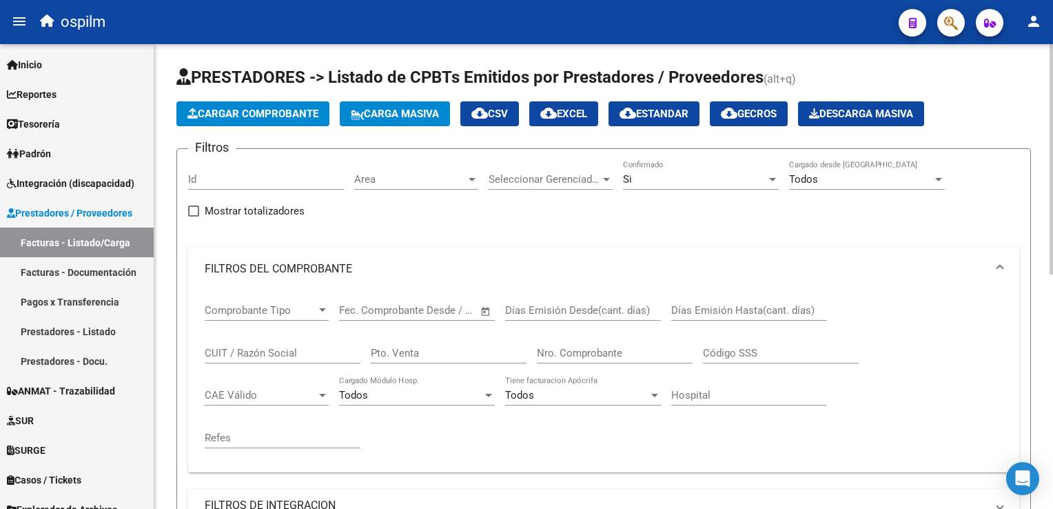
click at [586, 354] on input "Nro. Comprobante" at bounding box center [615, 353] width 156 height 12
drag, startPoint x: 582, startPoint y: 354, endPoint x: 445, endPoint y: 343, distance: 136.9
click at [445, 343] on div "Comprobante Tipo Comprobante Tipo Fecha inicio – Fecha fin Fec. Comprobante Des…" at bounding box center [604, 376] width 798 height 170
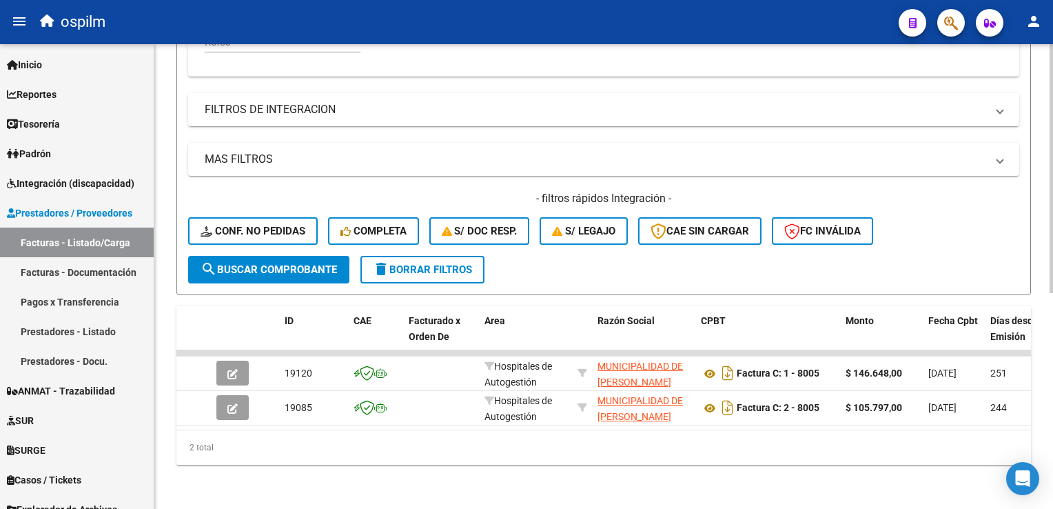
scroll to position [58, 0]
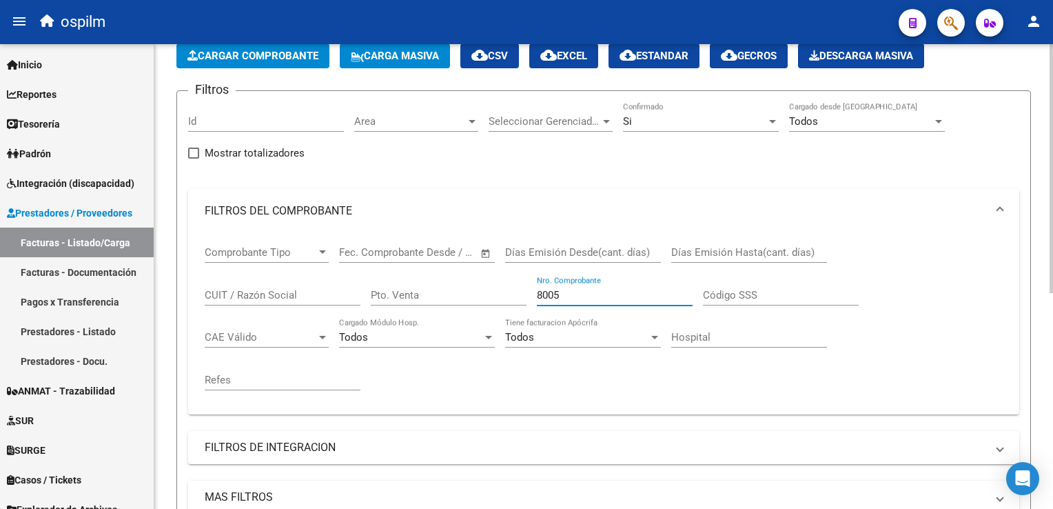
drag, startPoint x: 593, startPoint y: 291, endPoint x: 360, endPoint y: 254, distance: 235.8
click at [360, 254] on div "Comprobante Tipo Comprobante Tipo Fecha inicio – Fecha fin Fec. Comprobante Des…" at bounding box center [604, 318] width 798 height 170
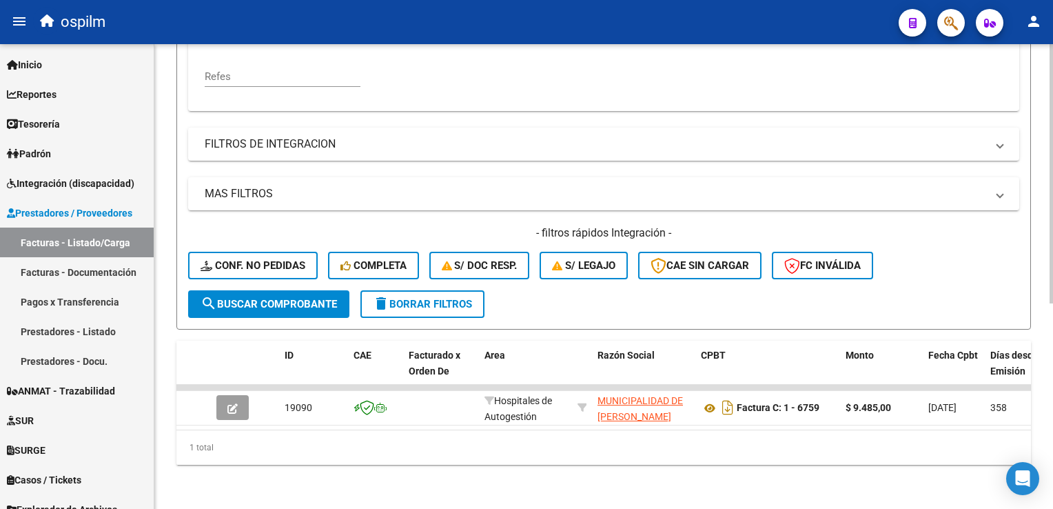
scroll to position [92, 0]
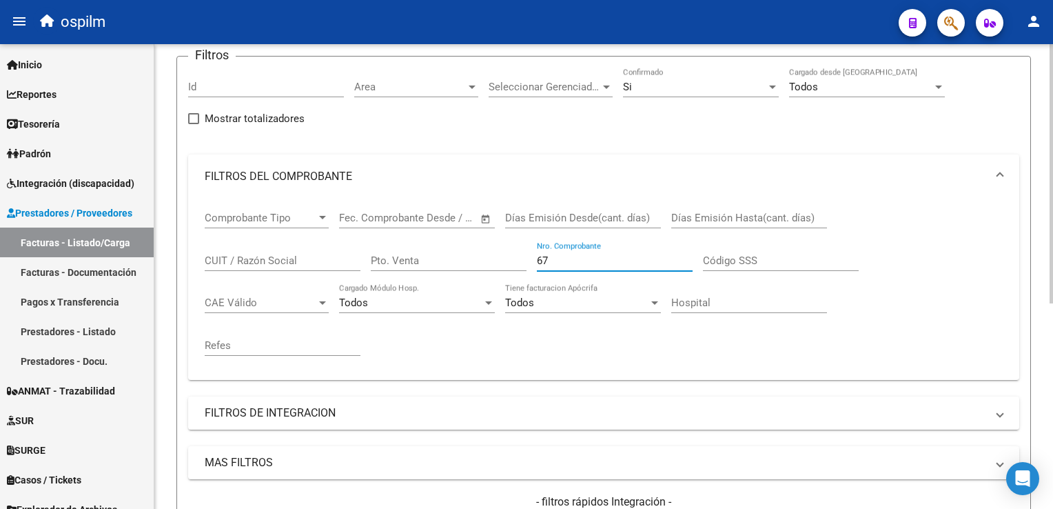
type input "6"
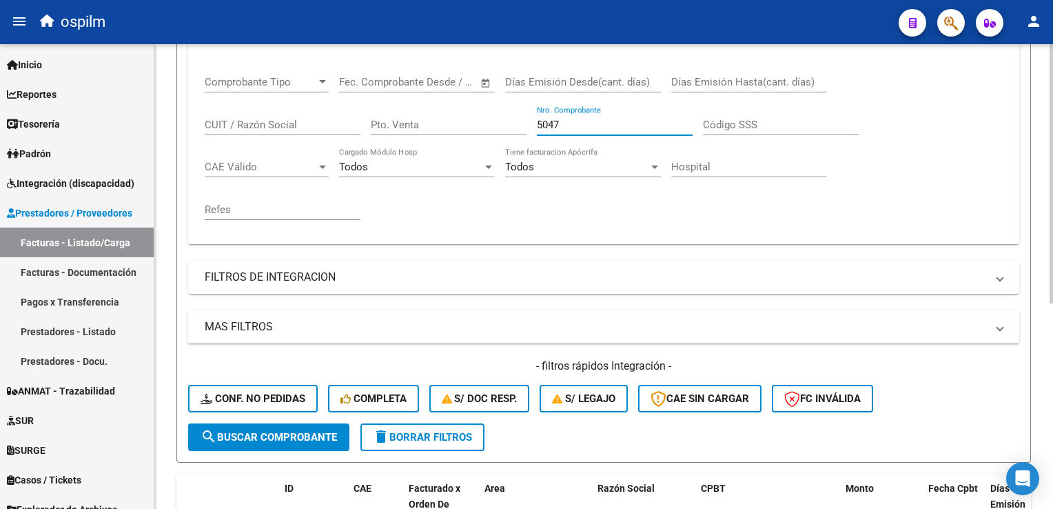
scroll to position [0, 0]
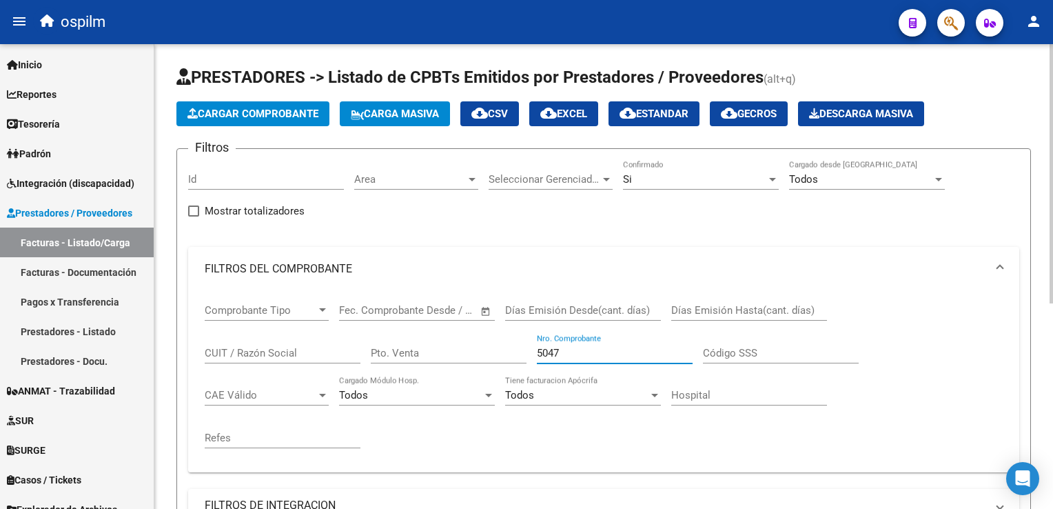
drag, startPoint x: 578, startPoint y: 349, endPoint x: 439, endPoint y: 330, distance: 140.7
click at [439, 330] on div "Comprobante Tipo Comprobante Tipo Fecha inicio – Fecha fin Fec. Comprobante Des…" at bounding box center [604, 376] width 798 height 170
drag, startPoint x: 598, startPoint y: 354, endPoint x: 490, endPoint y: 338, distance: 108.8
click at [490, 338] on div "Comprobante Tipo Comprobante Tipo Fecha inicio – Fecha fin Fec. Comprobante Des…" at bounding box center [604, 376] width 798 height 170
drag, startPoint x: 587, startPoint y: 353, endPoint x: 458, endPoint y: 316, distance: 134.8
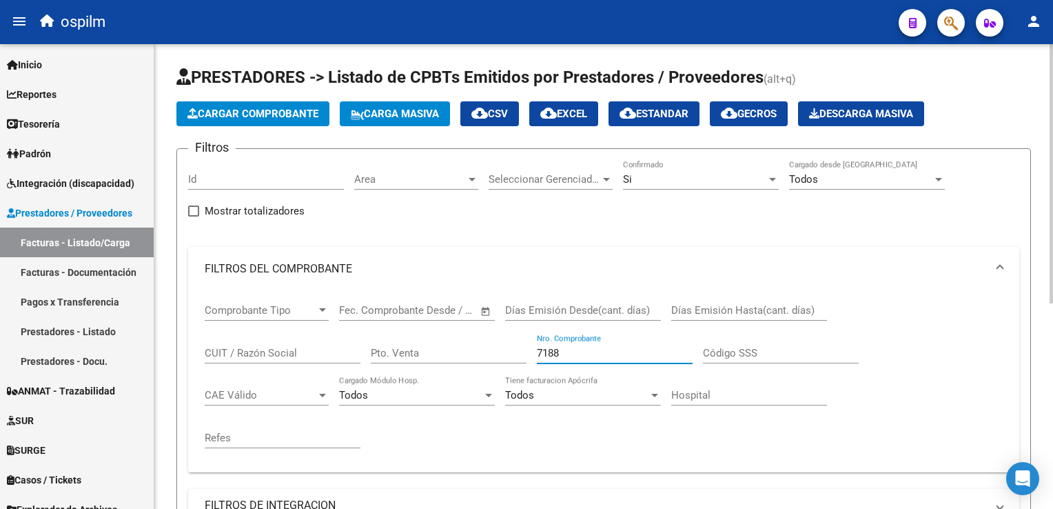
click at [457, 316] on div "Comprobante Tipo Comprobante Tipo Fecha inicio – Fecha fin Fec. Comprobante Des…" at bounding box center [604, 376] width 798 height 170
drag, startPoint x: 596, startPoint y: 353, endPoint x: 476, endPoint y: 333, distance: 122.3
click at [476, 334] on div "Comprobante Tipo Comprobante Tipo Fecha inicio – Fecha fin Fec. Comprobante Des…" at bounding box center [604, 376] width 798 height 170
drag, startPoint x: 536, startPoint y: 343, endPoint x: 460, endPoint y: 335, distance: 76.2
click at [460, 335] on div "Comprobante Tipo Comprobante Tipo Fecha inicio – Fecha fin Fec. Comprobante Des…" at bounding box center [604, 376] width 798 height 170
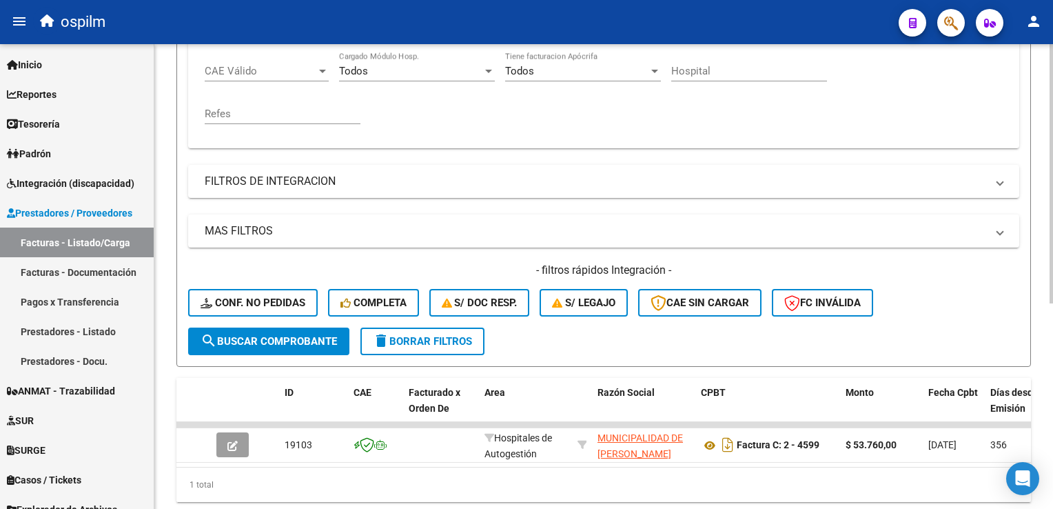
scroll to position [368, 0]
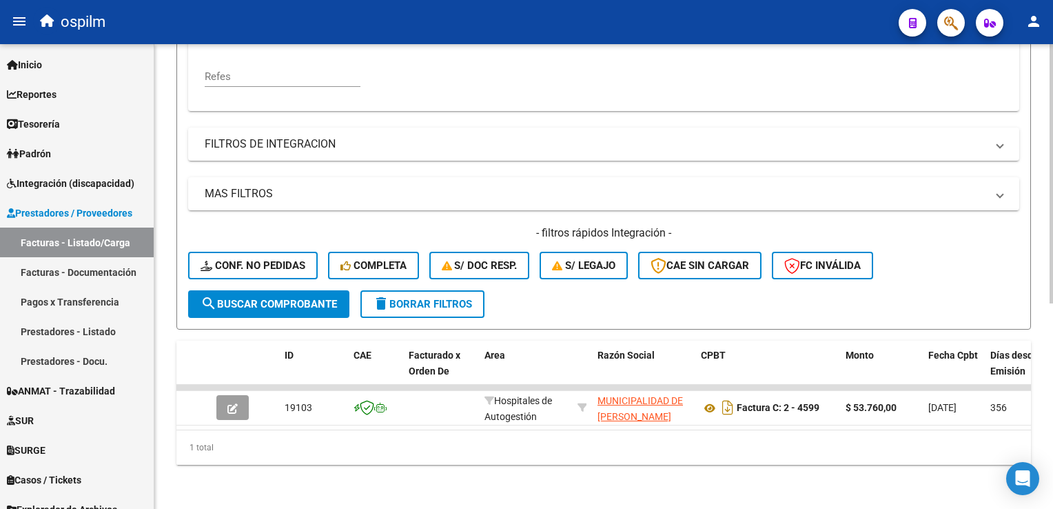
type input "4599"
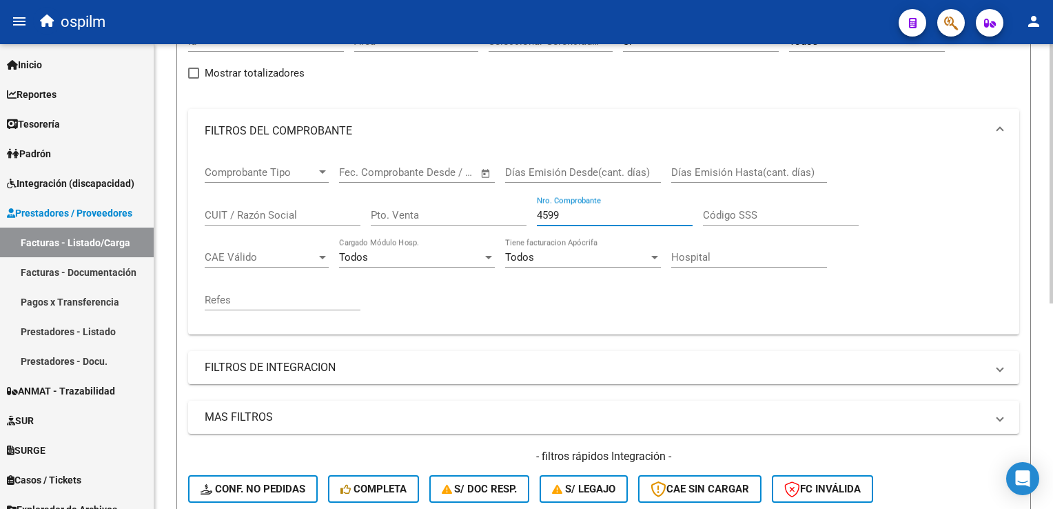
scroll to position [230, 0]
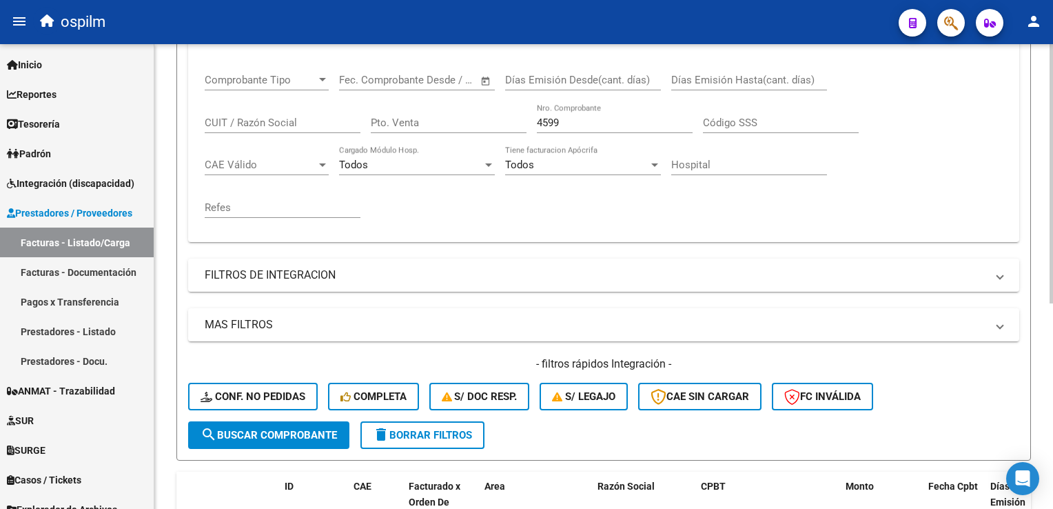
click at [762, 65] on div "Días Emisión Hasta(cant. días)" at bounding box center [749, 76] width 156 height 30
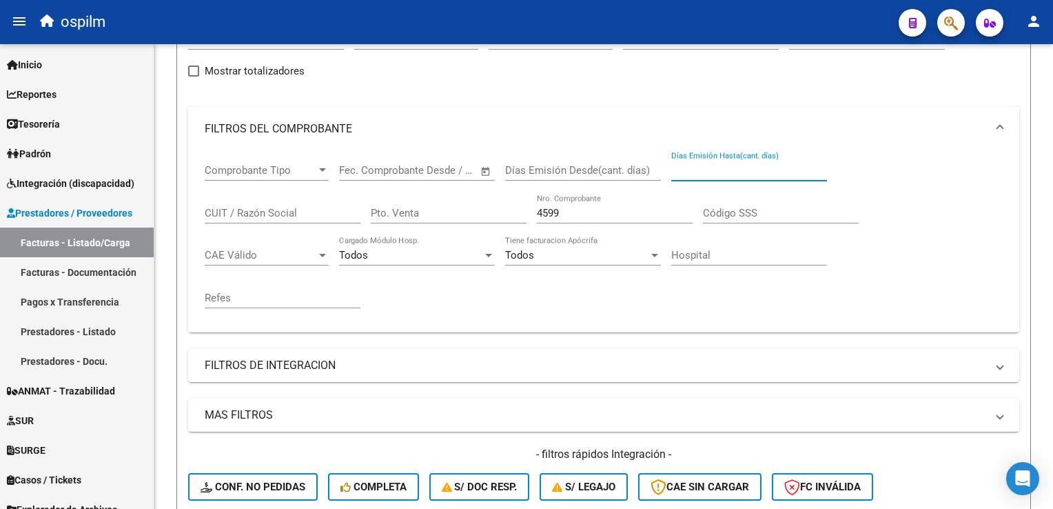
scroll to position [92, 0]
